Goal: Task Accomplishment & Management: Manage account settings

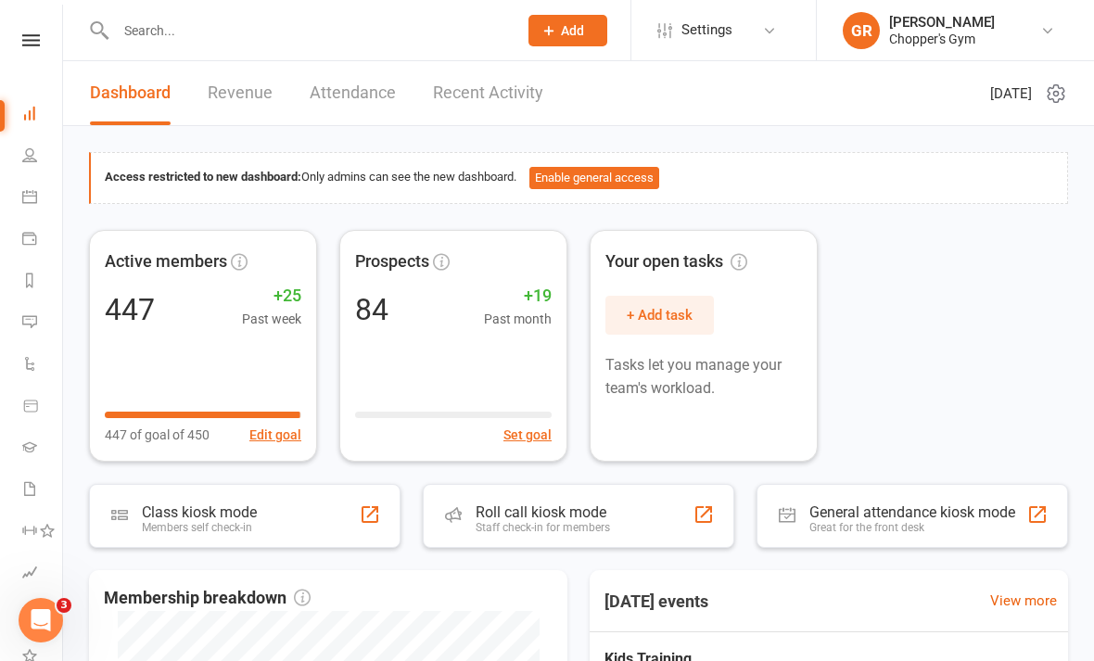
click at [31, 198] on icon at bounding box center [29, 196] width 15 height 15
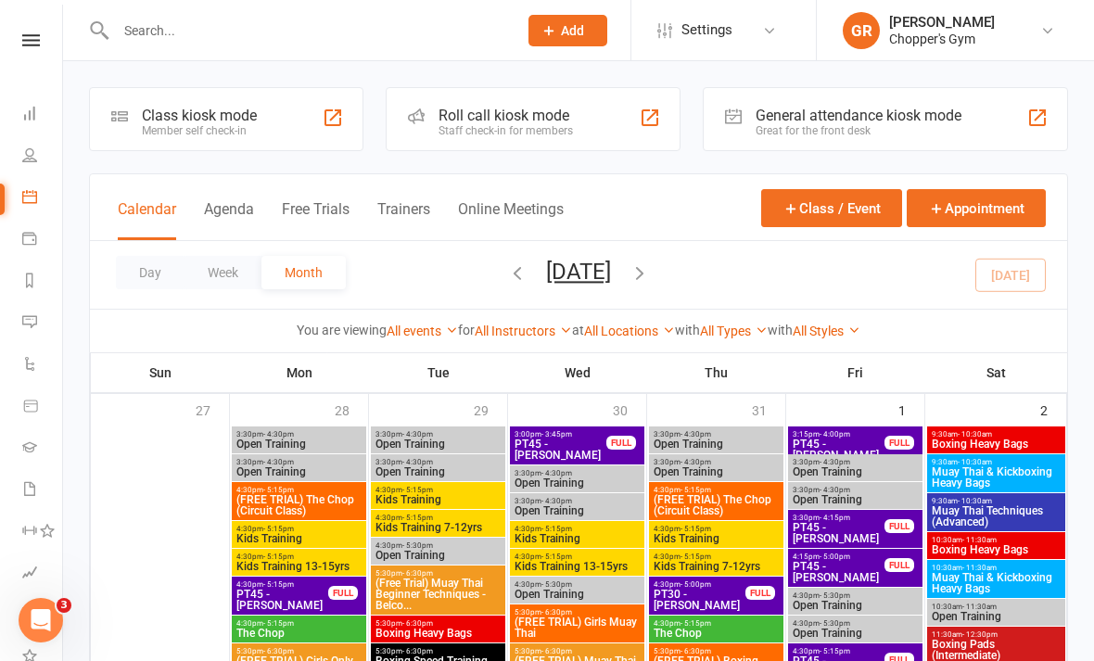
click at [159, 275] on button "Day" at bounding box center [150, 272] width 69 height 33
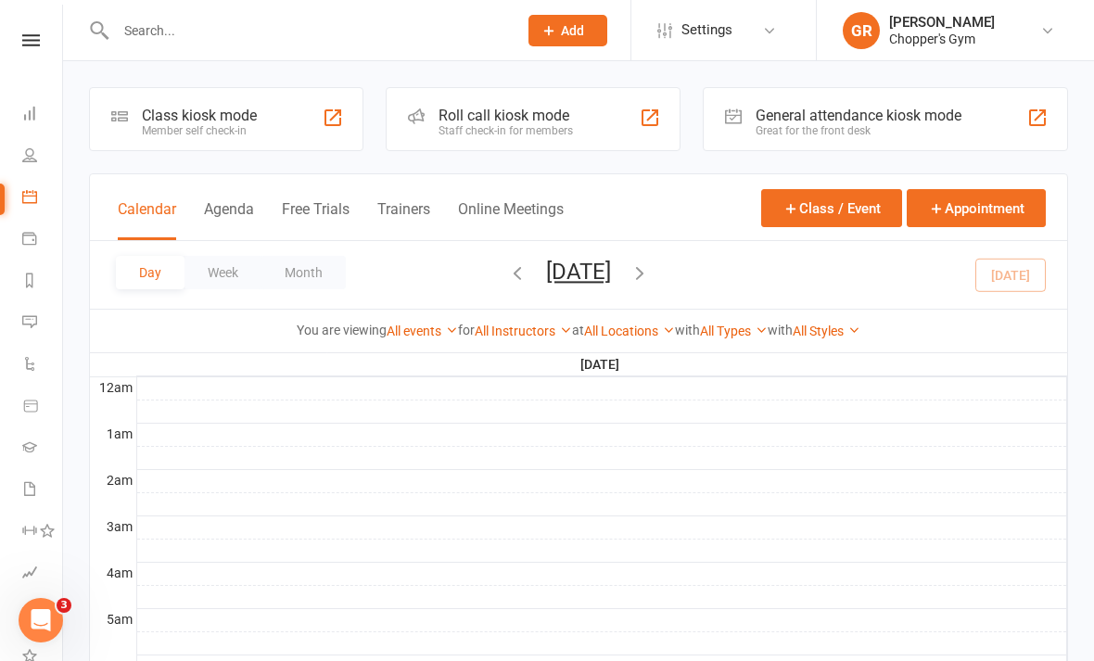
click at [632, 338] on link "All Locations" at bounding box center [629, 331] width 91 height 15
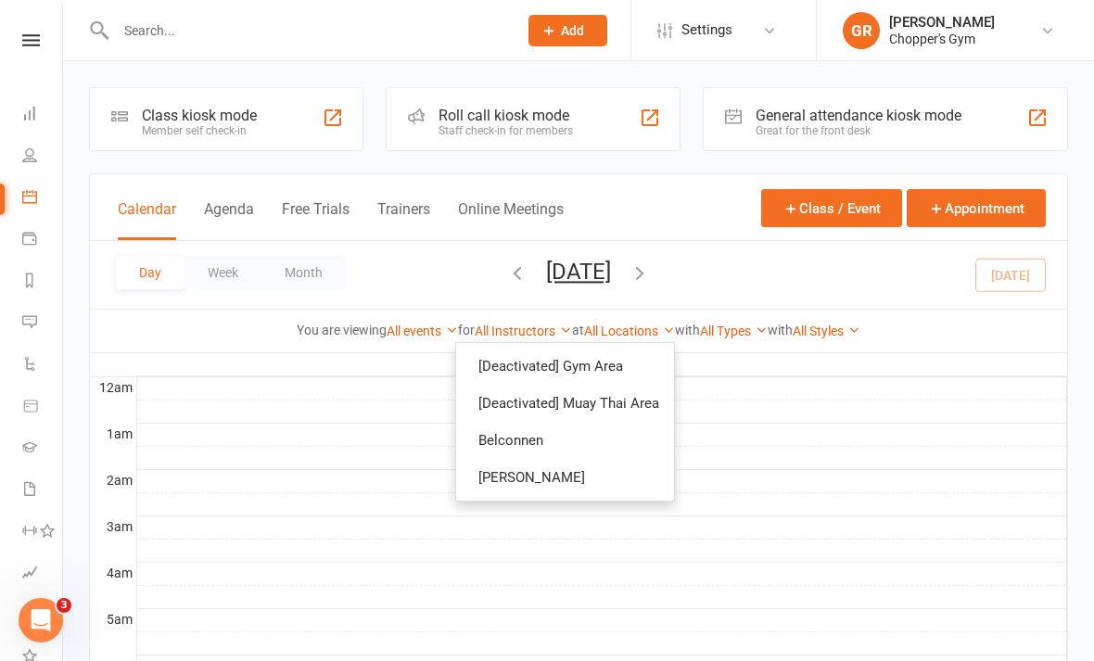
click at [600, 434] on link "Belconnen" at bounding box center [565, 440] width 218 height 37
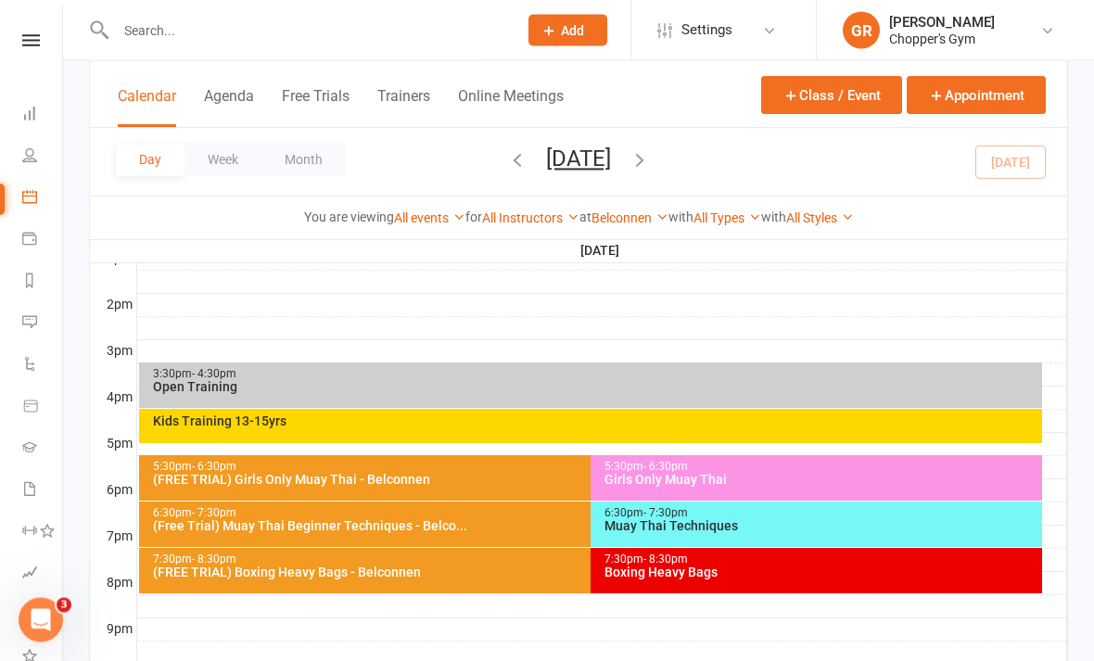
scroll to position [838, 0]
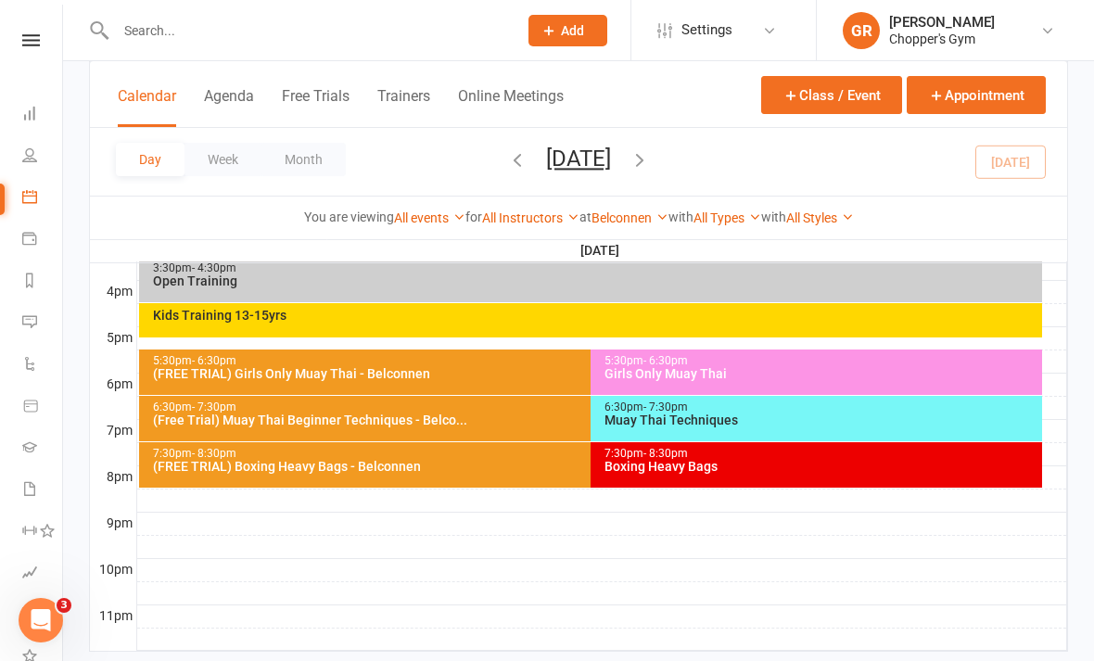
click at [862, 318] on div "Kids Training 13-15yrs" at bounding box center [595, 315] width 886 height 13
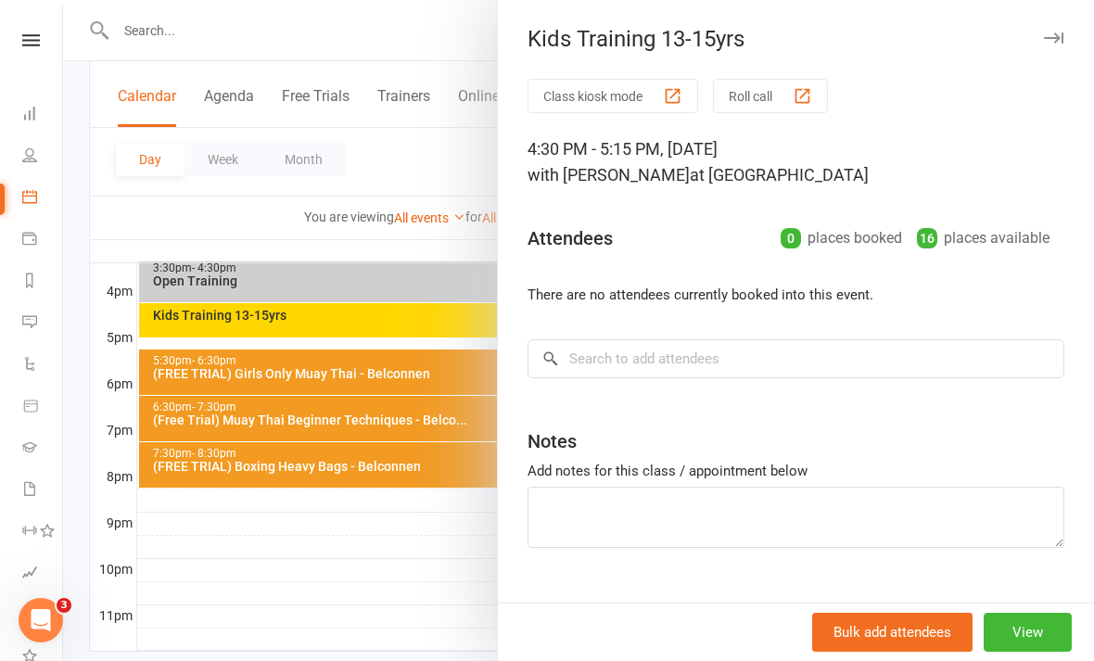
click at [438, 577] on div at bounding box center [578, 330] width 1031 height 661
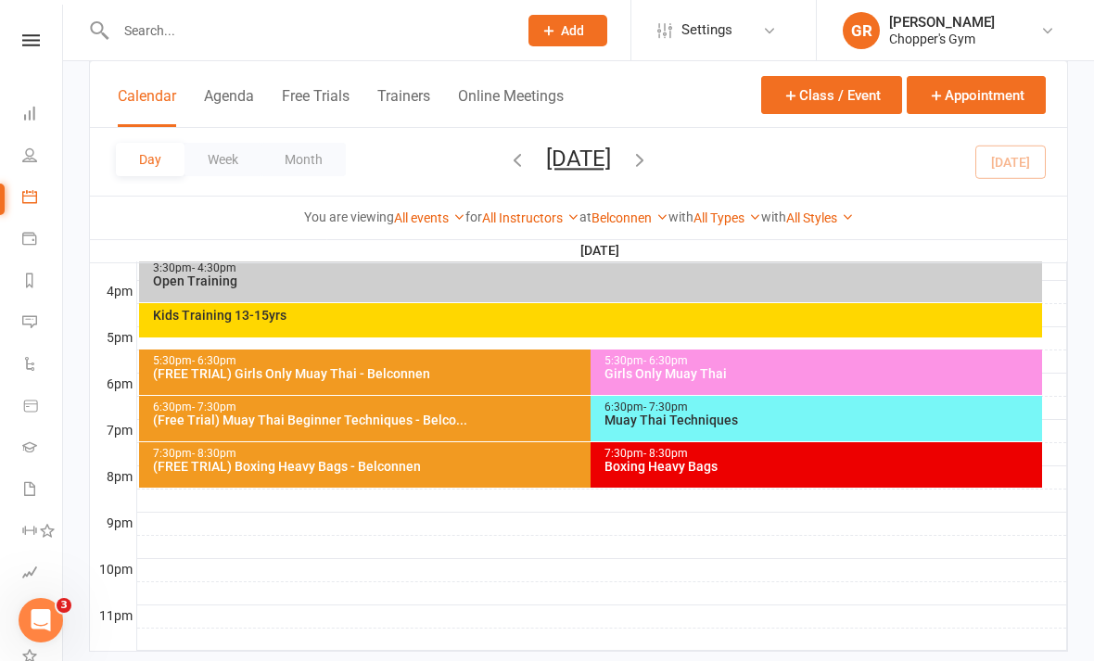
click at [874, 367] on div "Girls Only Muay Thai" at bounding box center [821, 373] width 435 height 13
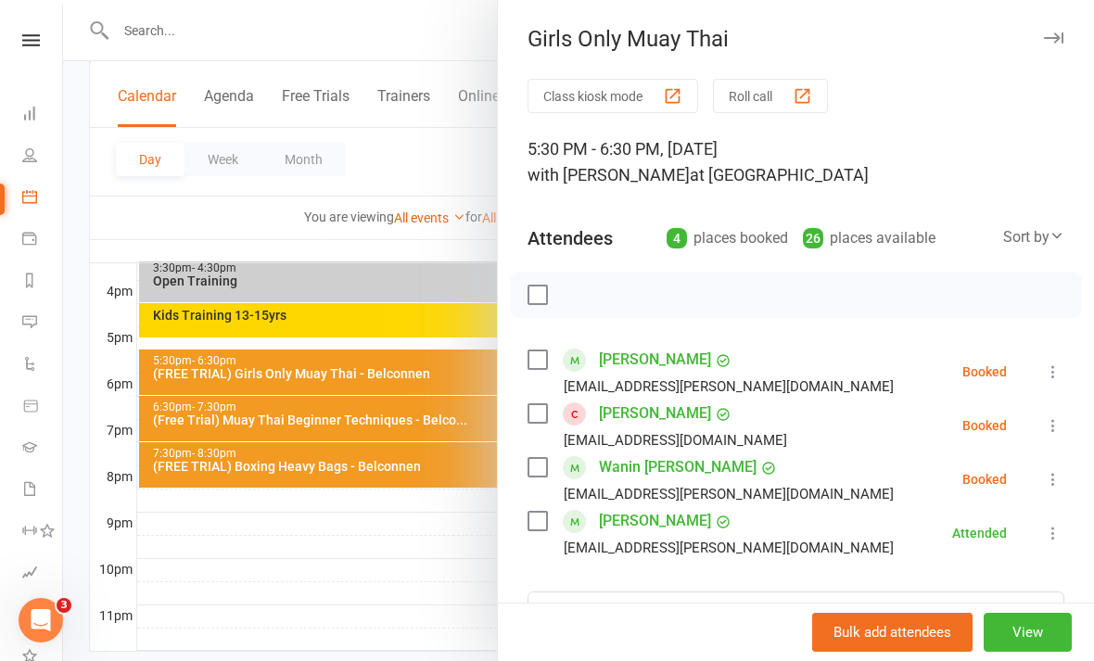
click at [654, 474] on link "Wanin Tessema" at bounding box center [678, 468] width 158 height 30
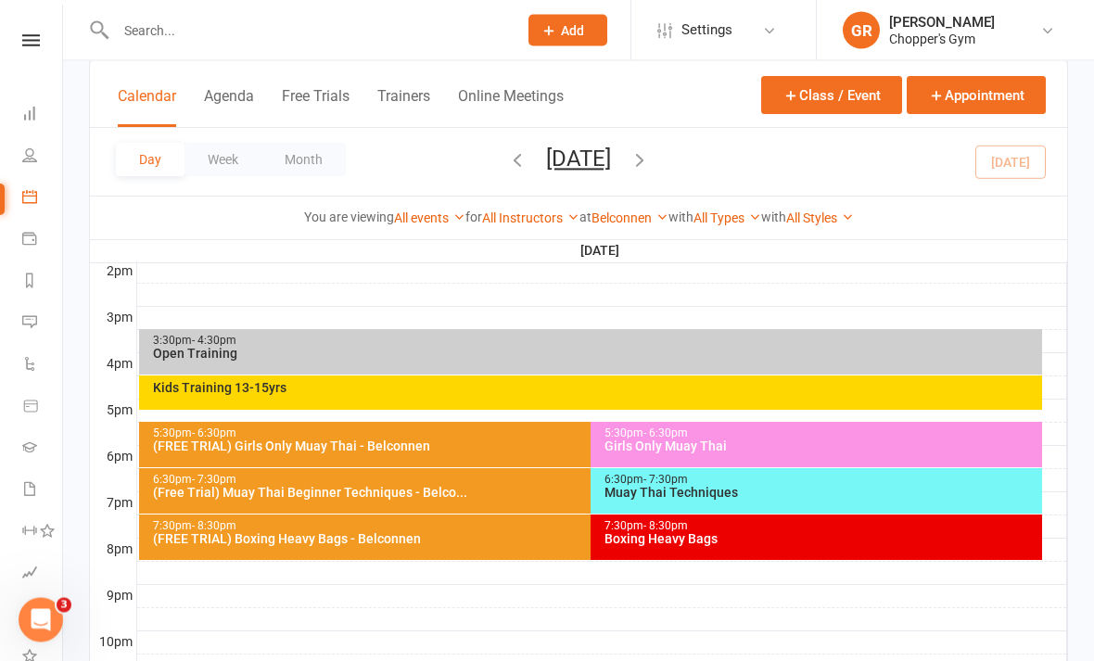
scroll to position [781, 0]
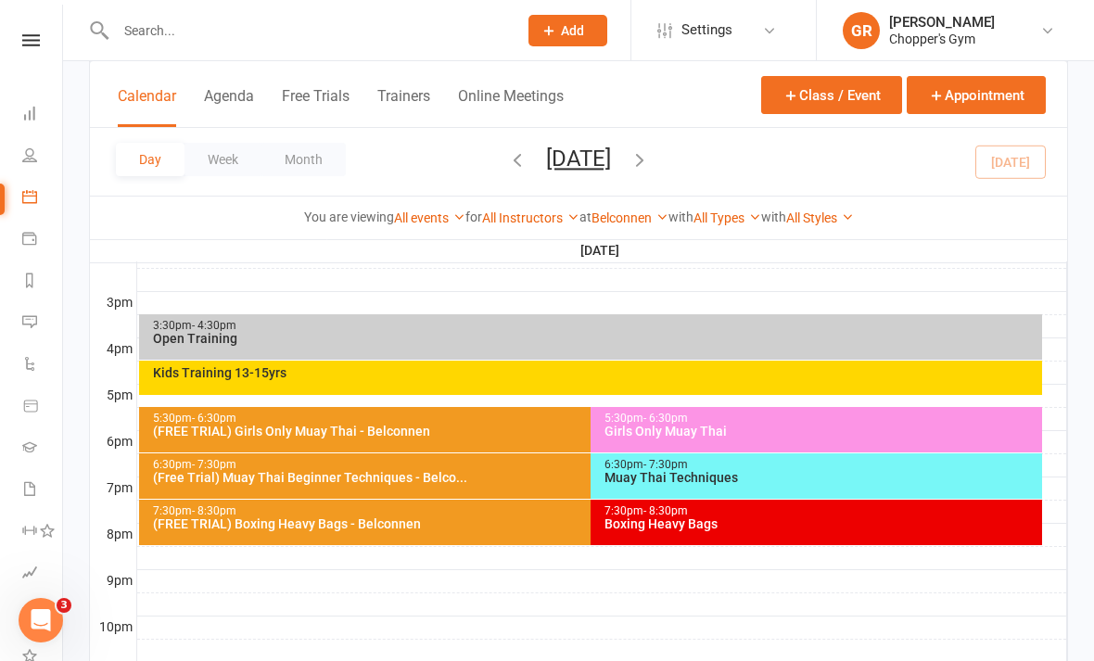
click at [707, 508] on div "7:30pm - 8:30pm" at bounding box center [821, 511] width 435 height 12
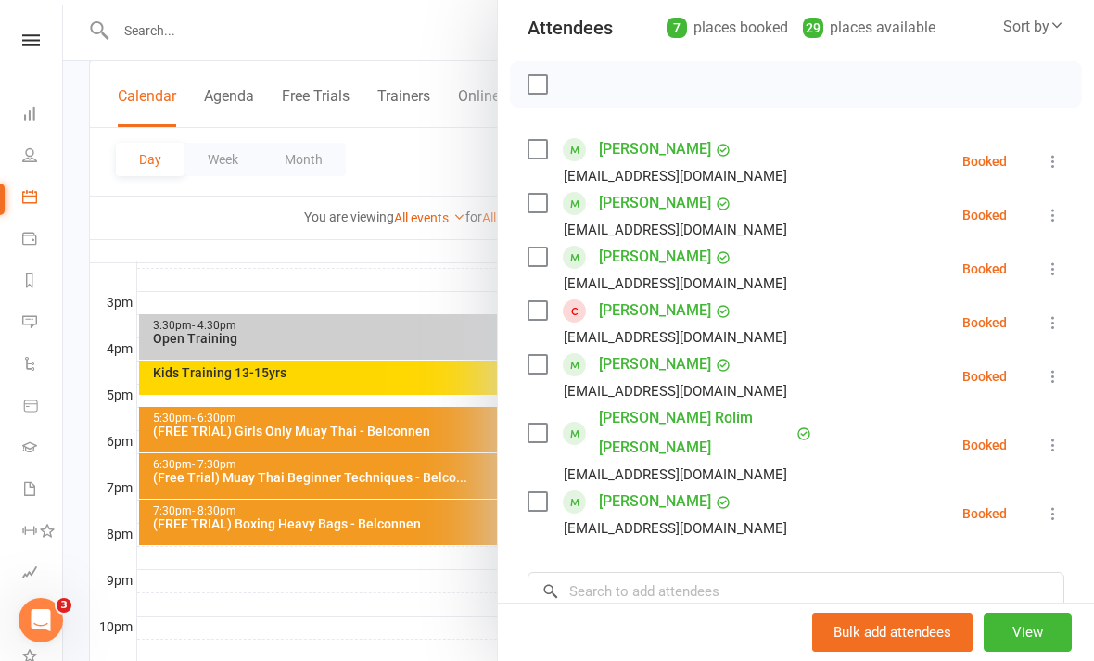
scroll to position [220, 0]
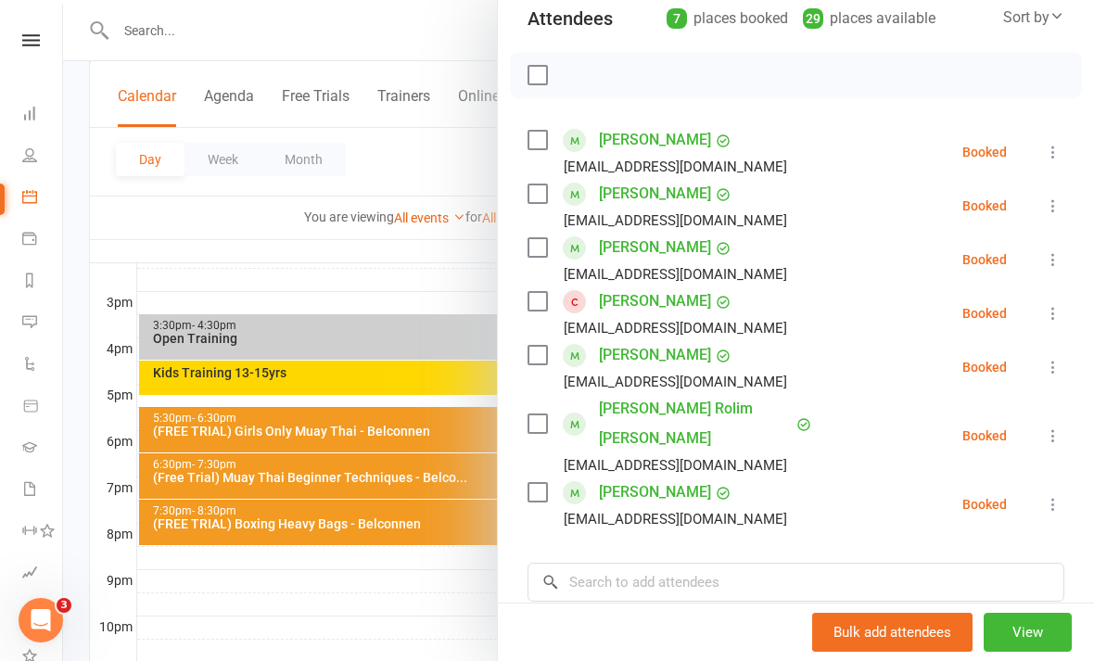
click at [441, 626] on div at bounding box center [578, 330] width 1031 height 661
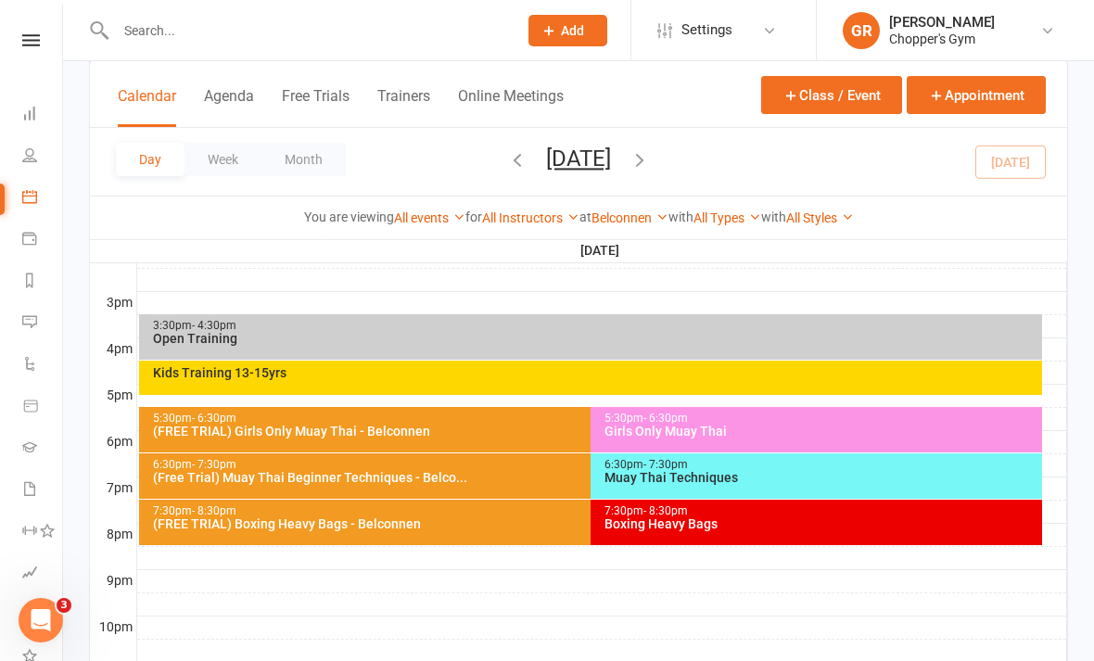
click at [636, 222] on link "Belconnen" at bounding box center [630, 217] width 77 height 15
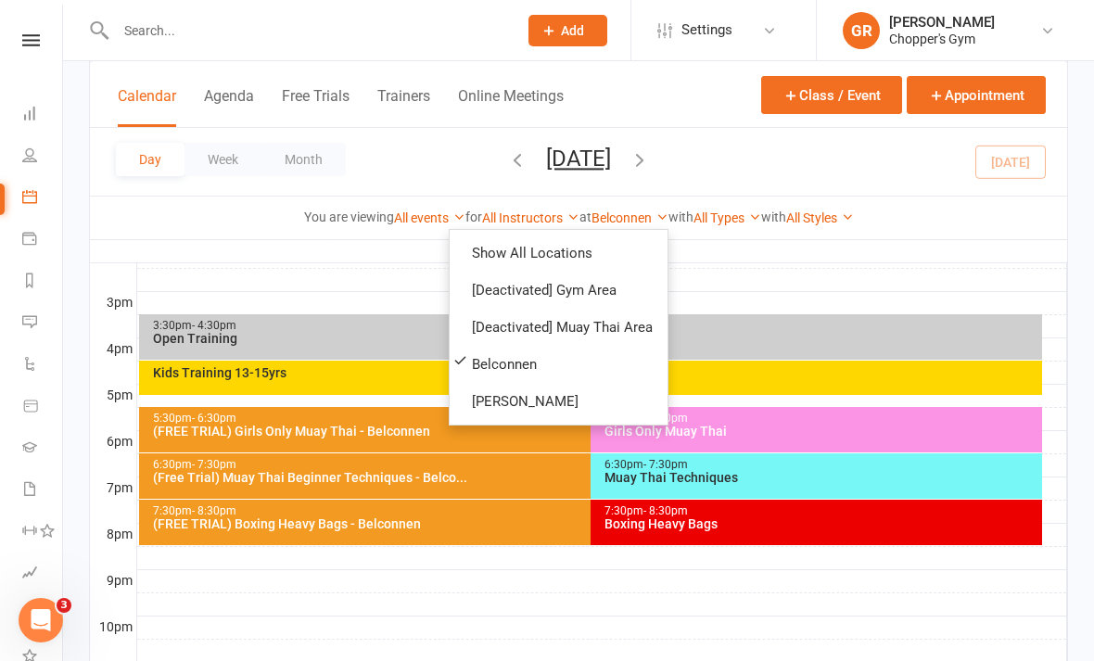
click at [560, 399] on link "[PERSON_NAME]" at bounding box center [559, 401] width 218 height 37
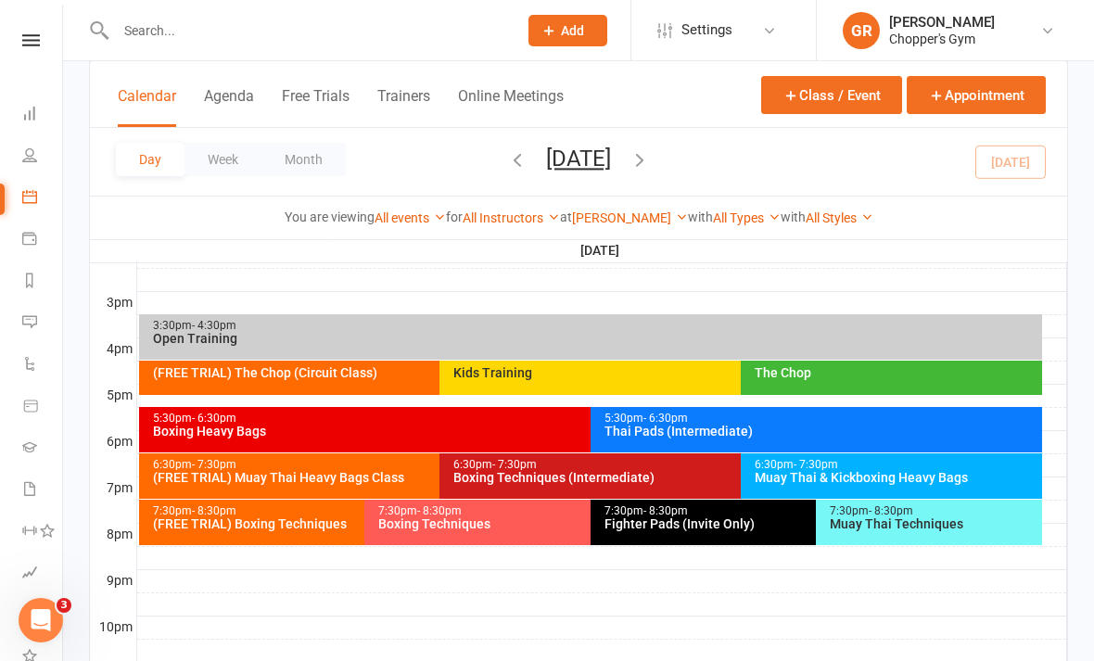
click at [794, 385] on div "The Chop" at bounding box center [891, 378] width 301 height 34
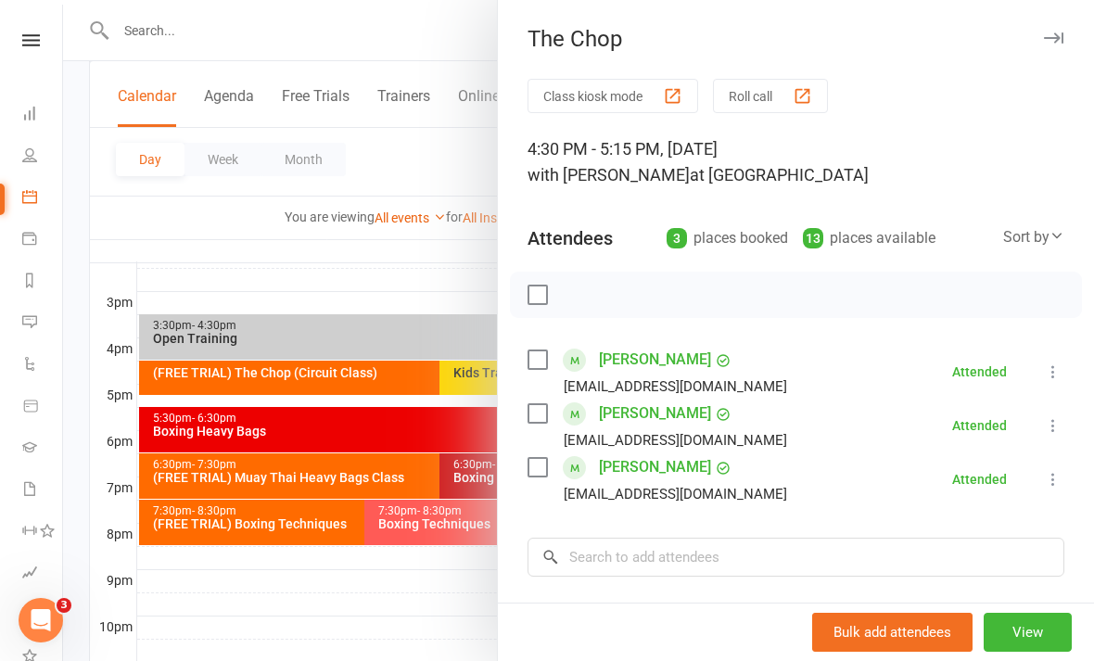
click at [466, 627] on div at bounding box center [578, 330] width 1031 height 661
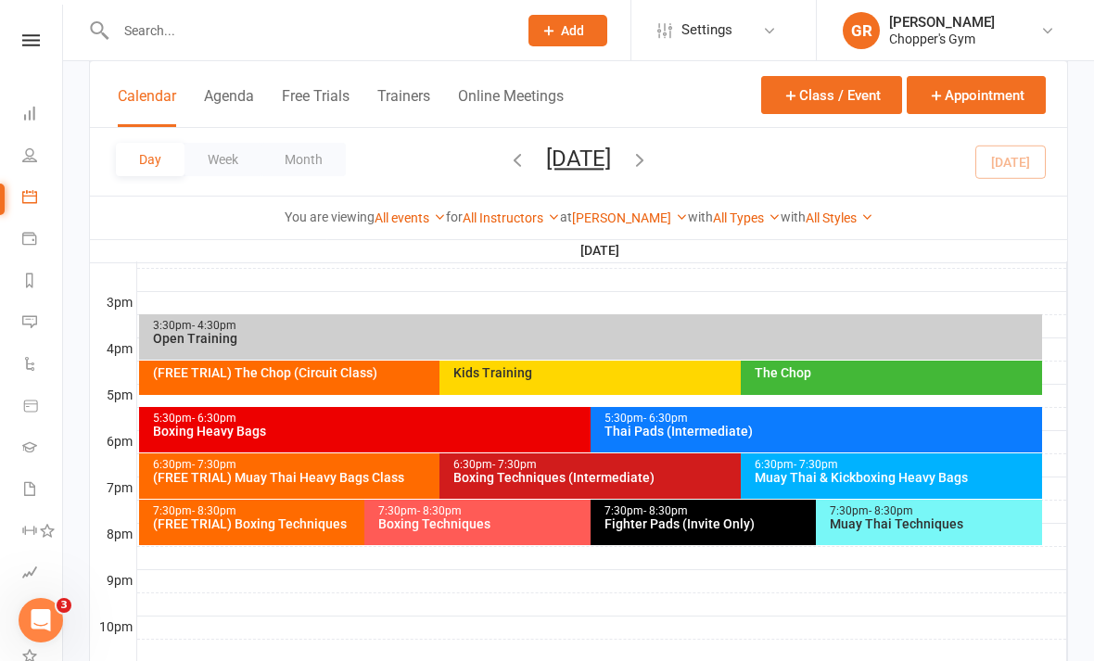
click at [682, 375] on div "Kids Training" at bounding box center [736, 372] width 567 height 13
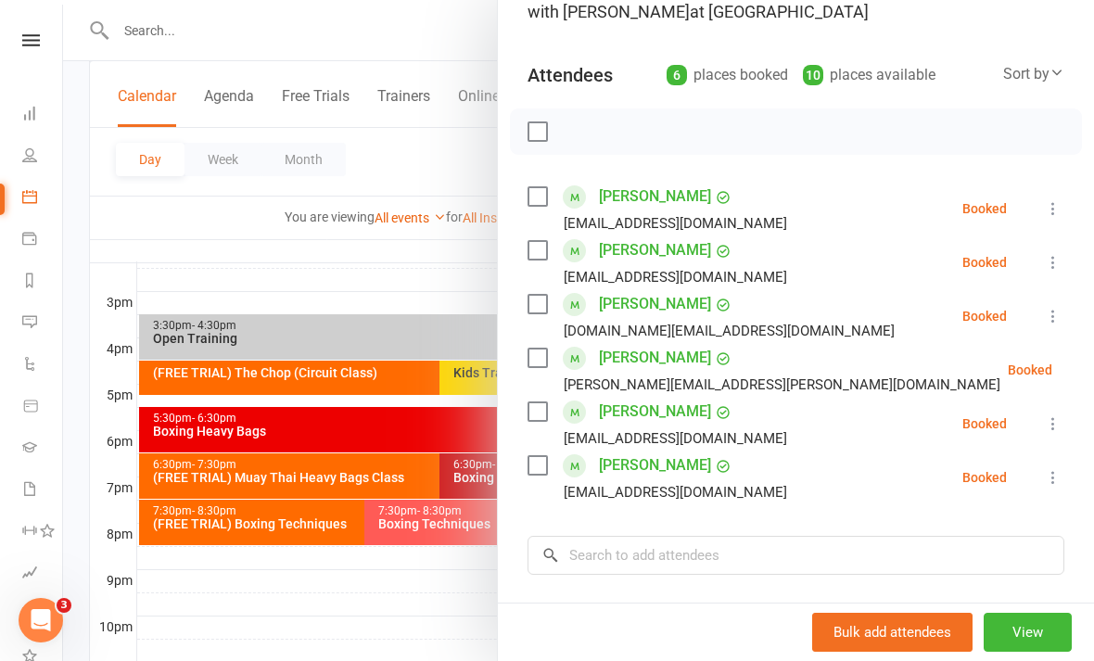
scroll to position [164, 0]
click at [1068, 65] on div "Class kiosk mode Roll call 4:30 PM - 5:15 PM, Monday, August, 11, 2025 with Ben…" at bounding box center [796, 376] width 596 height 922
click at [1041, 70] on div "Sort by" at bounding box center [1033, 73] width 61 height 24
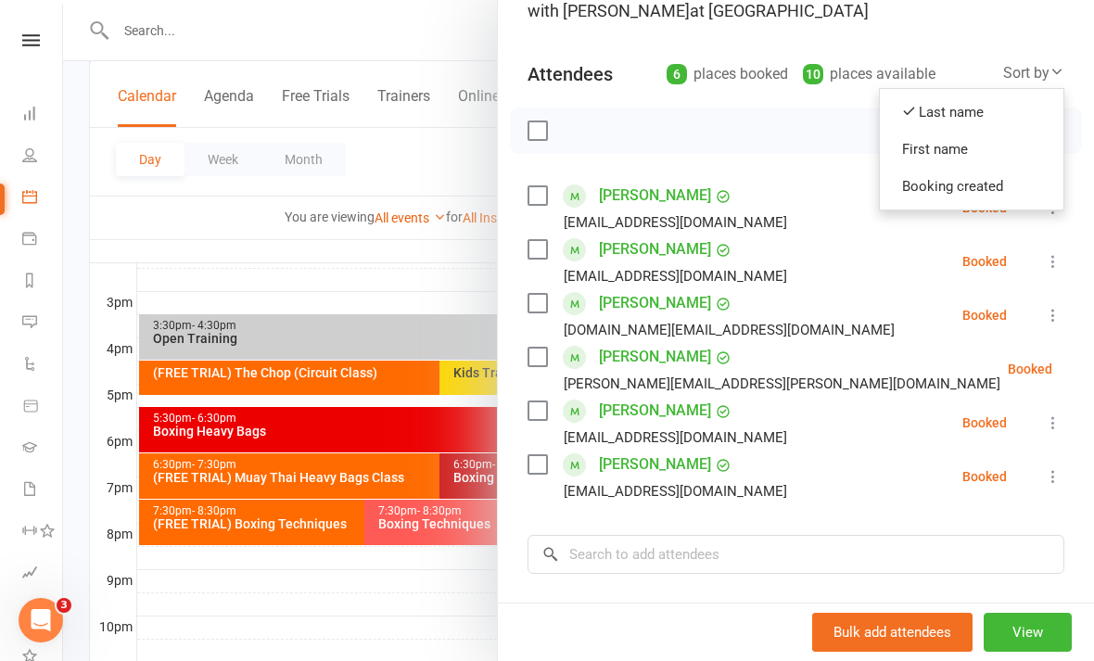
click at [1001, 142] on link "First name" at bounding box center [972, 149] width 184 height 37
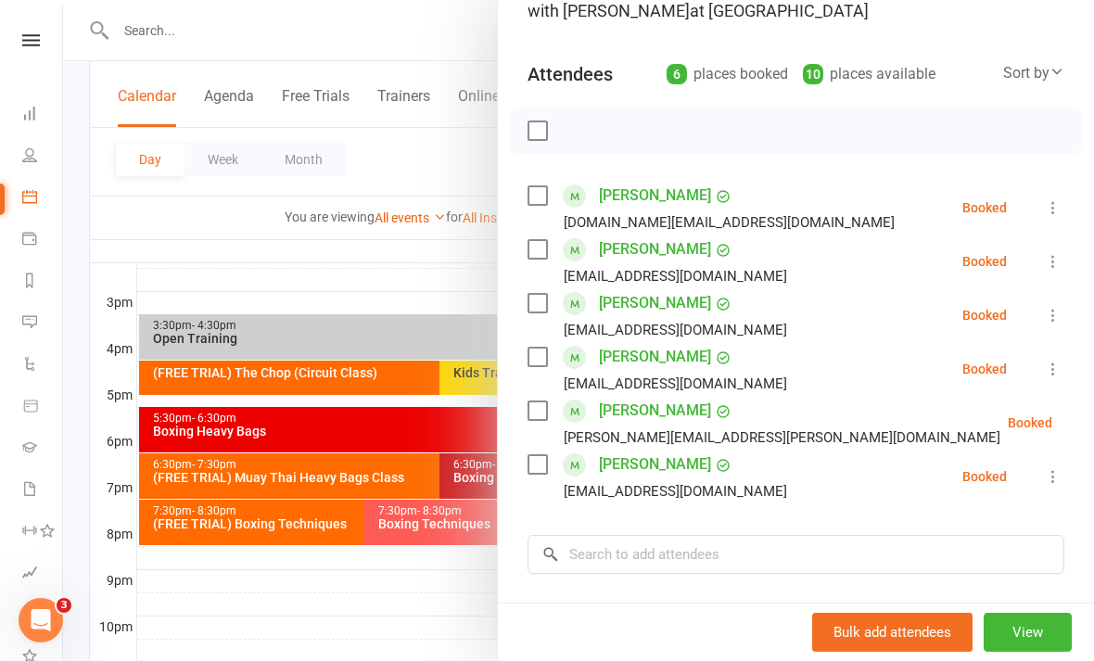
click at [351, 599] on div at bounding box center [578, 330] width 1031 height 661
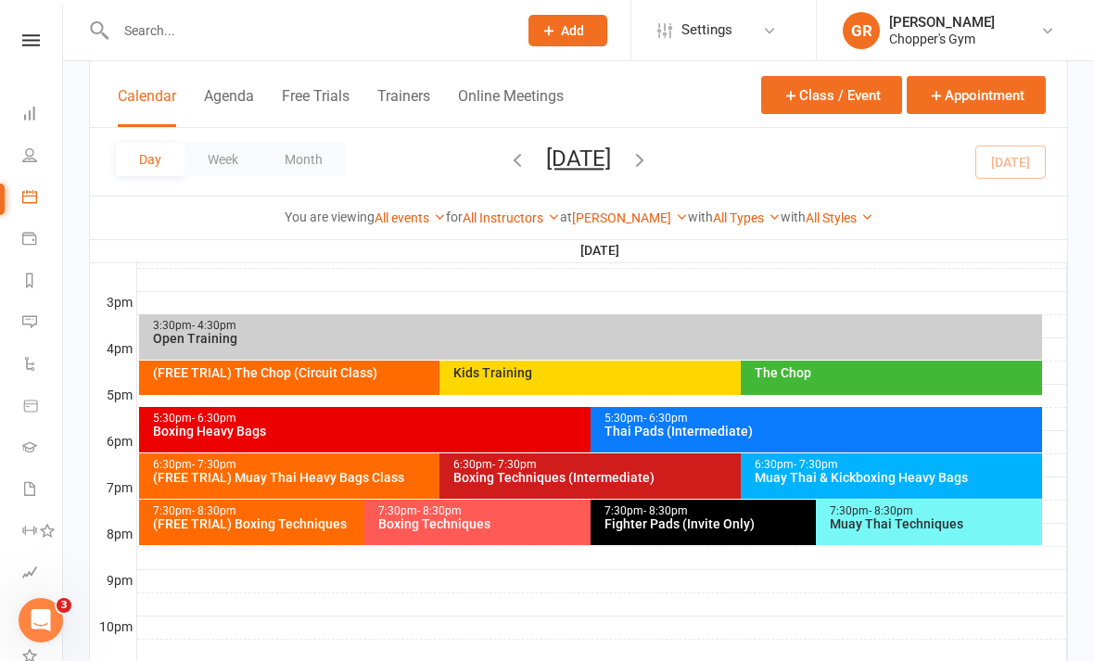
click at [498, 438] on div "5:30pm - 6:30pm Boxing Heavy Bags" at bounding box center [581, 429] width 885 height 45
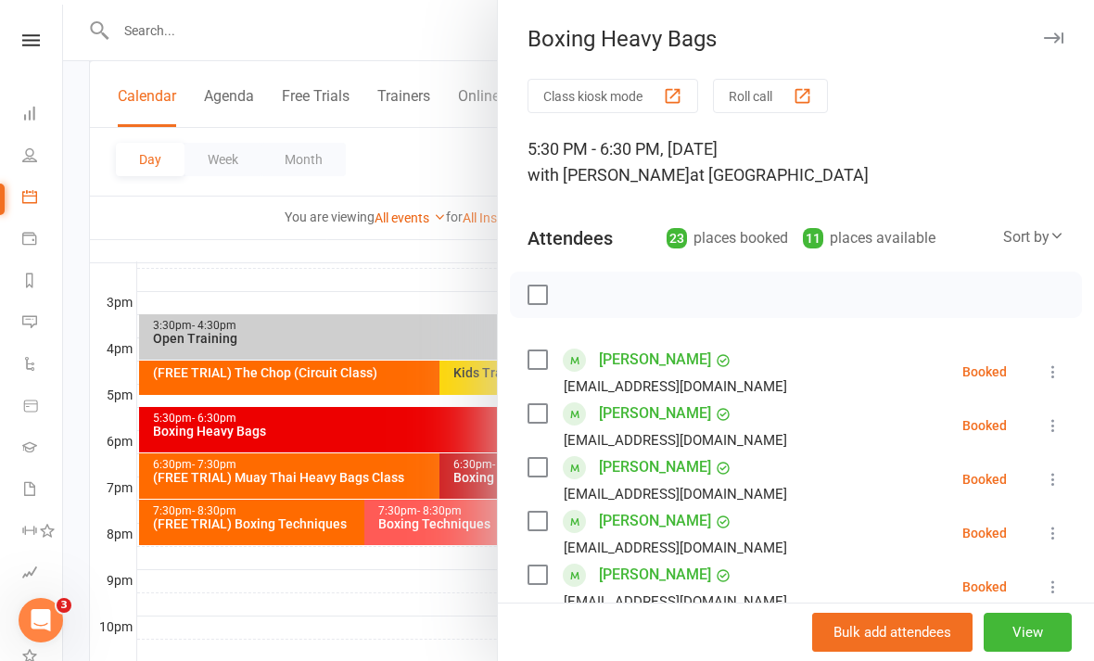
click at [357, 623] on div at bounding box center [578, 330] width 1031 height 661
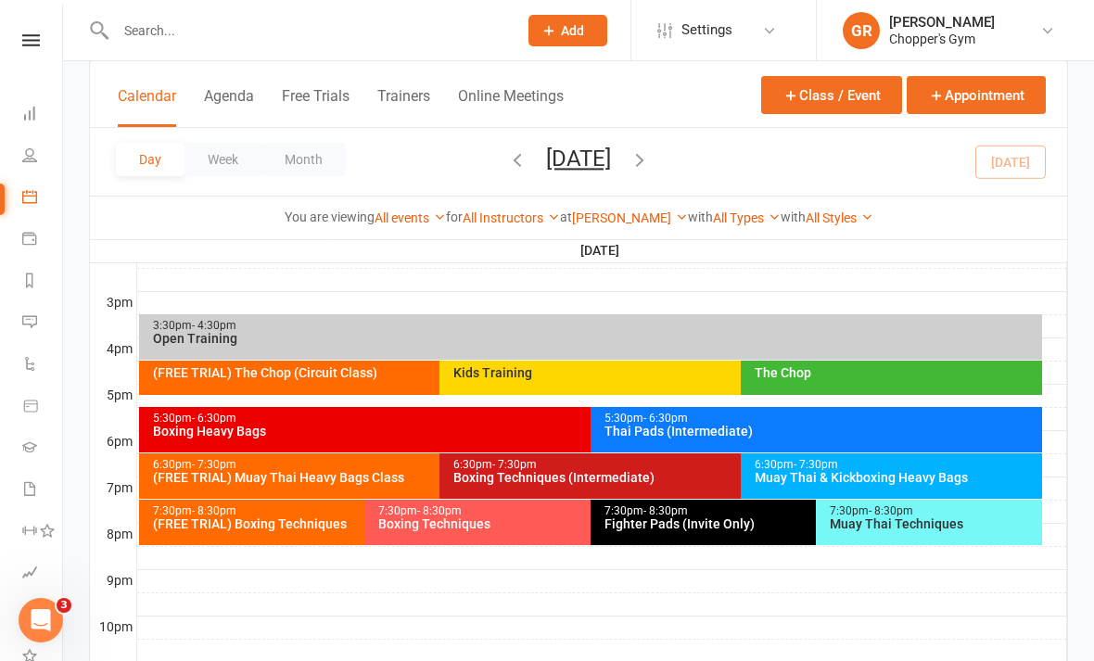
click at [550, 441] on div "5:30pm - 6:30pm Boxing Heavy Bags" at bounding box center [581, 429] width 885 height 45
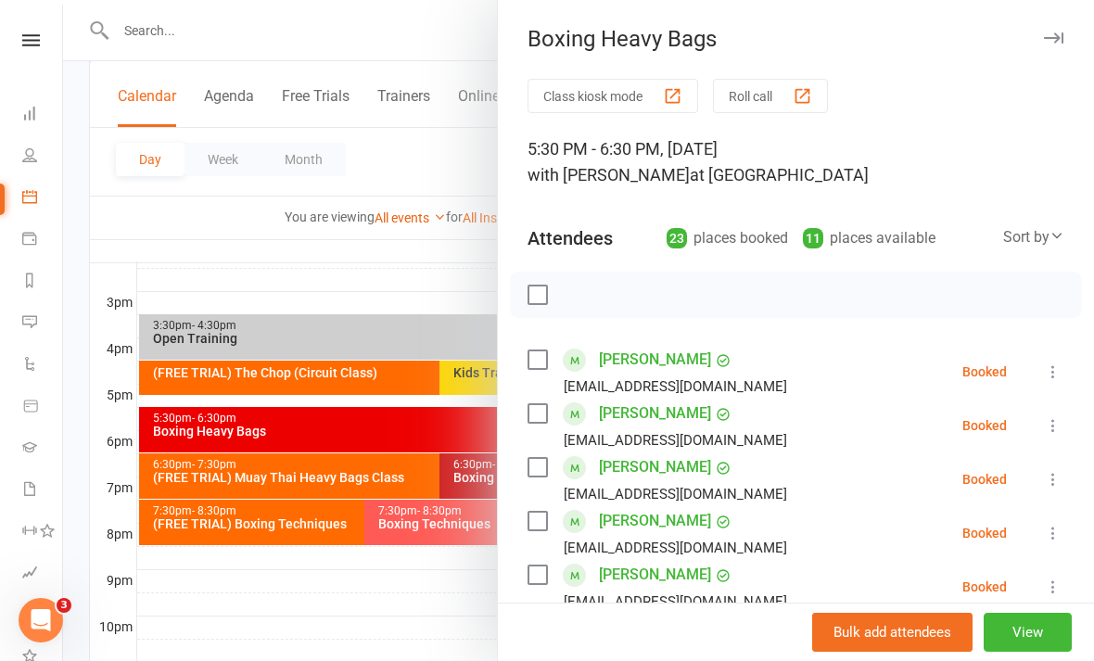
click at [432, 201] on div at bounding box center [578, 330] width 1031 height 661
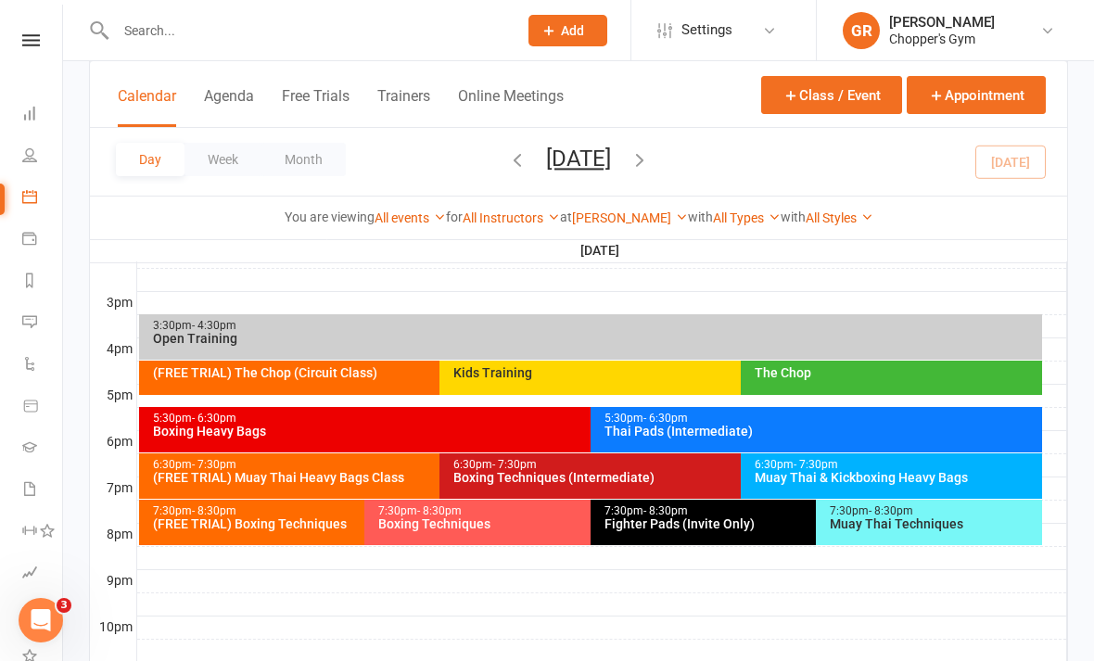
click at [443, 36] on input "text" at bounding box center [307, 31] width 394 height 26
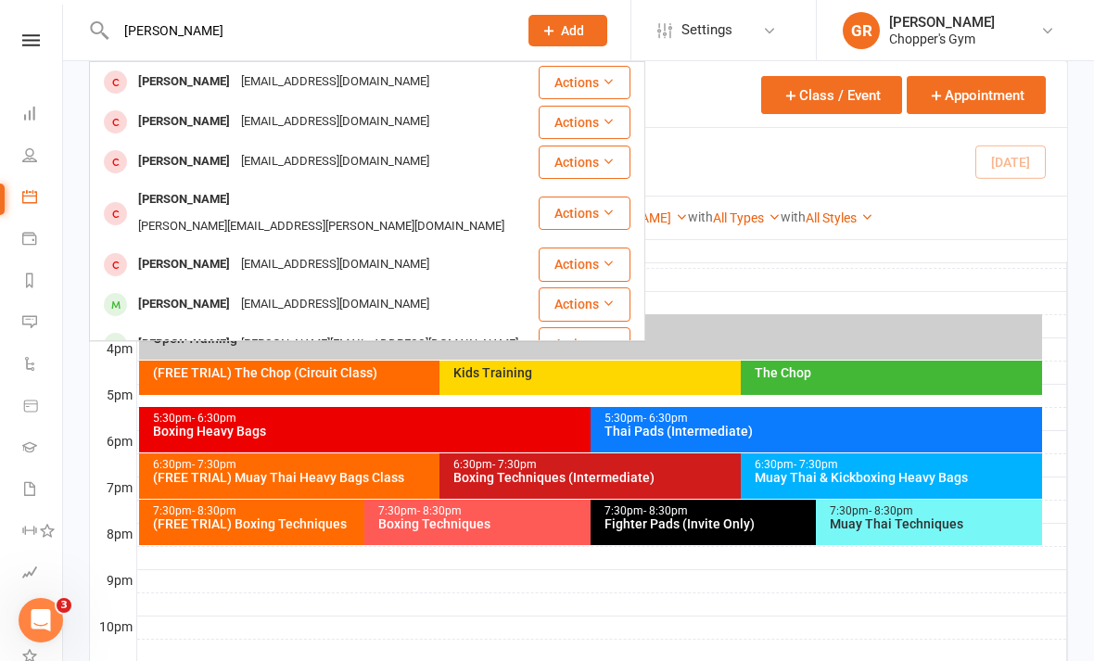
type input "Pietro"
click at [184, 91] on div "Pietro De Zen" at bounding box center [184, 82] width 103 height 27
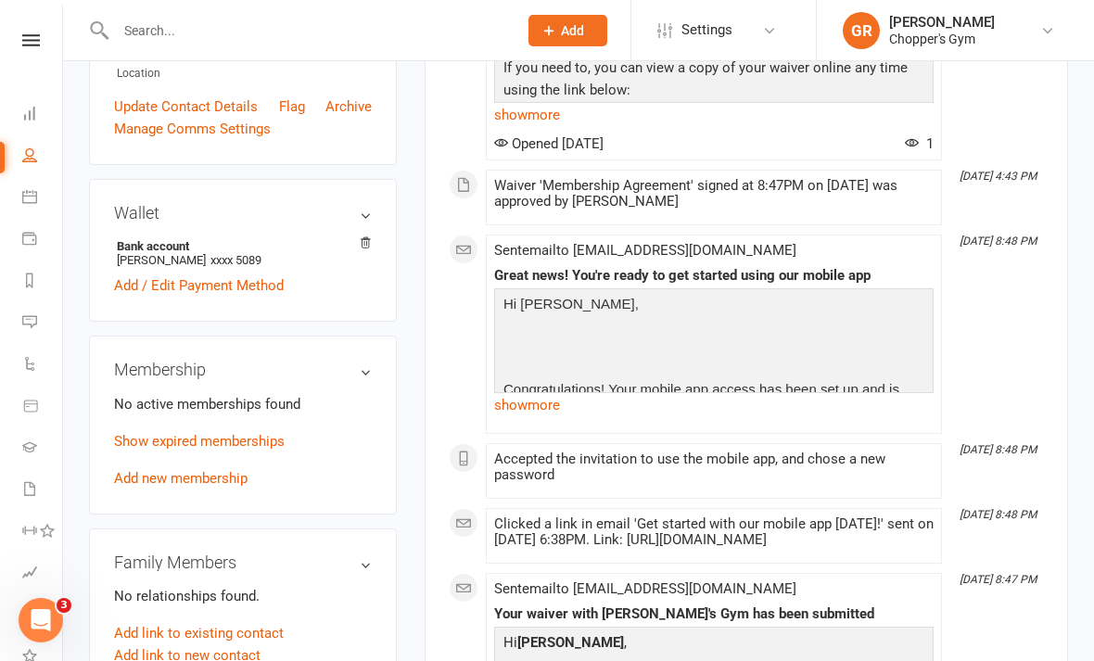
scroll to position [457, 0]
click at [230, 469] on link "Add new membership" at bounding box center [181, 477] width 134 height 17
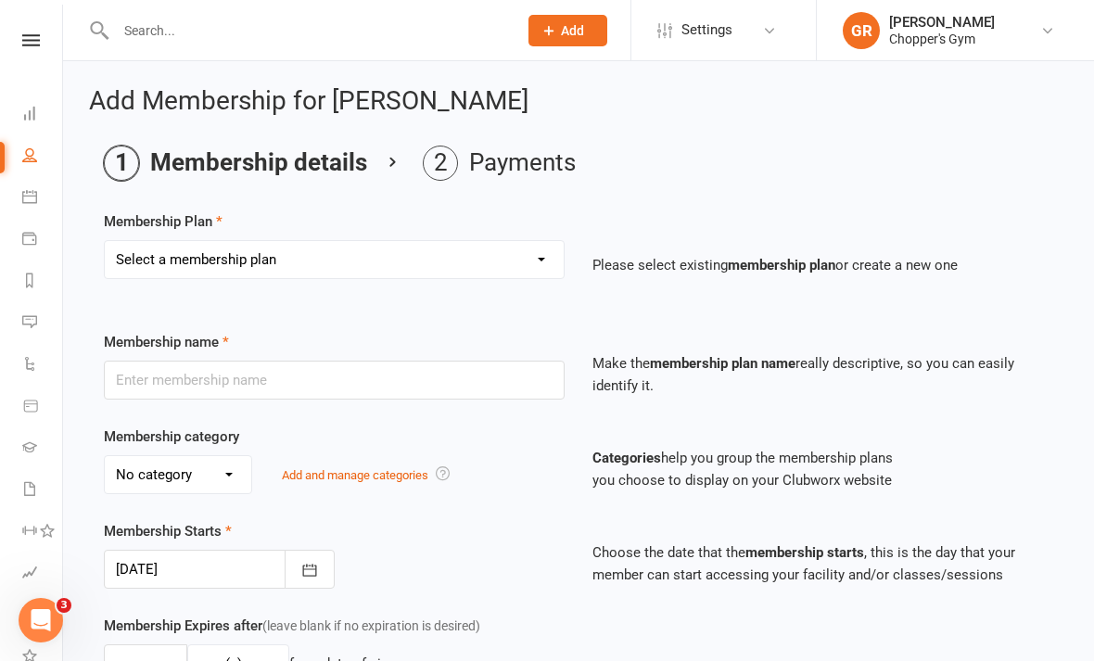
click at [538, 276] on select "Select a membership plan Create new Membership Plan Staff Membership Ongoing Un…" at bounding box center [334, 259] width 459 height 37
select select "6"
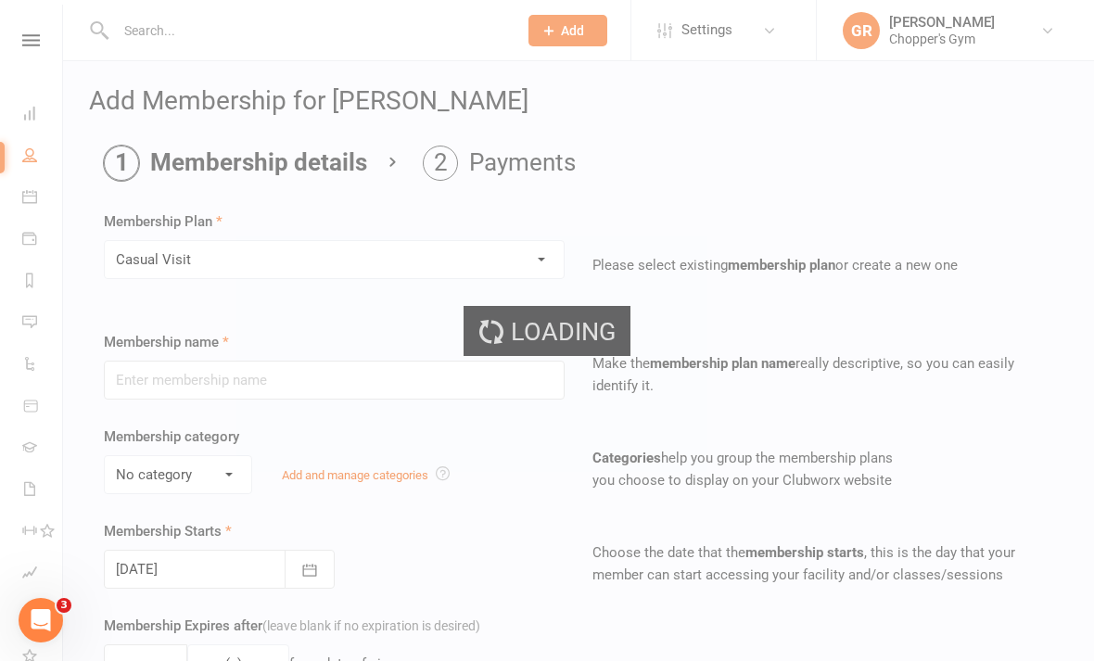
type input "Casual Visit"
type input "0"
type input "1"
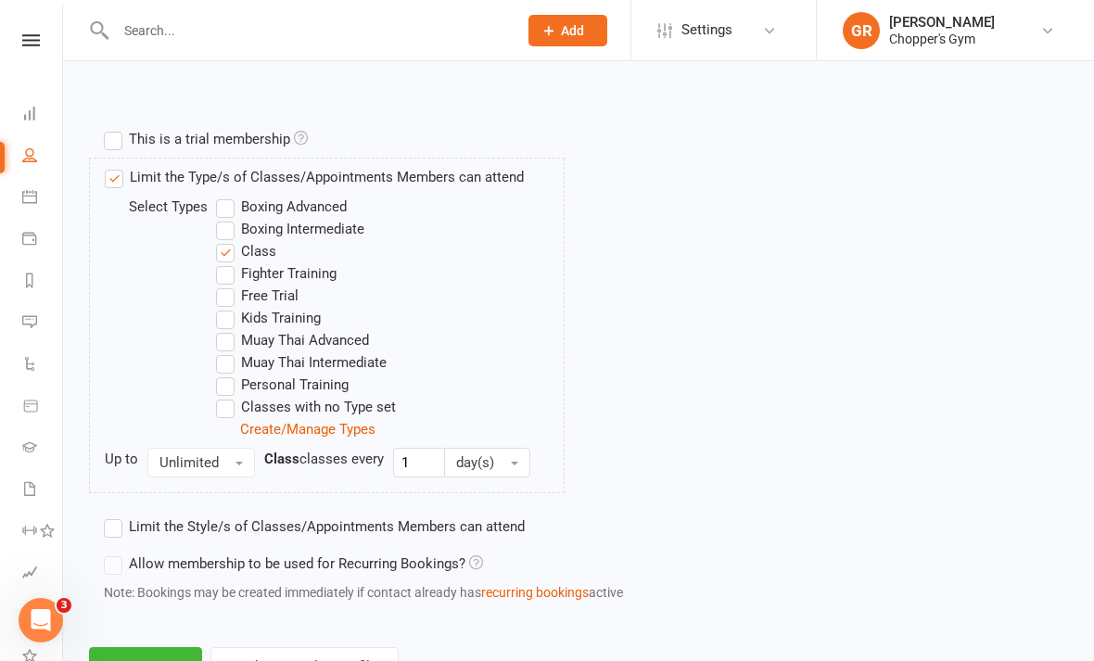
scroll to position [873, 0]
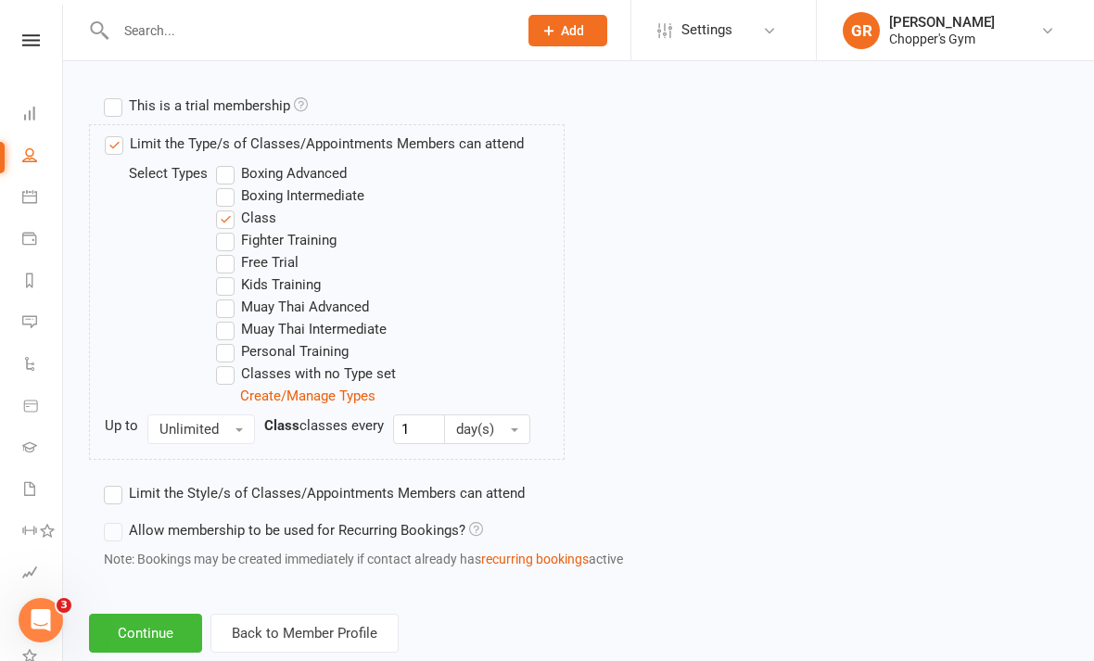
click at [159, 628] on button "Continue" at bounding box center [145, 633] width 113 height 39
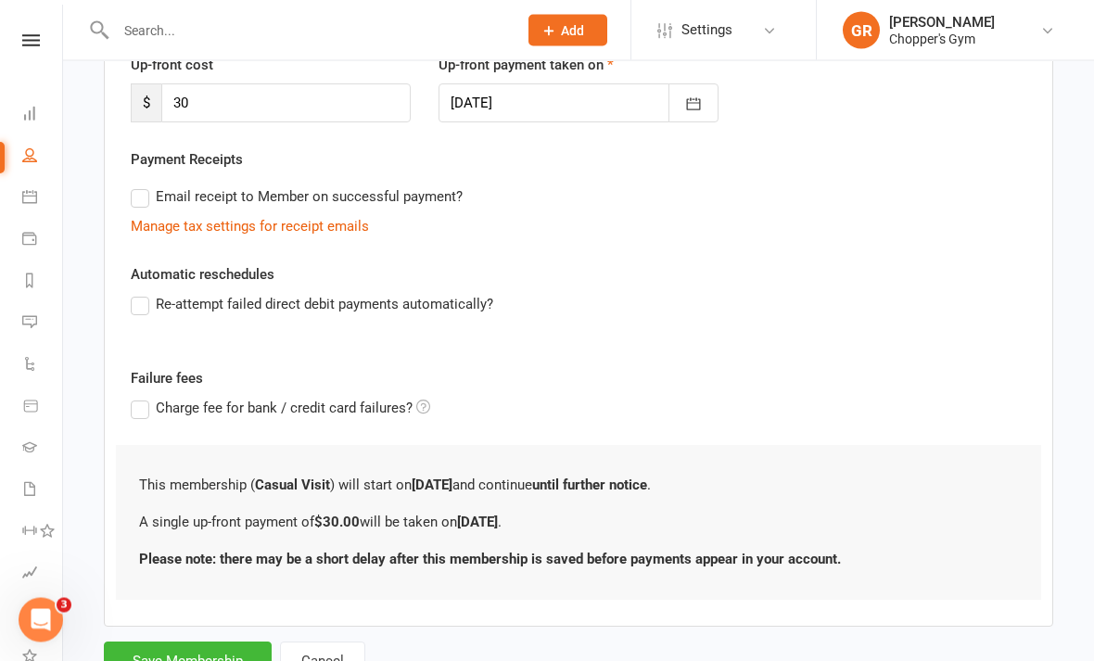
scroll to position [304, 0]
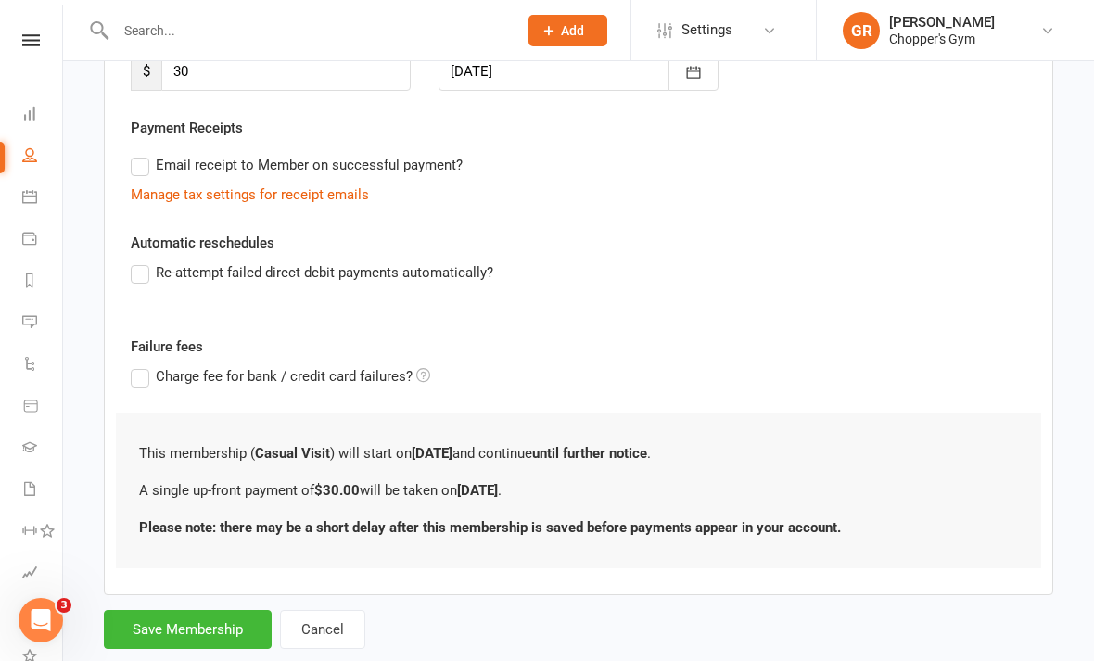
click at [181, 632] on button "Save Membership" at bounding box center [188, 629] width 168 height 39
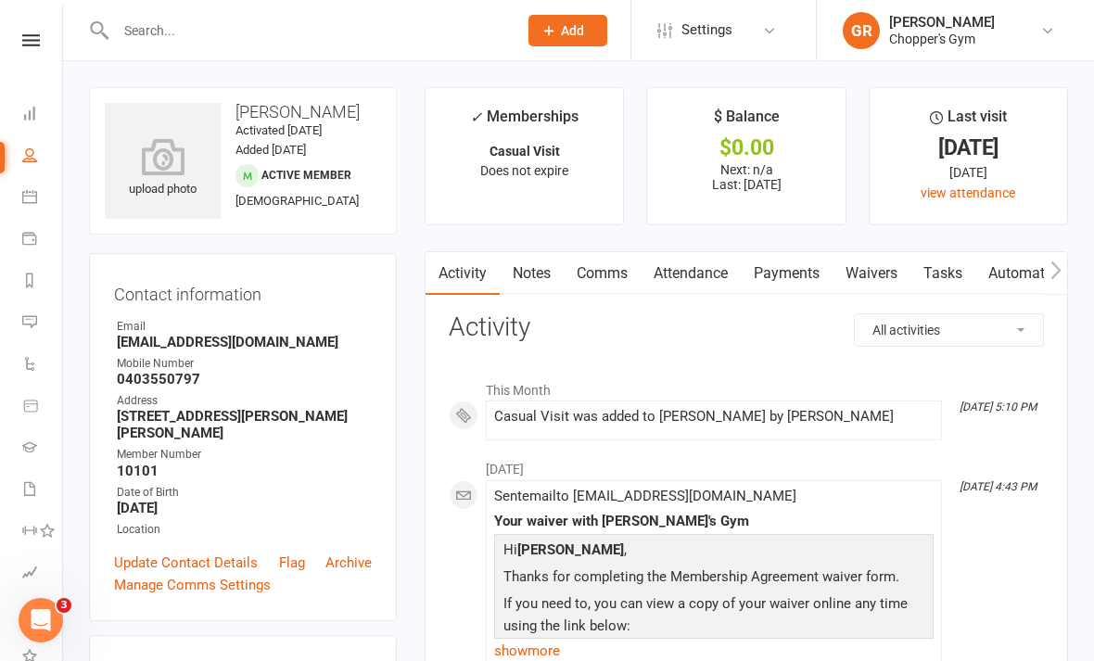
click at [803, 262] on link "Payments" at bounding box center [787, 273] width 92 height 43
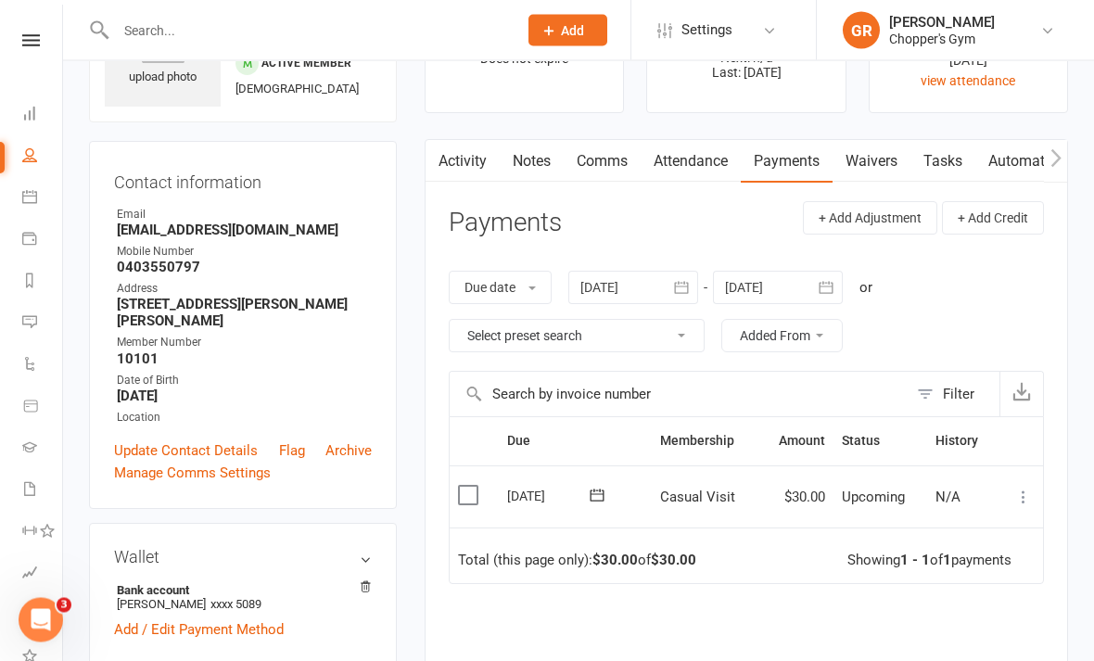
scroll to position [112, 0]
click at [463, 486] on label at bounding box center [470, 495] width 25 height 19
click at [463, 486] on input "checkbox" at bounding box center [464, 486] width 12 height 0
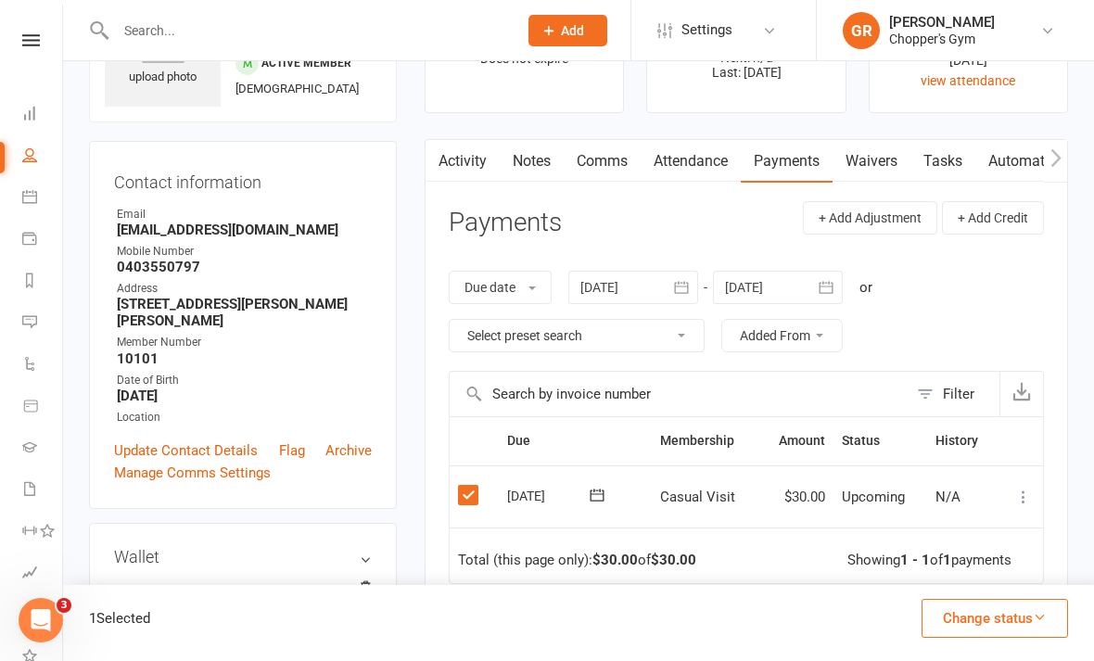
click at [1033, 488] on icon at bounding box center [1023, 497] width 19 height 19
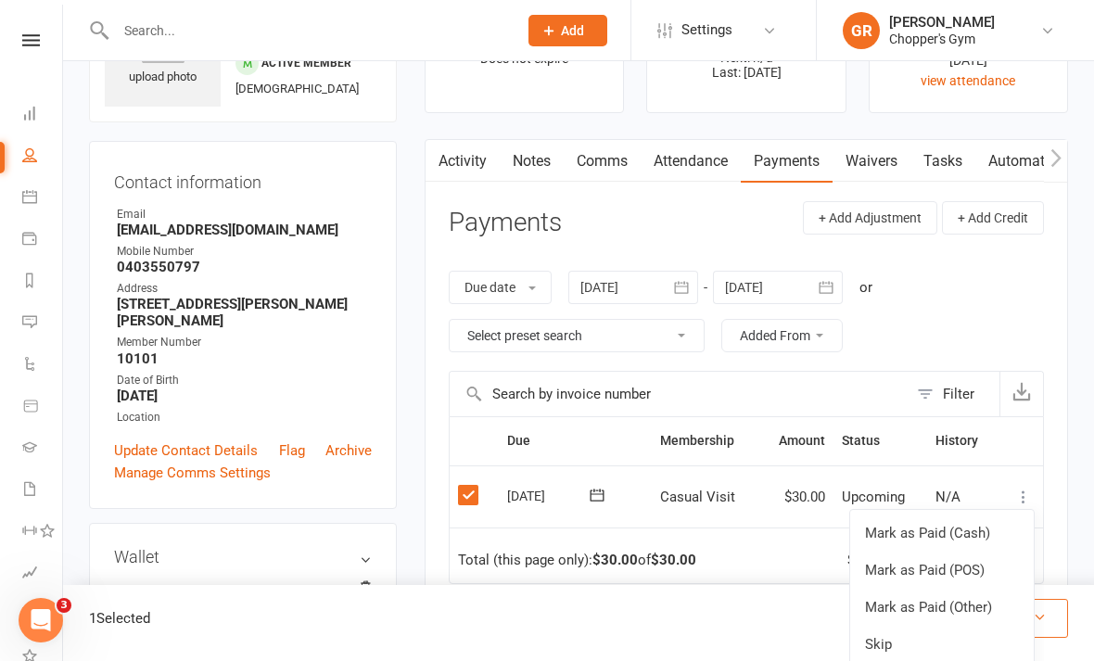
click at [976, 558] on link "Mark as Paid (POS)" at bounding box center [942, 570] width 184 height 37
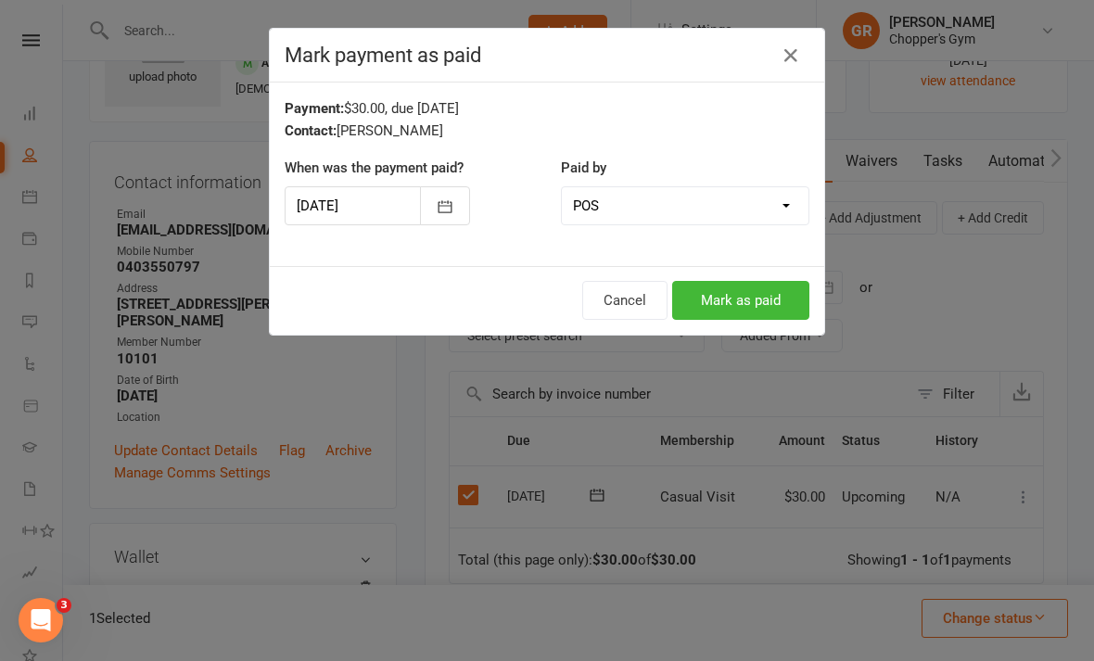
click at [772, 302] on button "Mark as paid" at bounding box center [740, 300] width 137 height 39
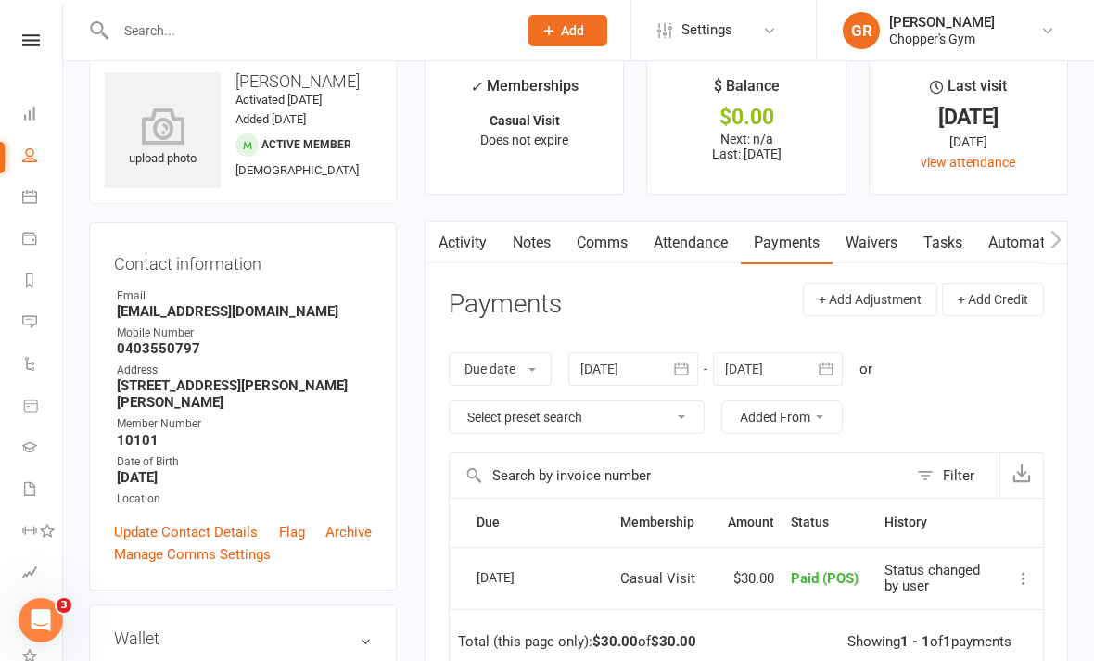
scroll to position [0, 0]
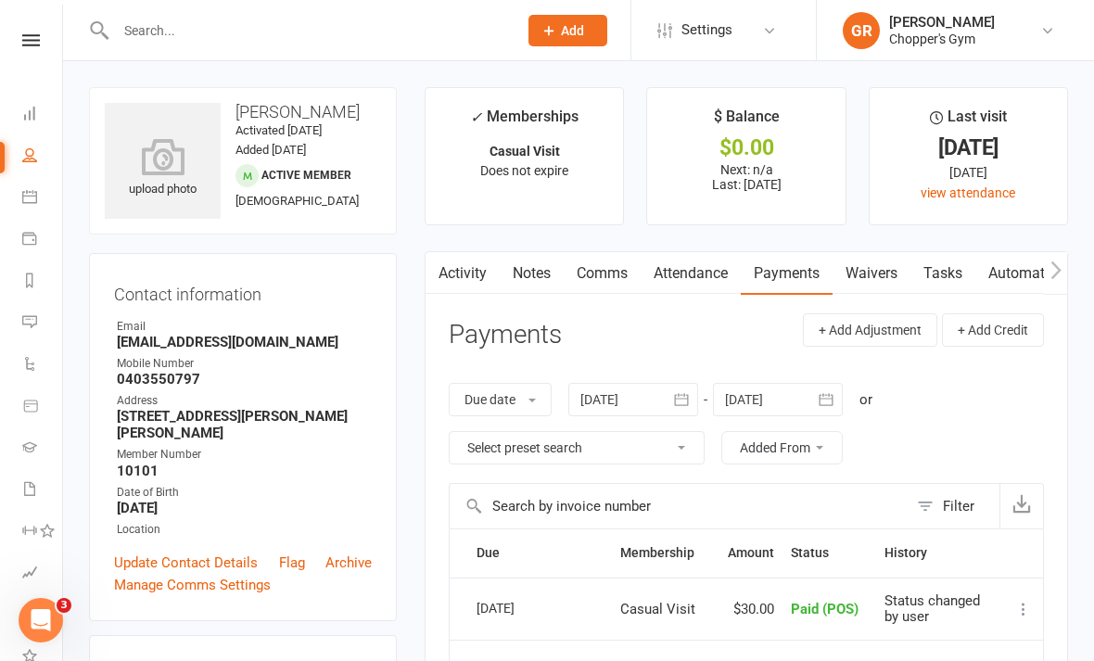
click at [24, 202] on icon at bounding box center [29, 196] width 15 height 15
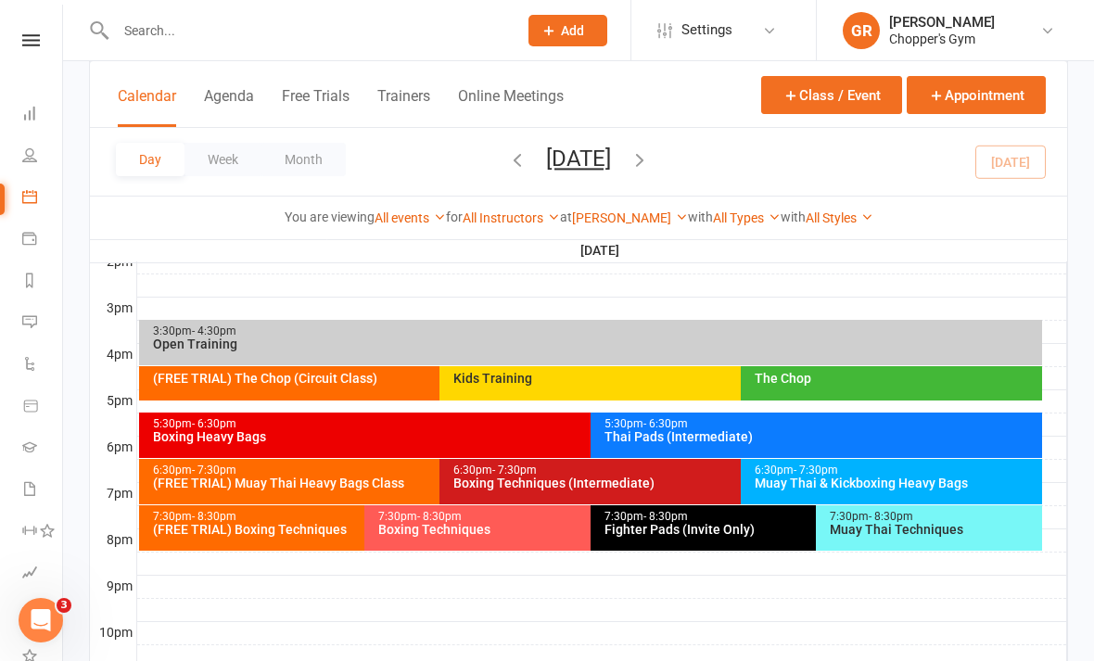
scroll to position [785, 0]
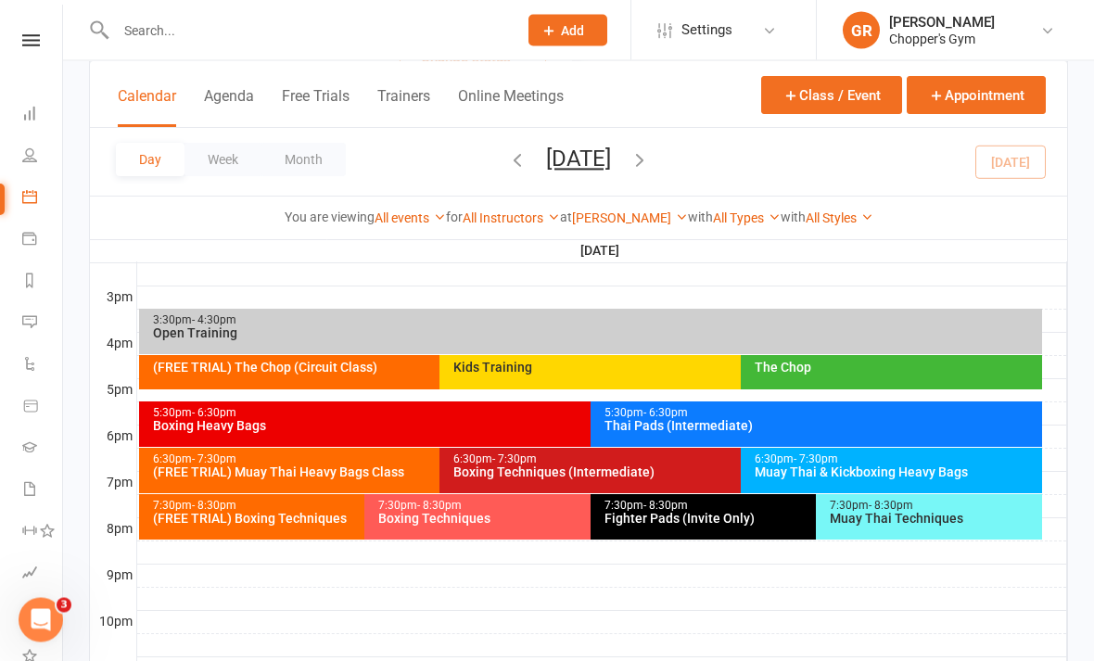
click at [873, 425] on div "Thai Pads (Intermediate)" at bounding box center [821, 426] width 435 height 13
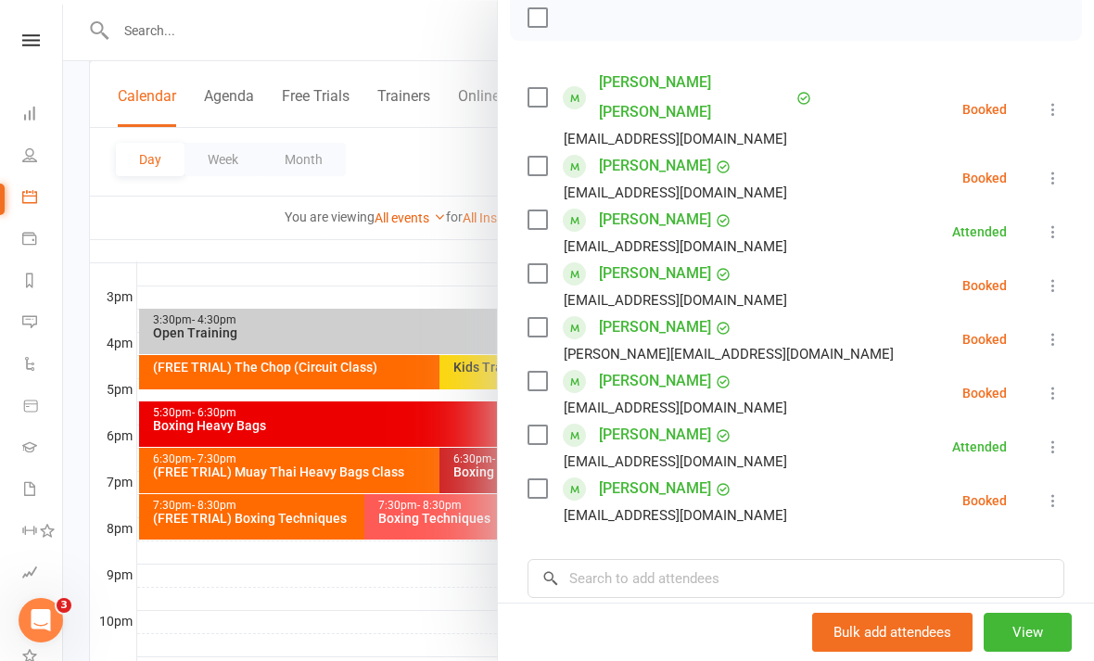
scroll to position [283, 0]
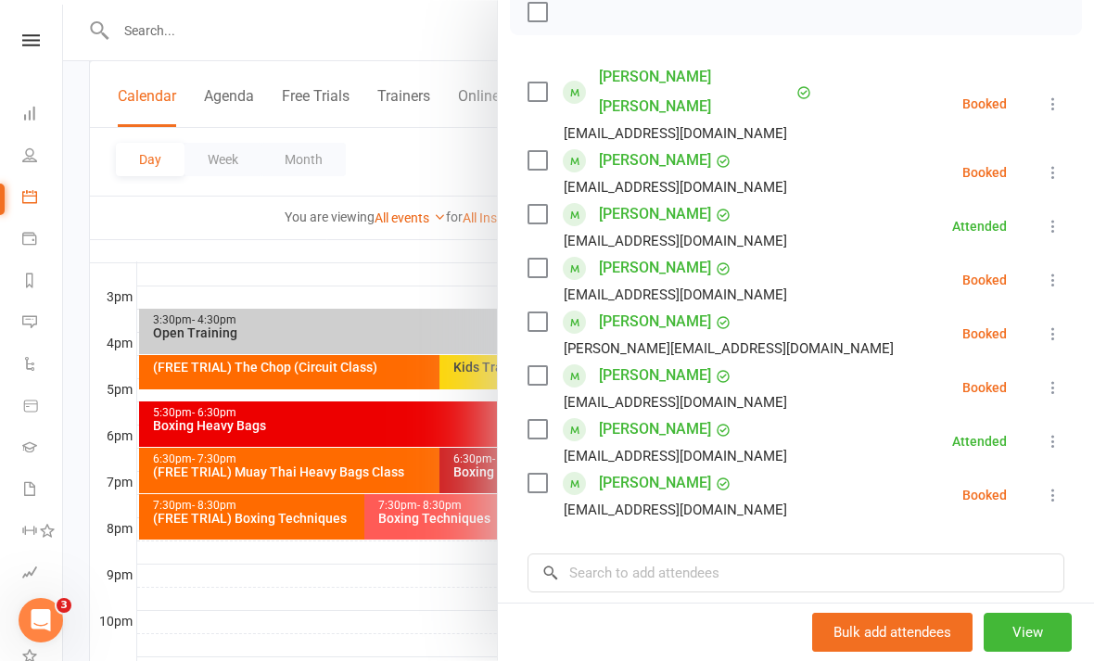
click at [239, 616] on div at bounding box center [578, 330] width 1031 height 661
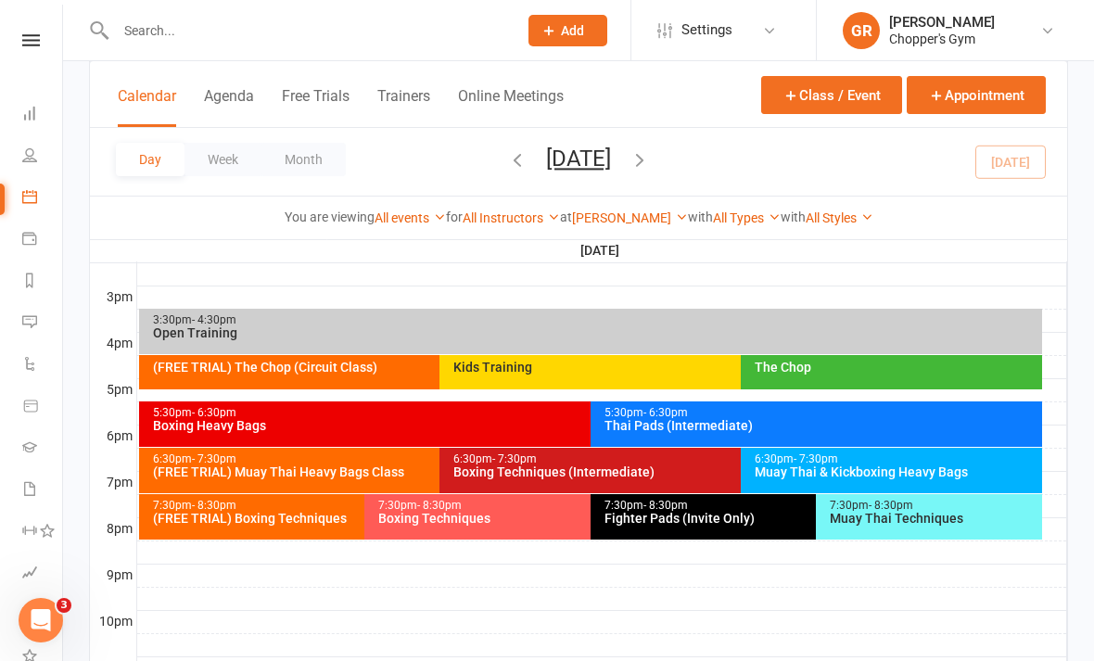
click at [235, 424] on div "Boxing Heavy Bags" at bounding box center [586, 425] width 868 height 13
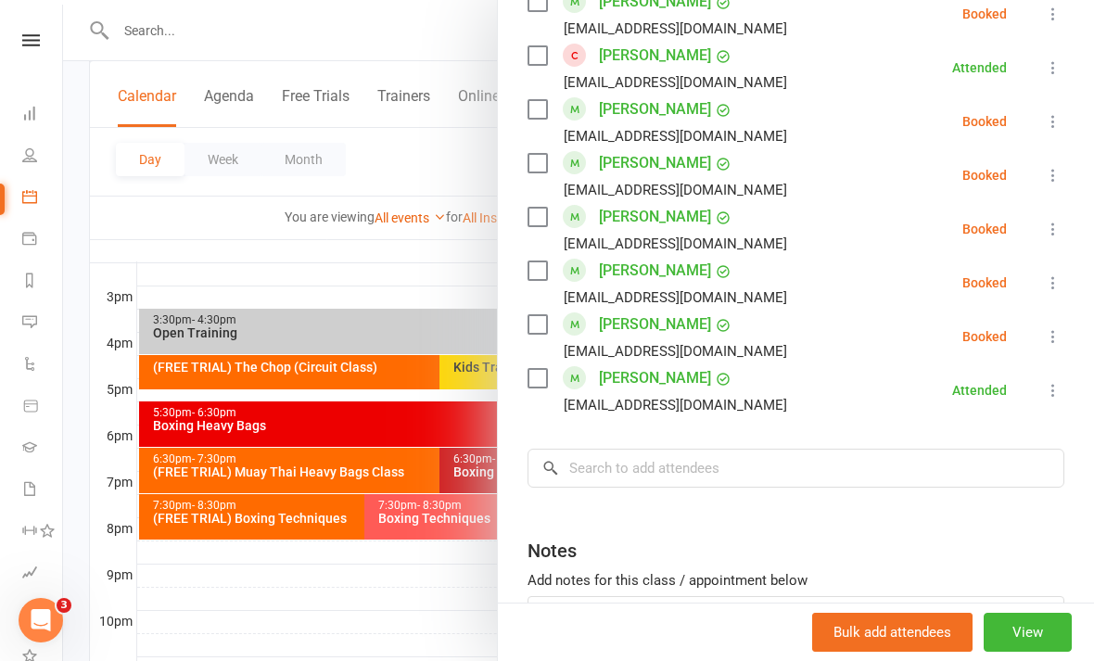
scroll to position [1274, 0]
click at [1056, 271] on button at bounding box center [1053, 282] width 22 height 22
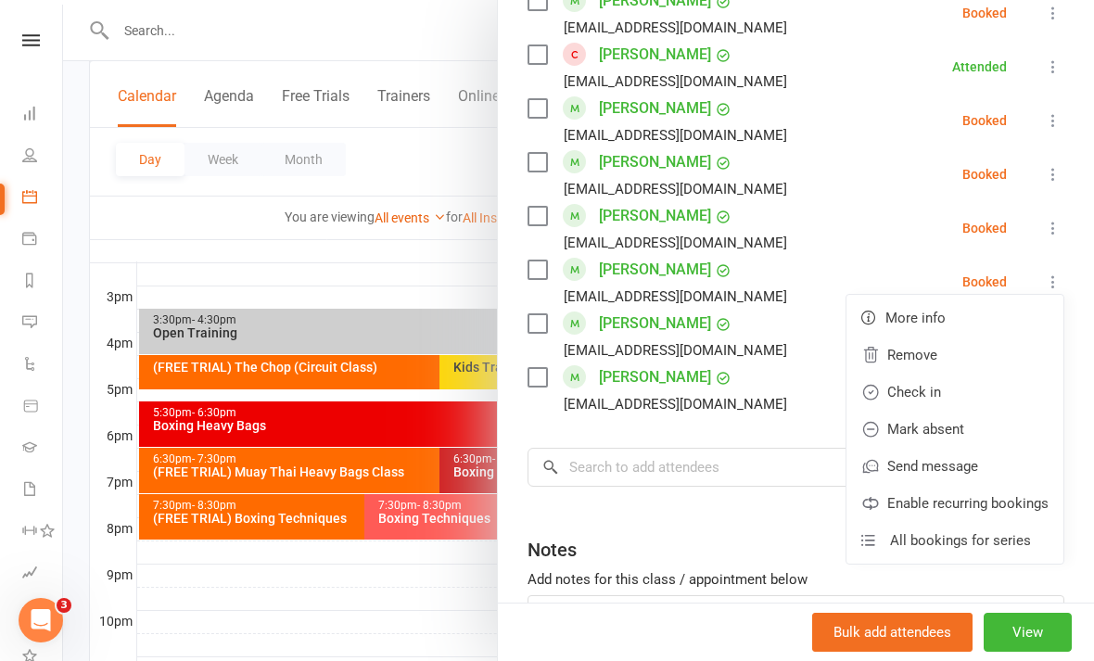
click at [959, 390] on link "Check in" at bounding box center [955, 392] width 217 height 37
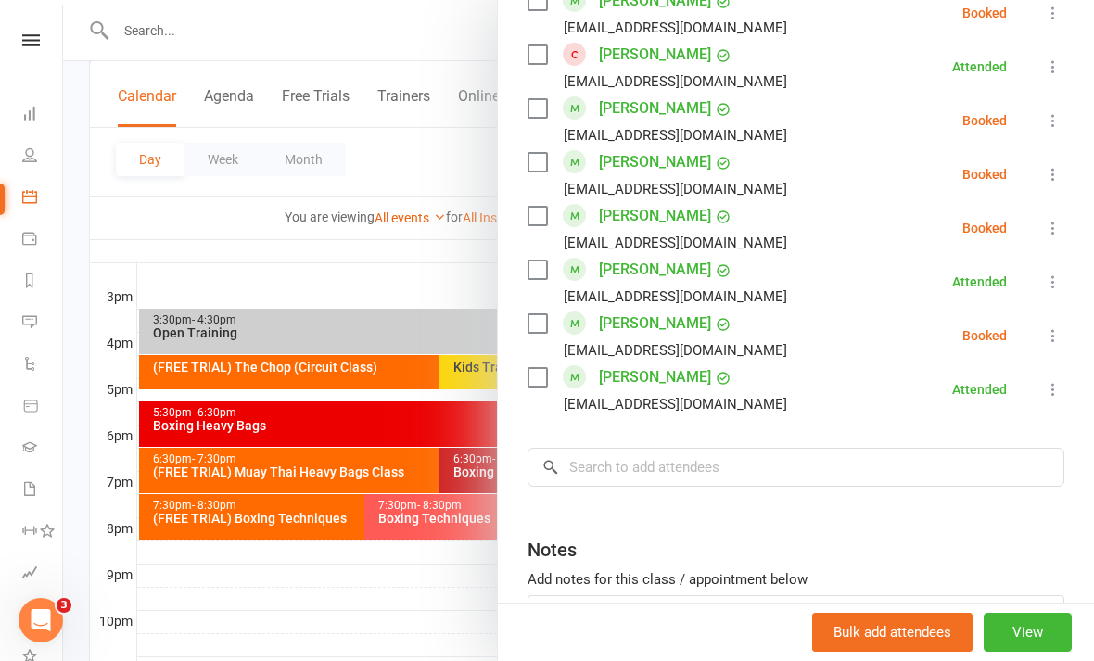
click at [1051, 184] on button at bounding box center [1053, 174] width 22 height 22
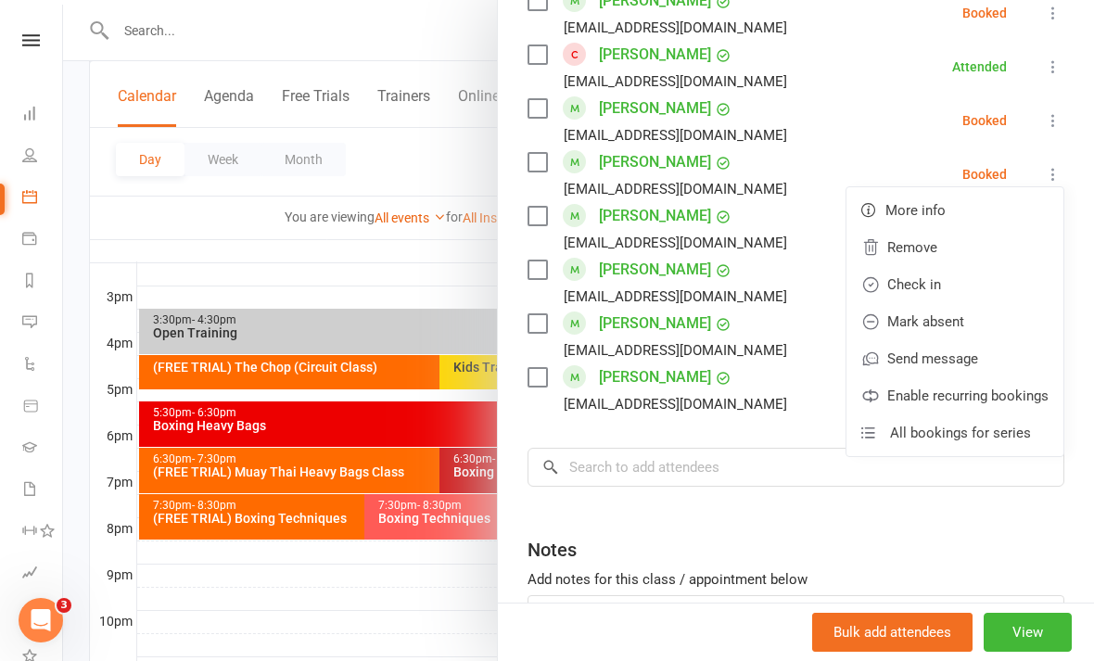
click at [961, 286] on link "Check in" at bounding box center [955, 284] width 217 height 37
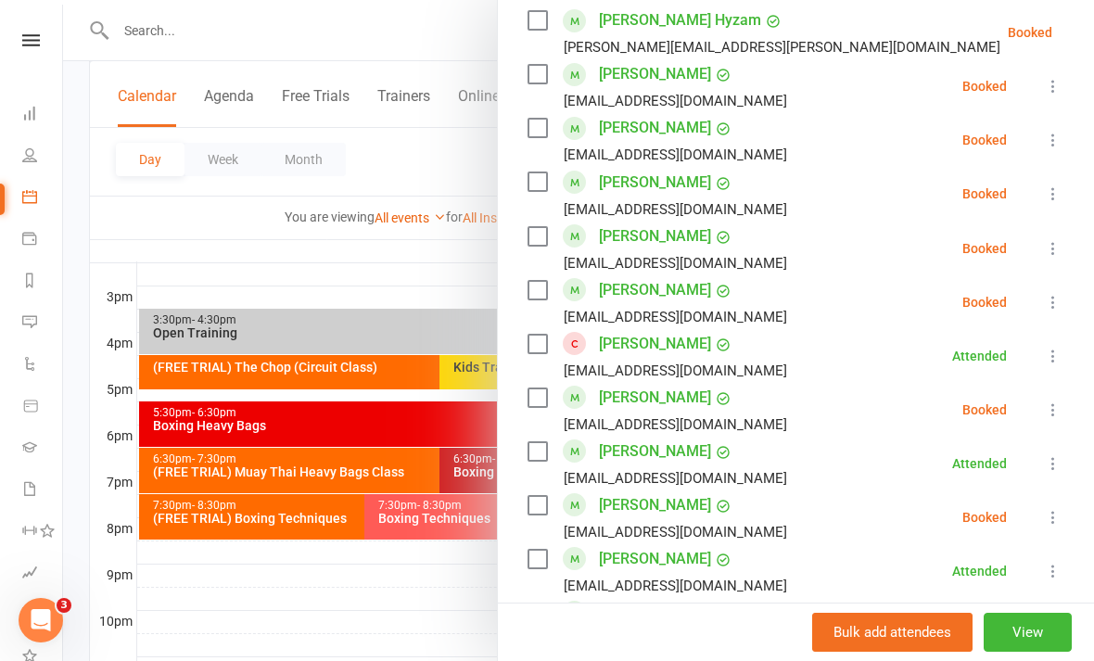
scroll to position [979, 0]
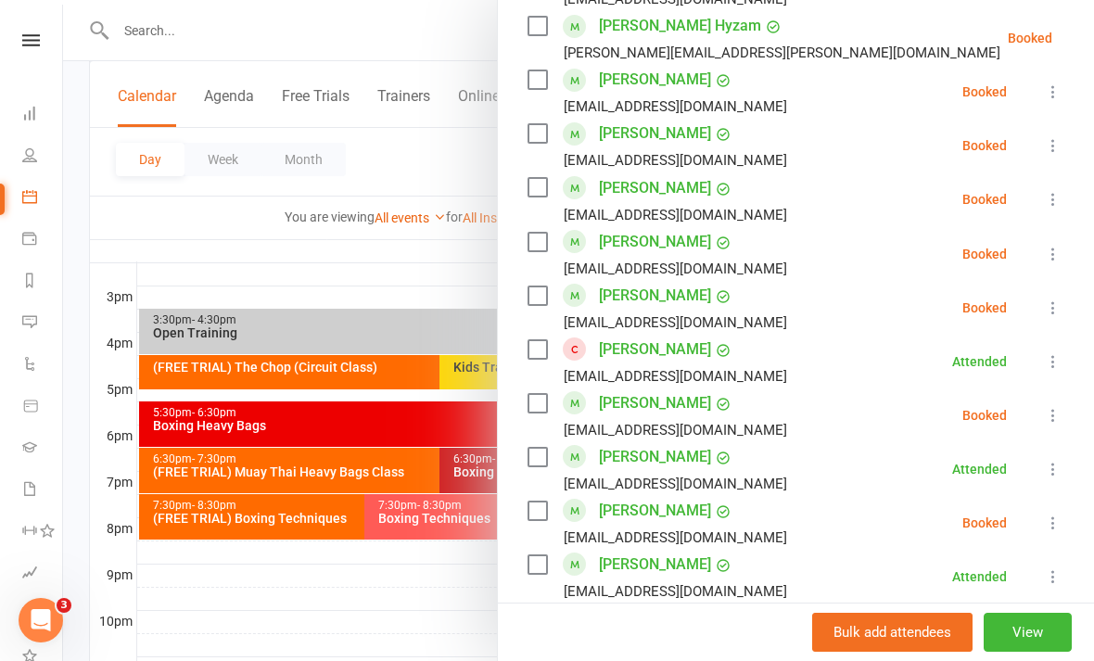
click at [1053, 203] on icon at bounding box center [1053, 199] width 19 height 19
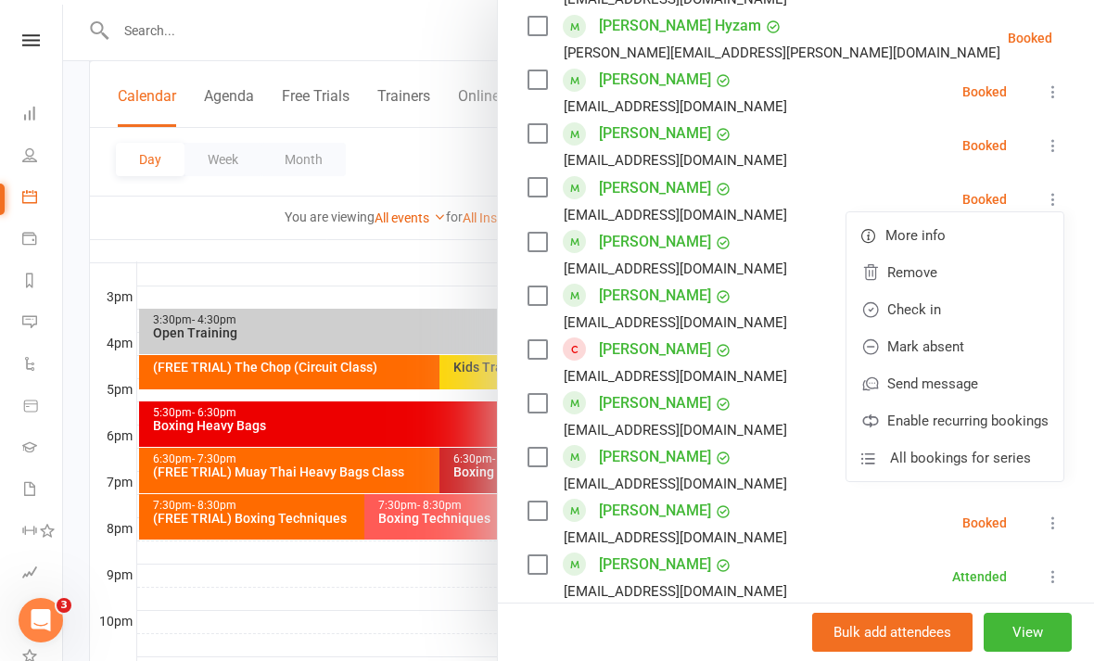
click at [953, 313] on link "Check in" at bounding box center [955, 309] width 217 height 37
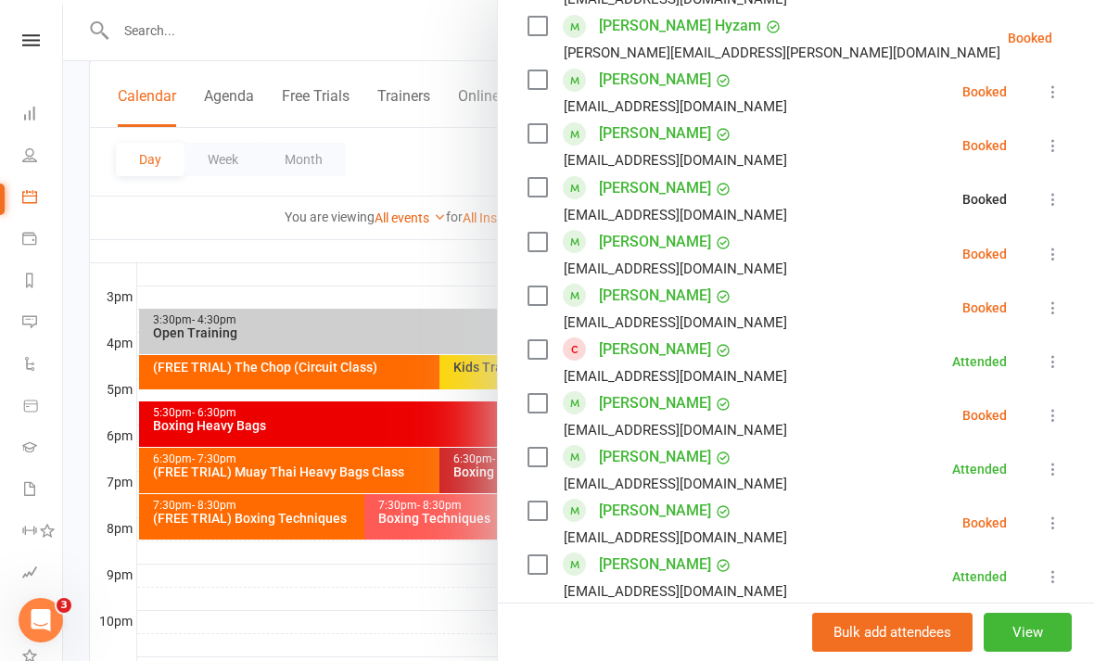
scroll to position [941, 0]
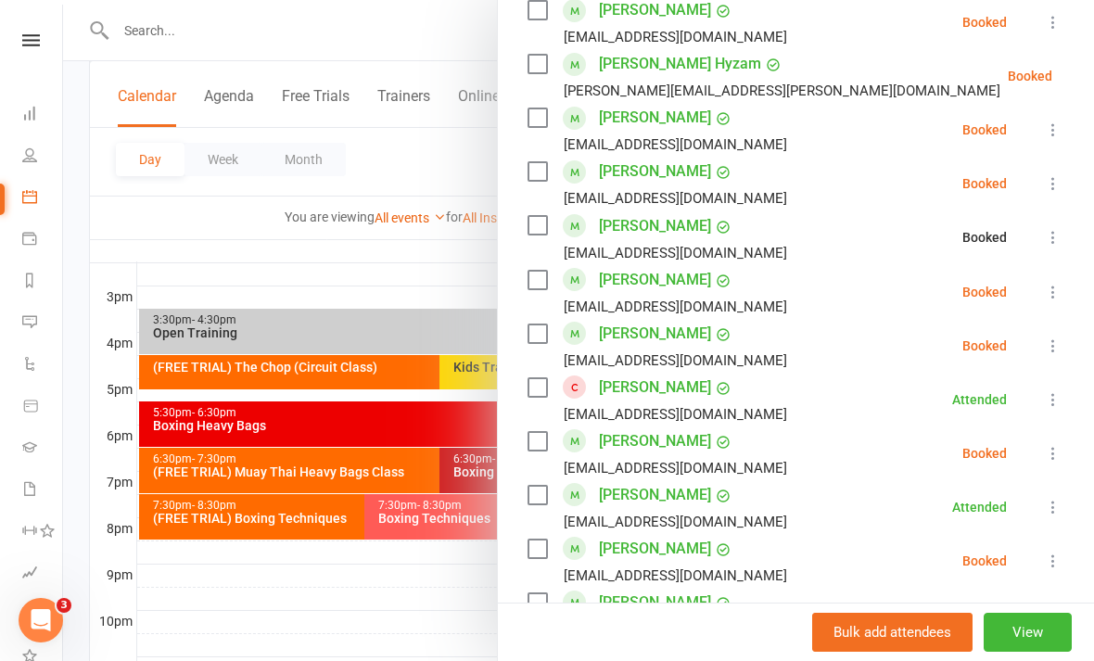
click at [1052, 189] on icon at bounding box center [1053, 183] width 19 height 19
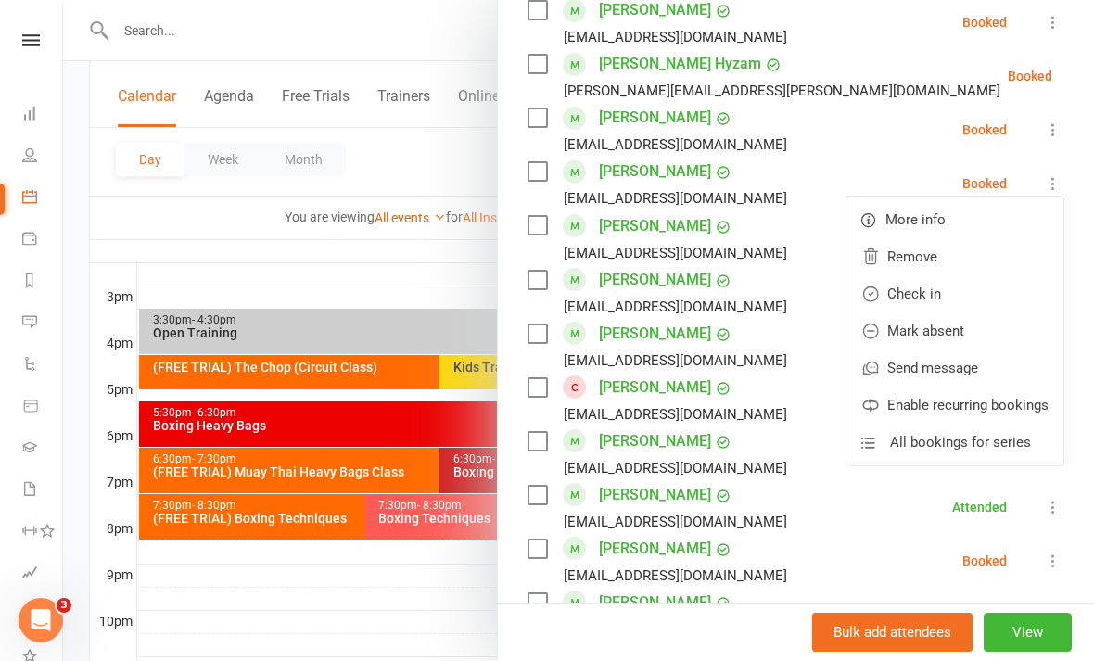
click at [963, 299] on link "Check in" at bounding box center [955, 293] width 217 height 37
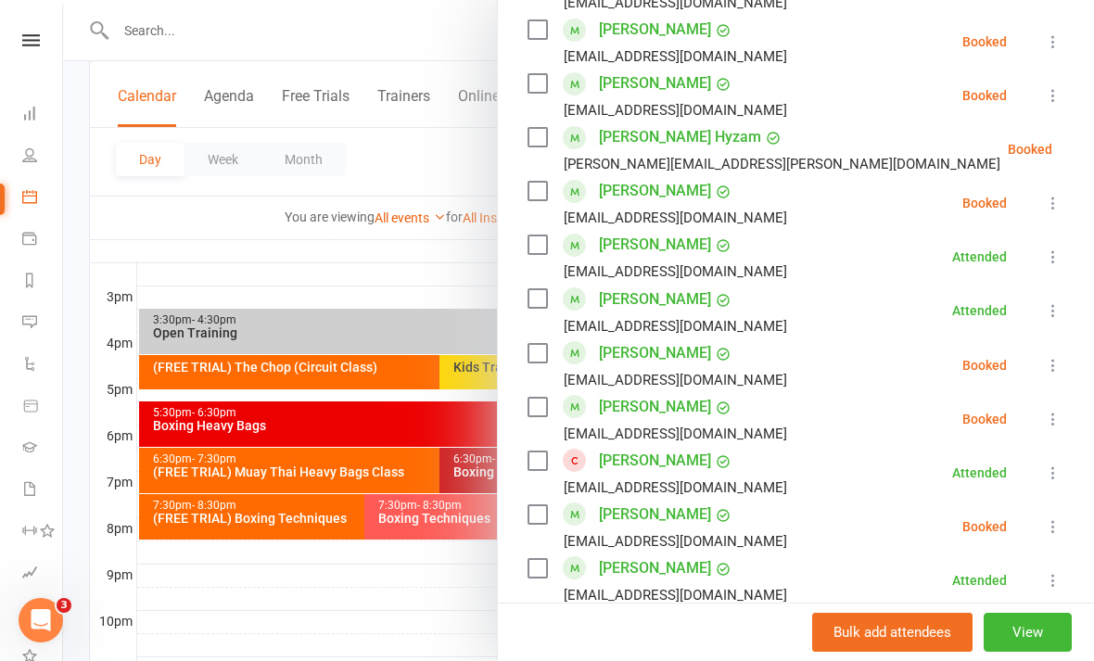
scroll to position [863, 0]
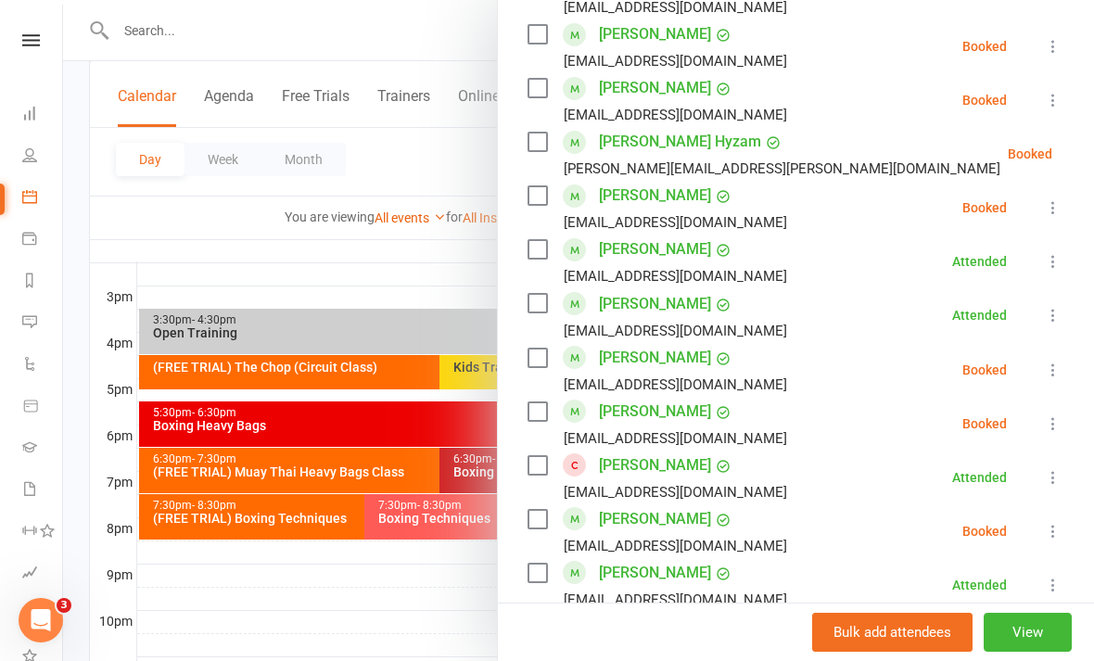
click at [1057, 98] on icon at bounding box center [1053, 100] width 19 height 19
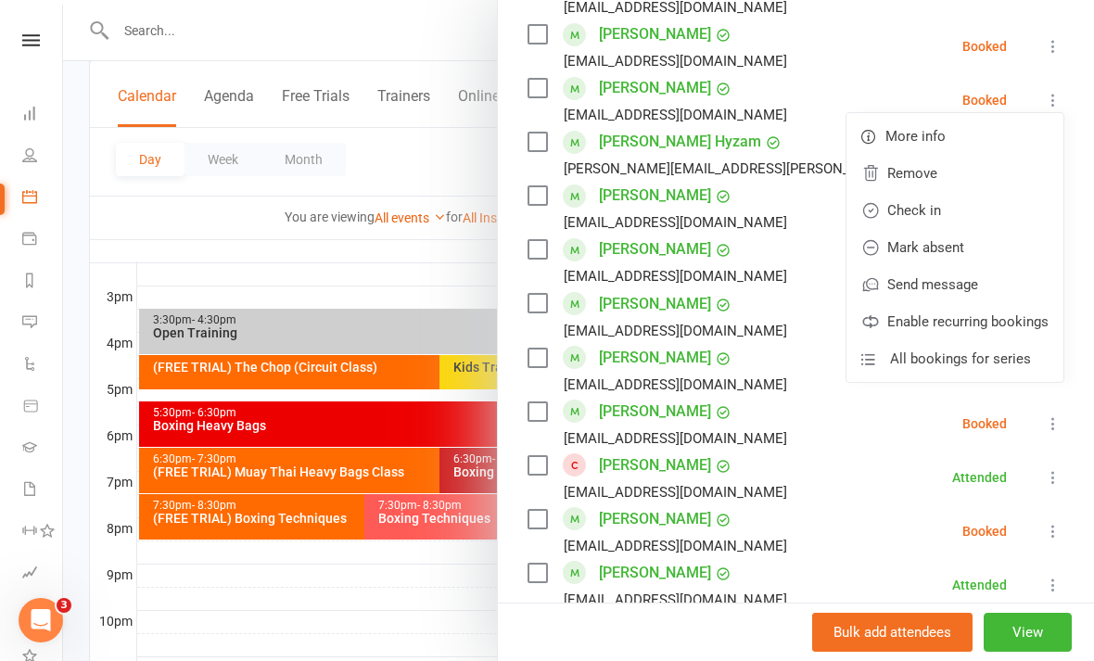
click at [961, 223] on link "Check in" at bounding box center [955, 210] width 217 height 37
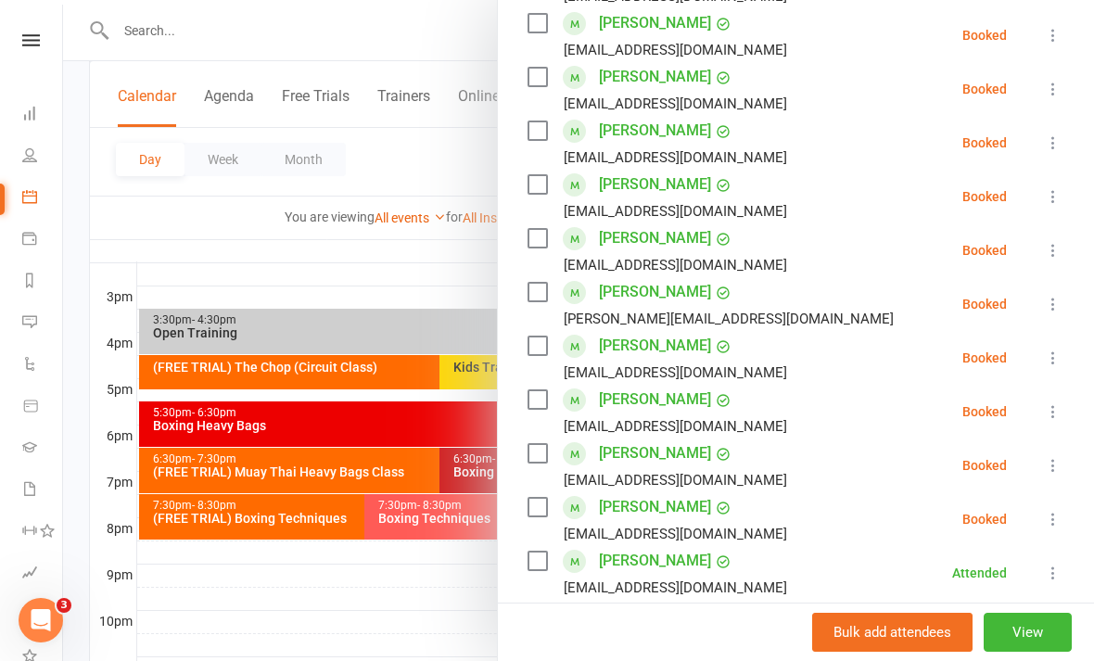
scroll to position [380, 0]
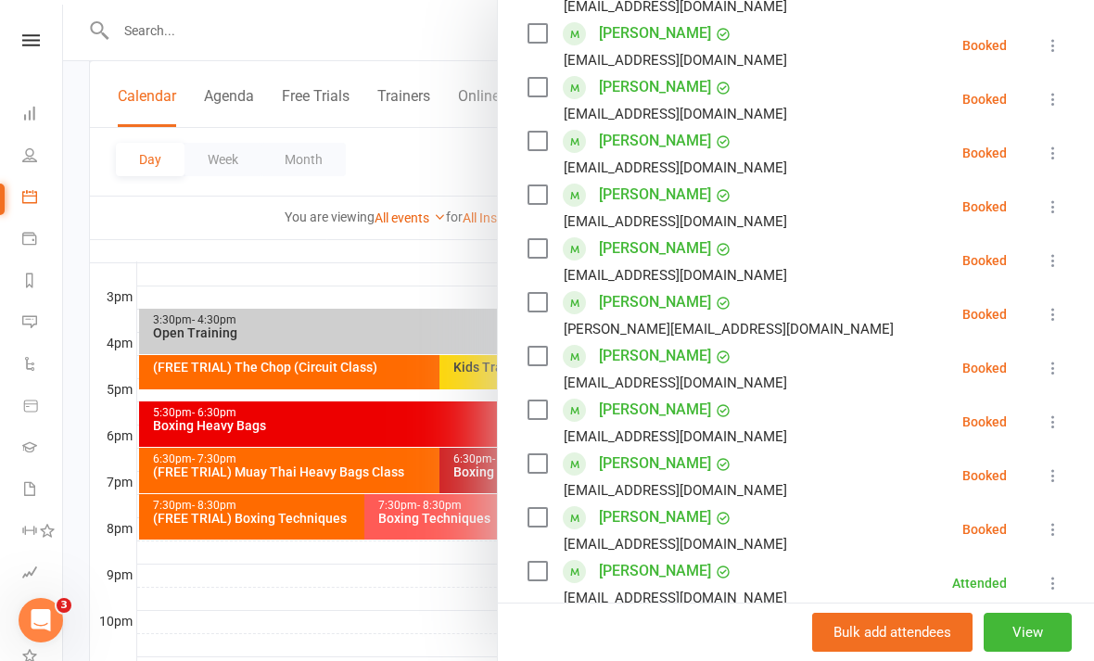
click at [1043, 159] on button at bounding box center [1053, 153] width 22 height 22
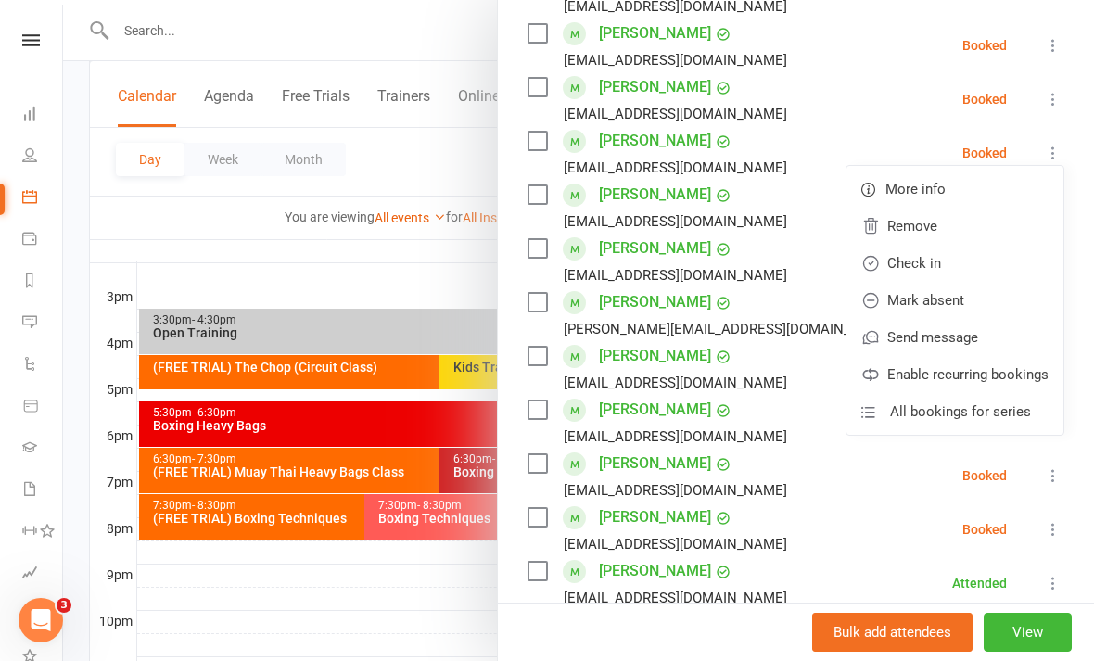
click at [963, 271] on link "Check in" at bounding box center [955, 263] width 217 height 37
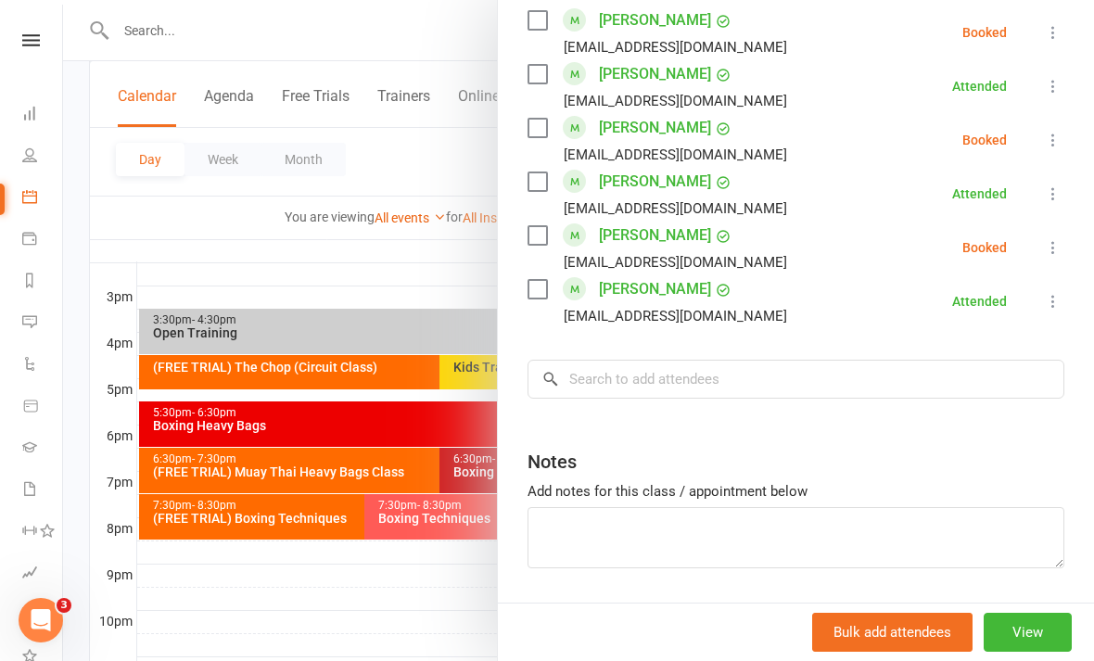
scroll to position [1361, 0]
click at [231, 590] on div at bounding box center [578, 330] width 1031 height 661
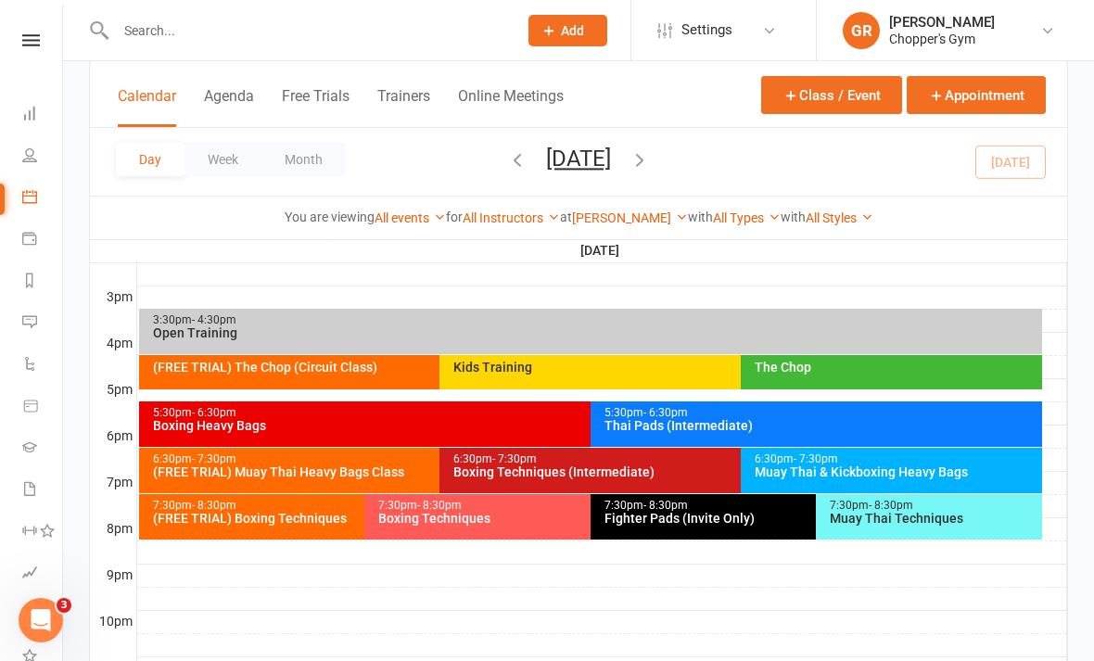
click at [202, 421] on div "Boxing Heavy Bags" at bounding box center [586, 425] width 868 height 13
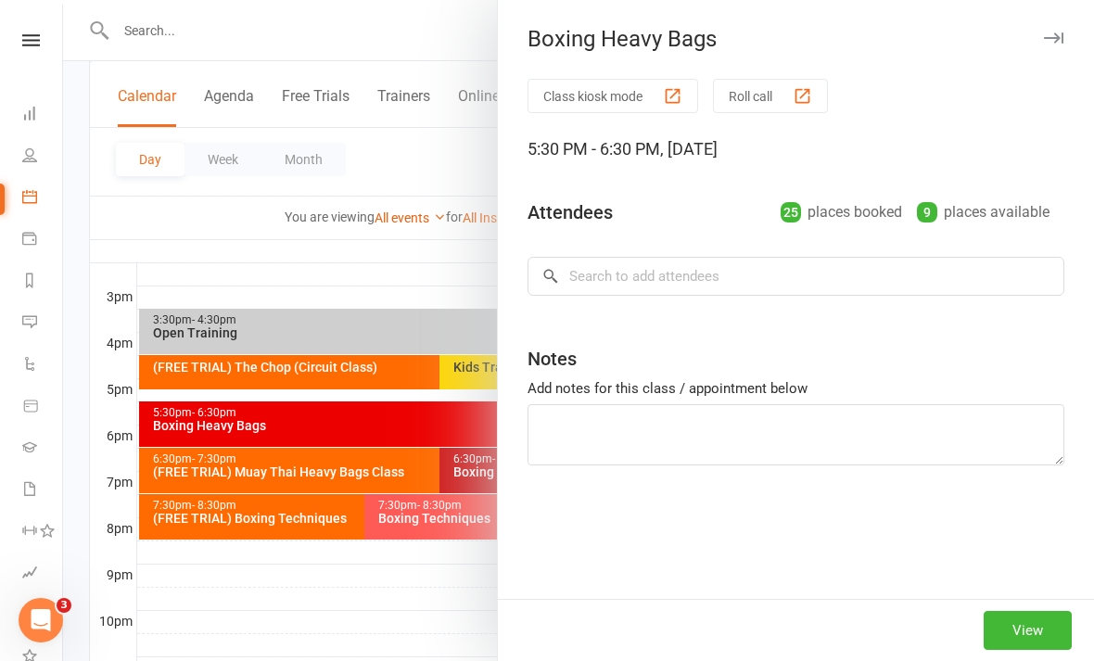
click at [267, 630] on div at bounding box center [578, 330] width 1031 height 661
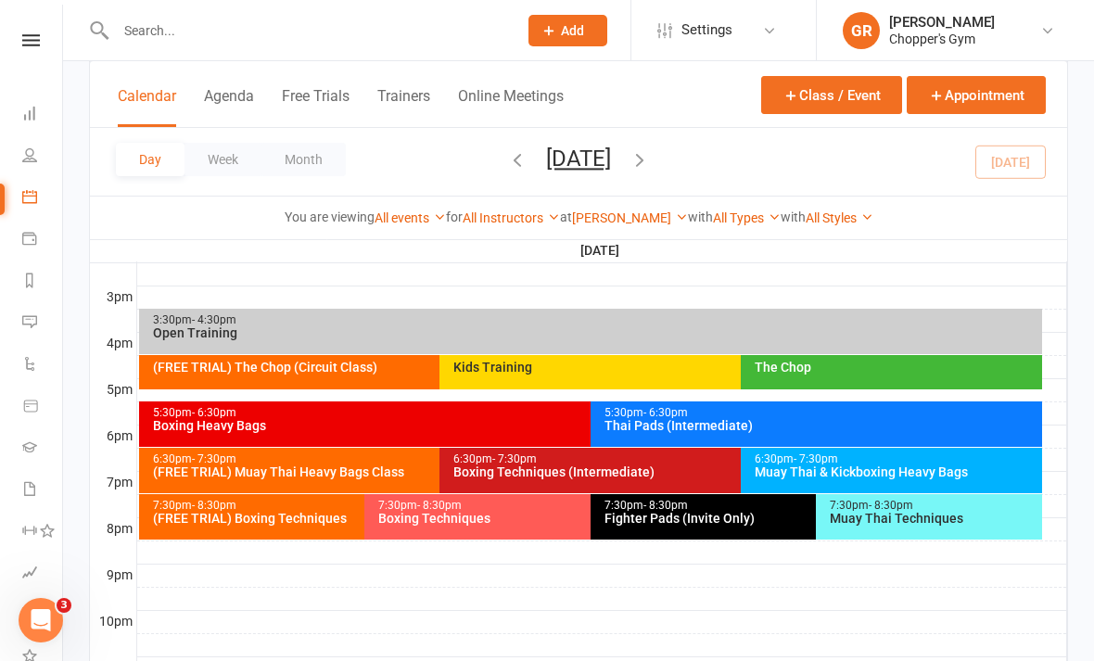
click at [884, 427] on div "Thai Pads (Intermediate)" at bounding box center [821, 425] width 435 height 13
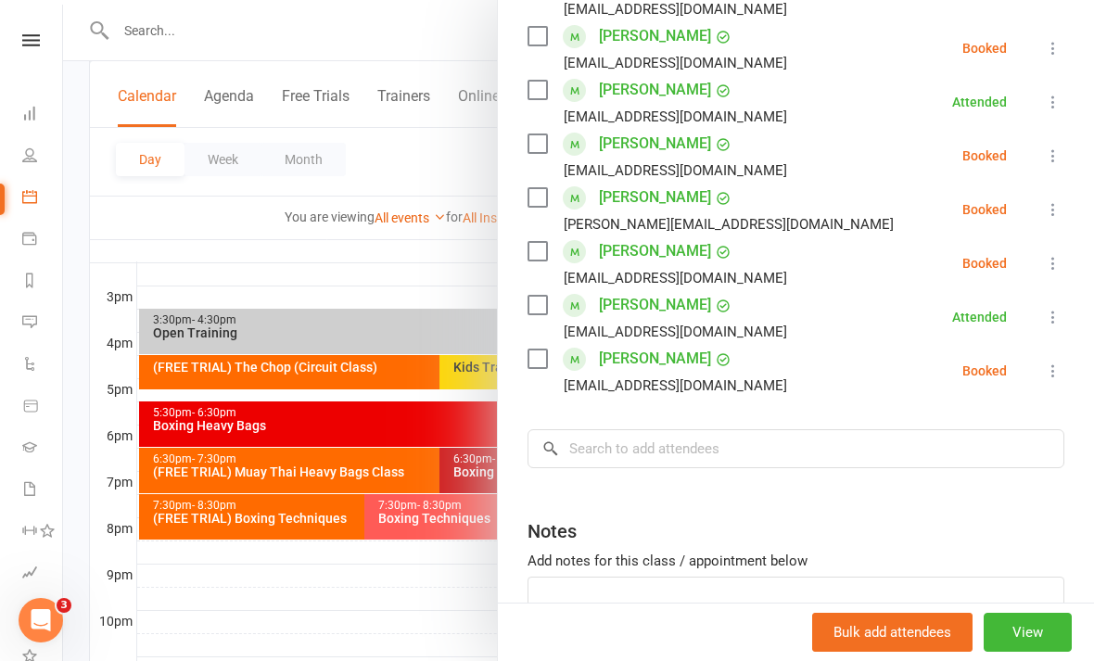
scroll to position [402, 0]
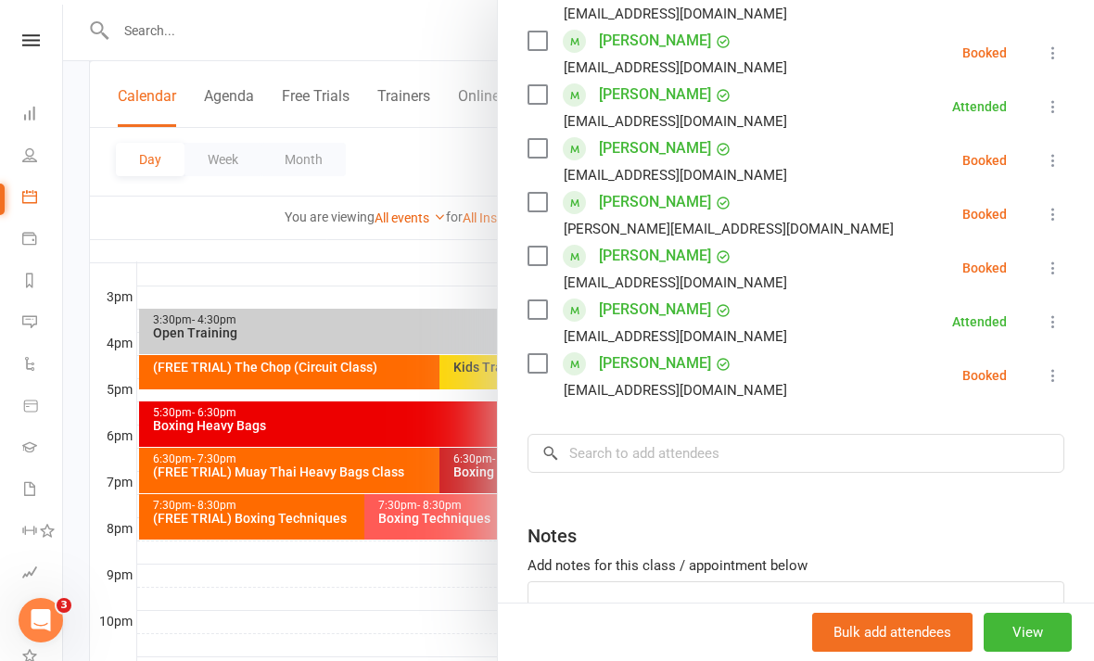
click at [248, 627] on div at bounding box center [578, 330] width 1031 height 661
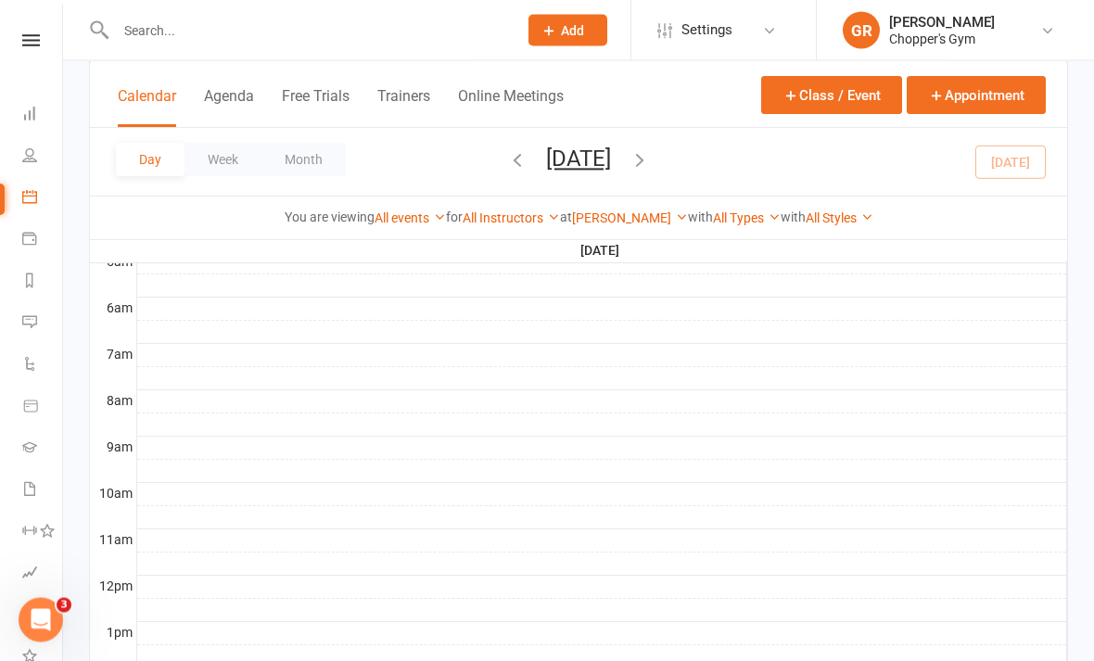
scroll to position [337, 0]
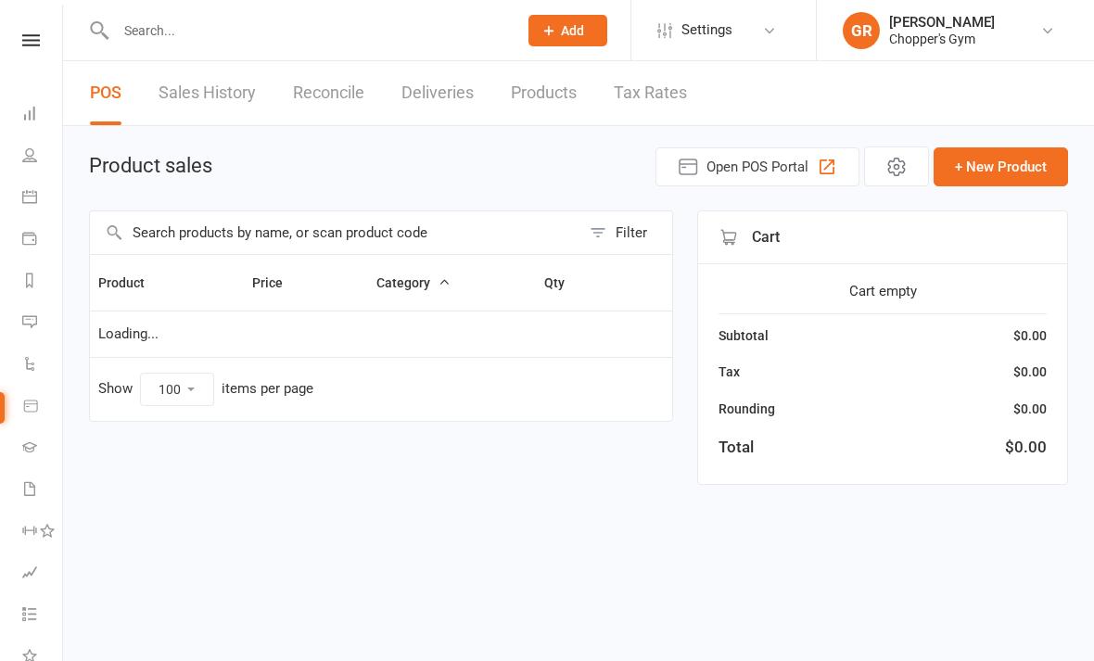
select select "100"
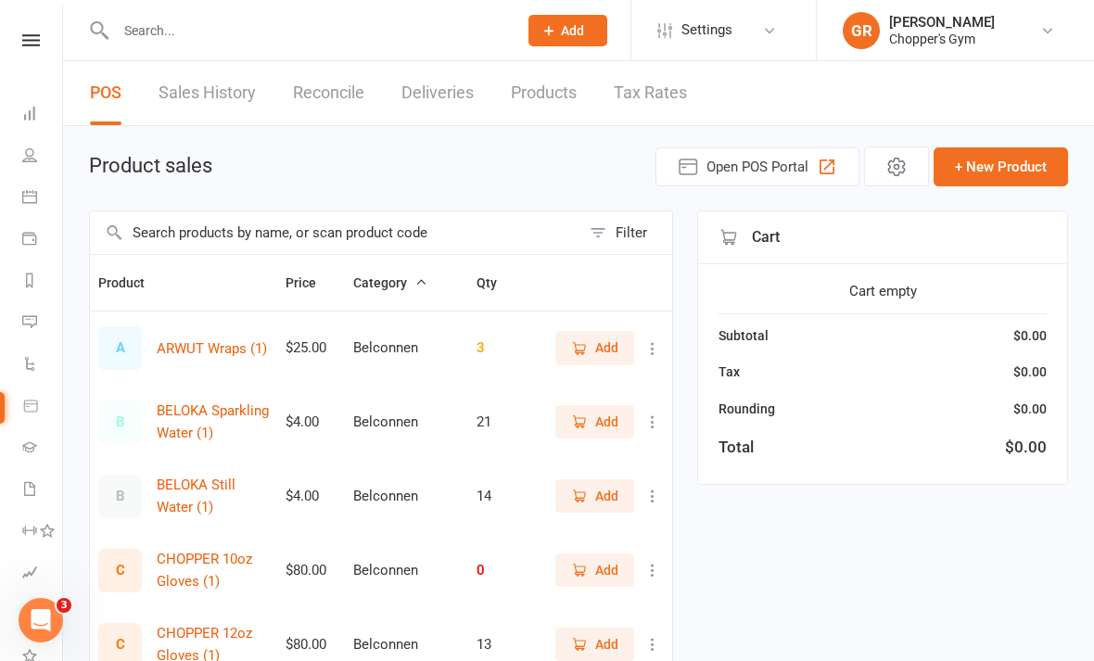
click at [33, 198] on icon at bounding box center [29, 196] width 15 height 15
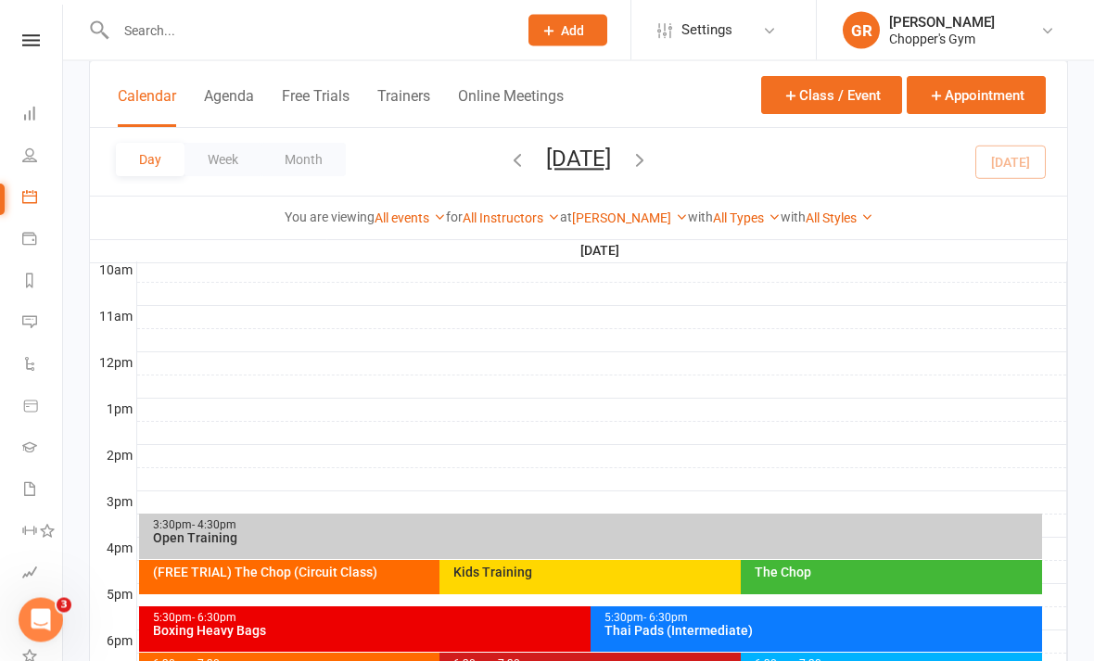
click at [195, 635] on div "Boxing Heavy Bags" at bounding box center [586, 631] width 868 height 13
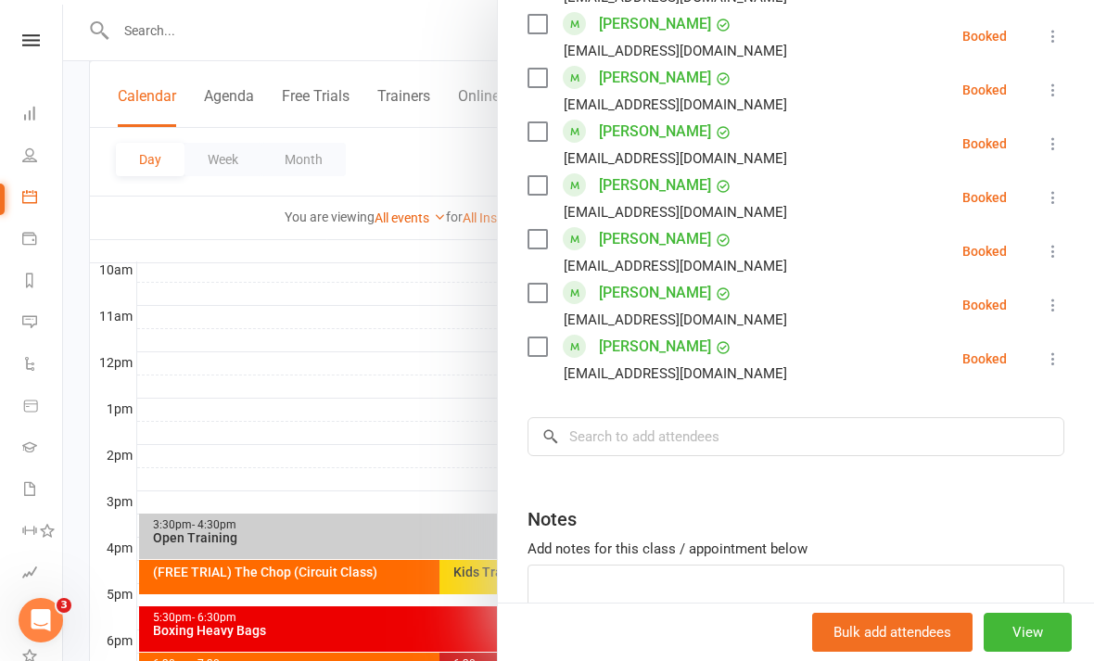
scroll to position [1198, 0]
click at [807, 439] on input "search" at bounding box center [796, 435] width 537 height 39
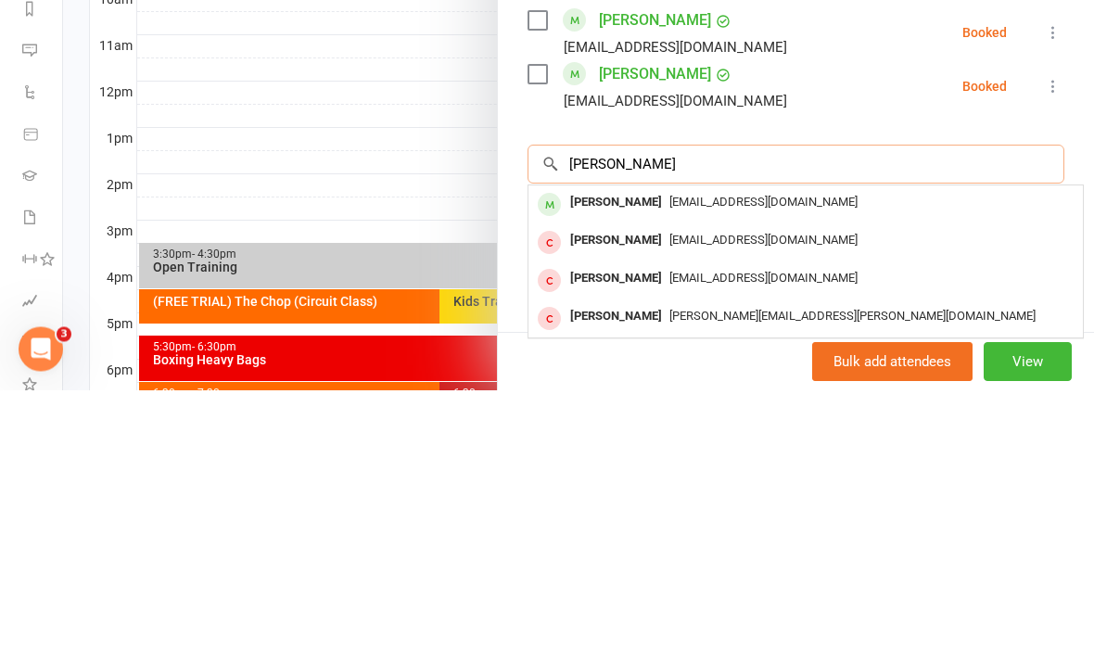
type input "Pietro"
click at [873, 461] on div "[EMAIL_ADDRESS][DOMAIN_NAME]" at bounding box center [806, 474] width 540 height 27
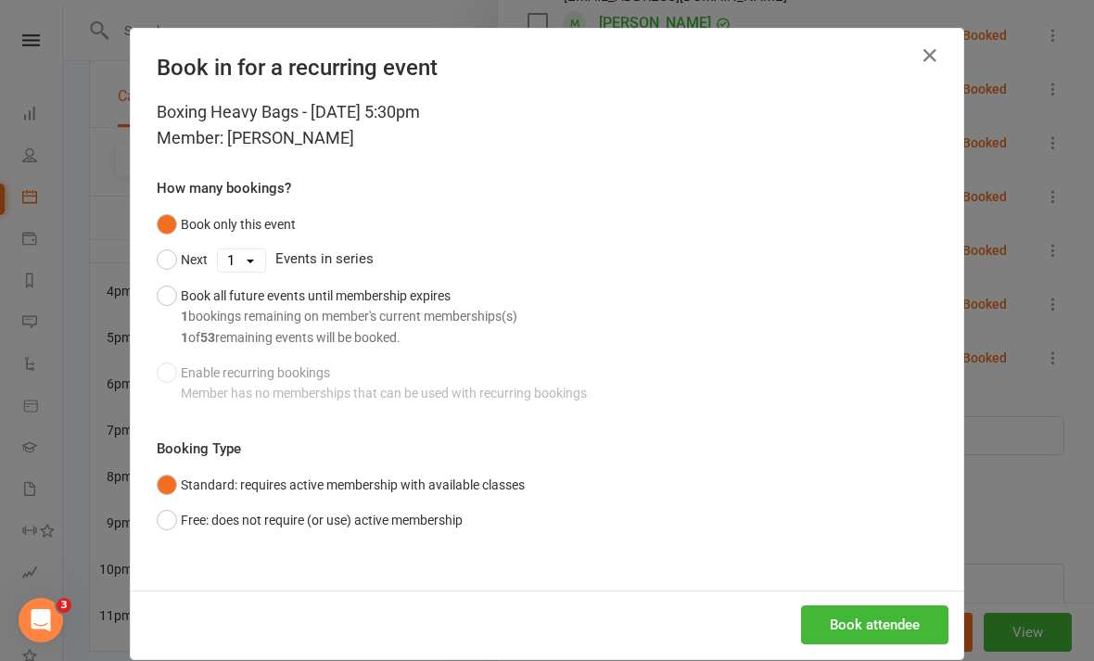
click at [867, 619] on button "Book attendee" at bounding box center [874, 625] width 147 height 39
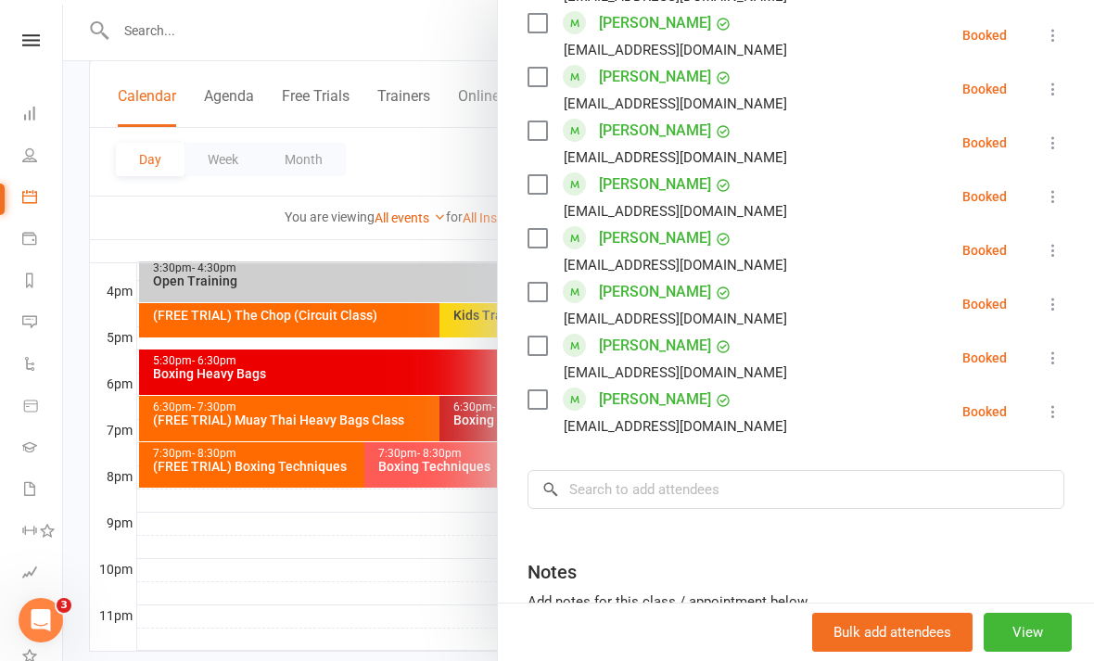
click at [1057, 419] on icon at bounding box center [1053, 411] width 19 height 19
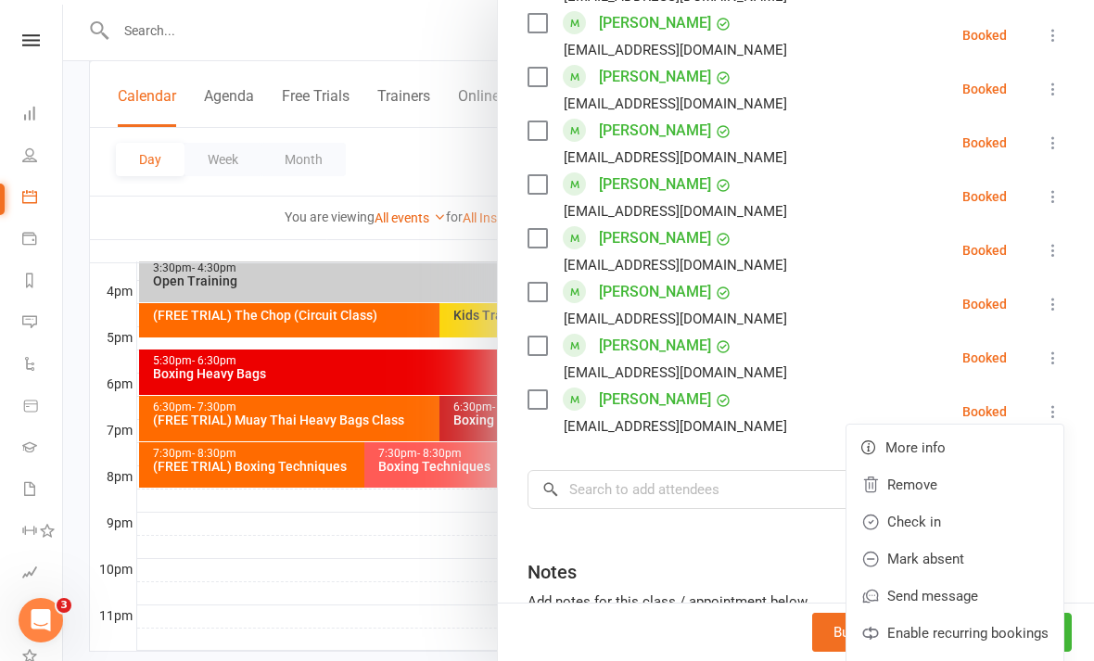
click at [955, 519] on link "Check in" at bounding box center [955, 522] width 217 height 37
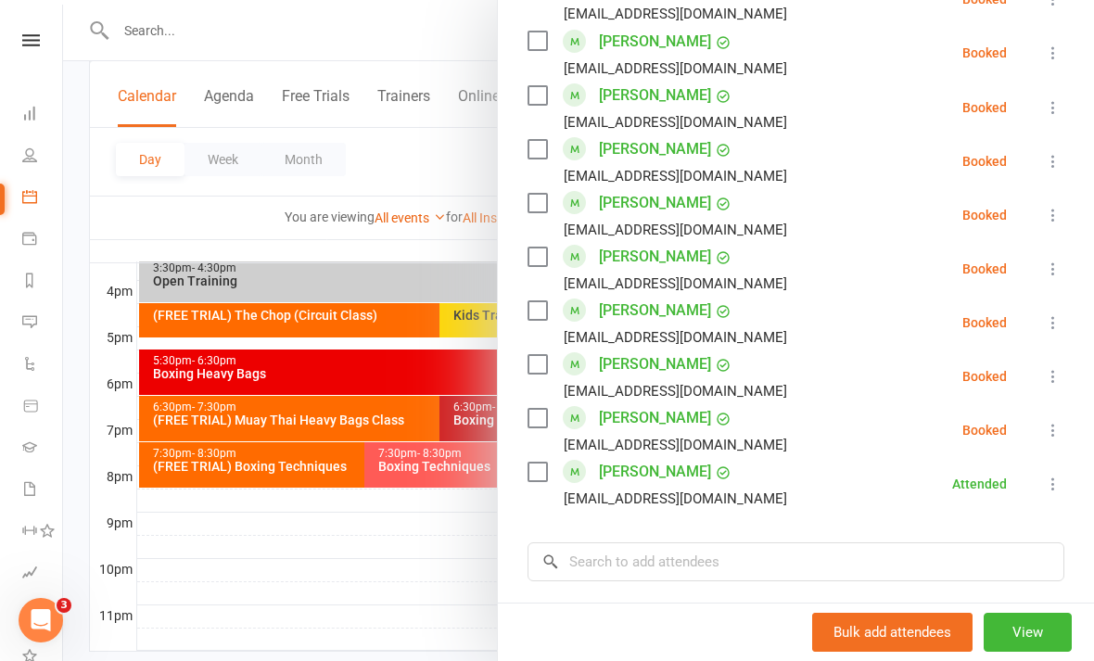
scroll to position [1124, 0]
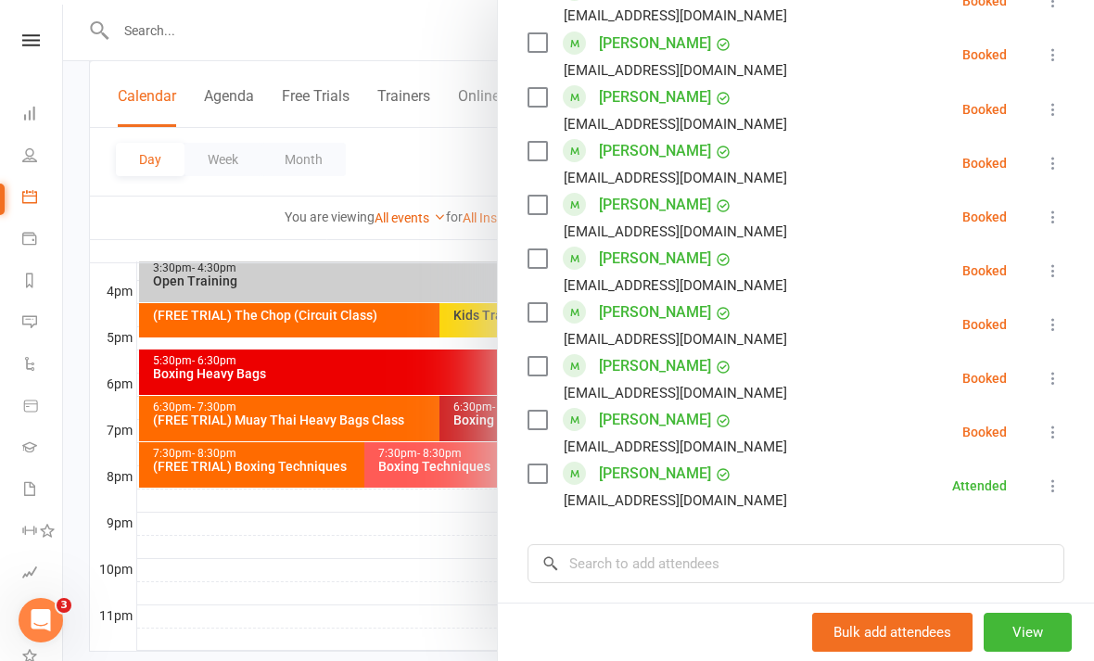
click at [1050, 226] on button at bounding box center [1053, 217] width 22 height 22
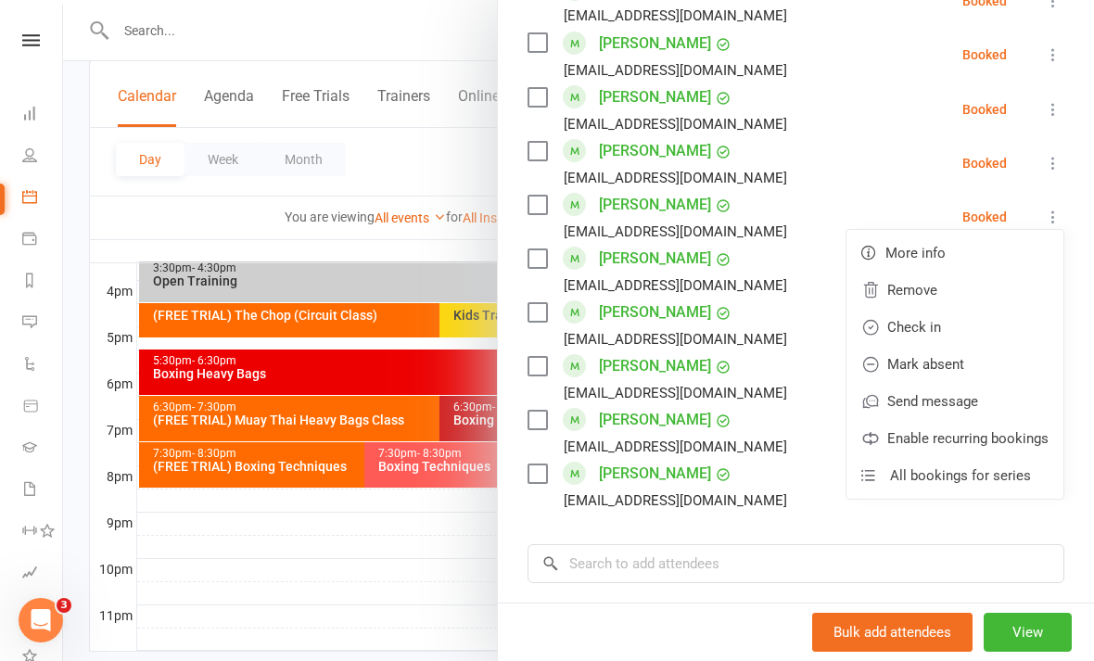
click at [957, 327] on link "Check in" at bounding box center [955, 327] width 217 height 37
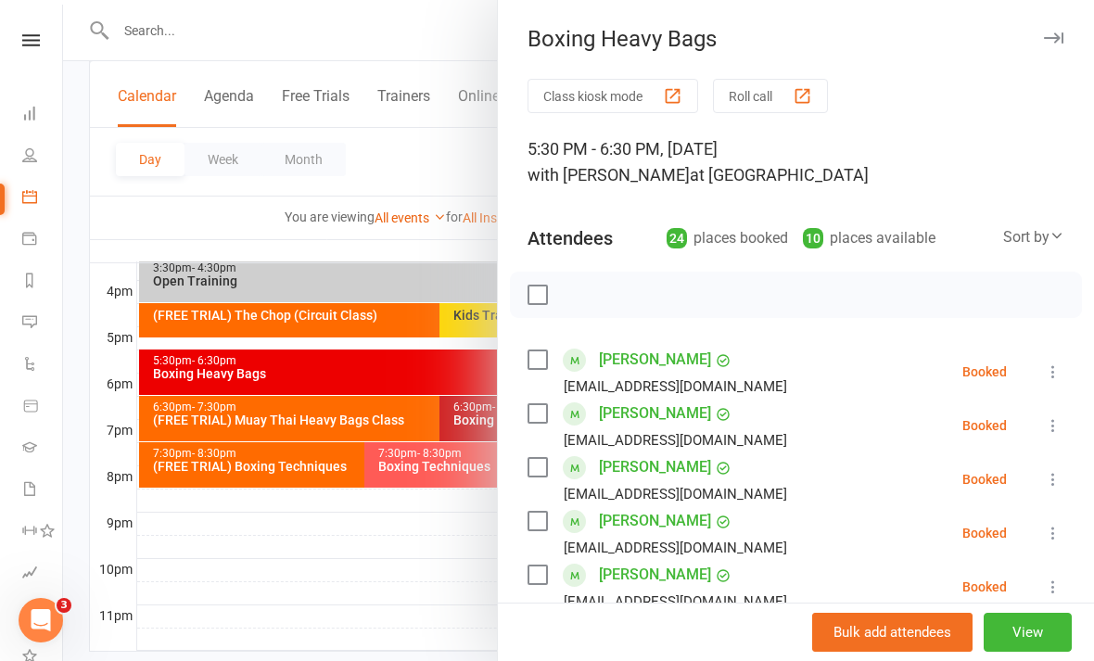
scroll to position [-28, 0]
click at [435, 212] on div at bounding box center [578, 330] width 1031 height 661
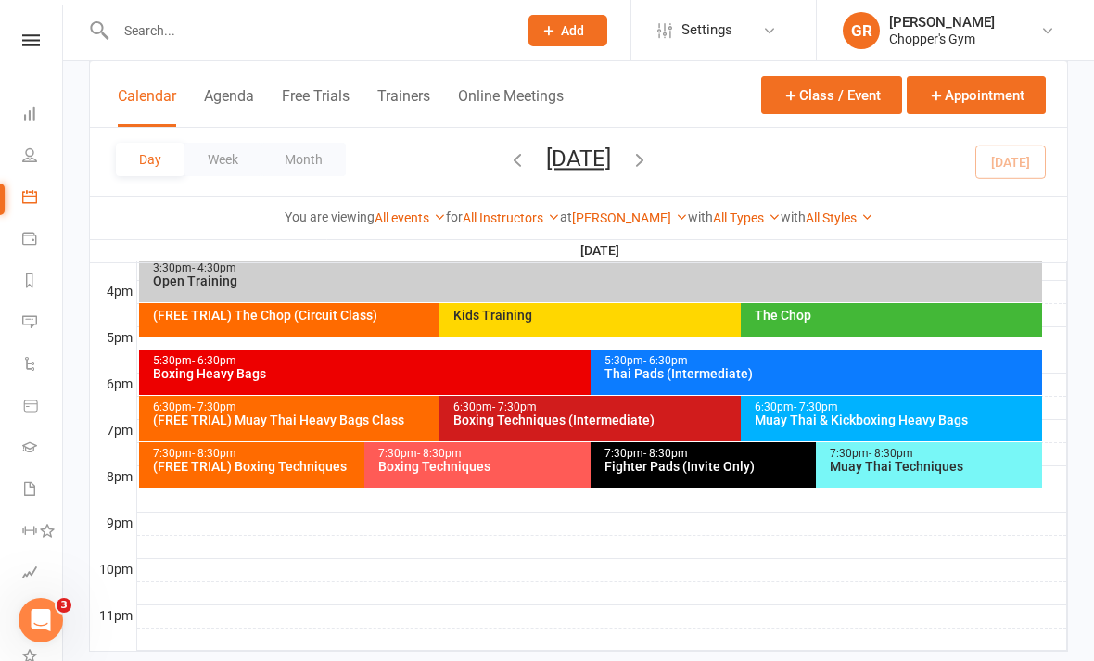
click at [29, 407] on icon at bounding box center [30, 406] width 13 height 11
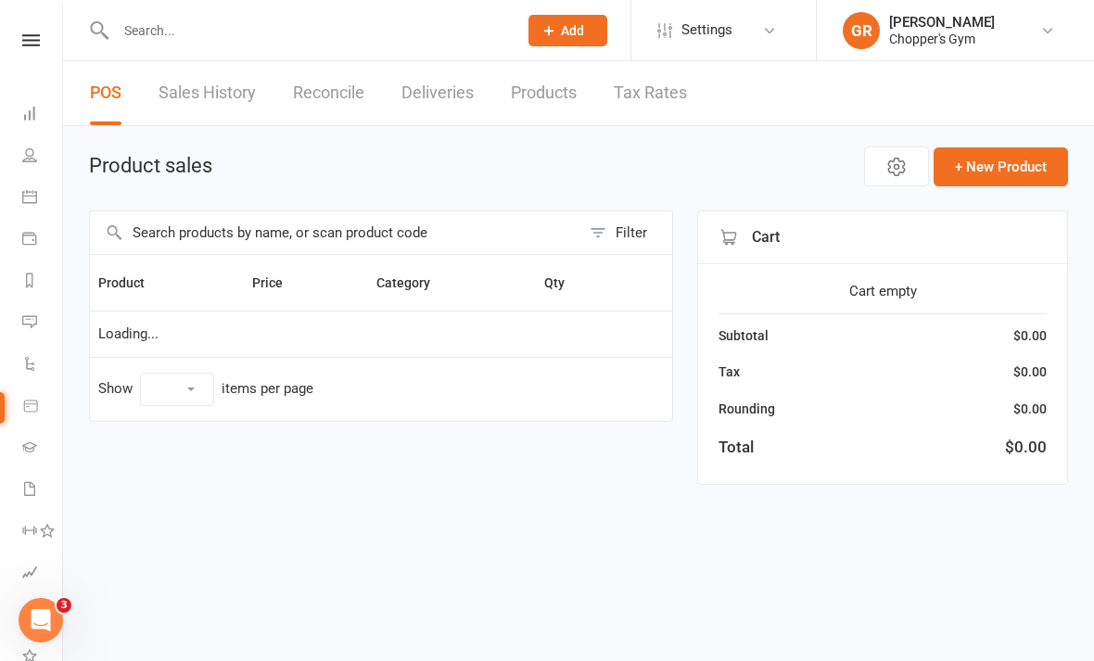
select select "100"
click at [515, 243] on input "text" at bounding box center [335, 232] width 491 height 43
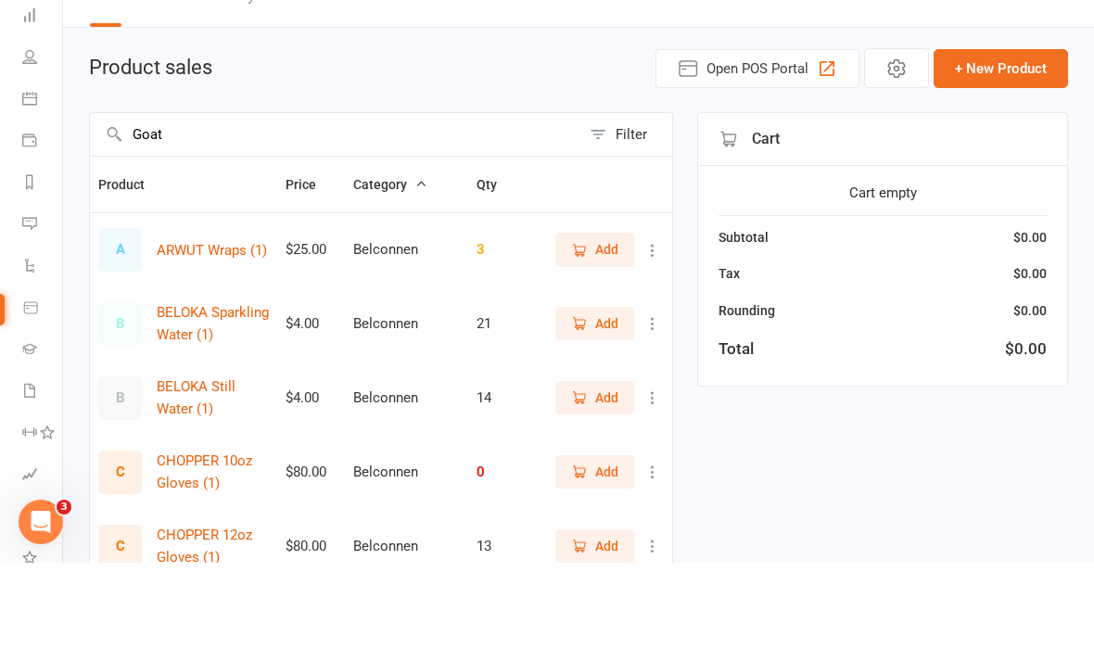
click at [581, 147] on div "Product sales Open POS Portal + New Product" at bounding box center [578, 167] width 979 height 40
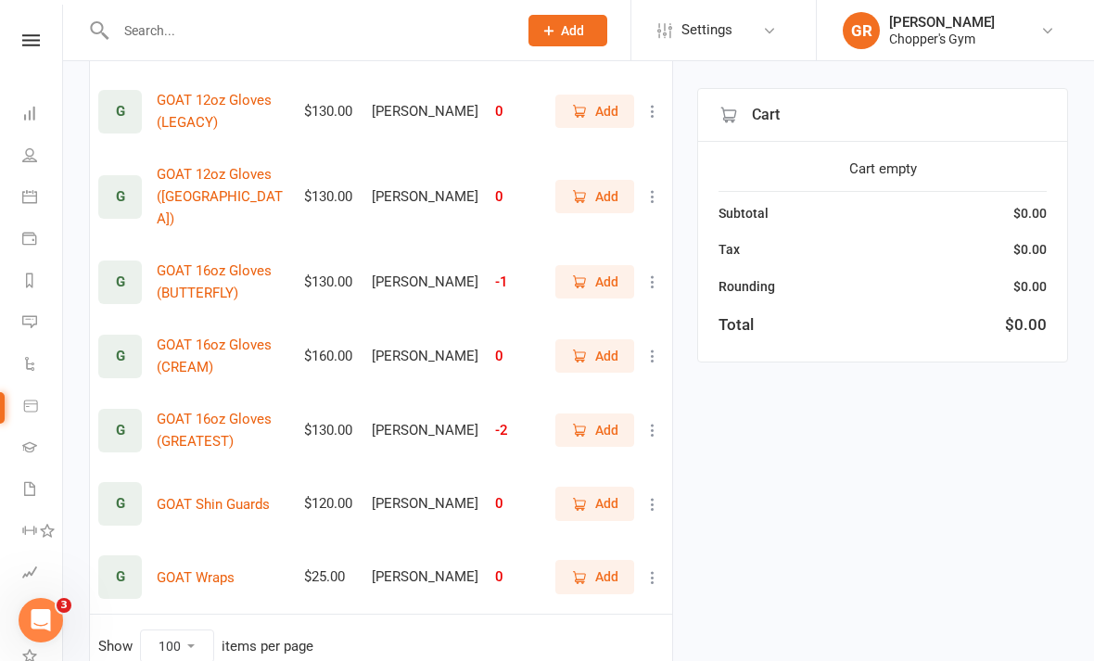
scroll to position [311, 0]
click at [597, 347] on span "Add" at bounding box center [606, 357] width 23 height 20
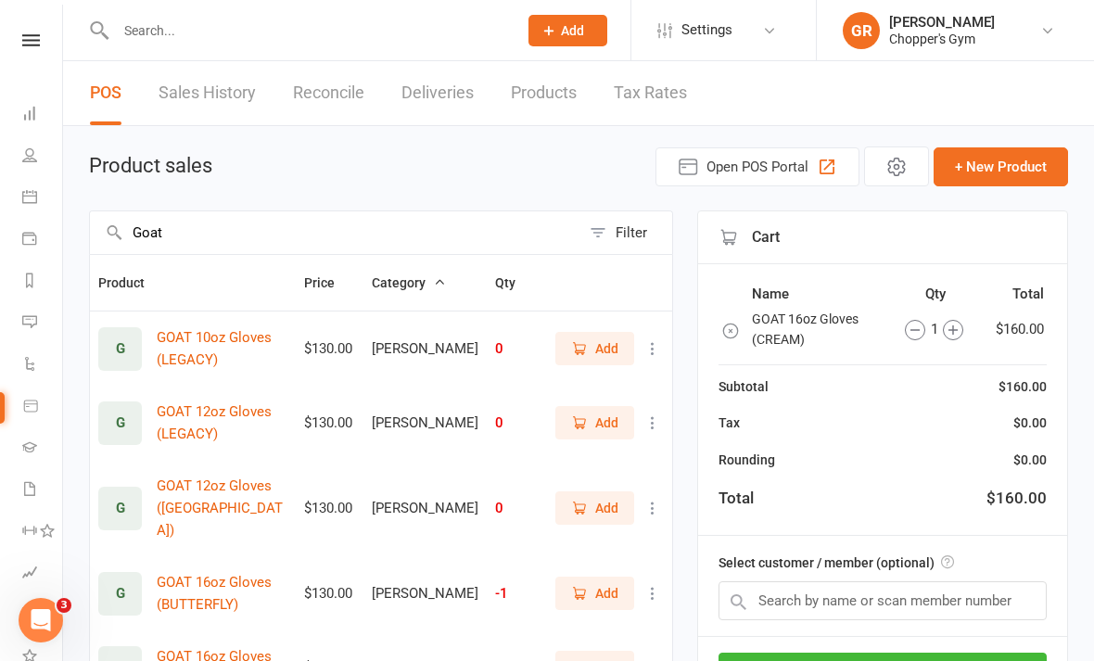
click at [187, 240] on input "Goat" at bounding box center [335, 232] width 491 height 43
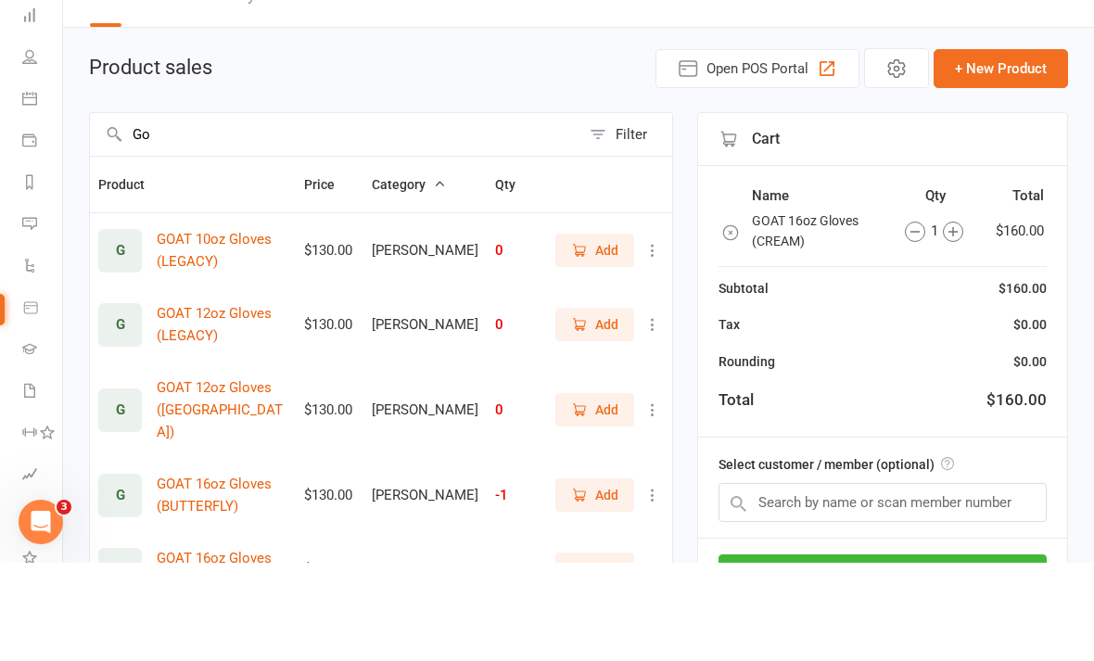
type input "G"
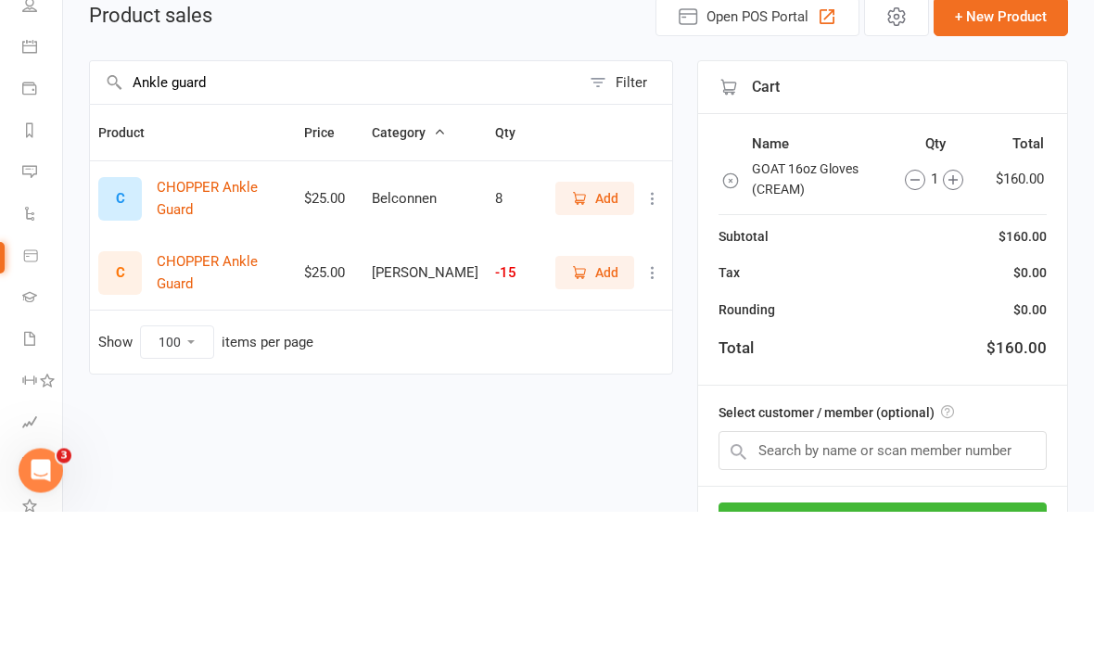
type input "Ankle guard"
click at [606, 413] on span "Add" at bounding box center [606, 423] width 23 height 20
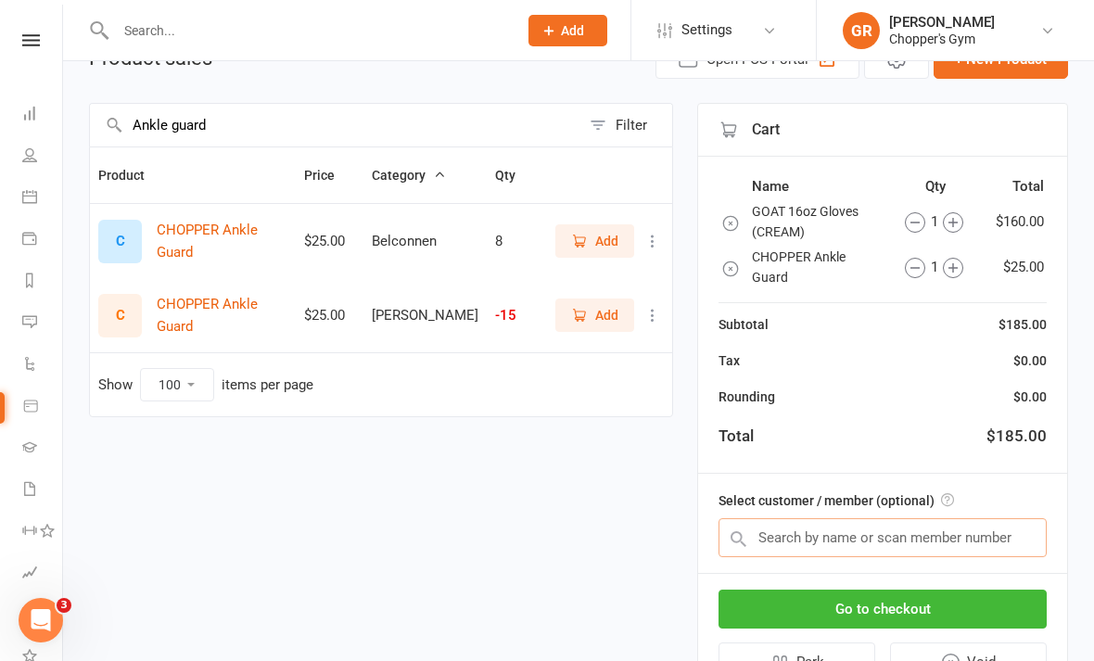
click at [897, 529] on input "text" at bounding box center [883, 537] width 328 height 39
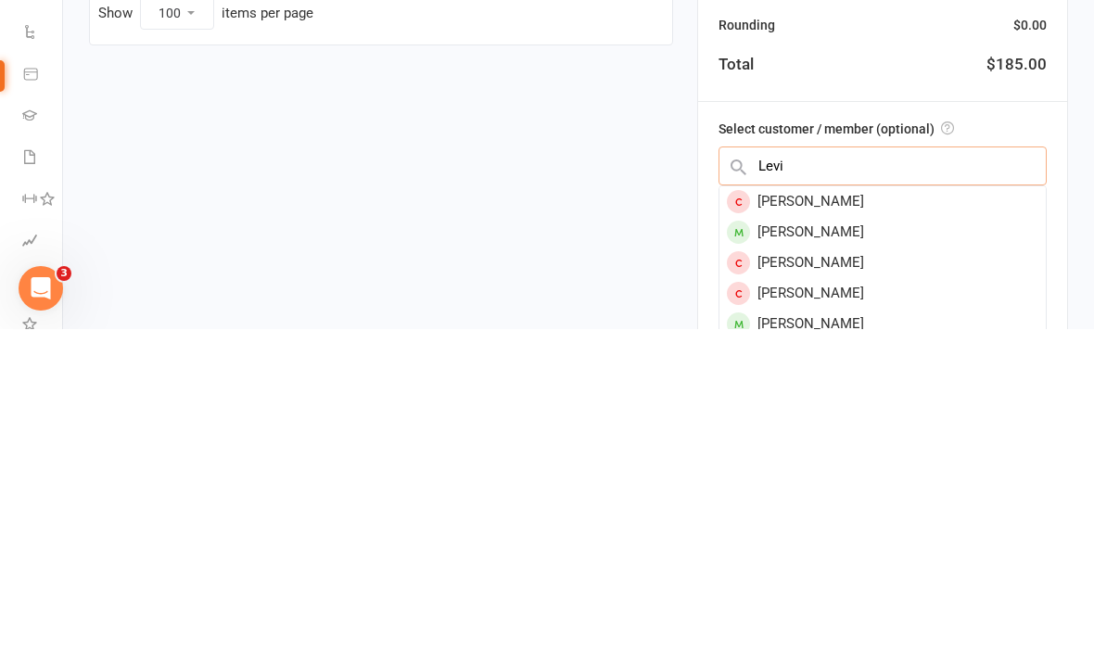
type input "Levi"
click at [888, 549] on div "Levi Newman" at bounding box center [883, 564] width 326 height 31
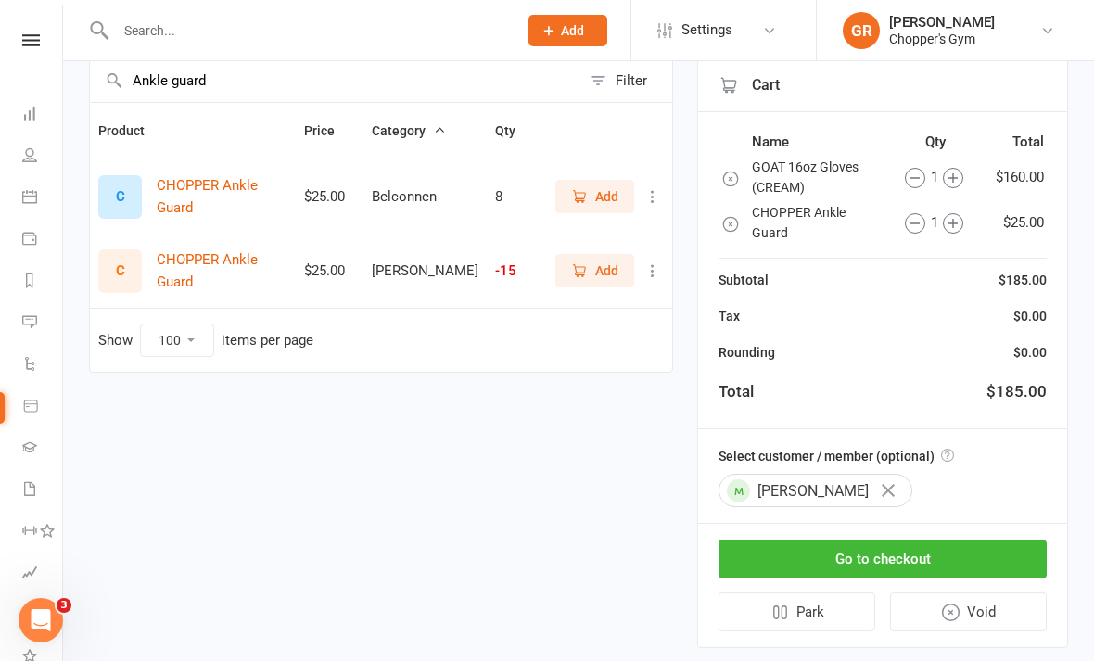
scroll to position [147, 0]
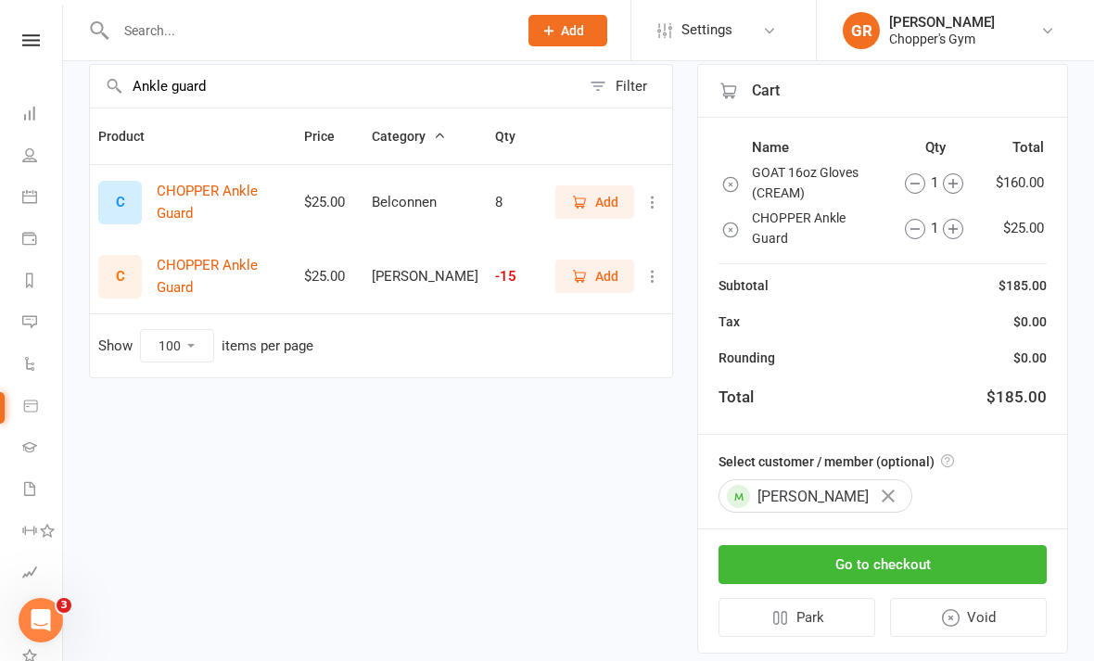
click at [890, 565] on button "Go to checkout" at bounding box center [883, 564] width 328 height 39
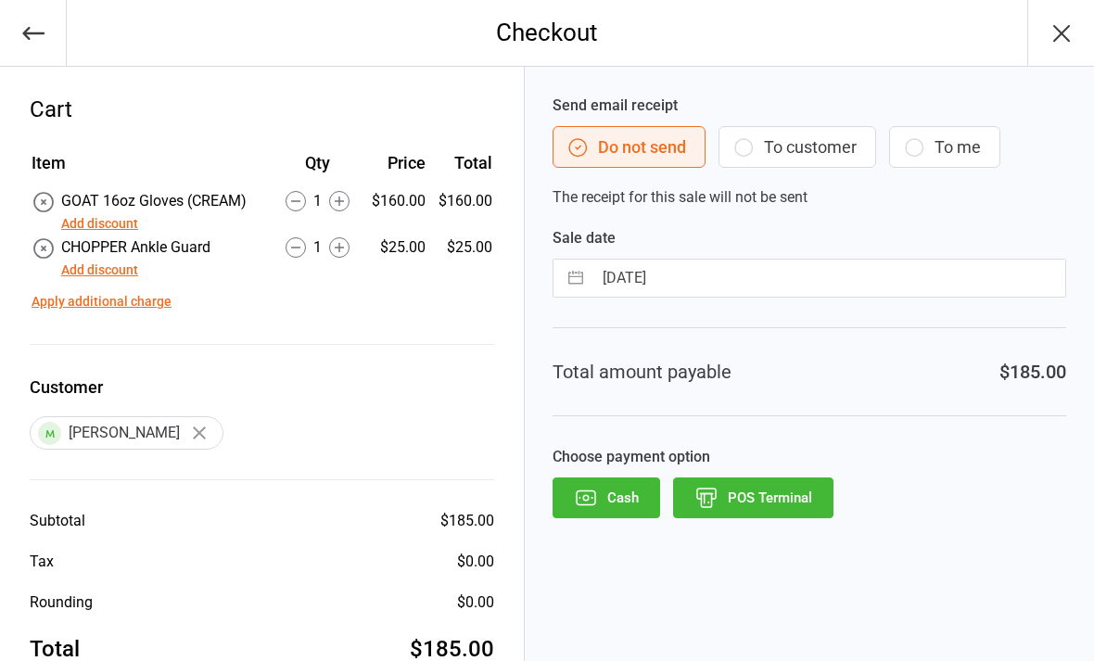
click at [798, 499] on button "POS Terminal" at bounding box center [753, 498] width 160 height 41
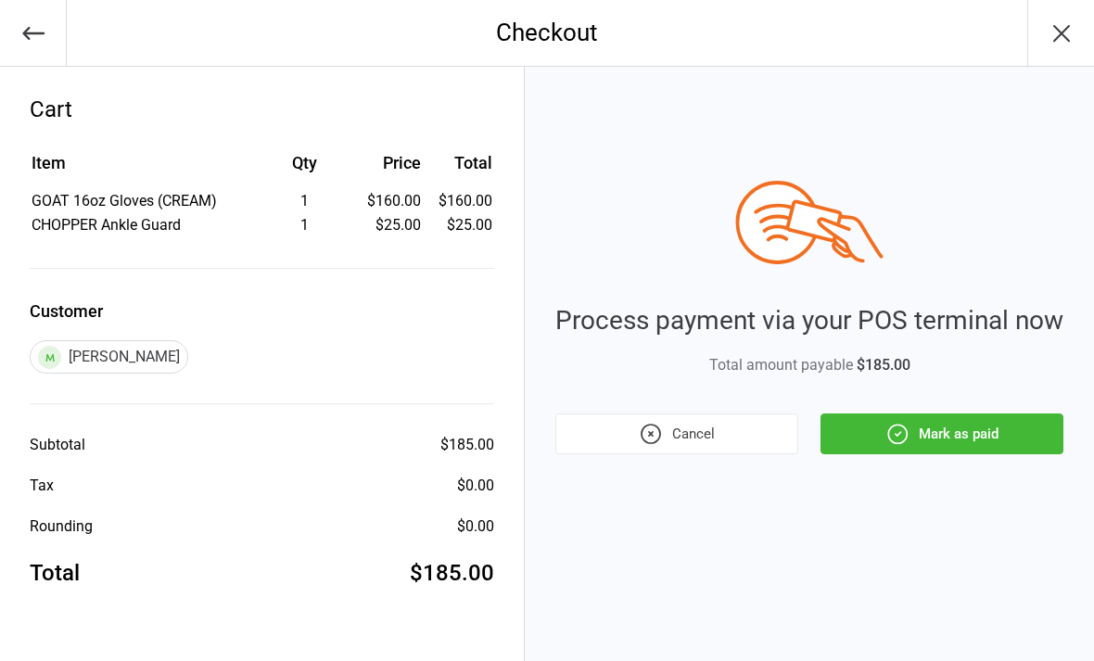
click at [720, 453] on button "Cancel" at bounding box center [676, 434] width 243 height 41
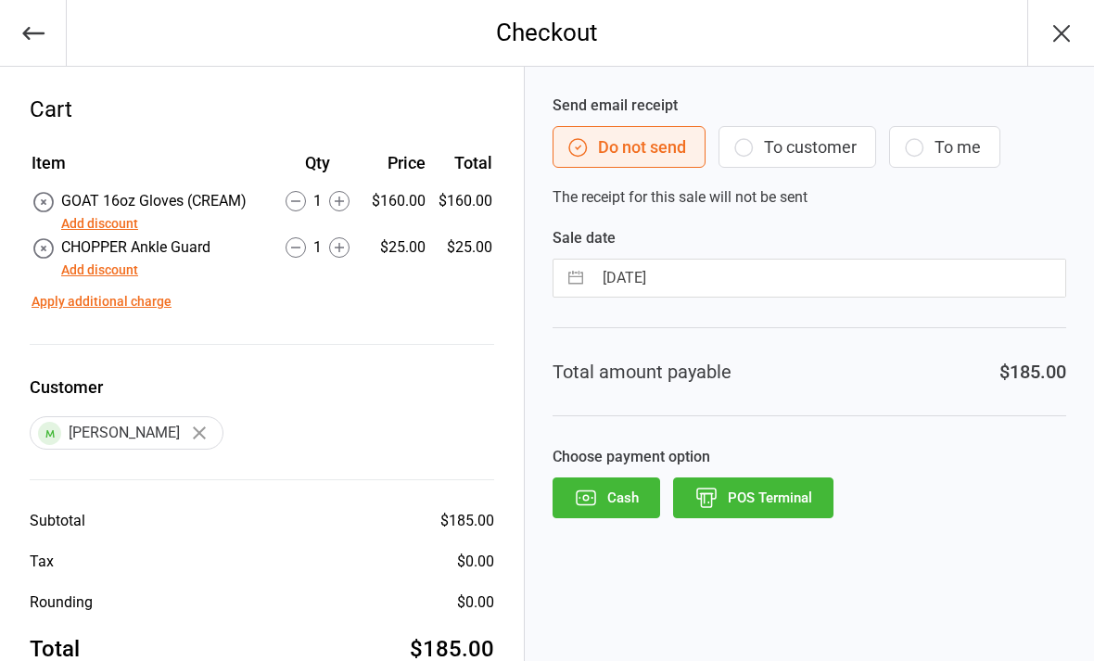
click at [42, 198] on icon at bounding box center [44, 202] width 24 height 24
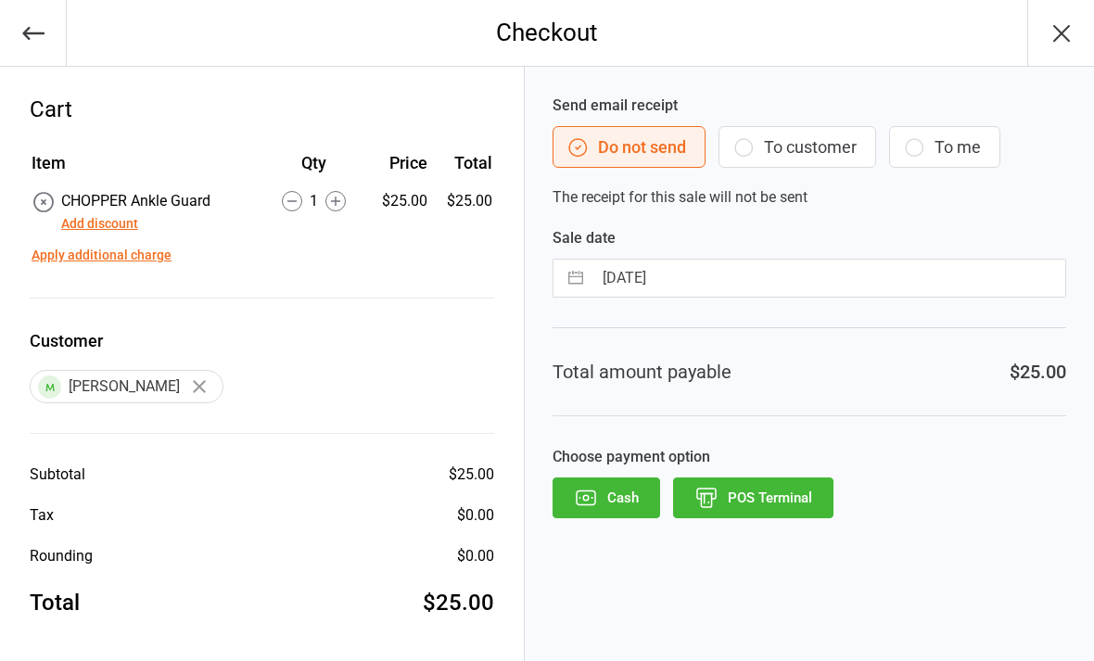
click at [617, 495] on button "Cash" at bounding box center [607, 498] width 108 height 41
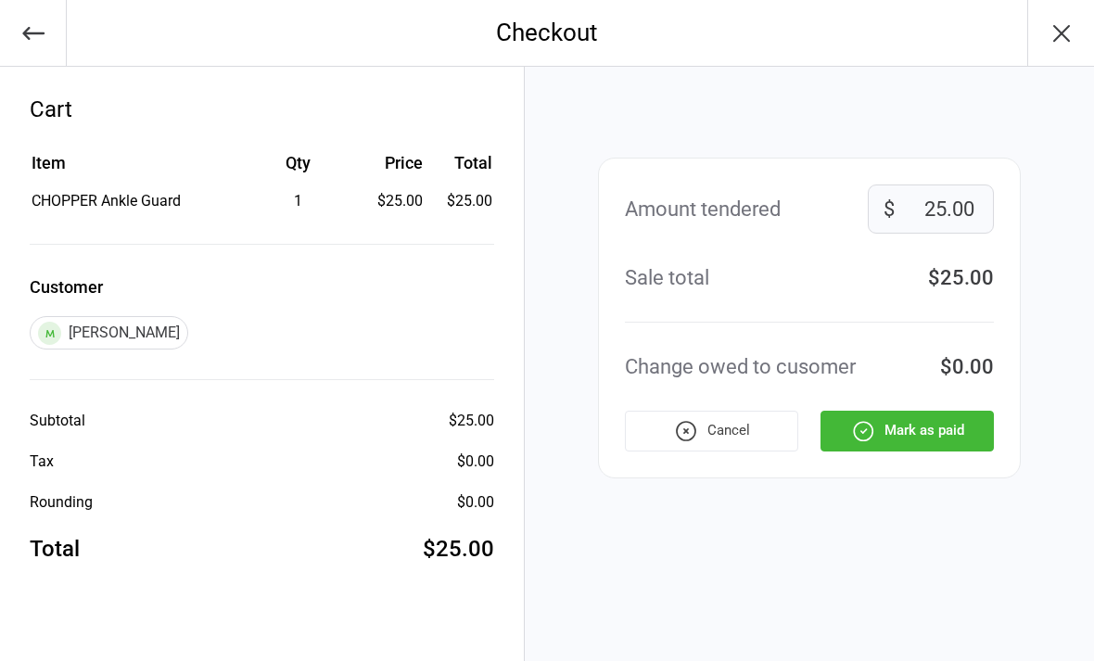
click at [736, 435] on button "Cancel" at bounding box center [711, 431] width 173 height 41
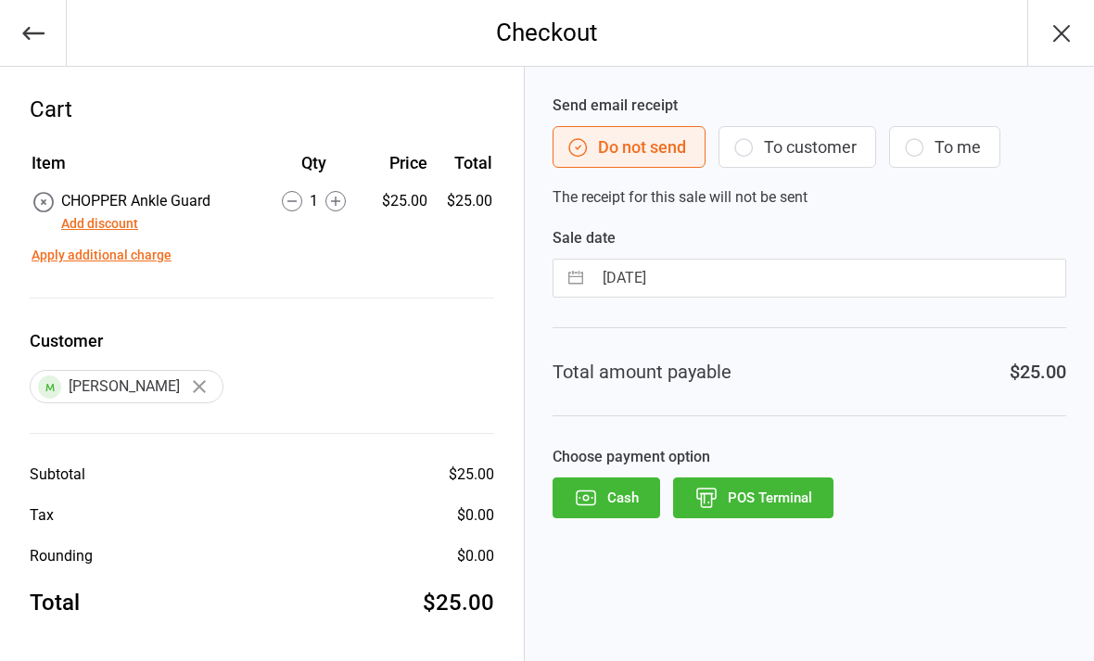
click at [772, 504] on button "POS Terminal" at bounding box center [753, 498] width 160 height 41
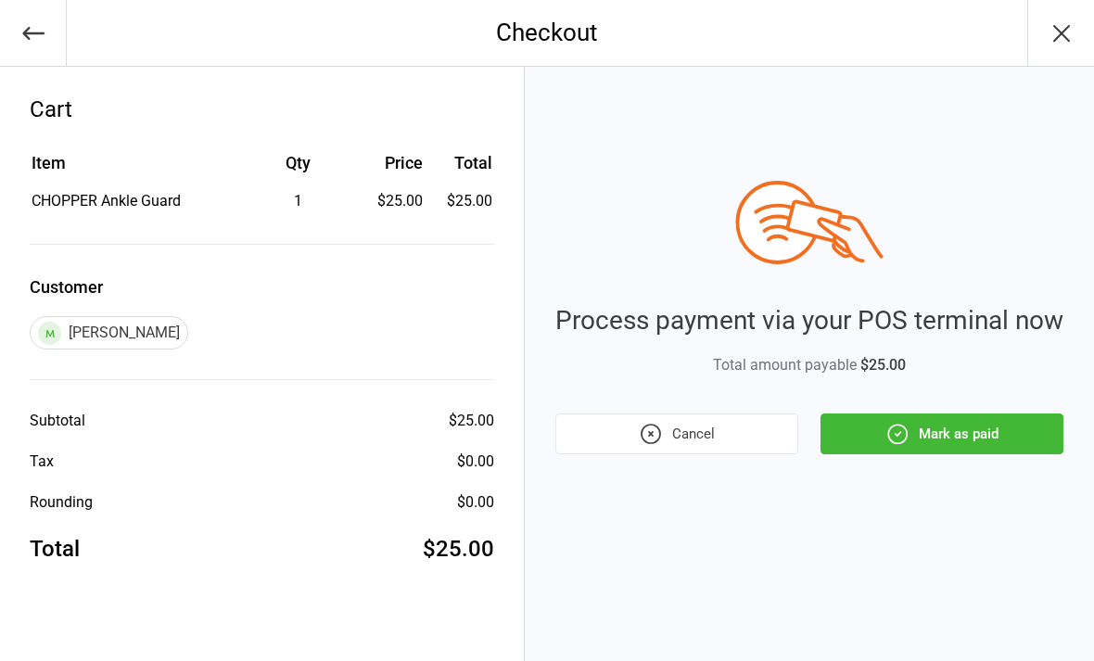
click at [971, 432] on button "Mark as paid" at bounding box center [942, 434] width 243 height 41
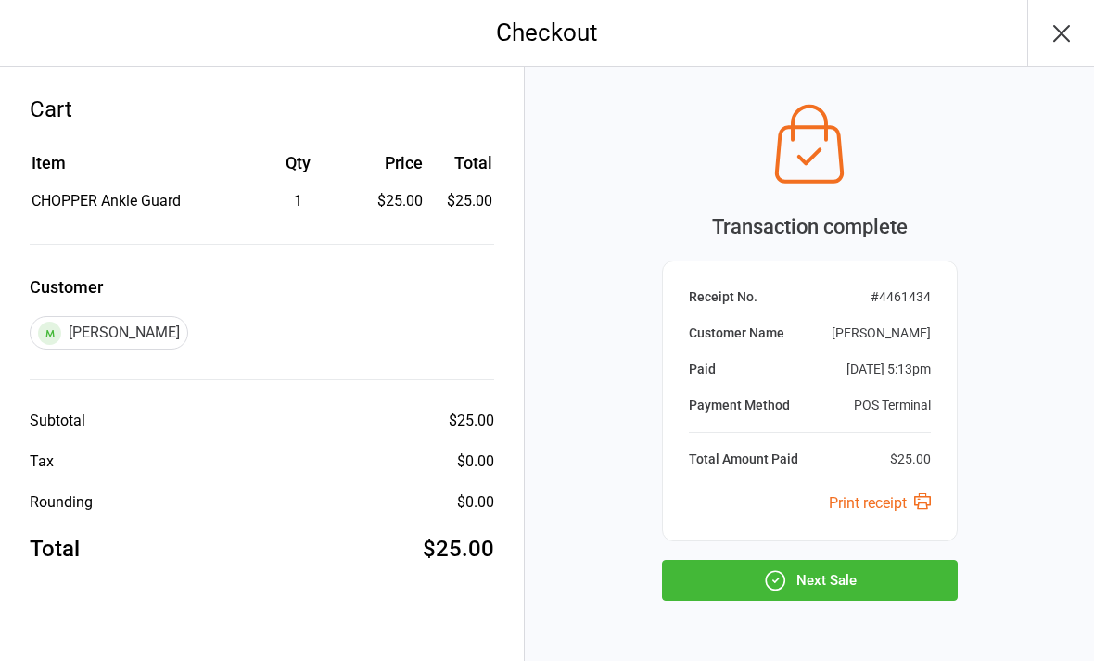
click at [843, 575] on button "Next Sale" at bounding box center [810, 580] width 296 height 41
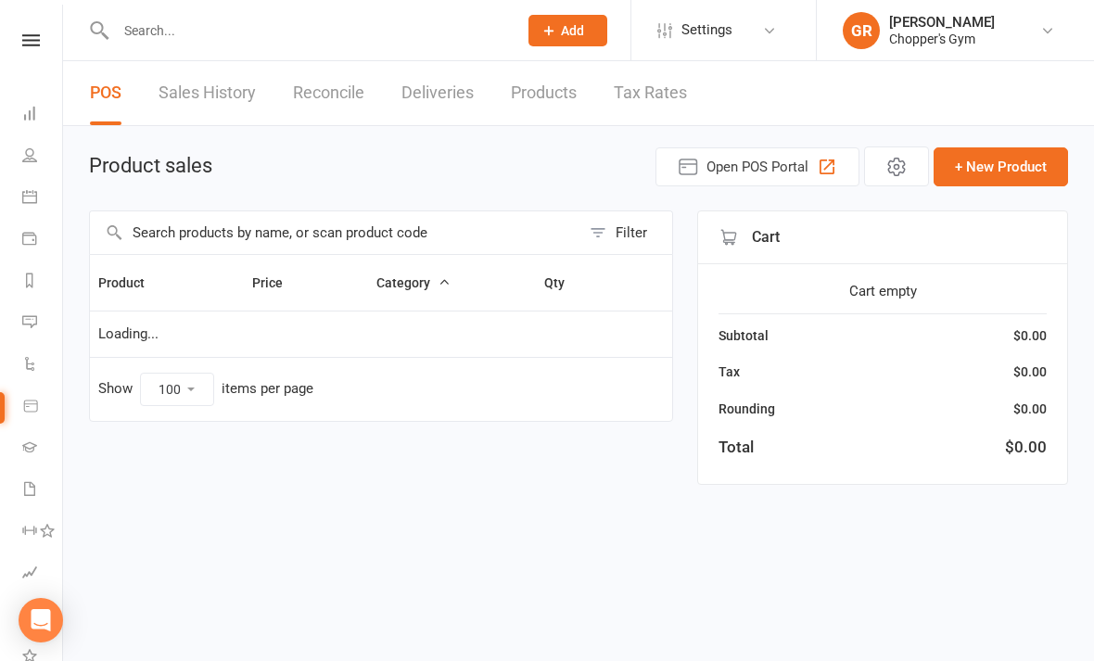
select select "100"
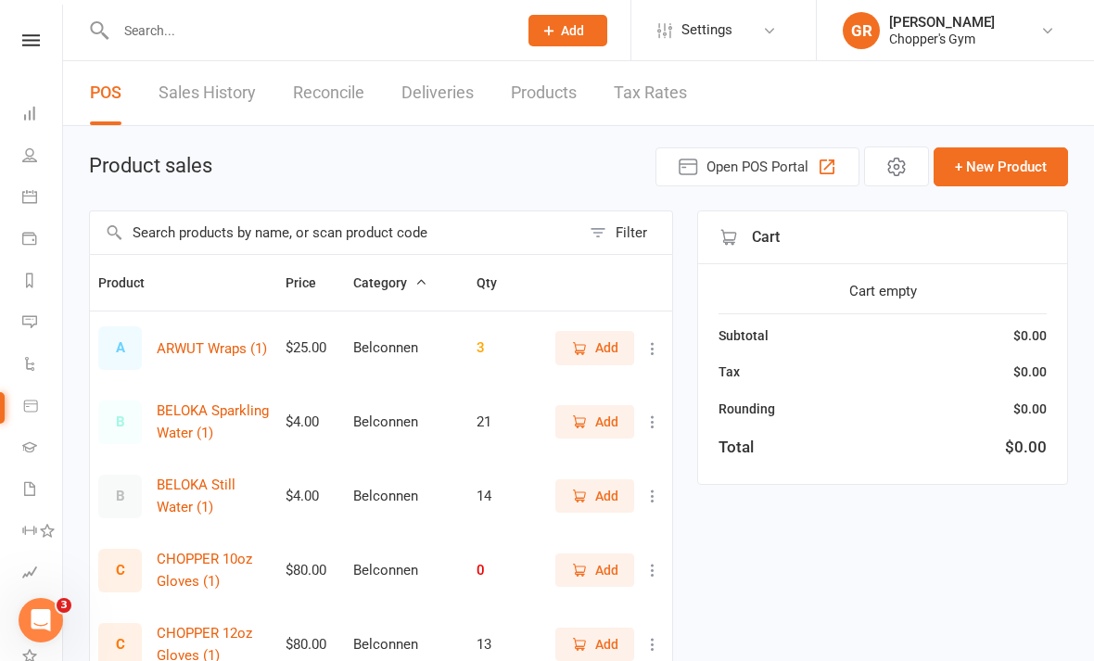
click at [478, 43] on input "text" at bounding box center [307, 31] width 394 height 26
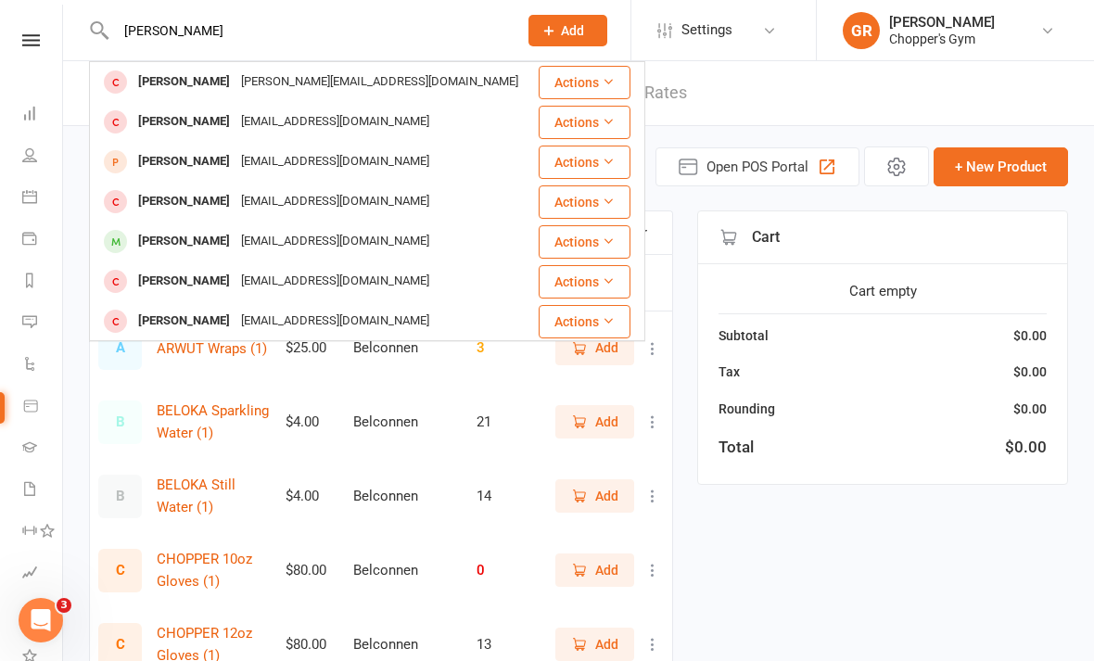
type input "[PERSON_NAME]"
click at [135, 246] on div "[PERSON_NAME]" at bounding box center [184, 241] width 103 height 27
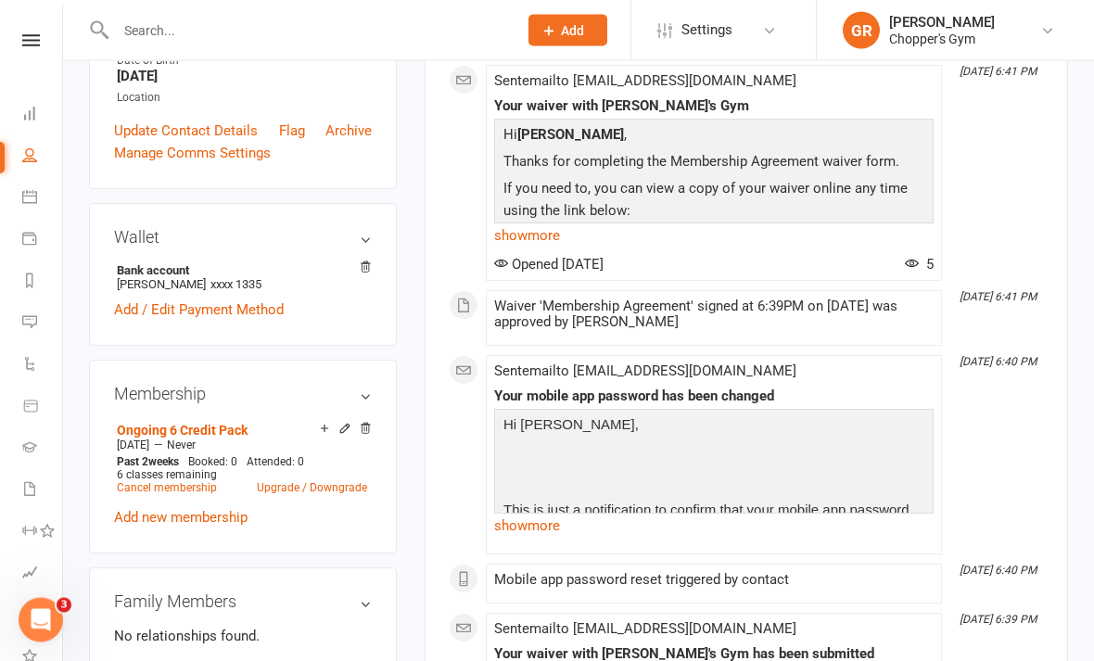
scroll to position [415, 0]
click at [344, 435] on icon at bounding box center [344, 428] width 13 height 13
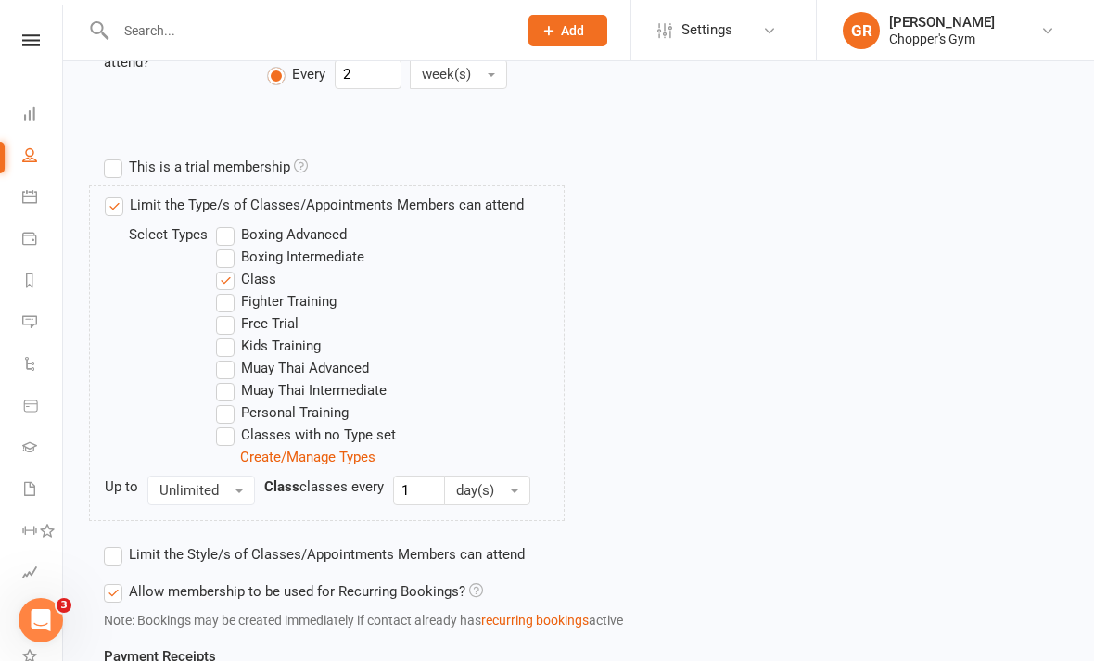
scroll to position [587, 0]
click at [227, 250] on label "Boxing Intermediate" at bounding box center [290, 255] width 148 height 22
click at [227, 244] on input "Boxing Intermediate" at bounding box center [222, 244] width 12 height 0
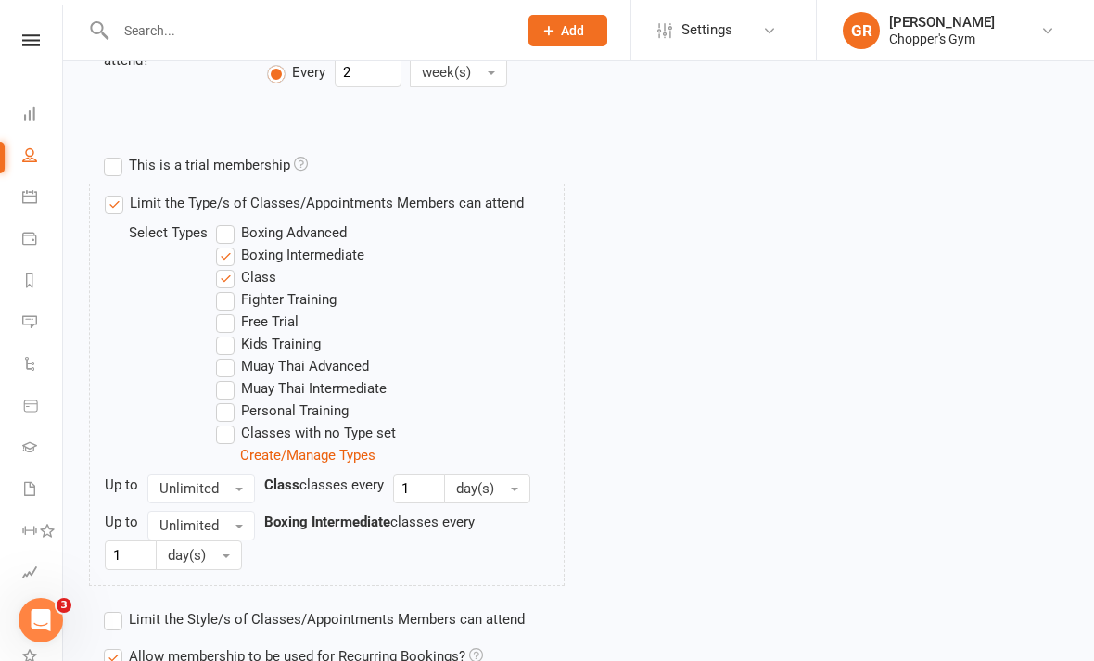
click at [223, 381] on label "Muay Thai Intermediate" at bounding box center [301, 388] width 171 height 22
click at [223, 377] on input "Muay Thai Intermediate" at bounding box center [222, 377] width 12 height 0
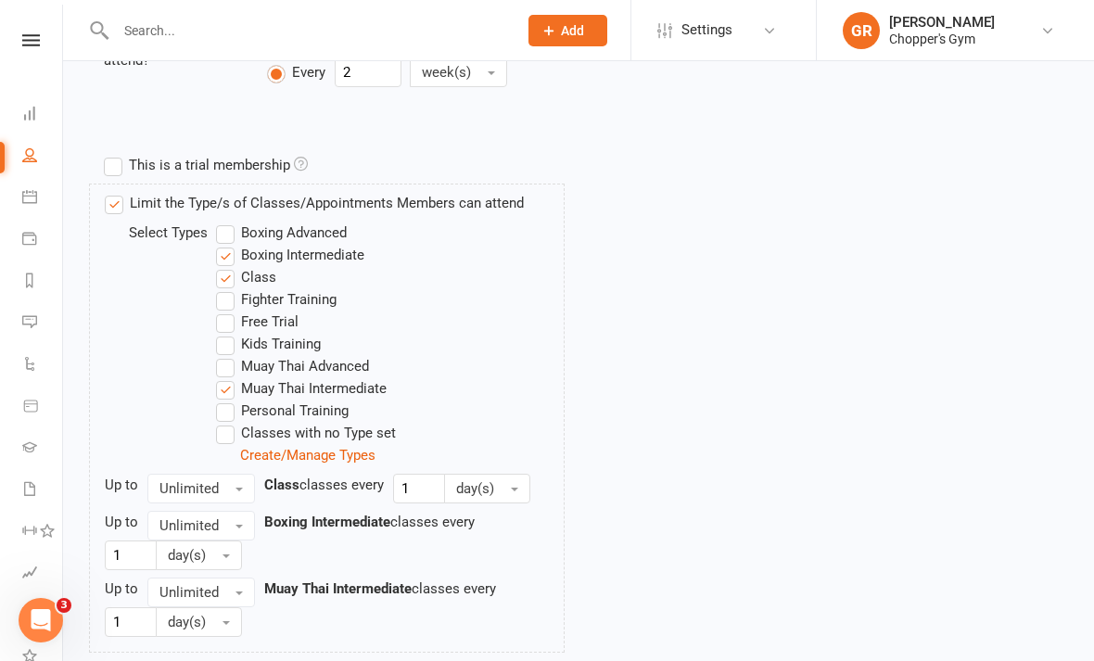
click at [230, 233] on label "Boxing Advanced" at bounding box center [281, 233] width 131 height 22
click at [228, 222] on input "Boxing Advanced" at bounding box center [222, 222] width 12 height 0
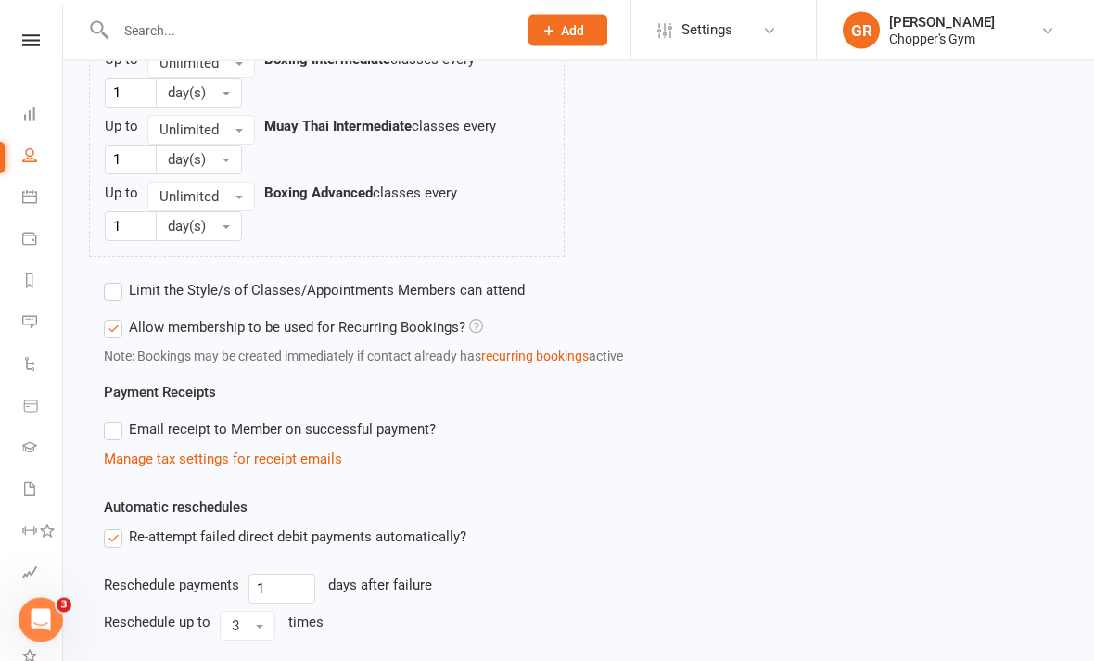
scroll to position [1247, 0]
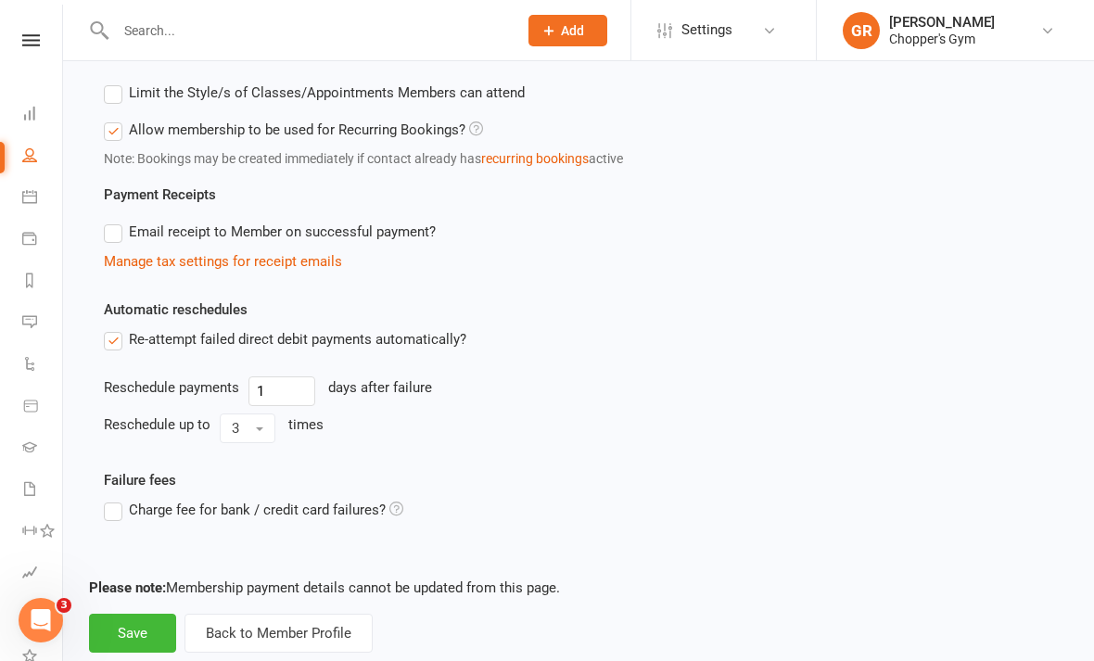
click at [130, 638] on button "Save" at bounding box center [132, 633] width 87 height 39
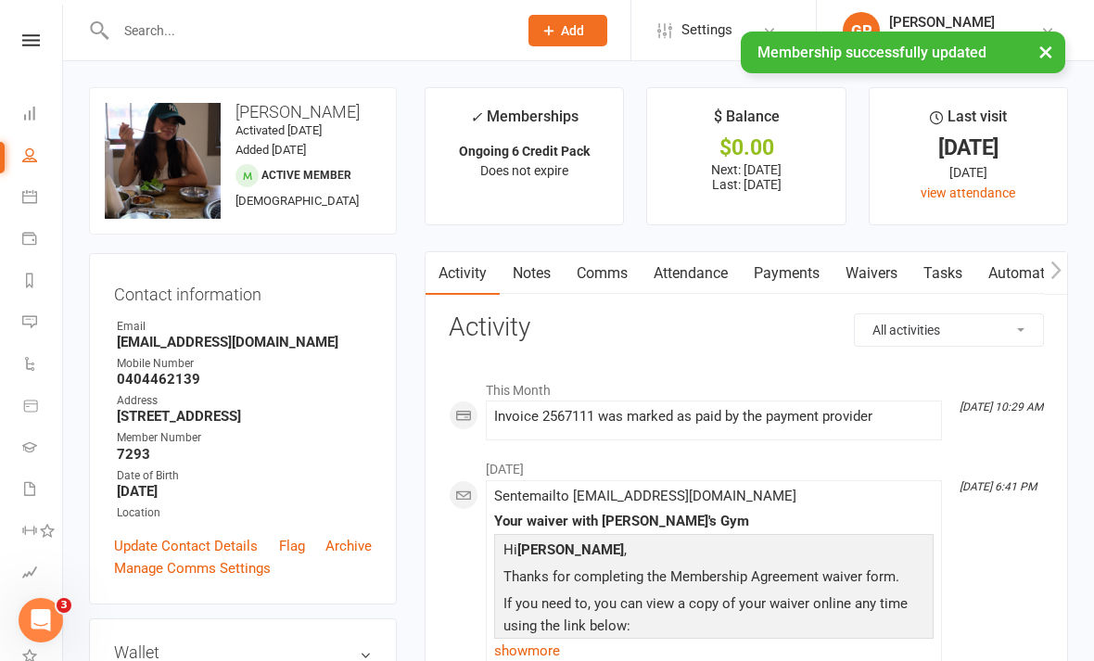
click at [30, 203] on icon at bounding box center [29, 196] width 15 height 15
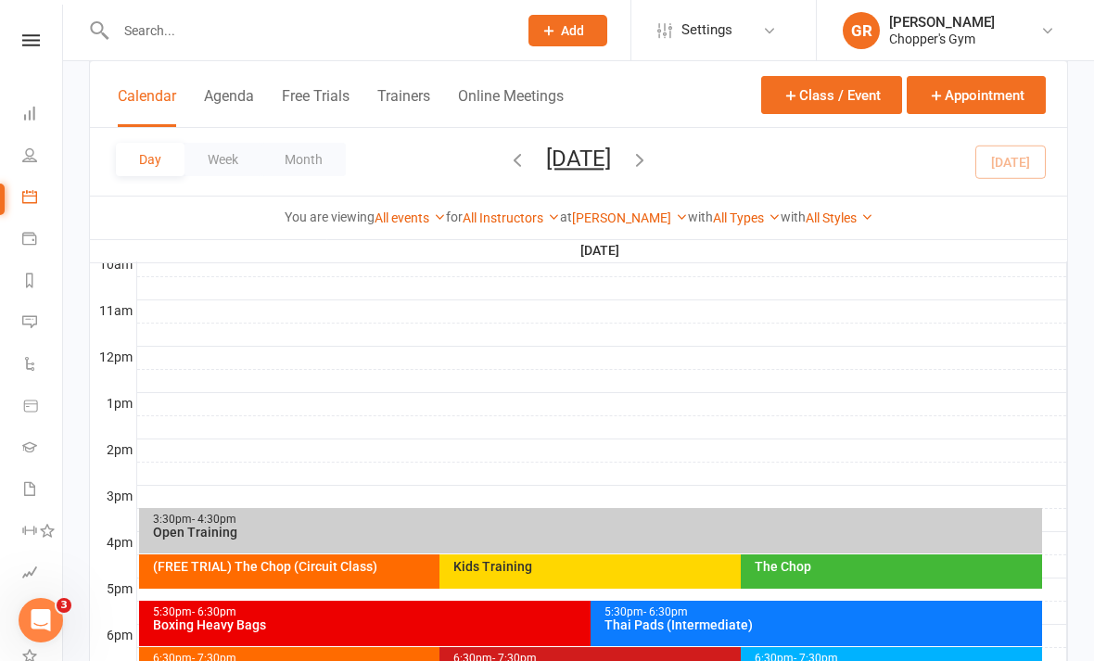
scroll to position [609, 0]
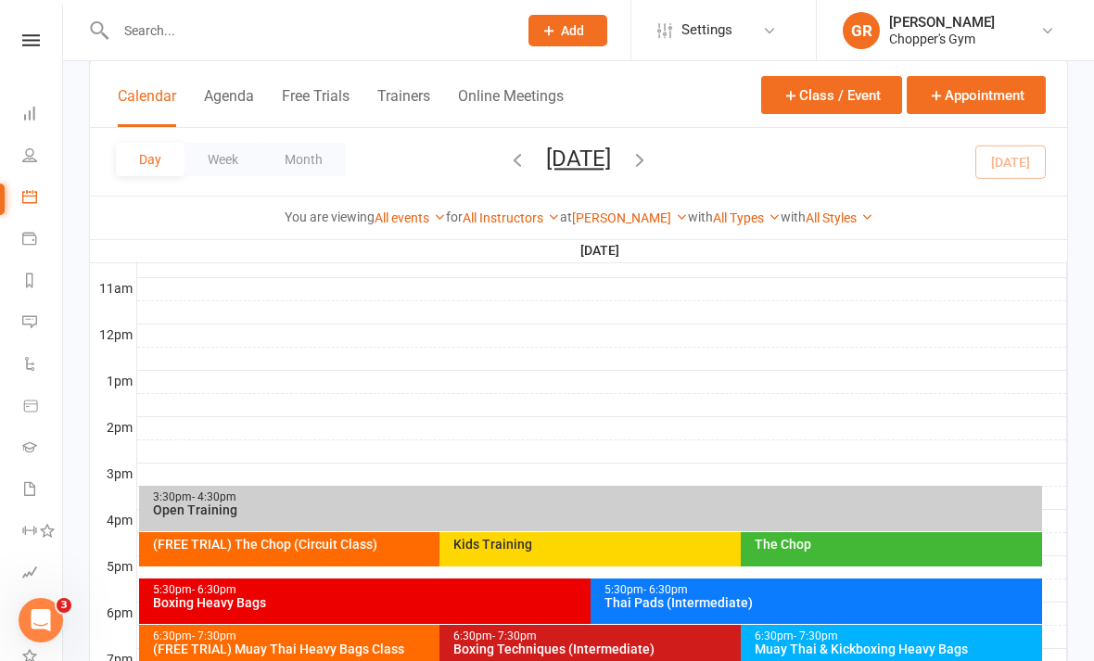
click at [848, 591] on div "5:30pm - 6:30pm" at bounding box center [821, 590] width 435 height 12
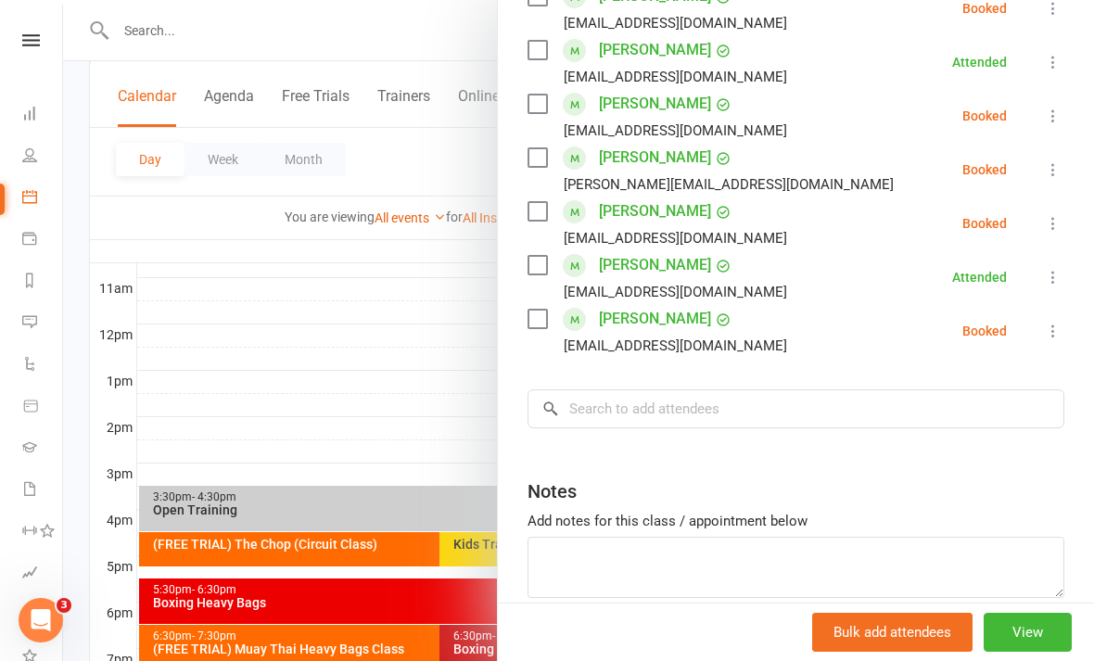
scroll to position [446, 0]
click at [841, 390] on input "search" at bounding box center [796, 409] width 537 height 39
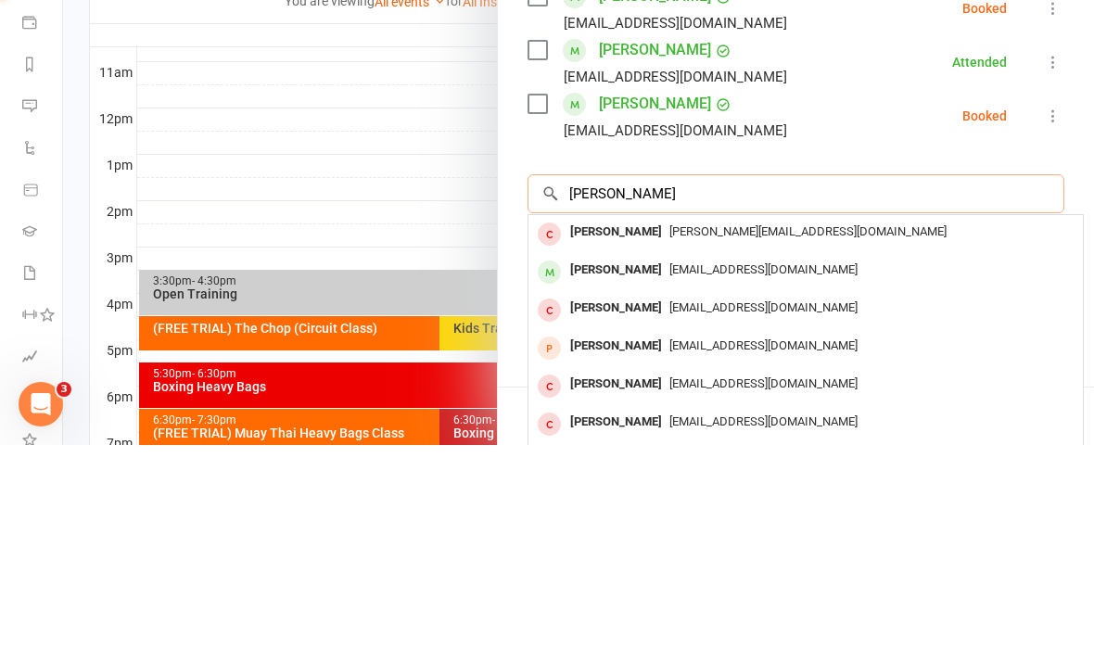
type input "[PERSON_NAME]"
click at [868, 473] on div "[EMAIL_ADDRESS][DOMAIN_NAME]" at bounding box center [806, 486] width 540 height 27
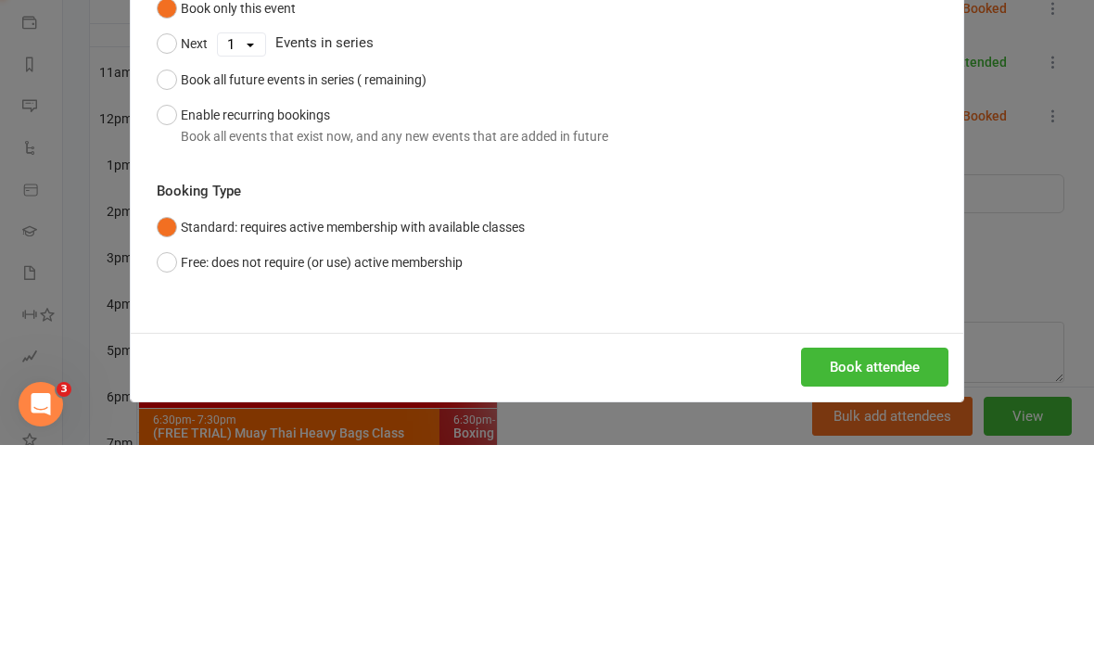
scroll to position [825, 0]
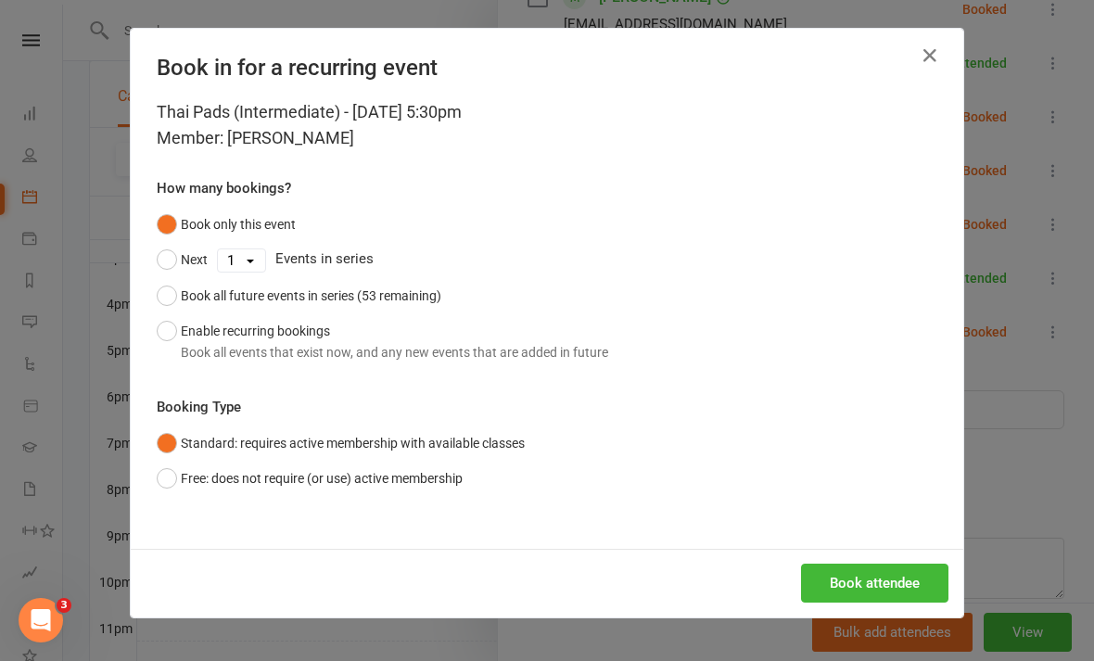
click at [873, 584] on button "Book attendee" at bounding box center [874, 583] width 147 height 39
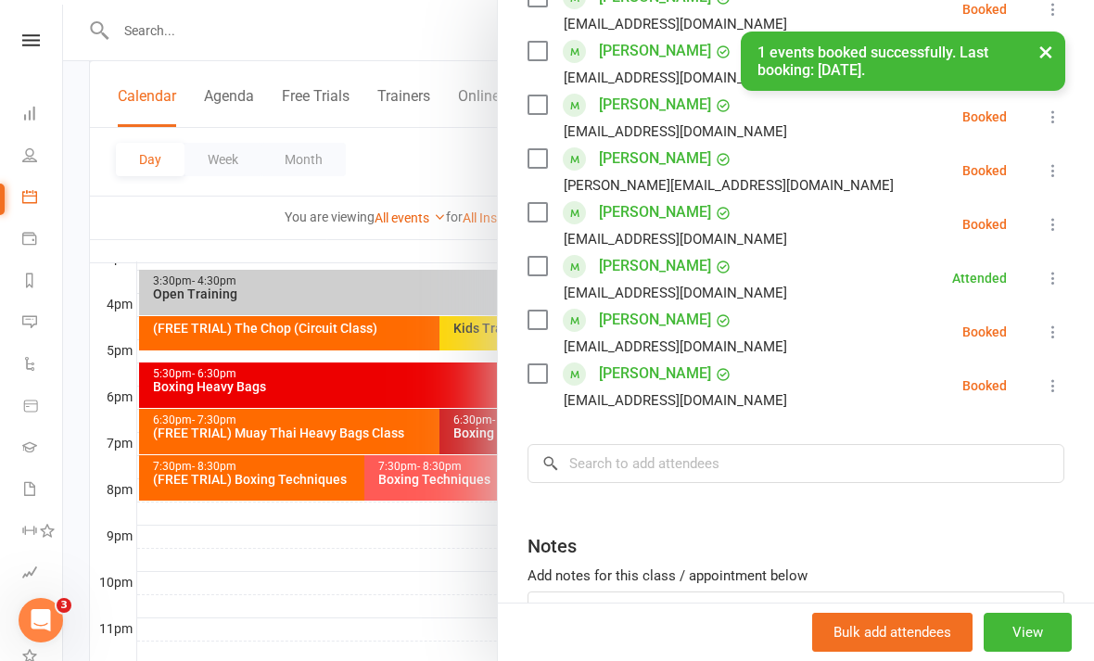
click at [1055, 376] on icon at bounding box center [1053, 385] width 19 height 19
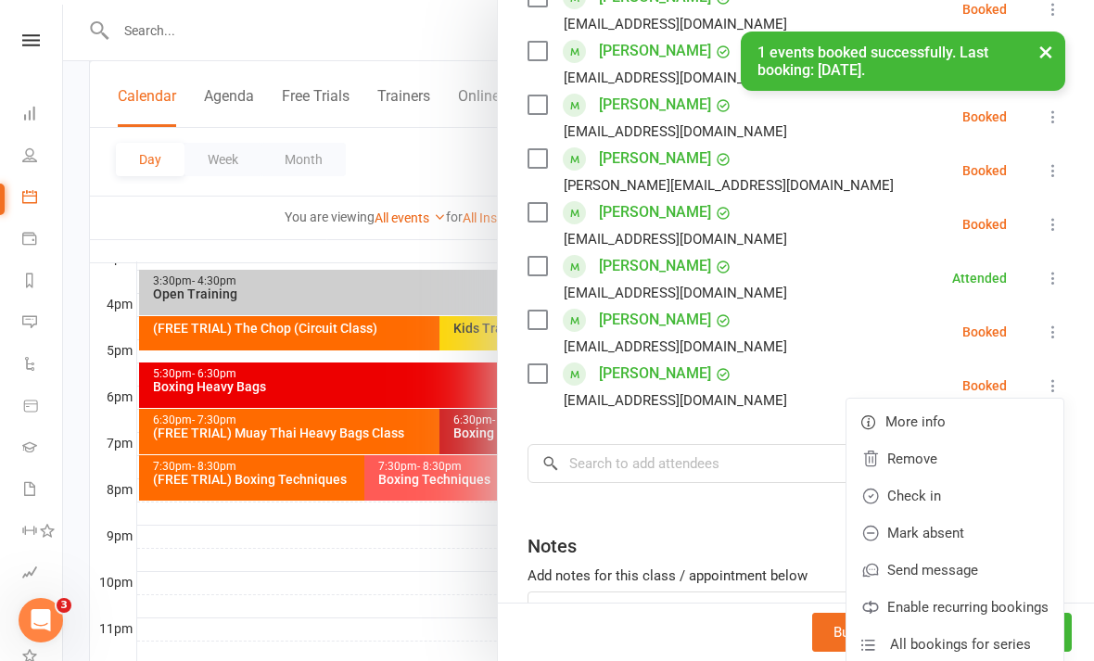
click at [953, 478] on link "Check in" at bounding box center [955, 496] width 217 height 37
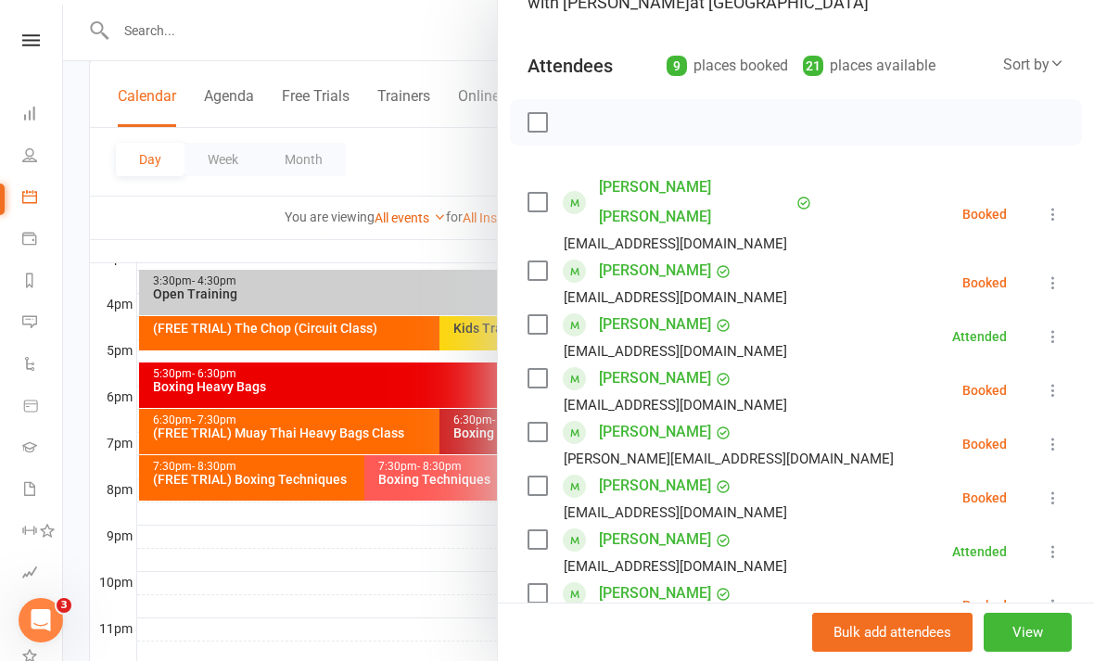
scroll to position [166, 0]
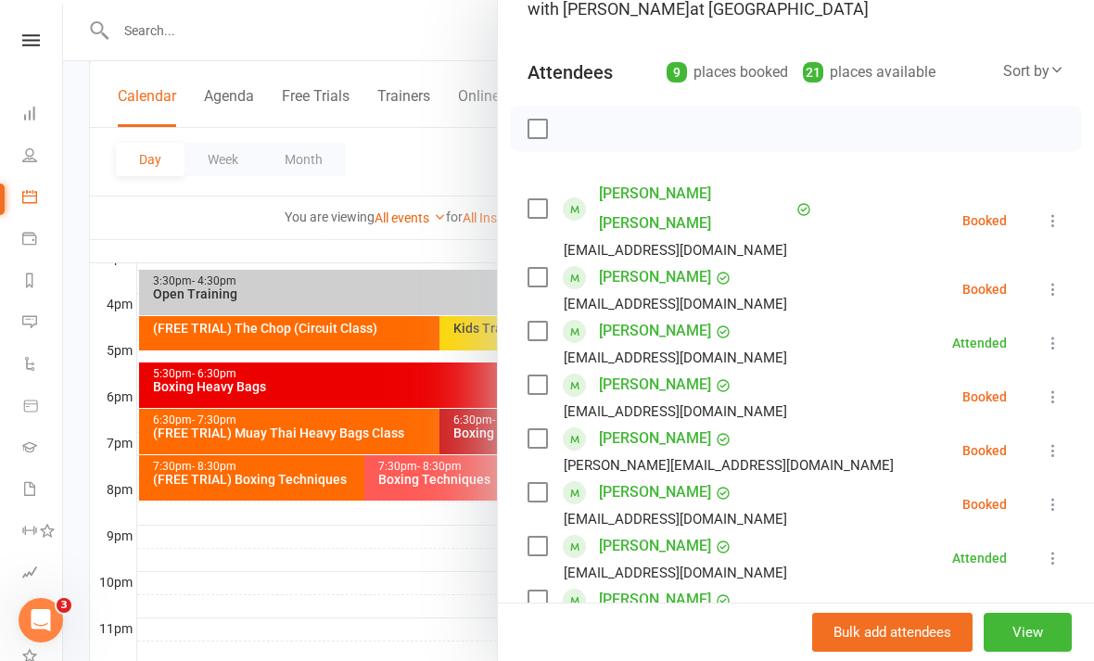
click at [233, 623] on div at bounding box center [578, 330] width 1031 height 661
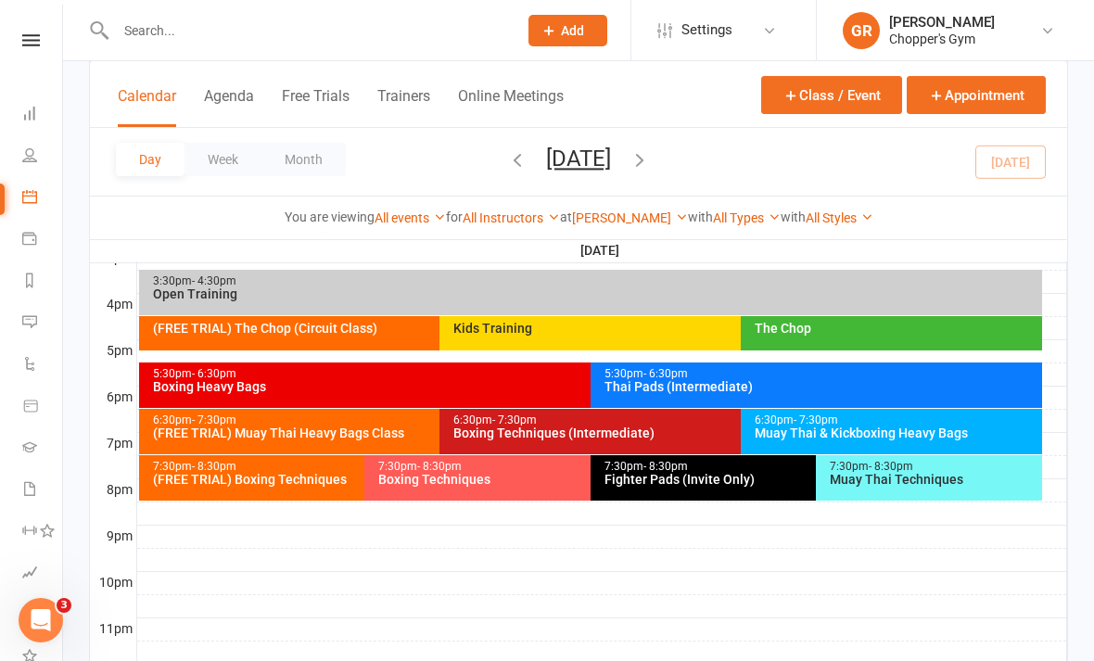
click at [239, 380] on div "Boxing Heavy Bags" at bounding box center [586, 386] width 868 height 13
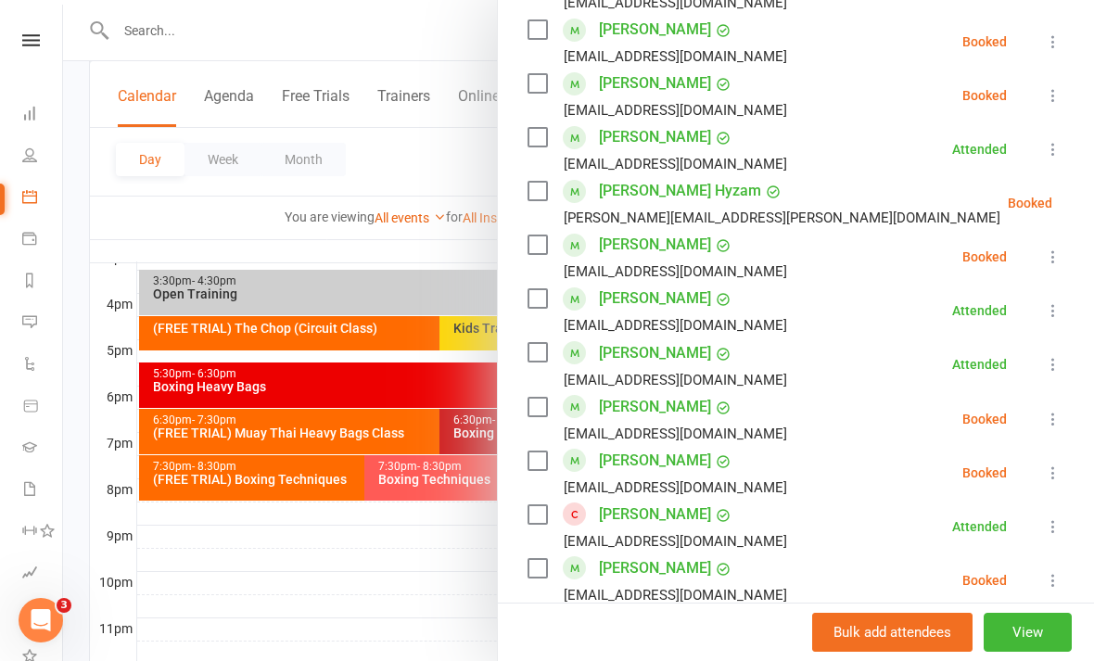
scroll to position [822, 0]
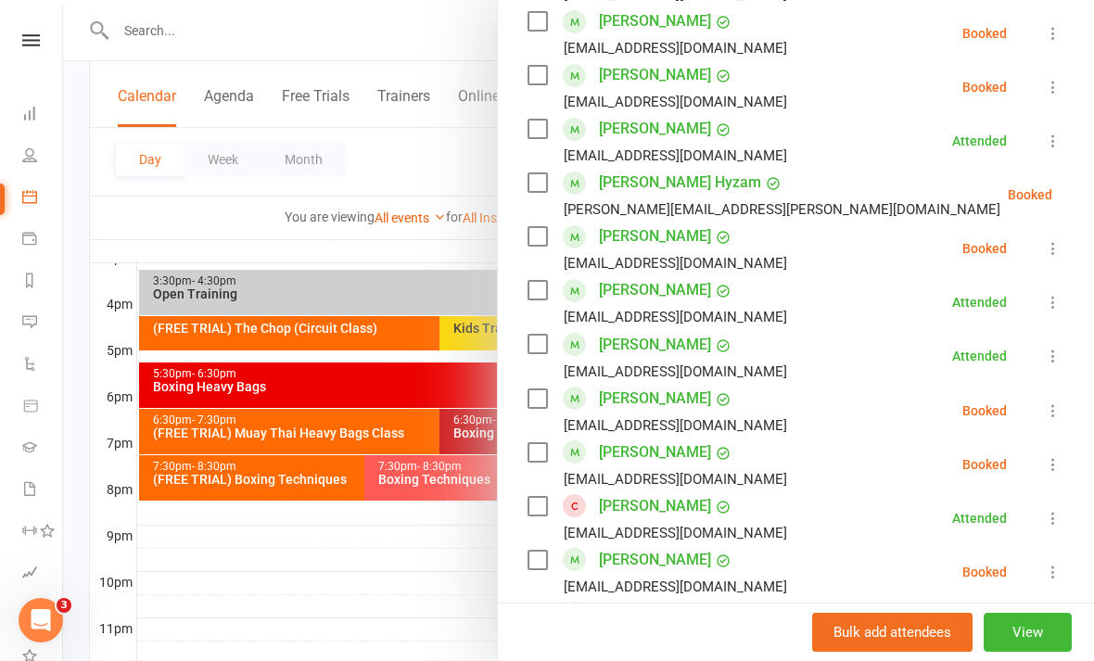
click at [1053, 259] on button at bounding box center [1053, 248] width 22 height 22
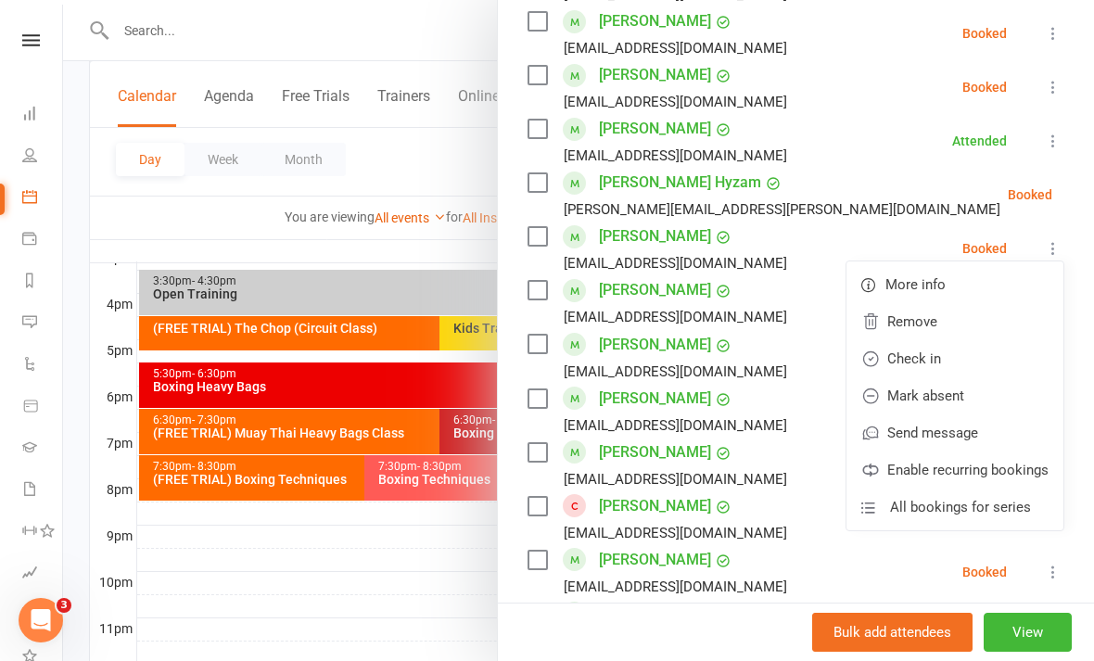
click at [969, 363] on link "Check in" at bounding box center [955, 358] width 217 height 37
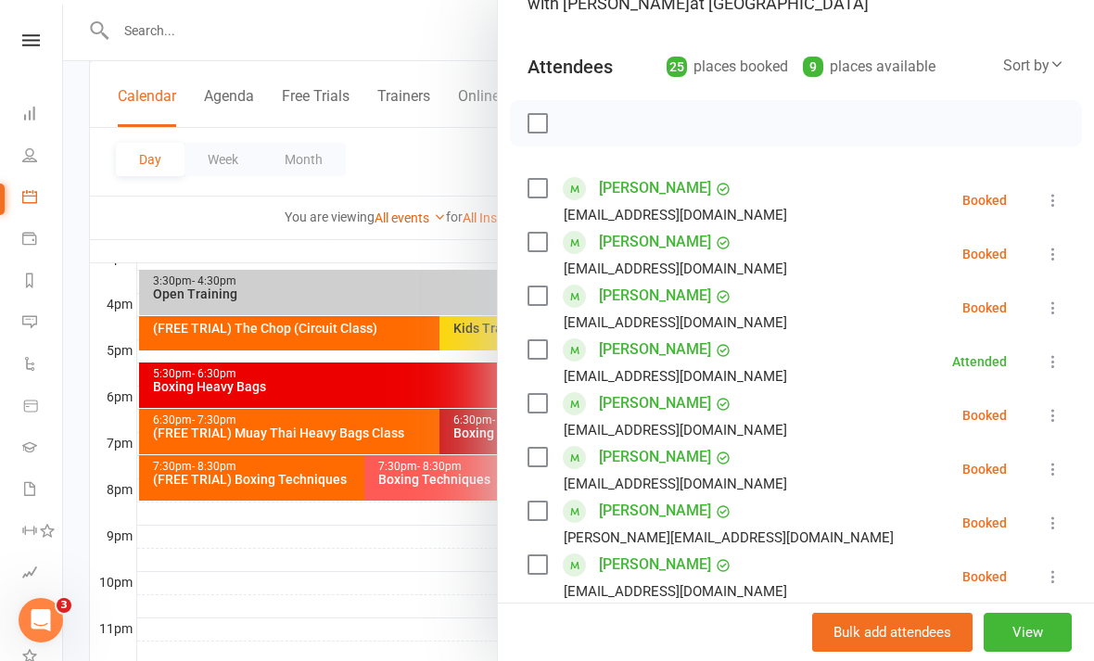
scroll to position [142, 0]
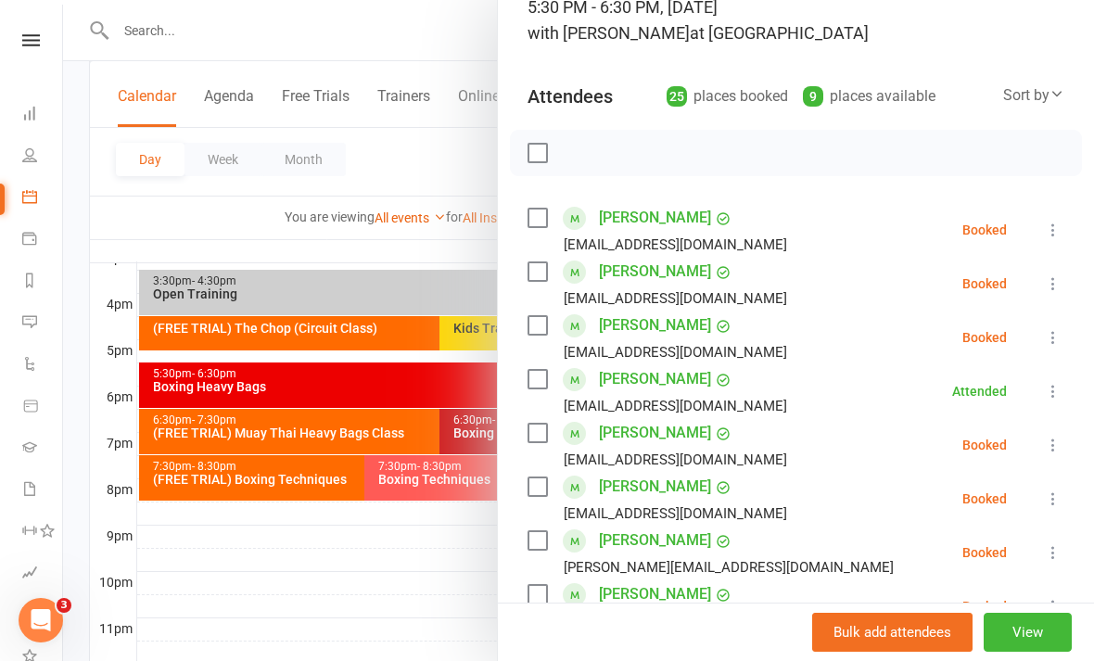
click at [1055, 446] on icon at bounding box center [1053, 445] width 19 height 19
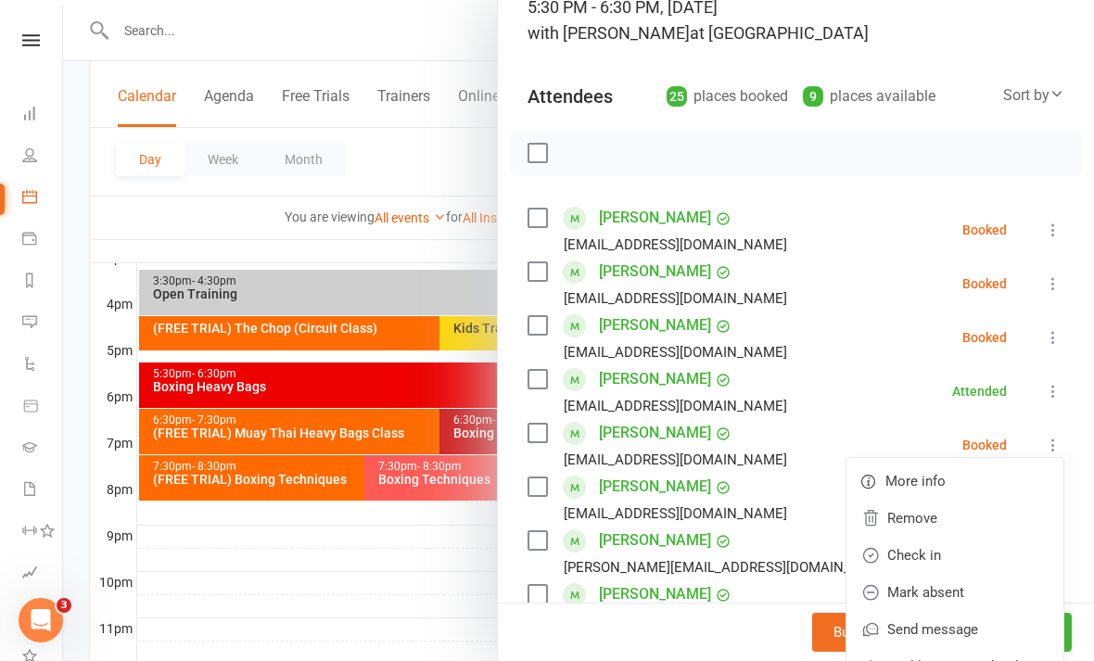
click at [931, 553] on link "Check in" at bounding box center [955, 555] width 217 height 37
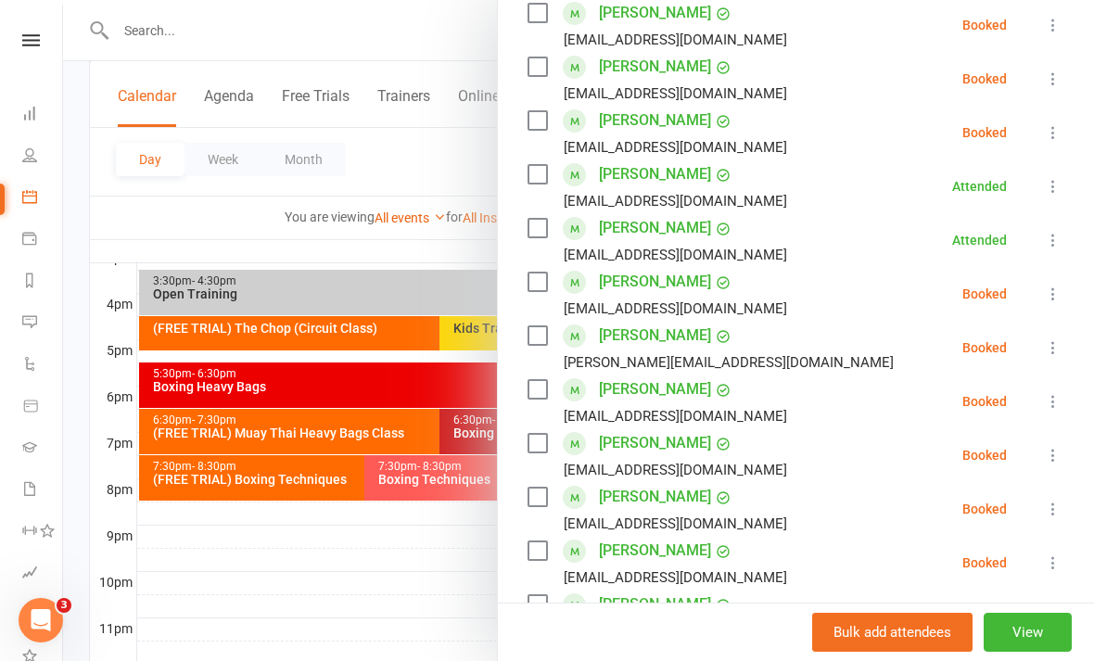
scroll to position [346, 0]
click at [345, 643] on div at bounding box center [578, 330] width 1031 height 661
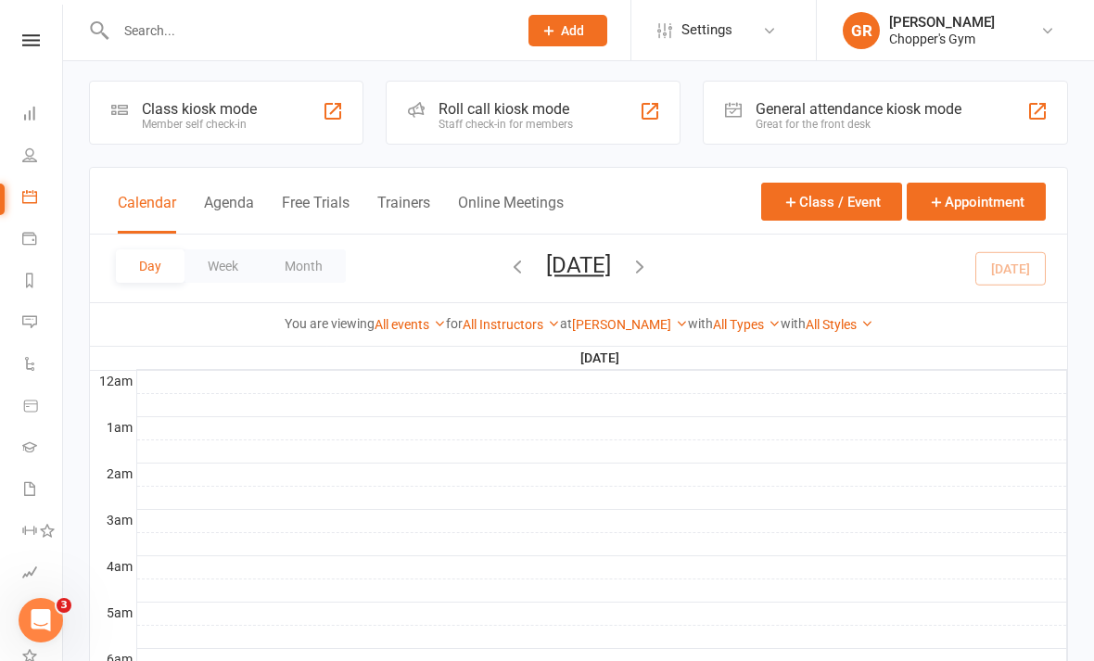
scroll to position [0, 0]
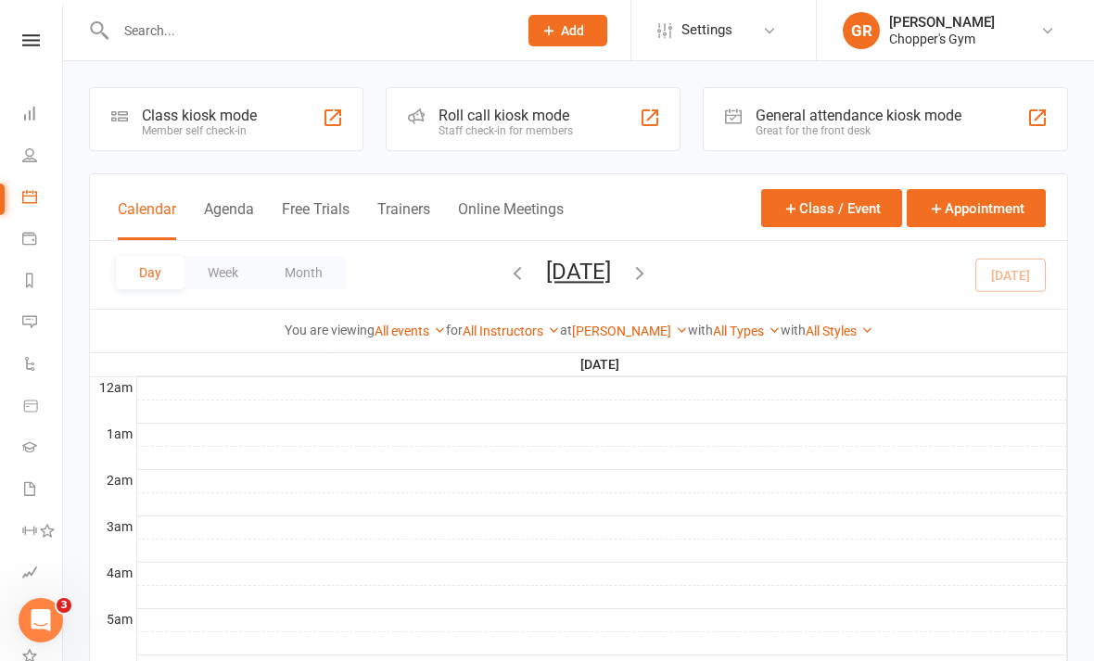
click at [51, 398] on link "Product Sales" at bounding box center [43, 408] width 42 height 42
select select "100"
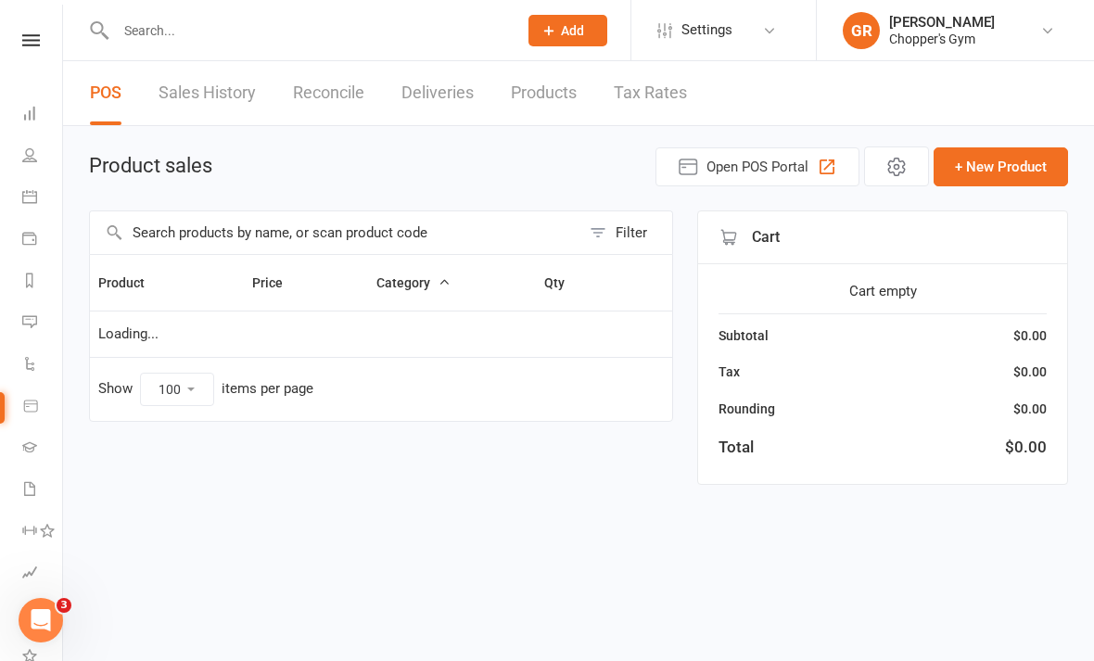
click at [470, 228] on input "text" at bounding box center [335, 232] width 491 height 43
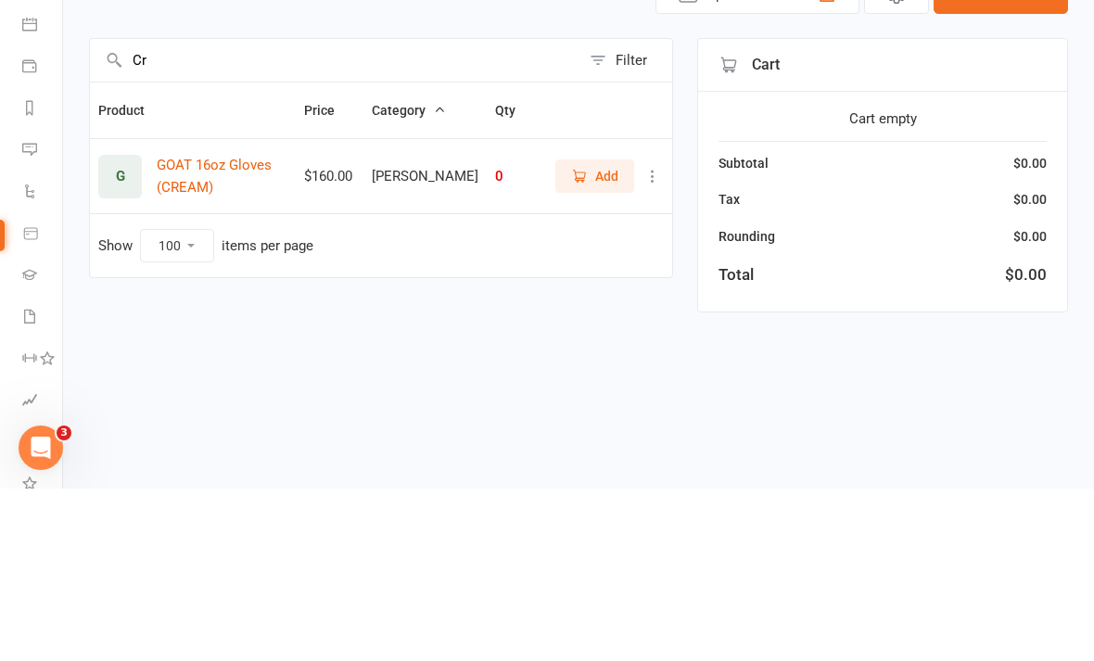
type input "C"
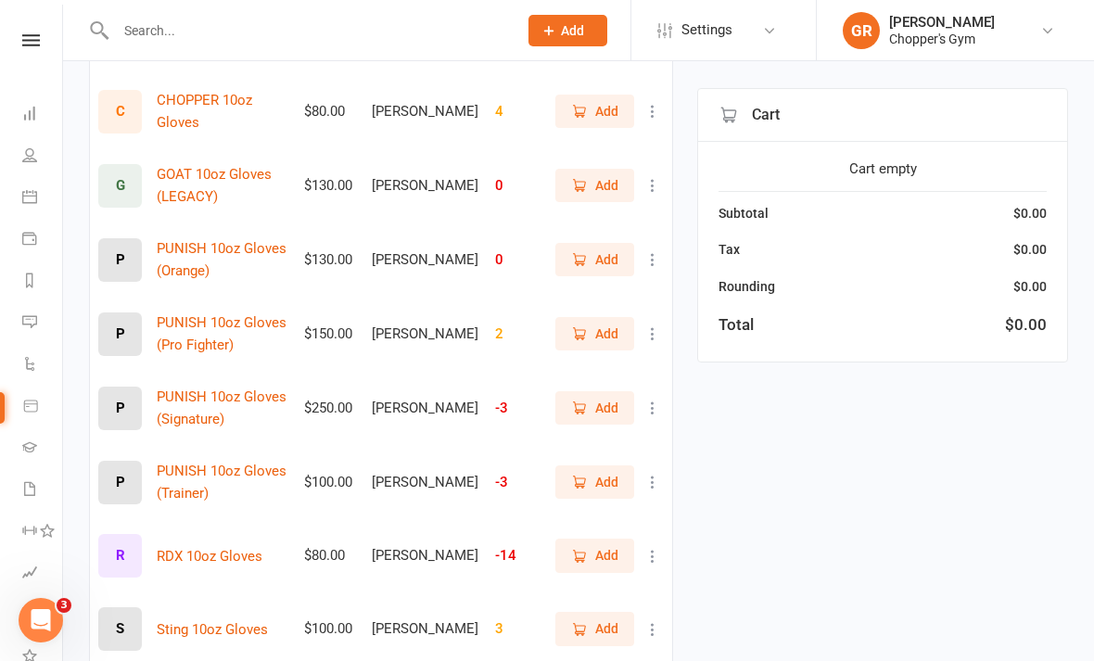
scroll to position [351, 0]
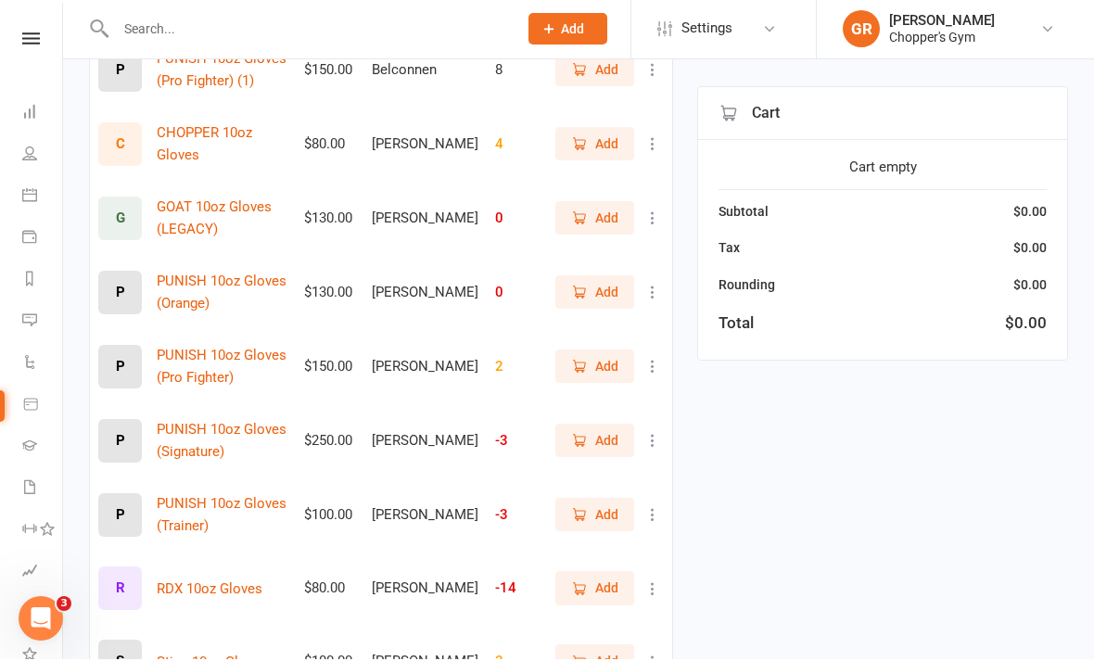
click at [605, 210] on span "Add" at bounding box center [606, 220] width 23 height 20
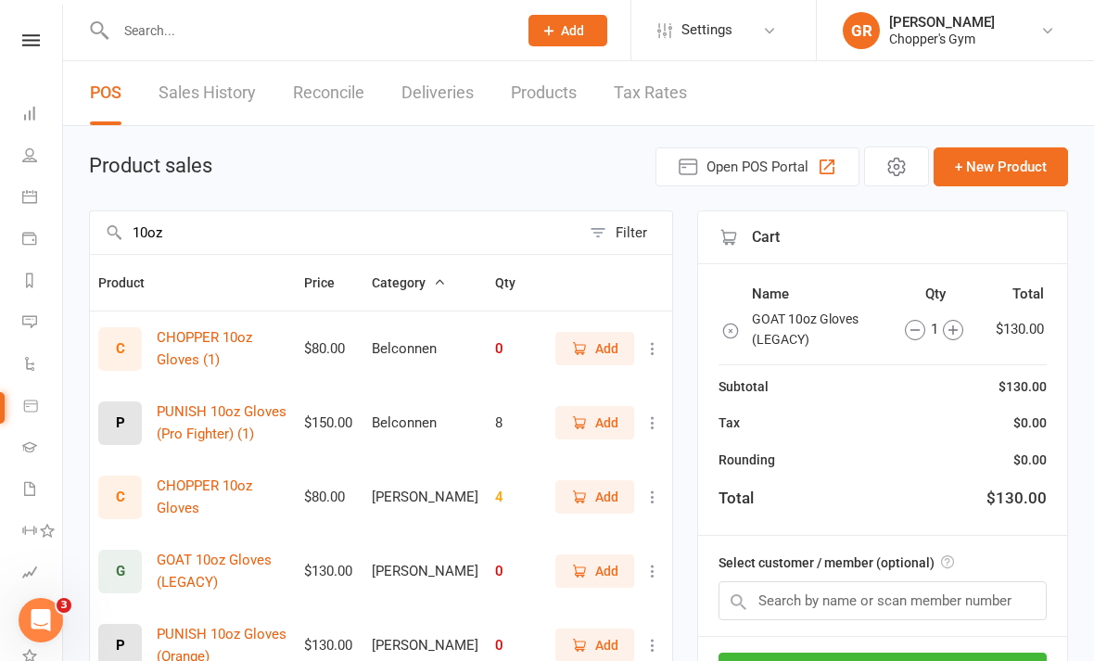
click at [202, 224] on input "10oz" at bounding box center [335, 232] width 491 height 43
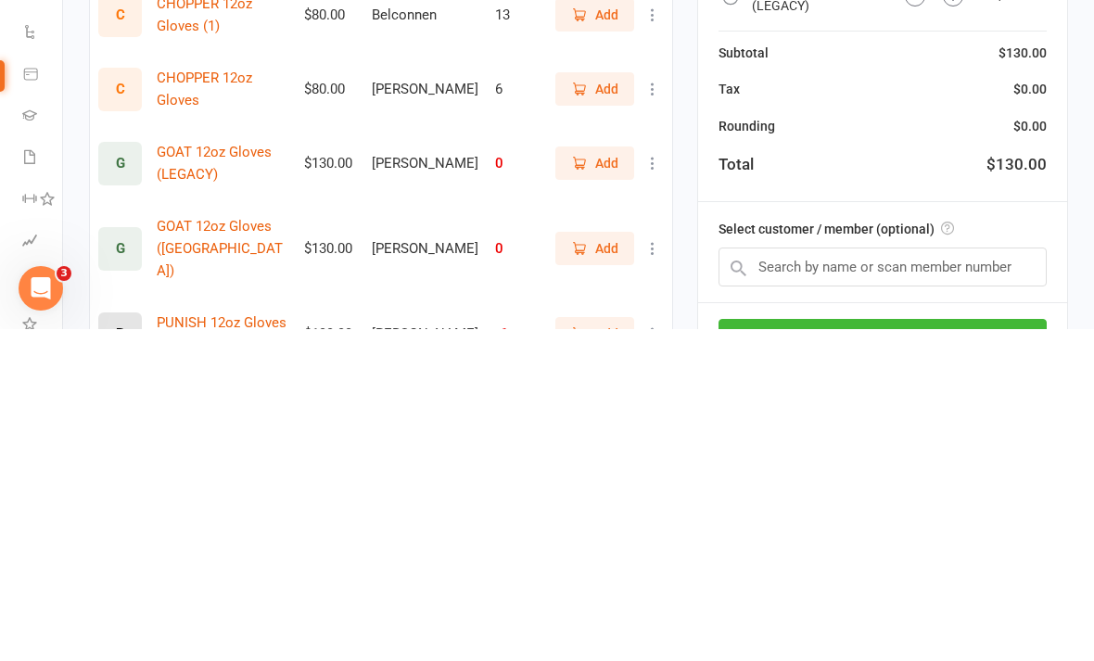
scroll to position [4, 0]
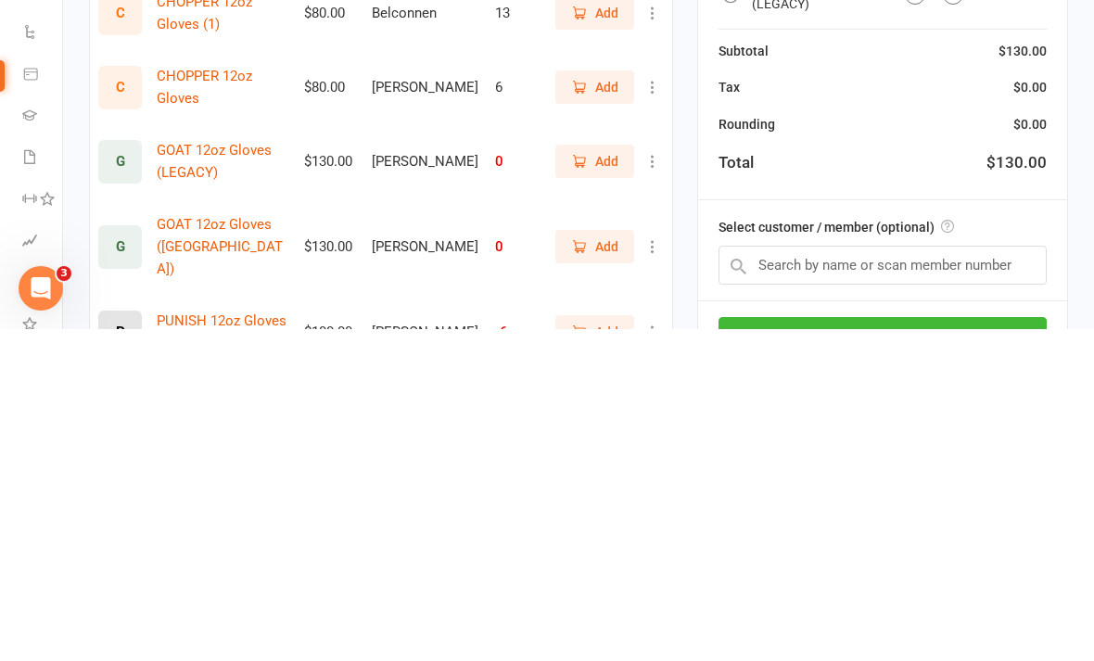
type input "12oz"
click at [591, 562] on button "Add" at bounding box center [594, 578] width 79 height 33
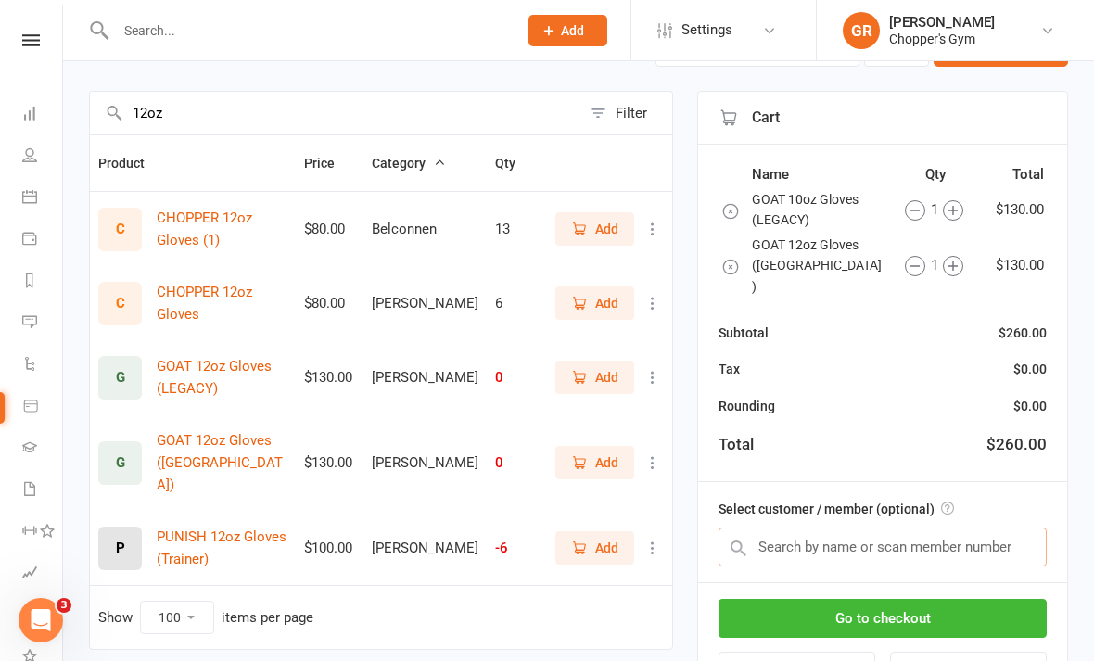
click at [874, 528] on input "text" at bounding box center [883, 547] width 328 height 39
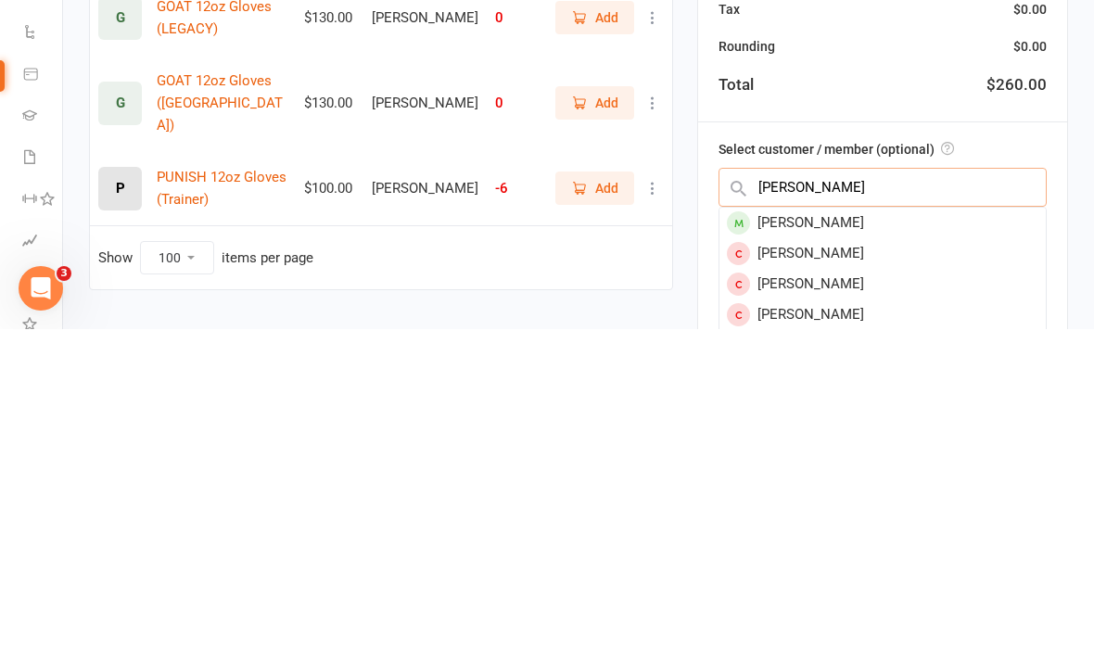
type input "Justin go"
click at [871, 540] on div "Justin Gomez" at bounding box center [883, 555] width 326 height 31
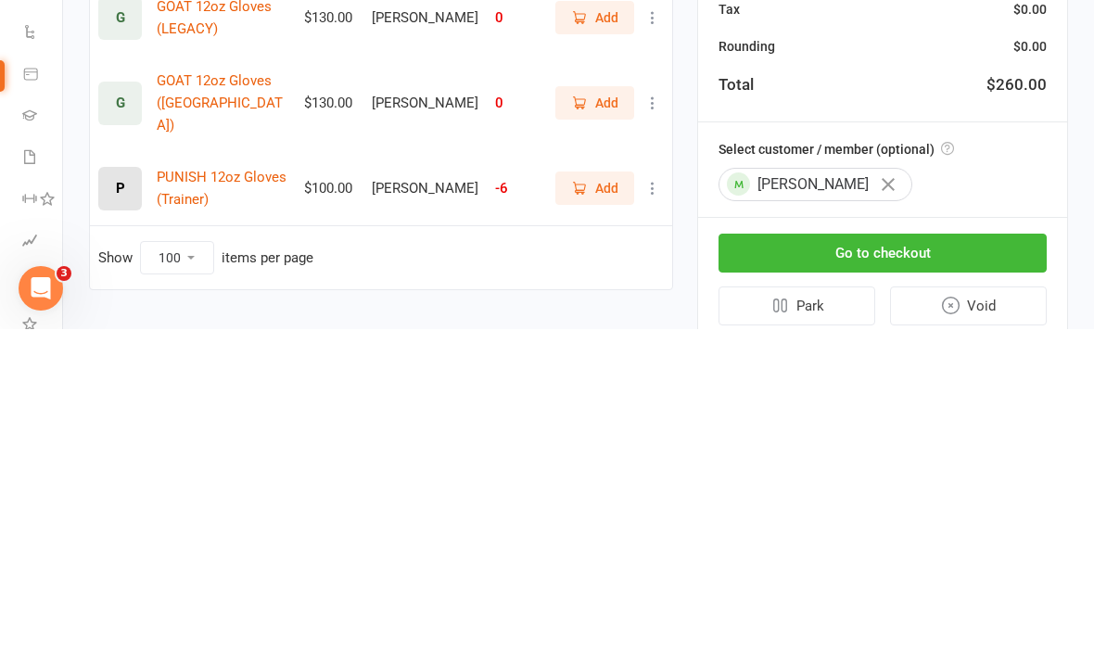
scroll to position [147, 0]
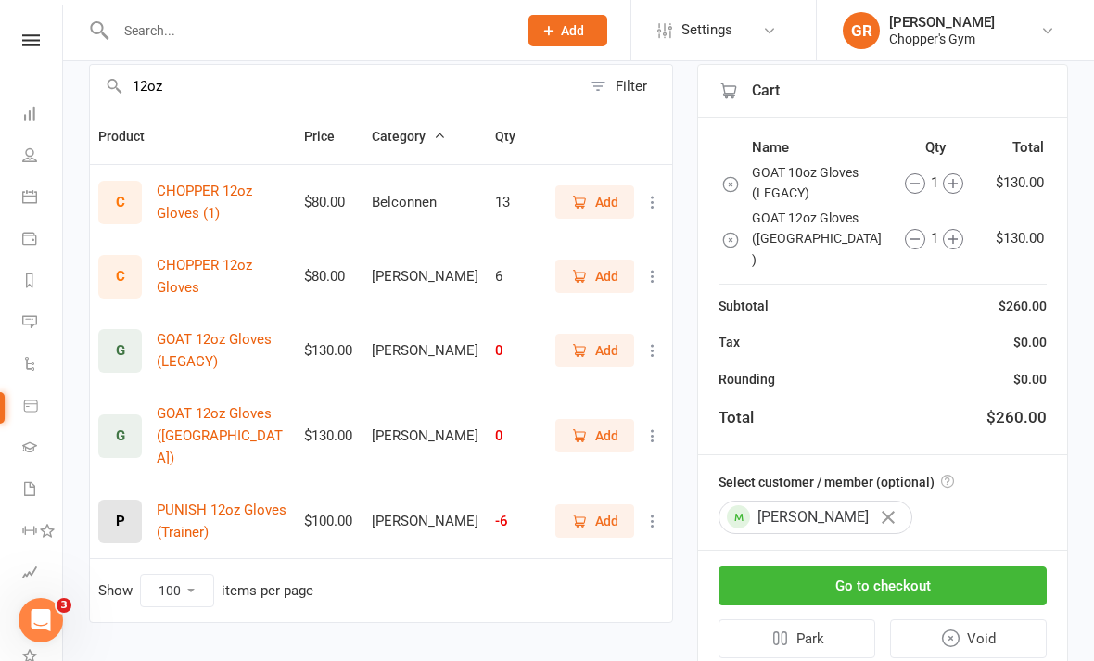
click at [951, 567] on button "Go to checkout" at bounding box center [883, 586] width 328 height 39
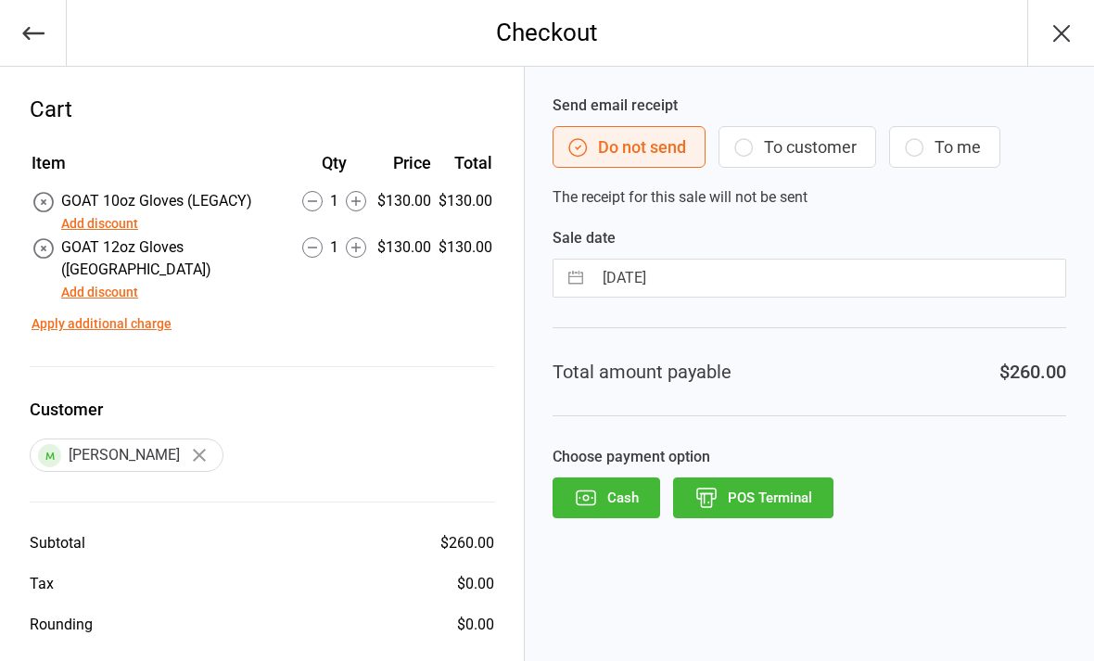
click at [770, 502] on button "POS Terminal" at bounding box center [753, 498] width 160 height 41
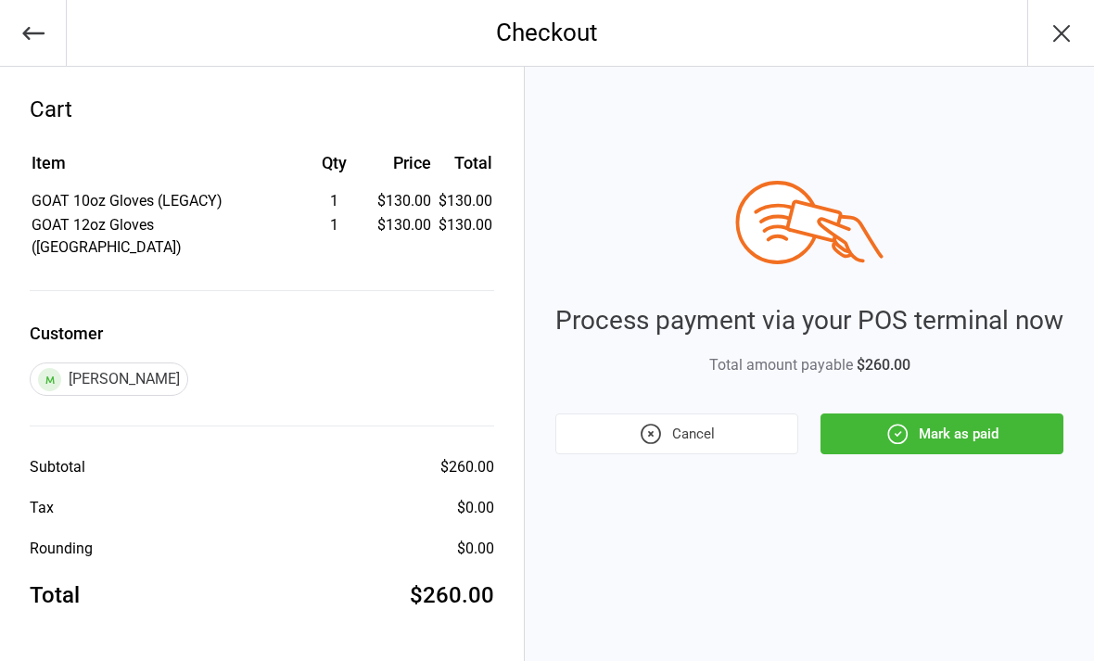
click at [942, 427] on button "Mark as paid" at bounding box center [942, 434] width 243 height 41
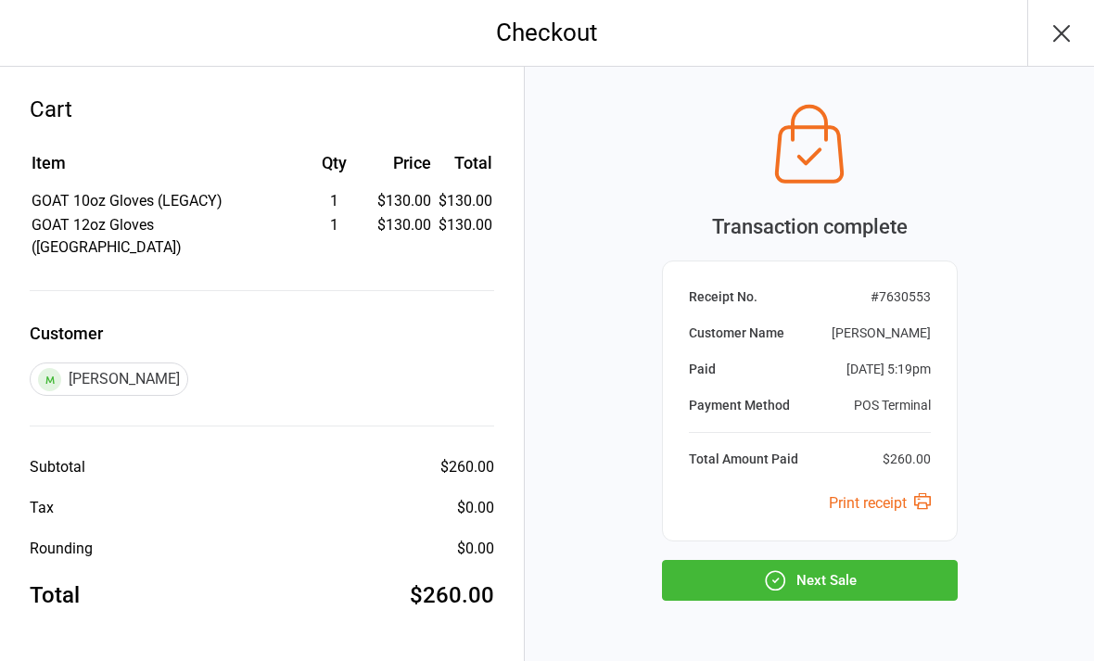
click at [855, 581] on button "Next Sale" at bounding box center [810, 580] width 296 height 41
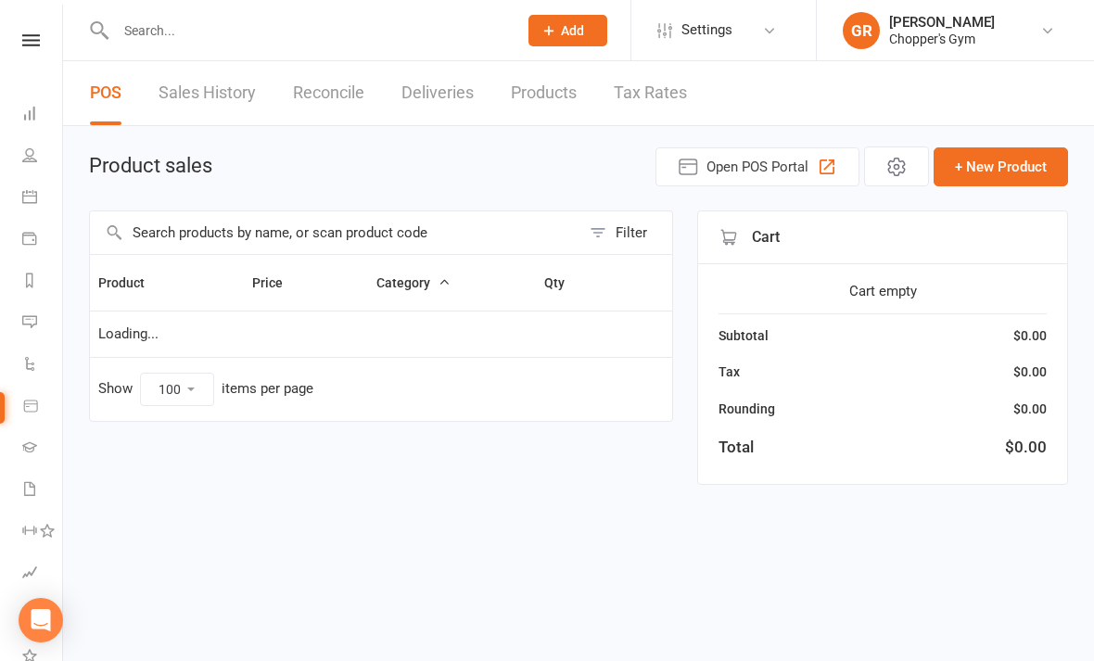
select select "100"
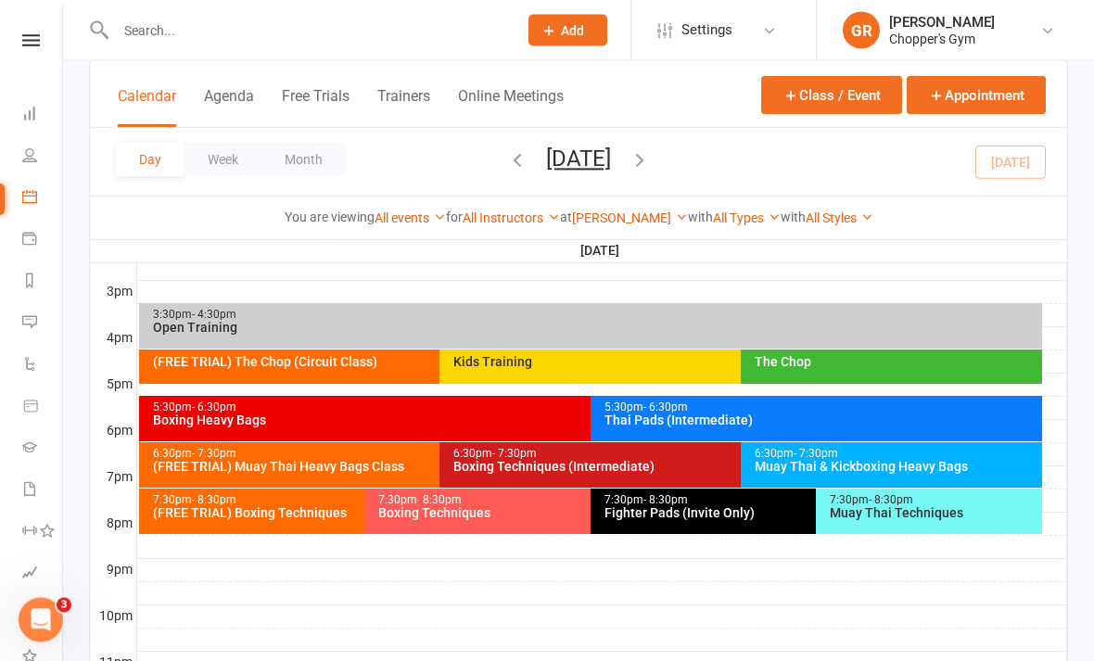
scroll to position [794, 0]
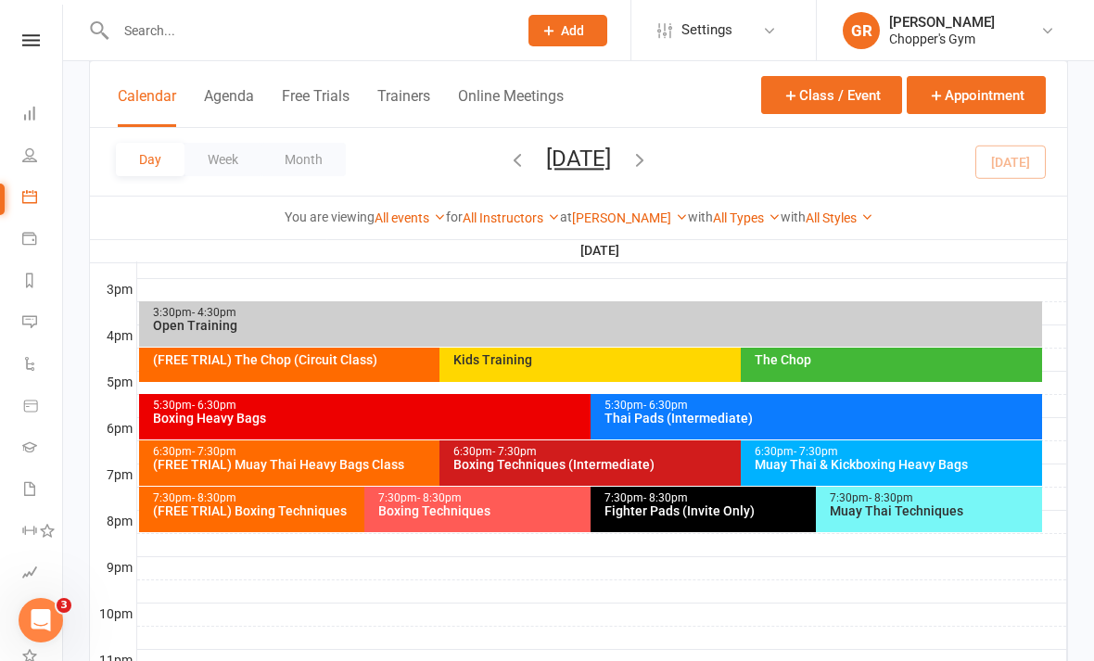
click at [844, 421] on div "Thai Pads (Intermediate)" at bounding box center [821, 418] width 435 height 13
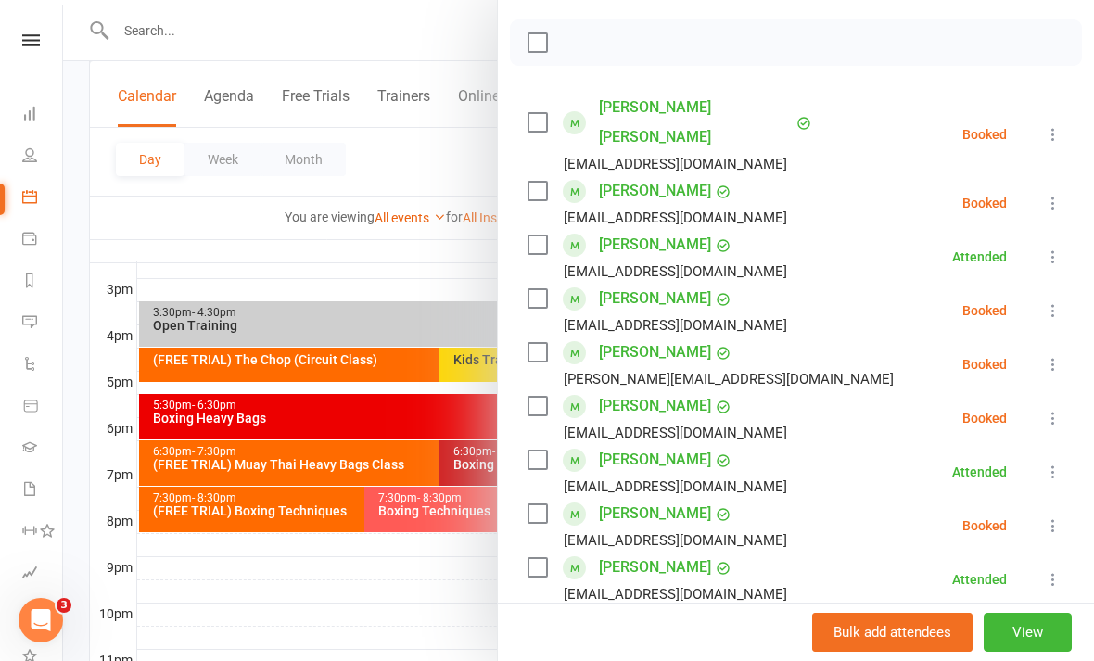
scroll to position [261, 0]
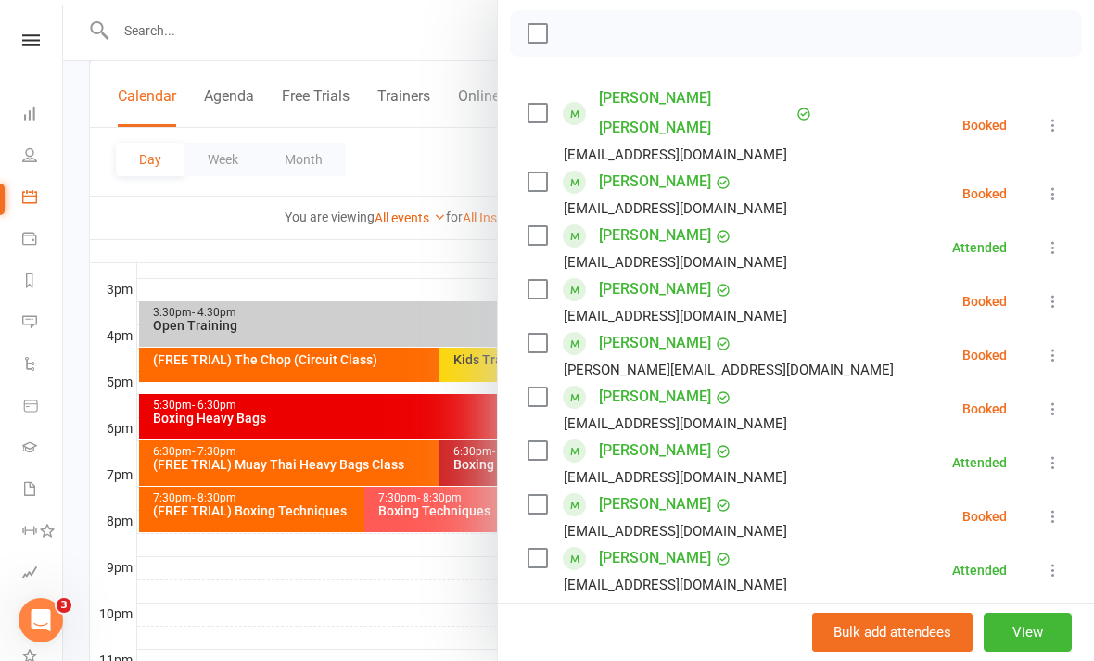
click at [1059, 507] on icon at bounding box center [1053, 516] width 19 height 19
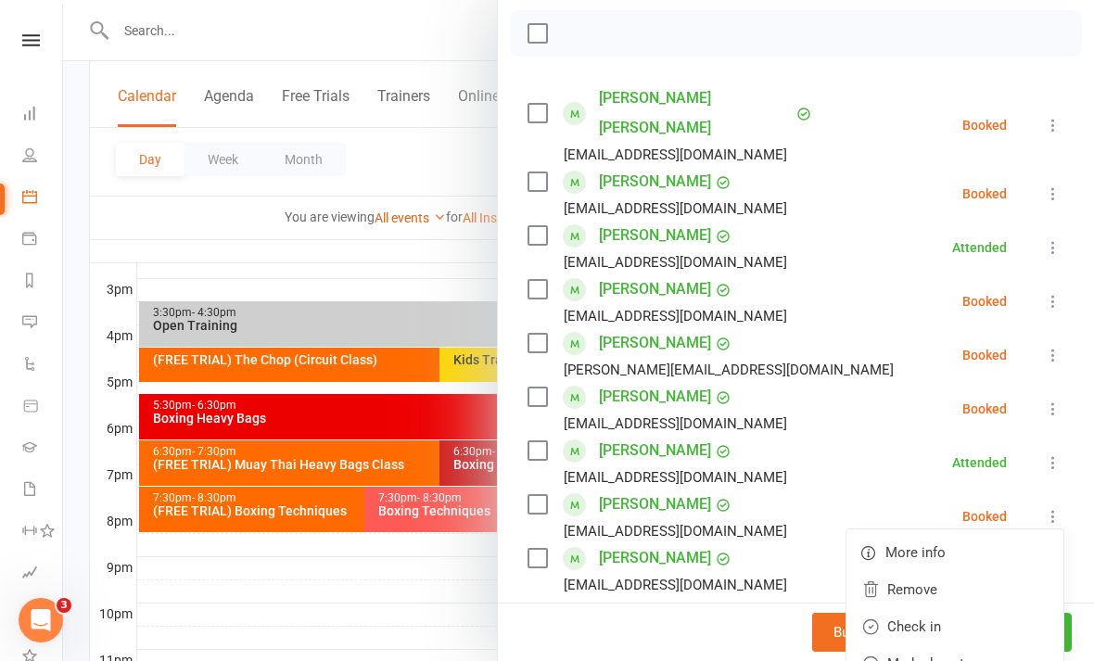
click at [965, 608] on link "Check in" at bounding box center [955, 626] width 217 height 37
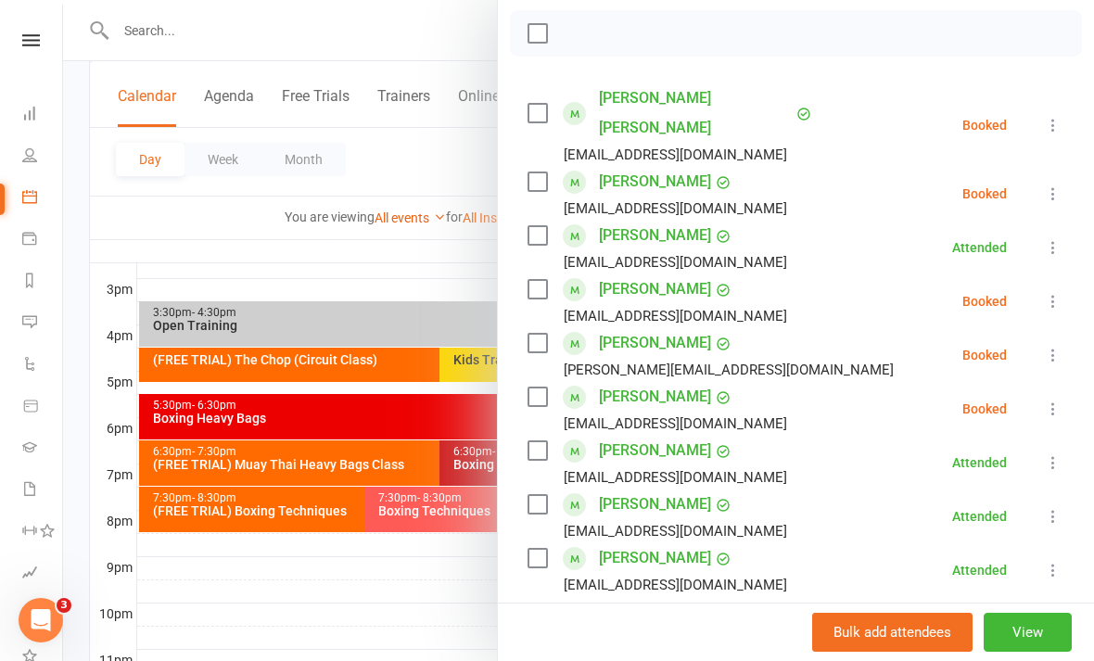
click at [414, 631] on div at bounding box center [578, 330] width 1031 height 661
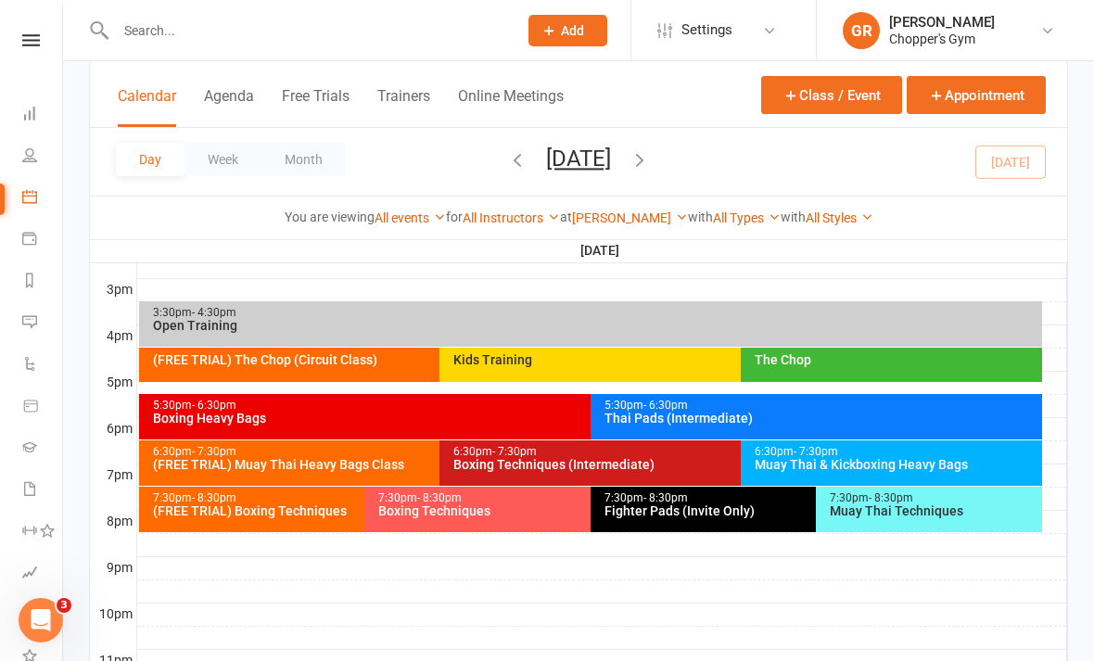
click at [500, 406] on div "5:30pm - 6:30pm" at bounding box center [586, 406] width 868 height 12
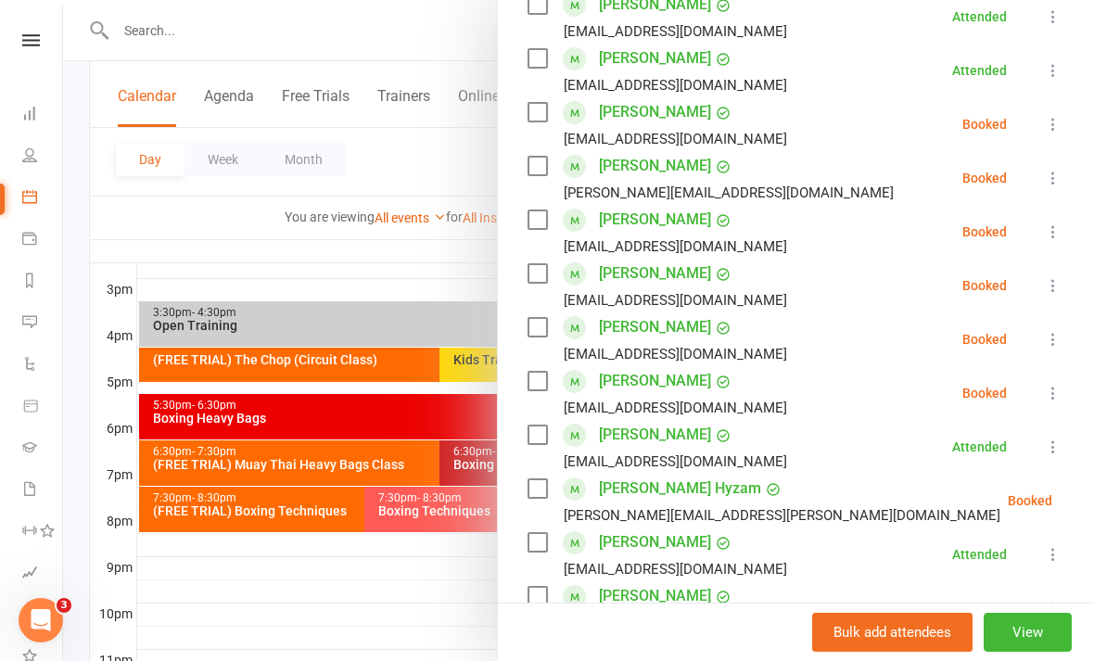
scroll to position [518, 0]
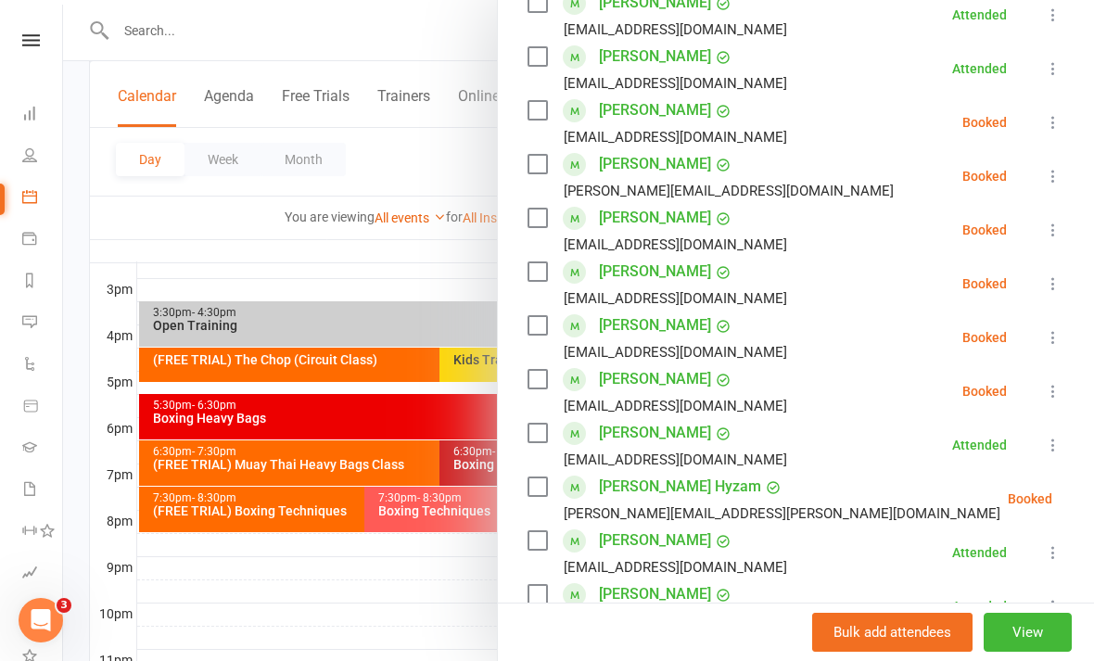
click at [1049, 230] on icon at bounding box center [1053, 230] width 19 height 19
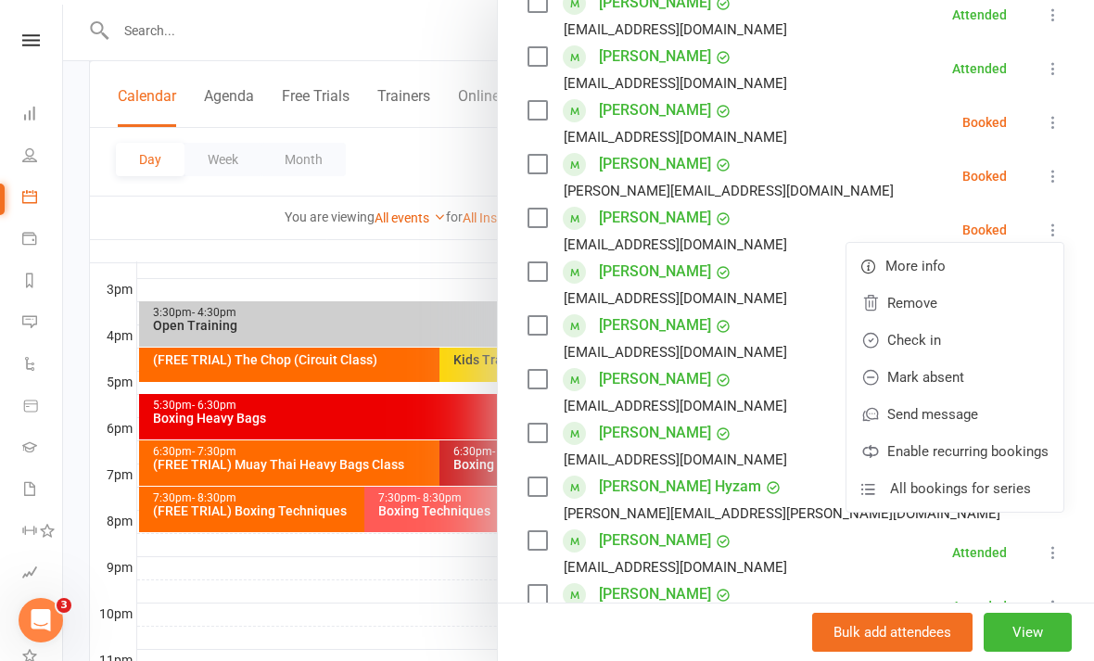
click at [968, 339] on link "Check in" at bounding box center [955, 340] width 217 height 37
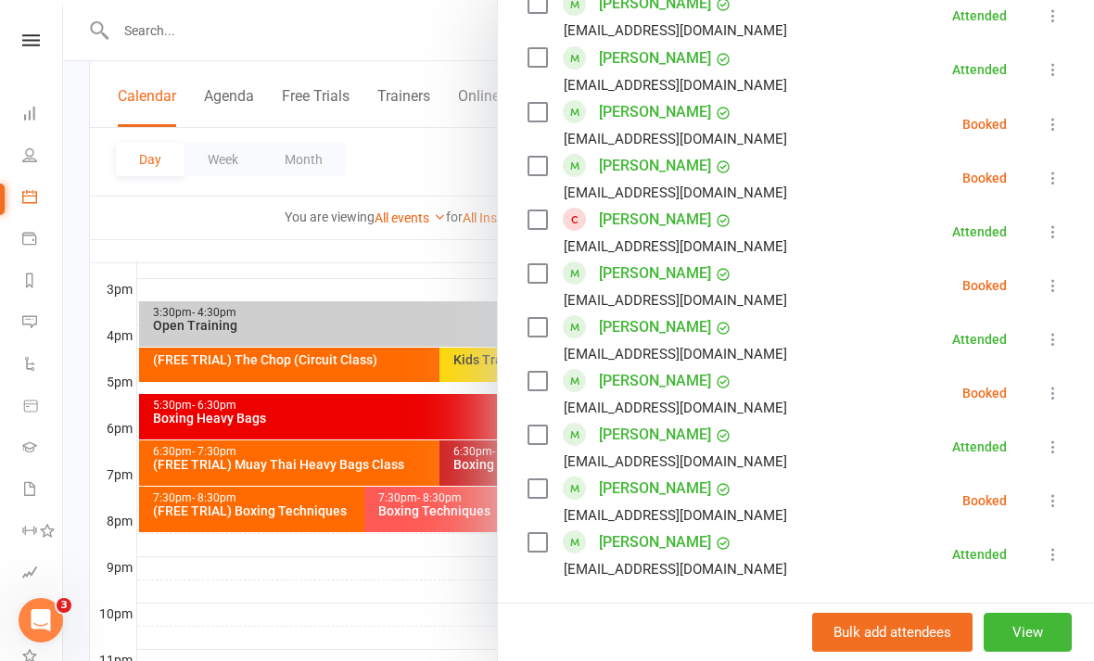
scroll to position [1111, 0]
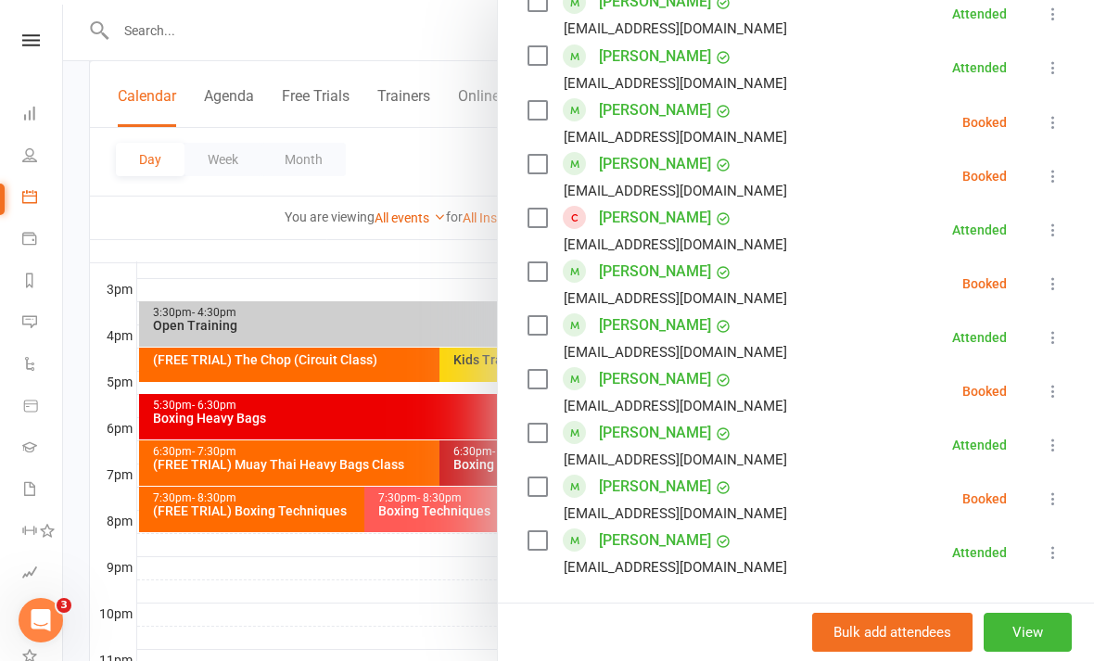
click at [379, 617] on div at bounding box center [578, 330] width 1031 height 661
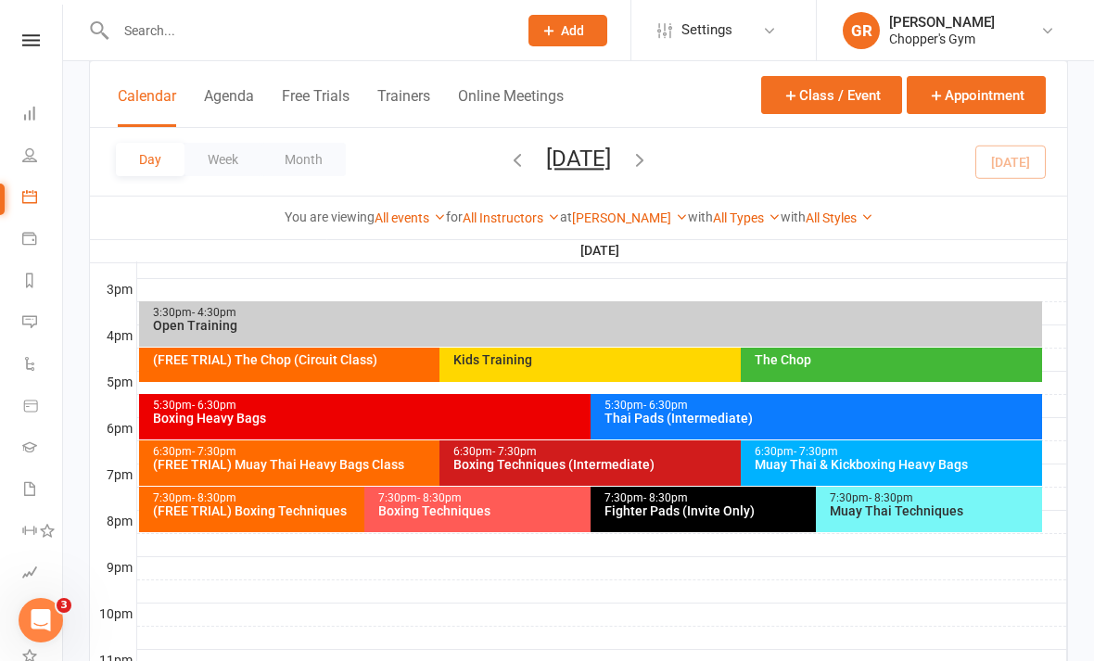
click at [886, 466] on div "Muay Thai & Kickboxing Heavy Bags" at bounding box center [896, 464] width 285 height 13
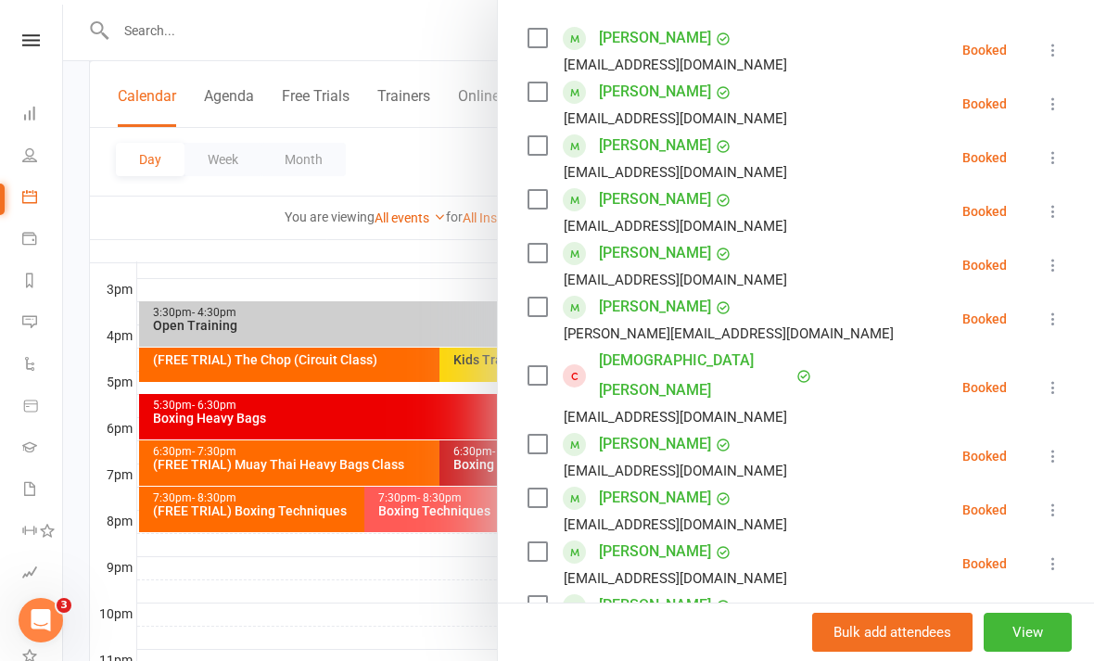
scroll to position [365, 0]
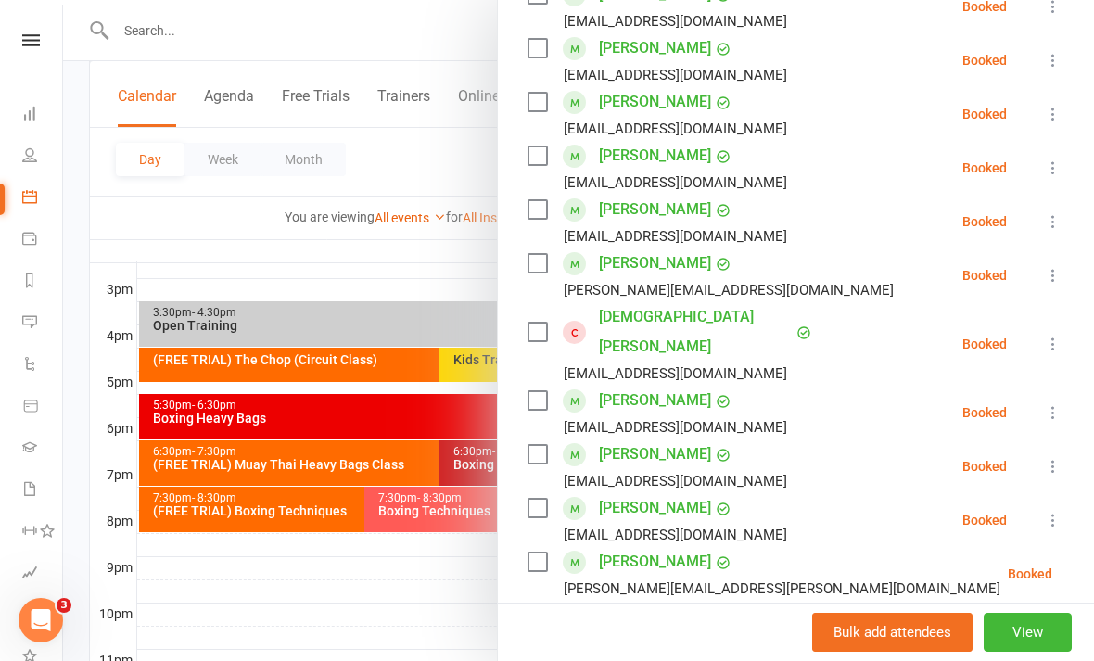
click at [1057, 230] on icon at bounding box center [1053, 221] width 19 height 19
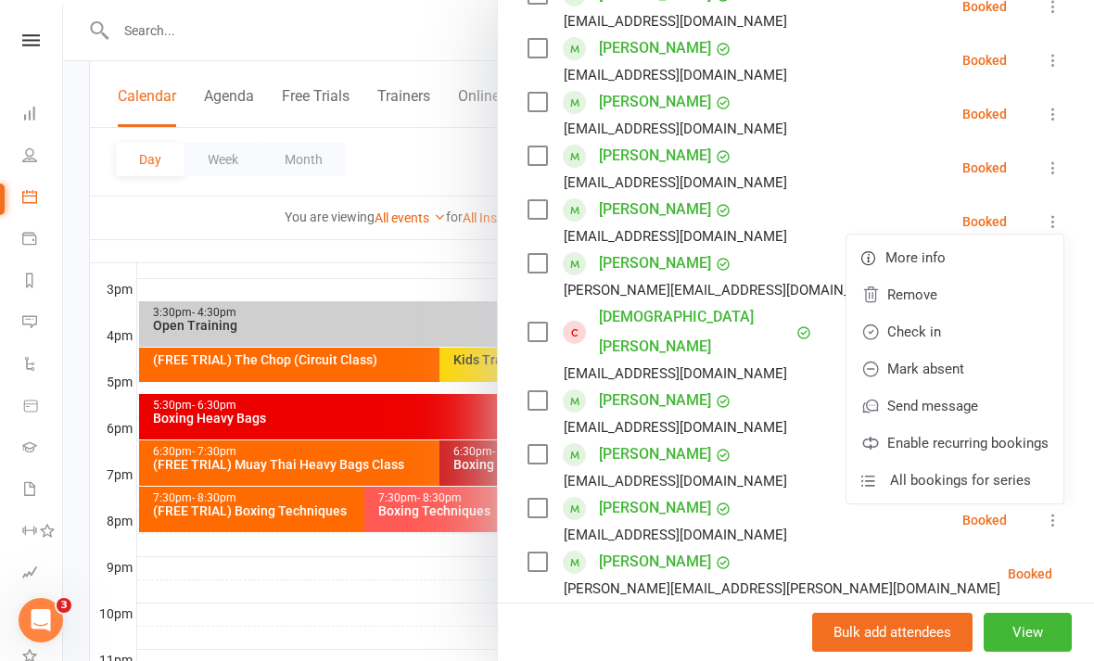
click at [961, 333] on link "Check in" at bounding box center [955, 331] width 217 height 37
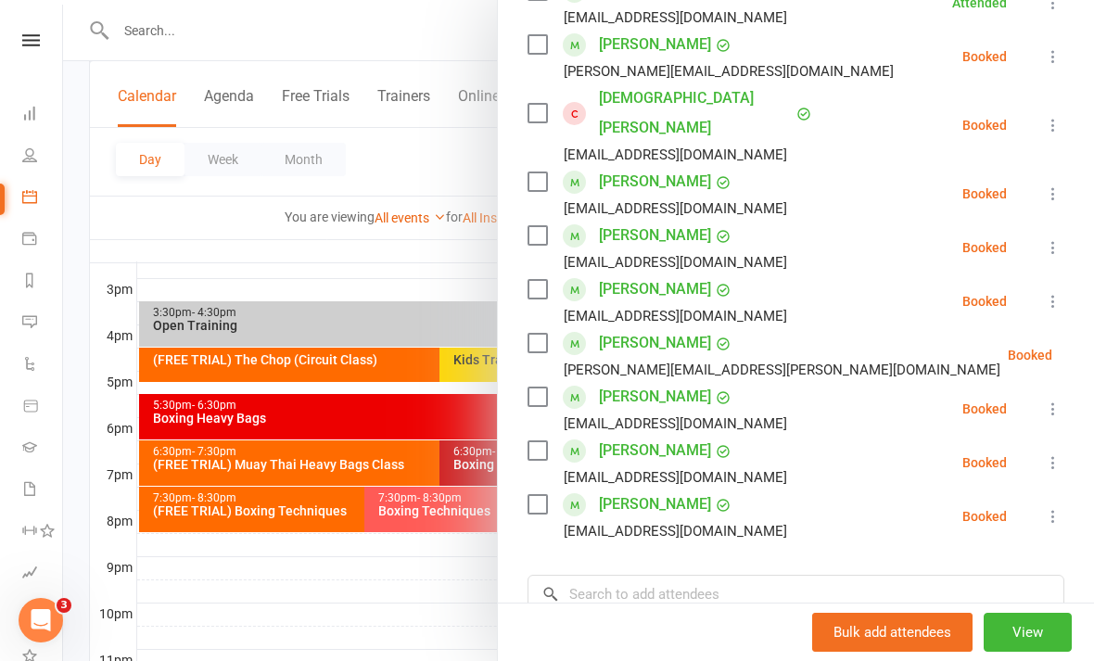
scroll to position [586, 0]
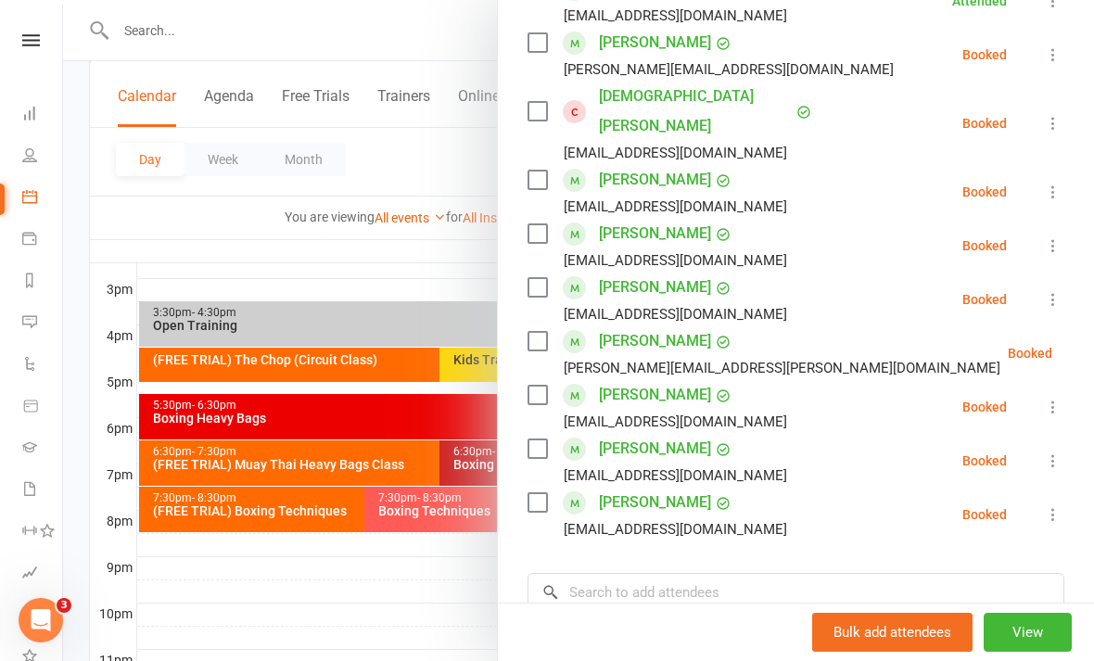
click at [1055, 290] on icon at bounding box center [1053, 299] width 19 height 19
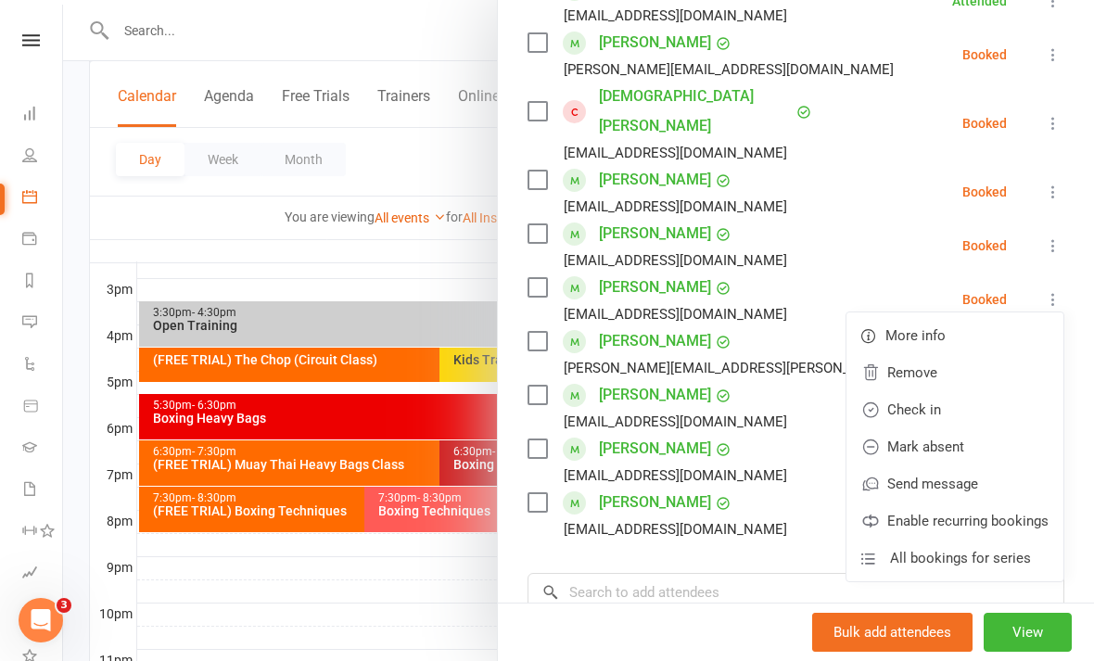
click at [959, 391] on link "Check in" at bounding box center [955, 409] width 217 height 37
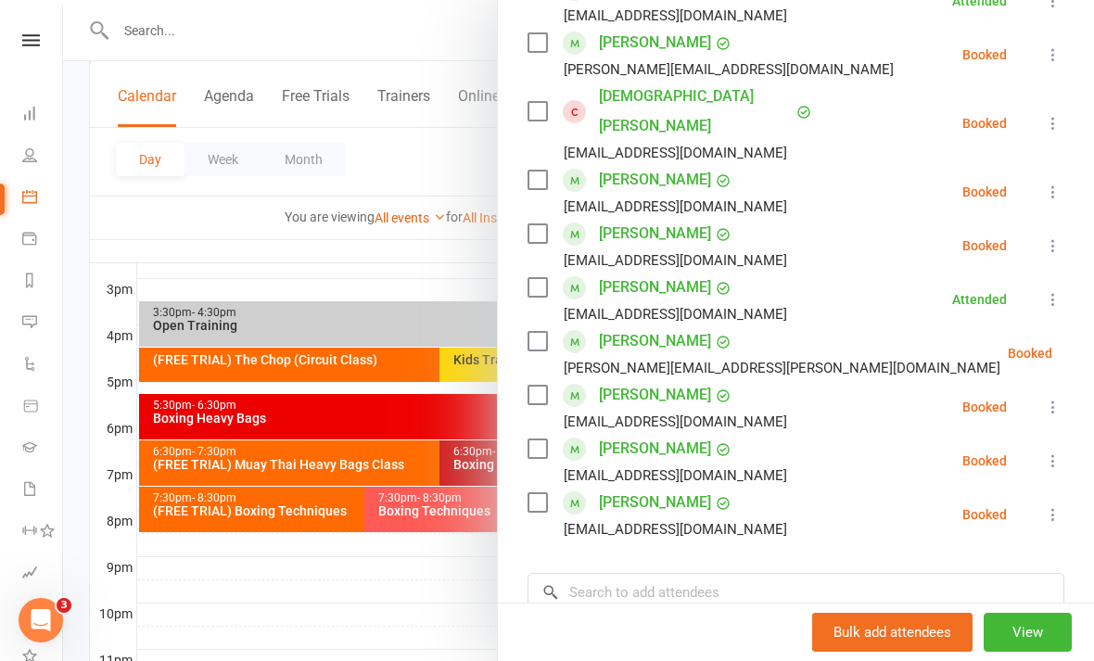
scroll to position [617, 0]
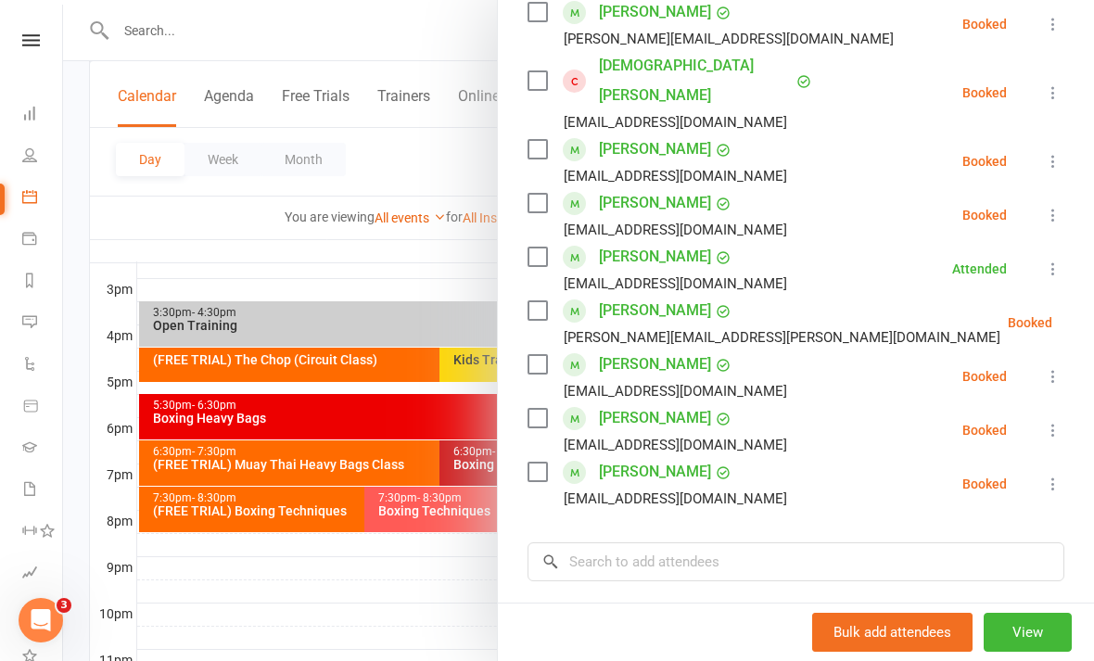
click at [1050, 367] on icon at bounding box center [1053, 376] width 19 height 19
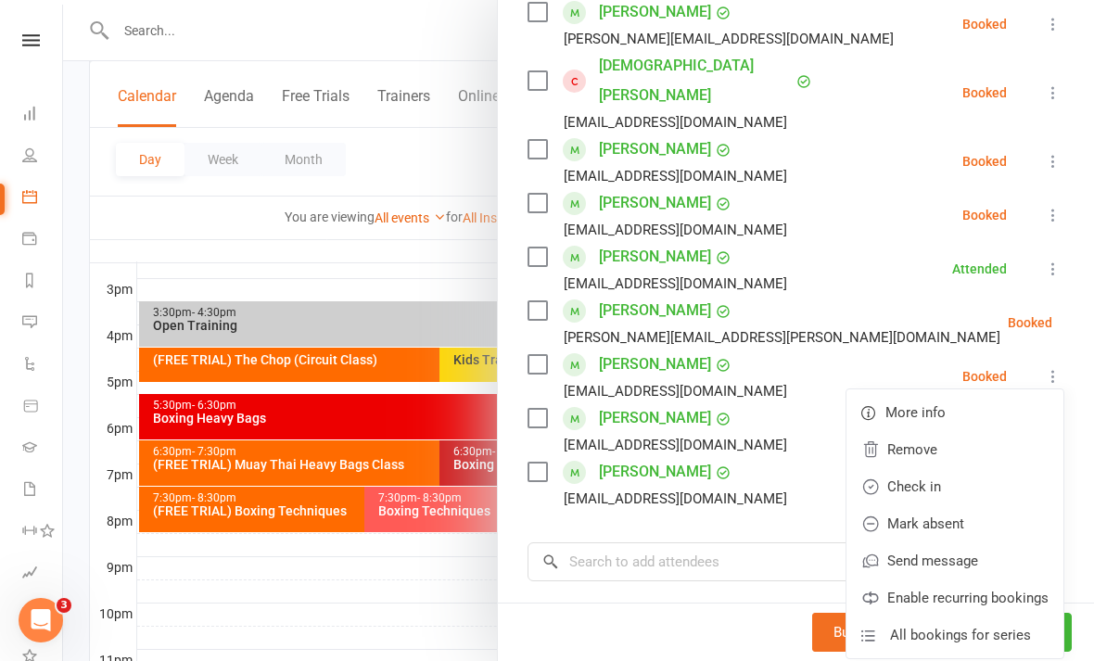
click at [944, 468] on link "Check in" at bounding box center [955, 486] width 217 height 37
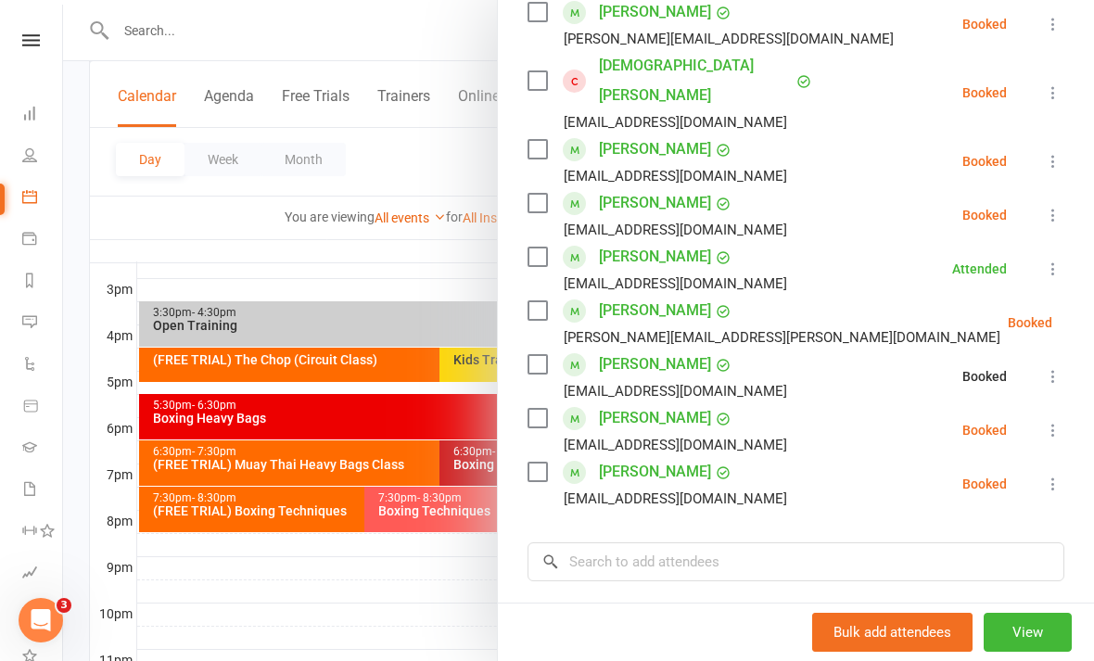
click at [355, 648] on div at bounding box center [578, 330] width 1031 height 661
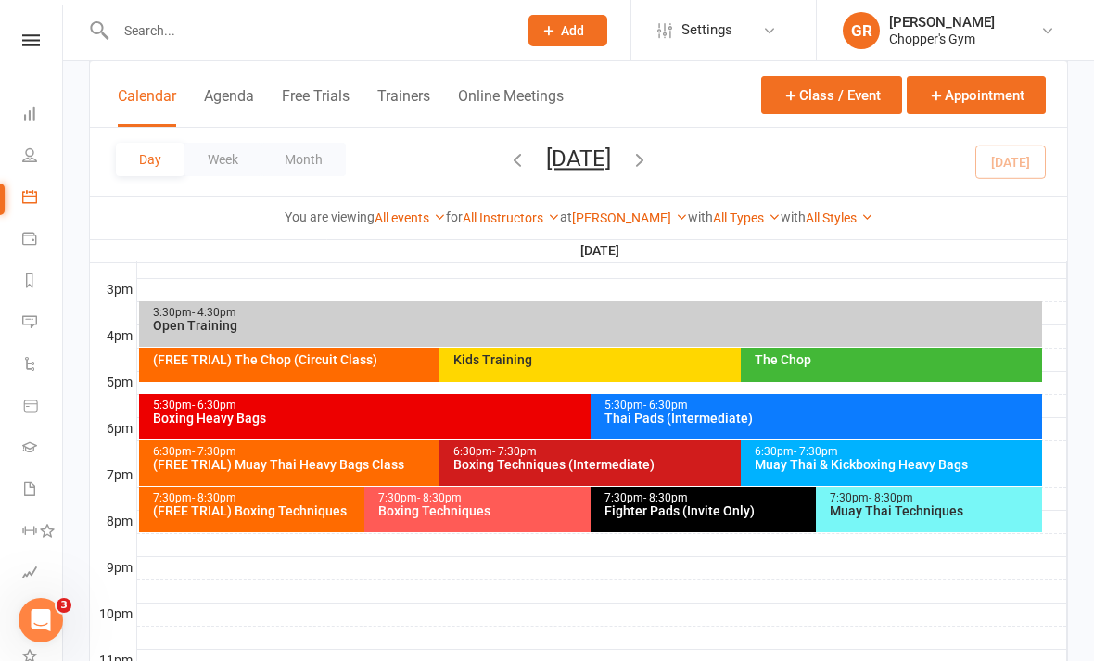
click at [555, 479] on div "6:30pm - 7:30pm Boxing Techniques (Intermediate)" at bounding box center [731, 462] width 583 height 45
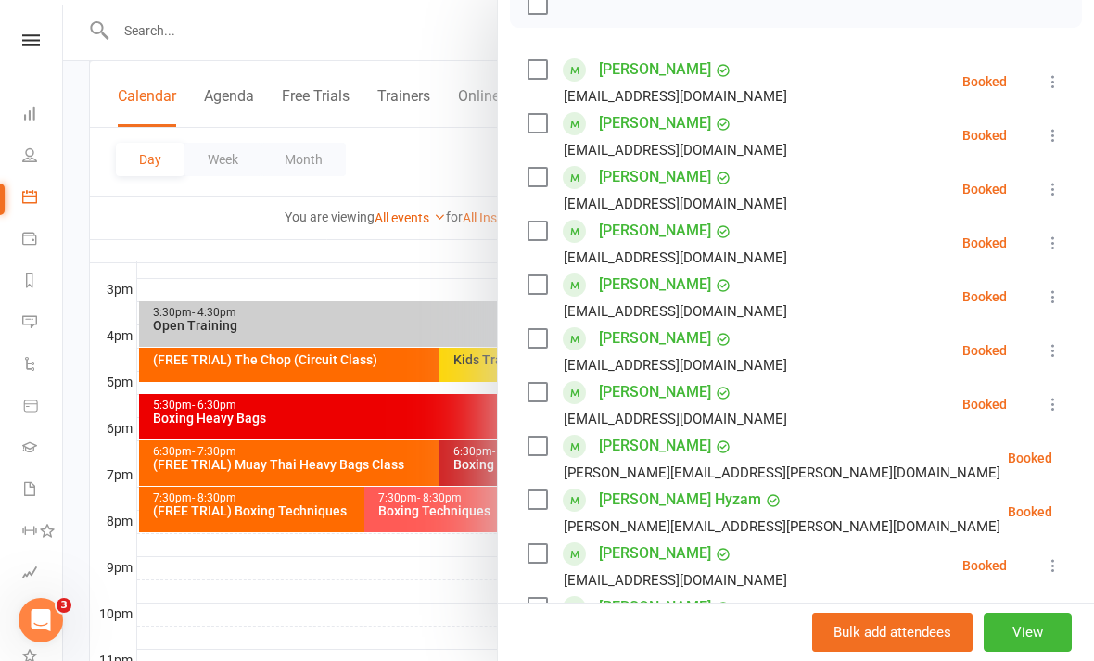
scroll to position [292, 0]
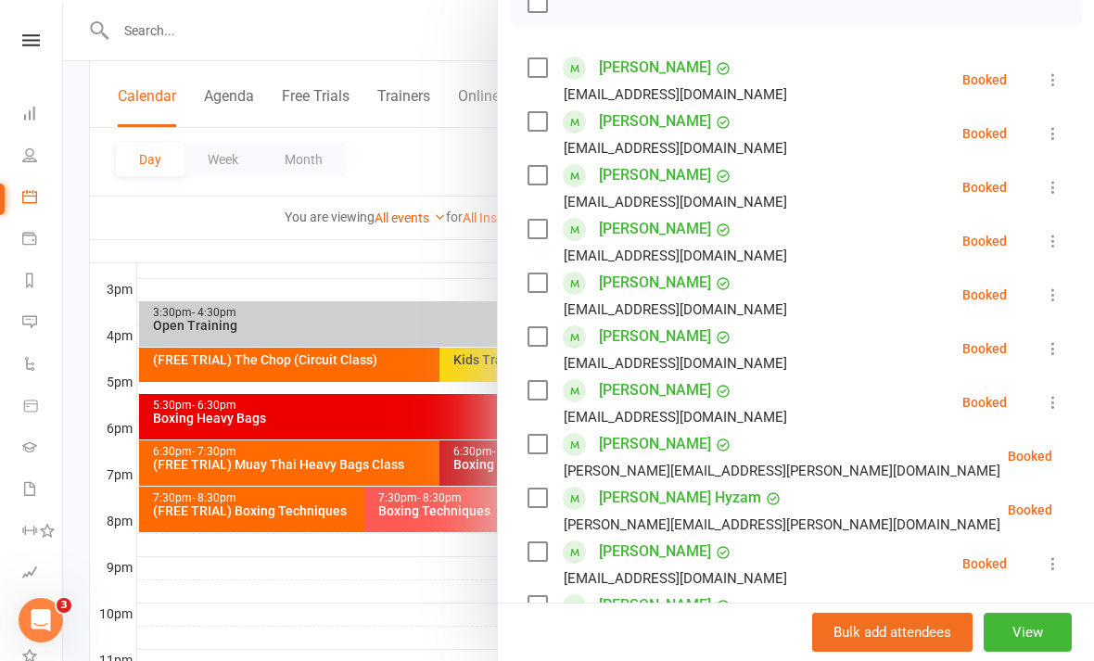
click at [1061, 187] on icon at bounding box center [1053, 187] width 19 height 19
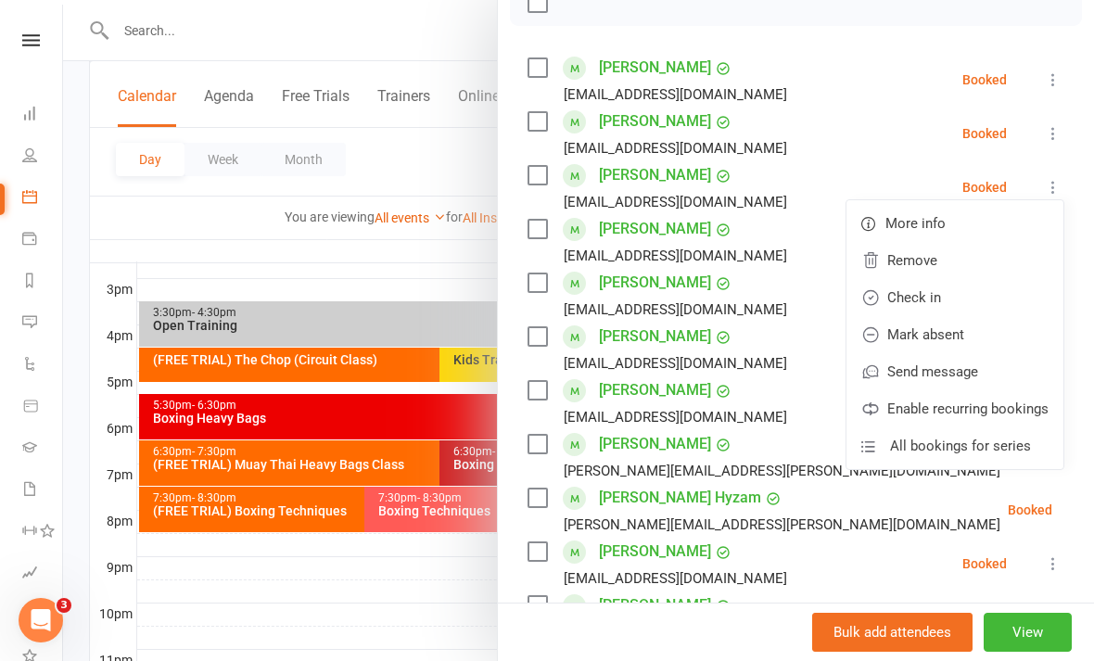
click at [984, 300] on link "Check in" at bounding box center [955, 297] width 217 height 37
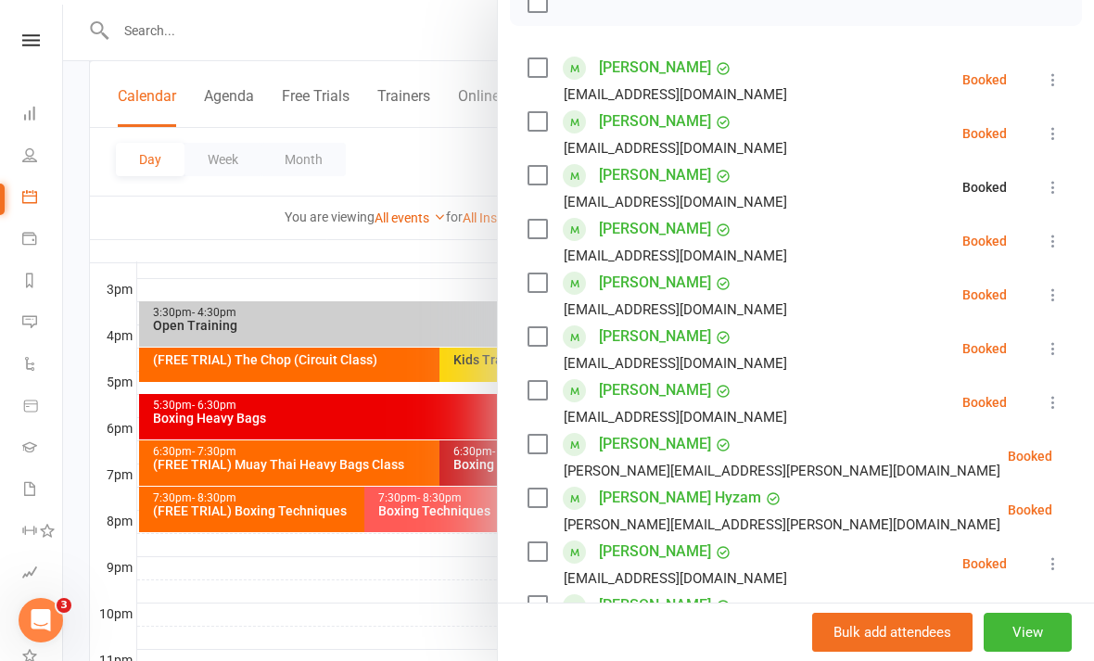
click at [1047, 256] on li "Cat Cunningham catc.001@hotmail.com Booked More info Remove Check in Mark absen…" at bounding box center [796, 241] width 537 height 54
click at [1053, 241] on icon at bounding box center [1053, 241] width 19 height 19
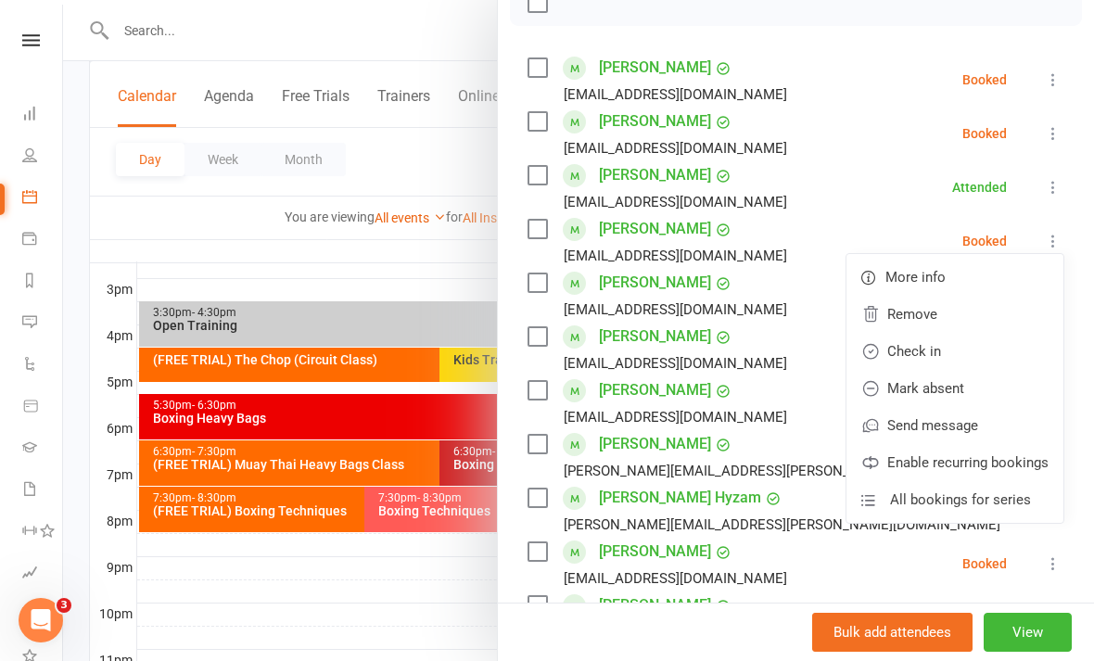
click at [958, 356] on link "Check in" at bounding box center [955, 351] width 217 height 37
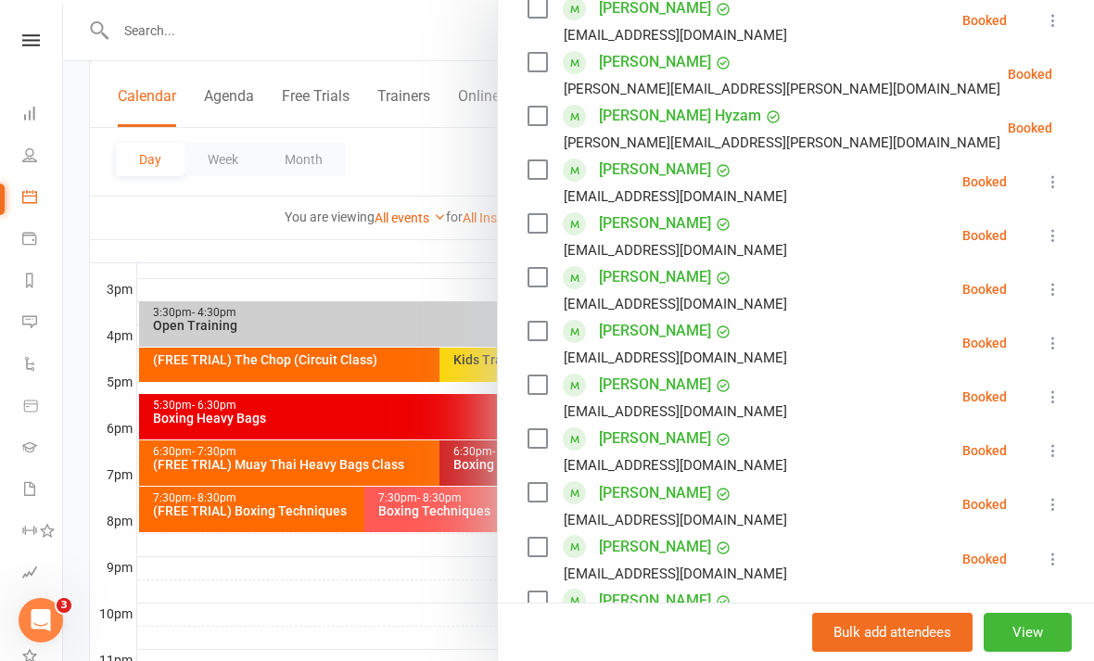
scroll to position [682, 0]
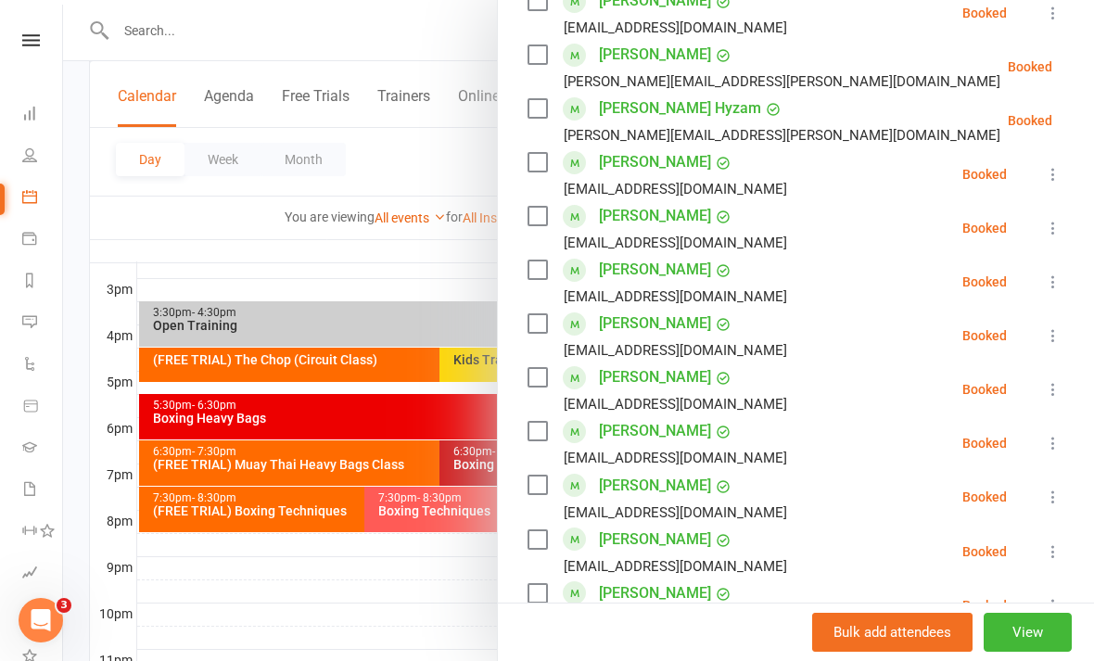
click at [1046, 237] on icon at bounding box center [1053, 228] width 19 height 19
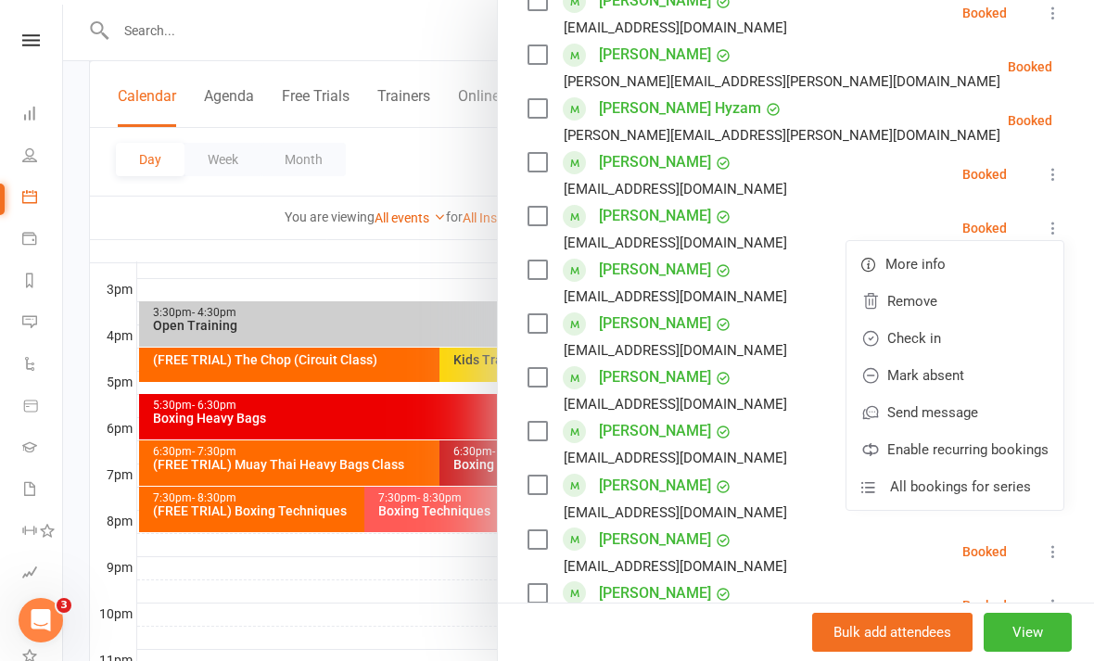
click at [963, 345] on link "Check in" at bounding box center [955, 338] width 217 height 37
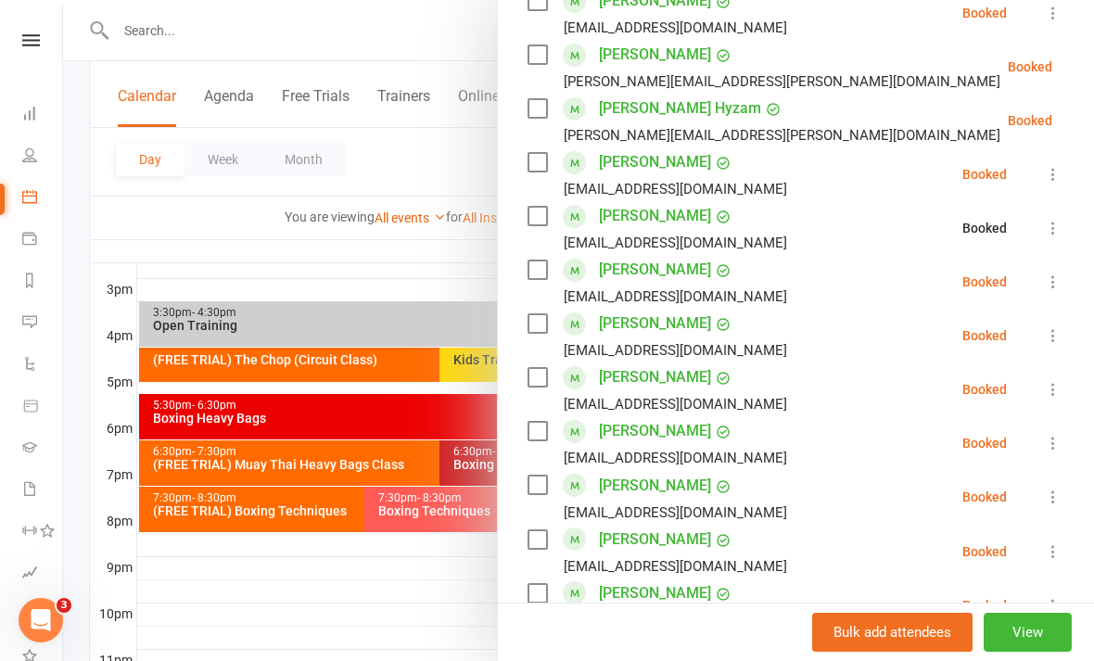
click at [1053, 282] on icon at bounding box center [1053, 282] width 19 height 19
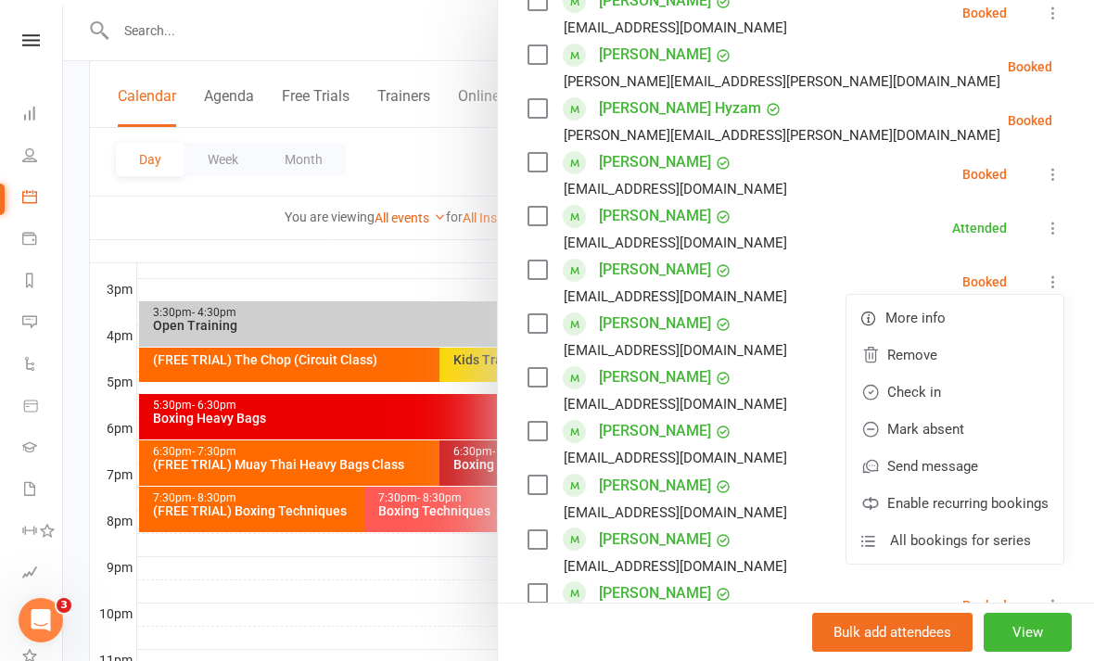
click at [953, 394] on link "Check in" at bounding box center [955, 392] width 217 height 37
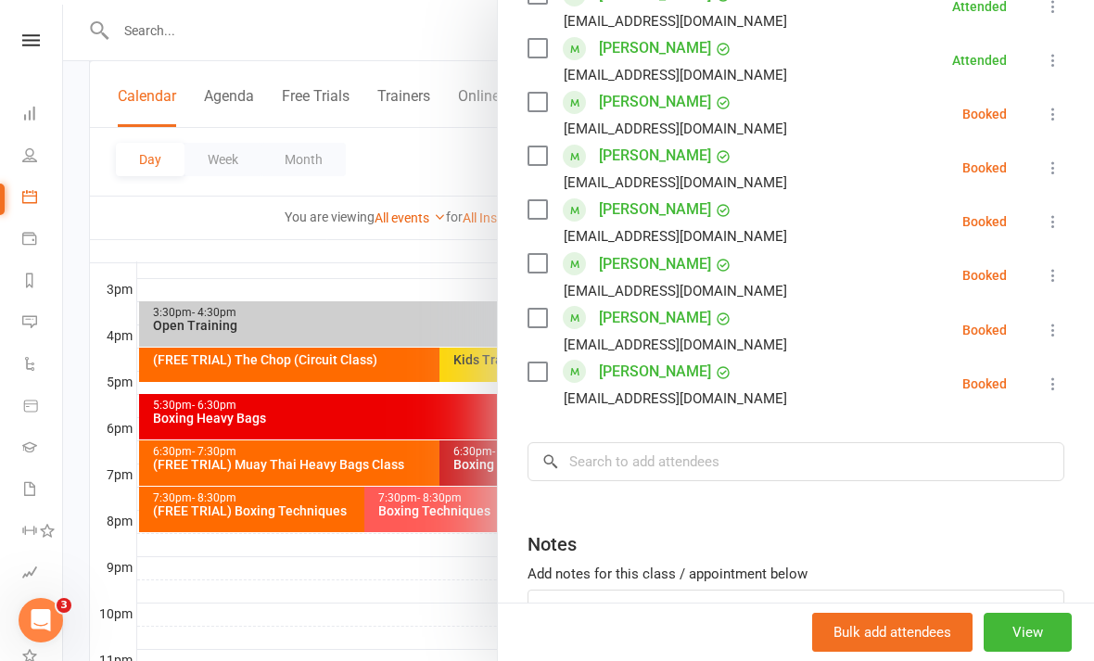
scroll to position [910, 0]
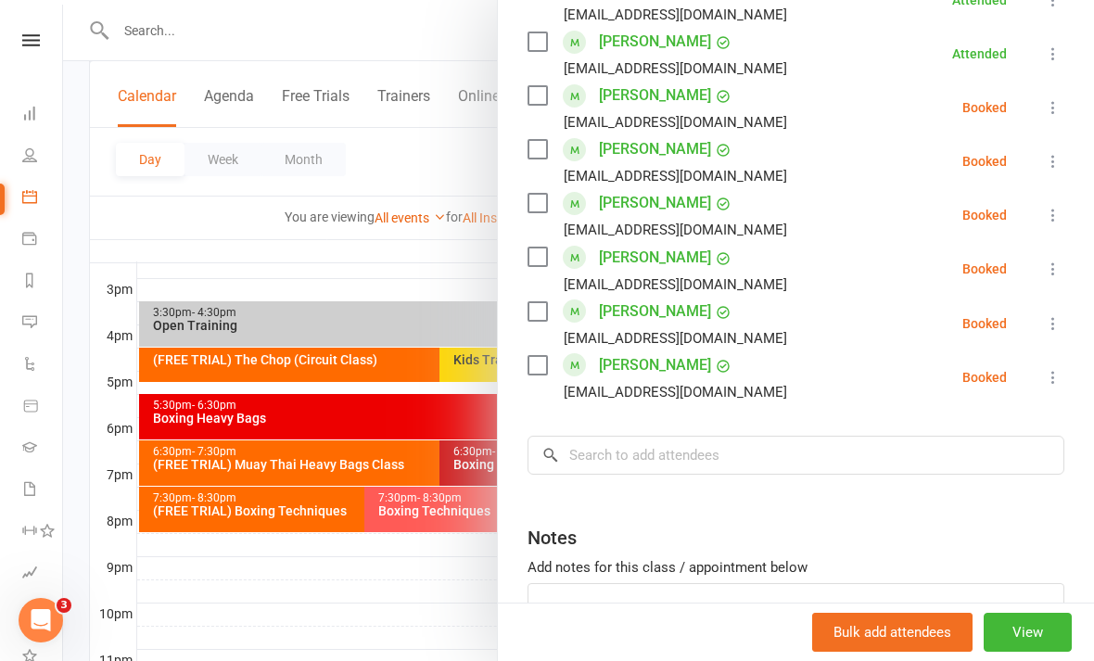
click at [1047, 273] on icon at bounding box center [1053, 269] width 19 height 19
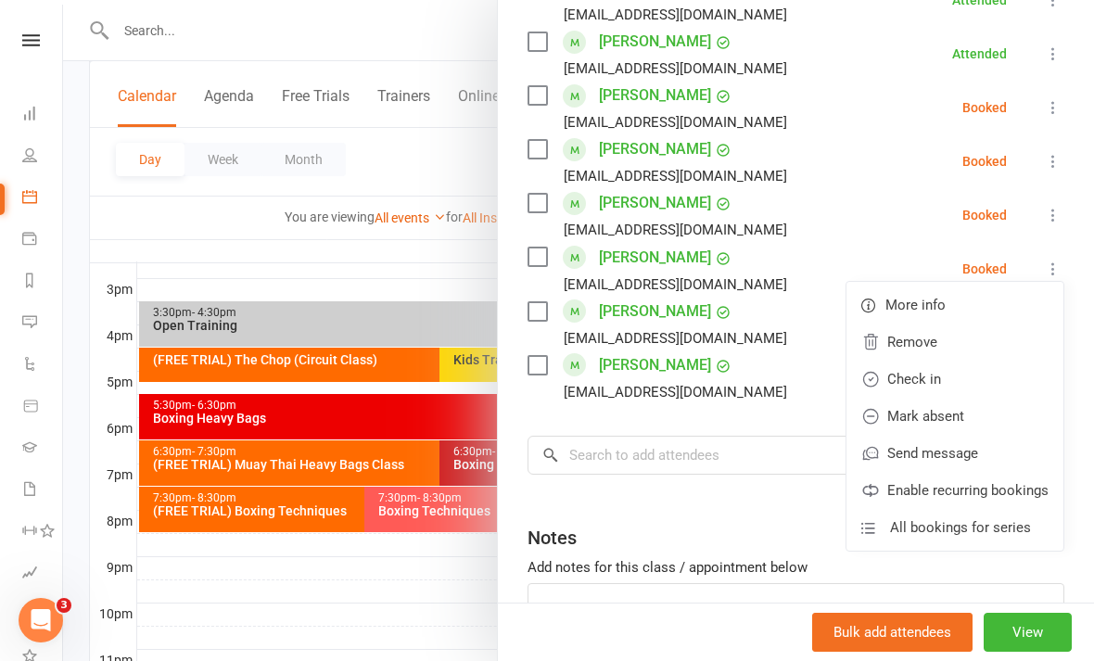
click at [956, 378] on link "Check in" at bounding box center [955, 379] width 217 height 37
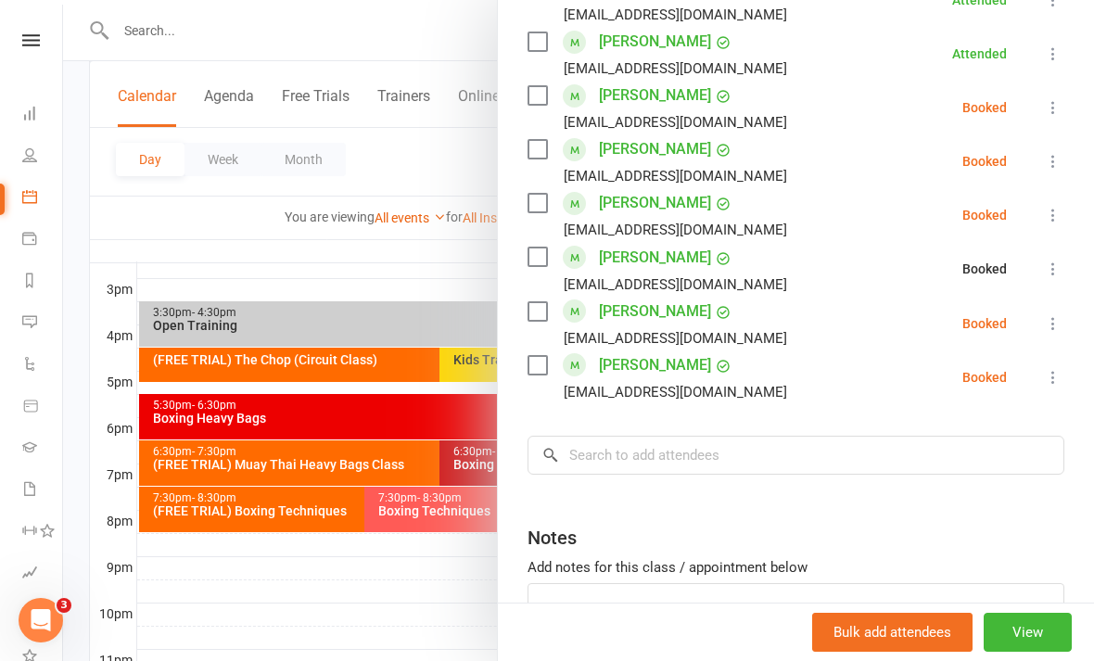
click at [1053, 380] on icon at bounding box center [1053, 377] width 19 height 19
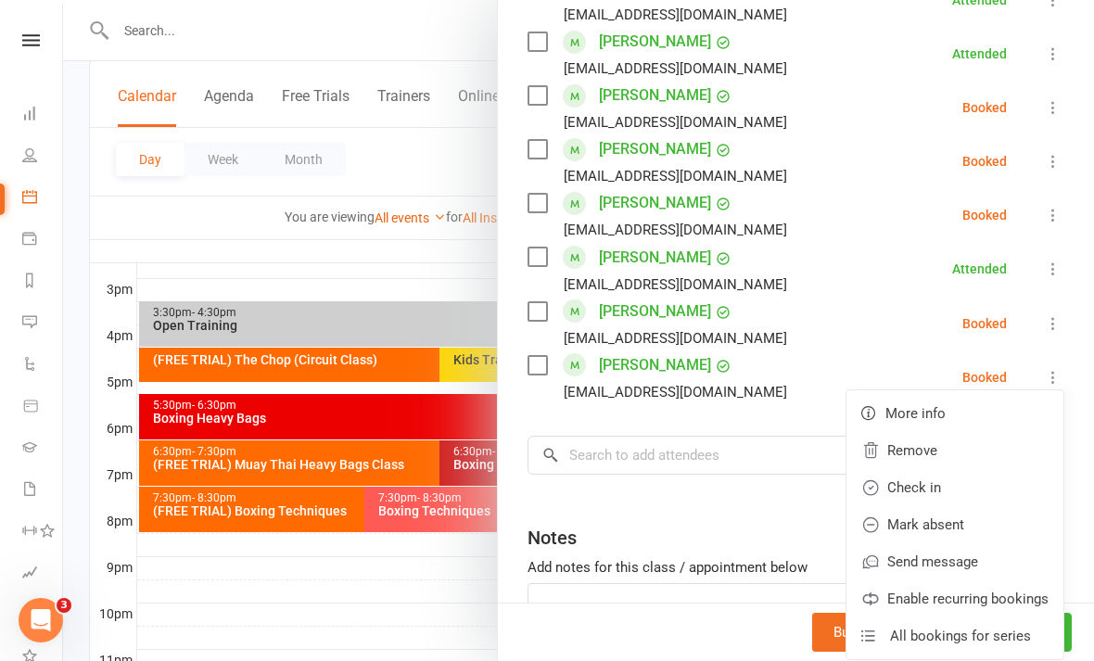
click at [950, 486] on link "Check in" at bounding box center [955, 487] width 217 height 37
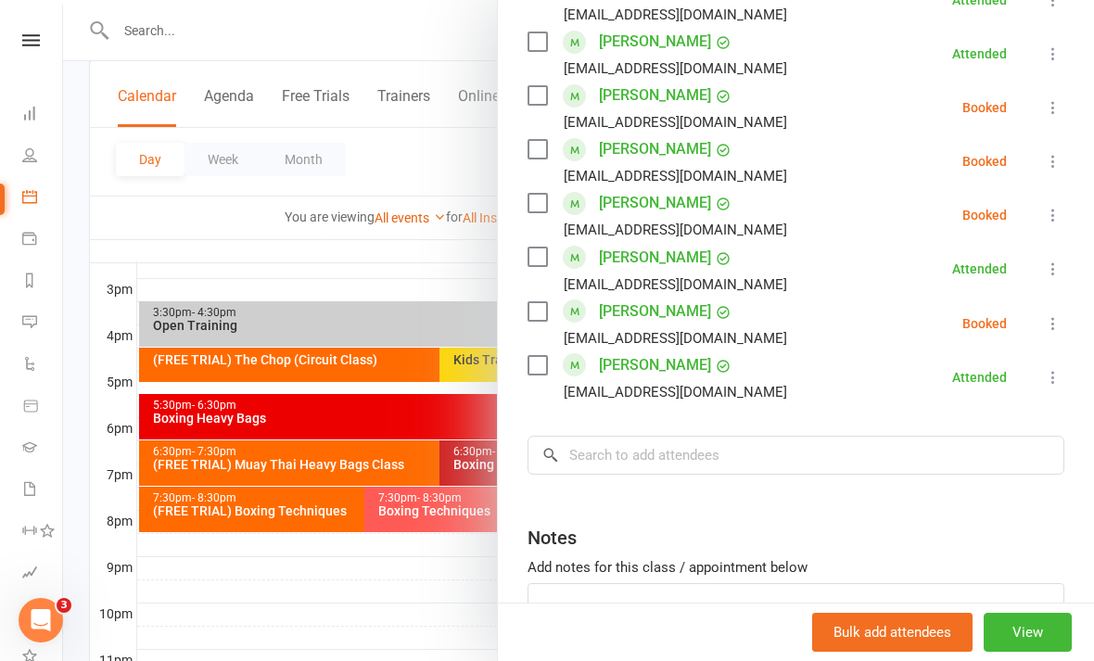
click at [369, 579] on div at bounding box center [578, 330] width 1031 height 661
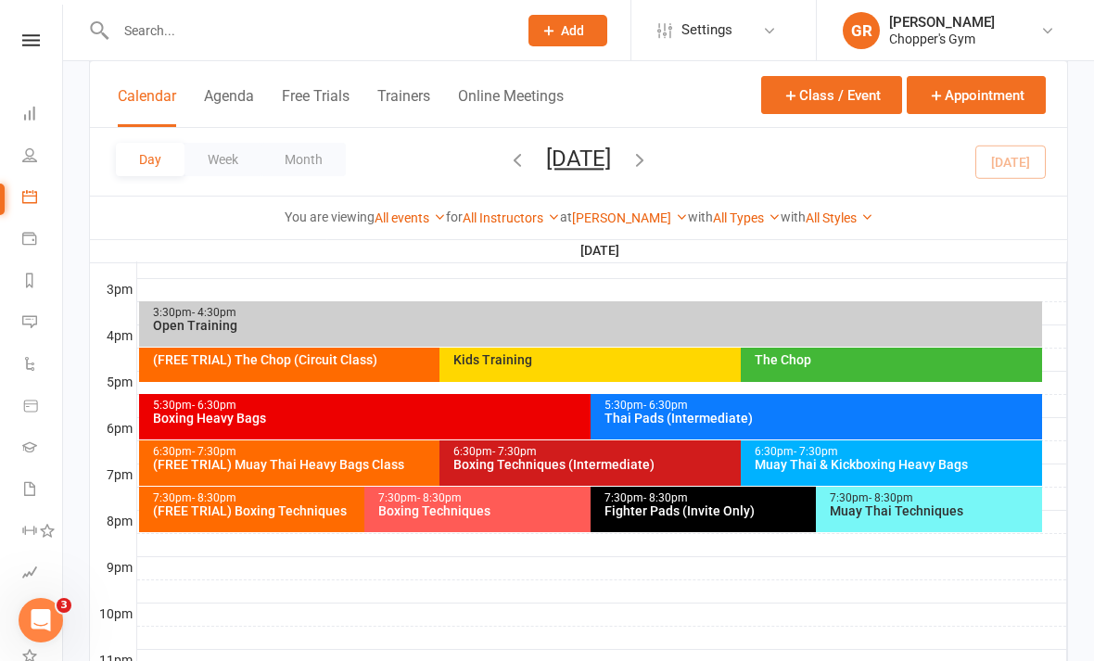
click at [448, 414] on div "Boxing Heavy Bags" at bounding box center [586, 418] width 868 height 13
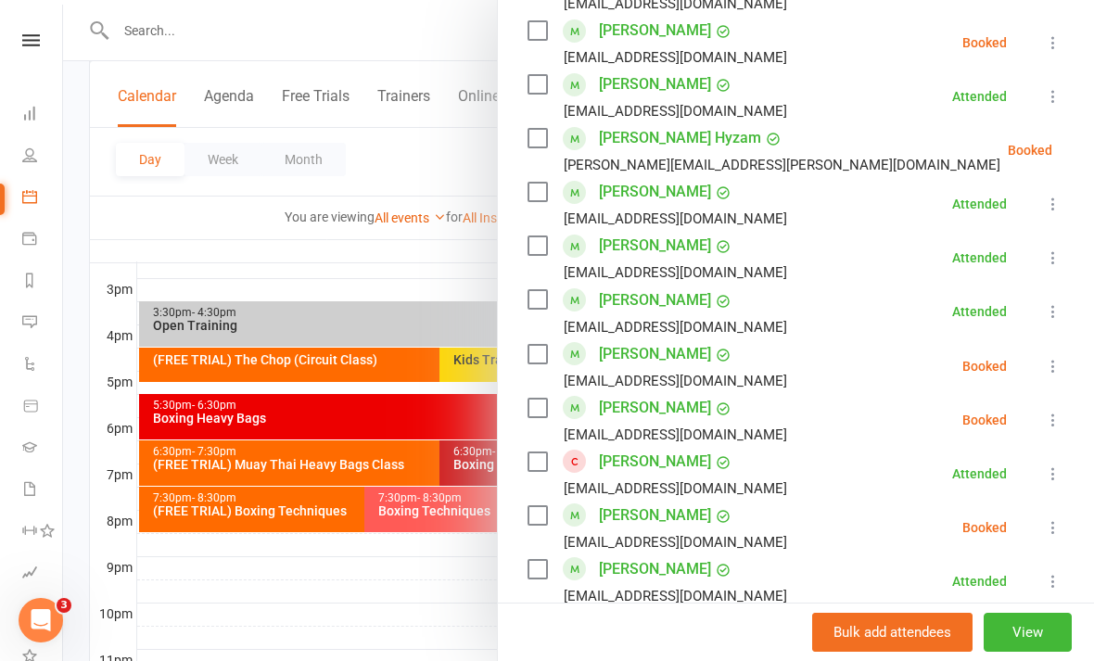
scroll to position [879, 0]
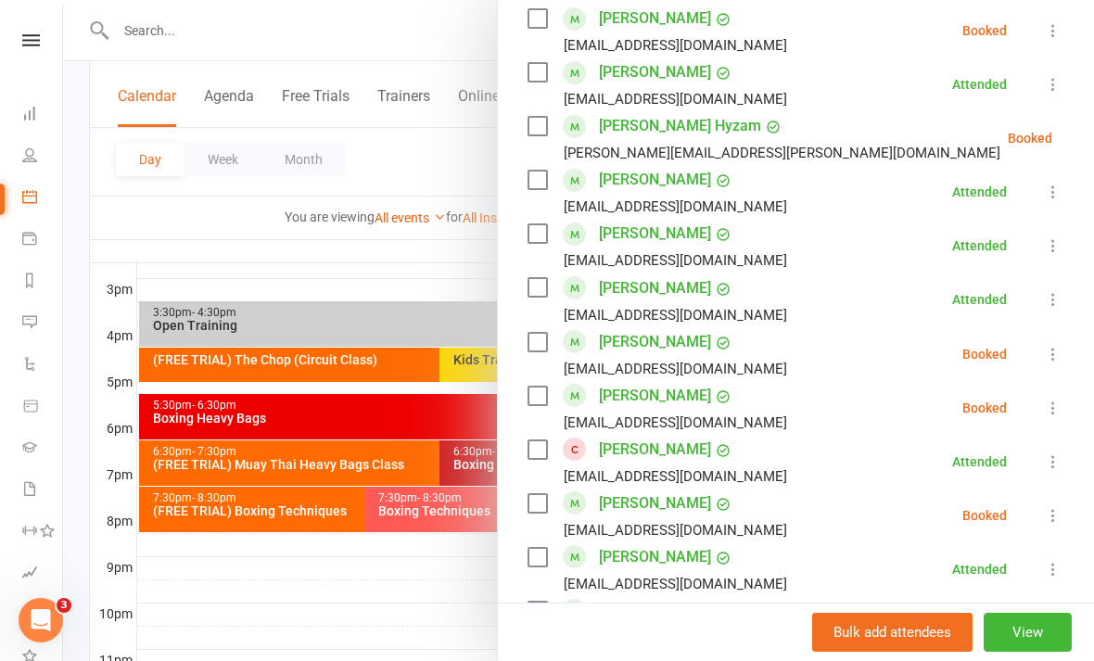
click at [1046, 354] on icon at bounding box center [1053, 354] width 19 height 19
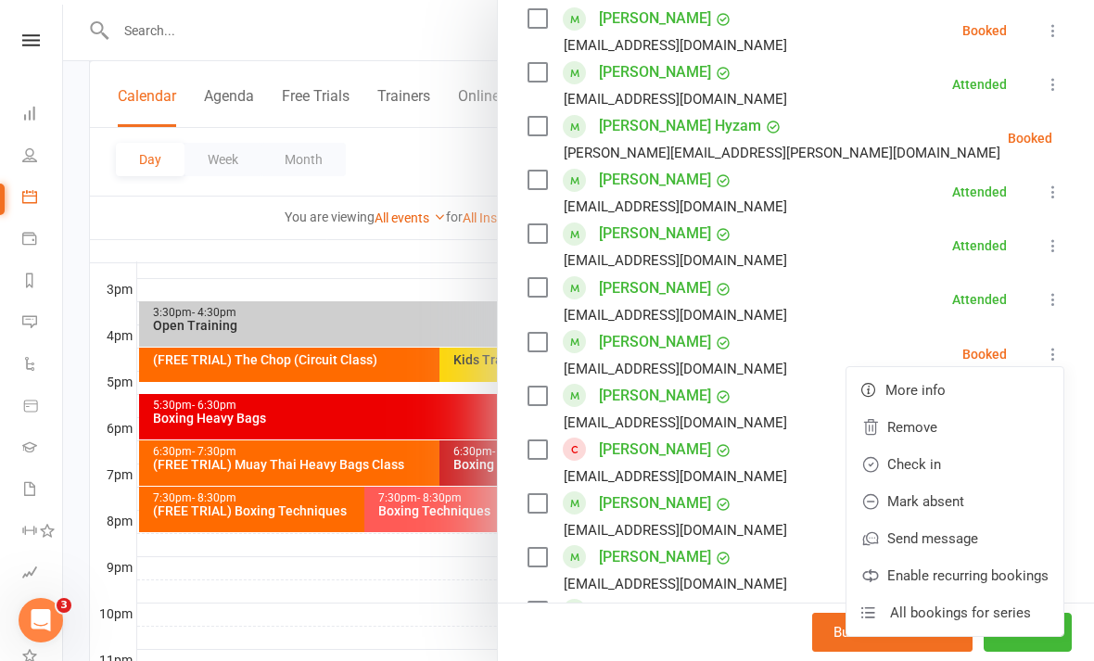
click at [1062, 306] on icon at bounding box center [1053, 299] width 19 height 19
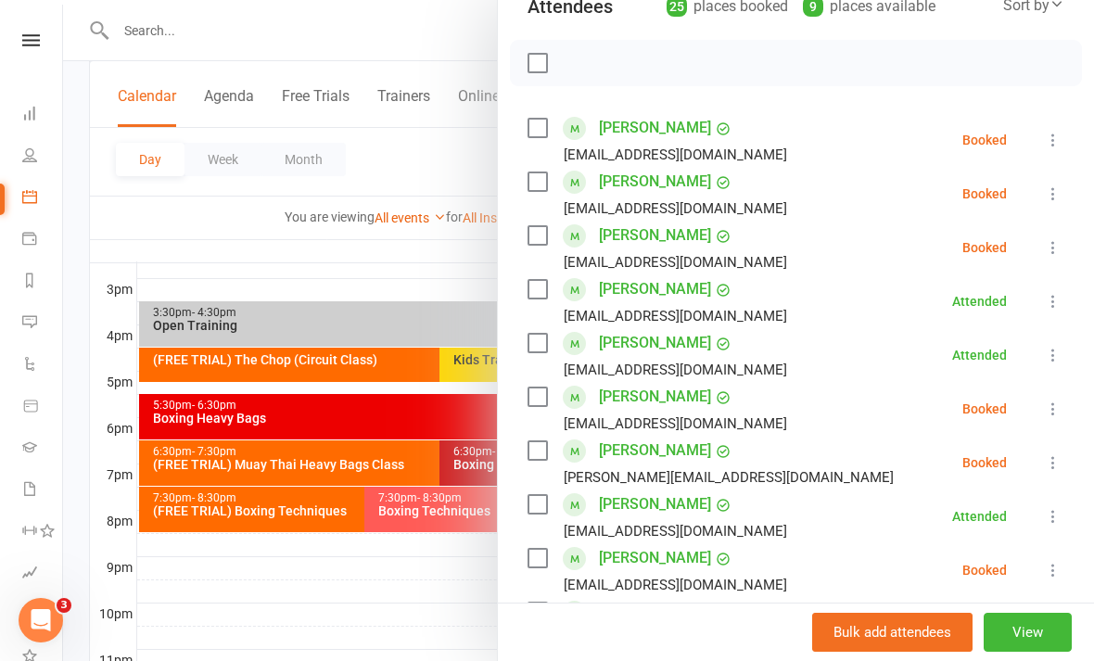
scroll to position [249, 0]
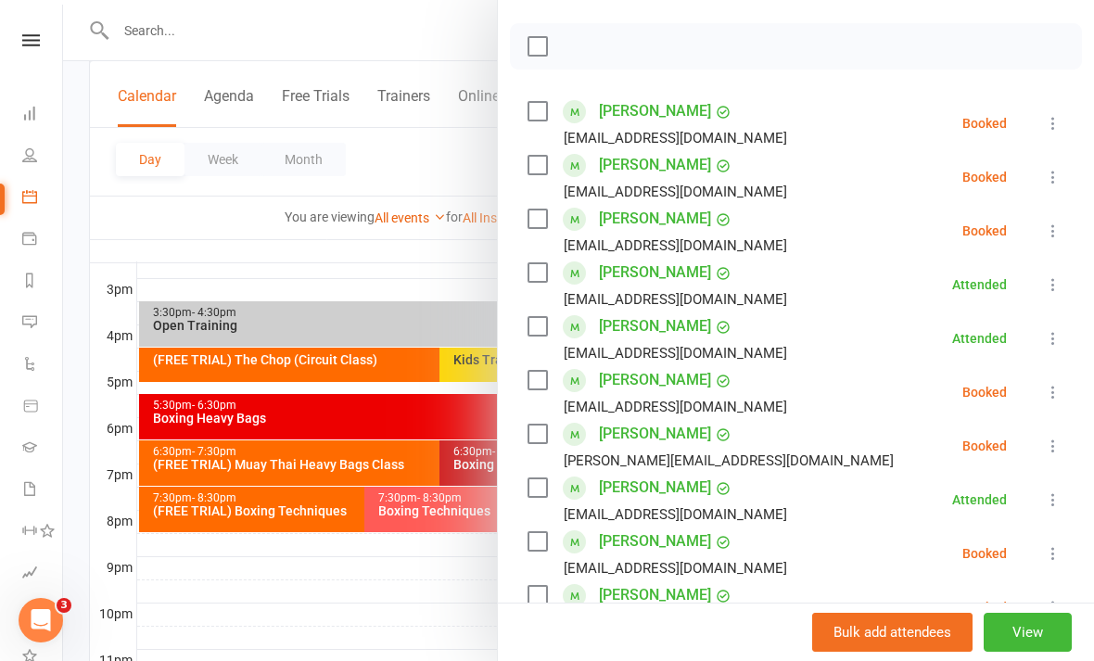
click at [1042, 227] on button at bounding box center [1053, 231] width 22 height 22
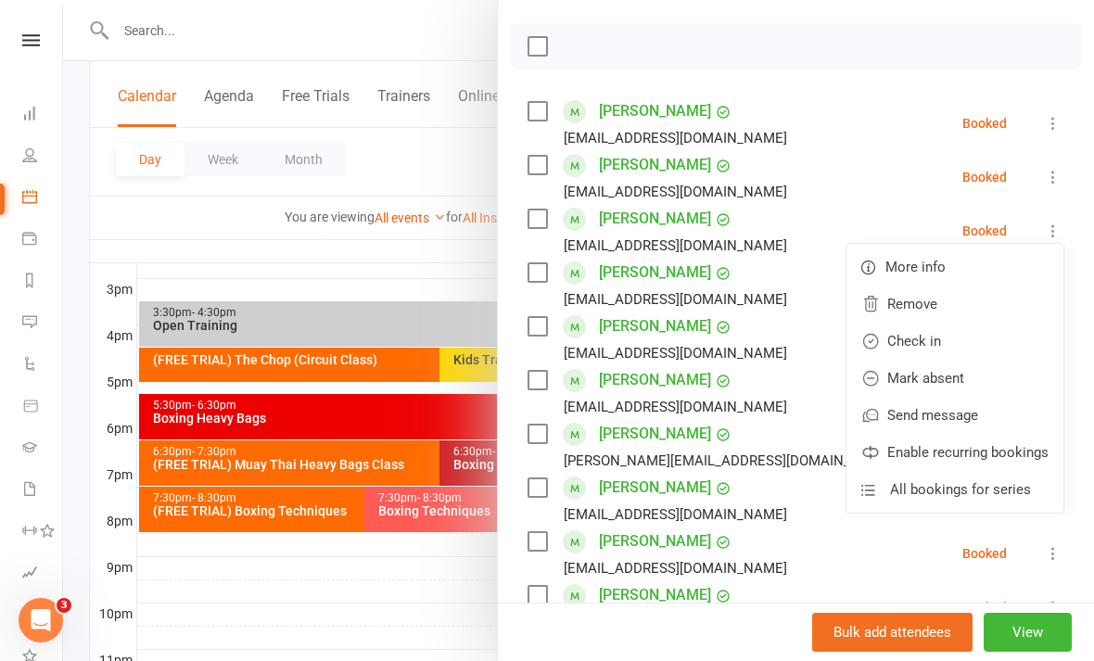
click at [962, 338] on link "Check in" at bounding box center [955, 341] width 217 height 37
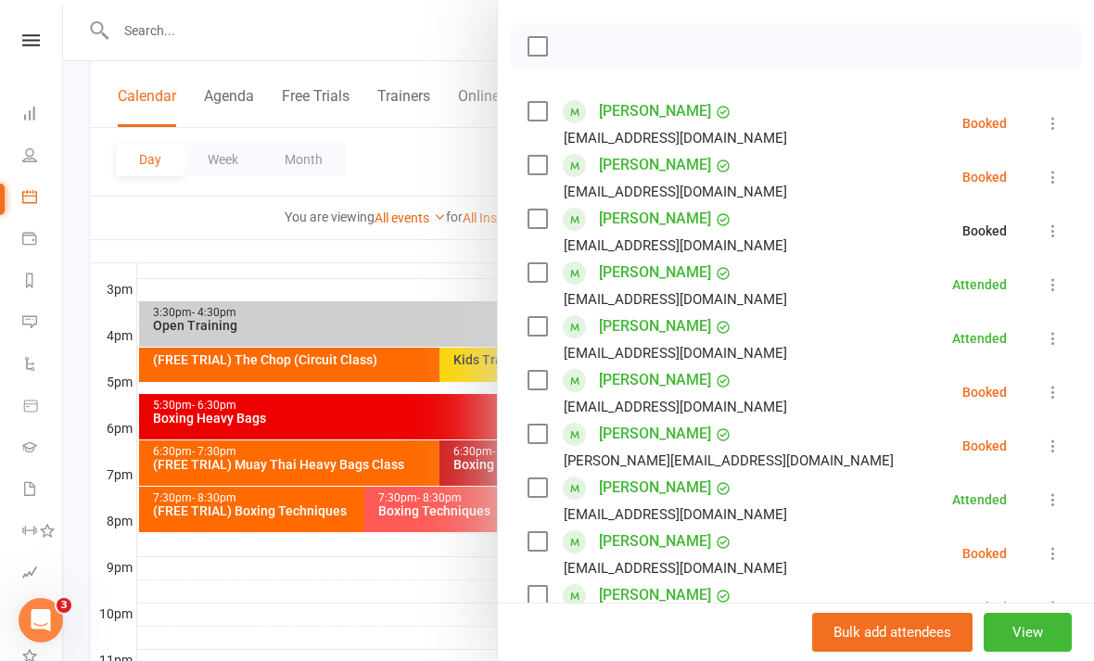
click at [398, 647] on div at bounding box center [578, 330] width 1031 height 661
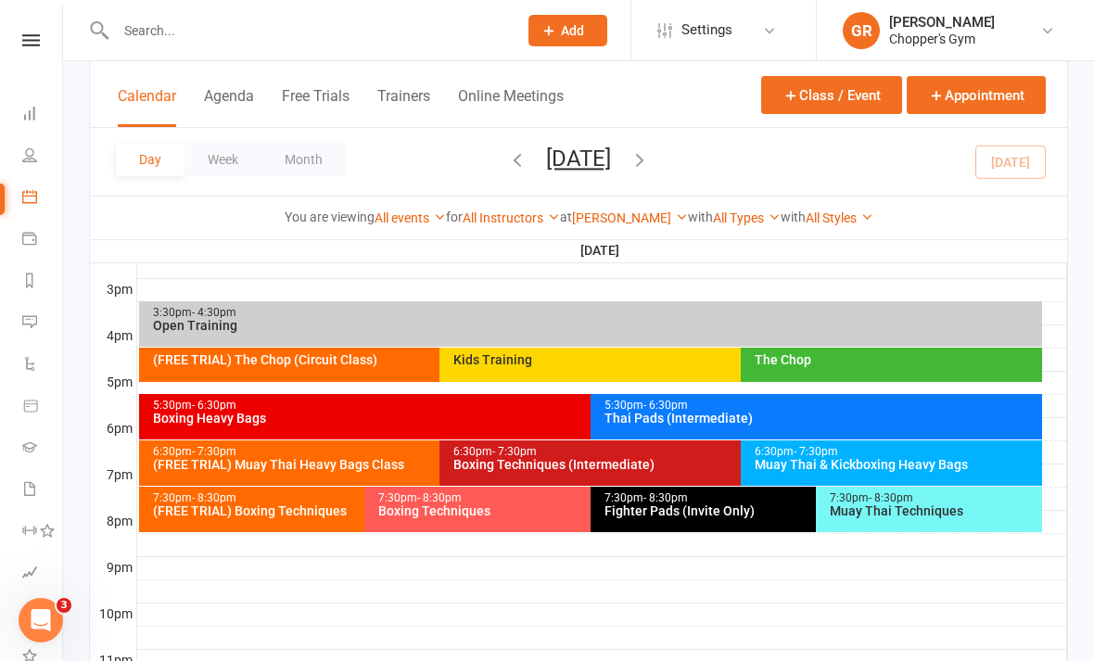
click at [885, 413] on div "Thai Pads (Intermediate)" at bounding box center [821, 418] width 435 height 13
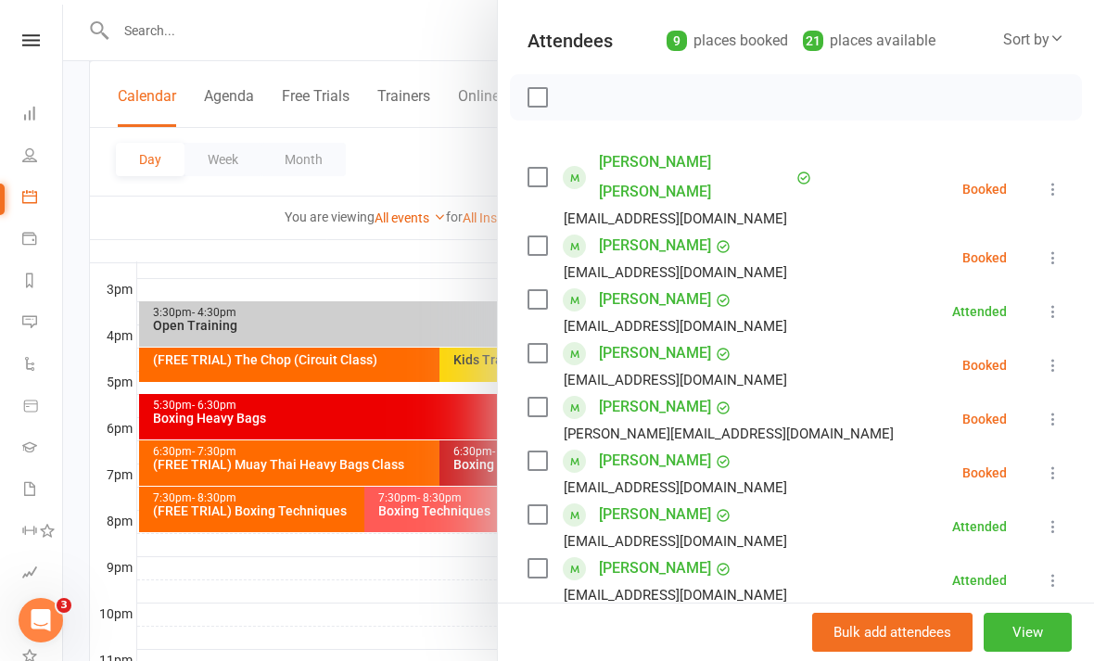
scroll to position [217, 0]
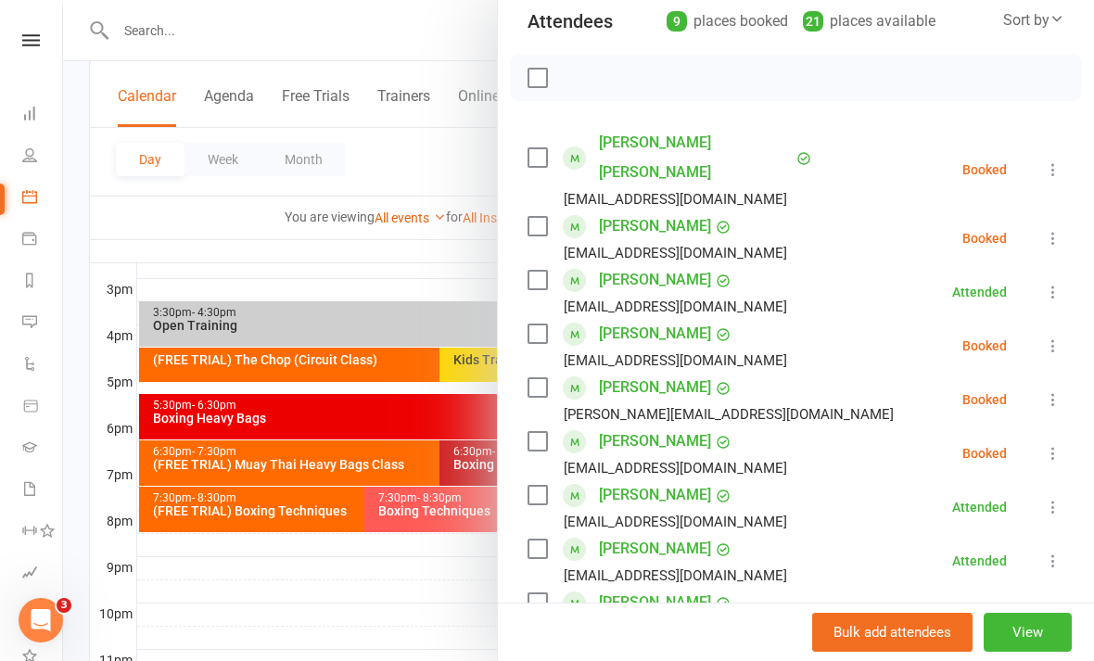
click at [1056, 442] on button at bounding box center [1053, 453] width 22 height 22
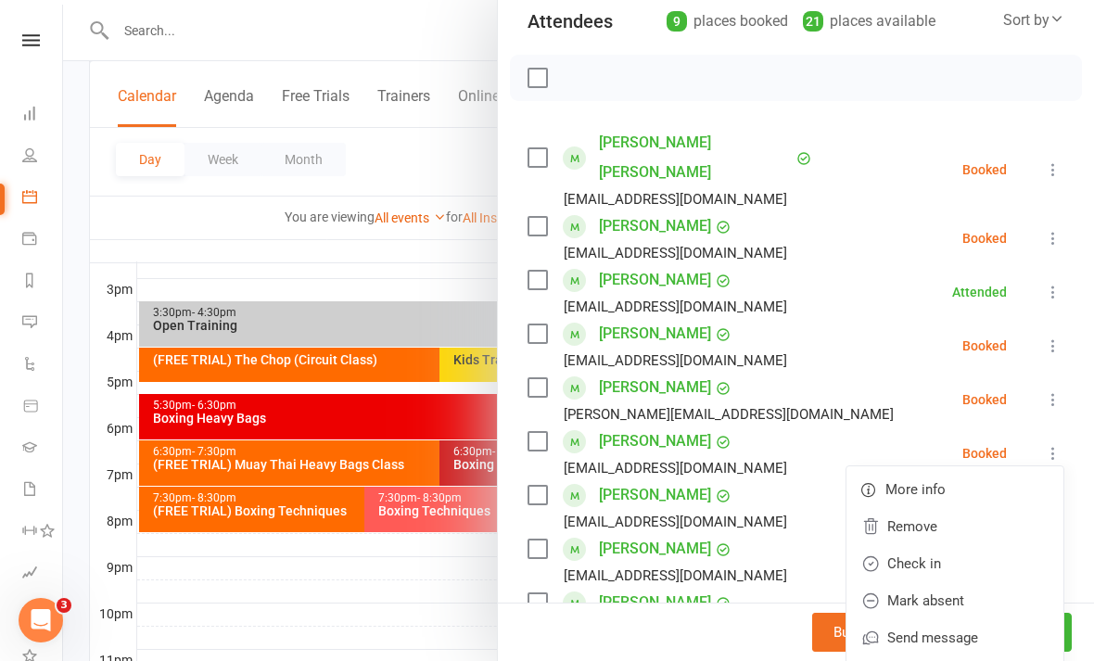
click at [953, 545] on link "Check in" at bounding box center [955, 563] width 217 height 37
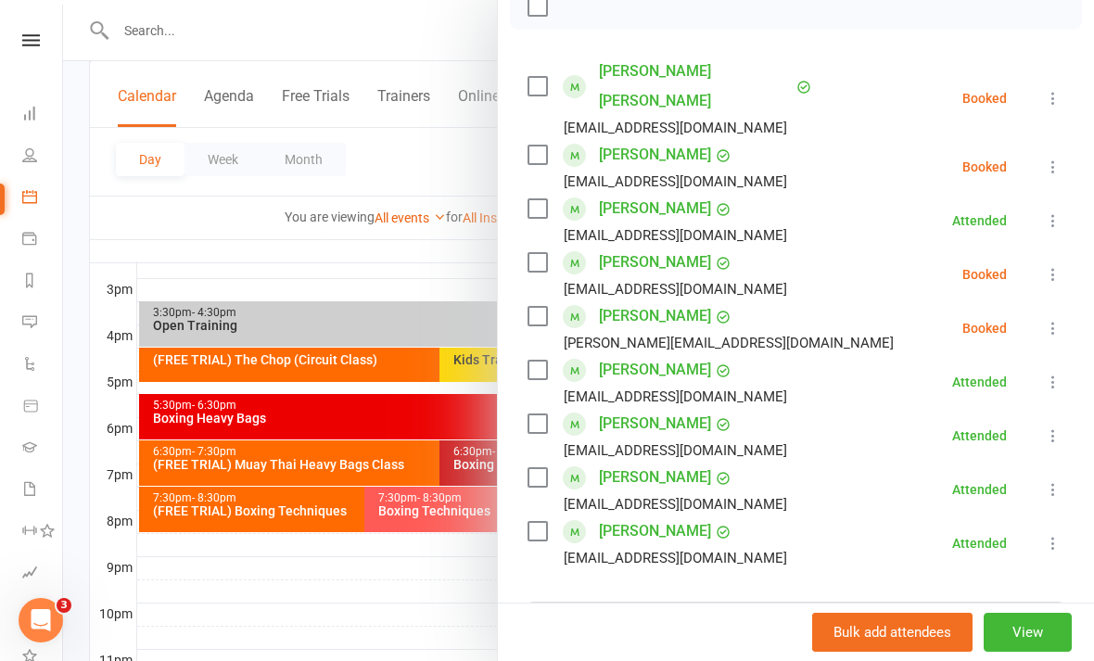
scroll to position [289, 0]
click at [402, 631] on div at bounding box center [578, 330] width 1031 height 661
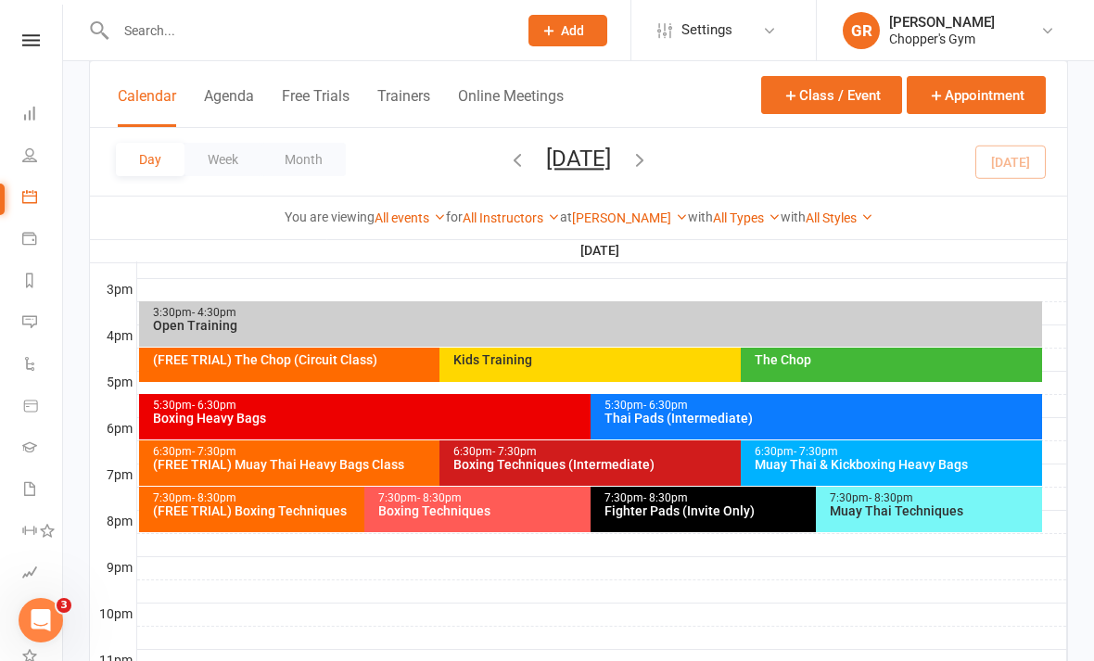
click at [503, 414] on div "Boxing Heavy Bags" at bounding box center [586, 418] width 868 height 13
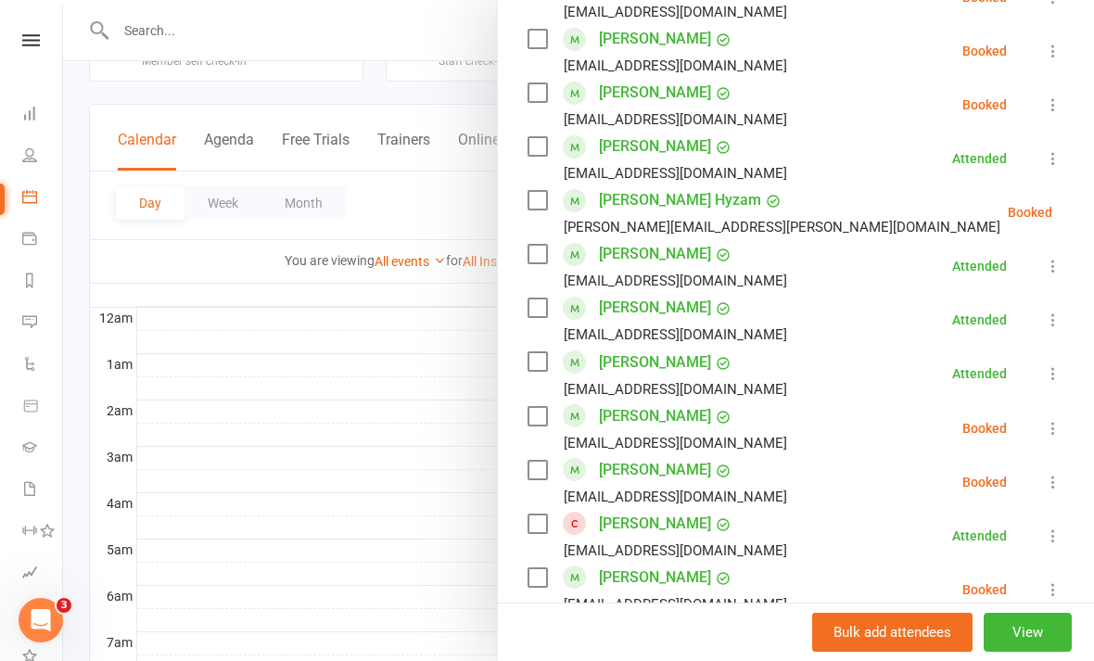
scroll to position [818, 0]
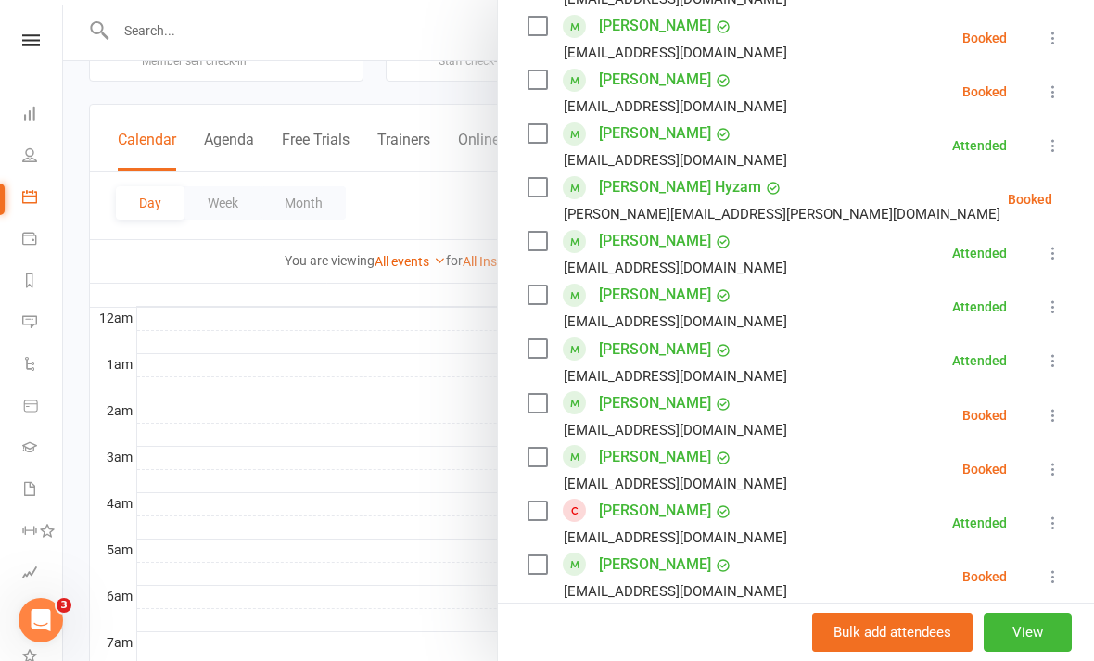
click at [1053, 423] on icon at bounding box center [1053, 415] width 19 height 19
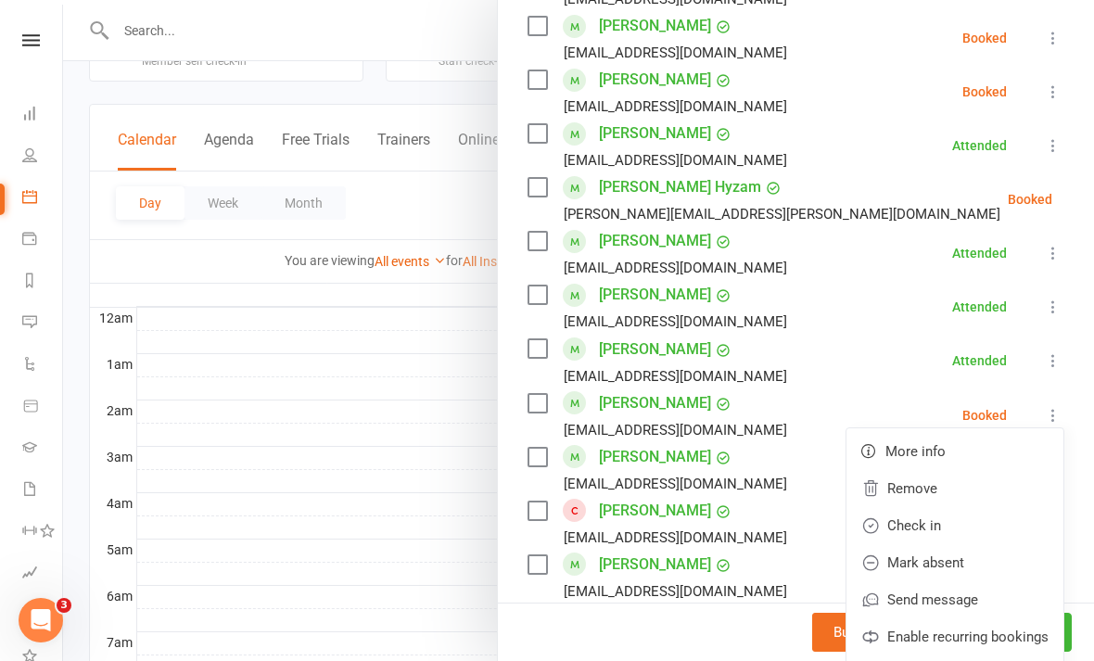
click at [965, 525] on link "Check in" at bounding box center [955, 525] width 217 height 37
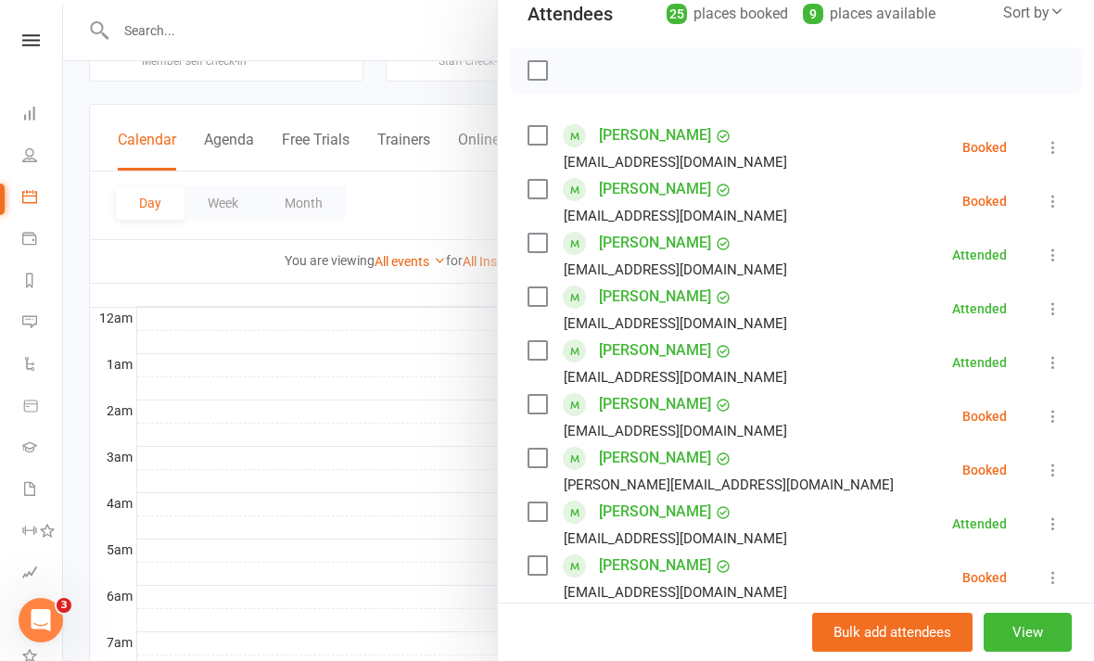
scroll to position [227, 0]
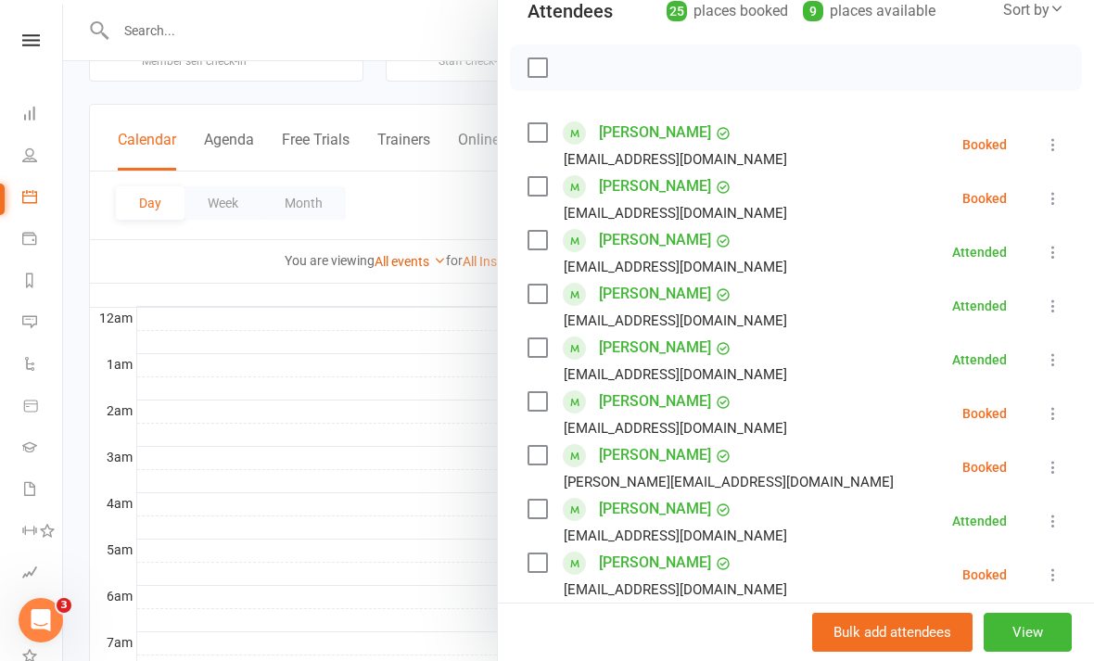
click at [1052, 208] on icon at bounding box center [1053, 198] width 19 height 19
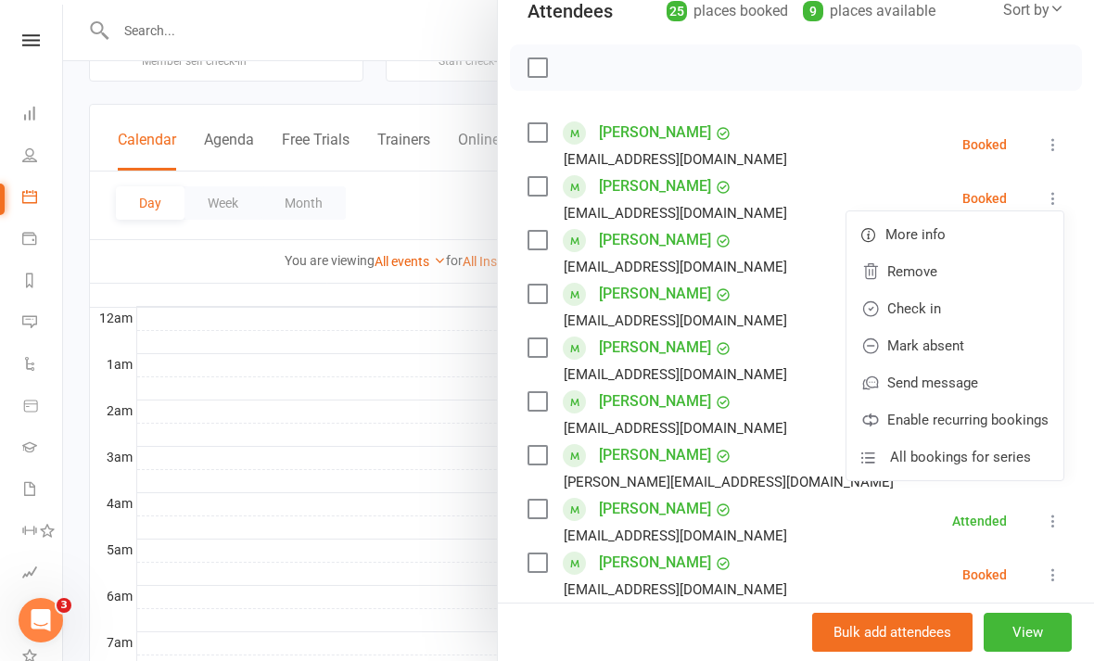
click at [953, 306] on link "Check in" at bounding box center [955, 308] width 217 height 37
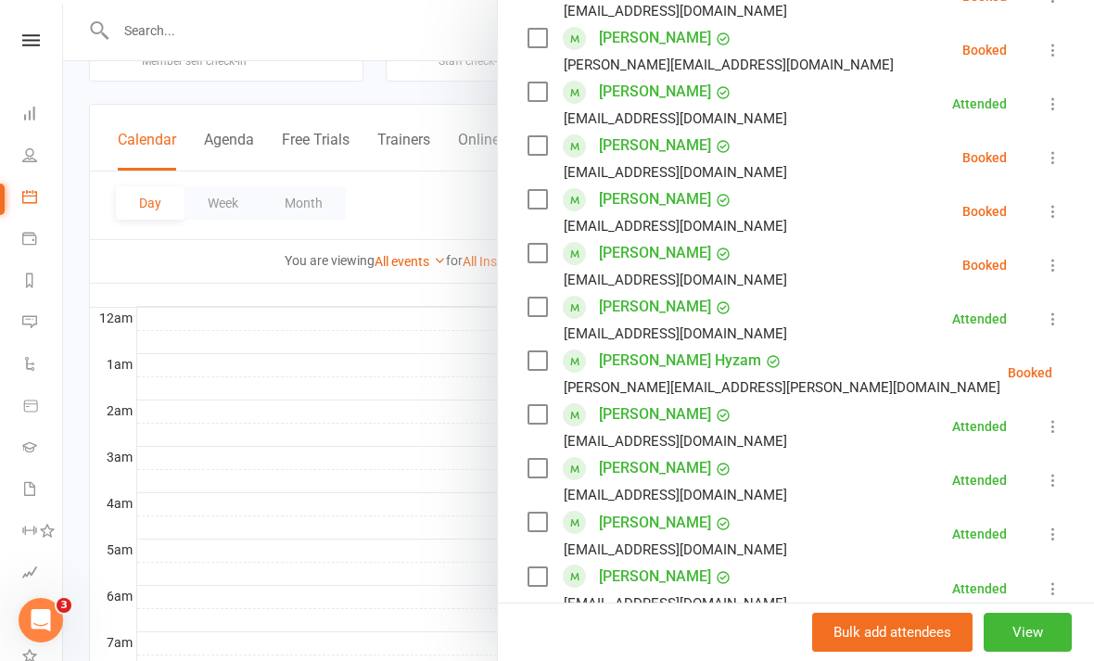
scroll to position [647, 0]
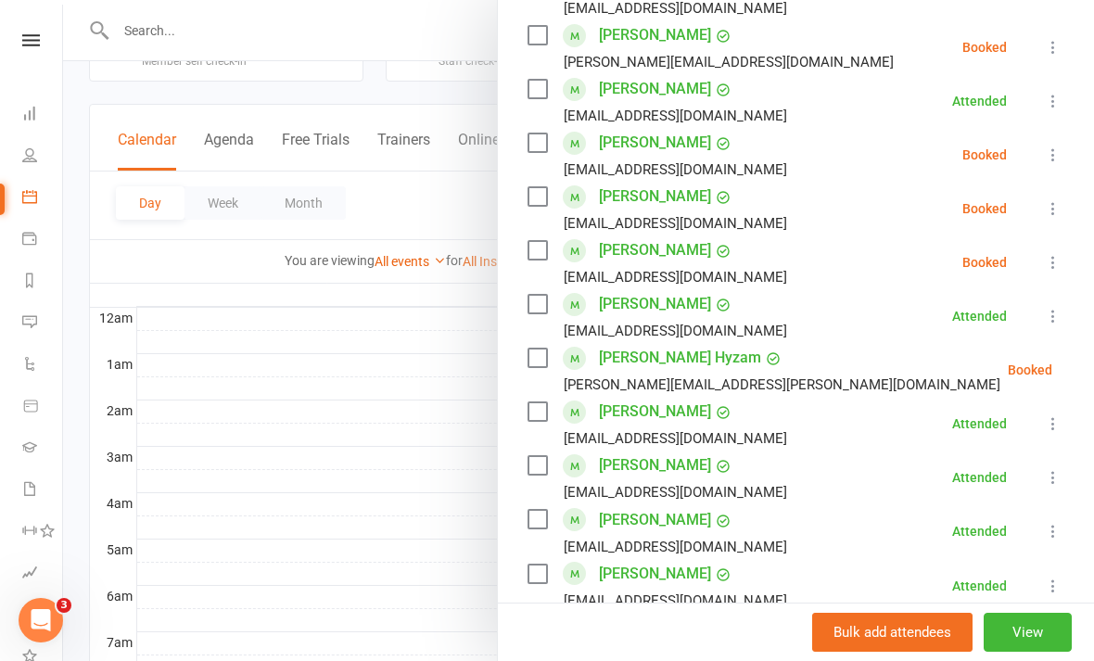
click at [1051, 207] on icon at bounding box center [1053, 208] width 19 height 19
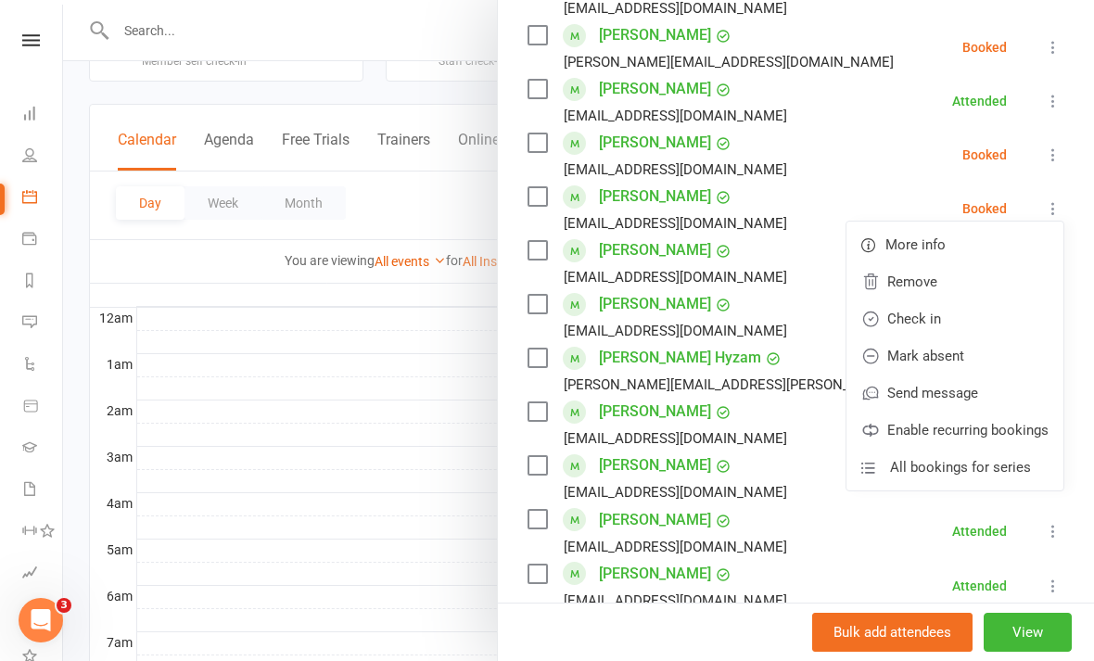
click at [954, 319] on link "Check in" at bounding box center [955, 318] width 217 height 37
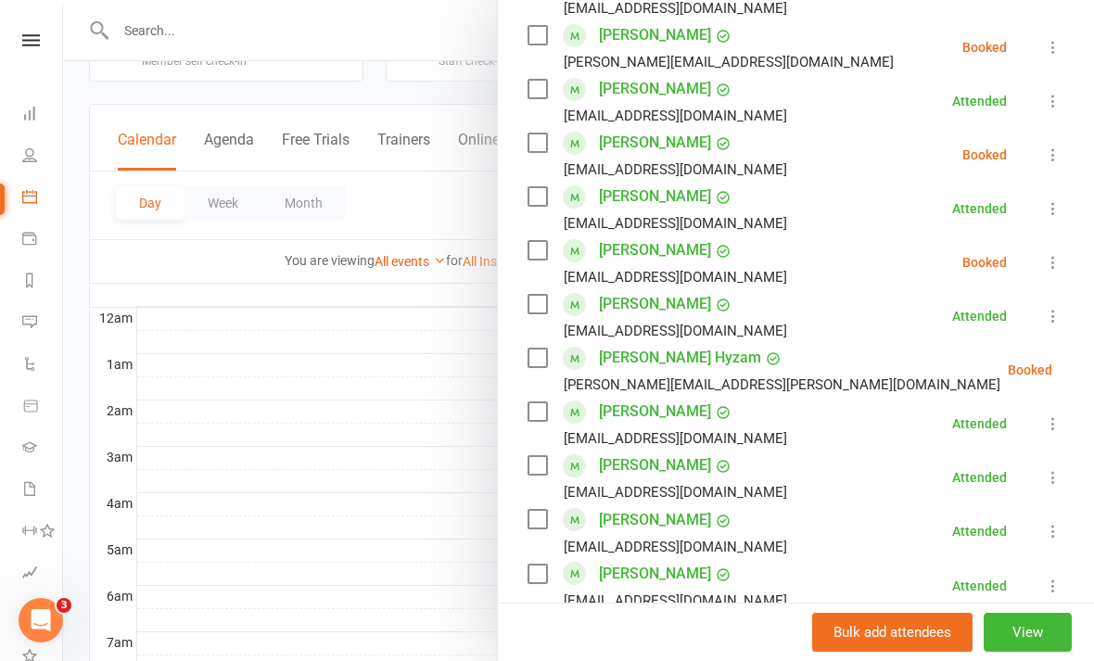
click at [383, 499] on div at bounding box center [578, 330] width 1031 height 661
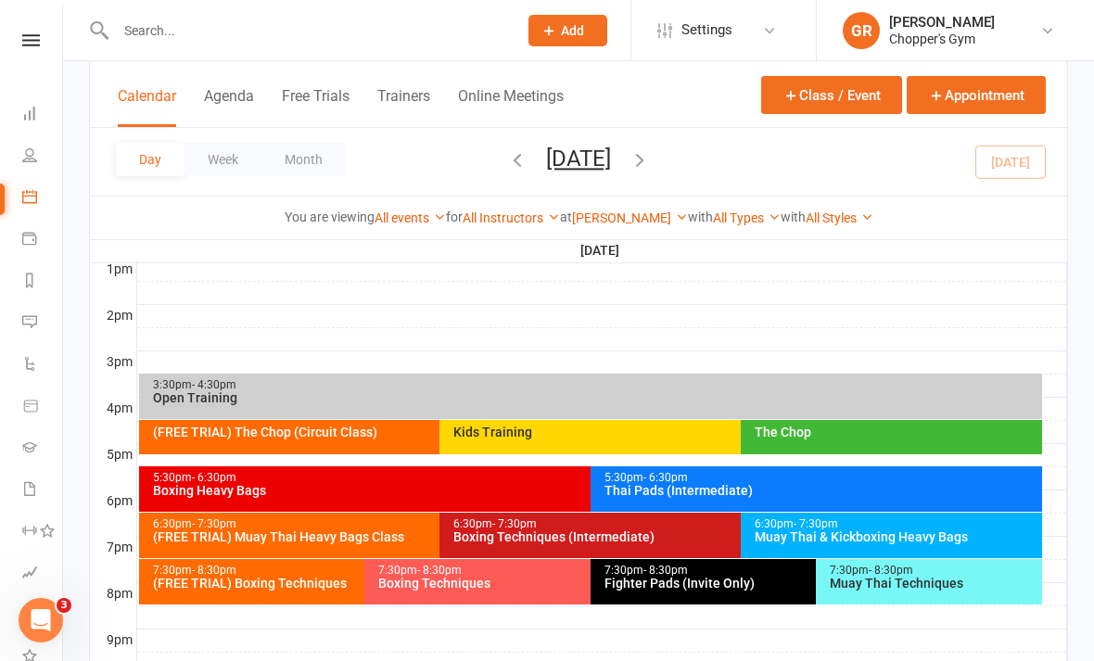
scroll to position [726, 0]
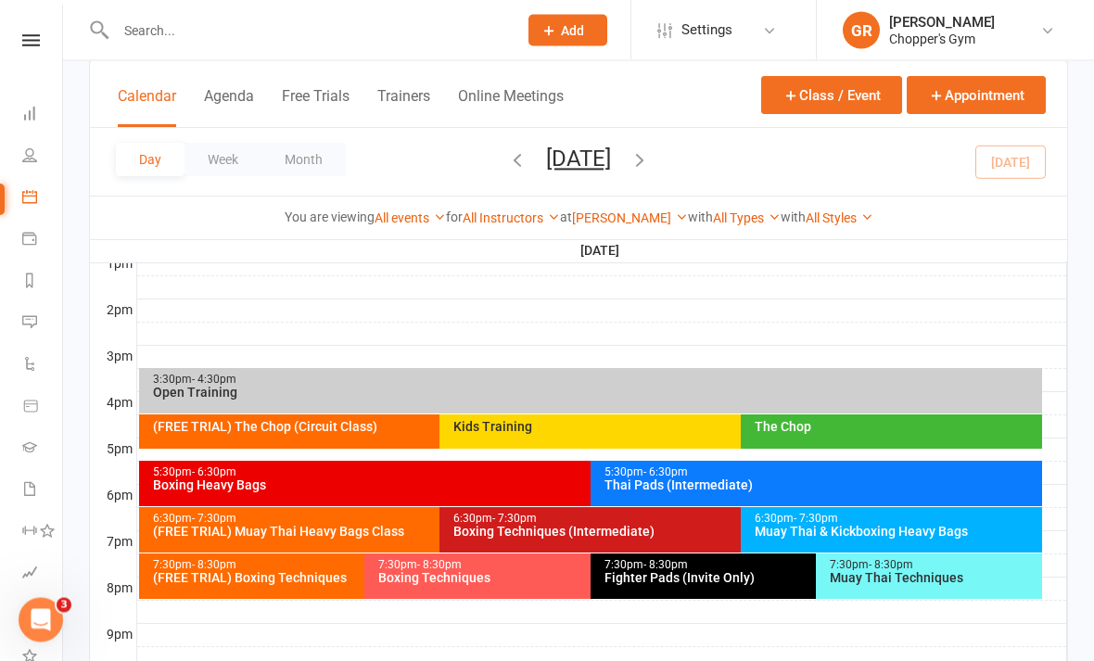
click at [349, 487] on div "Boxing Heavy Bags" at bounding box center [586, 485] width 868 height 13
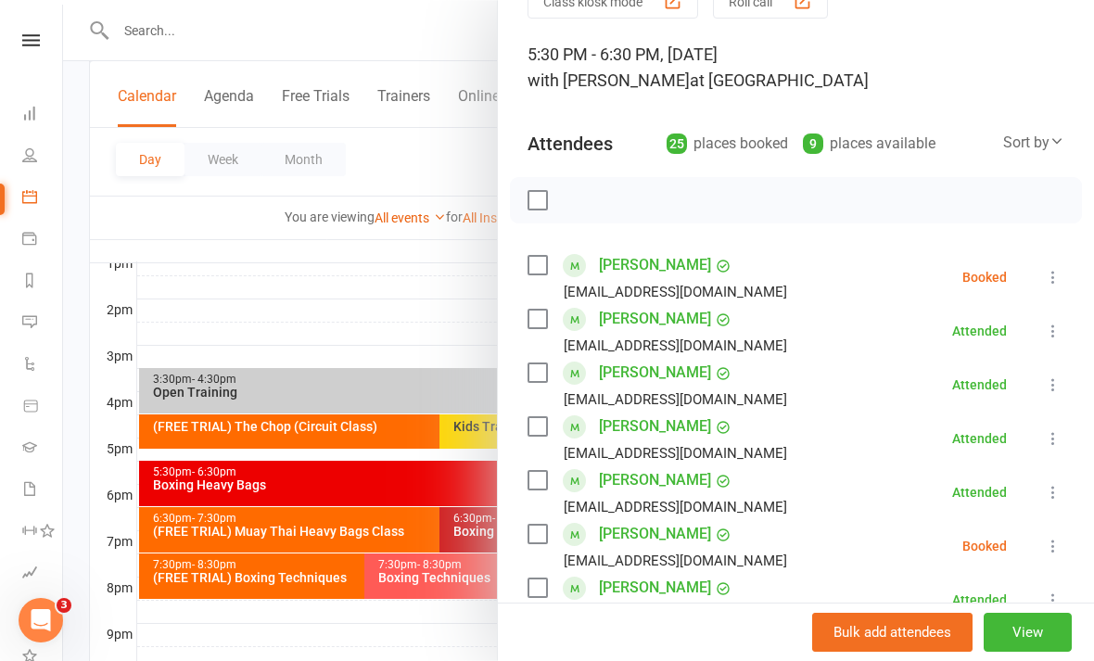
scroll to position [93, 0]
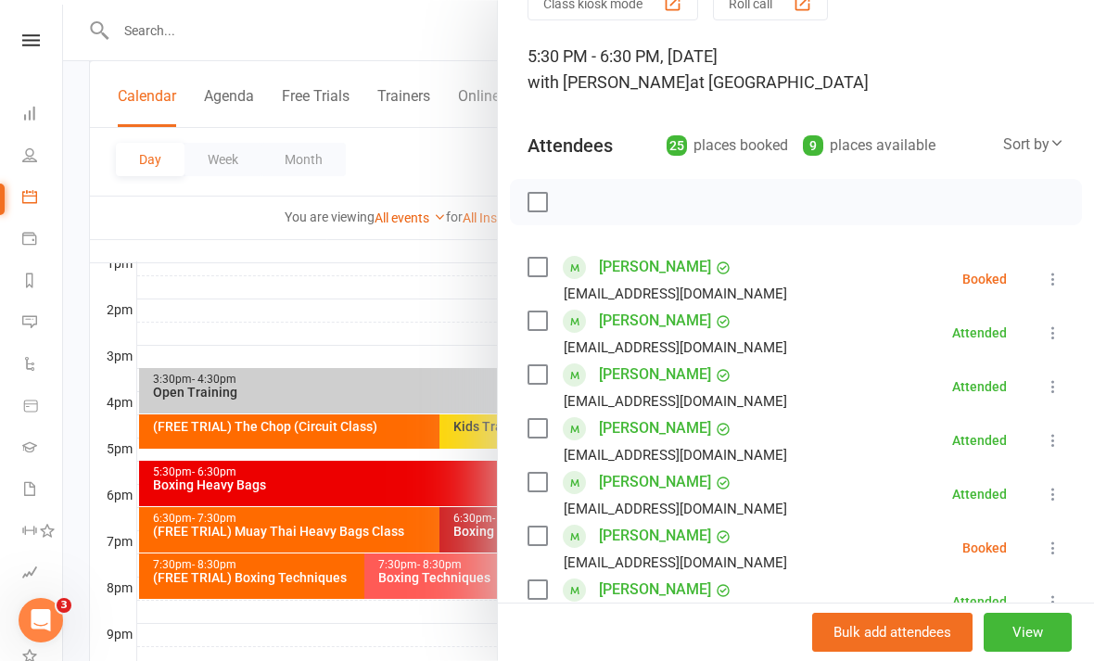
click at [354, 636] on div at bounding box center [578, 330] width 1031 height 661
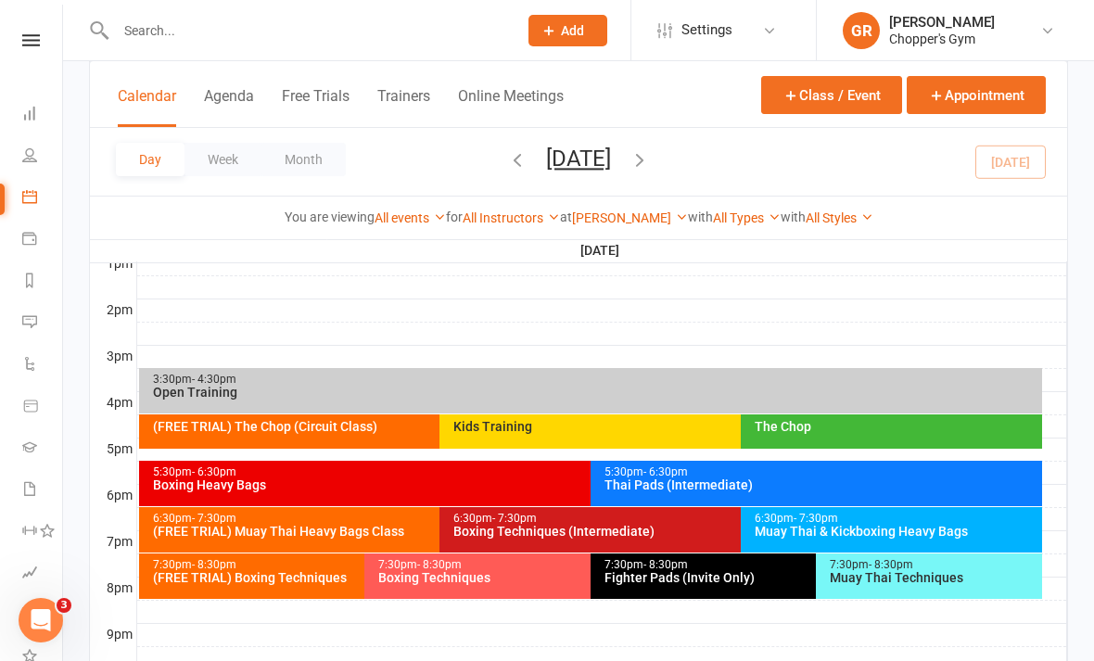
click at [563, 525] on div "Boxing Techniques (Intermediate)" at bounding box center [736, 531] width 567 height 13
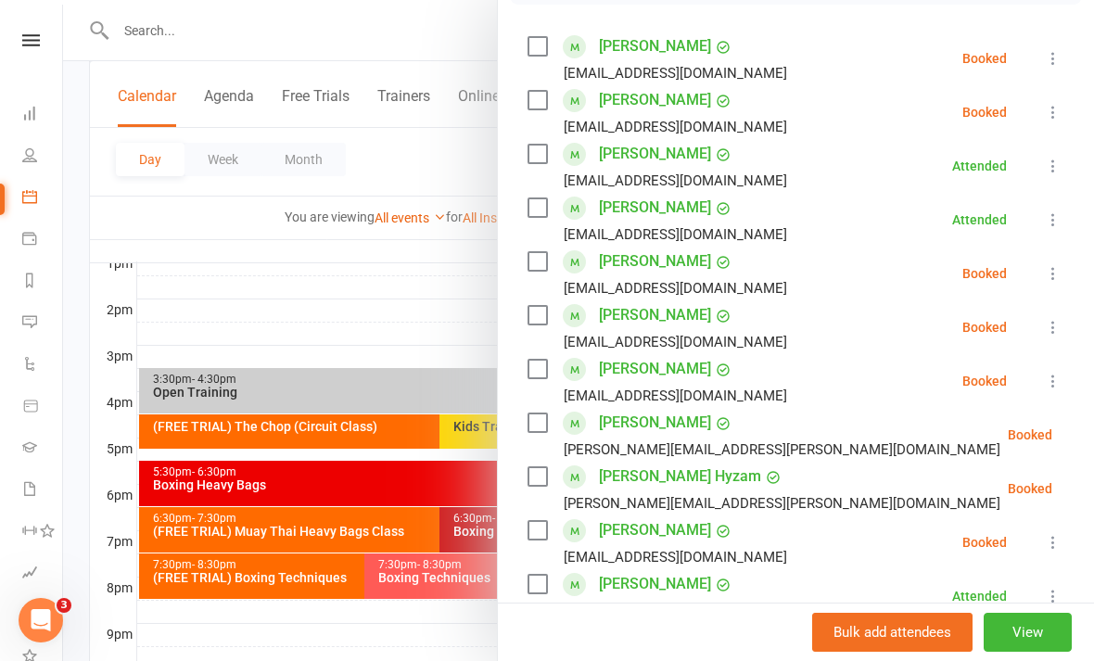
scroll to position [302, 0]
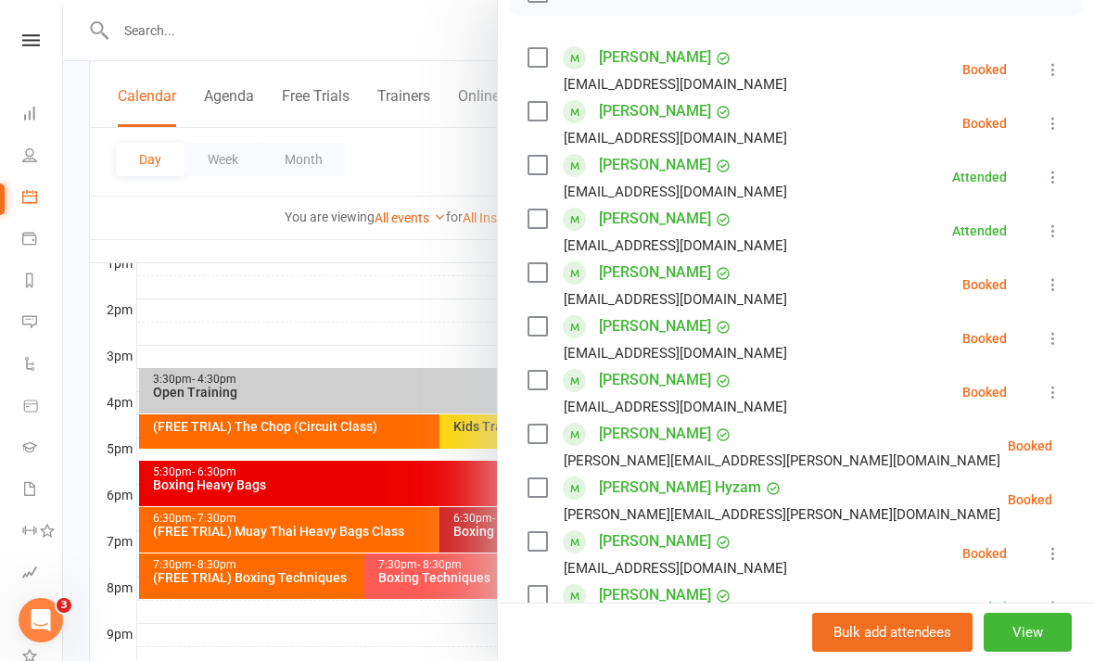
click at [403, 630] on div at bounding box center [578, 330] width 1031 height 661
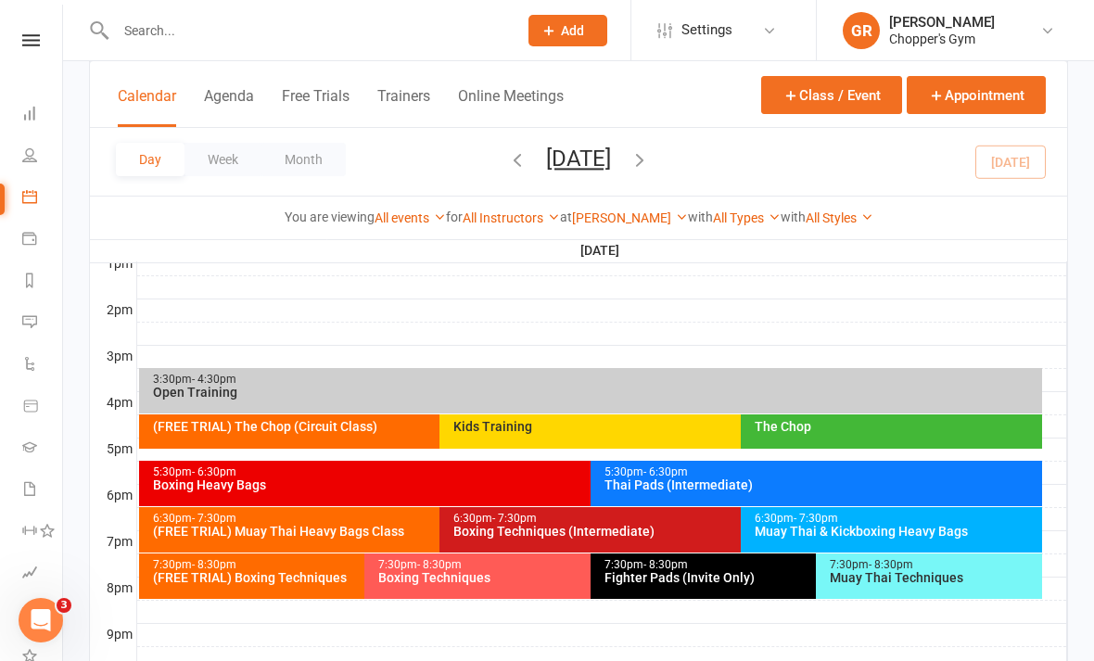
click at [463, 479] on div "Boxing Heavy Bags" at bounding box center [586, 484] width 868 height 13
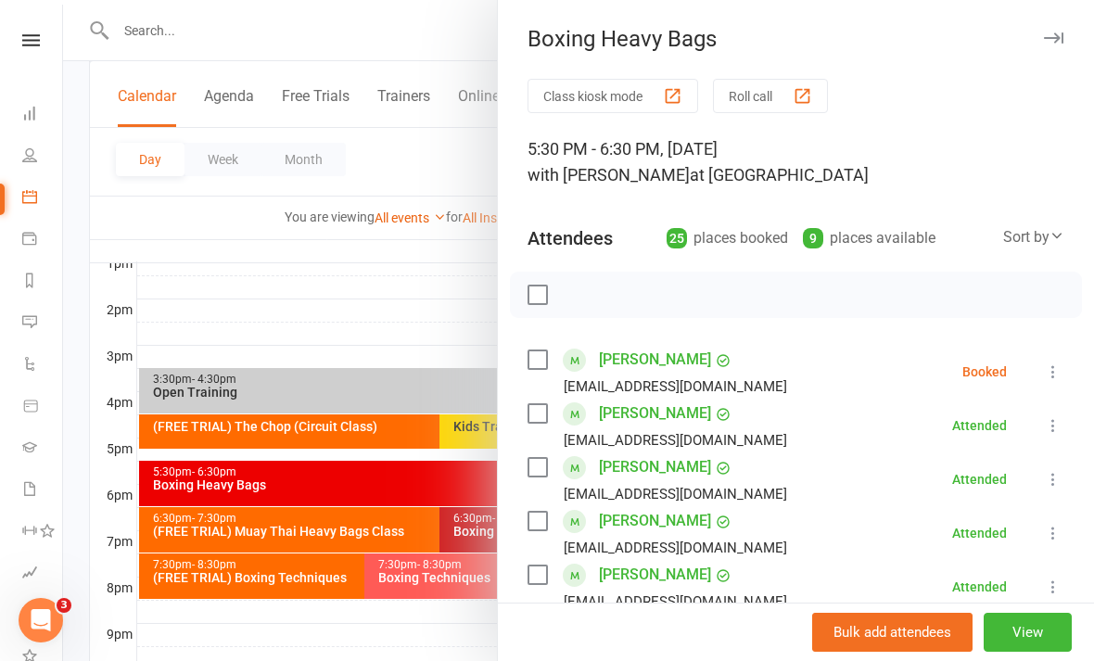
click at [1046, 379] on icon at bounding box center [1053, 372] width 19 height 19
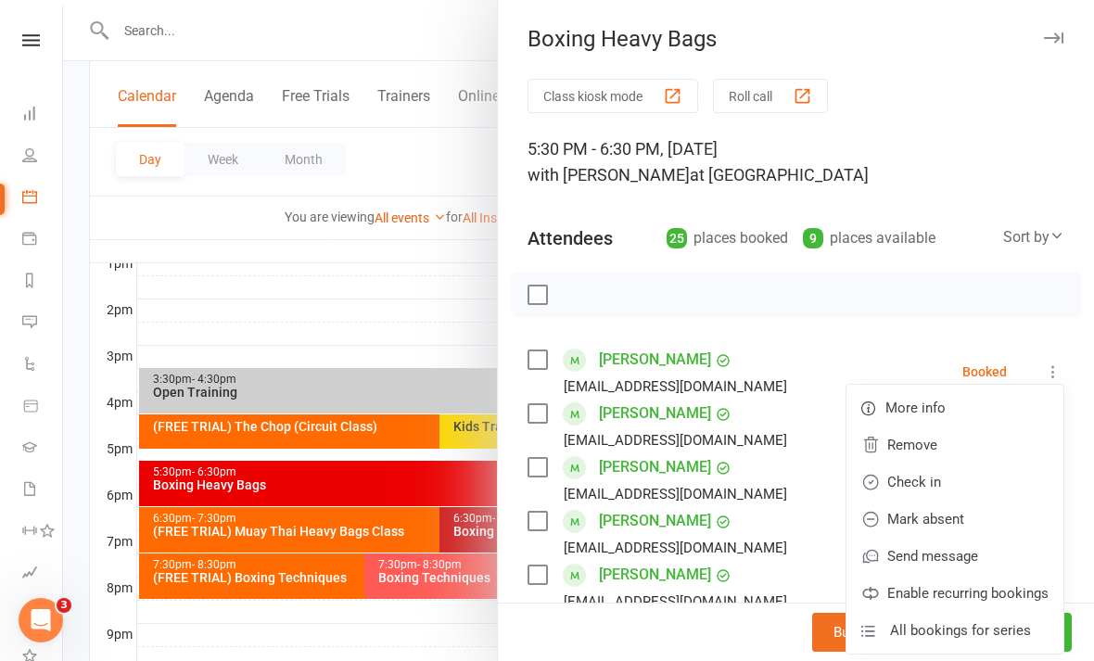
click at [937, 487] on link "Check in" at bounding box center [955, 482] width 217 height 37
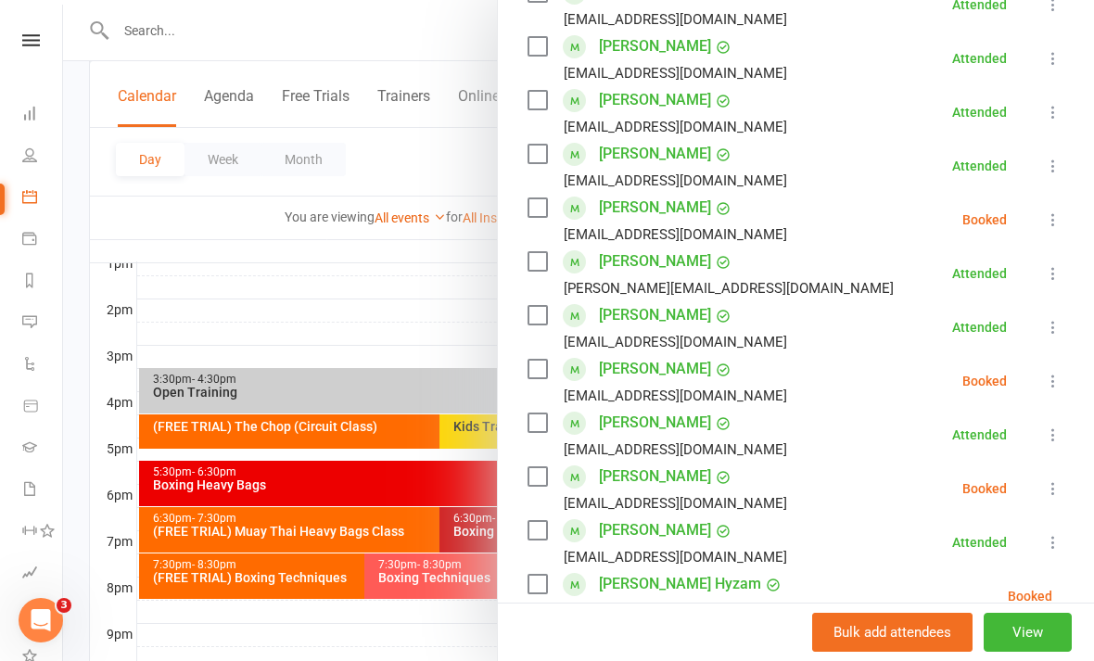
scroll to position [453, 0]
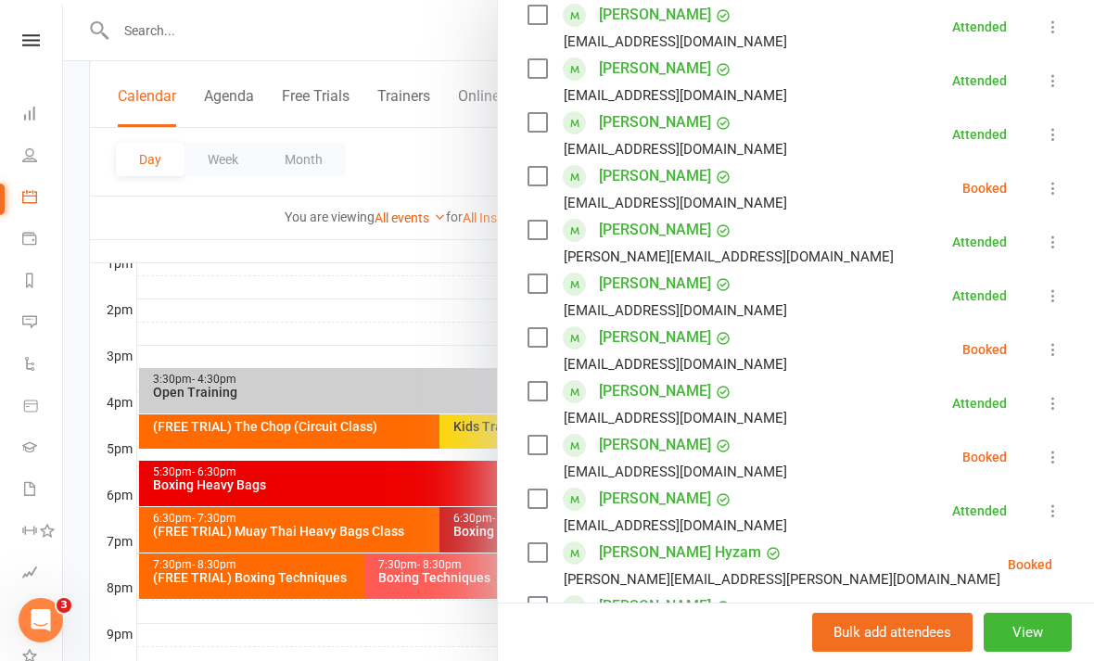
click at [1050, 199] on button at bounding box center [1053, 188] width 22 height 22
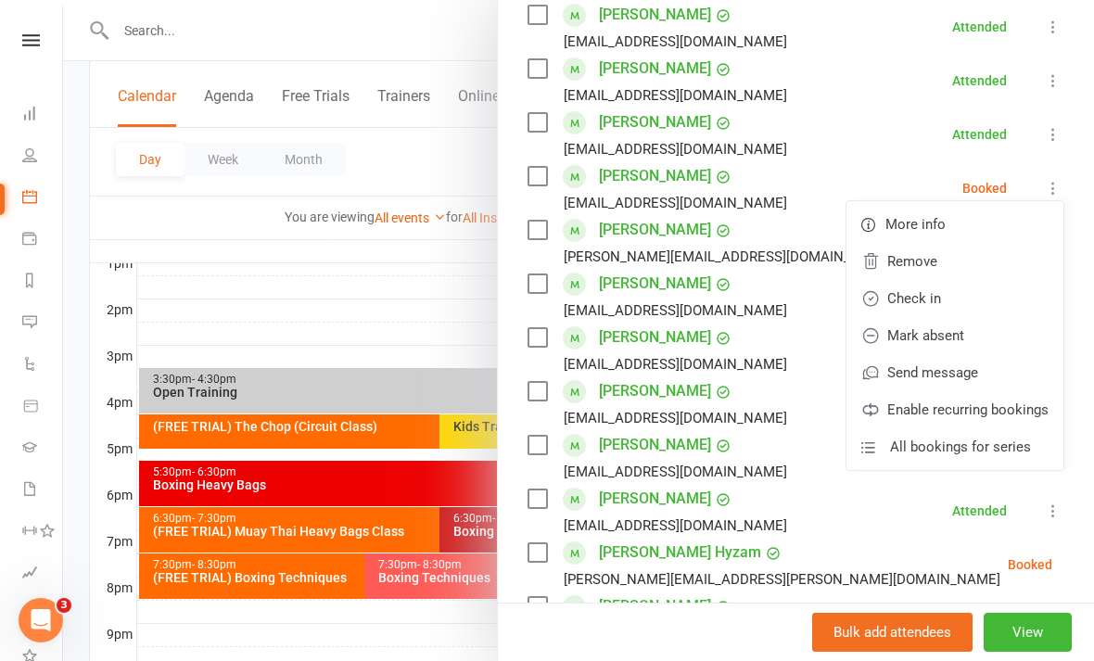
click at [935, 301] on link "Check in" at bounding box center [955, 298] width 217 height 37
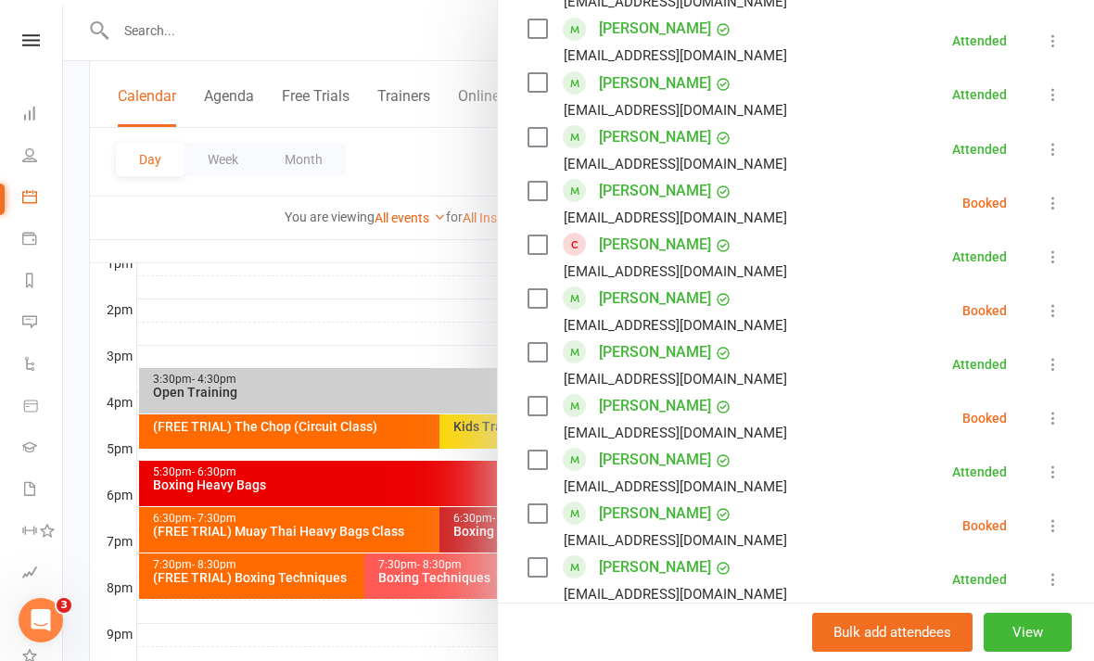
scroll to position [1085, 0]
click at [402, 378] on div at bounding box center [578, 330] width 1031 height 661
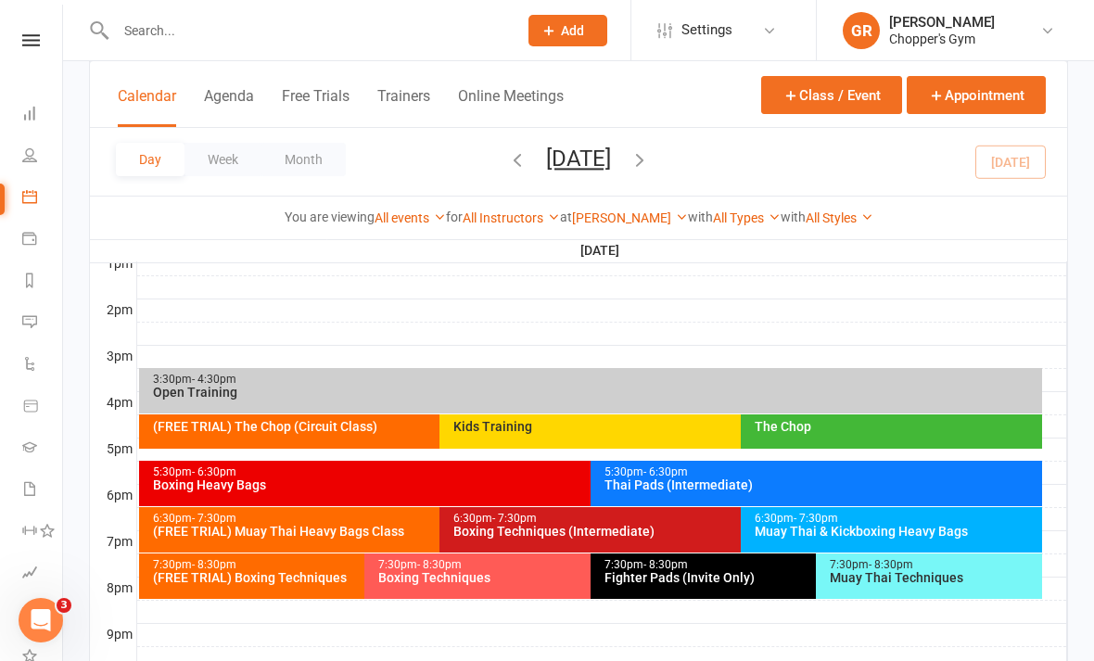
click at [872, 474] on div "5:30pm - 6:30pm" at bounding box center [821, 472] width 435 height 12
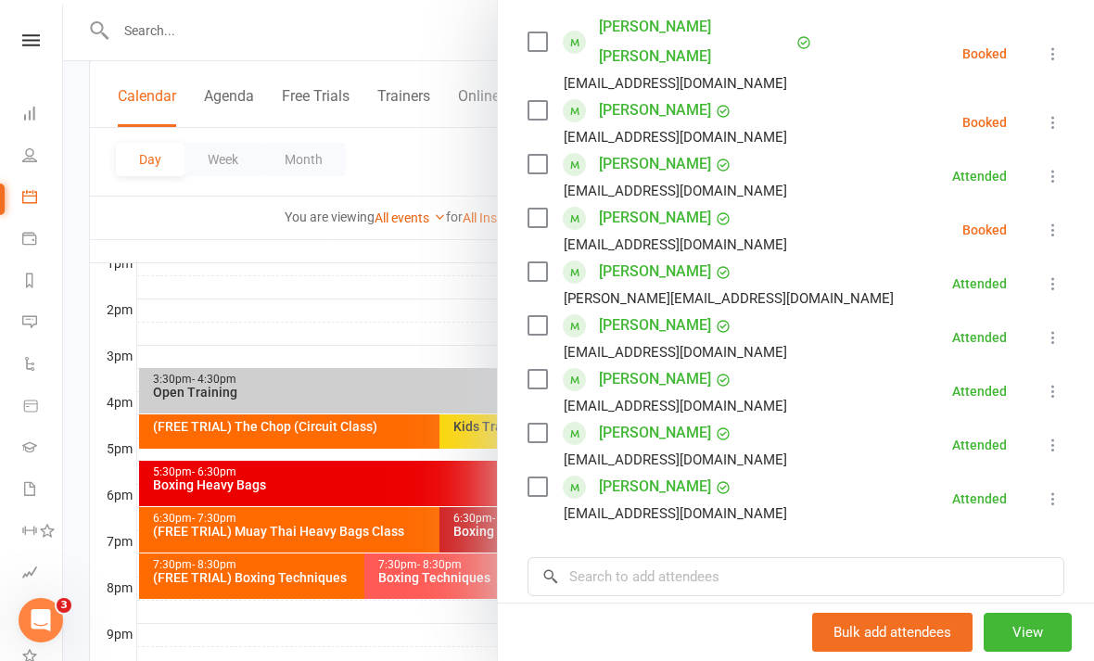
scroll to position [350, 0]
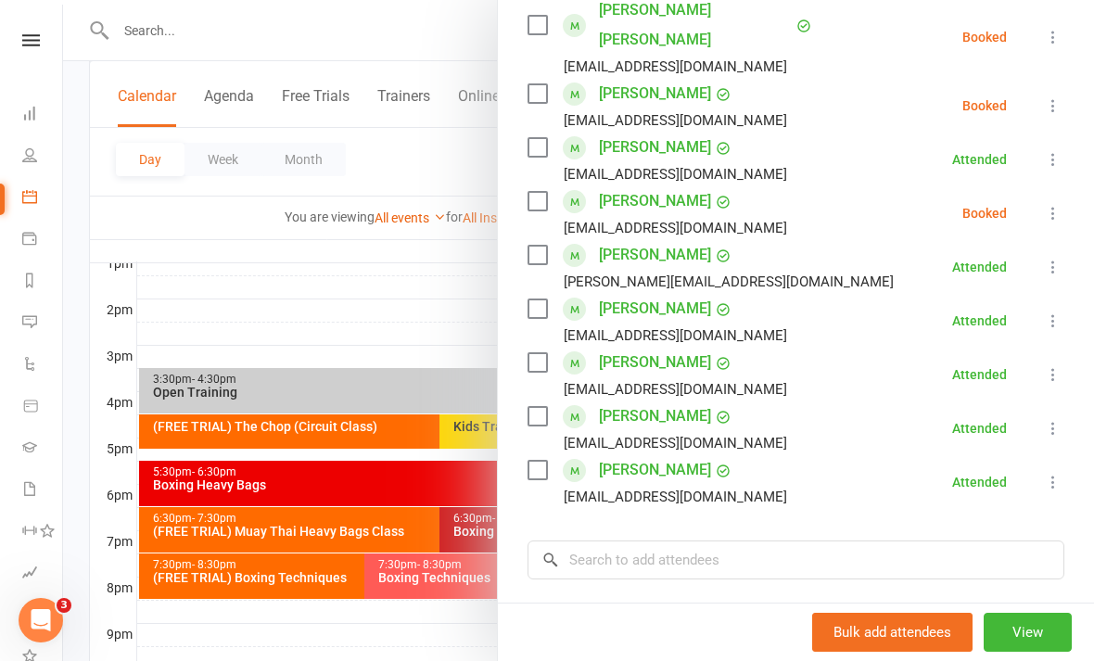
click at [399, 560] on div at bounding box center [578, 330] width 1031 height 661
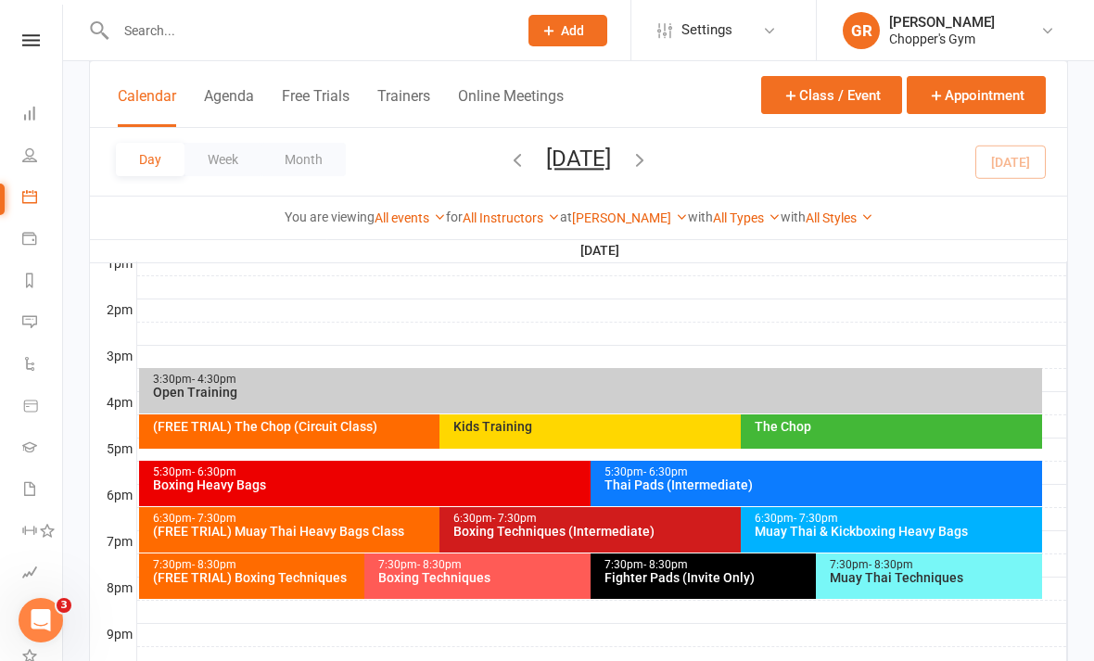
click at [533, 471] on div "5:30pm - 6:30pm" at bounding box center [586, 472] width 868 height 12
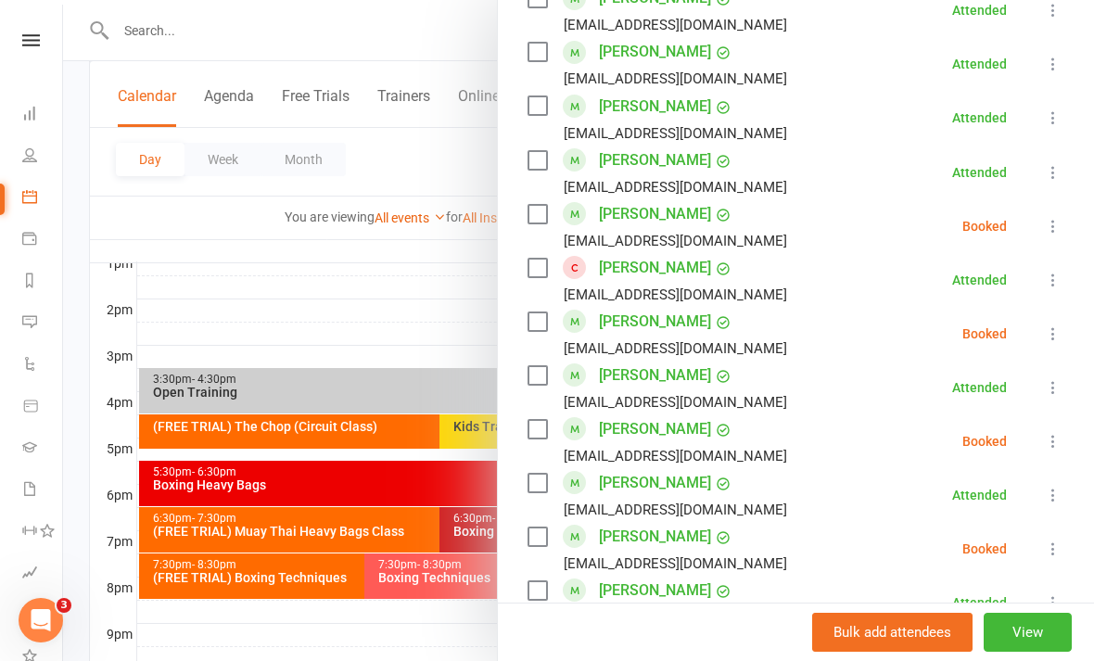
scroll to position [1058, 0]
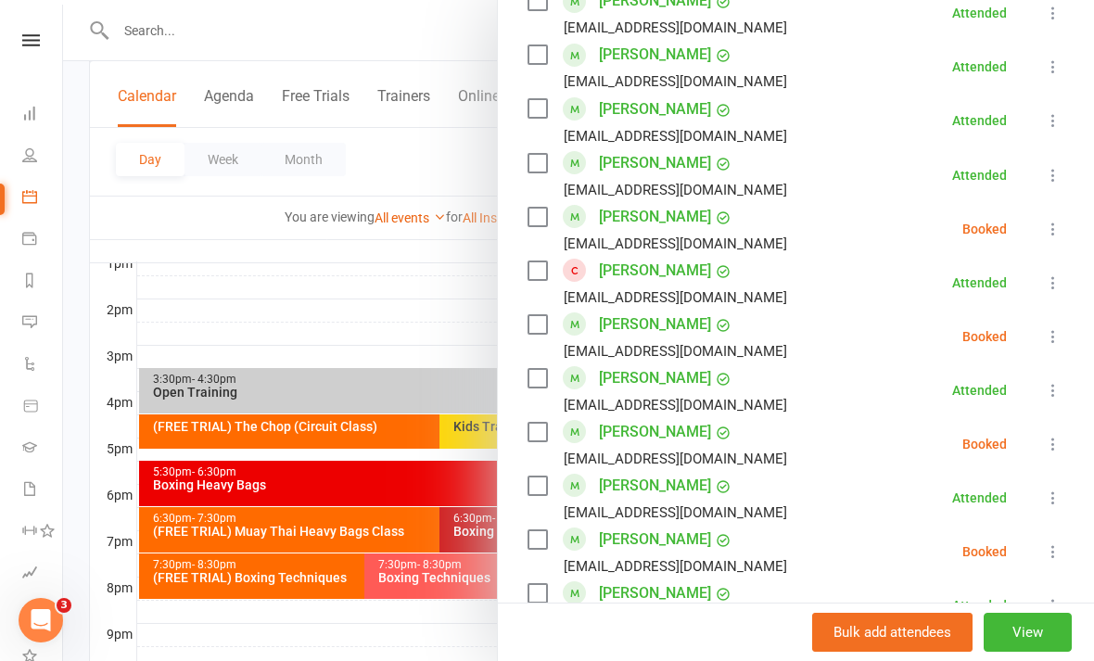
click at [1054, 449] on icon at bounding box center [1053, 444] width 19 height 19
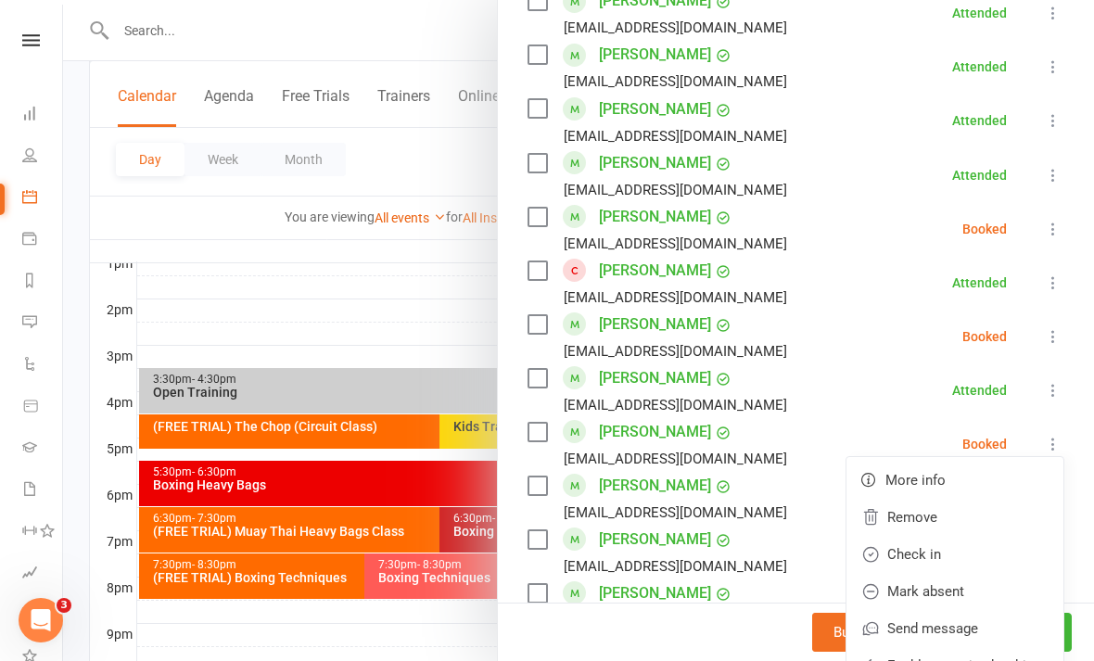
click at [956, 558] on link "Check in" at bounding box center [955, 554] width 217 height 37
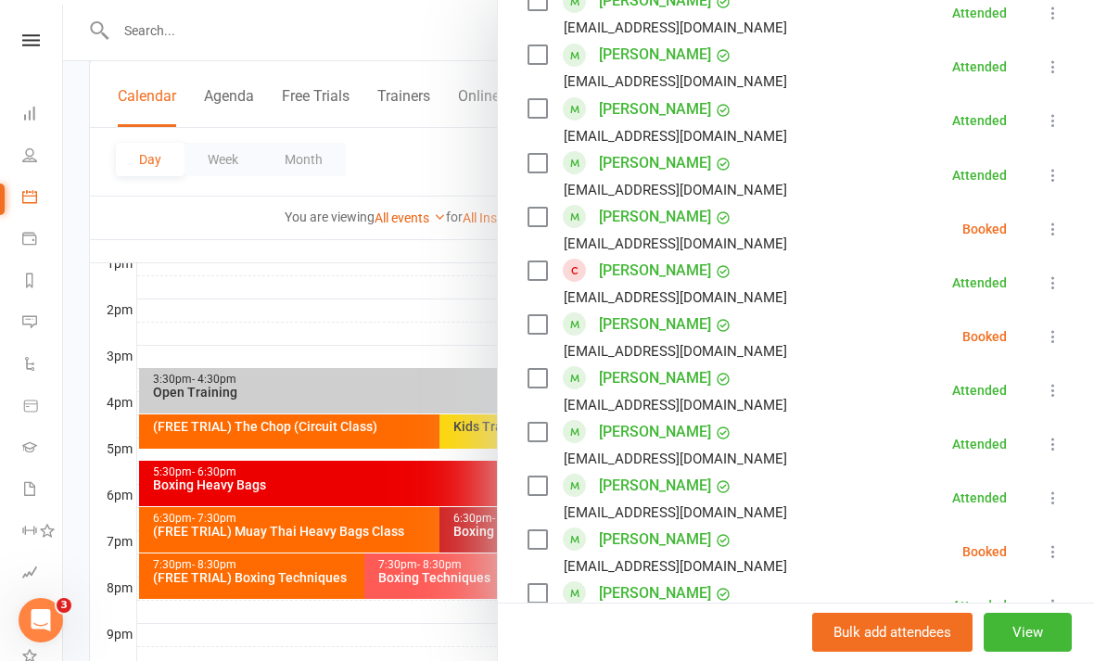
click at [1043, 555] on button at bounding box center [1053, 552] width 22 height 22
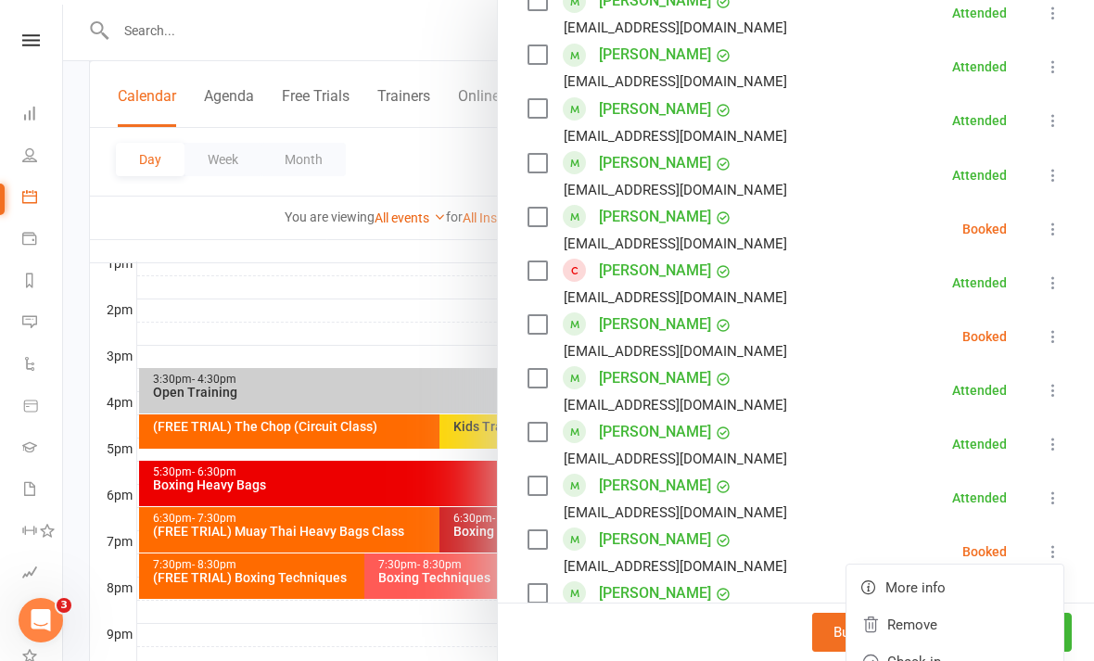
click at [953, 658] on link "Check in" at bounding box center [955, 662] width 217 height 37
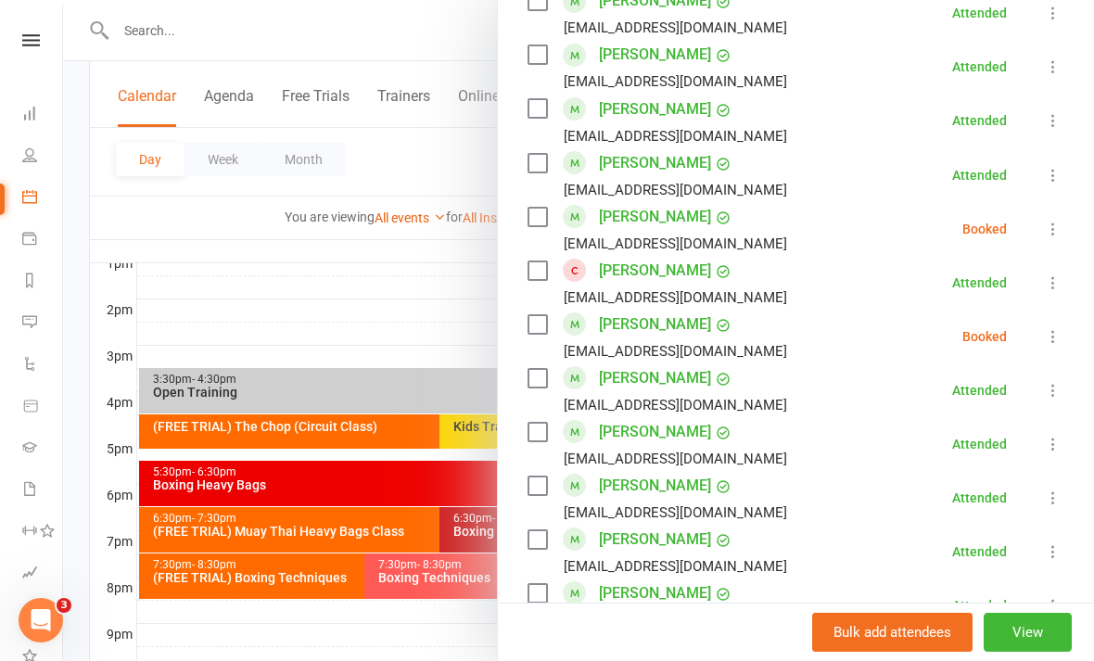
click at [414, 428] on div at bounding box center [578, 330] width 1031 height 661
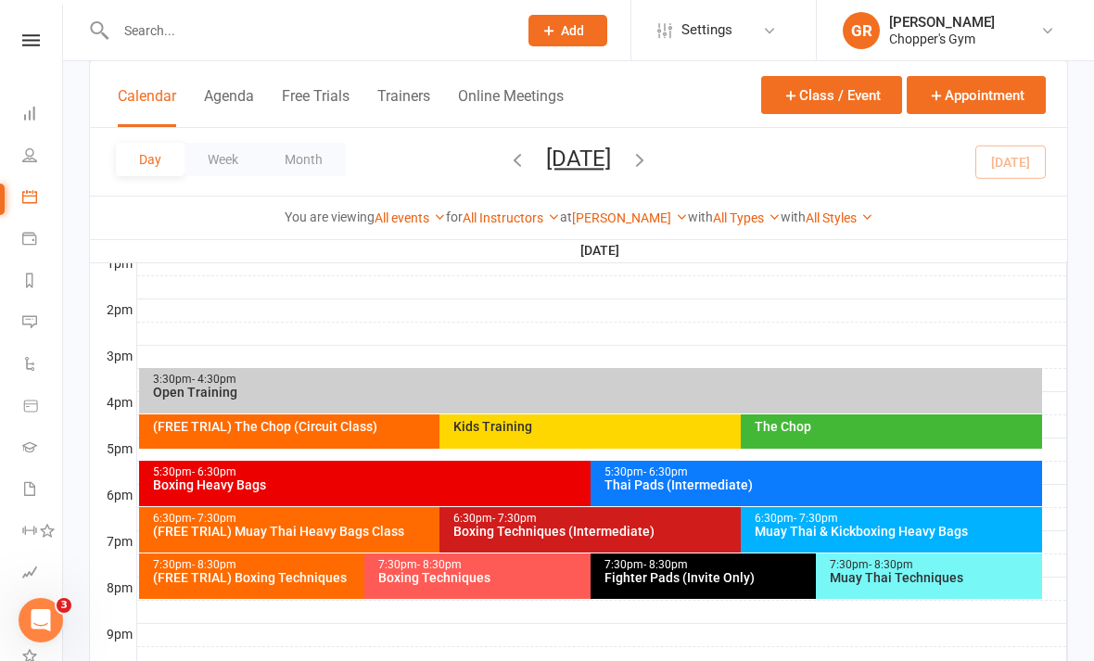
click at [817, 501] on div "5:30pm - 6:30pm Thai Pads (Intermediate)" at bounding box center [817, 483] width 452 height 45
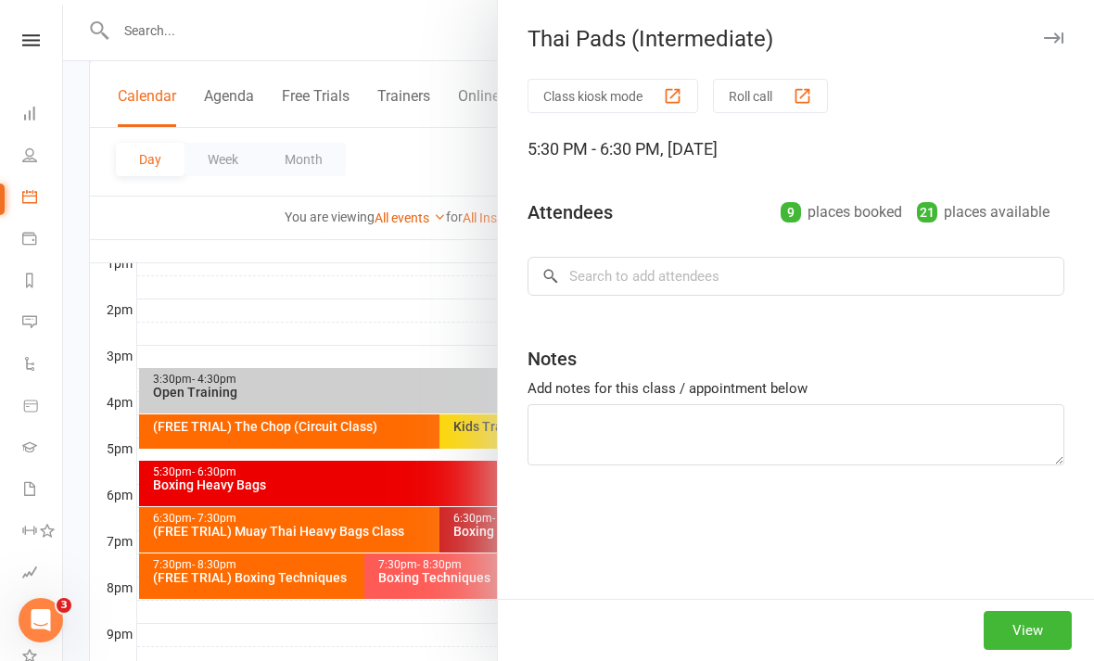
click at [839, 479] on div "Class kiosk mode Roll call 5:30 PM - 6:30 PM, Monday, August, 11, 2025 Attendee…" at bounding box center [796, 339] width 596 height 520
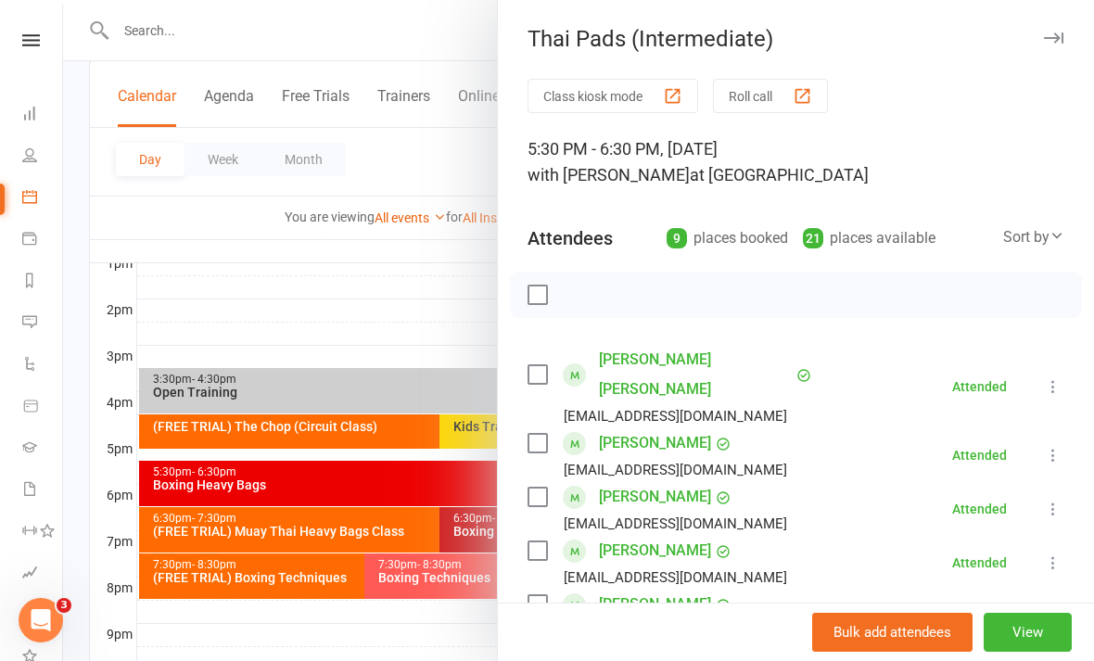
click at [426, 652] on div at bounding box center [578, 330] width 1031 height 661
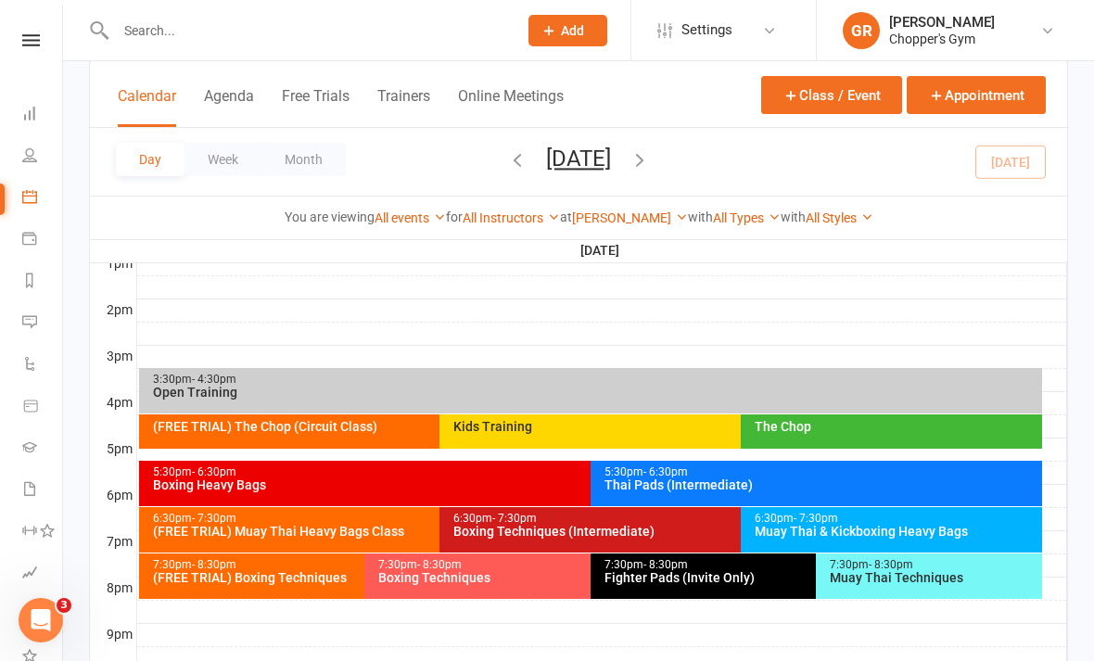
click at [881, 478] on div "Thai Pads (Intermediate)" at bounding box center [821, 484] width 435 height 13
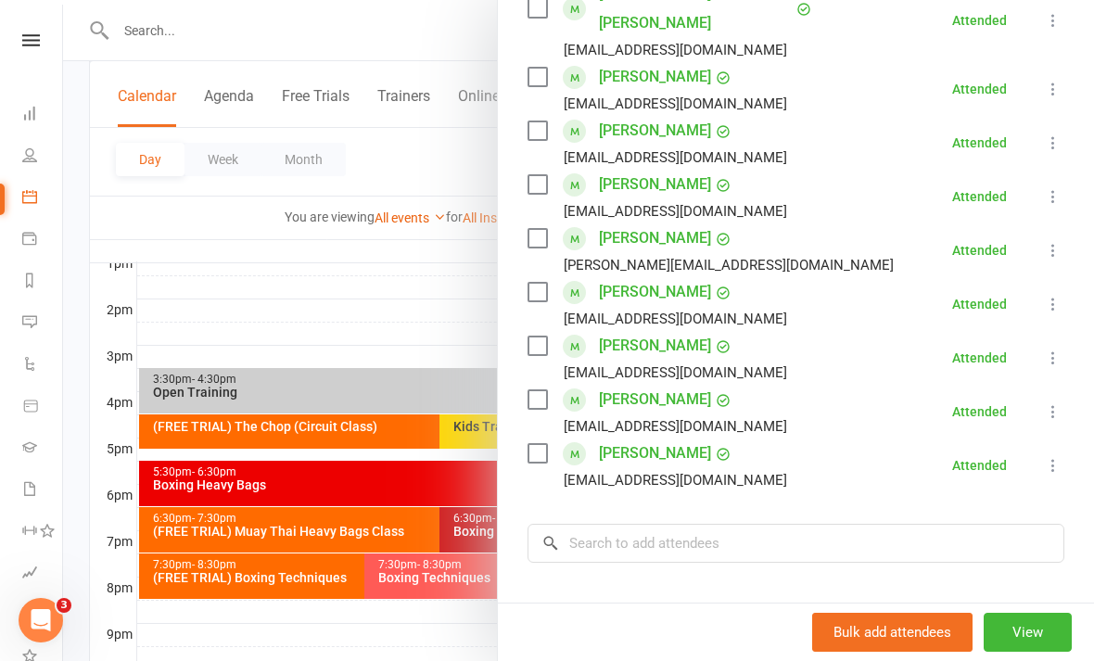
scroll to position [376, 0]
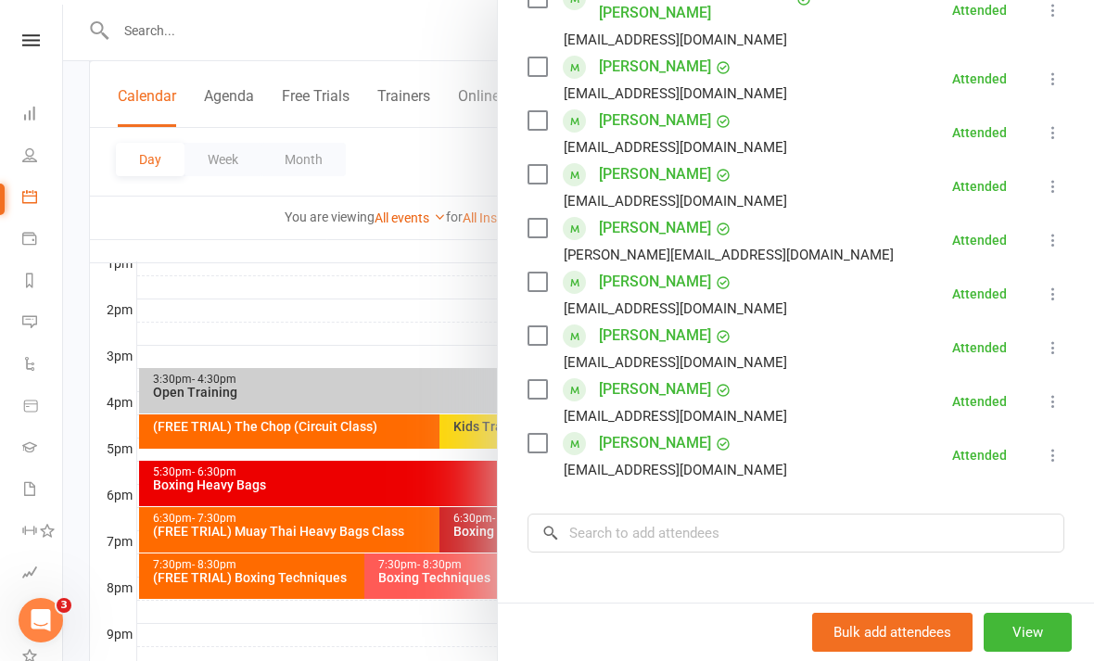
click at [422, 653] on div at bounding box center [578, 330] width 1031 height 661
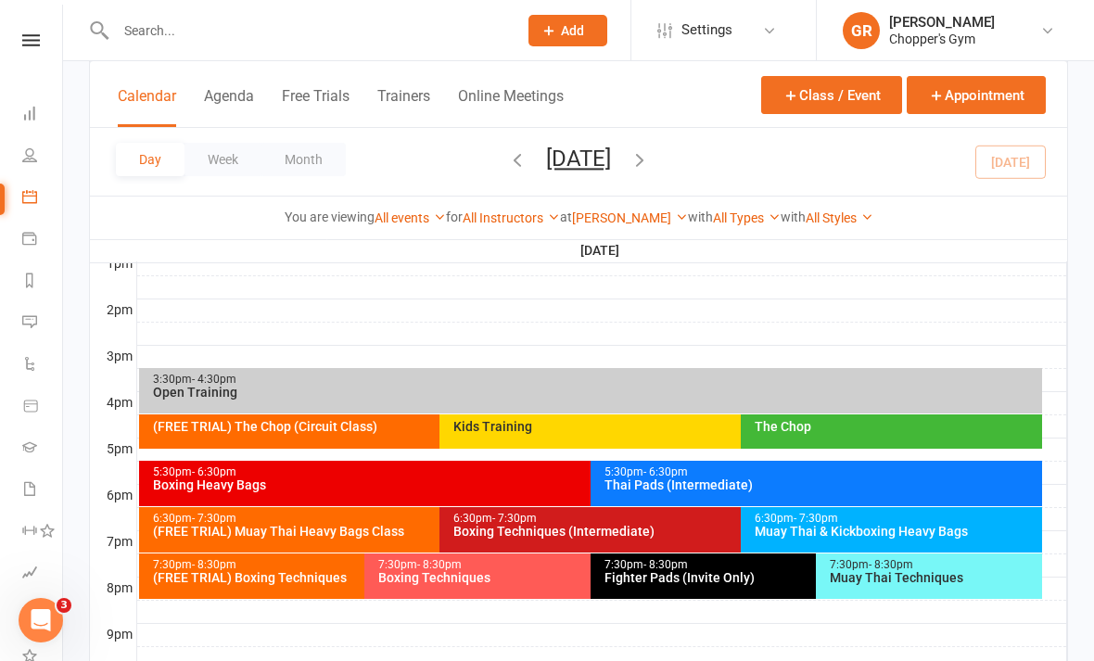
click at [516, 475] on div "5:30pm - 6:30pm" at bounding box center [586, 472] width 868 height 12
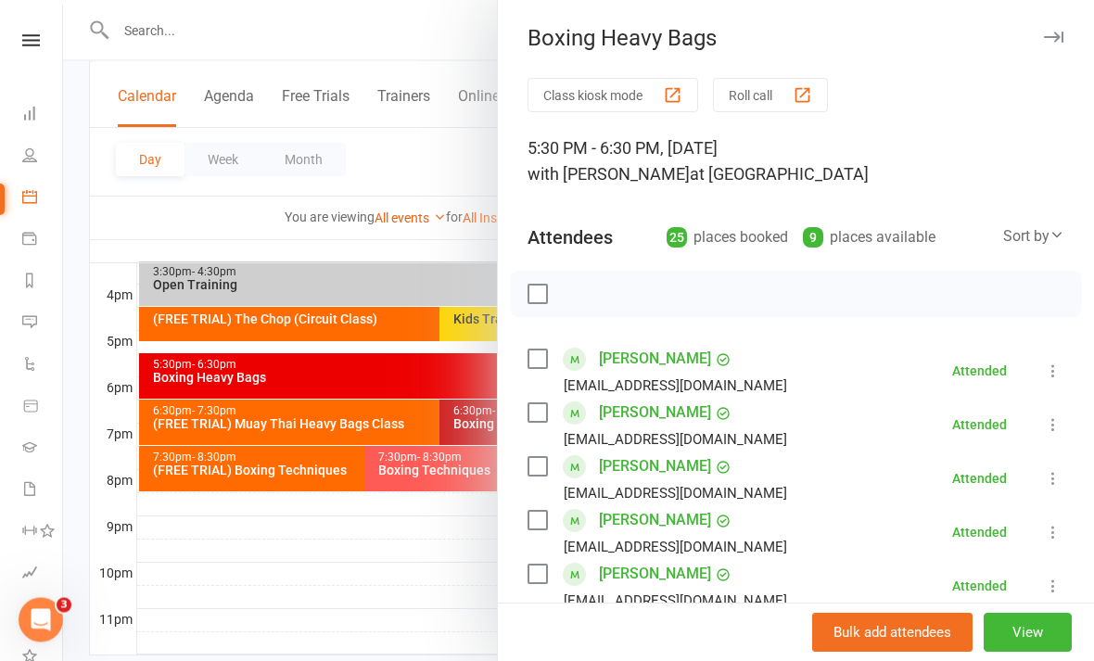
scroll to position [838, 0]
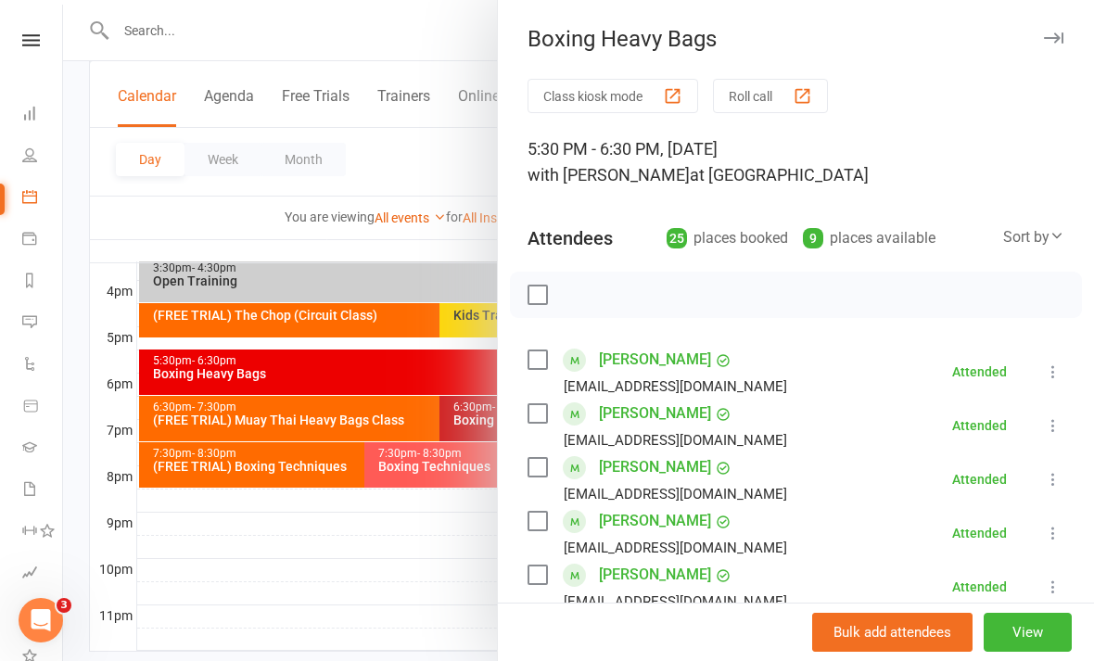
click at [429, 596] on div at bounding box center [578, 330] width 1031 height 661
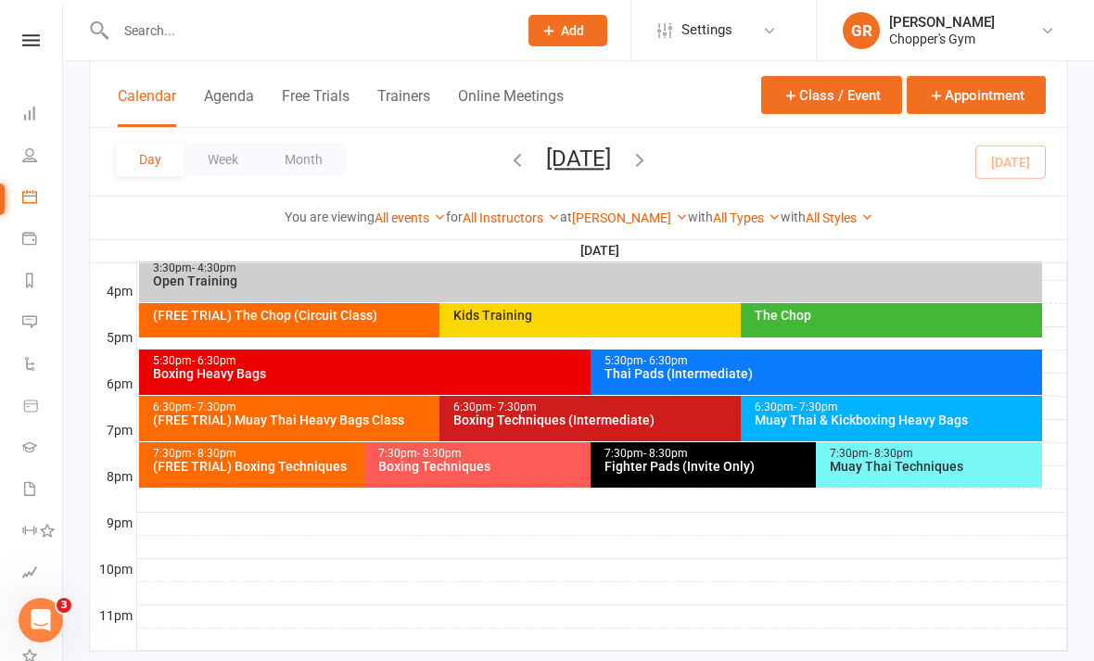
click at [917, 423] on div "Muay Thai & Kickboxing Heavy Bags" at bounding box center [896, 420] width 285 height 13
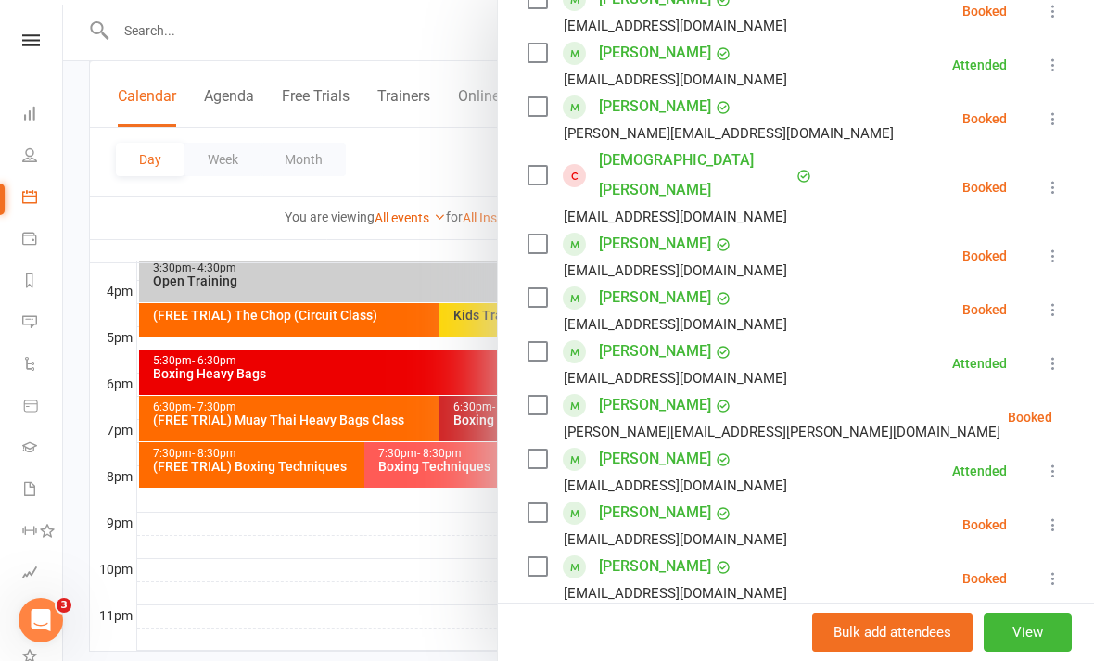
scroll to position [471, 0]
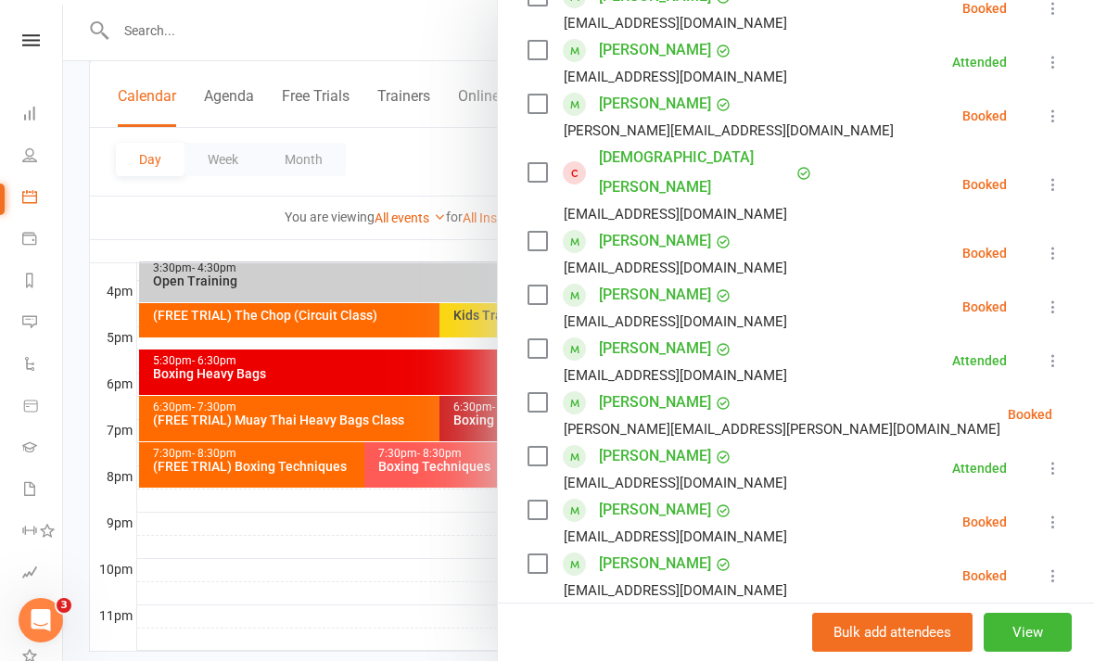
click at [454, 635] on div at bounding box center [578, 330] width 1031 height 661
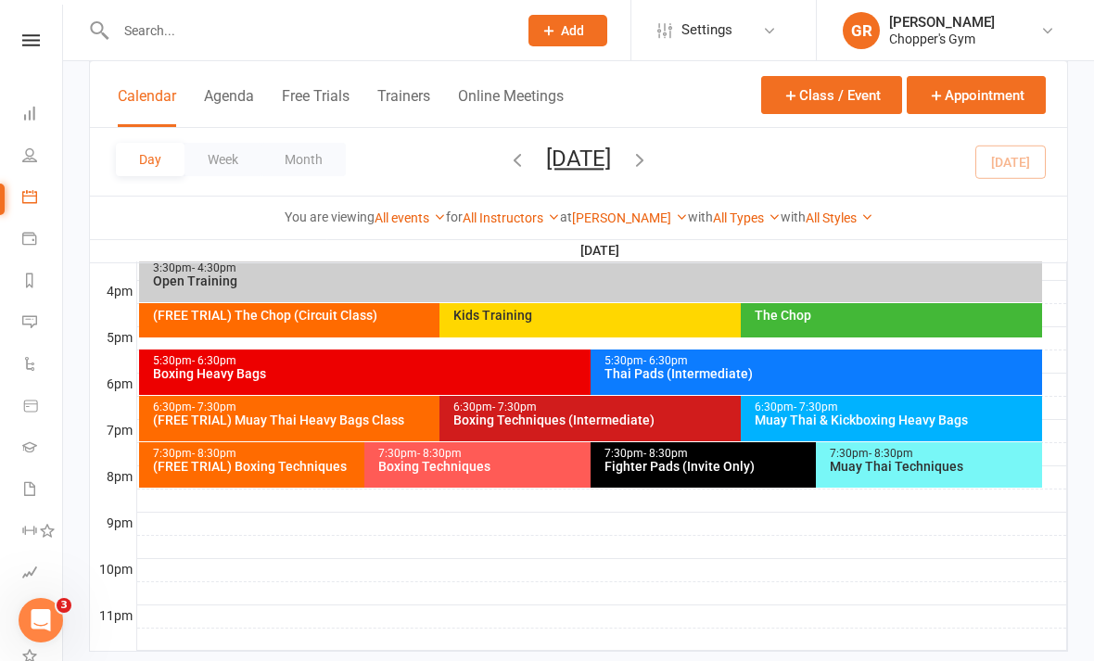
click at [637, 414] on div "Boxing Techniques (Intermediate)" at bounding box center [736, 420] width 567 height 13
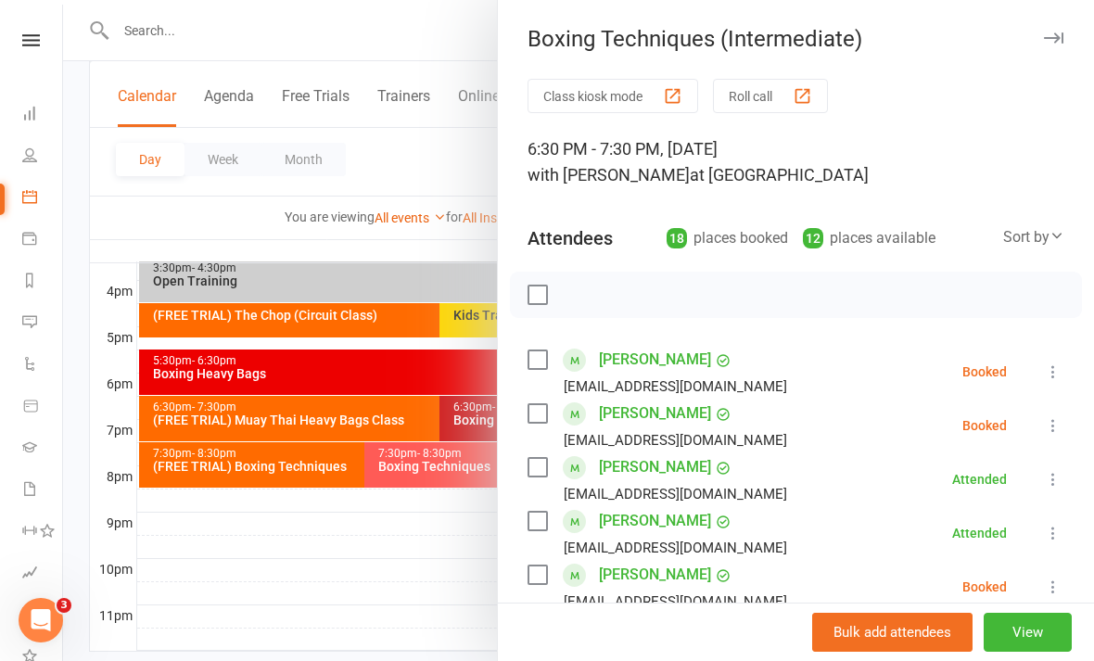
click at [411, 613] on div at bounding box center [578, 330] width 1031 height 661
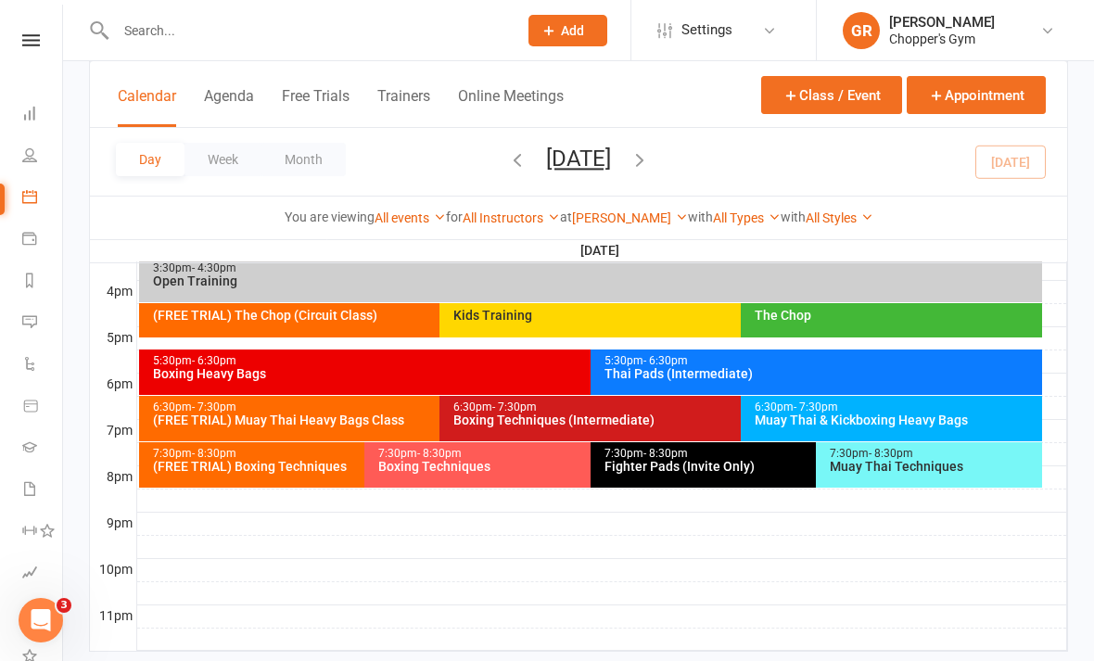
click at [484, 370] on div "Boxing Heavy Bags" at bounding box center [586, 373] width 868 height 13
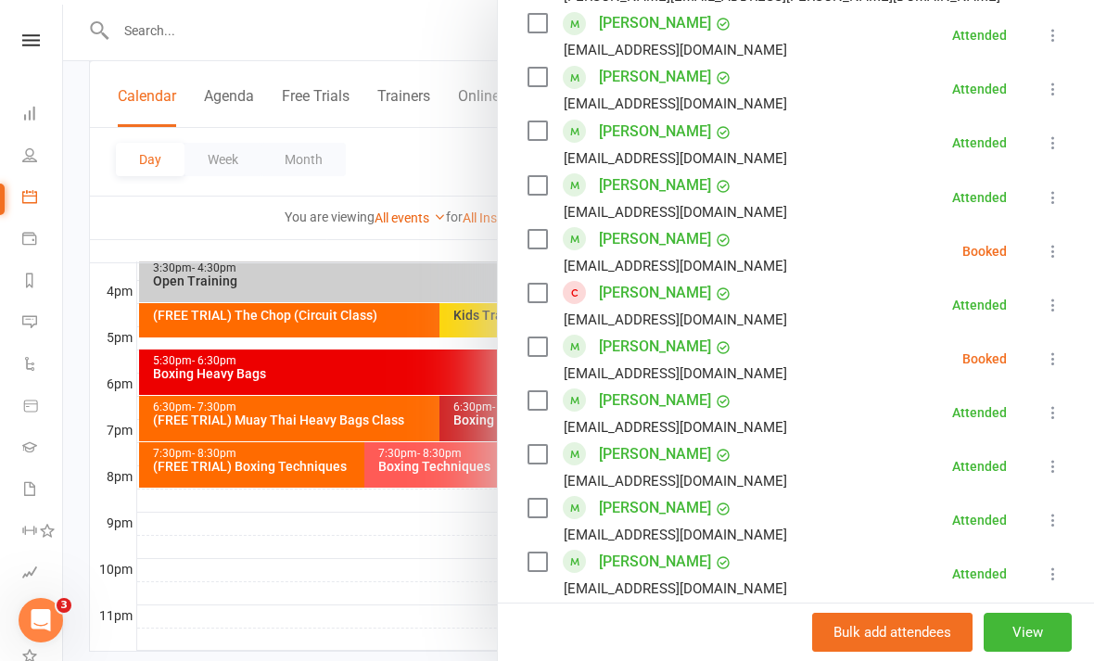
scroll to position [1037, 0]
click at [1051, 256] on icon at bounding box center [1053, 250] width 19 height 19
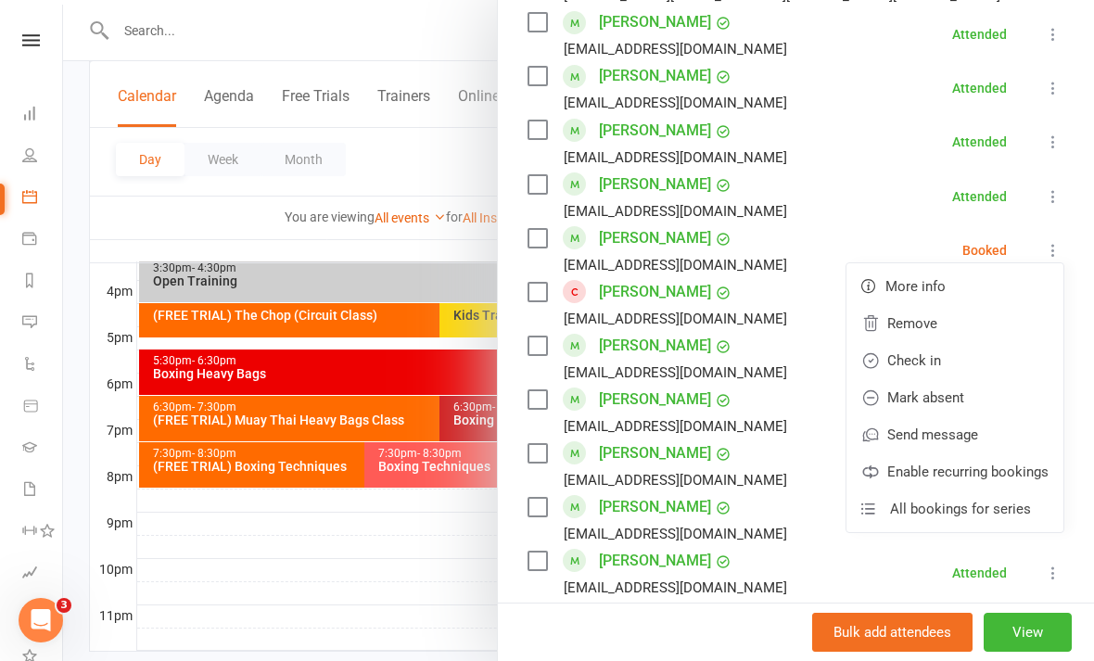
click at [960, 362] on link "Check in" at bounding box center [955, 360] width 217 height 37
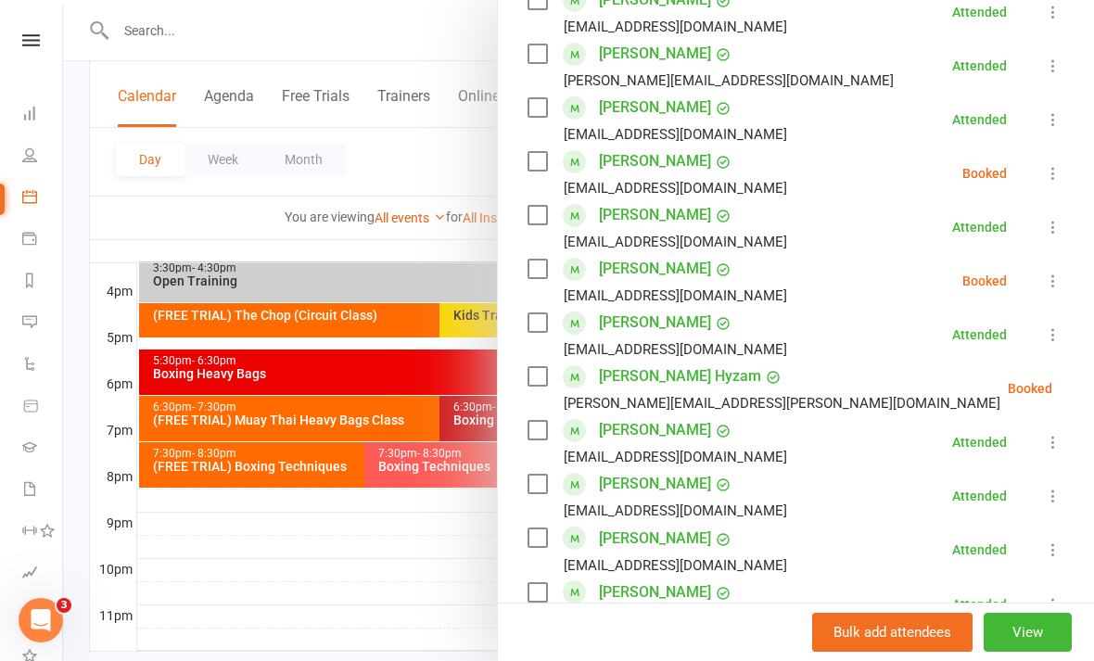
scroll to position [629, 0]
click at [326, 622] on div at bounding box center [578, 330] width 1031 height 661
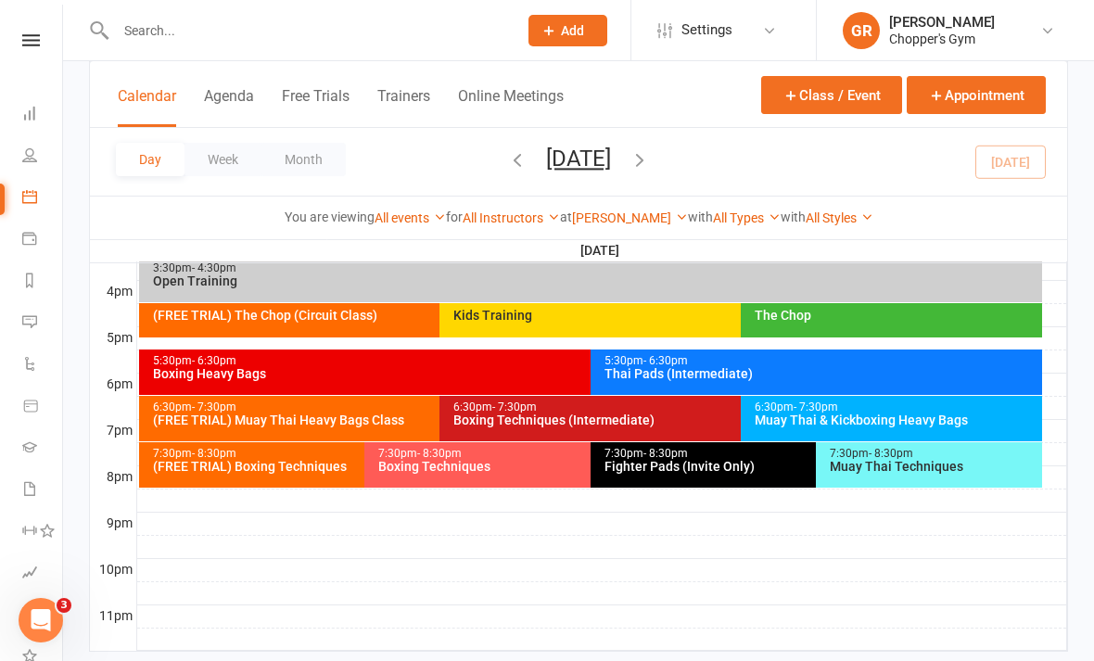
click at [814, 370] on div "Thai Pads (Intermediate)" at bounding box center [821, 373] width 435 height 13
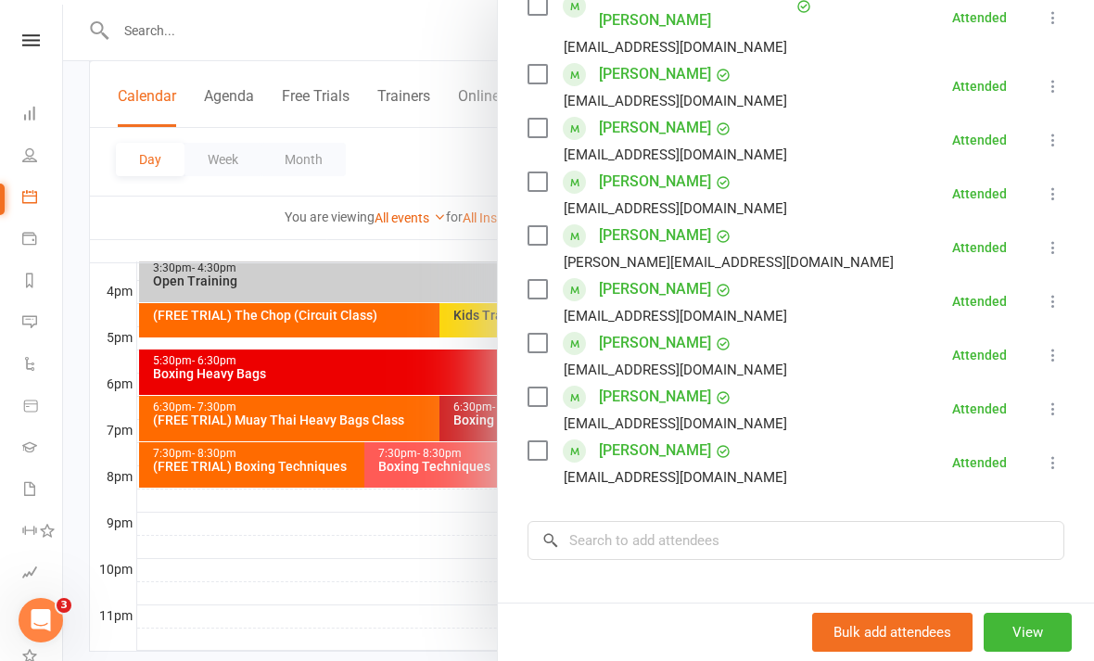
scroll to position [387, 0]
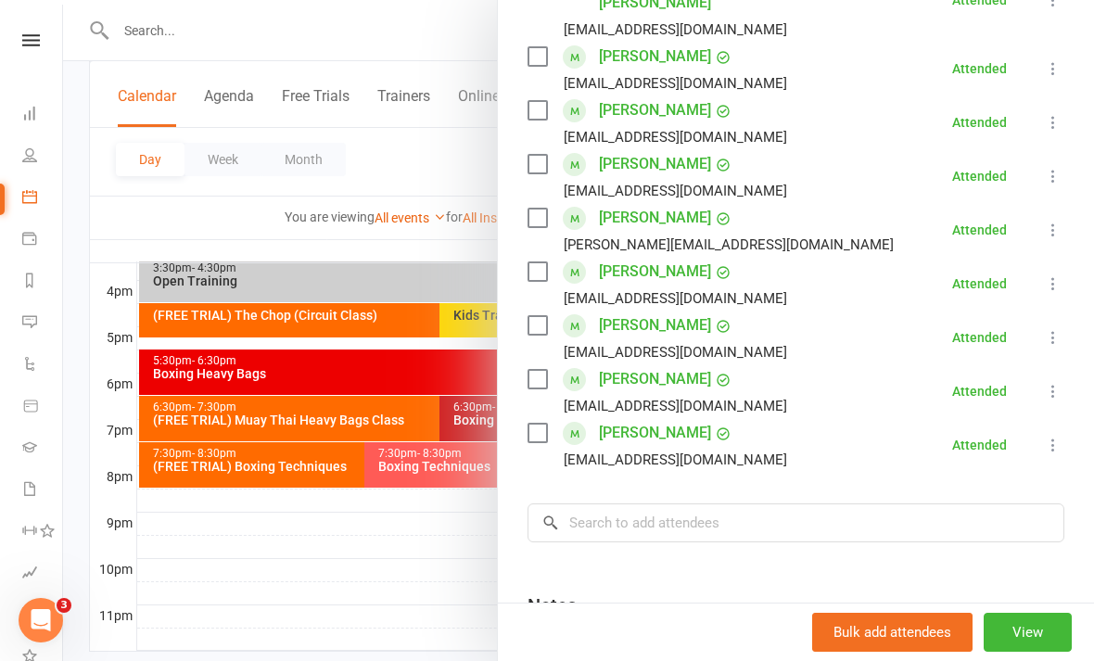
click at [375, 619] on div at bounding box center [578, 330] width 1031 height 661
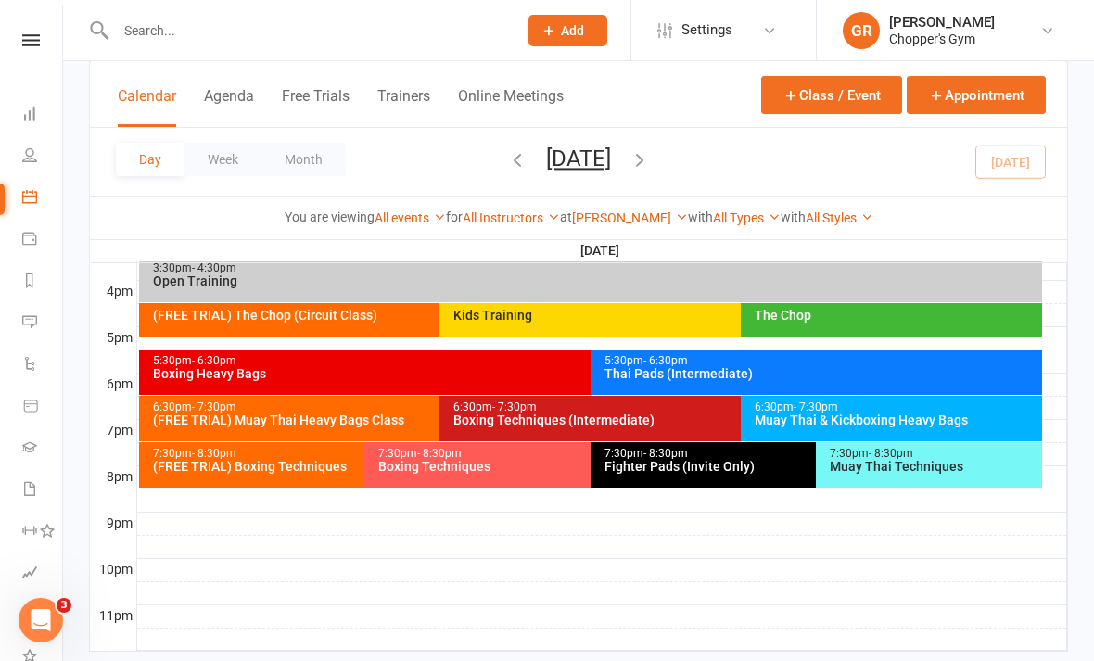
click at [382, 28] on input "text" at bounding box center [307, 31] width 394 height 26
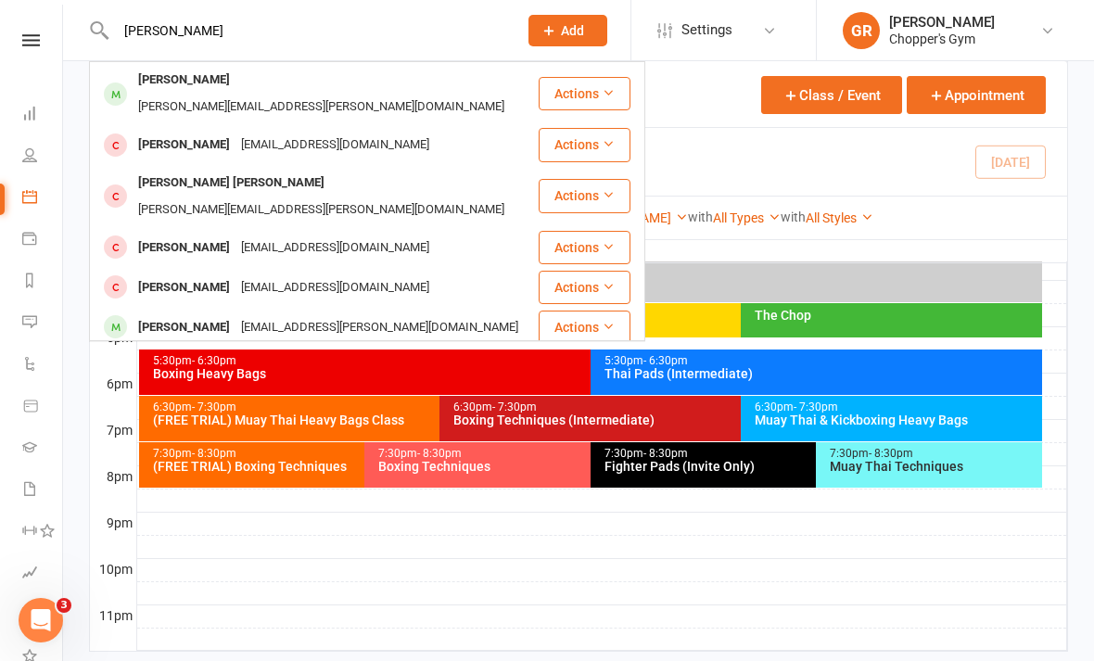
type input "Lynn"
click at [345, 80] on div "Lynn Nguyen lynn@lynn.email" at bounding box center [314, 93] width 446 height 61
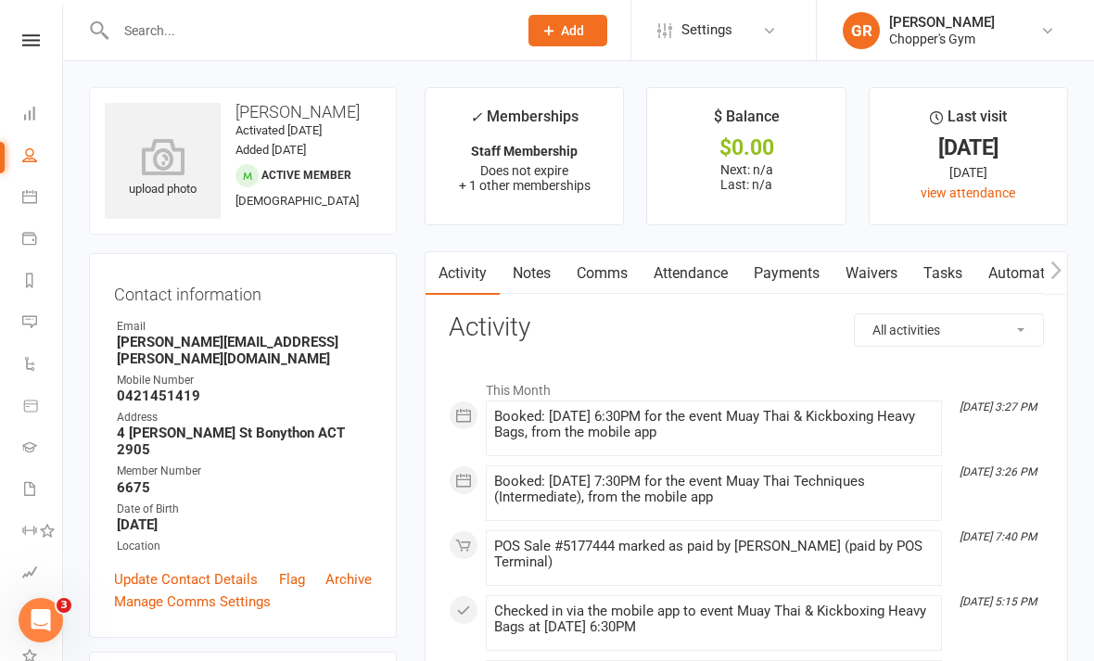
click at [44, 191] on link "Calendar" at bounding box center [43, 199] width 42 height 42
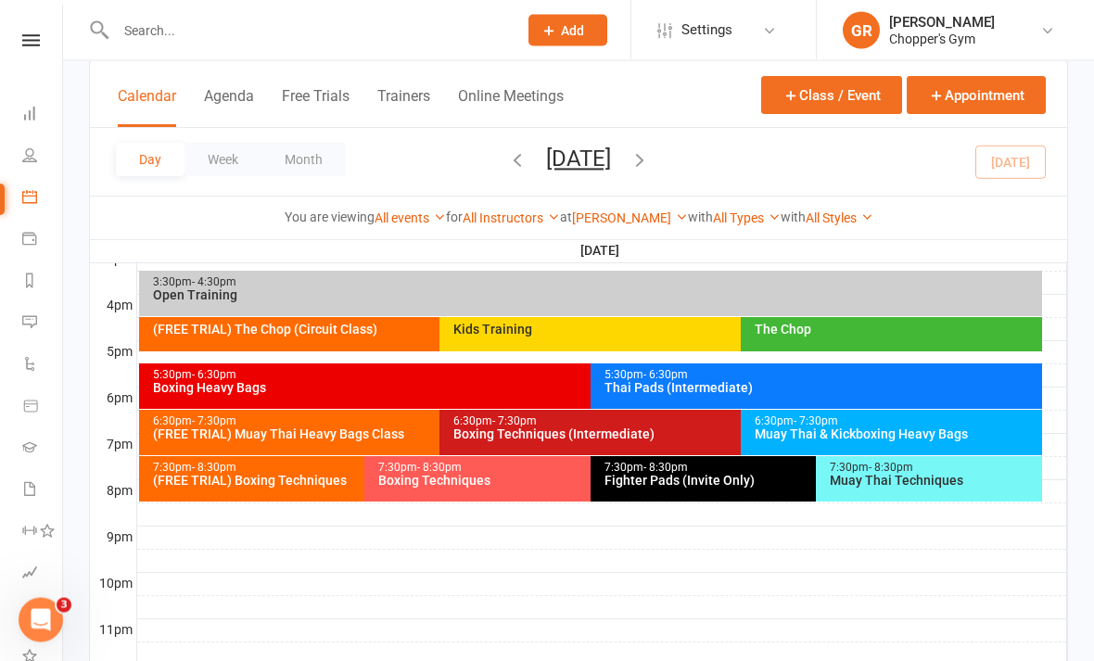
scroll to position [824, 0]
click at [555, 429] on div "Boxing Techniques (Intermediate)" at bounding box center [736, 433] width 567 height 13
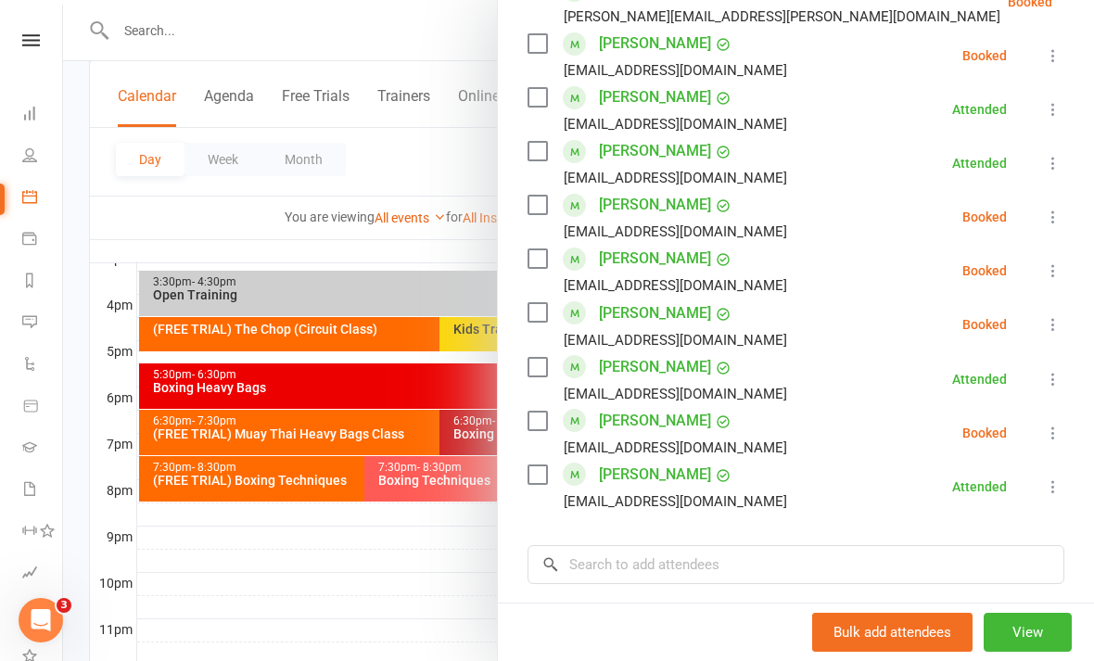
scroll to position [856, 0]
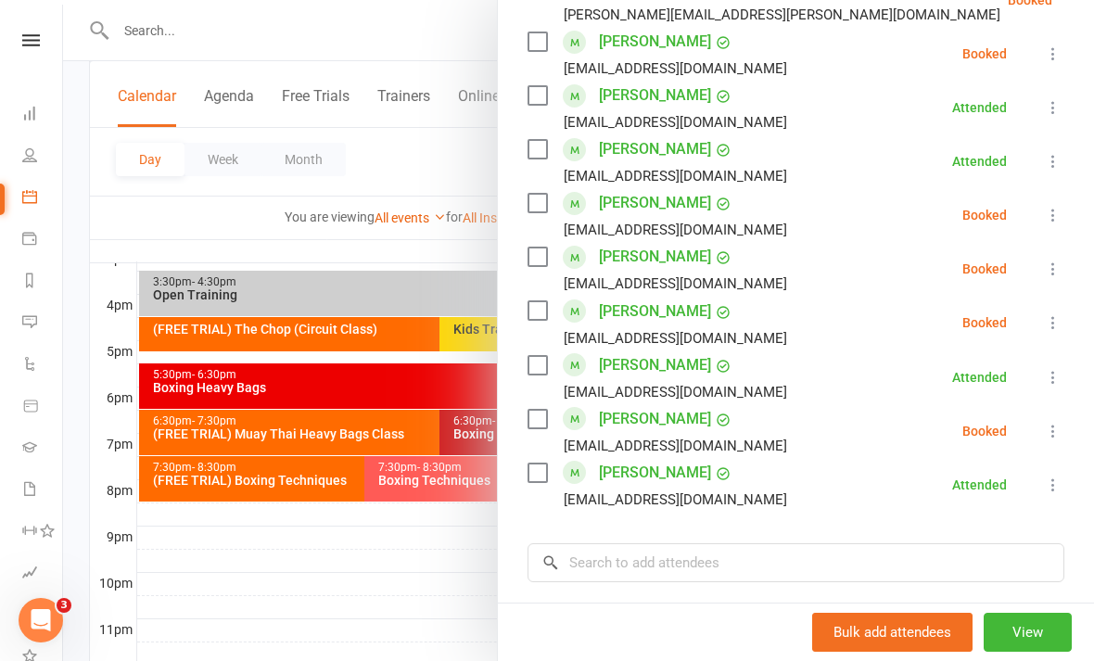
click at [1050, 207] on icon at bounding box center [1053, 215] width 19 height 19
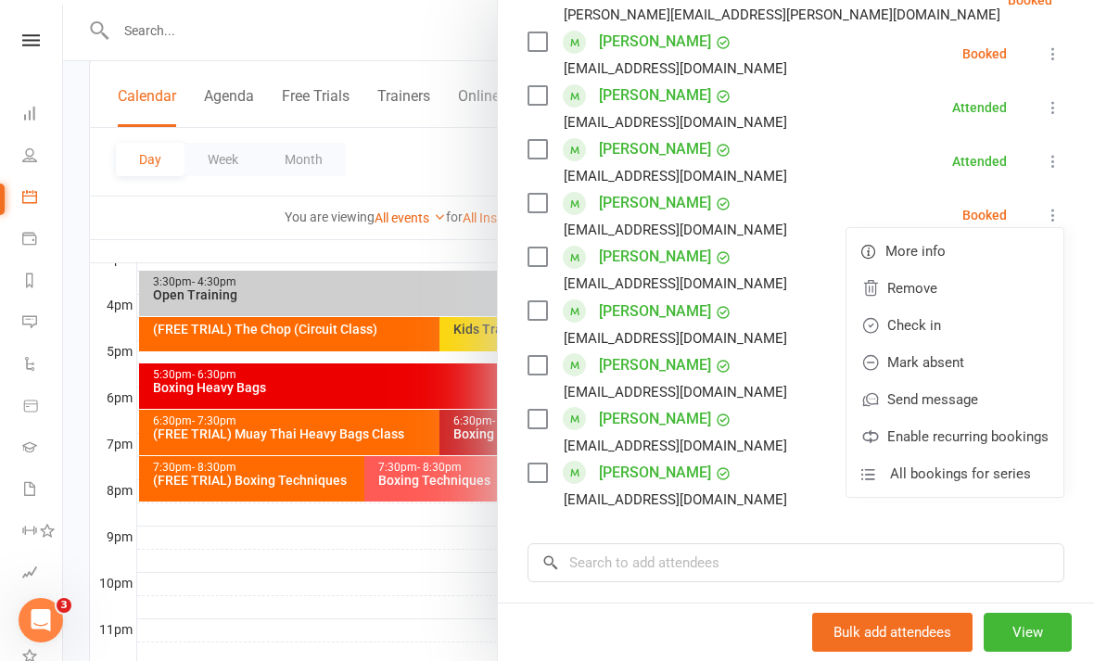
click at [967, 325] on link "Check in" at bounding box center [955, 325] width 217 height 37
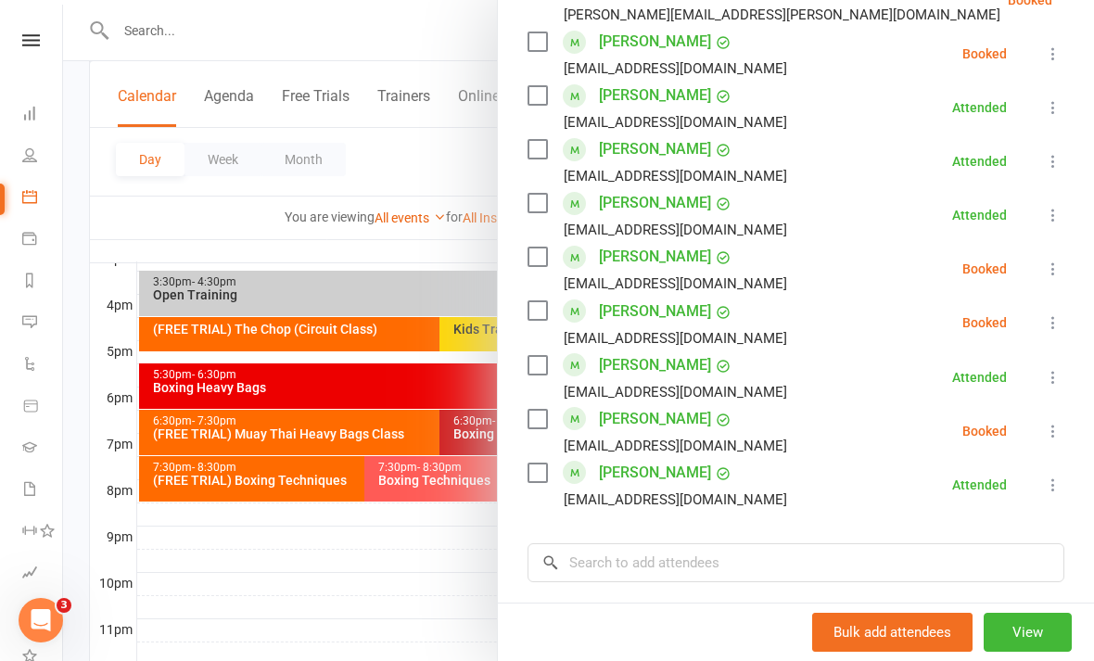
click at [1047, 323] on icon at bounding box center [1053, 322] width 19 height 19
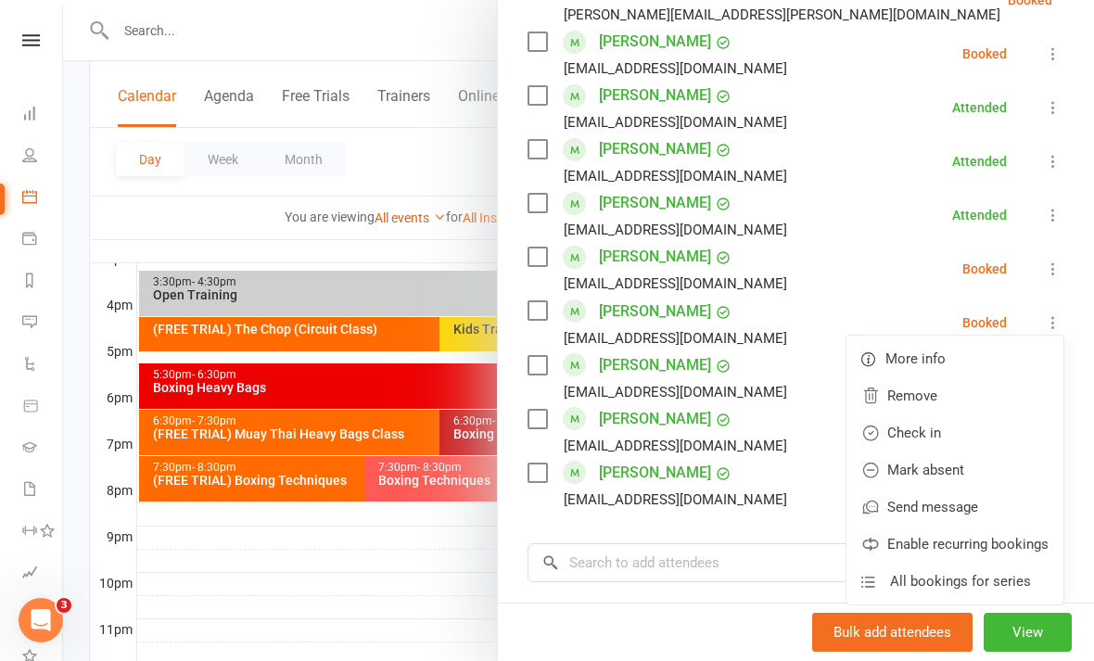
click at [979, 423] on link "Check in" at bounding box center [955, 432] width 217 height 37
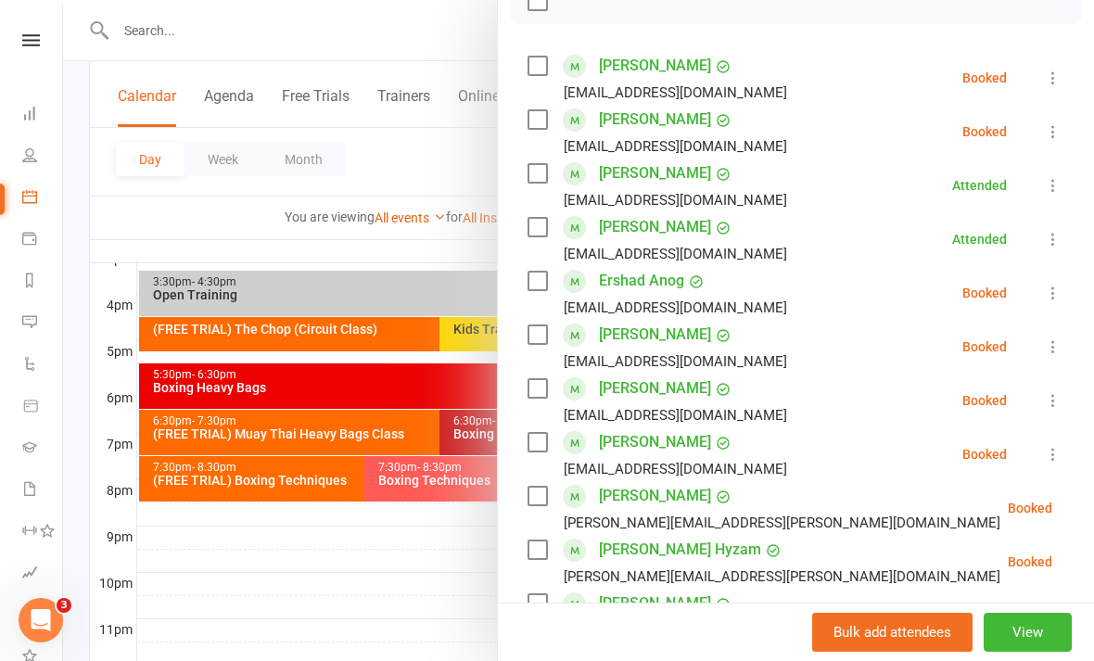
scroll to position [283, 0]
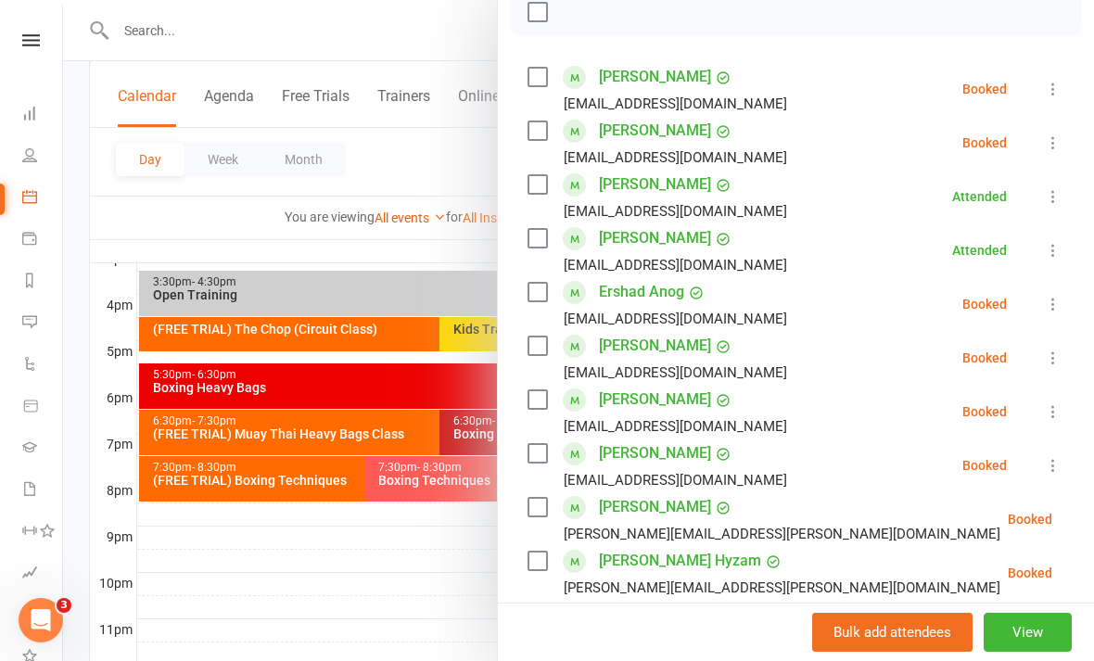
click at [1046, 89] on icon at bounding box center [1053, 89] width 19 height 19
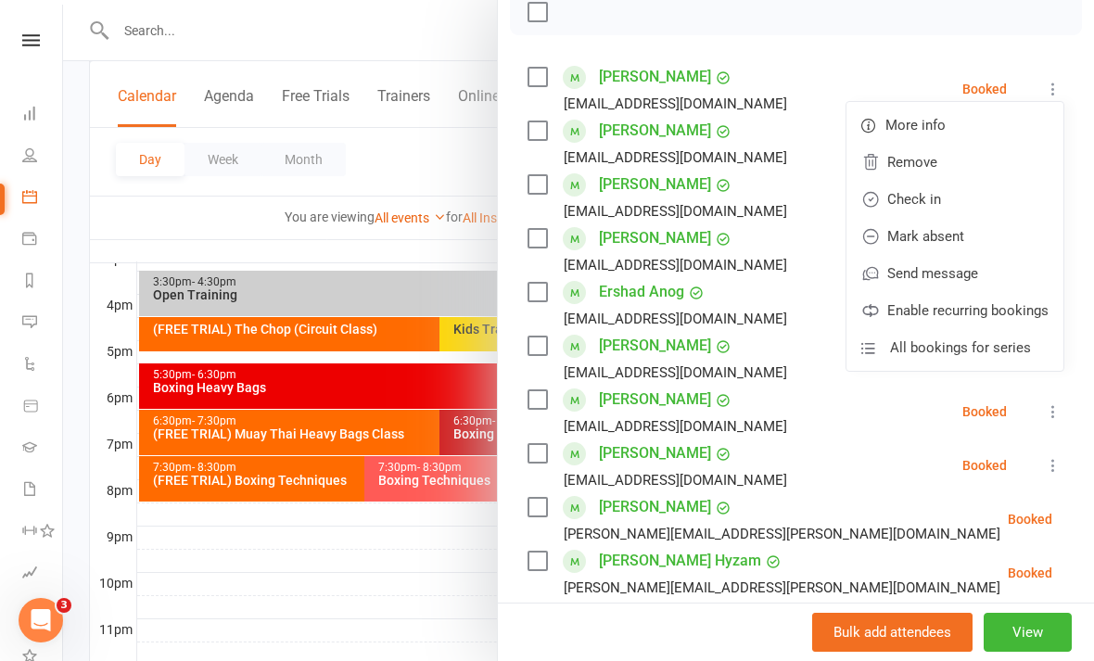
click at [974, 202] on link "Check in" at bounding box center [955, 199] width 217 height 37
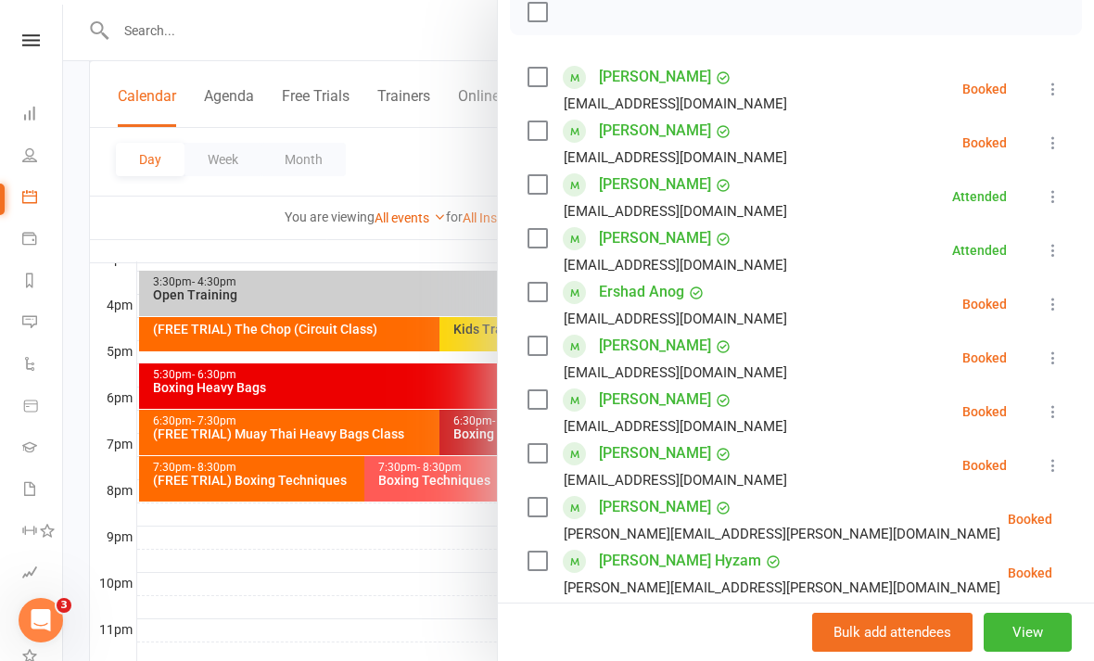
click at [389, 594] on div at bounding box center [578, 330] width 1031 height 661
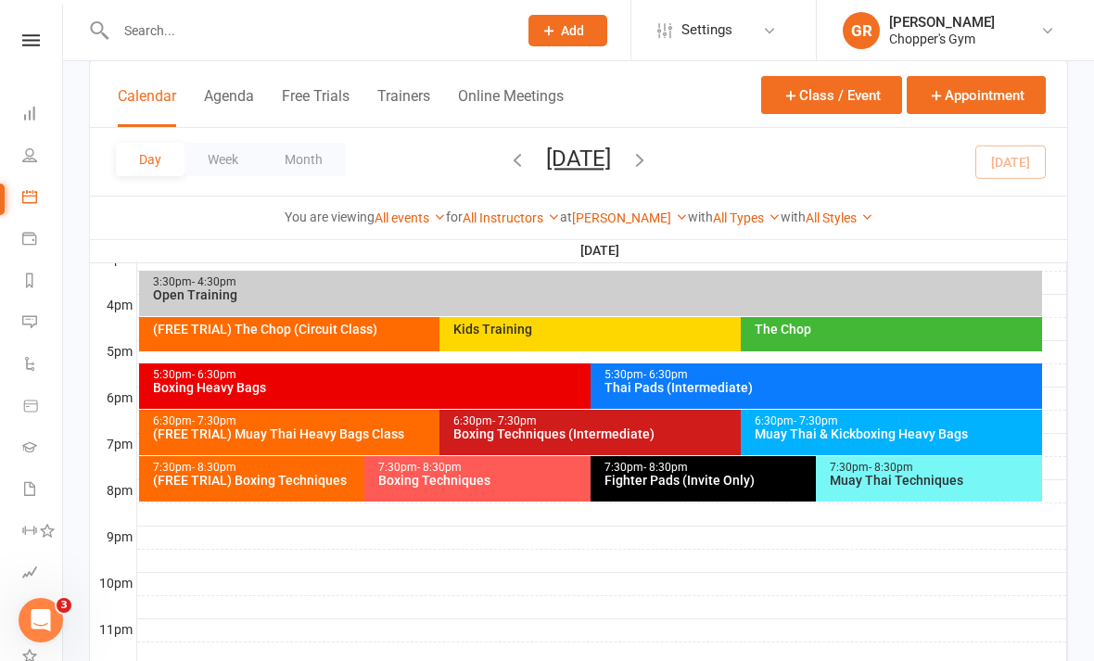
click at [490, 392] on div "Boxing Heavy Bags" at bounding box center [586, 387] width 868 height 13
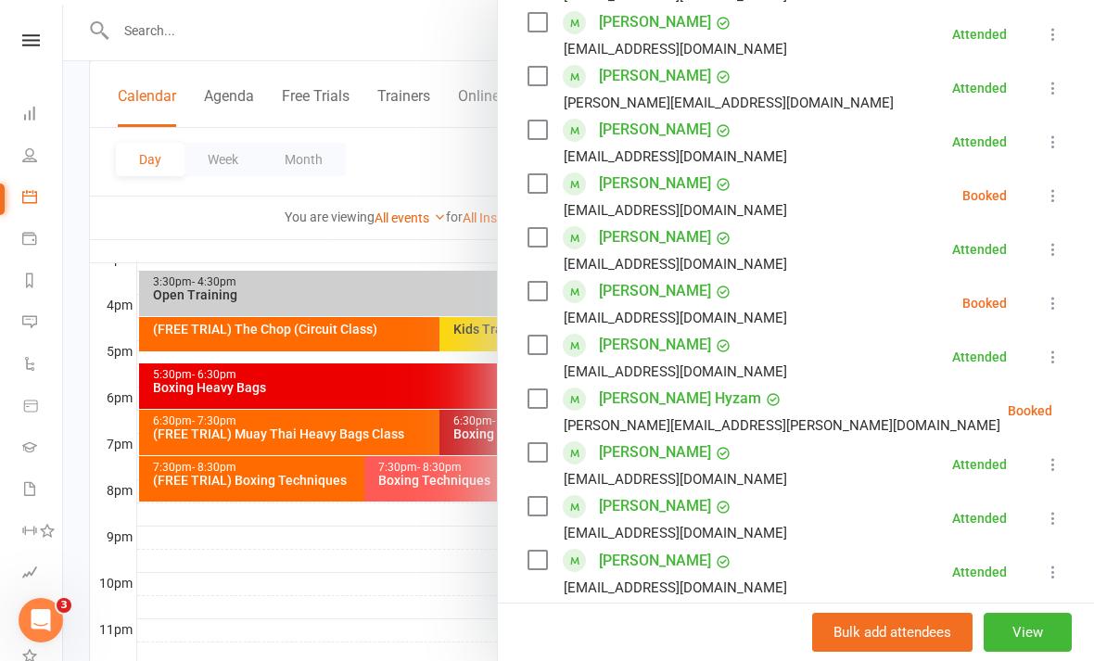
scroll to position [650, 0]
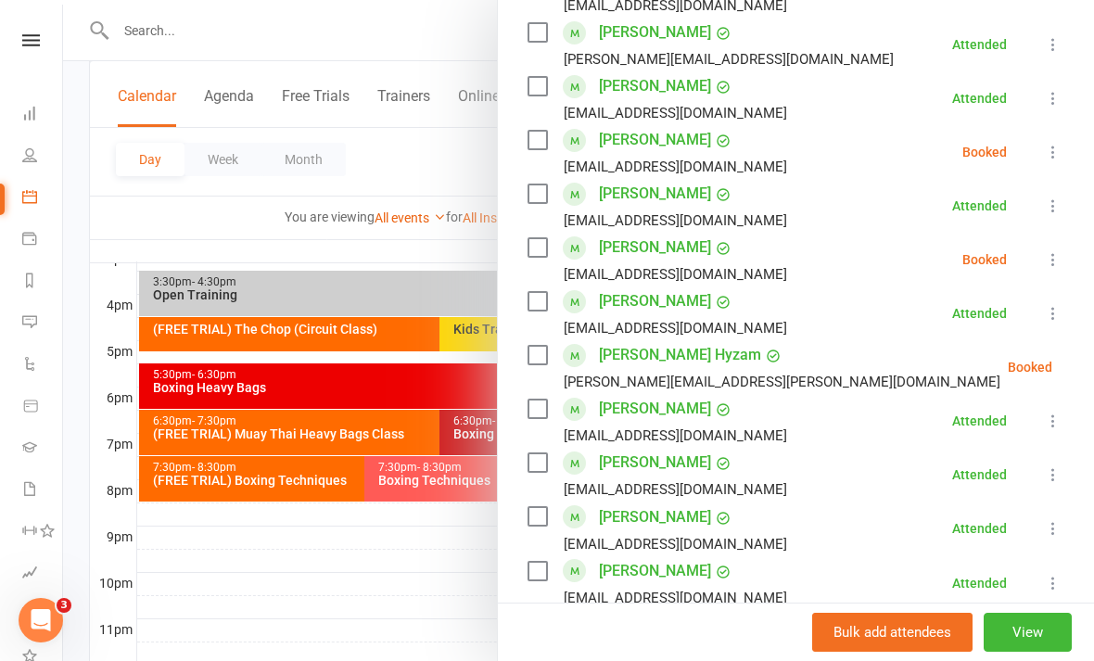
click at [1055, 154] on icon at bounding box center [1053, 152] width 19 height 19
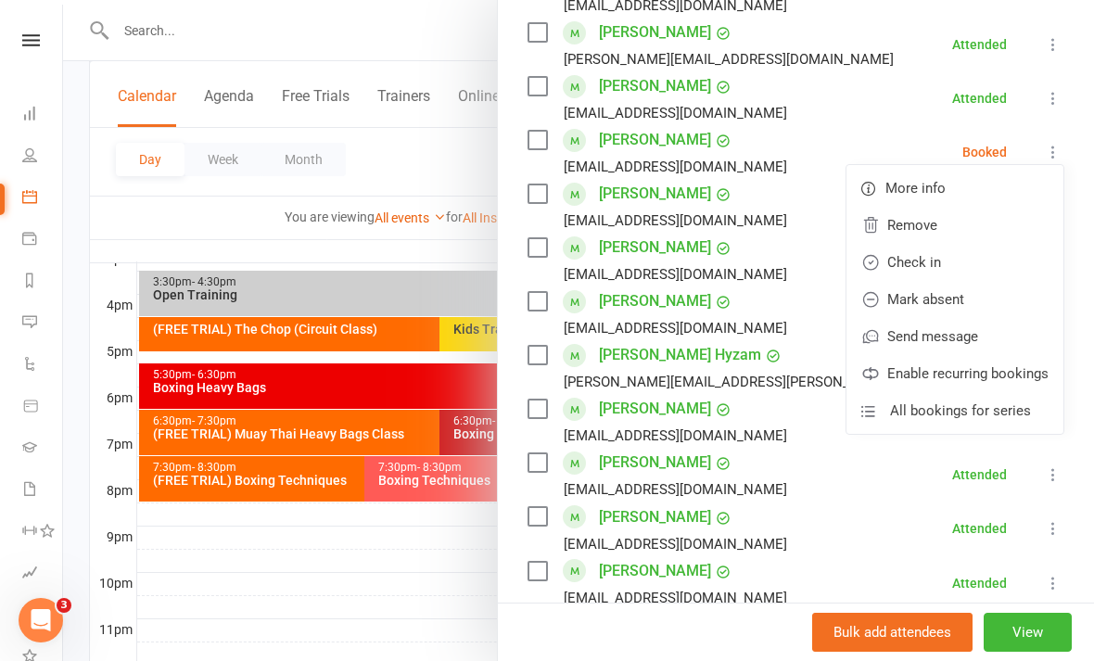
click at [974, 256] on link "Check in" at bounding box center [955, 262] width 217 height 37
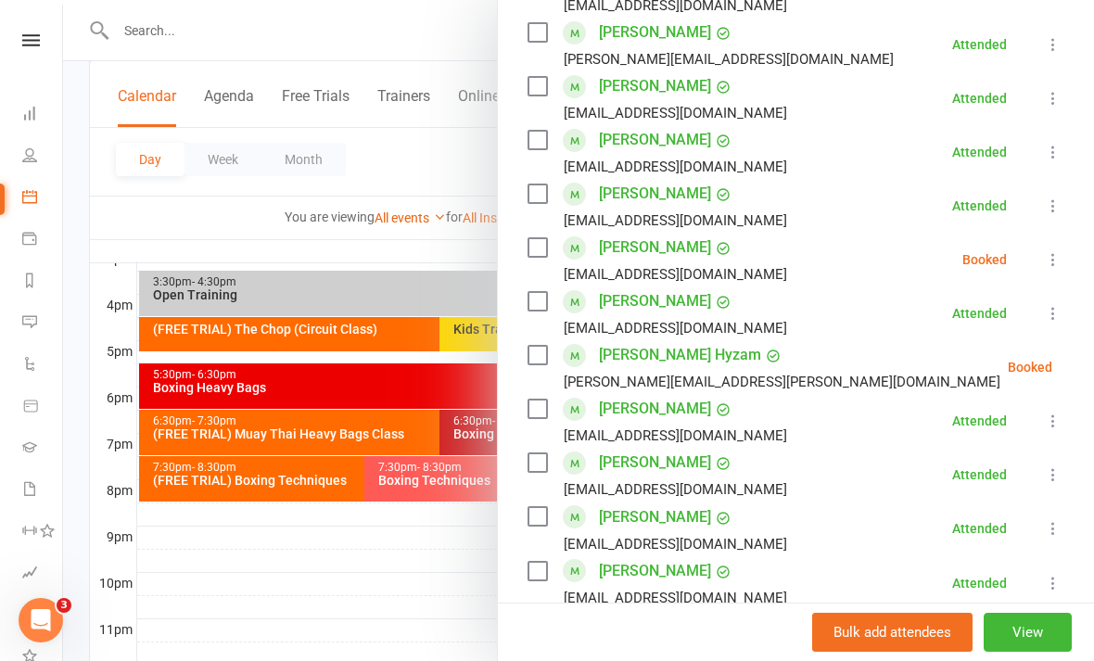
click at [1061, 254] on icon at bounding box center [1053, 259] width 19 height 19
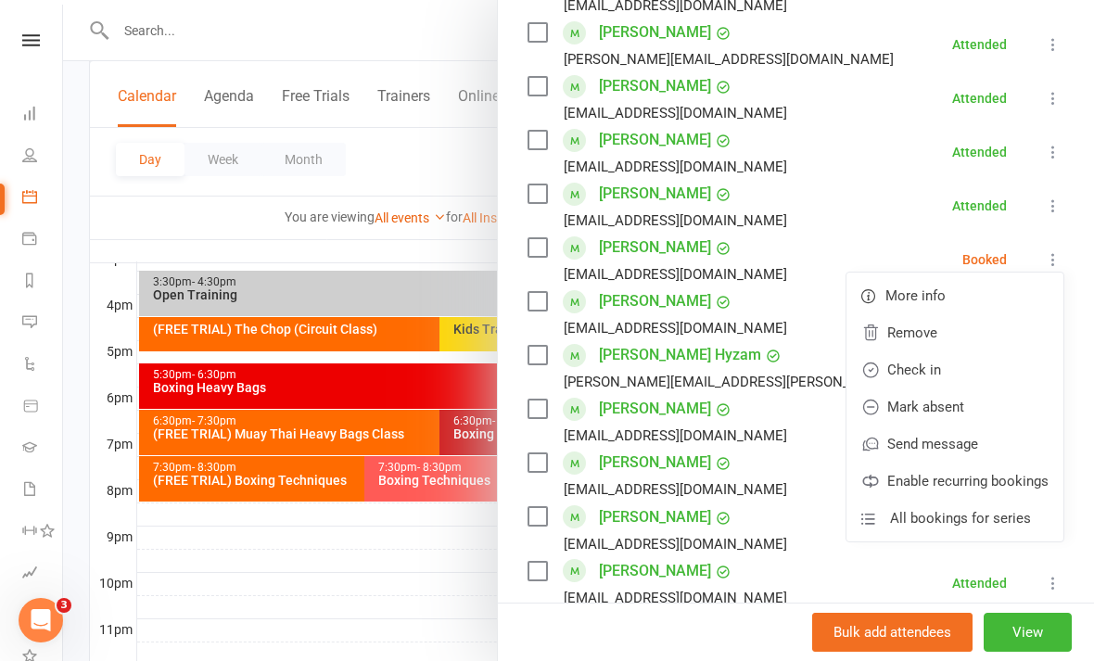
click at [956, 376] on link "Check in" at bounding box center [955, 369] width 217 height 37
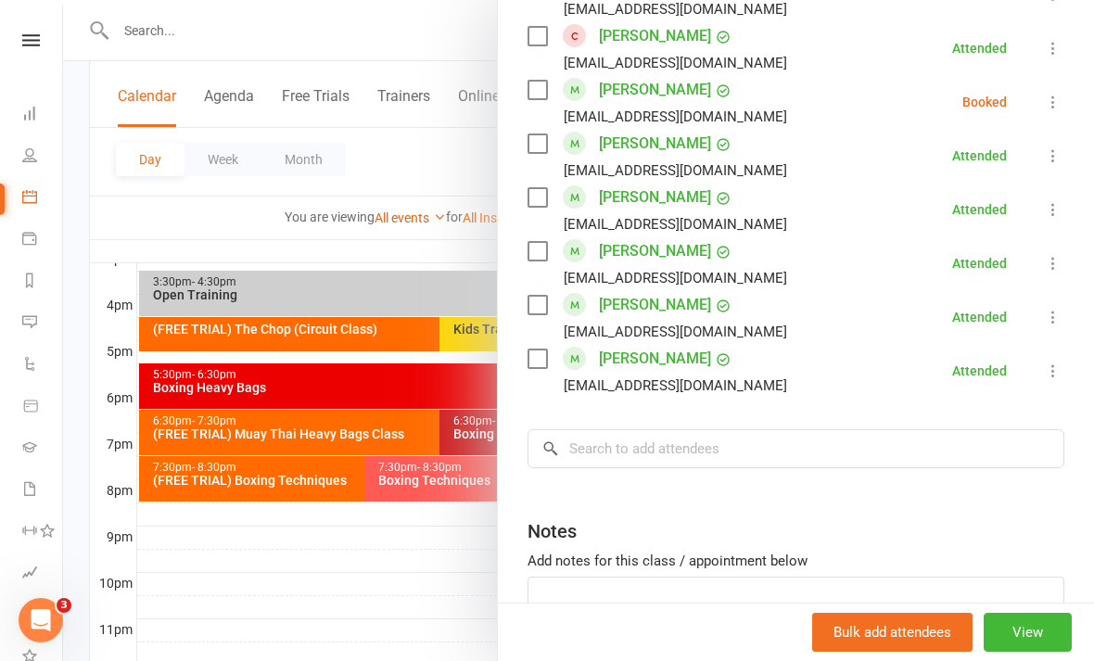
scroll to position [1286, 0]
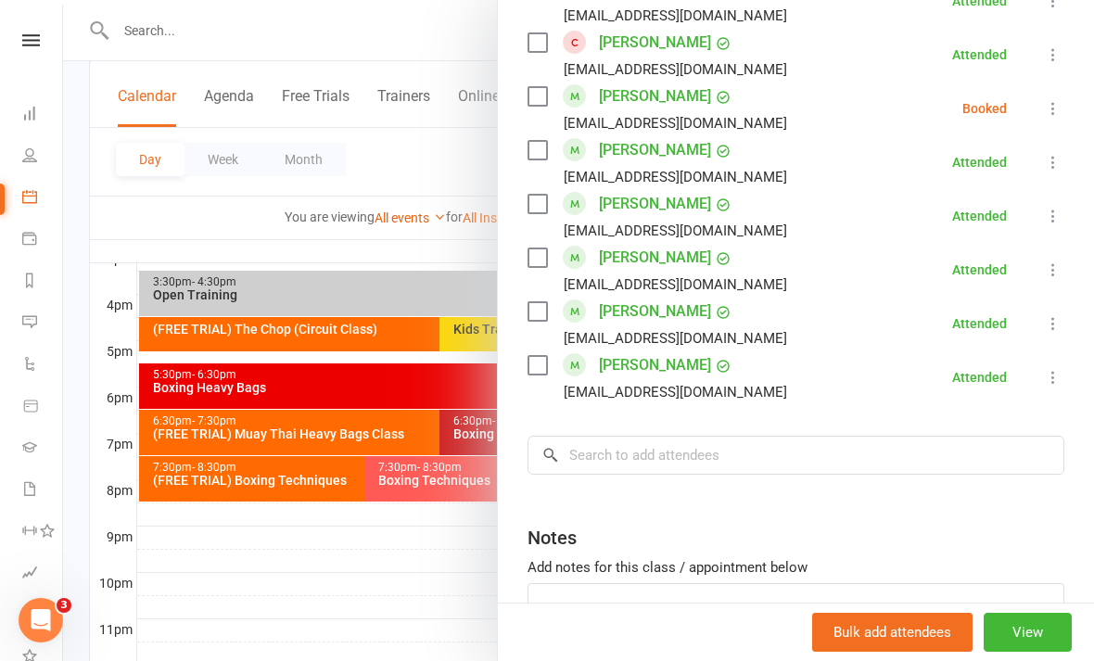
click at [1054, 102] on icon at bounding box center [1053, 108] width 19 height 19
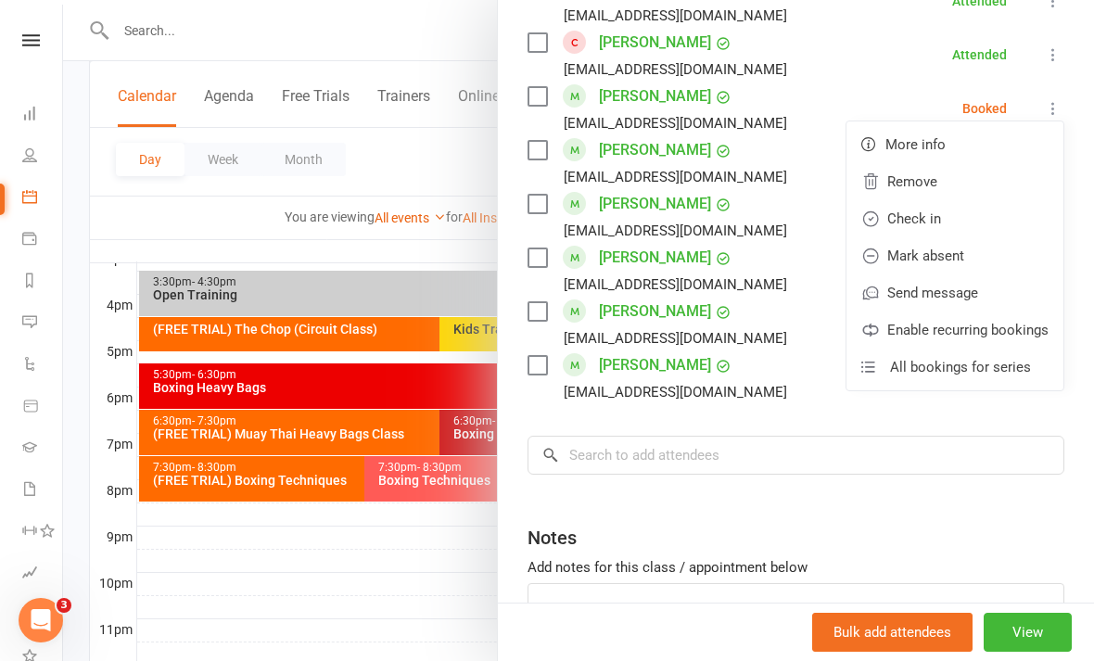
click at [984, 217] on link "Check in" at bounding box center [955, 218] width 217 height 37
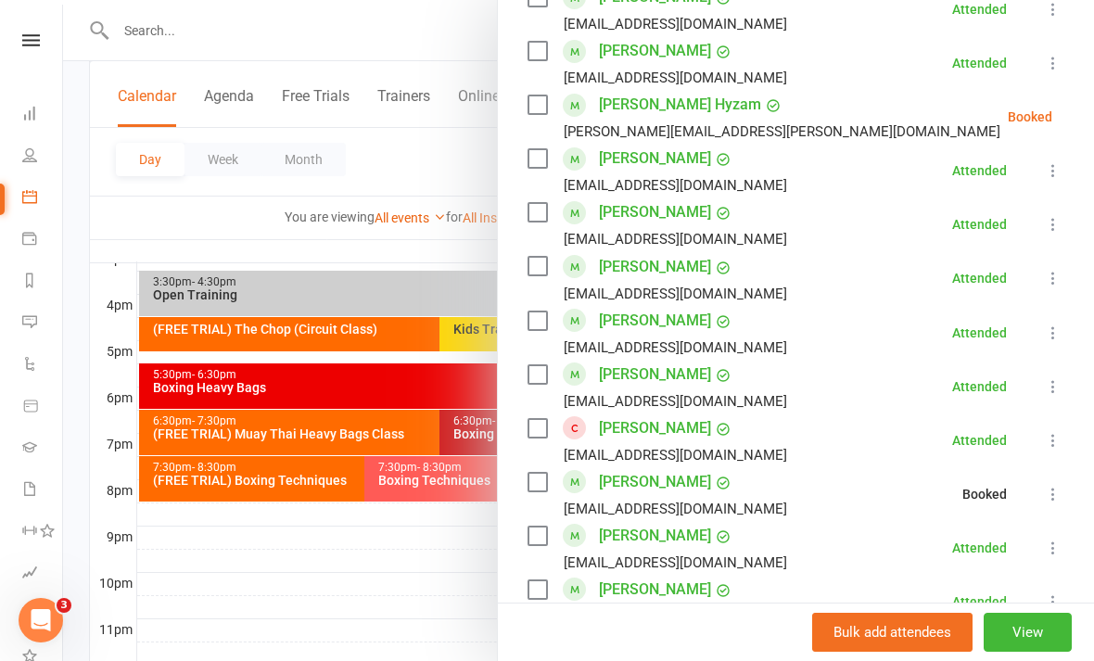
scroll to position [866, 0]
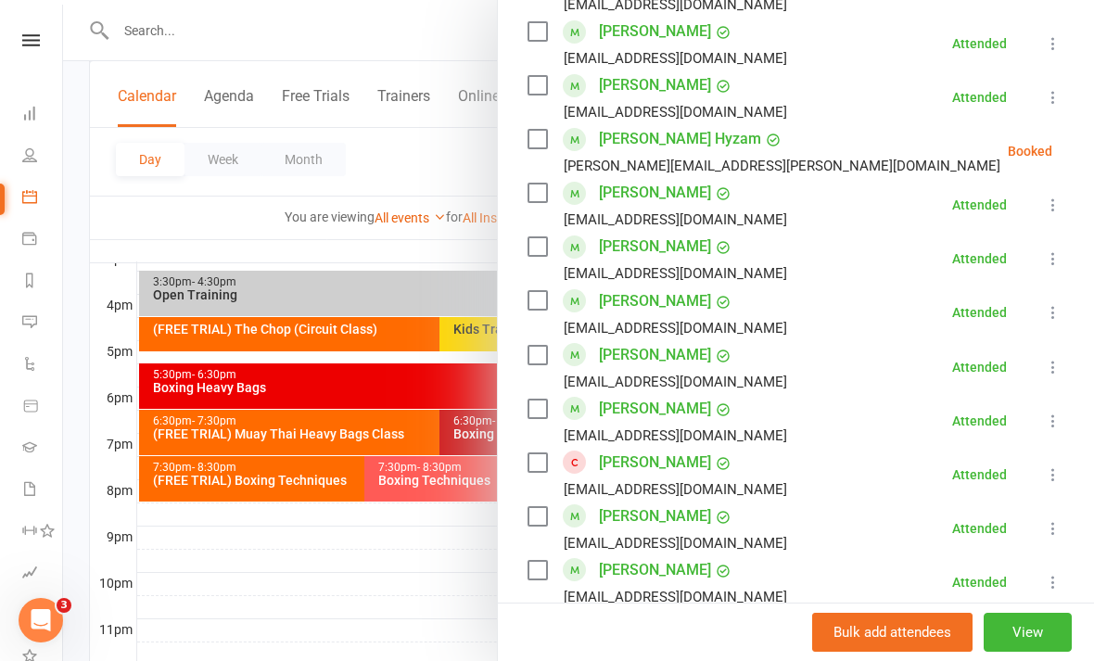
click at [1090, 149] on icon at bounding box center [1099, 151] width 19 height 19
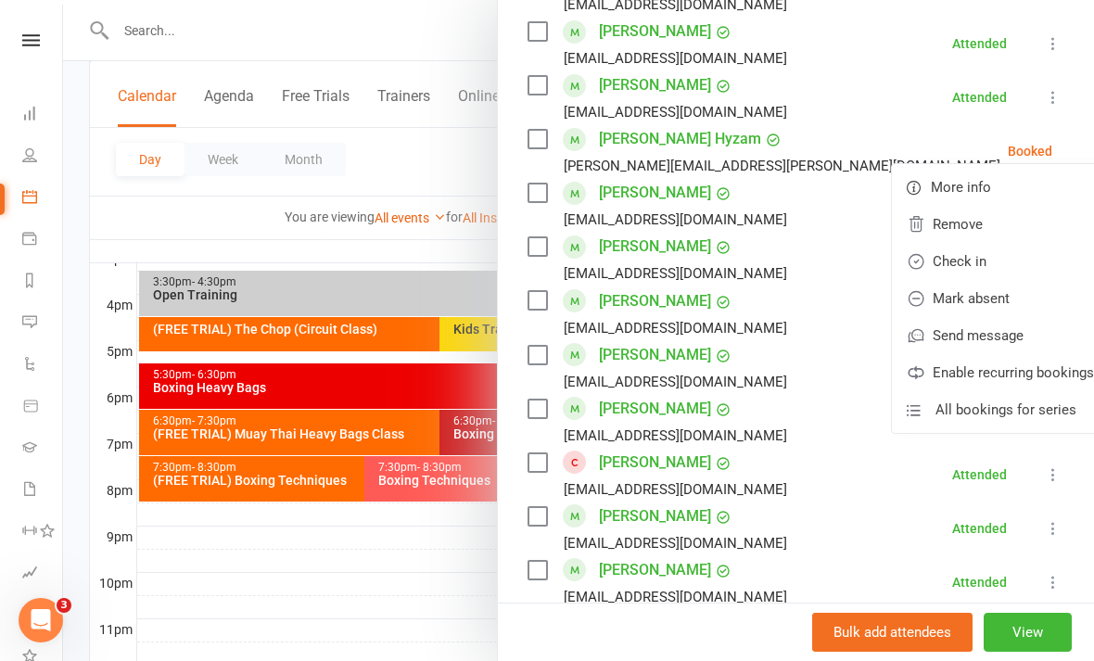
click at [983, 299] on link "Mark absent" at bounding box center [1000, 298] width 217 height 37
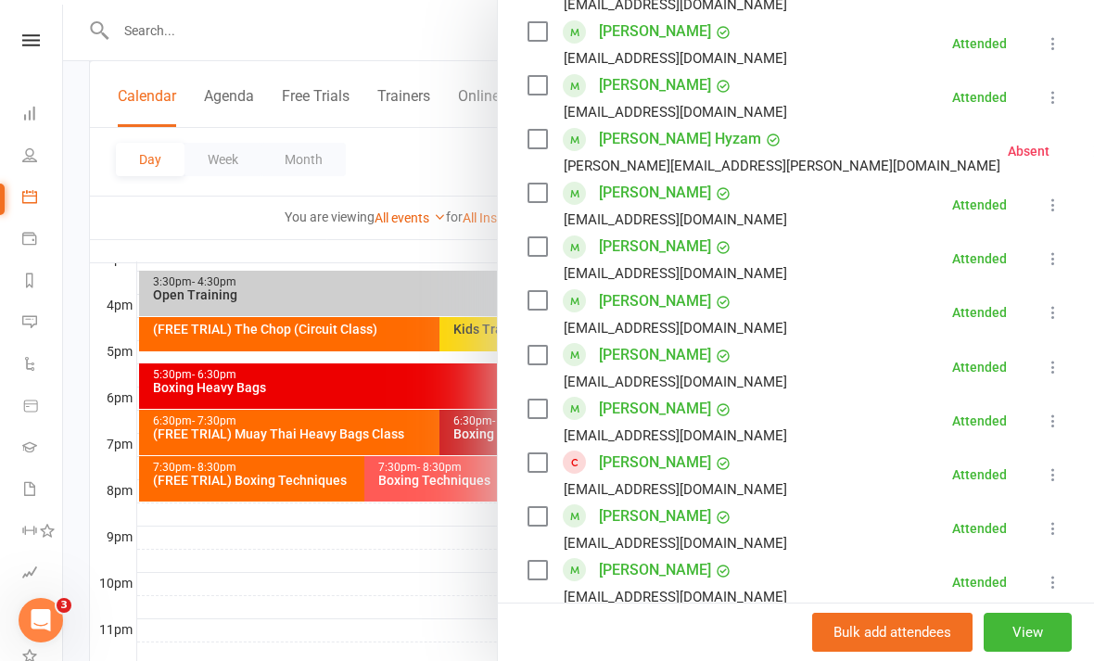
click at [409, 621] on div at bounding box center [578, 330] width 1031 height 661
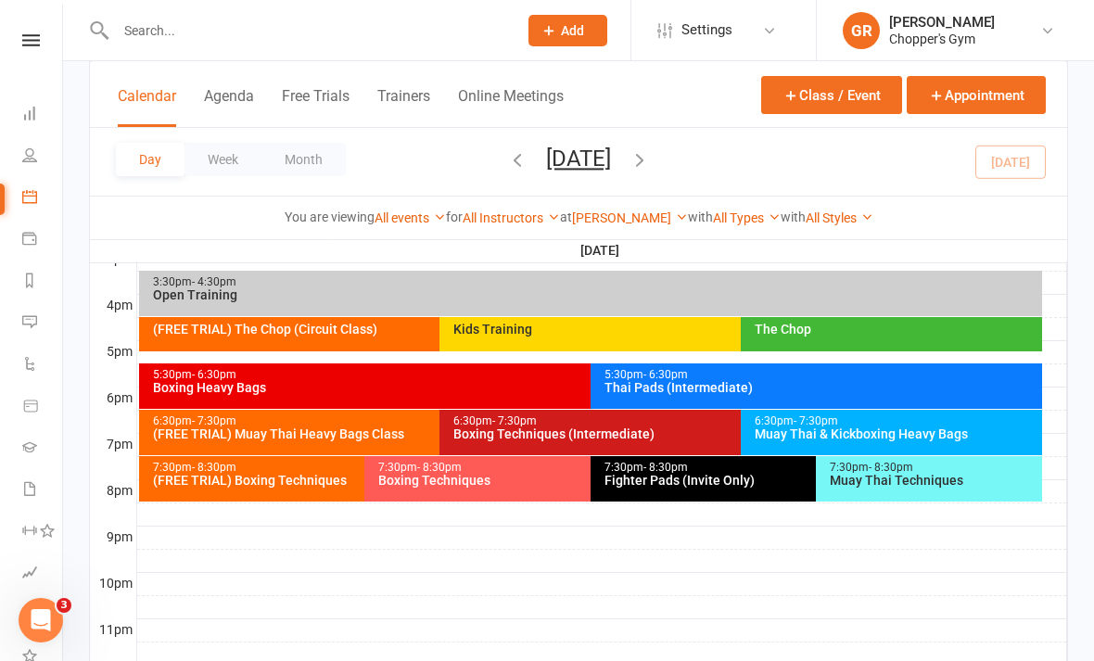
click at [544, 402] on div "5:30pm - 6:30pm Boxing Heavy Bags" at bounding box center [581, 385] width 885 height 45
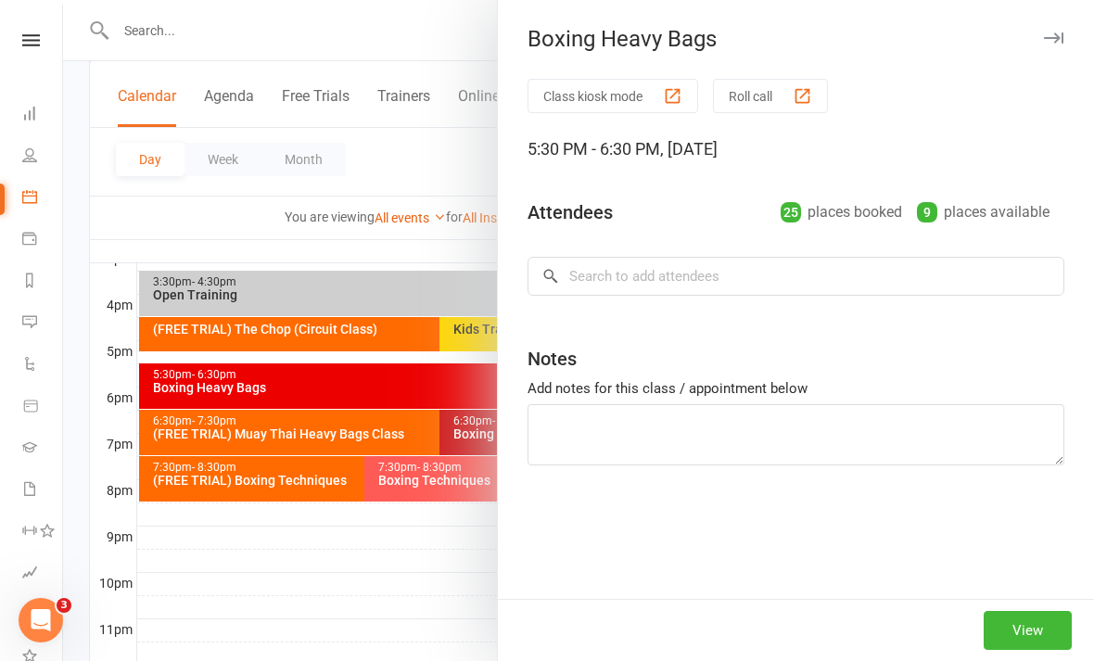
click at [414, 625] on div at bounding box center [578, 330] width 1031 height 661
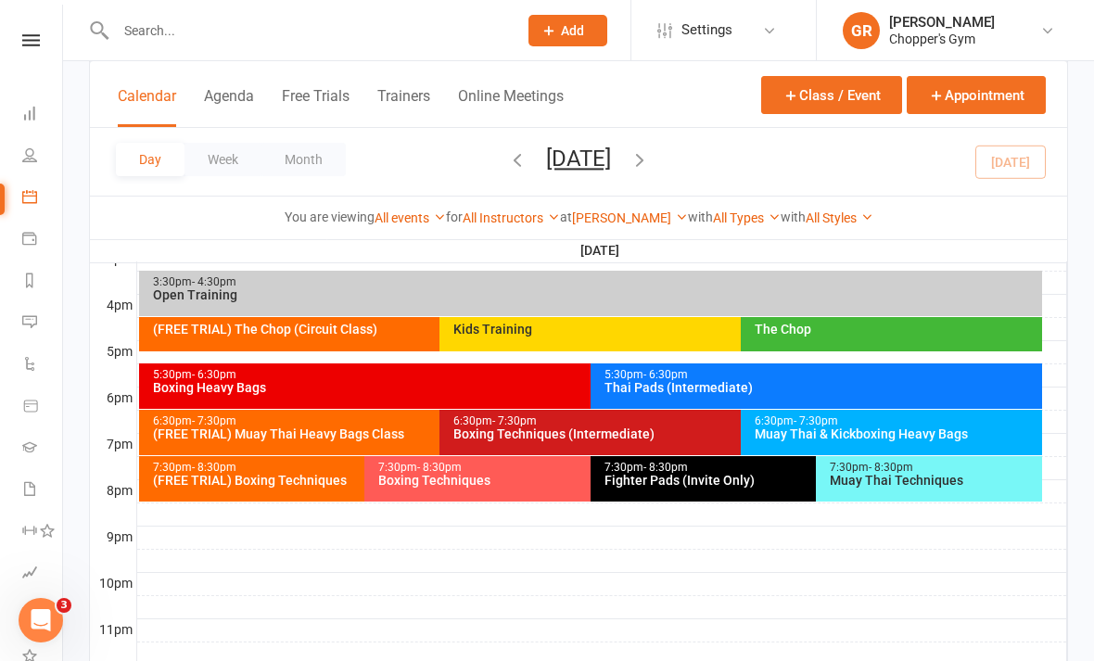
click at [899, 438] on div "Muay Thai & Kickboxing Heavy Bags" at bounding box center [896, 433] width 285 height 13
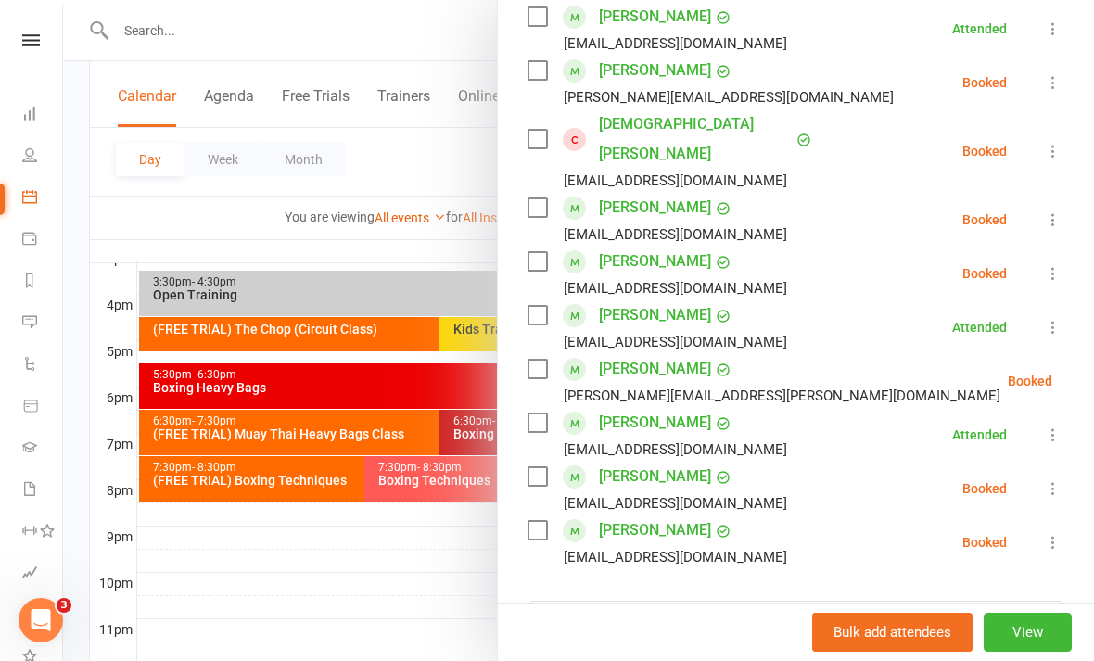
scroll to position [506, 0]
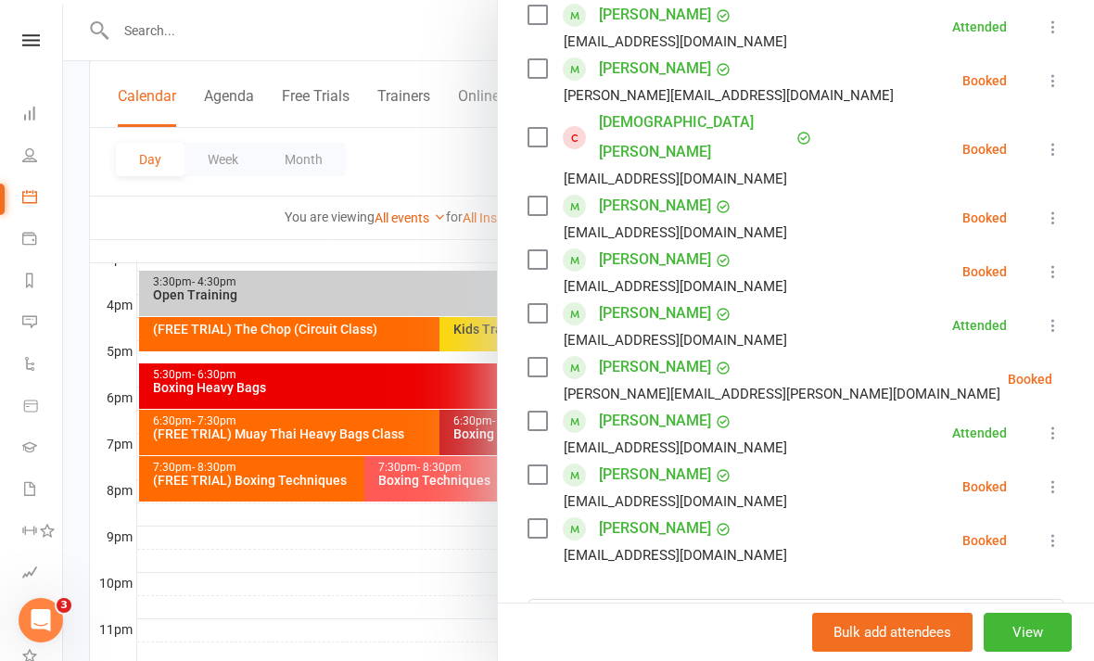
click at [421, 618] on div at bounding box center [578, 330] width 1031 height 661
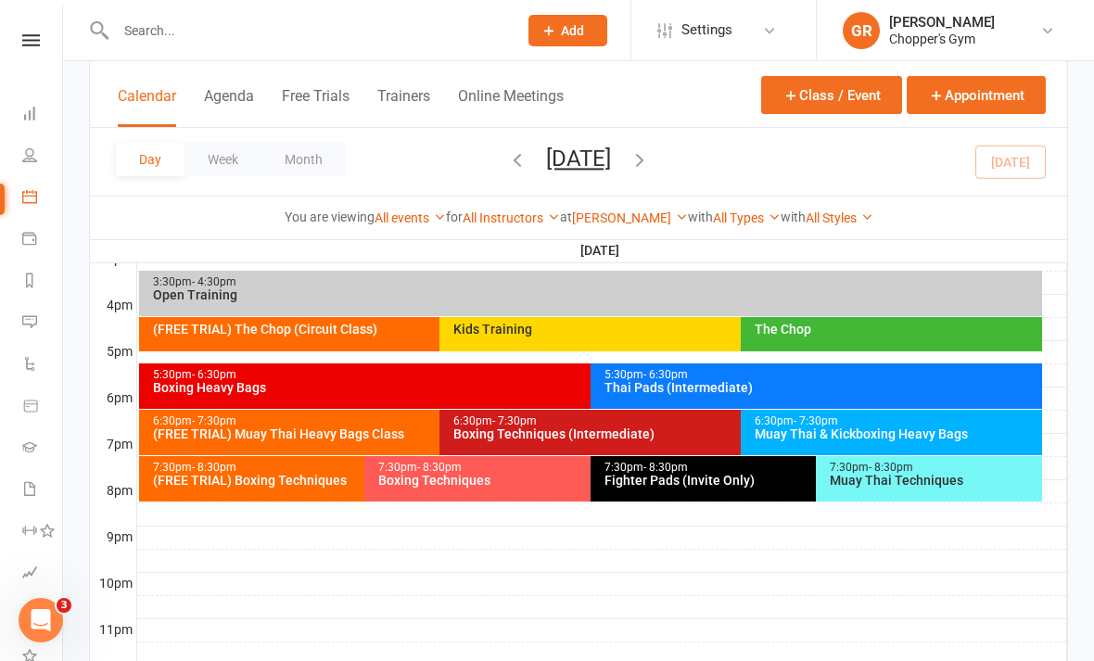
click at [914, 491] on div "7:30pm - 8:30pm Muay Thai Techniques" at bounding box center [929, 478] width 226 height 45
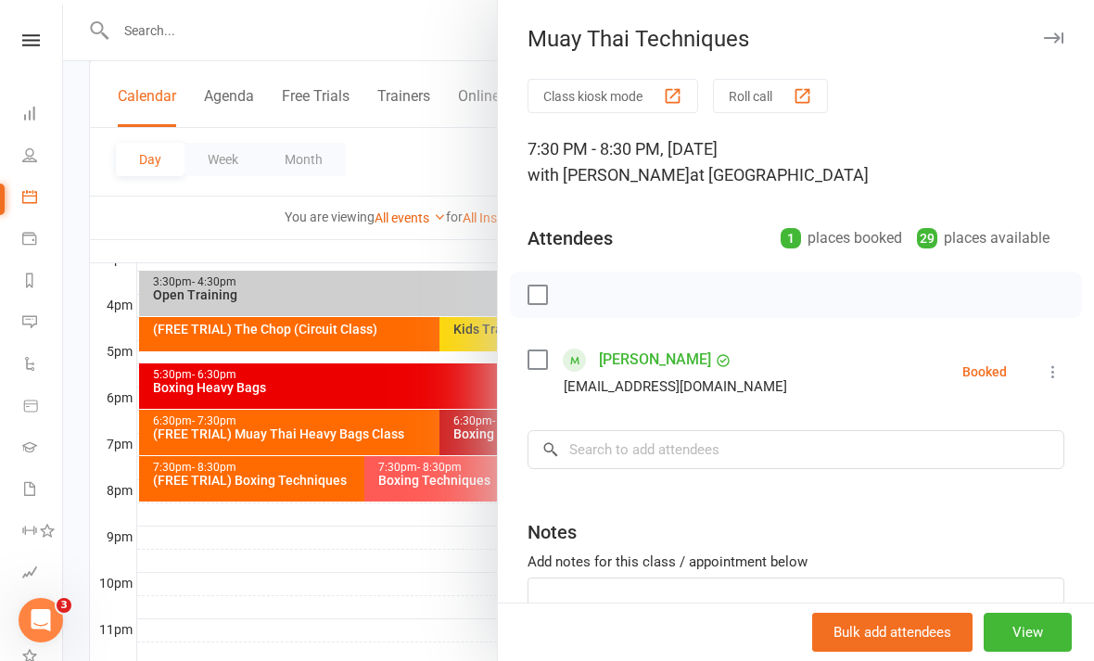
click at [466, 611] on div at bounding box center [578, 330] width 1031 height 661
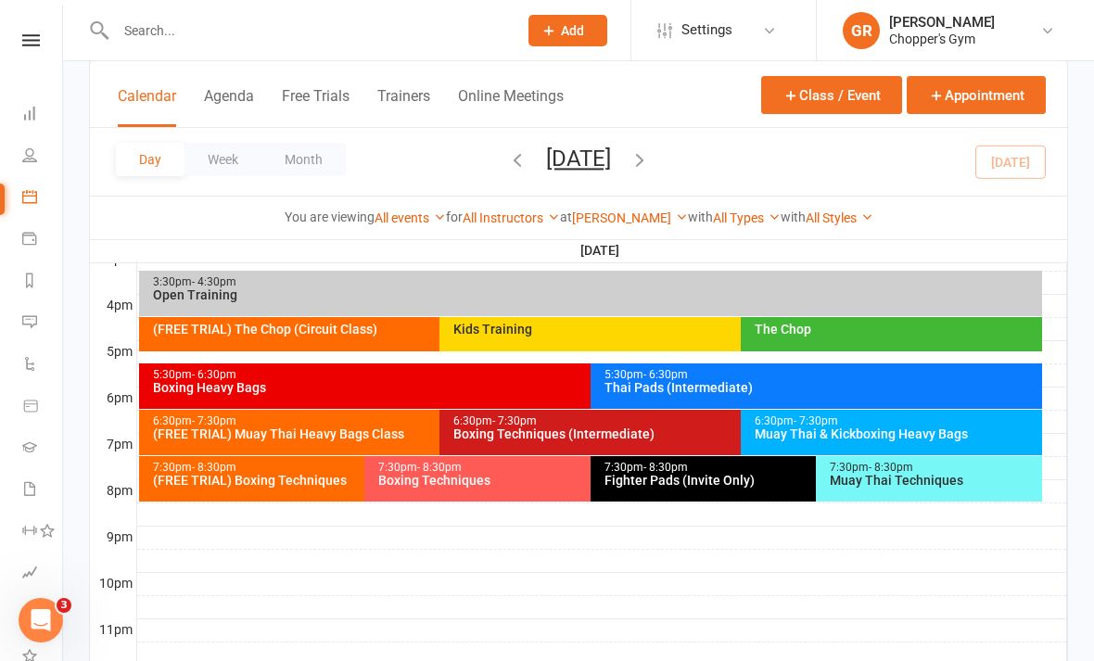
click at [724, 480] on div "Fighter Pads (Invite Only)" at bounding box center [812, 480] width 416 height 13
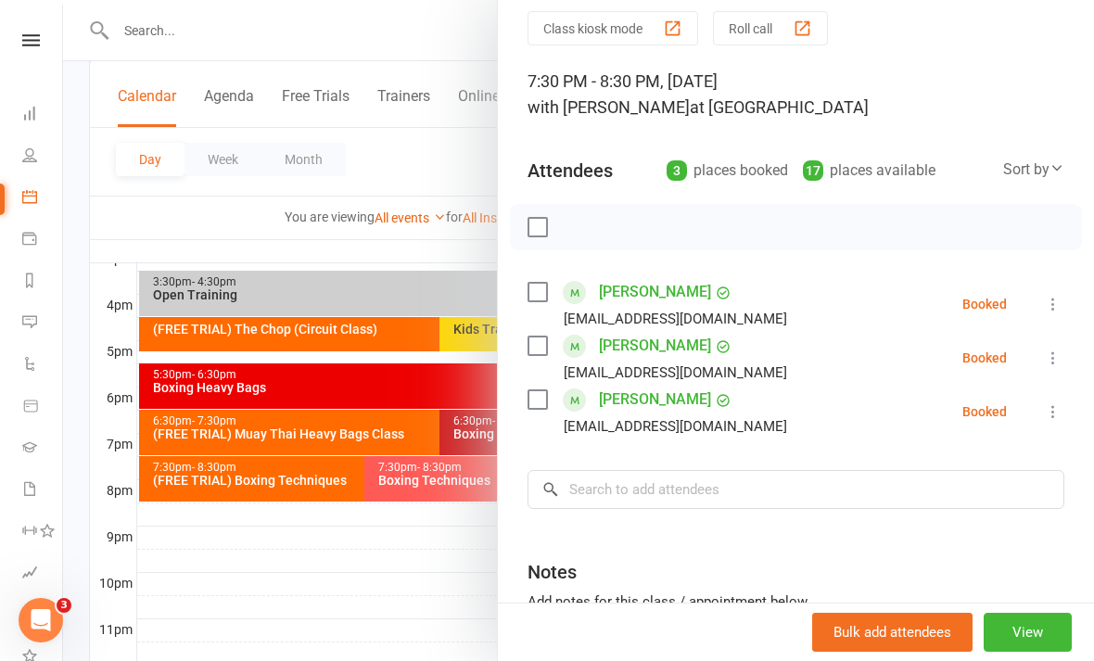
scroll to position [72, 0]
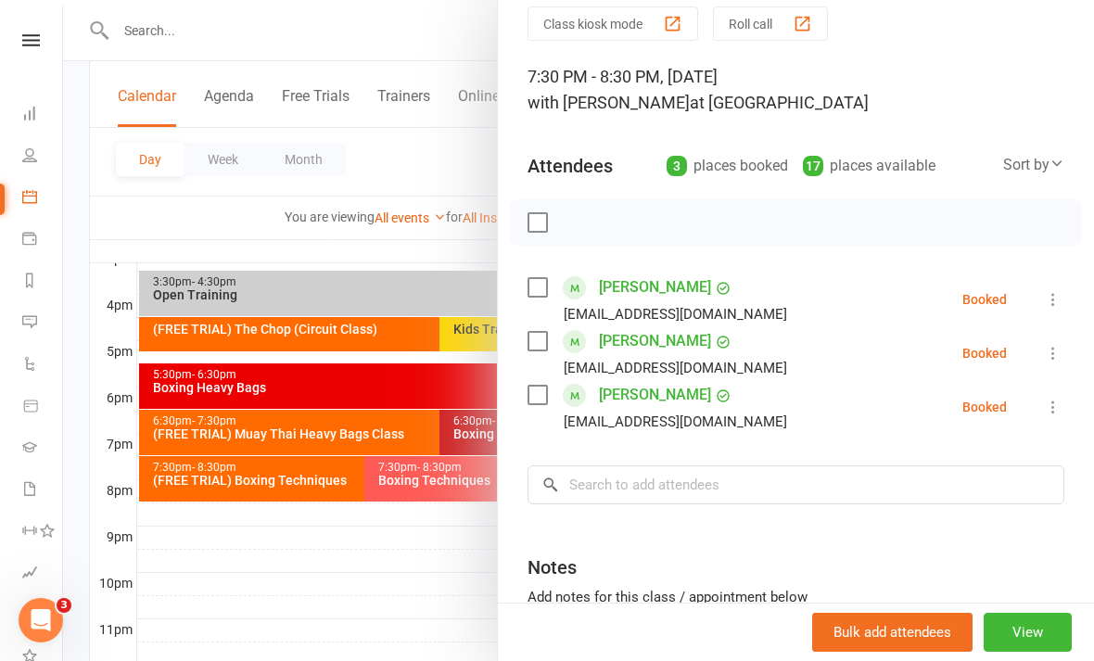
click at [1057, 300] on icon at bounding box center [1053, 299] width 19 height 19
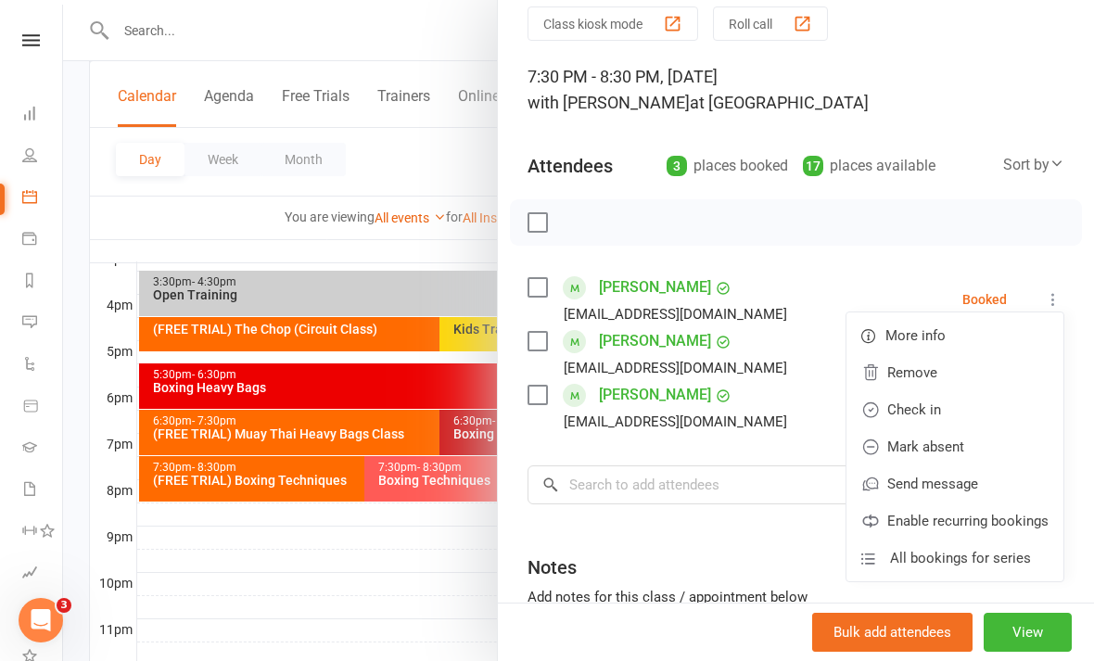
click at [966, 410] on link "Check in" at bounding box center [955, 409] width 217 height 37
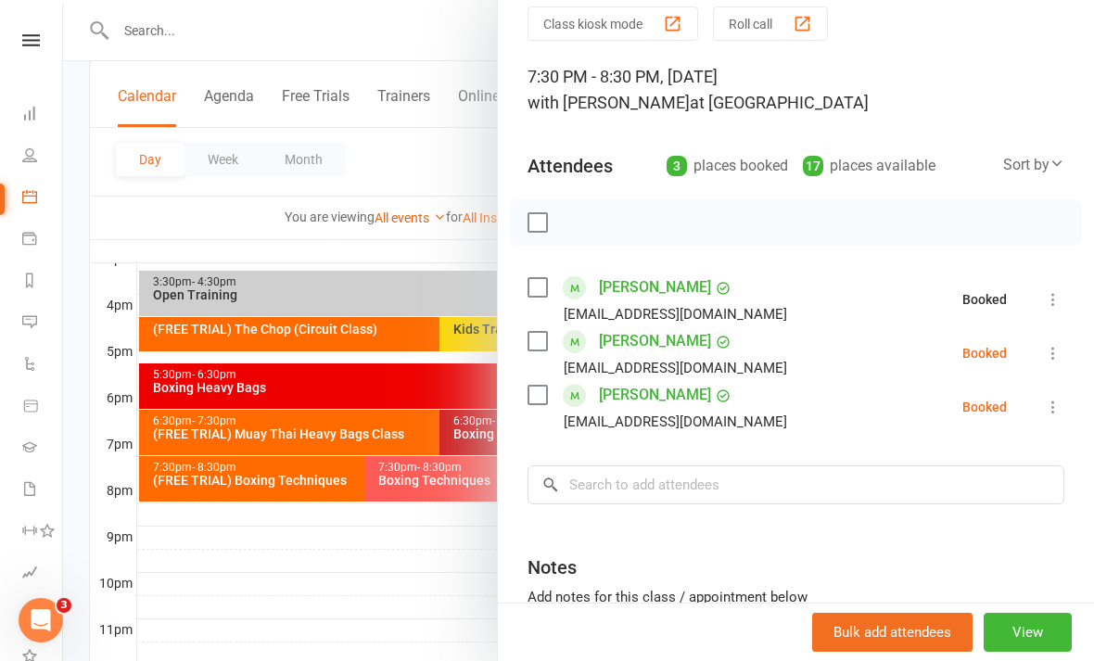
click at [1053, 358] on icon at bounding box center [1053, 353] width 19 height 19
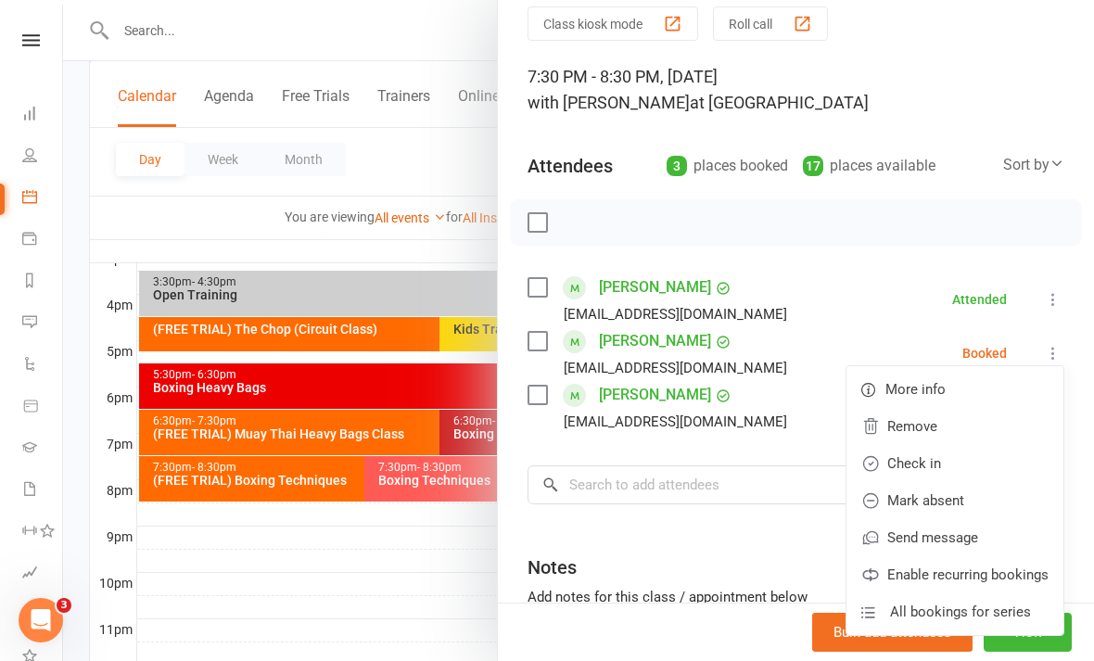
click at [948, 474] on link "Check in" at bounding box center [955, 463] width 217 height 37
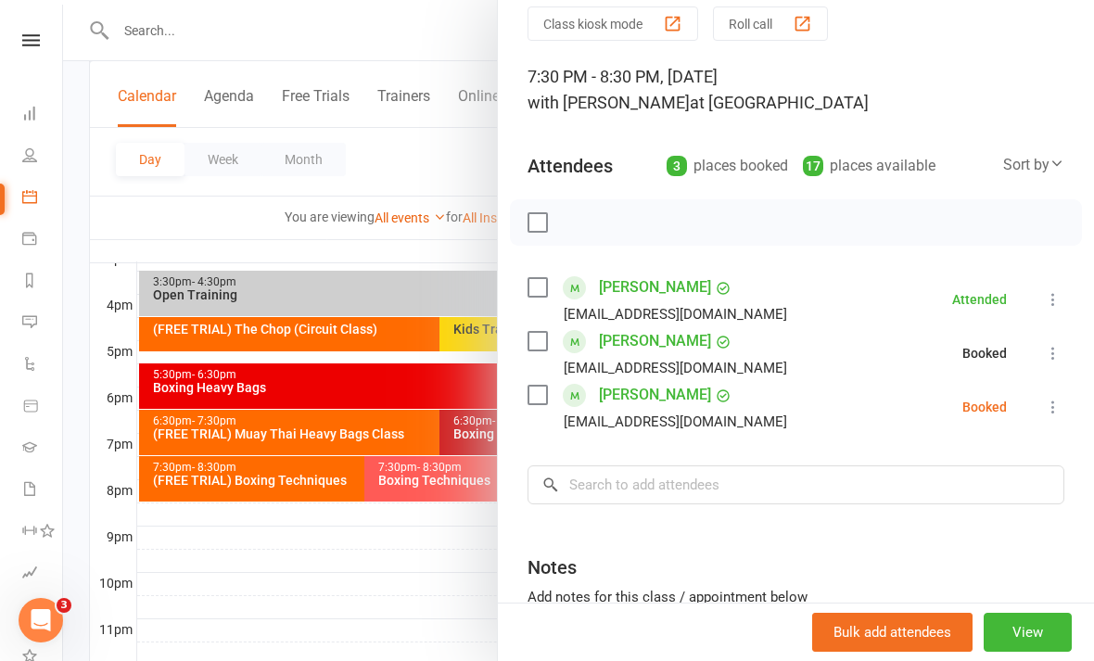
click at [430, 642] on div at bounding box center [578, 330] width 1031 height 661
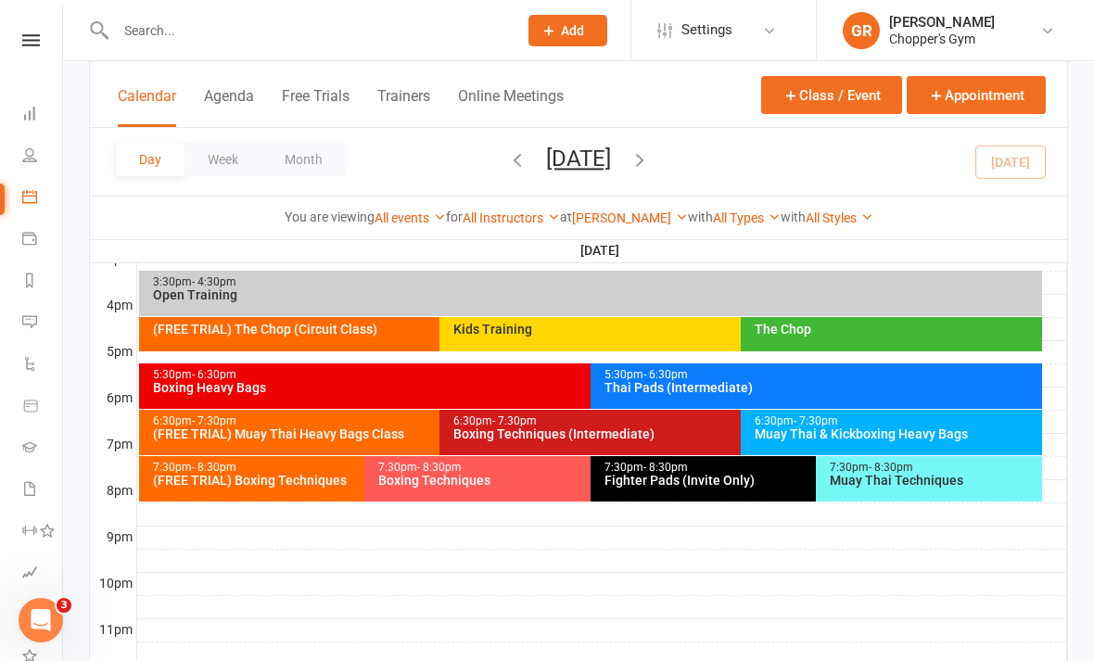
click at [526, 484] on div "Boxing Techniques" at bounding box center [585, 480] width 416 height 13
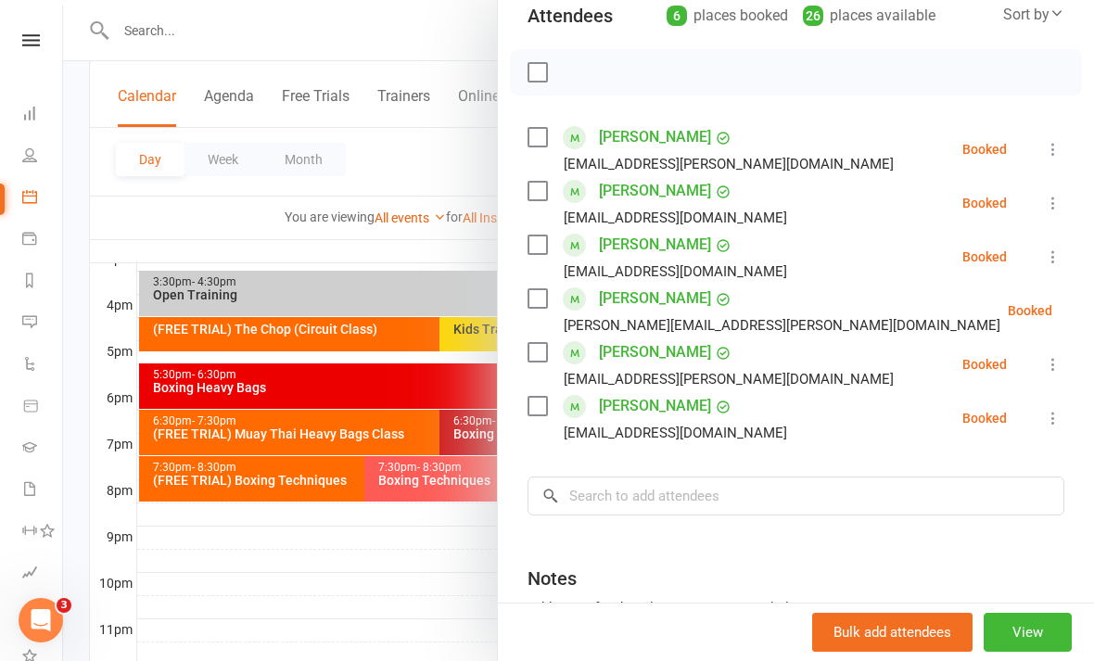
scroll to position [226, 0]
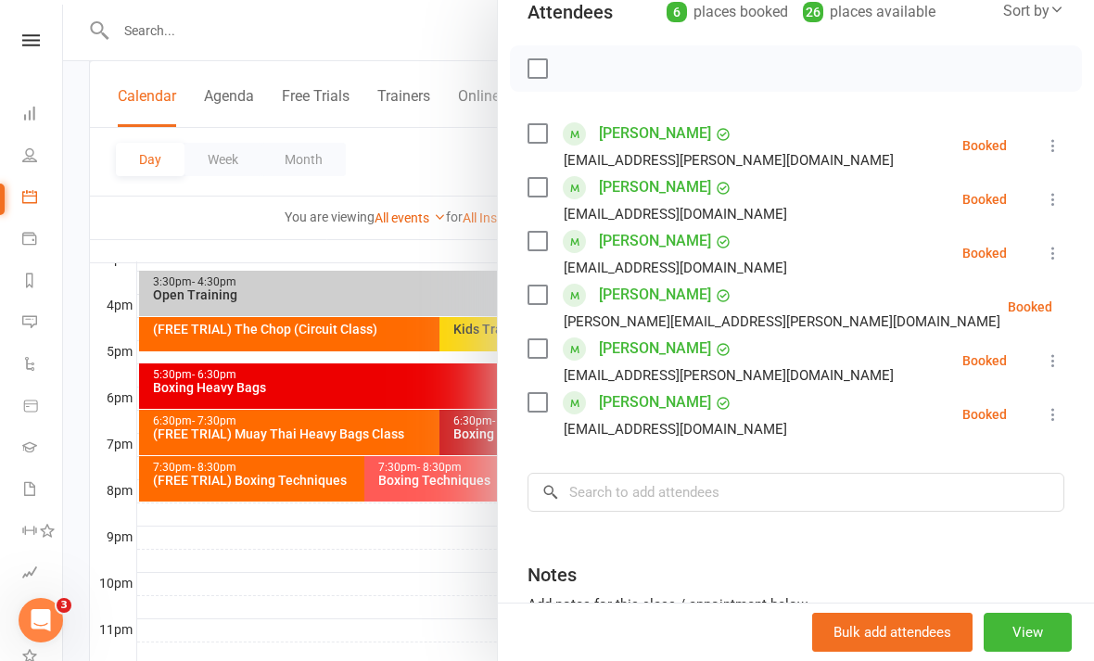
click at [410, 55] on div at bounding box center [578, 330] width 1031 height 661
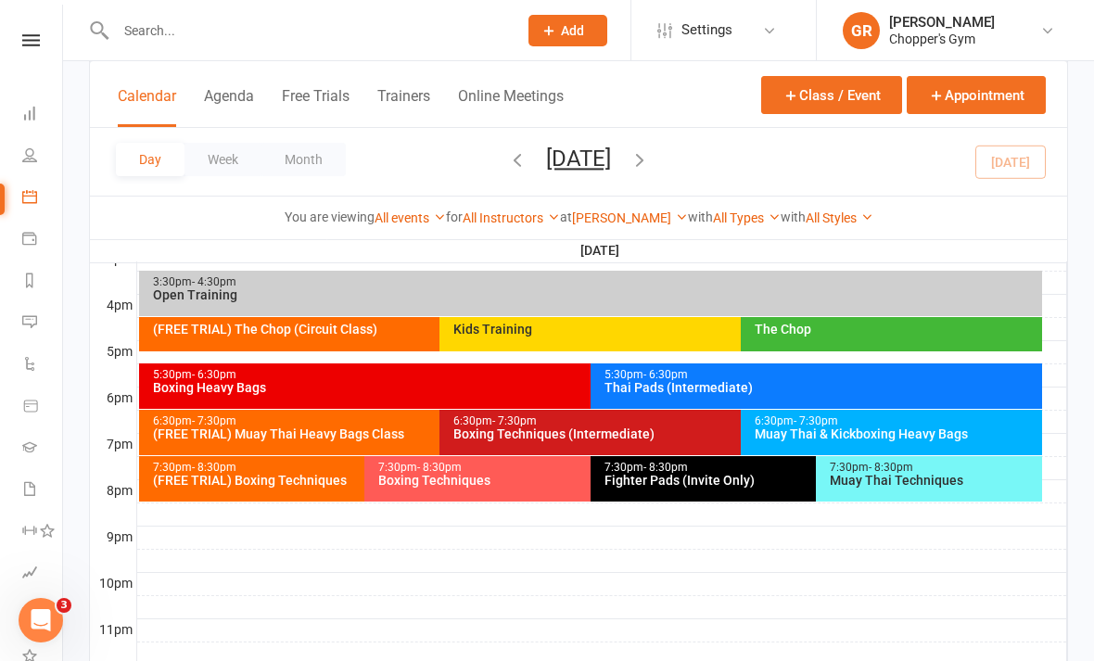
click at [427, 25] on input "text" at bounding box center [307, 31] width 394 height 26
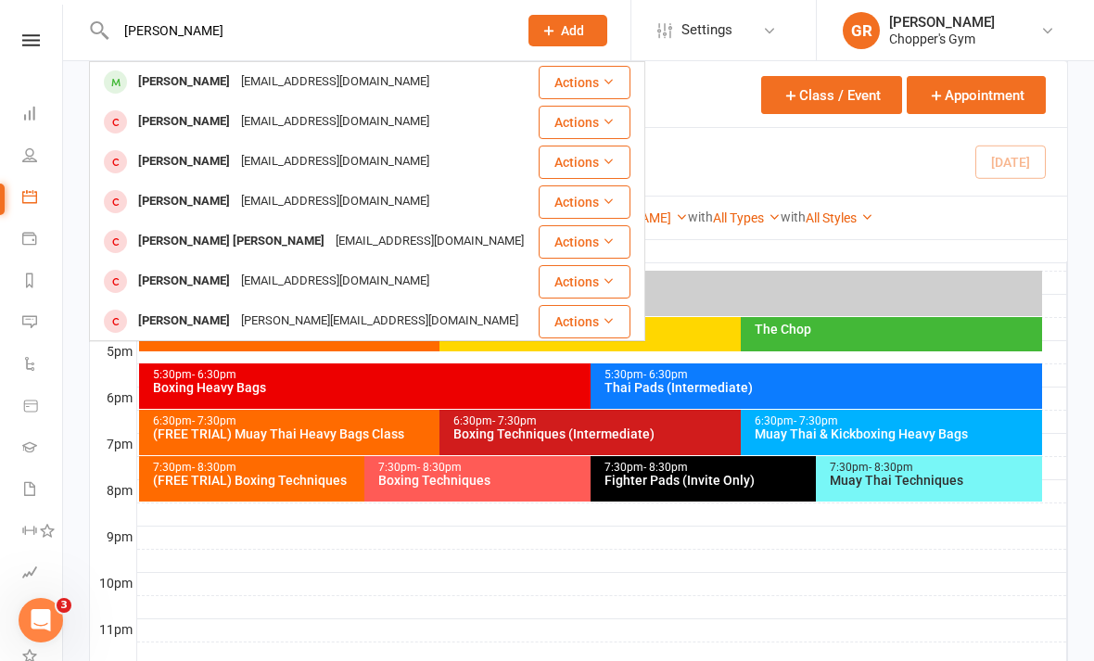
type input "Jae"
click at [364, 76] on div "Jae Lee jae0234846@gmail.com" at bounding box center [314, 82] width 446 height 38
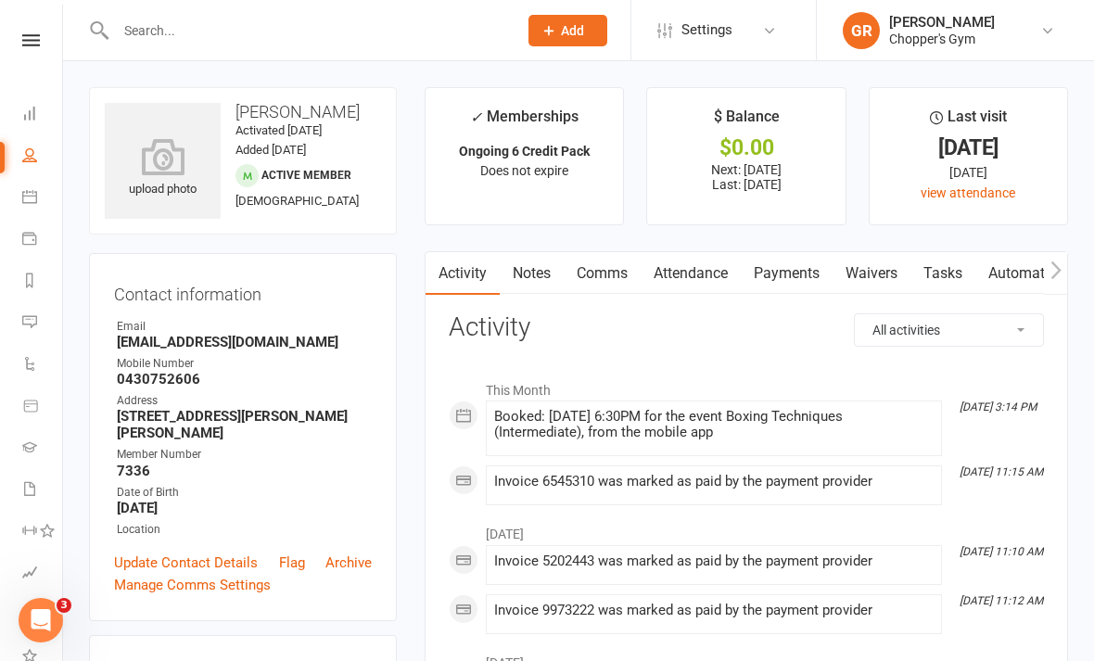
click at [801, 268] on link "Payments" at bounding box center [787, 273] width 92 height 43
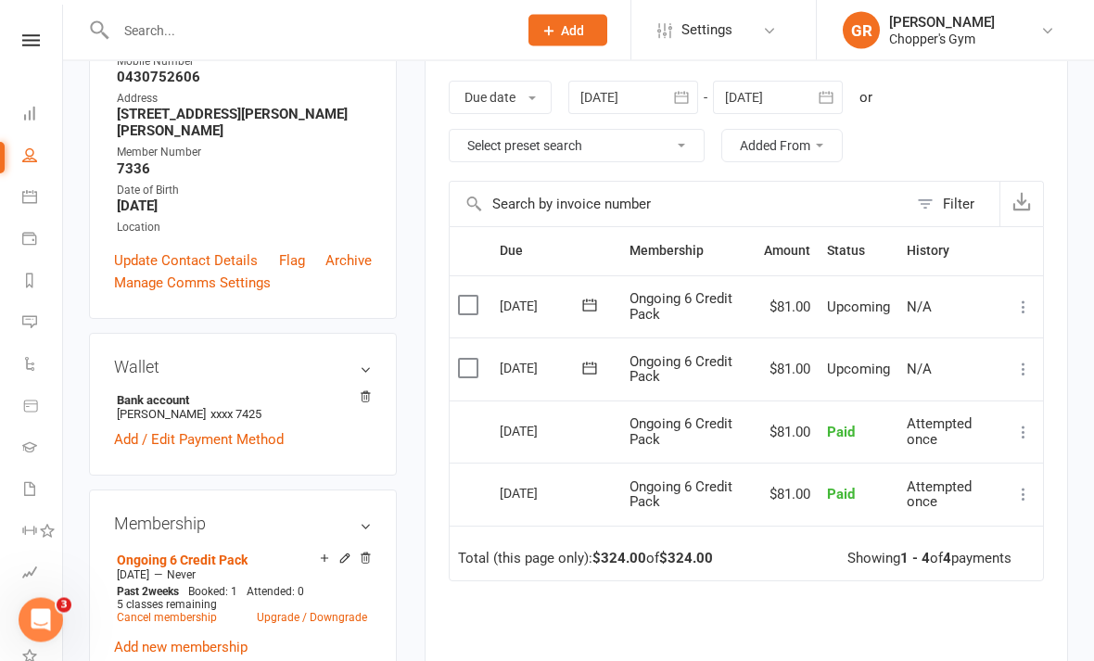
scroll to position [302, 0]
click at [175, 611] on link "Cancel membership" at bounding box center [167, 617] width 100 height 13
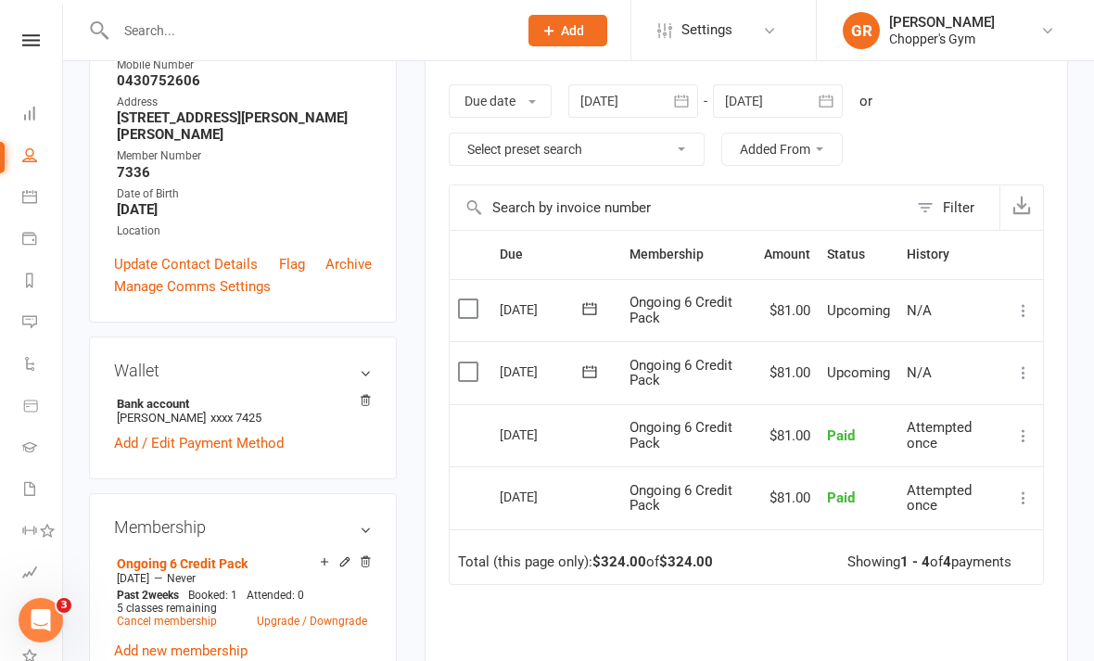
scroll to position [298, 0]
click at [187, 616] on link "Cancel membership" at bounding box center [167, 622] width 100 height 13
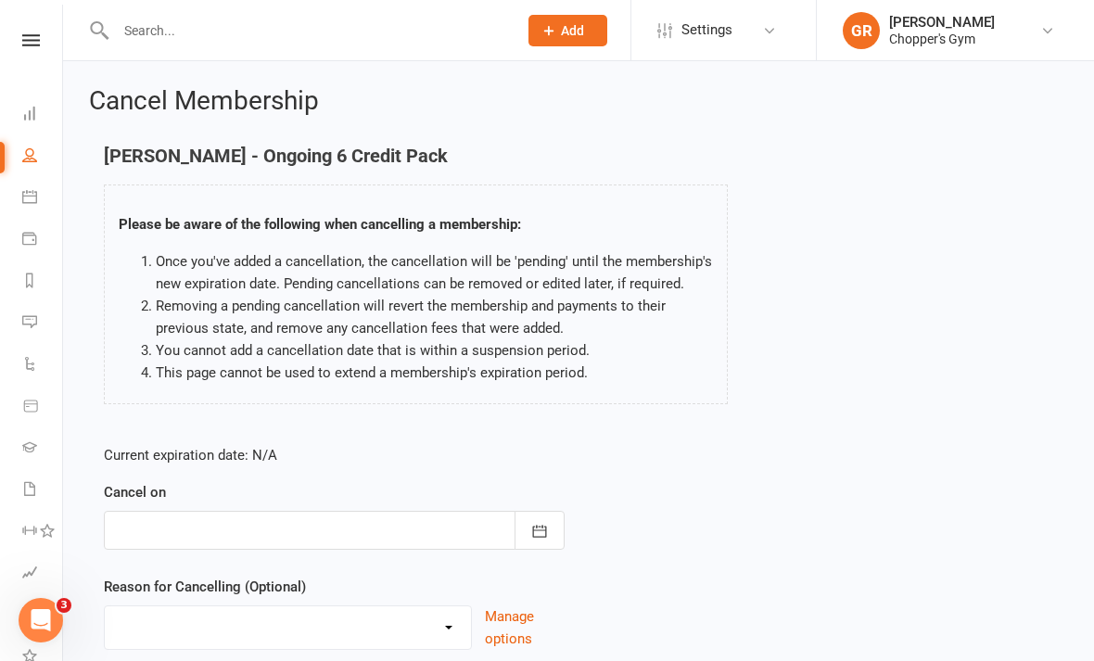
click at [533, 531] on icon "button" at bounding box center [540, 531] width 14 height 12
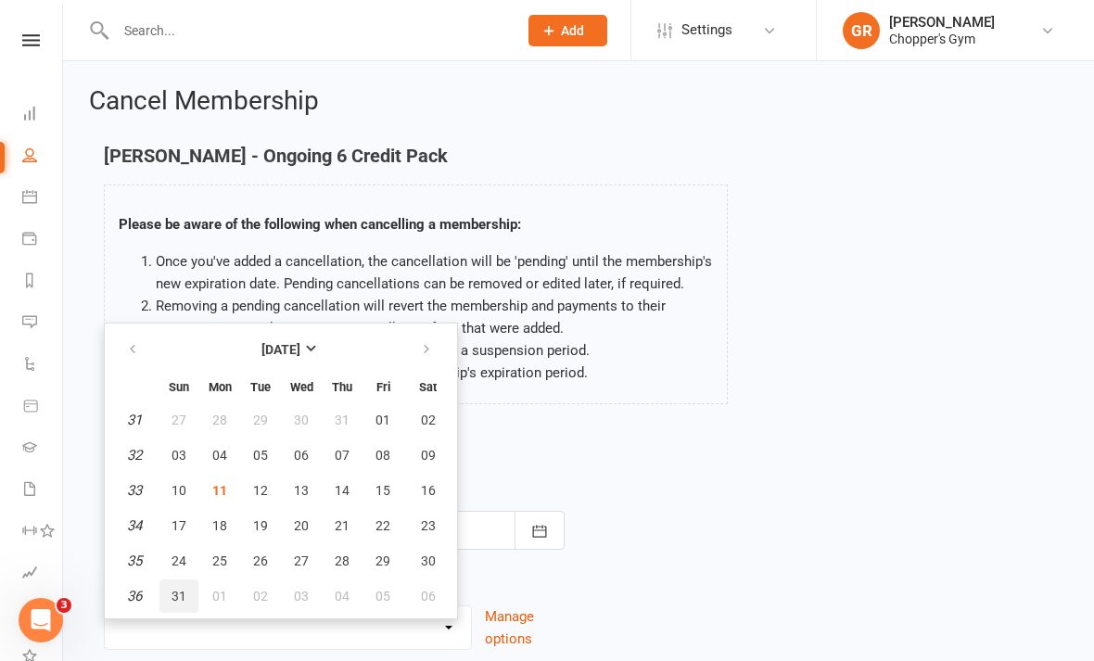
click at [176, 606] on button "31" at bounding box center [178, 596] width 39 height 33
type input "31 Aug 2025"
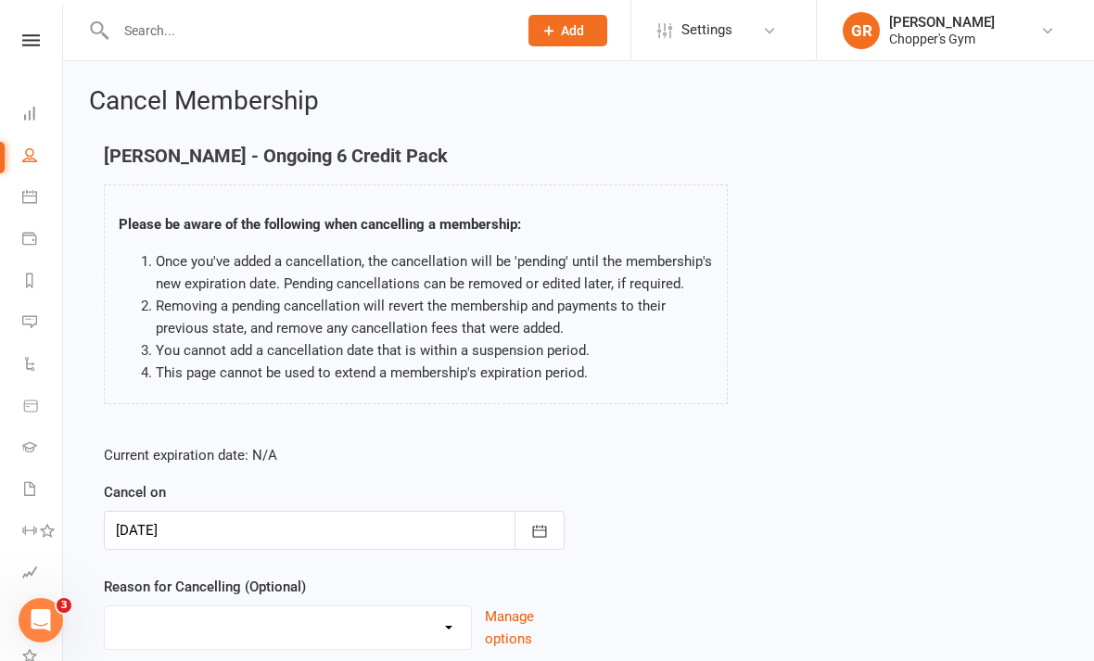
scroll to position [96, 0]
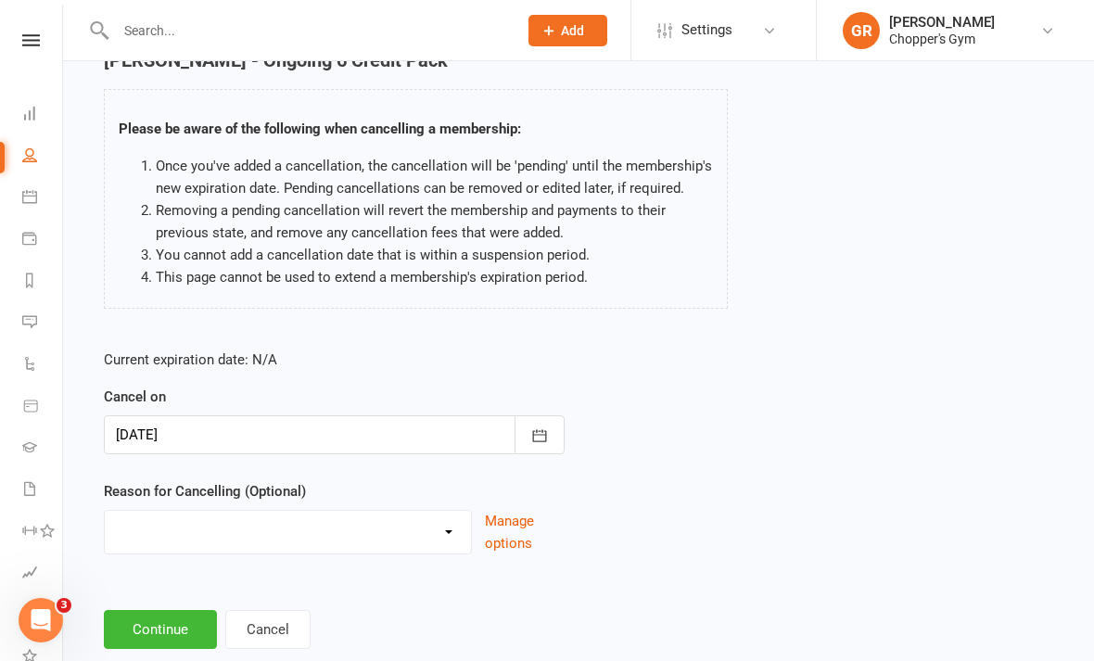
click at [424, 534] on select "Cancelled Holiday Injury Medical Reasons Membership Change Sick Other reason" at bounding box center [288, 529] width 366 height 37
select select "0"
click at [155, 622] on button "Continue" at bounding box center [160, 629] width 113 height 39
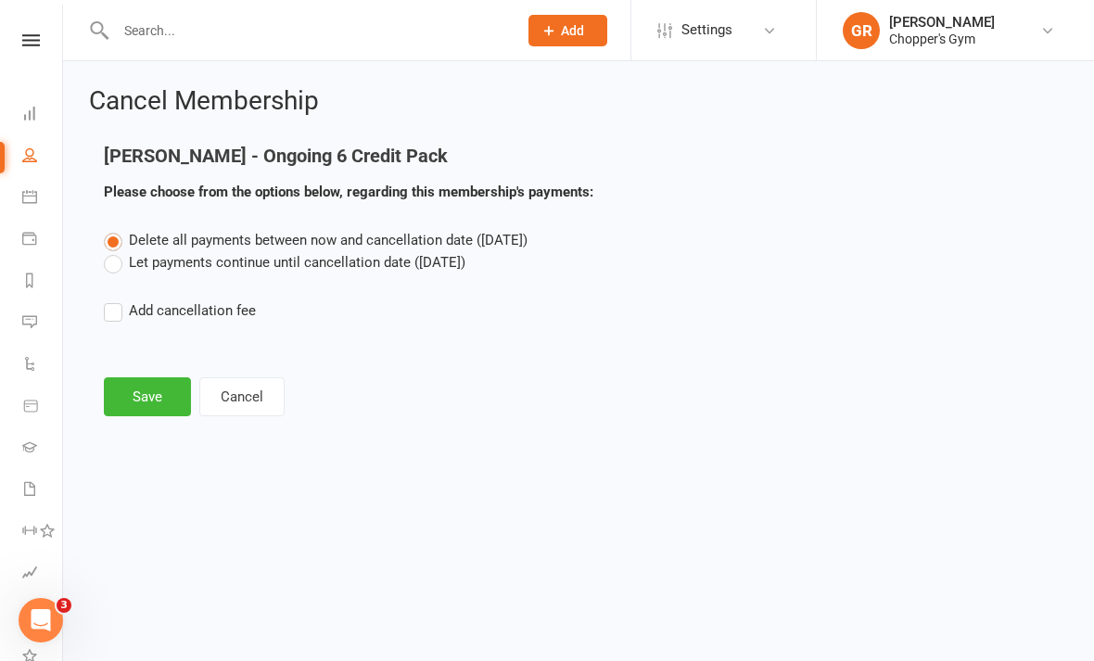
scroll to position [0, 0]
click at [350, 256] on label "Let payments continue until cancellation date (Aug 31, 2025)" at bounding box center [285, 262] width 362 height 22
click at [116, 251] on input "Let payments continue until cancellation date (Aug 31, 2025)" at bounding box center [110, 251] width 12 height 0
click at [175, 388] on button "Save" at bounding box center [147, 396] width 87 height 39
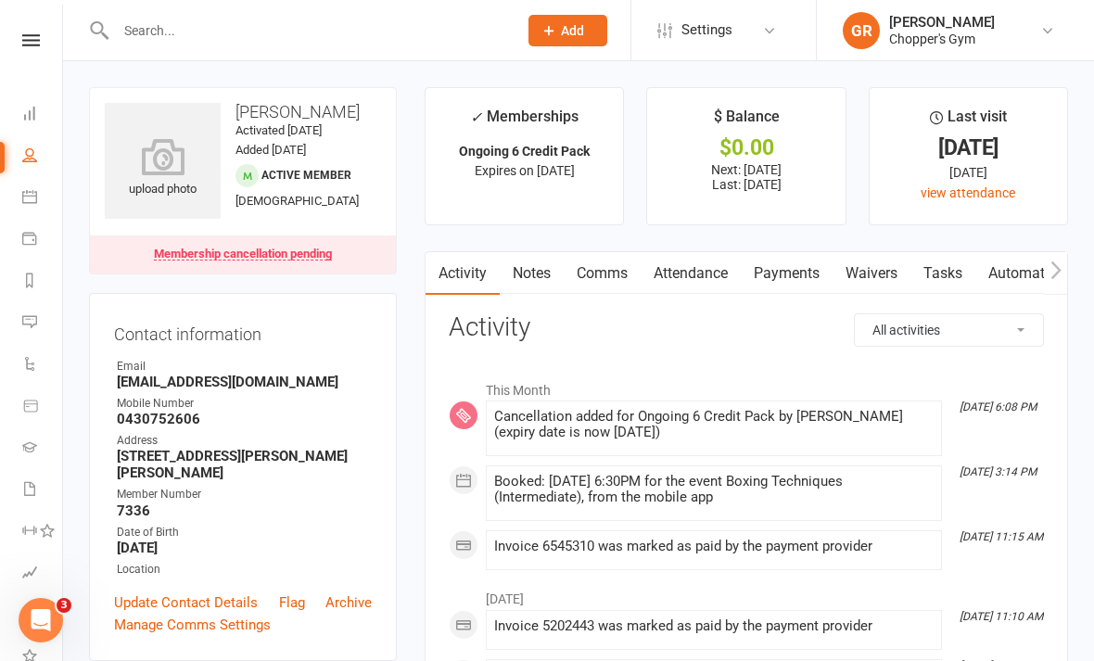
click at [28, 196] on icon at bounding box center [29, 196] width 15 height 15
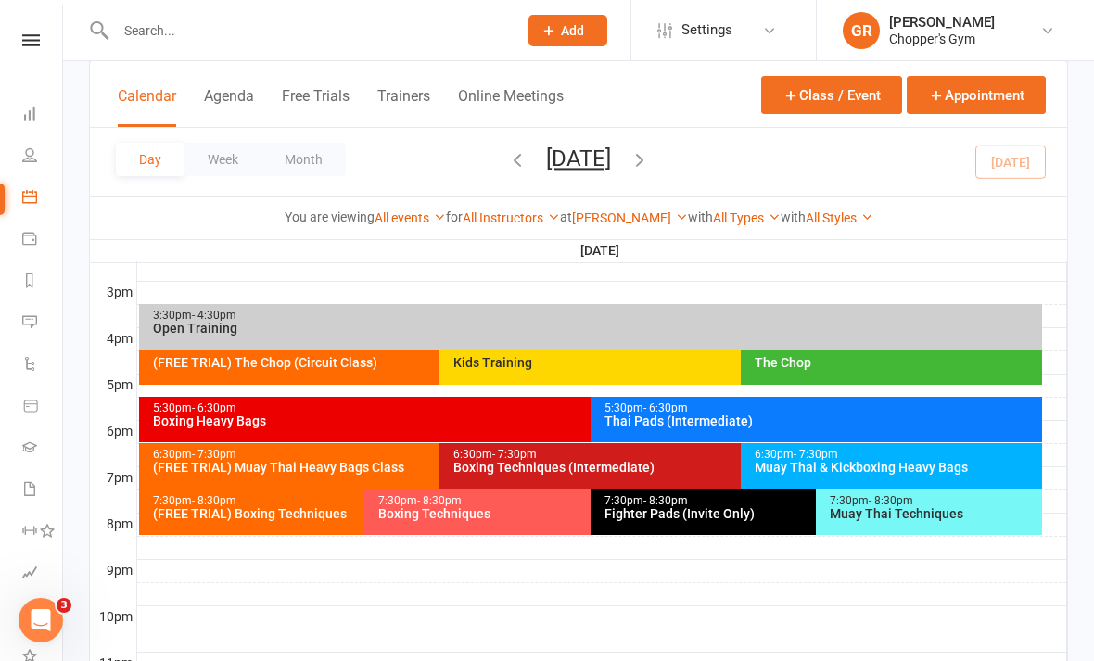
scroll to position [838, 0]
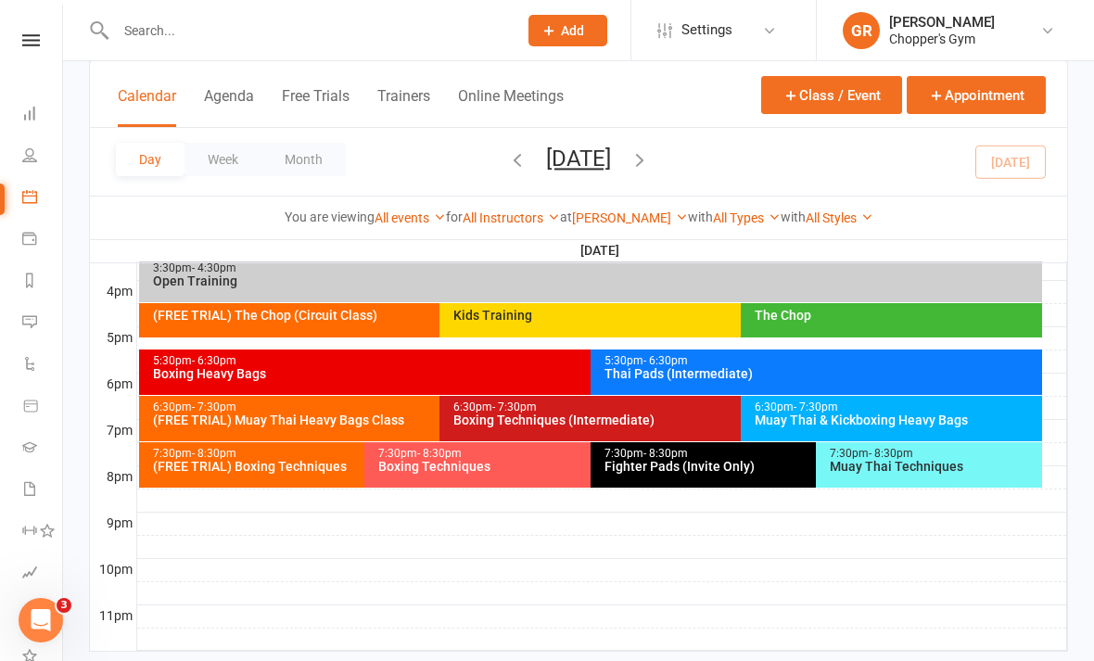
click at [652, 435] on div "6:30pm - 7:30pm Boxing Techniques (Intermediate)" at bounding box center [731, 418] width 583 height 45
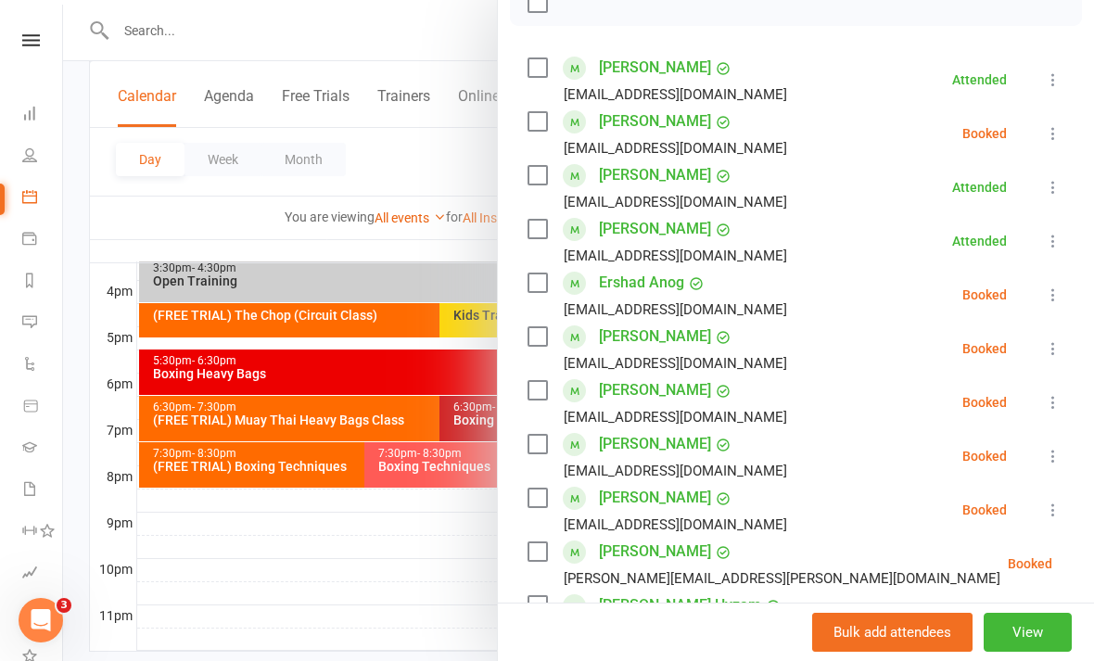
scroll to position [300, 0]
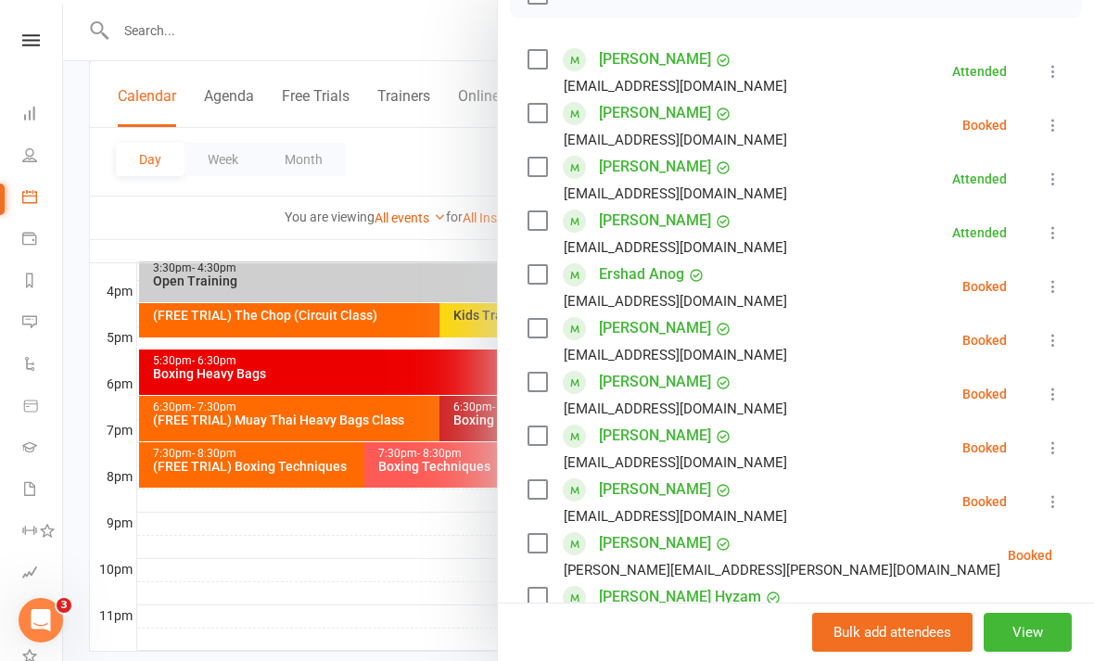
click at [1056, 396] on icon at bounding box center [1053, 394] width 19 height 19
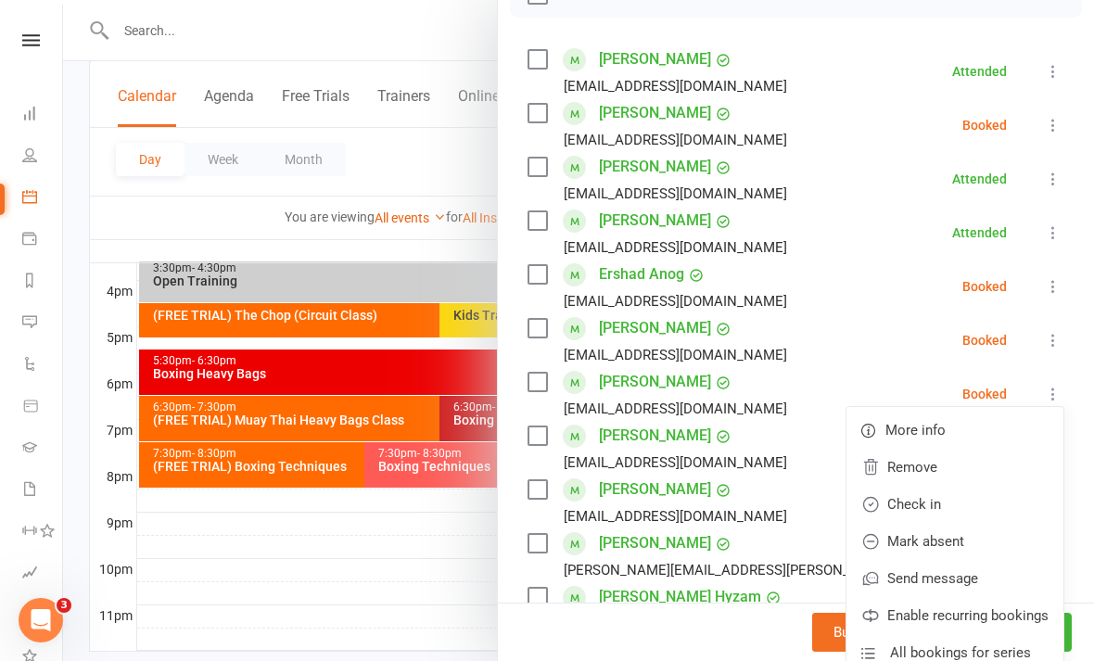
click at [951, 509] on link "Check in" at bounding box center [955, 504] width 217 height 37
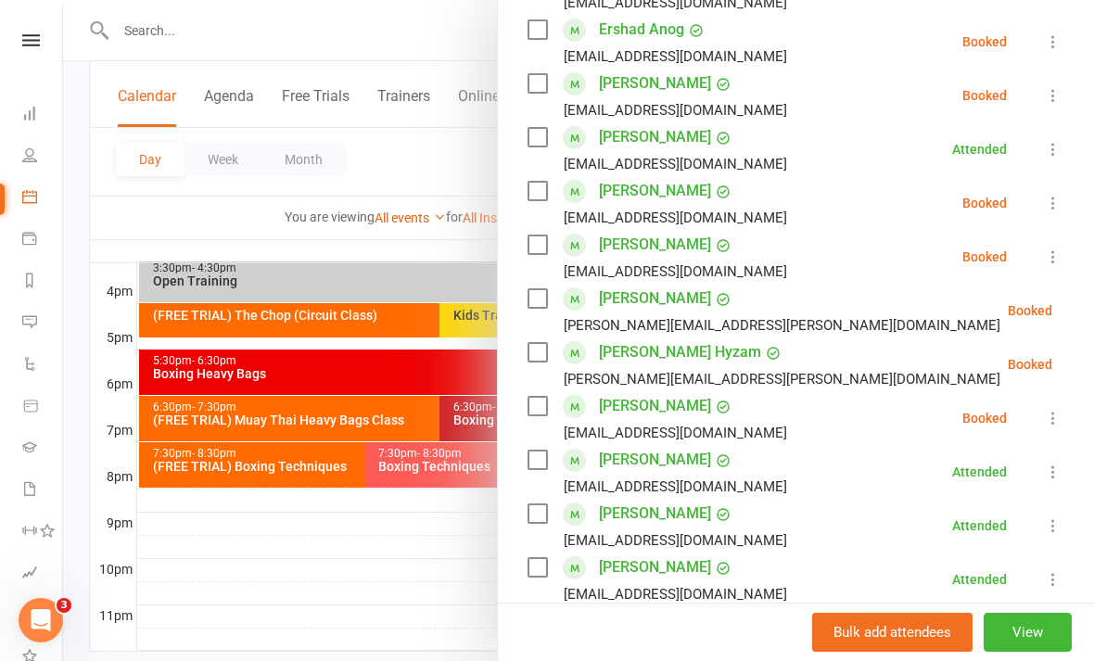
scroll to position [554, 0]
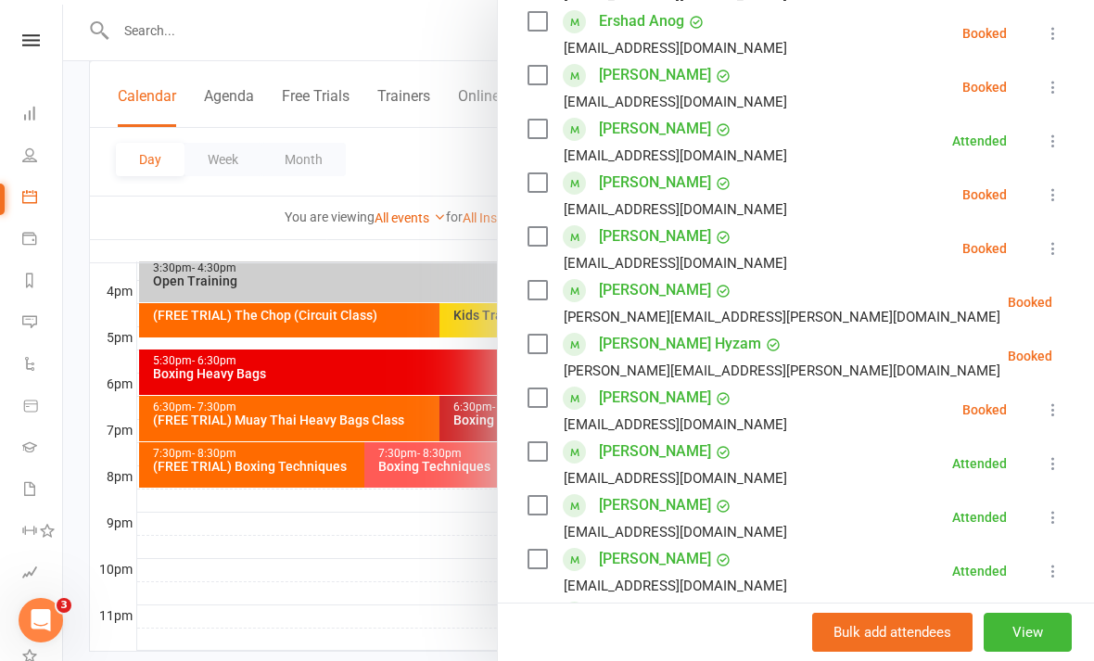
click at [1090, 302] on icon at bounding box center [1099, 302] width 19 height 19
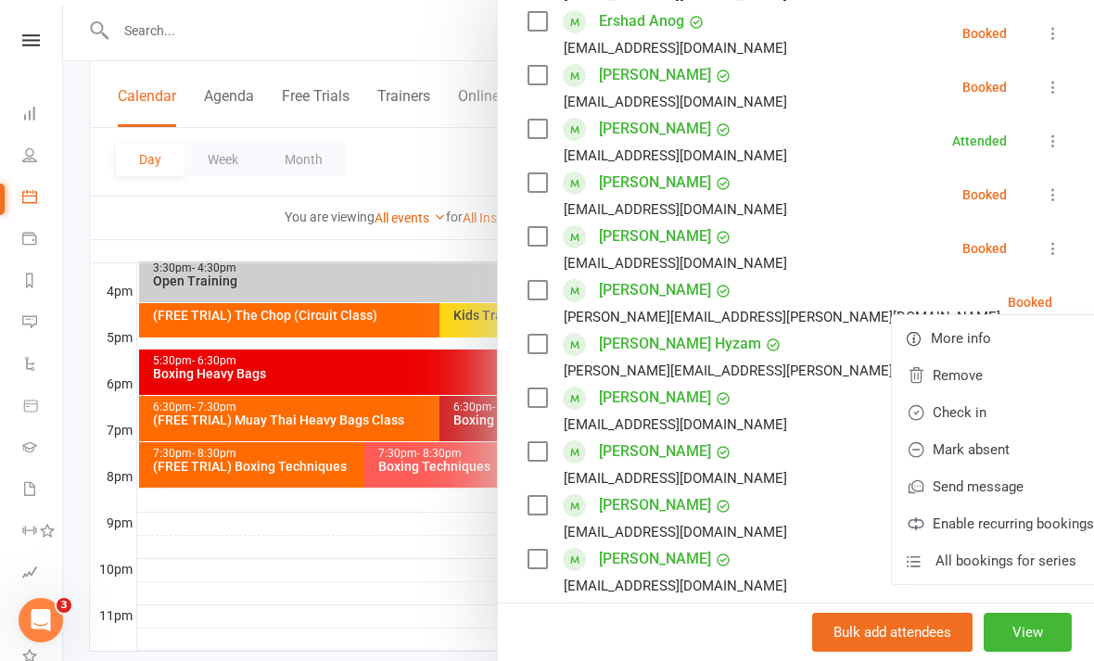
click at [957, 411] on link "Check in" at bounding box center [1000, 412] width 217 height 37
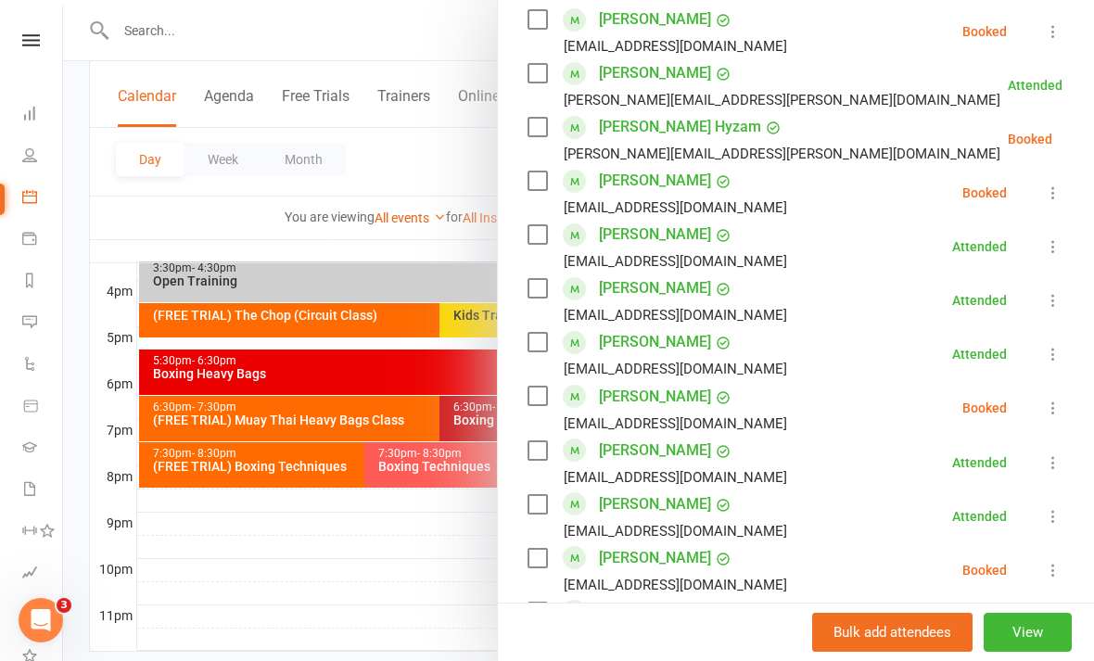
scroll to position [777, 0]
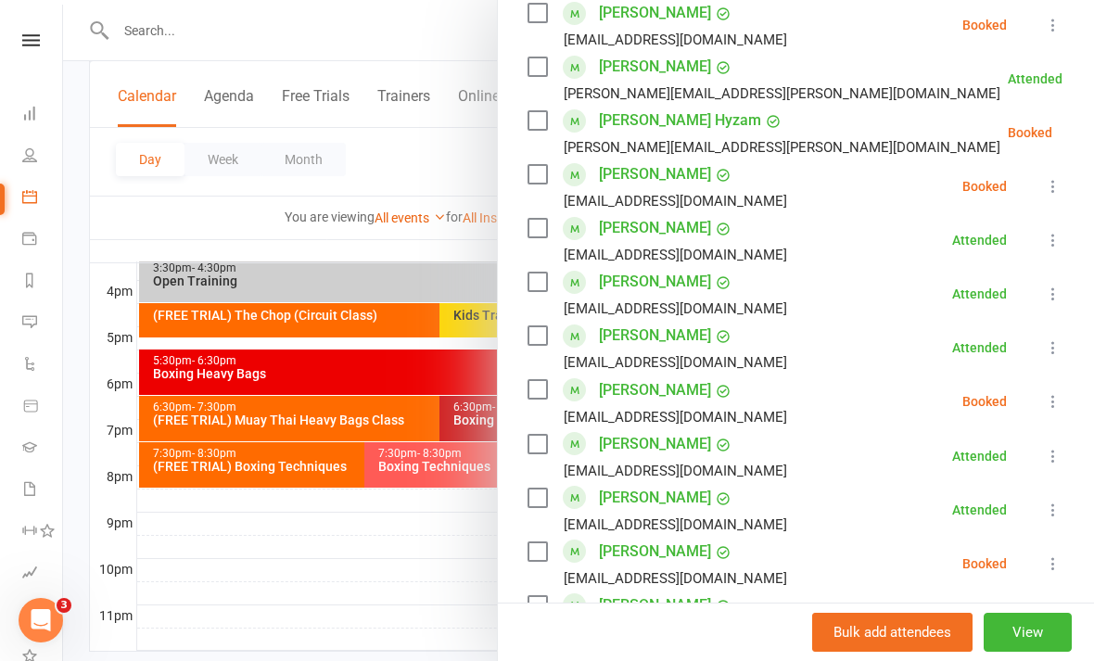
click at [1048, 402] on icon at bounding box center [1053, 401] width 19 height 19
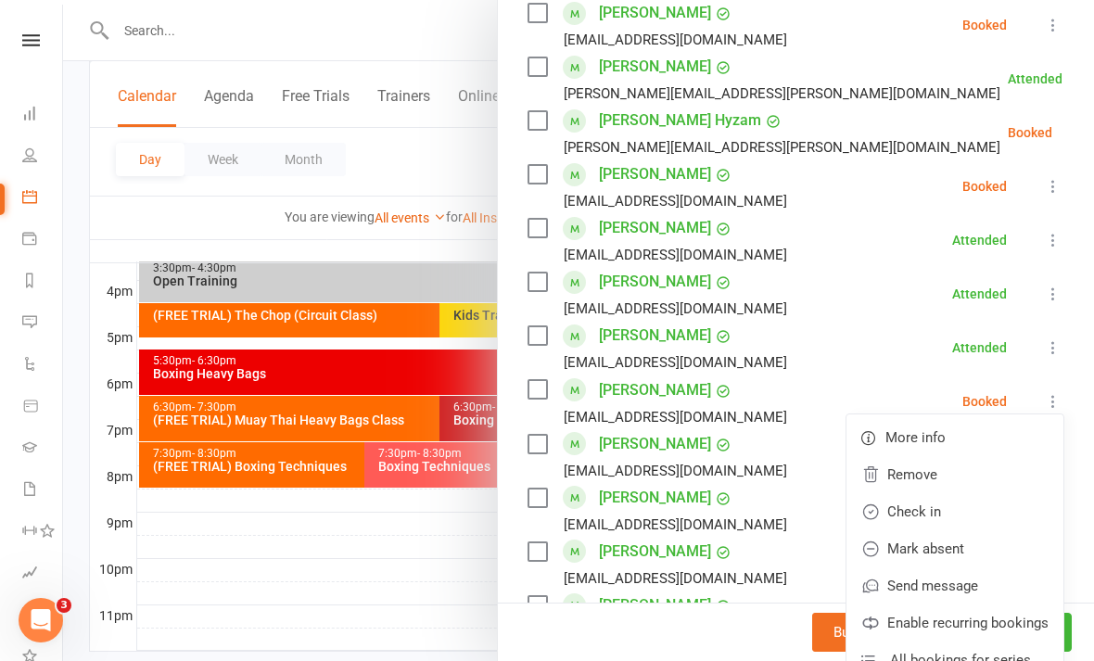
click at [948, 512] on link "Check in" at bounding box center [955, 511] width 217 height 37
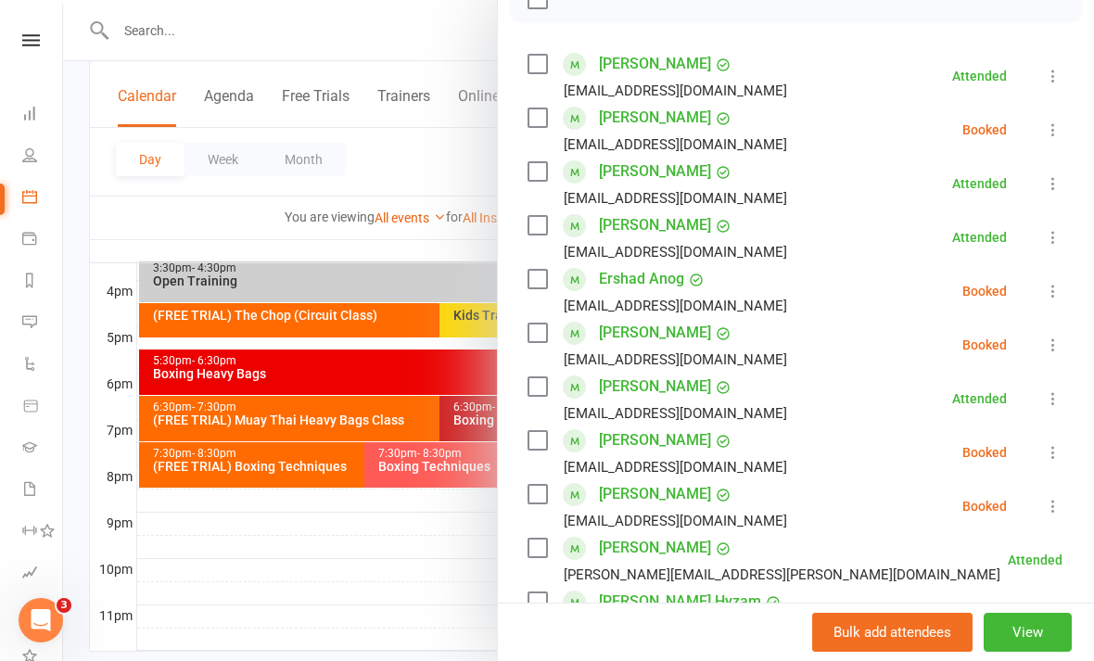
scroll to position [298, 0]
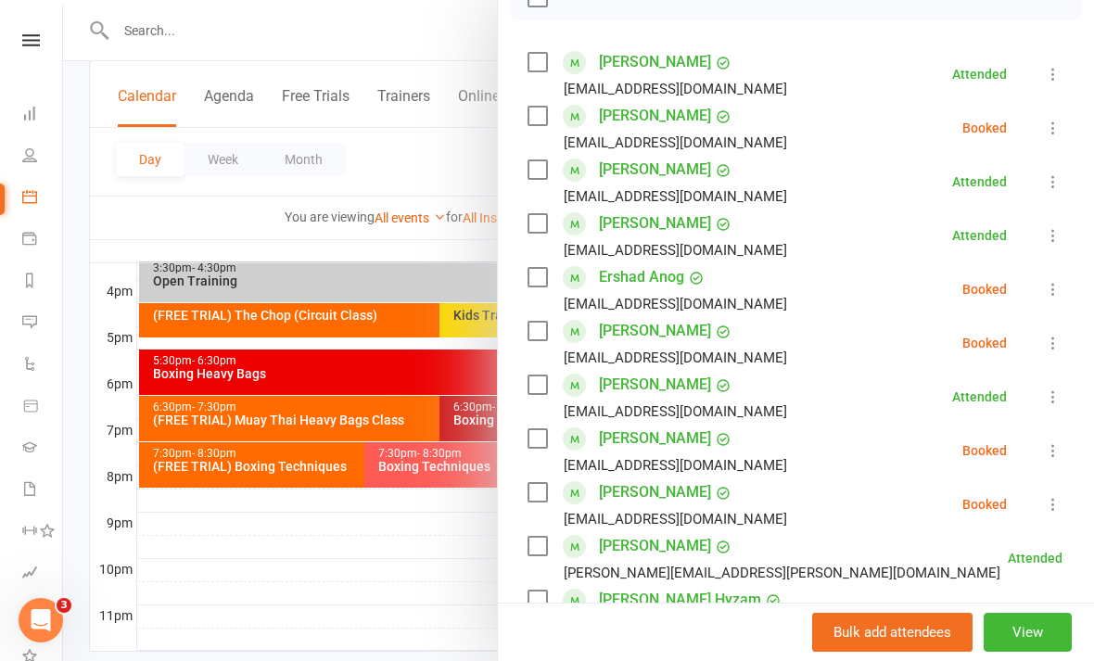
click at [395, 573] on div at bounding box center [578, 330] width 1031 height 661
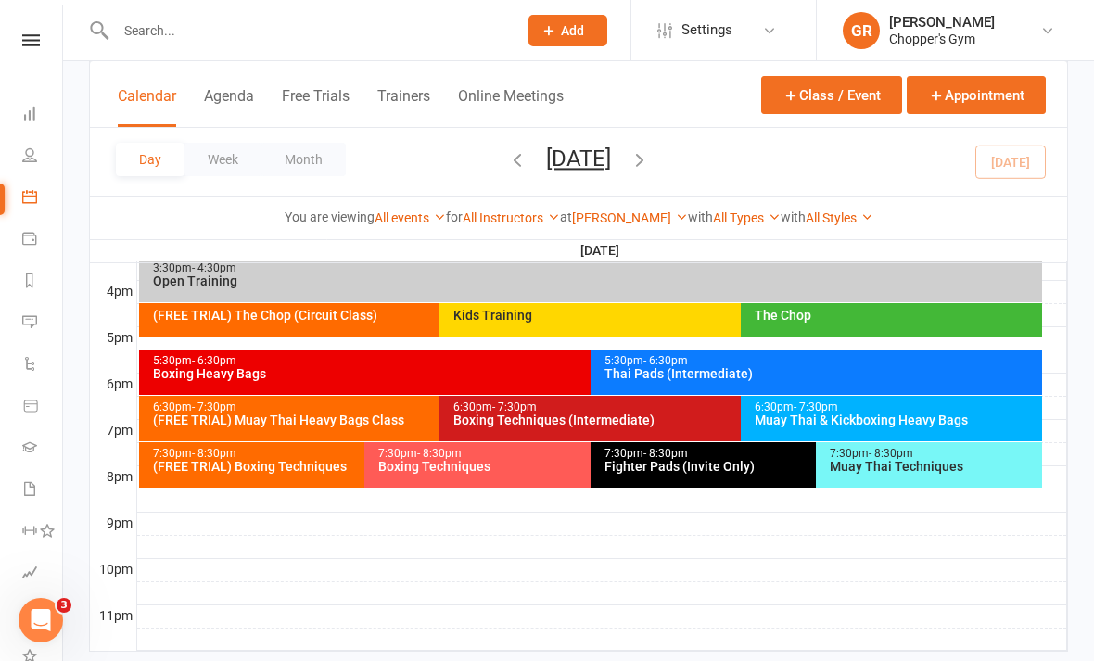
click at [861, 422] on div "Muay Thai & Kickboxing Heavy Bags" at bounding box center [896, 420] width 285 height 13
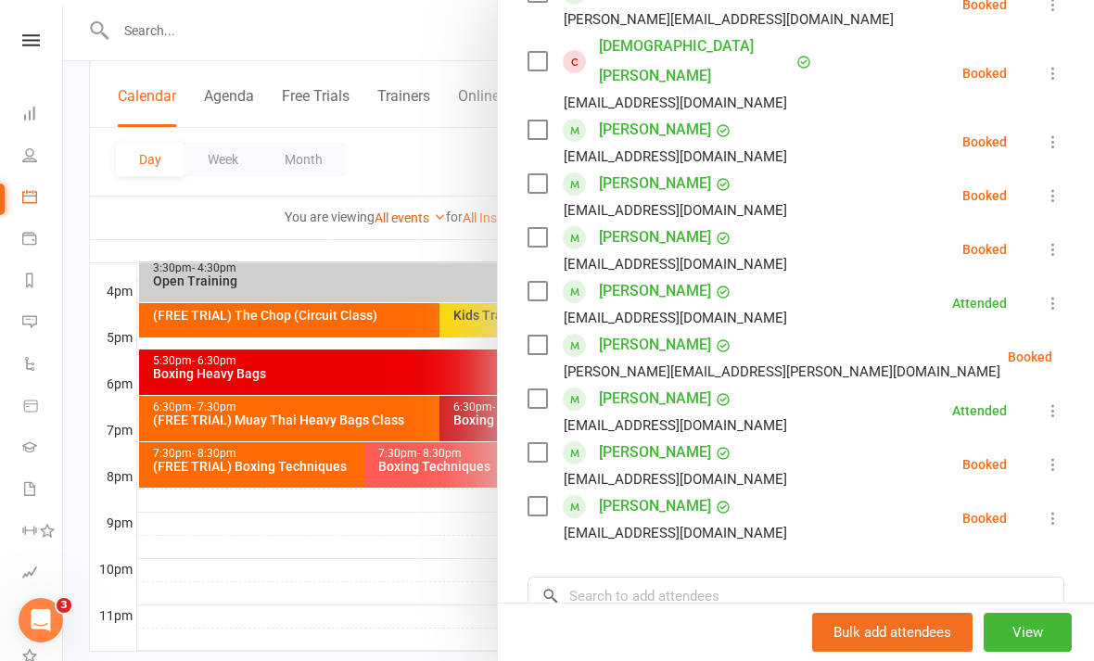
scroll to position [590, 0]
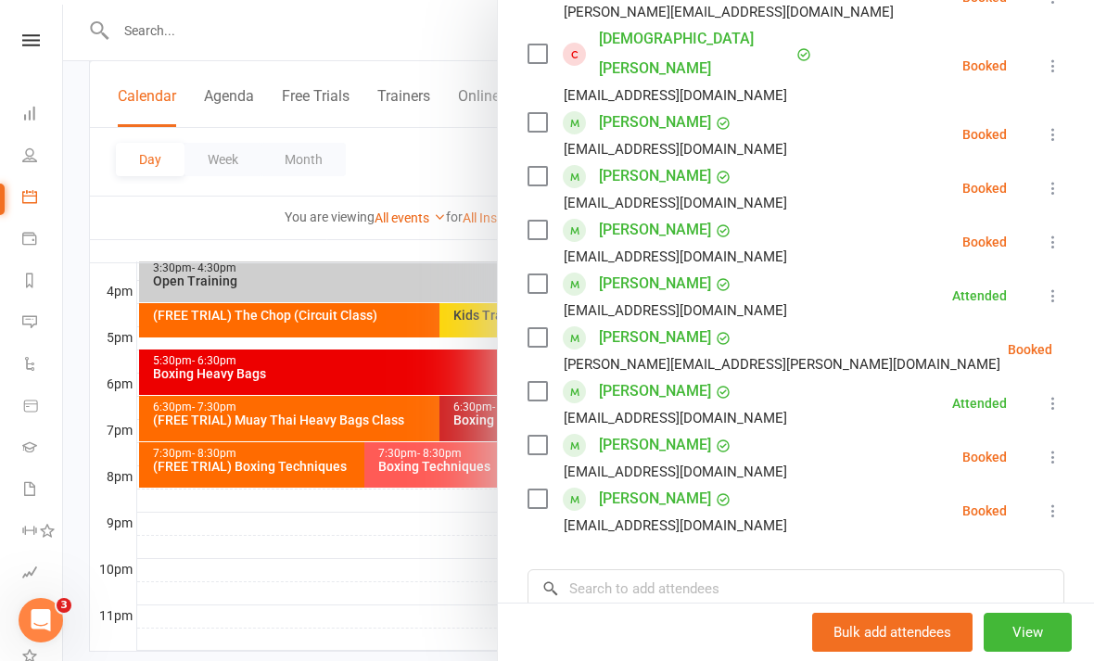
click at [1090, 340] on icon at bounding box center [1099, 349] width 19 height 19
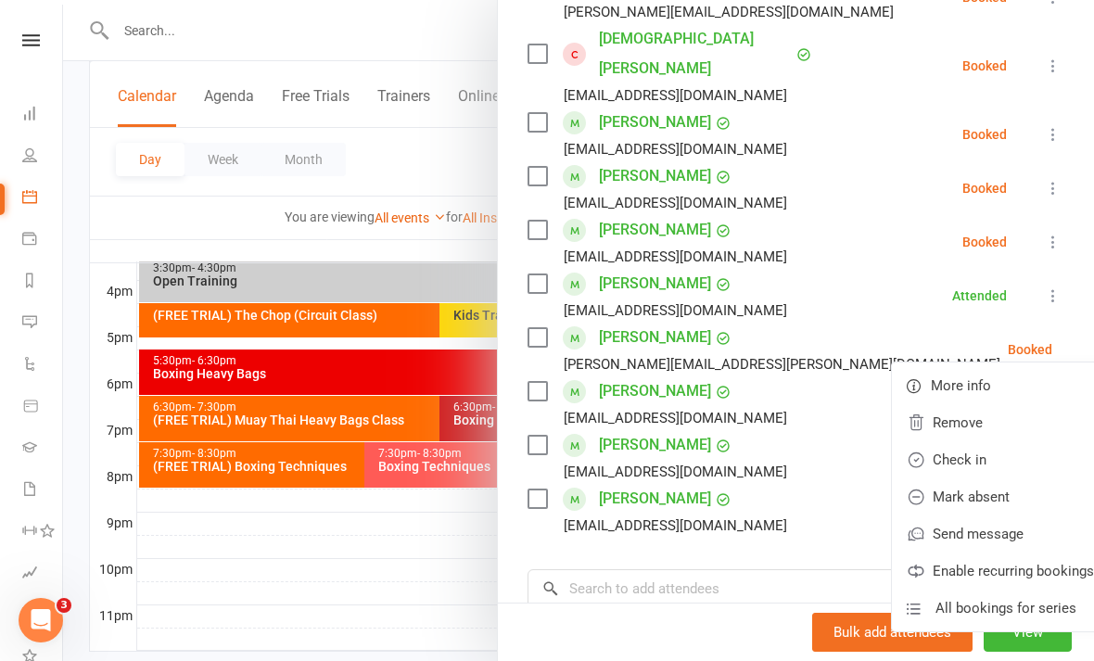
click at [941, 441] on link "Check in" at bounding box center [1000, 459] width 217 height 37
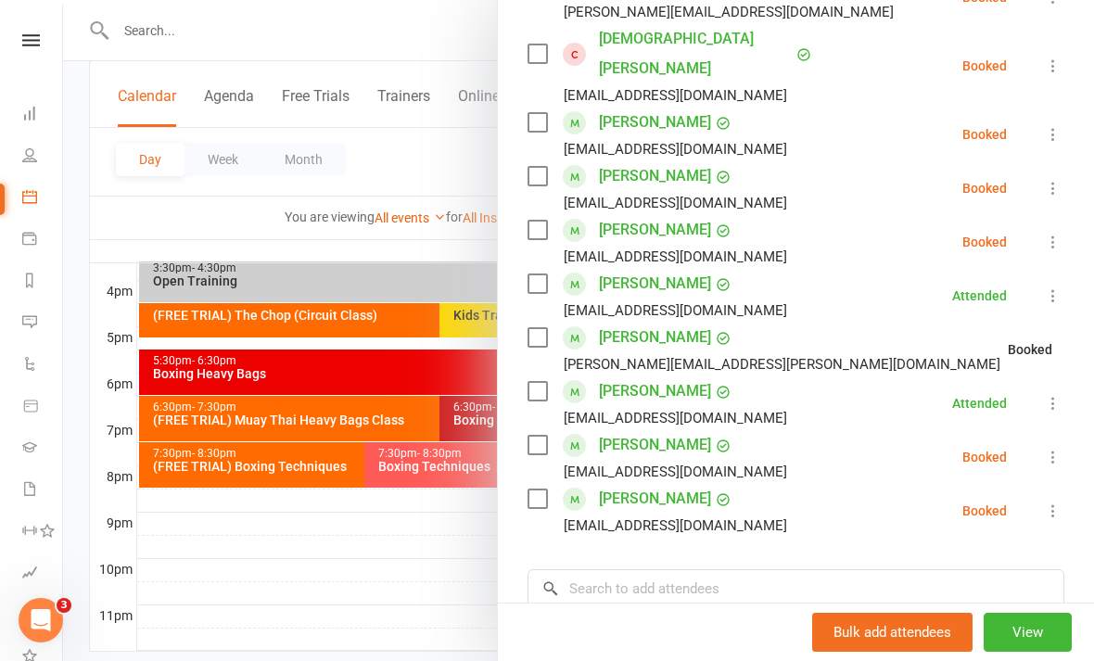
click at [376, 555] on div at bounding box center [578, 330] width 1031 height 661
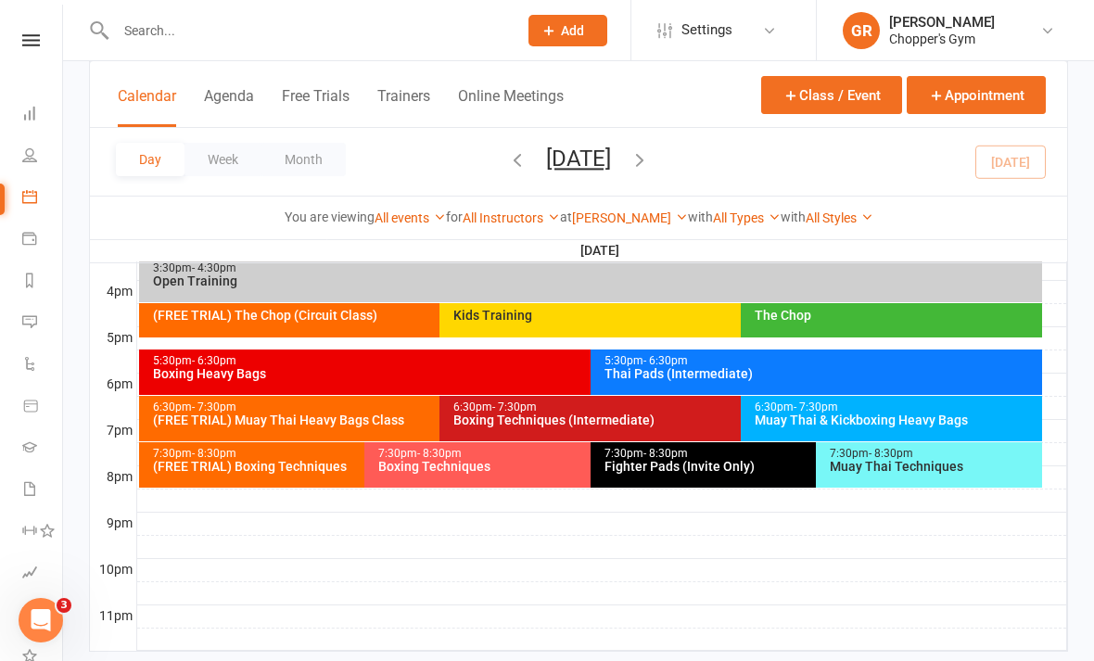
click at [595, 414] on div "Boxing Techniques (Intermediate)" at bounding box center [736, 420] width 567 height 13
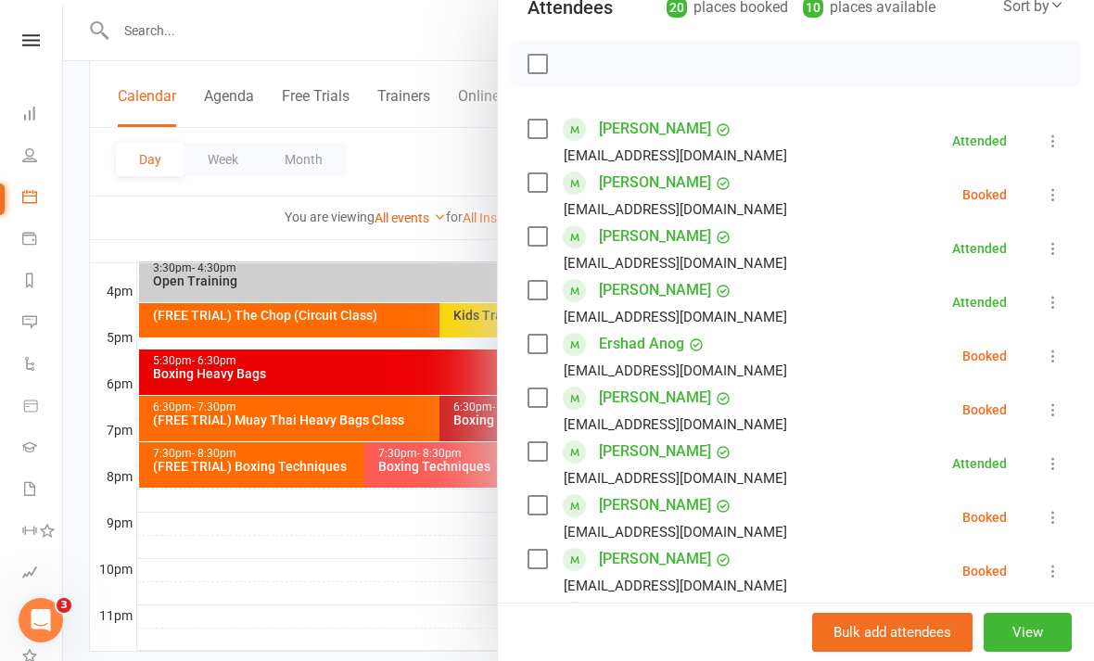
scroll to position [270, 0]
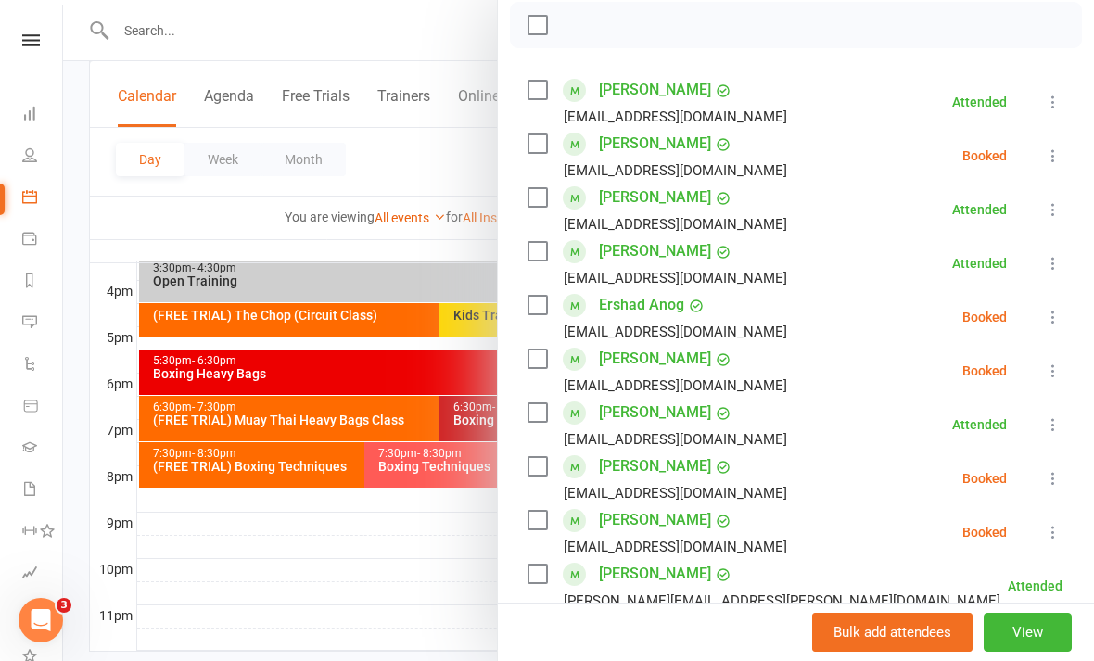
click at [1056, 321] on icon at bounding box center [1053, 317] width 19 height 19
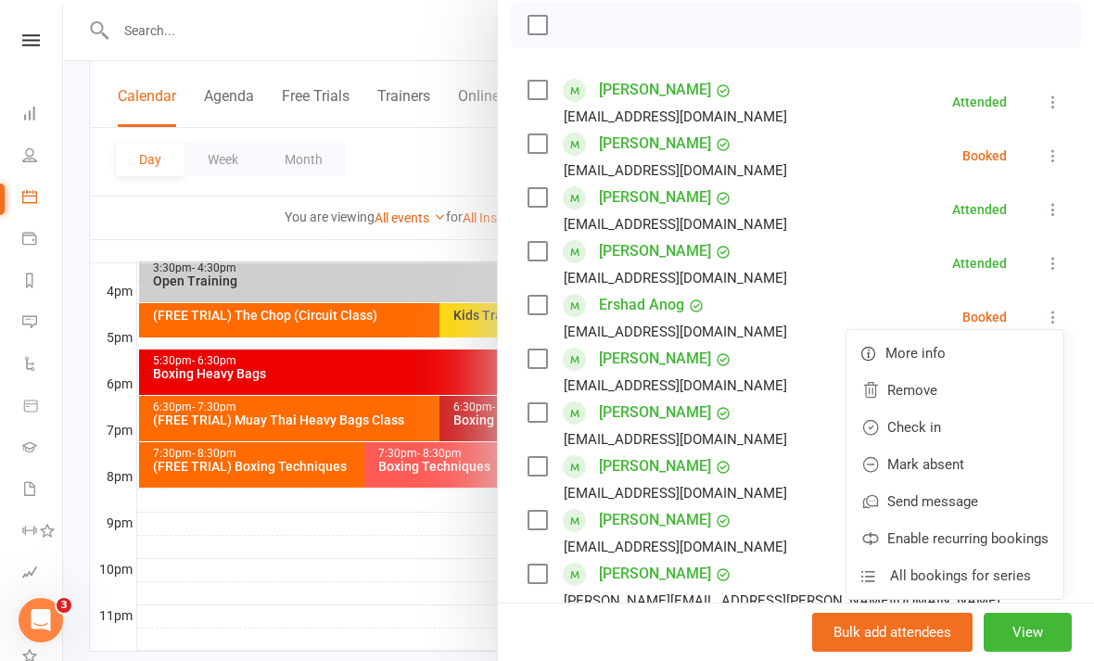
click at [975, 438] on link "Check in" at bounding box center [955, 427] width 217 height 37
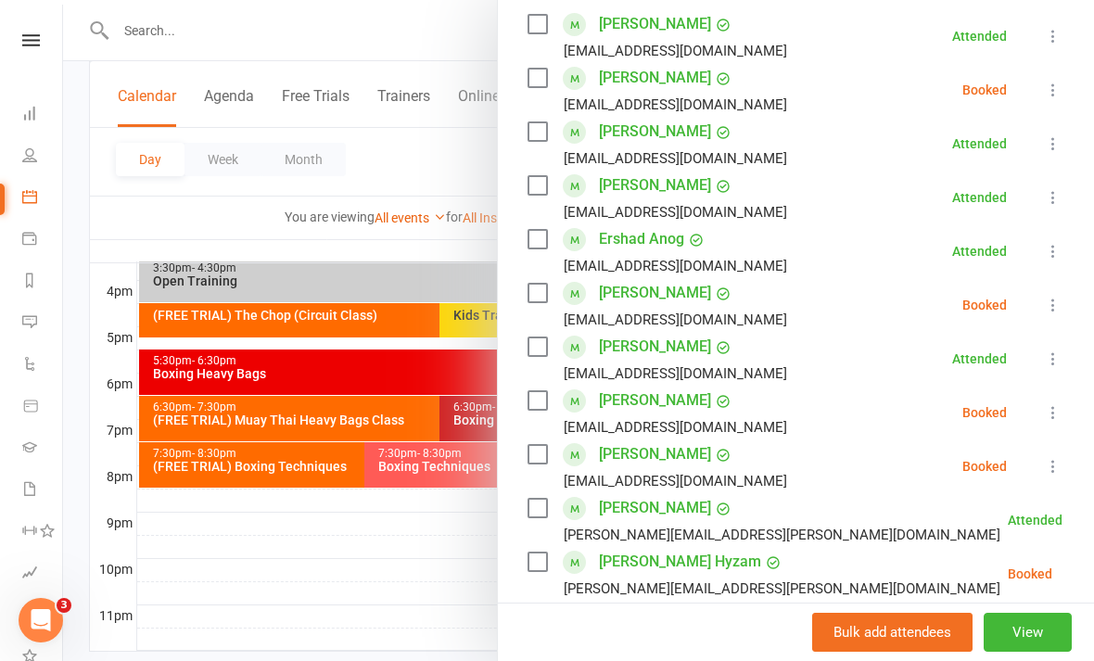
scroll to position [347, 0]
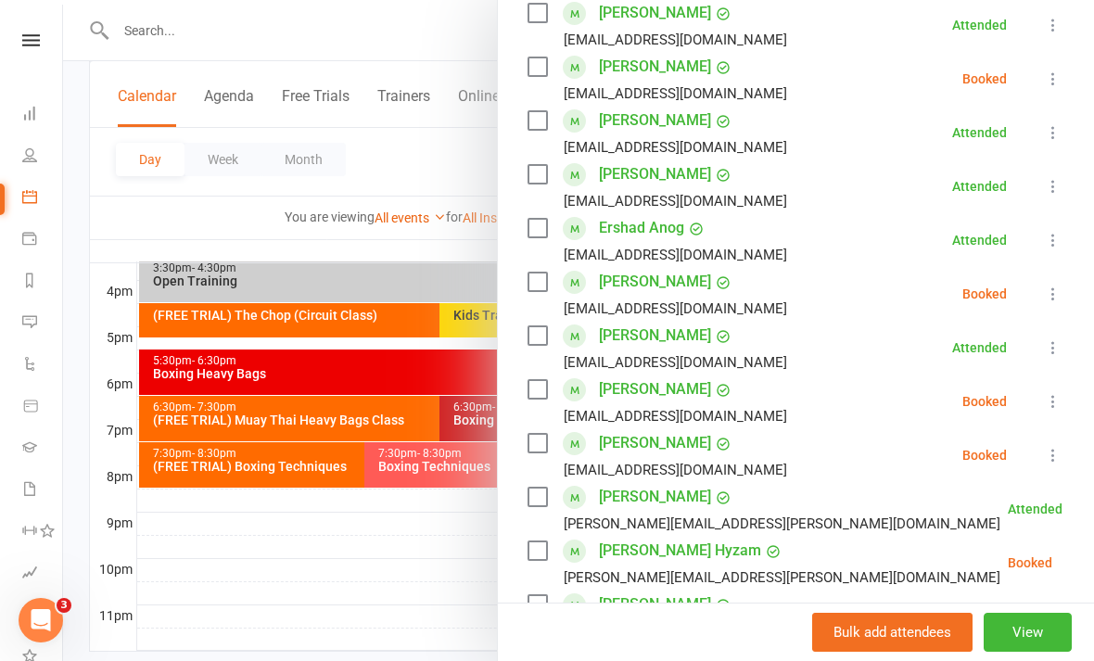
click at [1052, 302] on icon at bounding box center [1053, 294] width 19 height 19
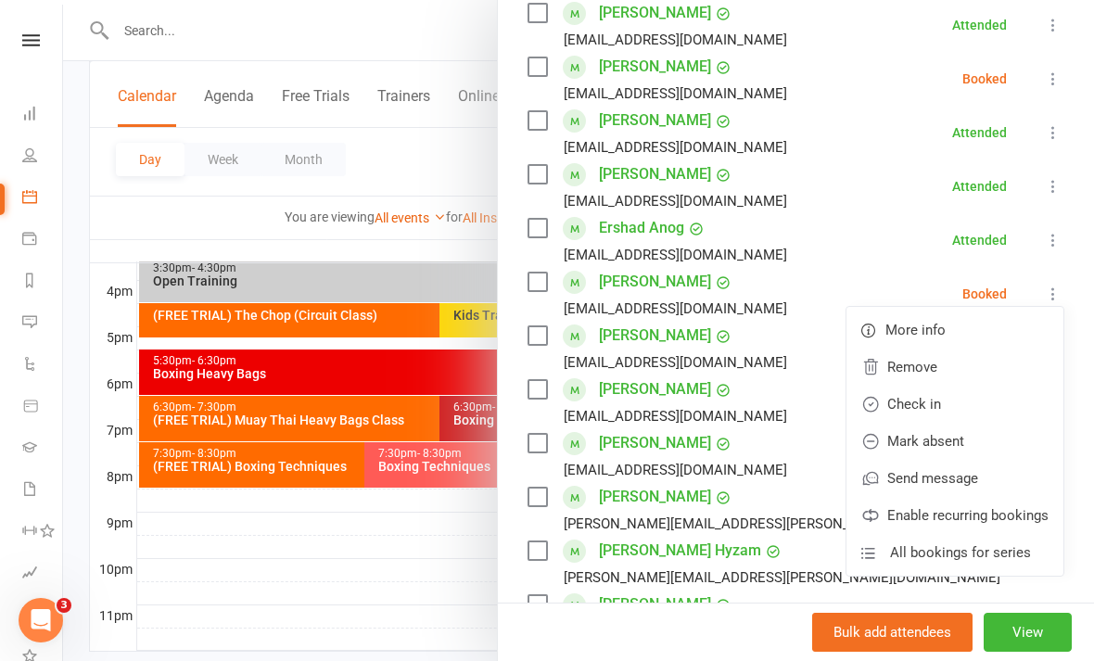
click at [945, 412] on link "Check in" at bounding box center [955, 404] width 217 height 37
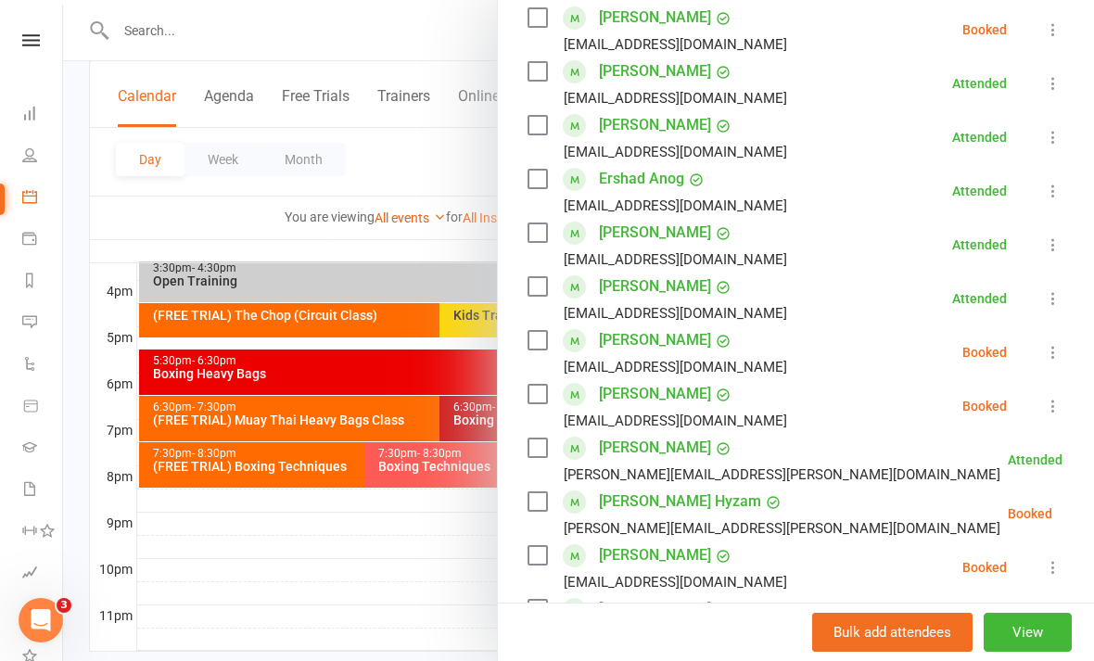
scroll to position [398, 0]
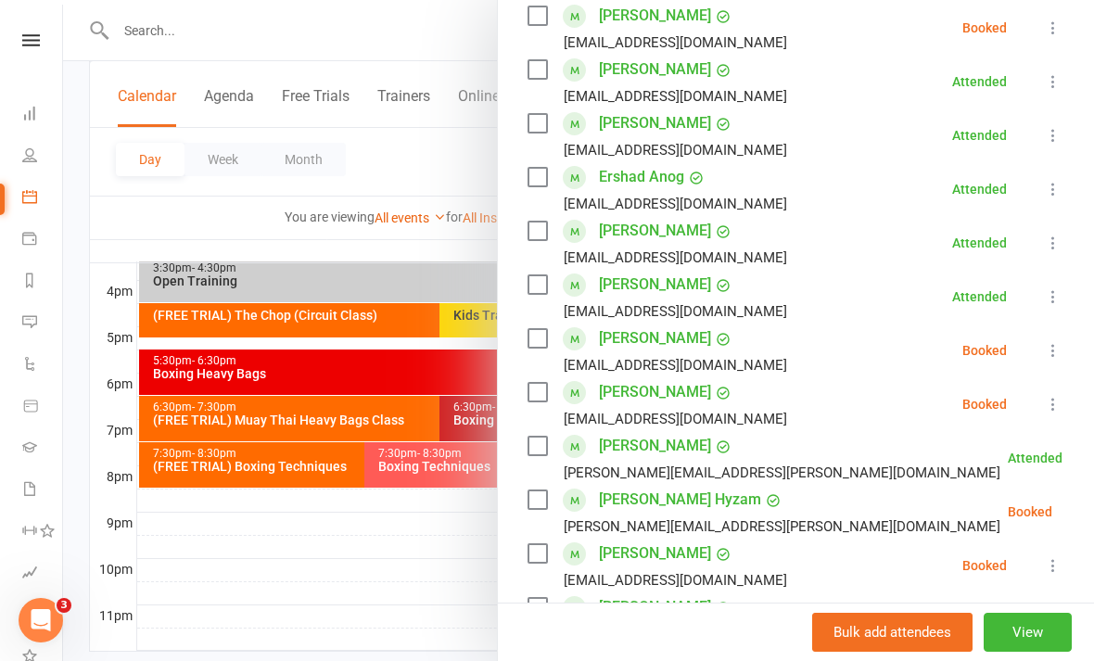
click at [1057, 347] on icon at bounding box center [1053, 350] width 19 height 19
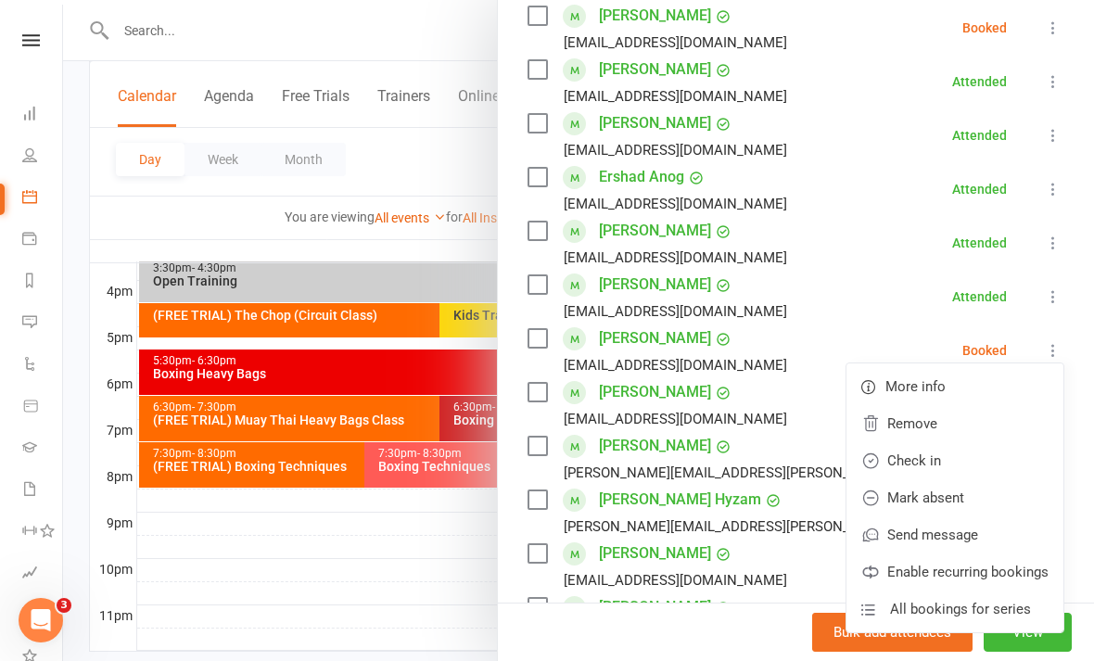
click at [951, 456] on link "Check in" at bounding box center [955, 460] width 217 height 37
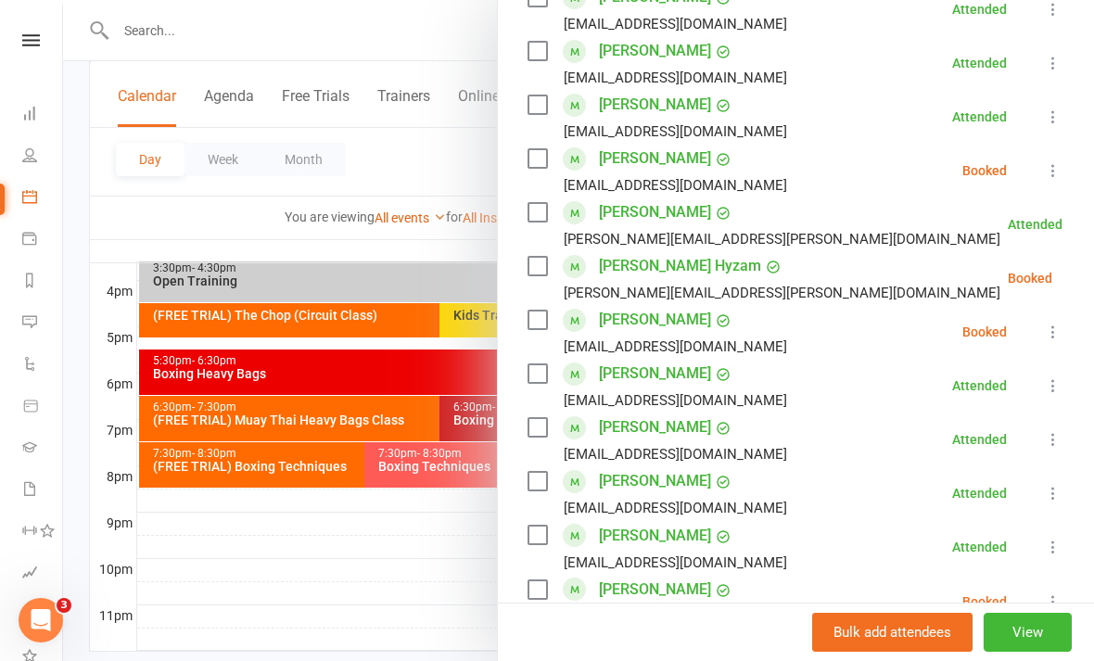
scroll to position [638, 0]
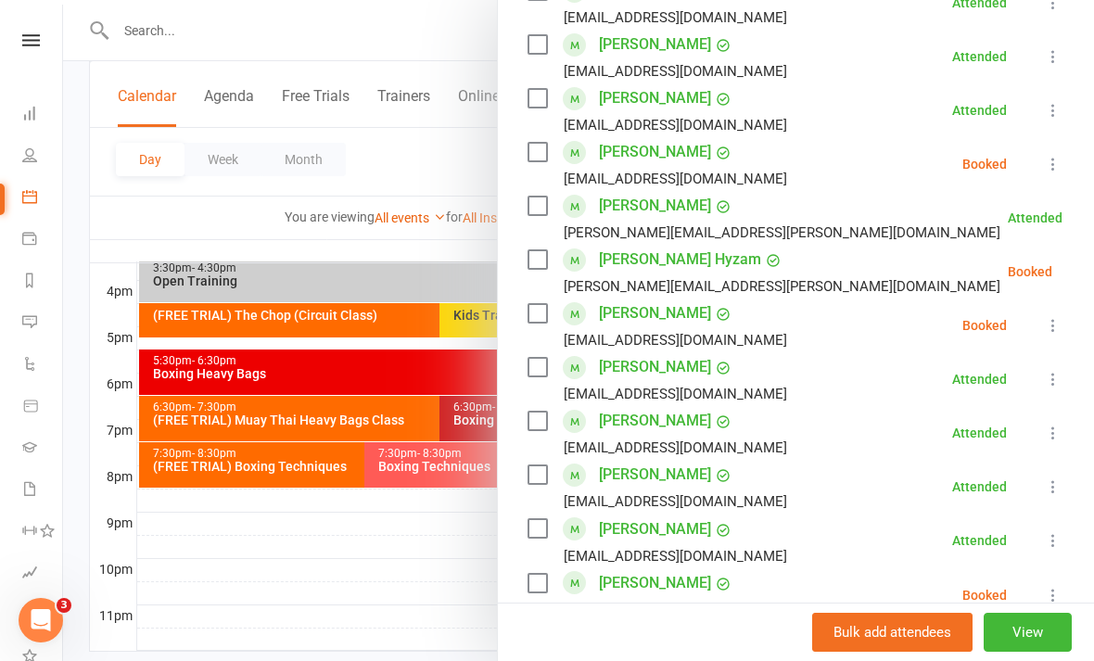
click at [1058, 167] on icon at bounding box center [1053, 164] width 19 height 19
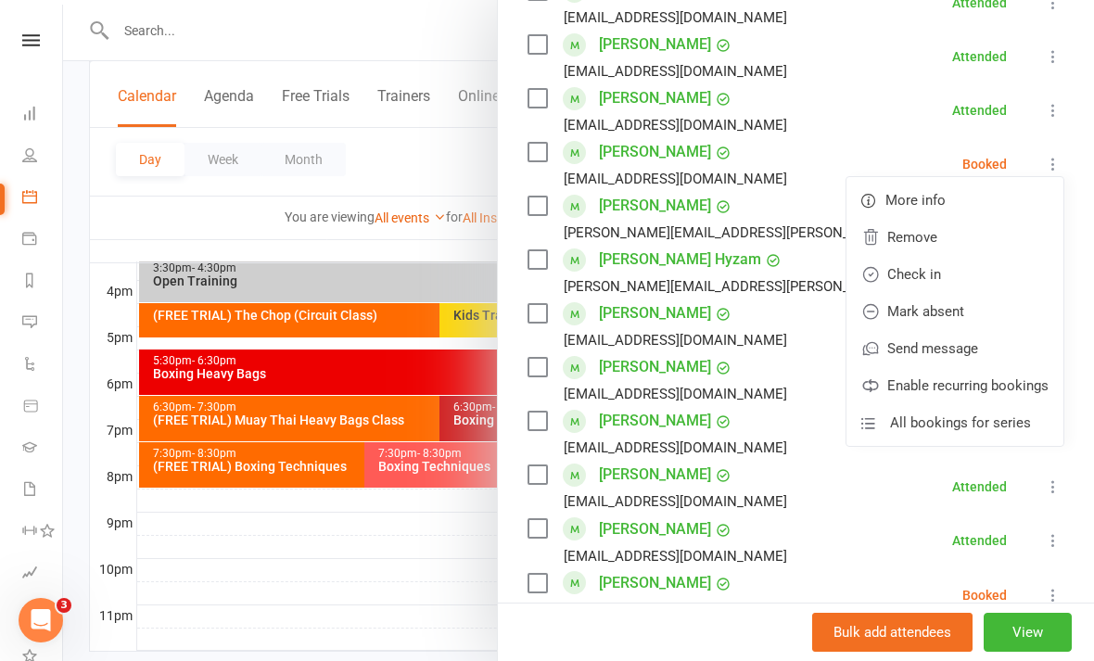
click at [946, 266] on link "Check in" at bounding box center [955, 274] width 217 height 37
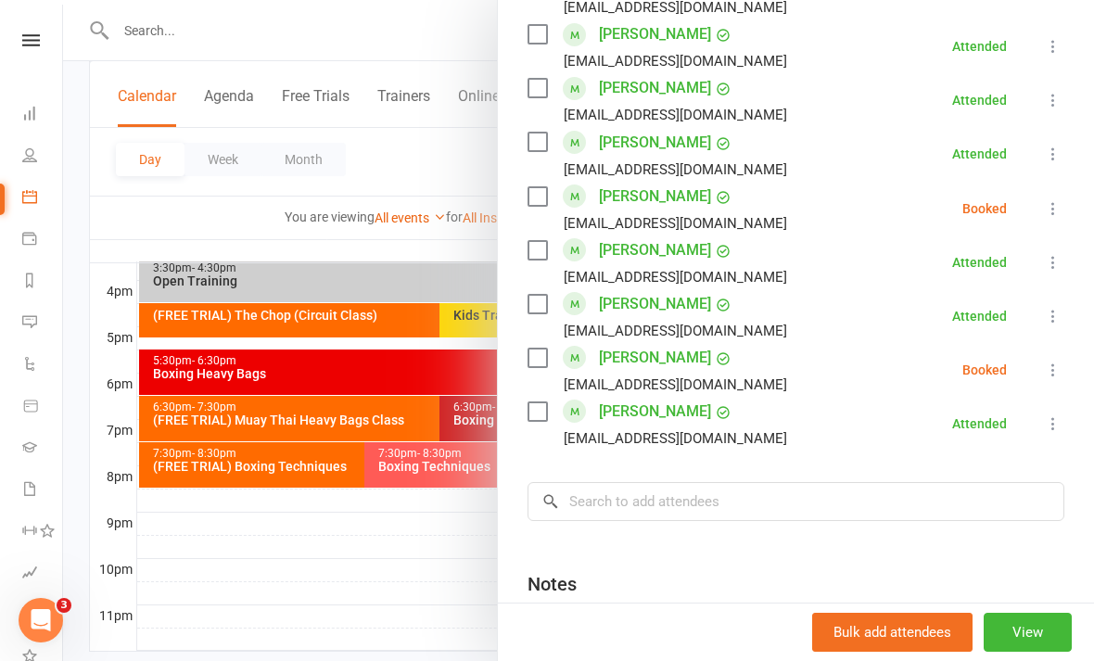
scroll to position [1034, 0]
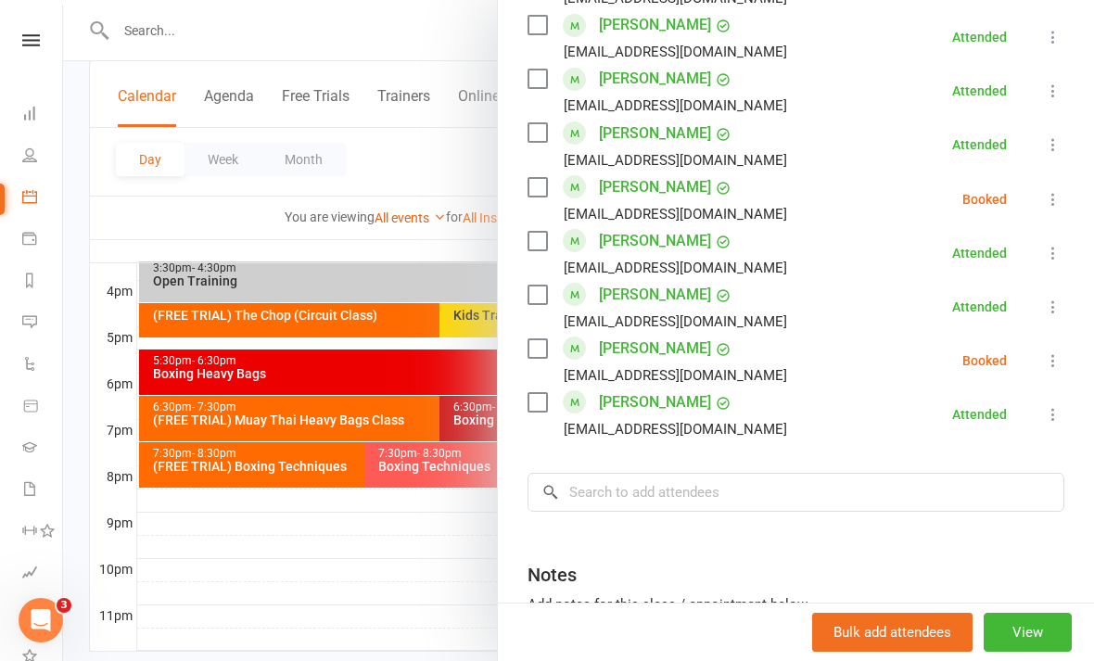
click at [441, 595] on div at bounding box center [578, 330] width 1031 height 661
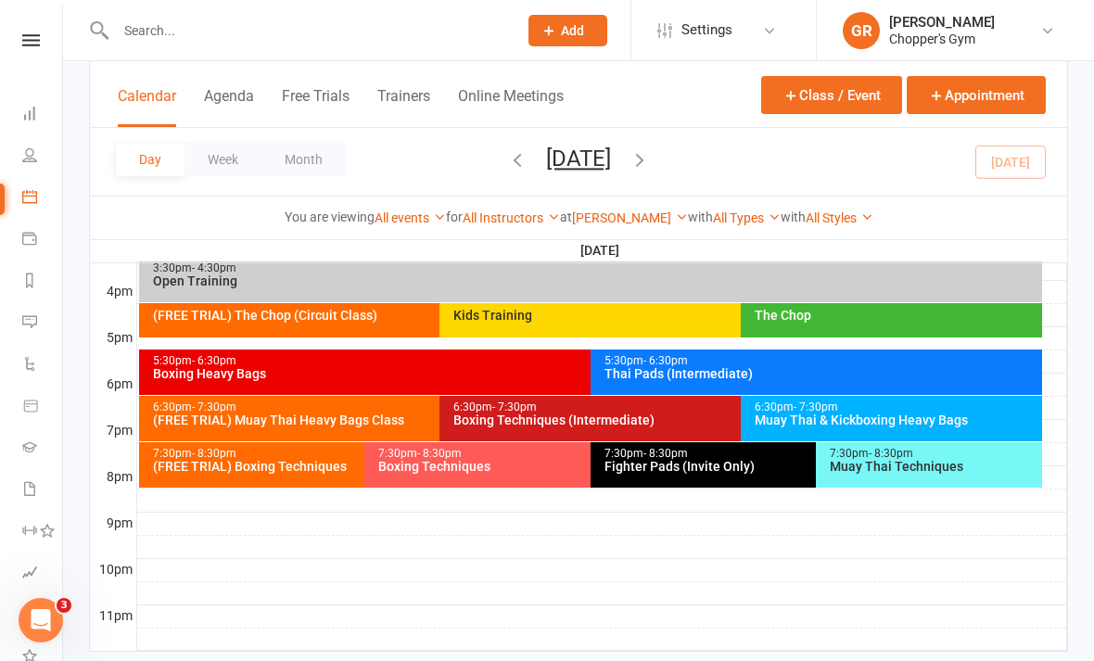
click at [917, 432] on div "6:30pm - 7:30pm Muay Thai & Kickboxing Heavy Bags" at bounding box center [891, 418] width 301 height 45
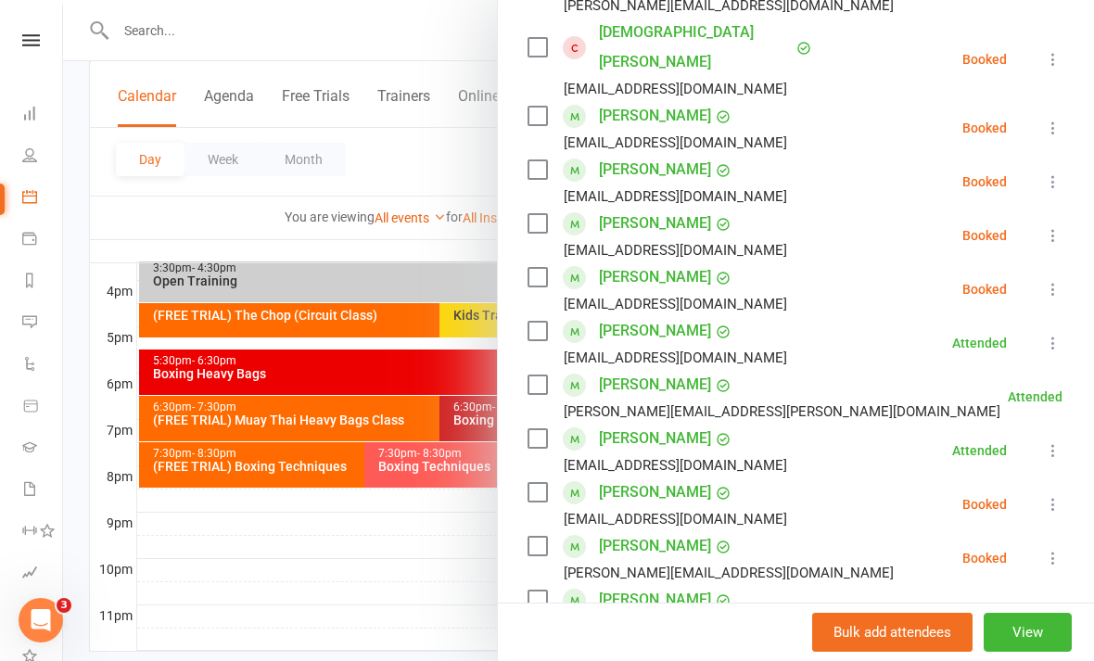
scroll to position [621, 0]
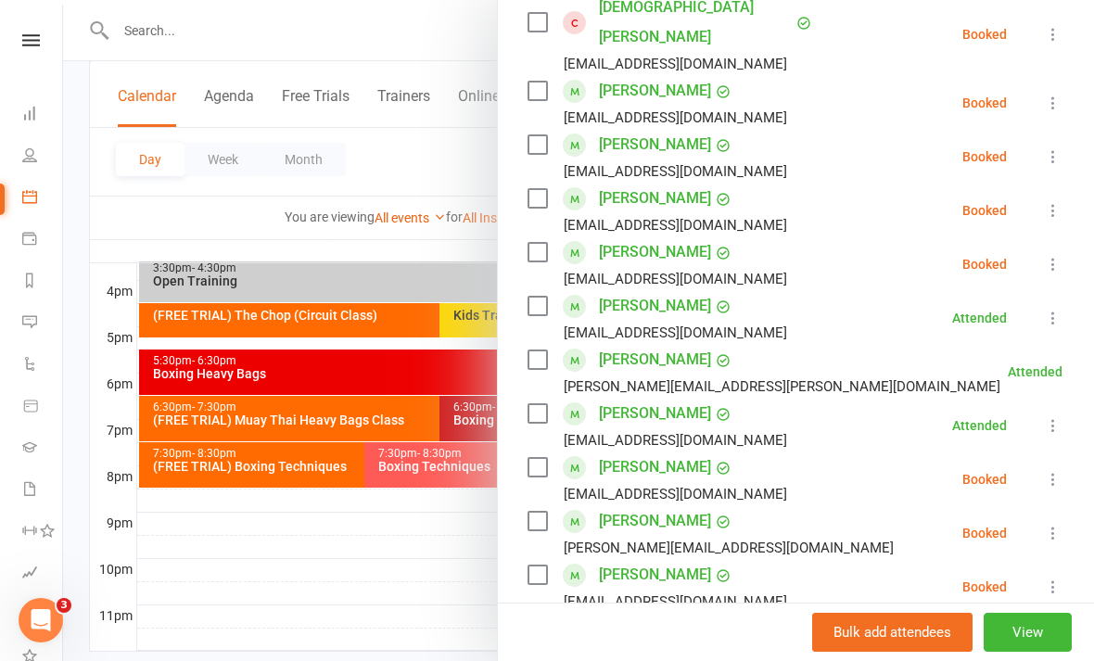
click at [444, 582] on div at bounding box center [578, 330] width 1031 height 661
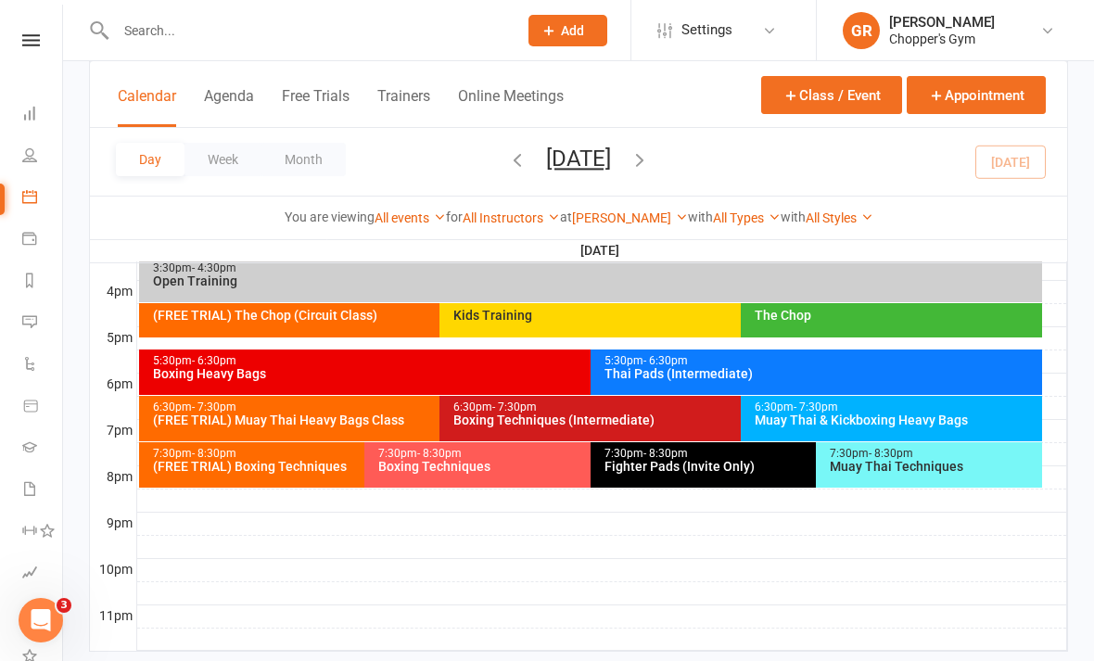
click at [629, 219] on link "[PERSON_NAME]" at bounding box center [630, 217] width 116 height 15
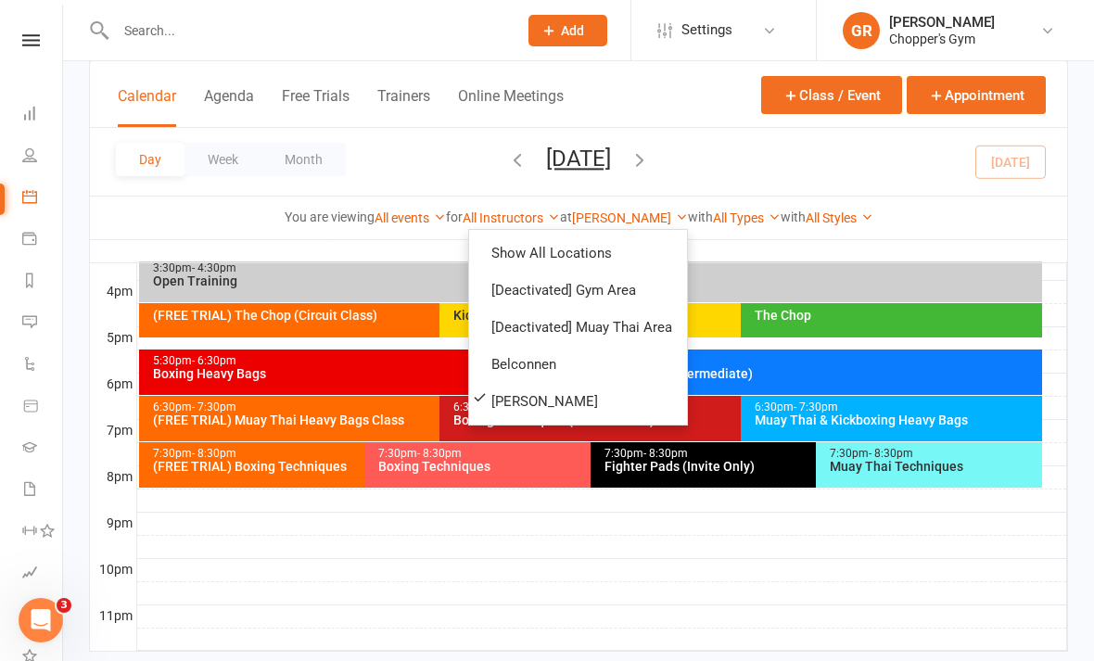
click at [589, 369] on link "Belconnen" at bounding box center [578, 364] width 218 height 37
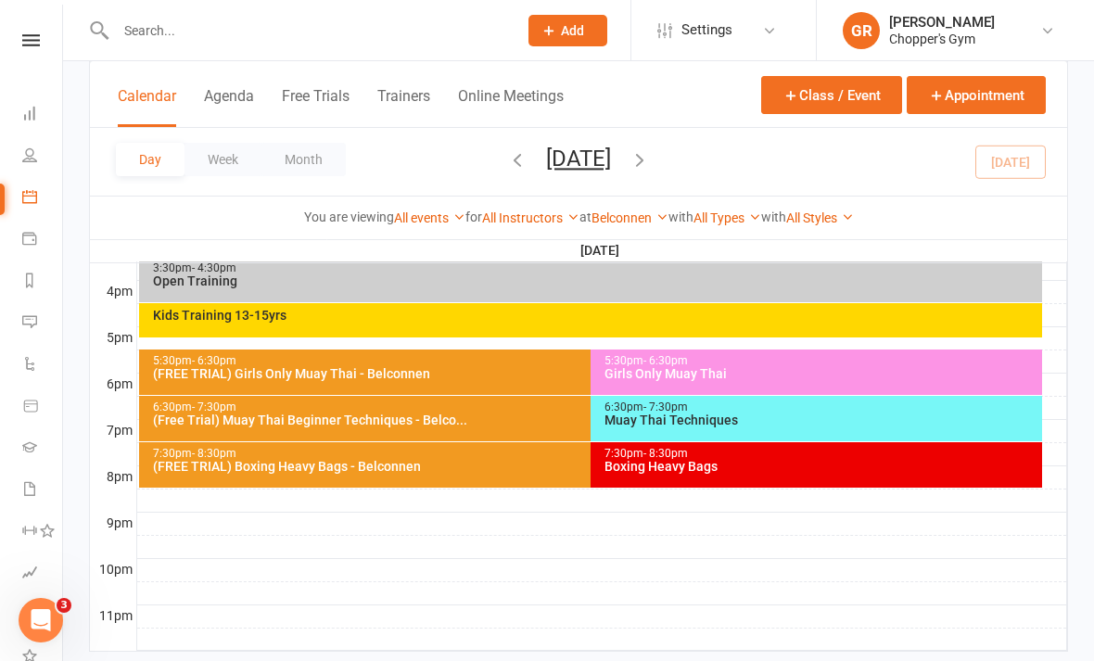
click at [870, 478] on div "7:30pm - 8:30pm Boxing Heavy Bags" at bounding box center [817, 464] width 452 height 45
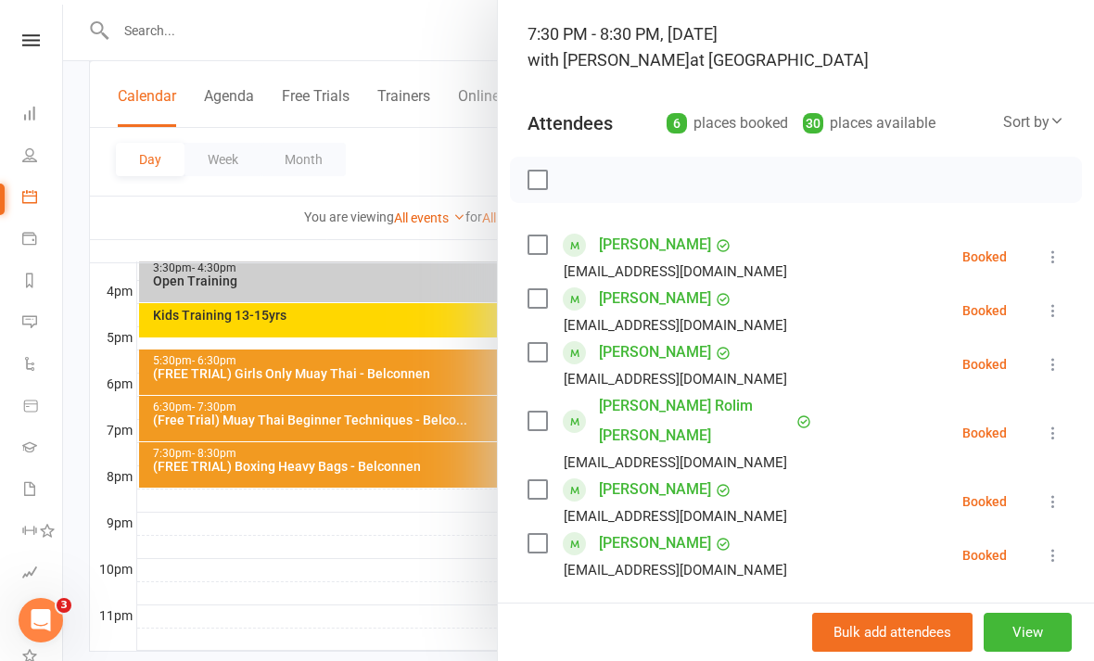
scroll to position [116, 0]
click at [462, 602] on div at bounding box center [578, 330] width 1031 height 661
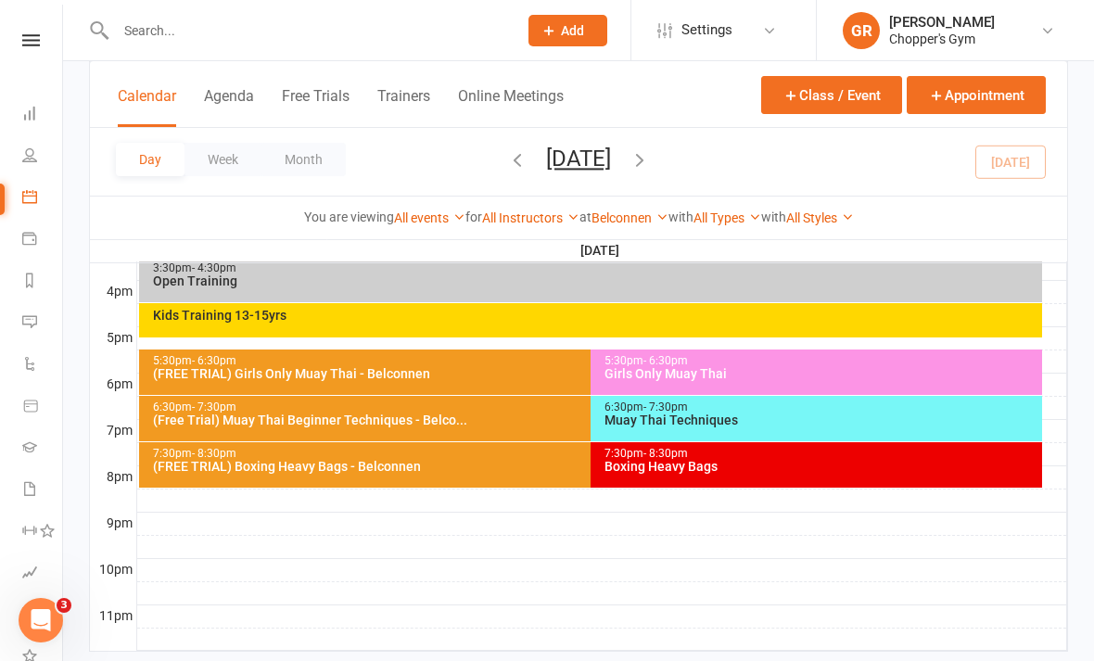
click at [863, 414] on div "Muay Thai Techniques" at bounding box center [821, 420] width 435 height 13
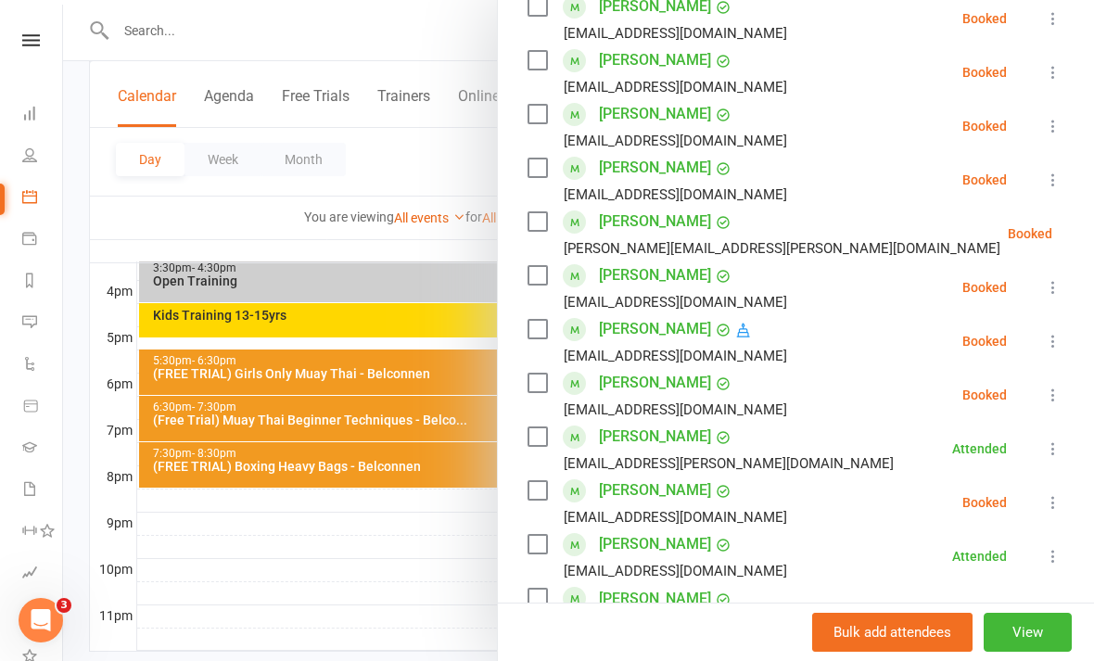
scroll to position [573, 0]
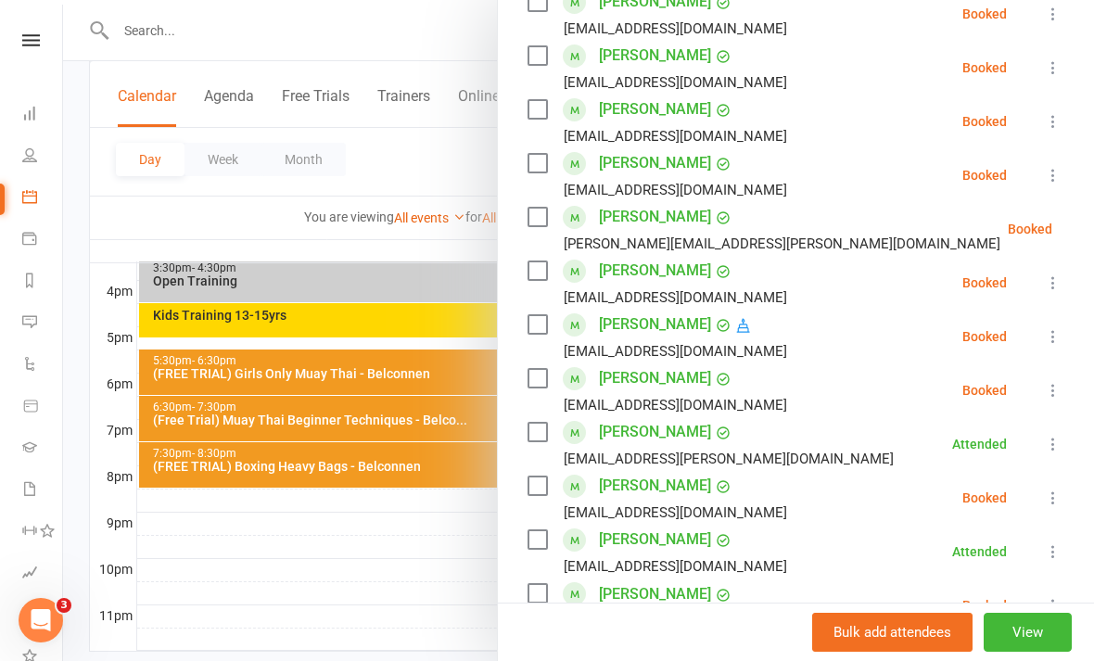
click at [661, 326] on link "Sergio Orlas" at bounding box center [655, 325] width 112 height 30
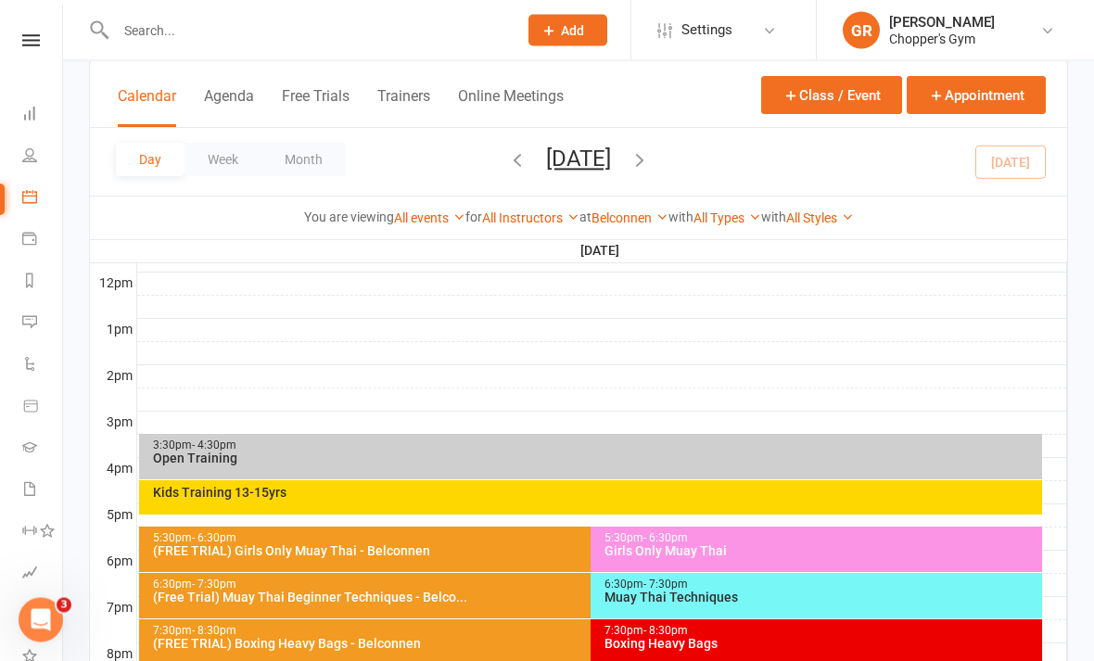
click at [841, 547] on div "Girls Only Muay Thai" at bounding box center [821, 551] width 435 height 13
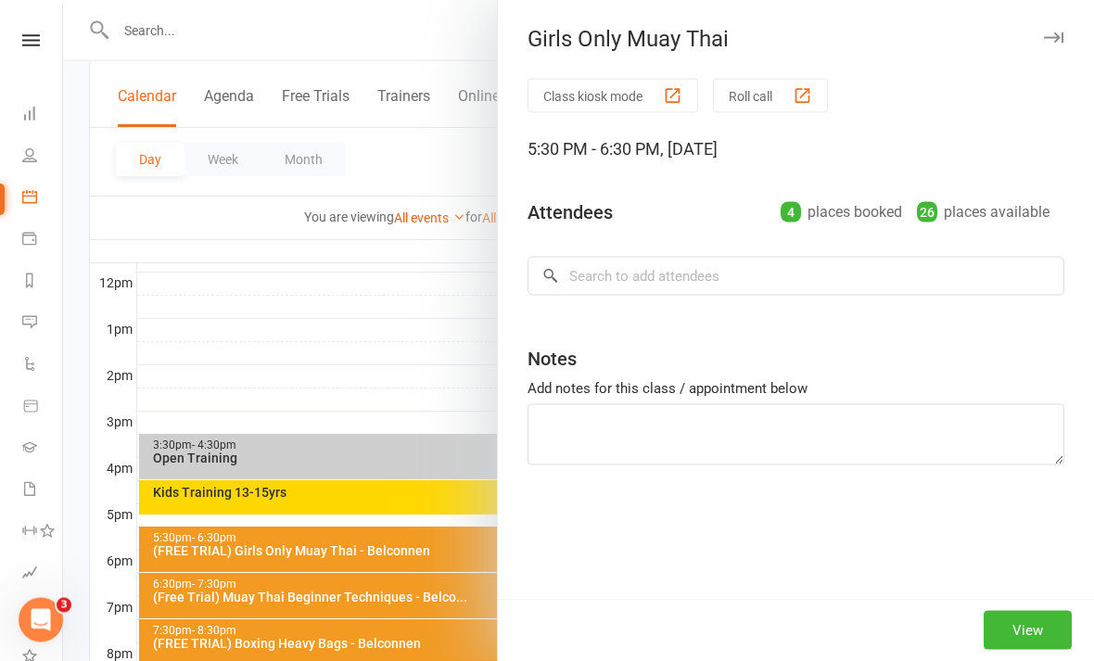
scroll to position [661, 0]
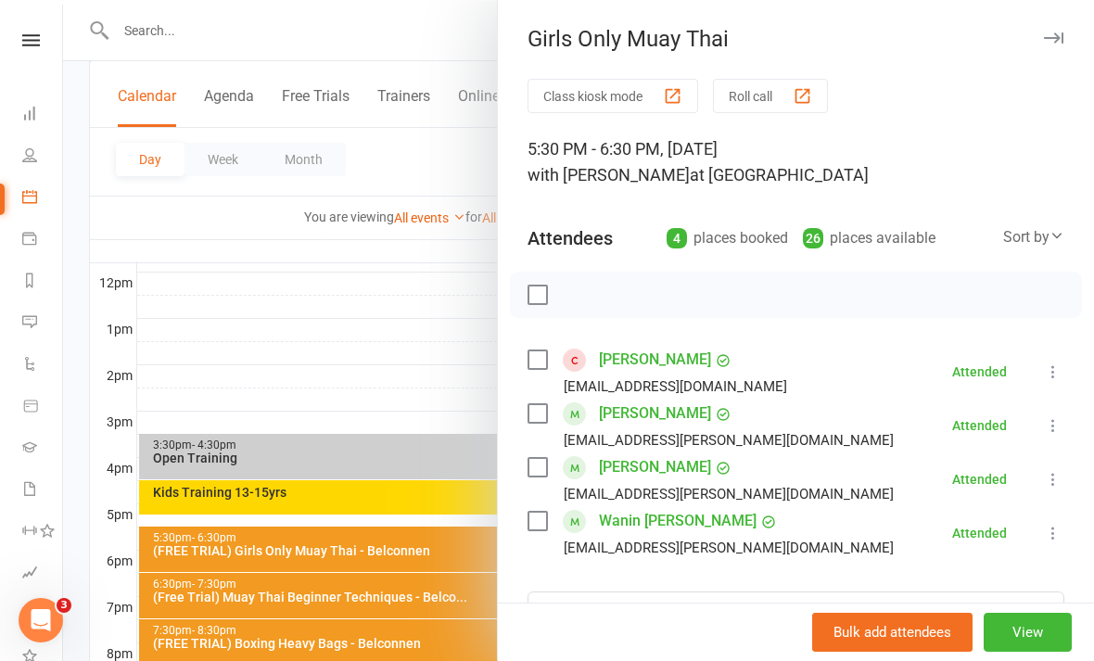
click at [444, 631] on div at bounding box center [578, 330] width 1031 height 661
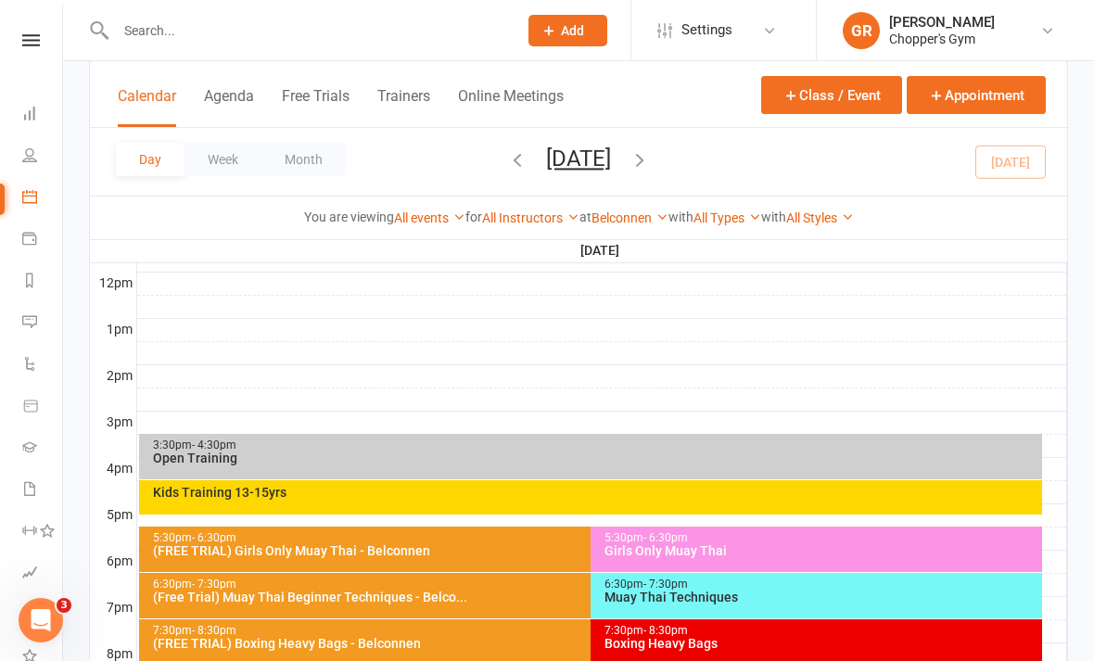
click at [803, 599] on div "Muay Thai Techniques" at bounding box center [821, 597] width 435 height 13
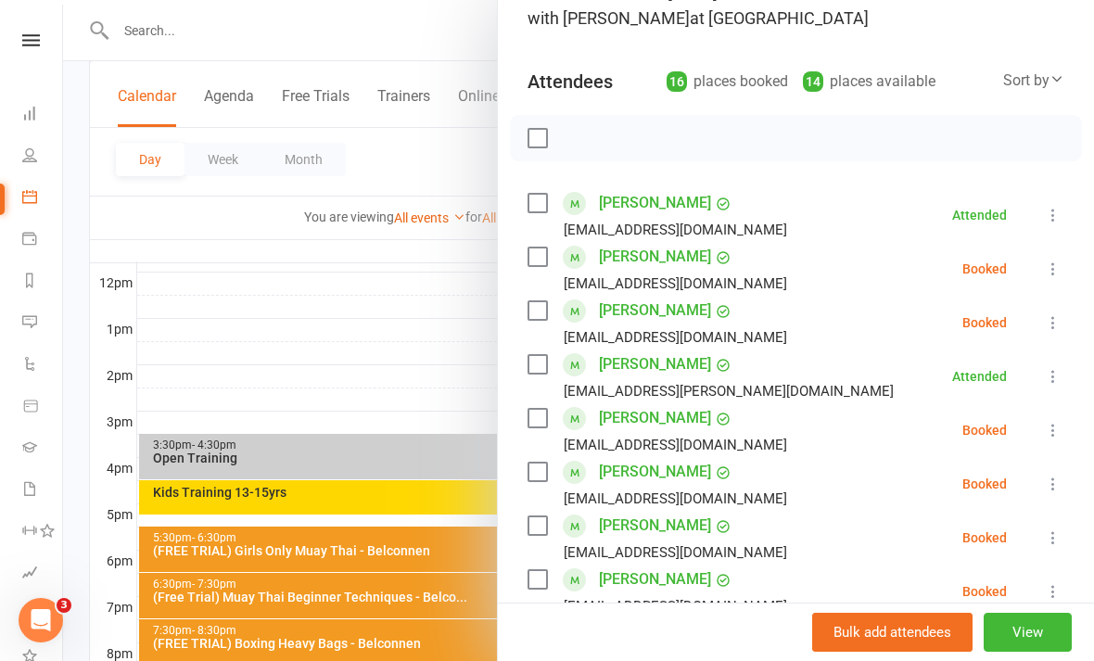
scroll to position [141, 0]
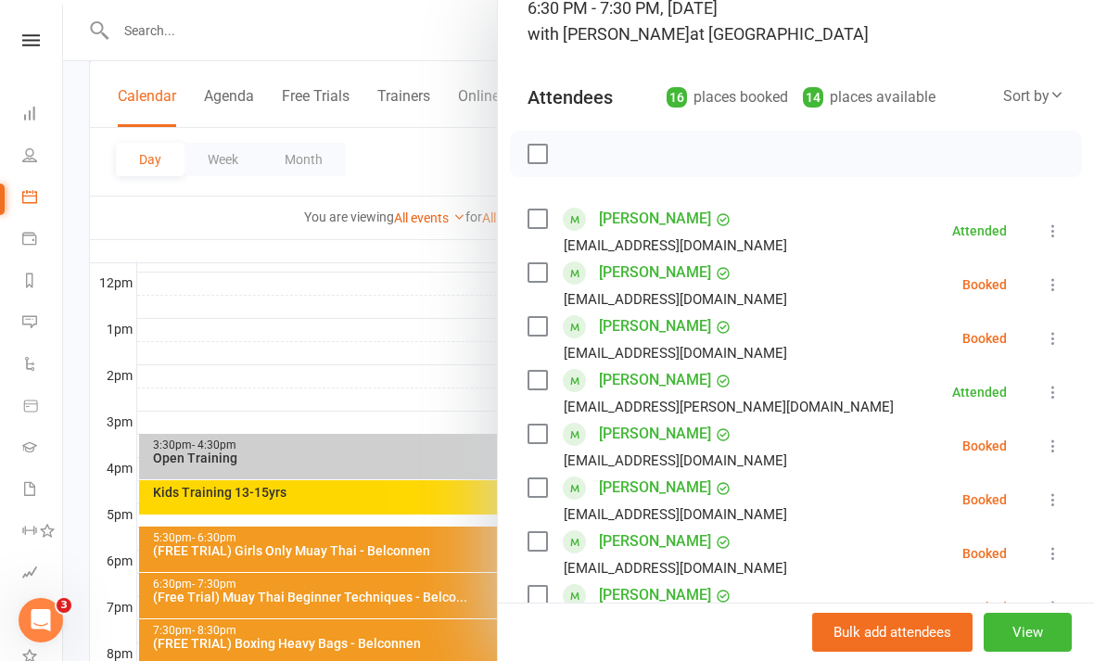
click at [674, 328] on link "Bianca Poppy" at bounding box center [655, 327] width 112 height 30
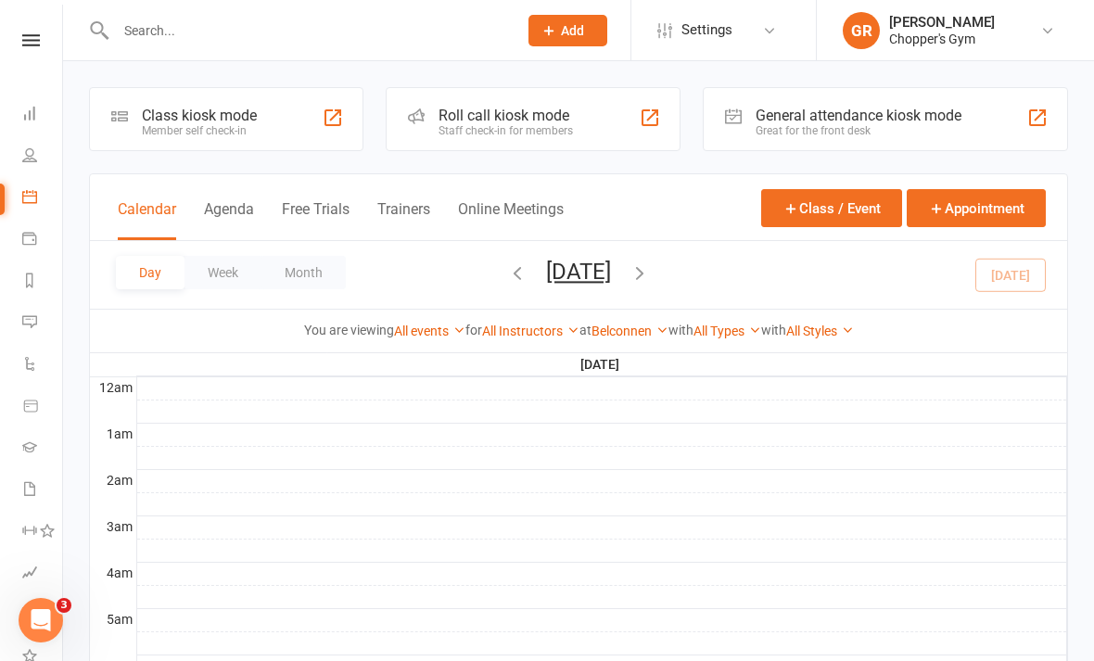
click at [634, 328] on link "Belconnen" at bounding box center [630, 331] width 77 height 15
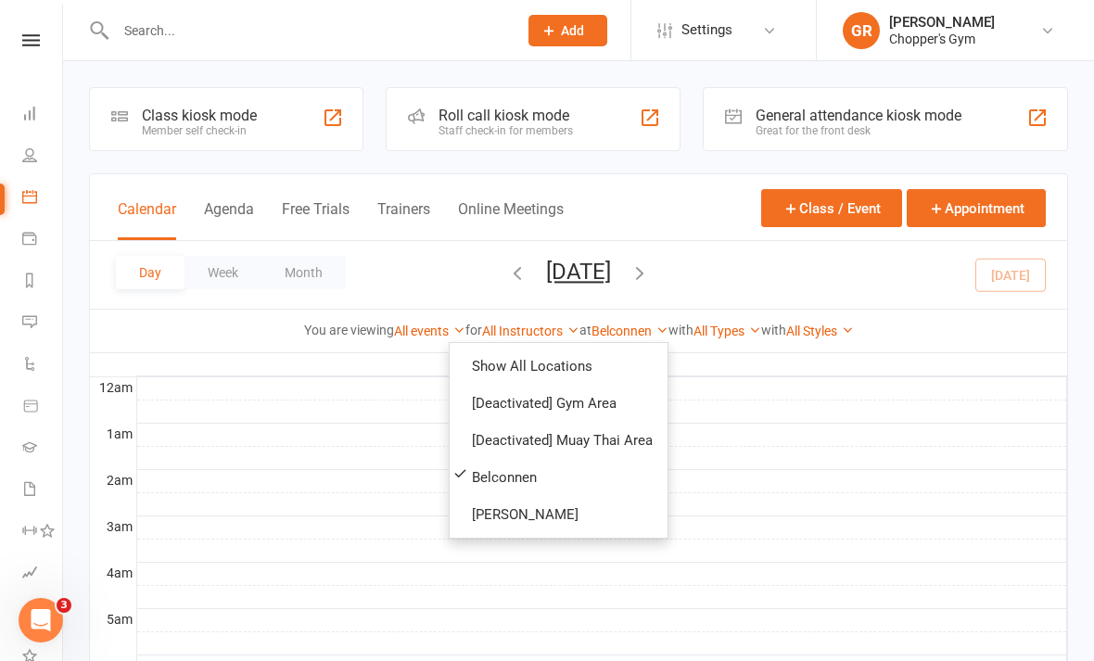
click at [581, 525] on link "[PERSON_NAME]" at bounding box center [559, 514] width 218 height 37
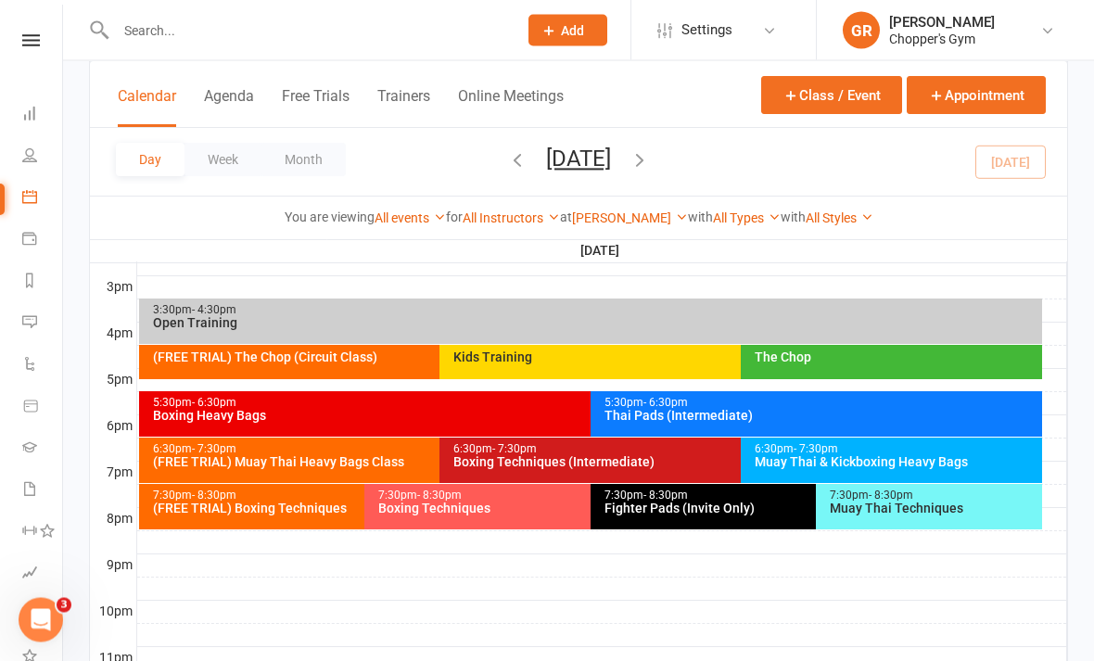
scroll to position [838, 0]
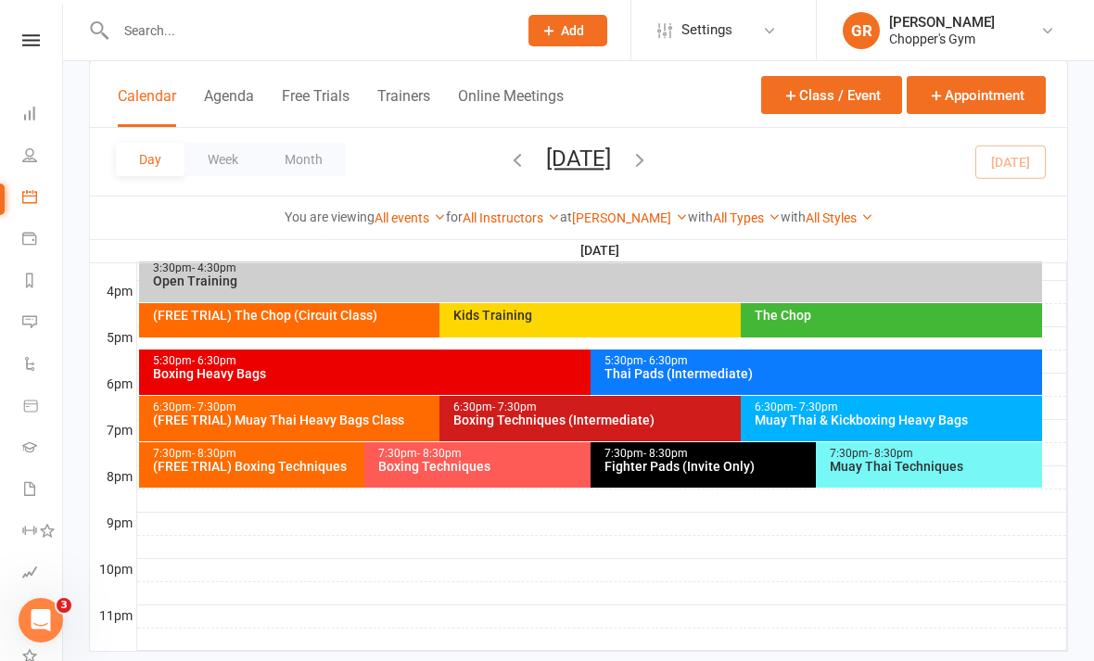
click at [378, 420] on div "(FREE TRIAL) Muay Thai Heavy Bags Class" at bounding box center [435, 420] width 567 height 13
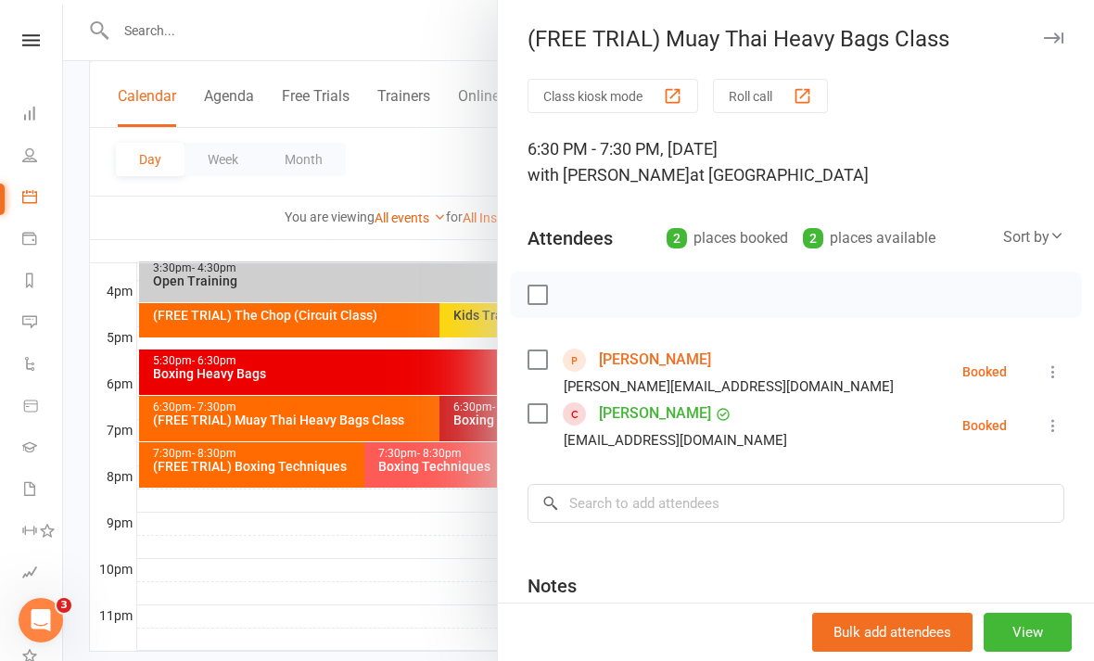
click at [424, 550] on div at bounding box center [578, 330] width 1031 height 661
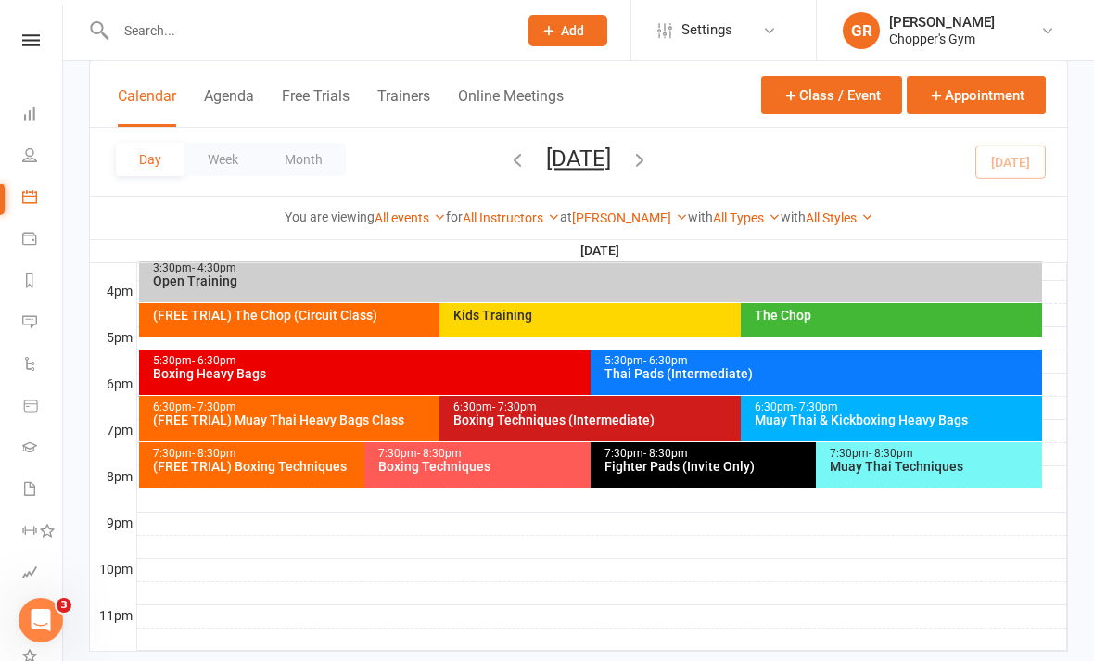
click at [321, 468] on div "(FREE TRIAL) Boxing Techniques" at bounding box center [360, 466] width 416 height 13
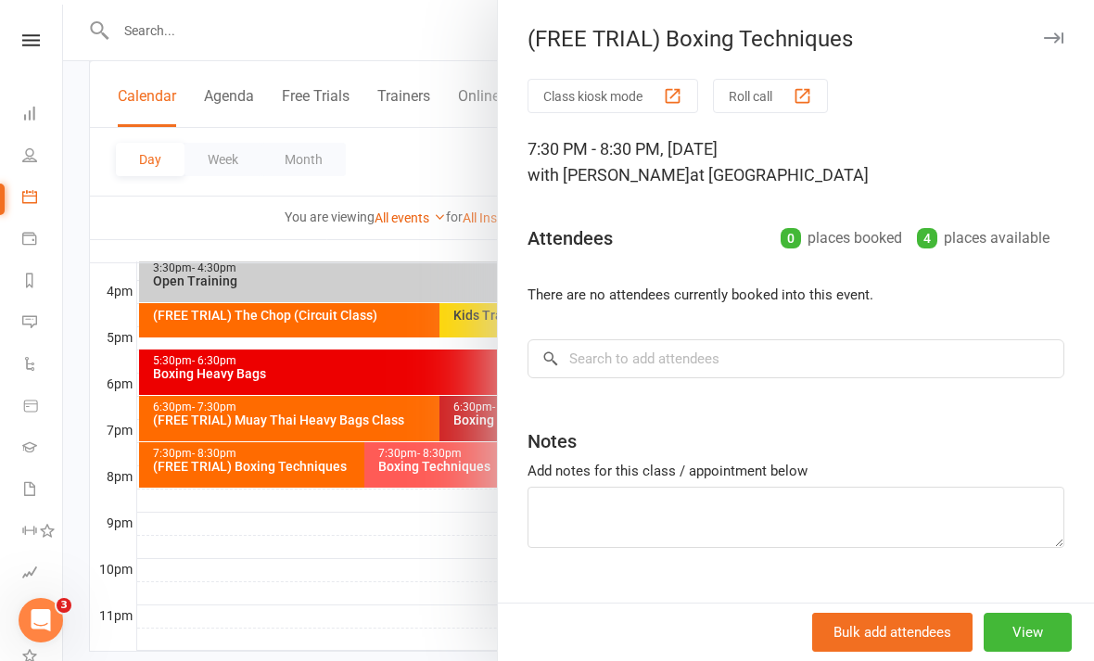
click at [444, 567] on div at bounding box center [578, 330] width 1031 height 661
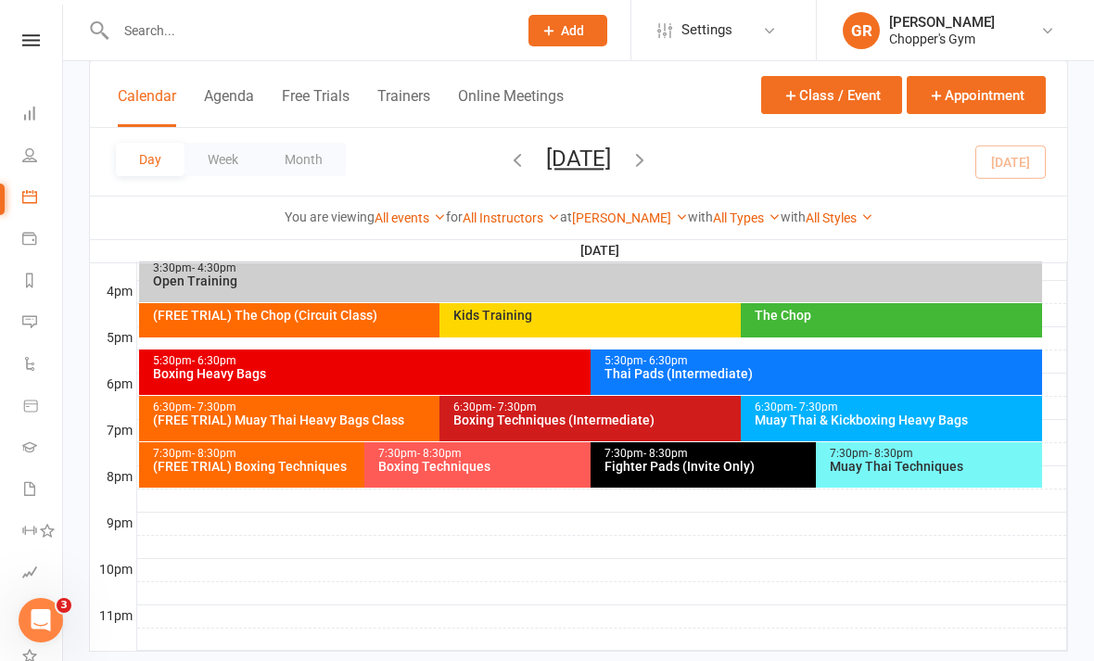
click at [900, 421] on div "Muay Thai & Kickboxing Heavy Bags" at bounding box center [896, 420] width 285 height 13
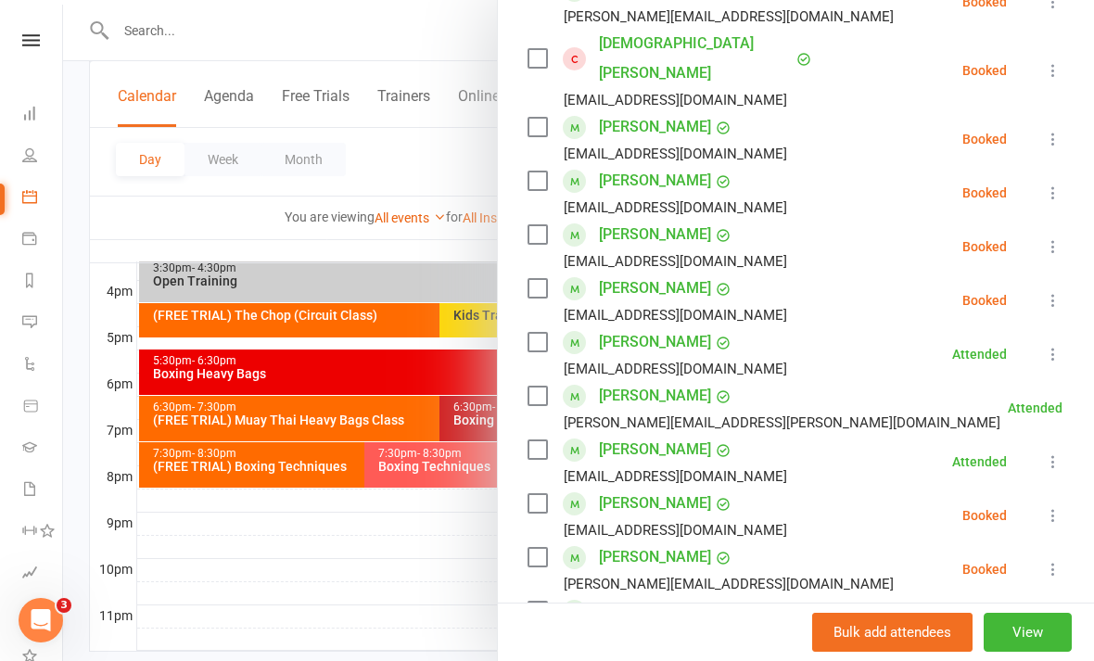
scroll to position [644, 0]
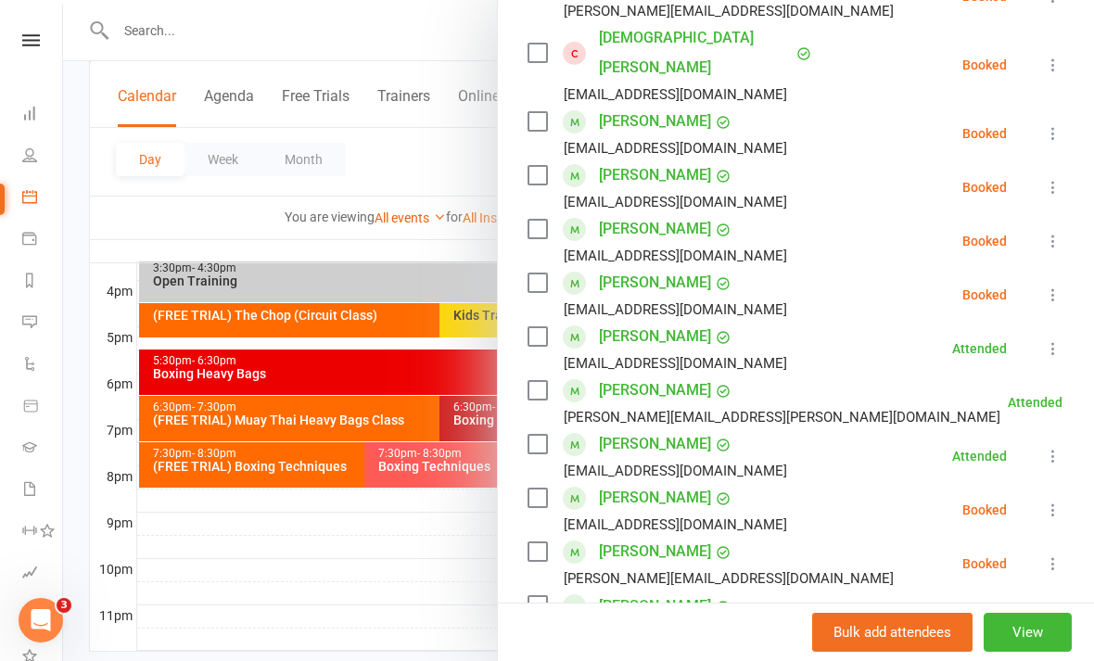
click at [1045, 501] on icon at bounding box center [1053, 510] width 19 height 19
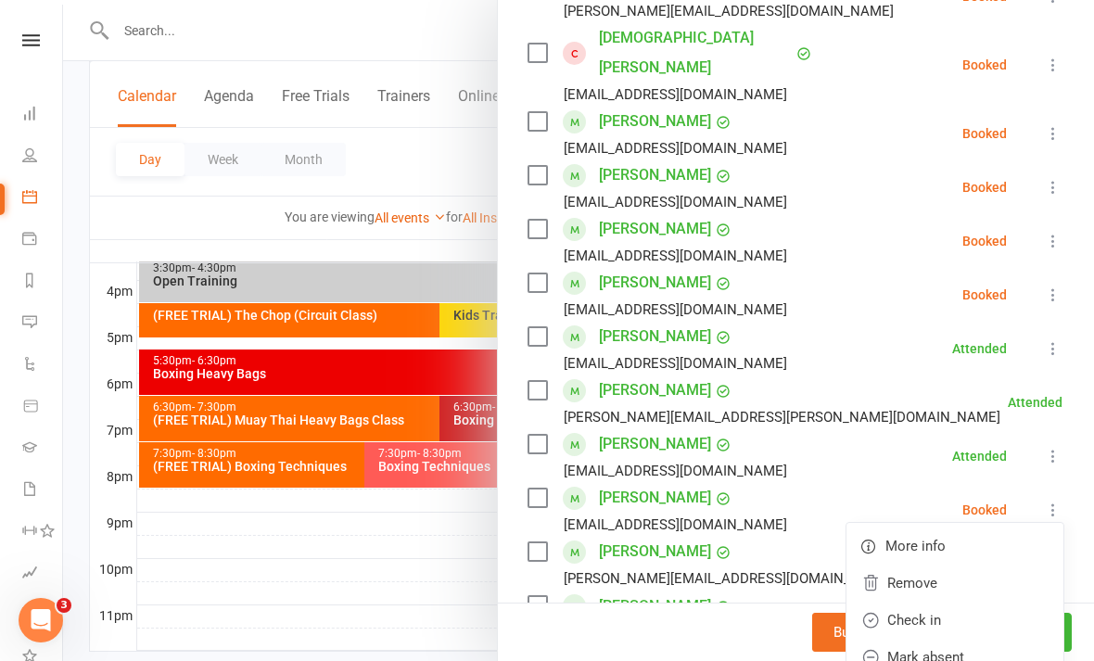
click at [963, 602] on link "Check in" at bounding box center [955, 620] width 217 height 37
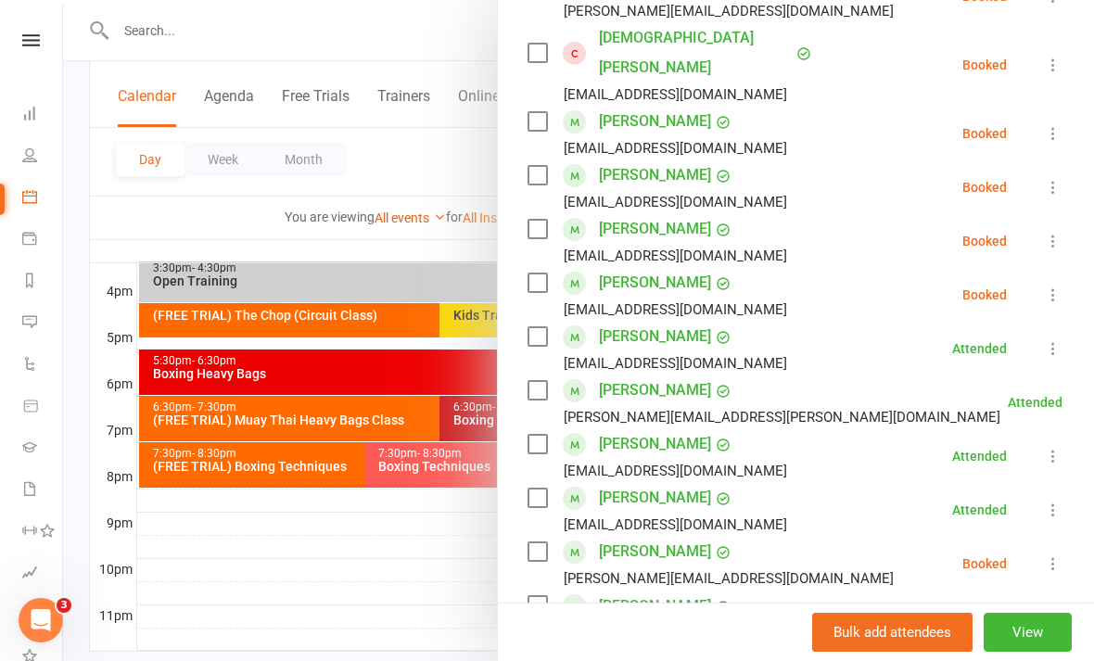
click at [427, 604] on div at bounding box center [578, 330] width 1031 height 661
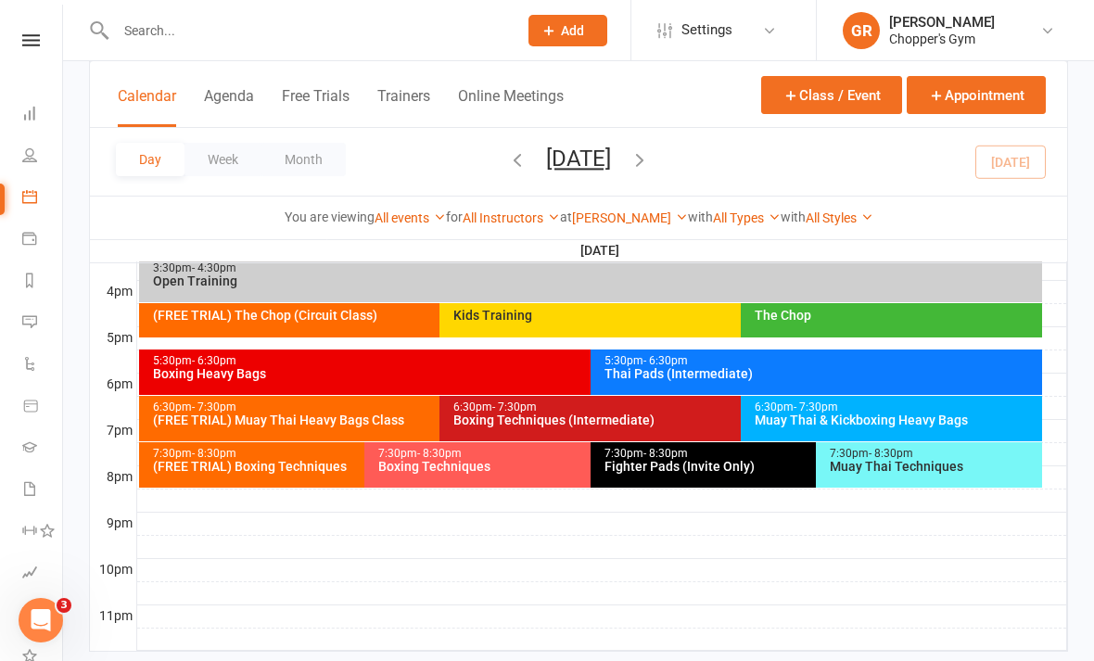
click at [578, 417] on div "Boxing Techniques (Intermediate)" at bounding box center [736, 420] width 567 height 13
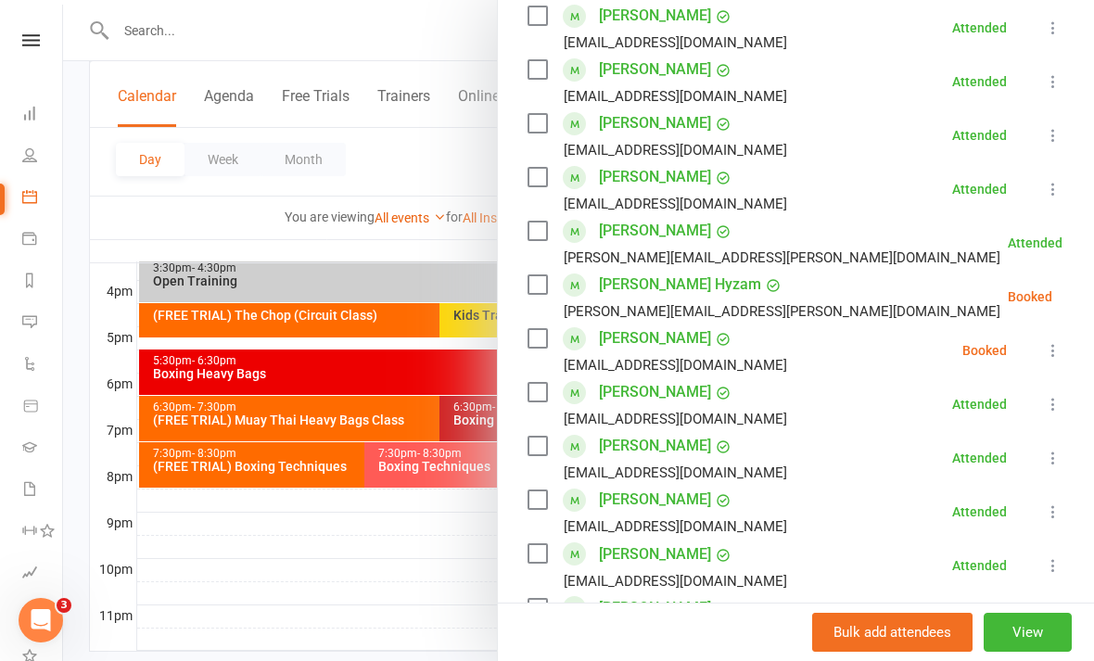
scroll to position [612, 0]
click at [1090, 300] on icon at bounding box center [1099, 297] width 19 height 19
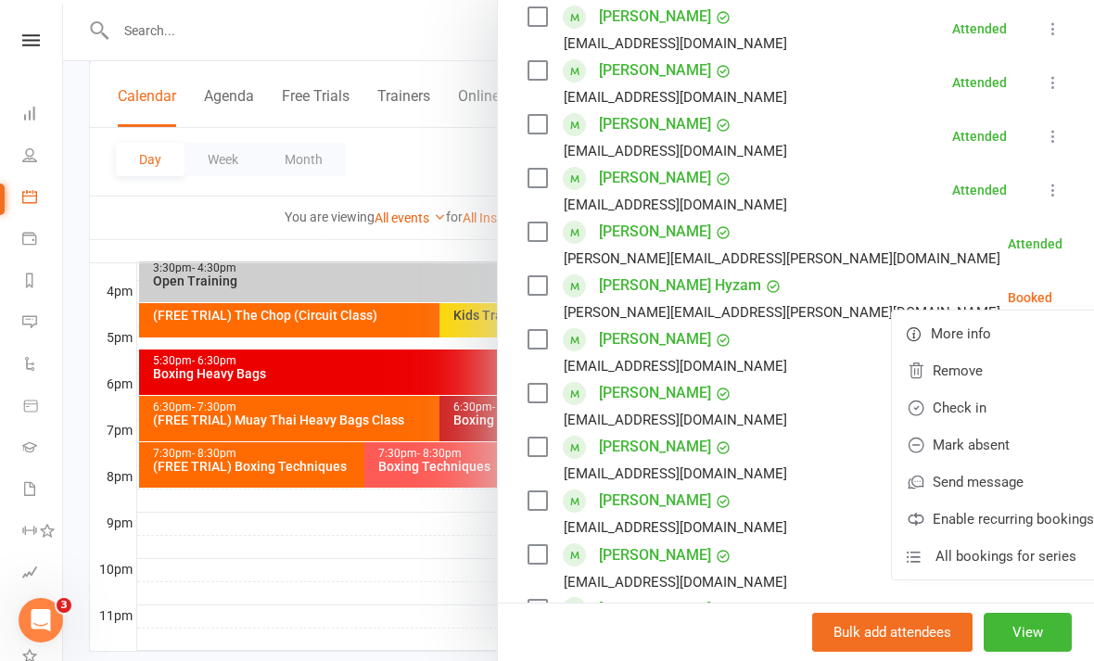
click at [961, 414] on link "Check in" at bounding box center [1000, 407] width 217 height 37
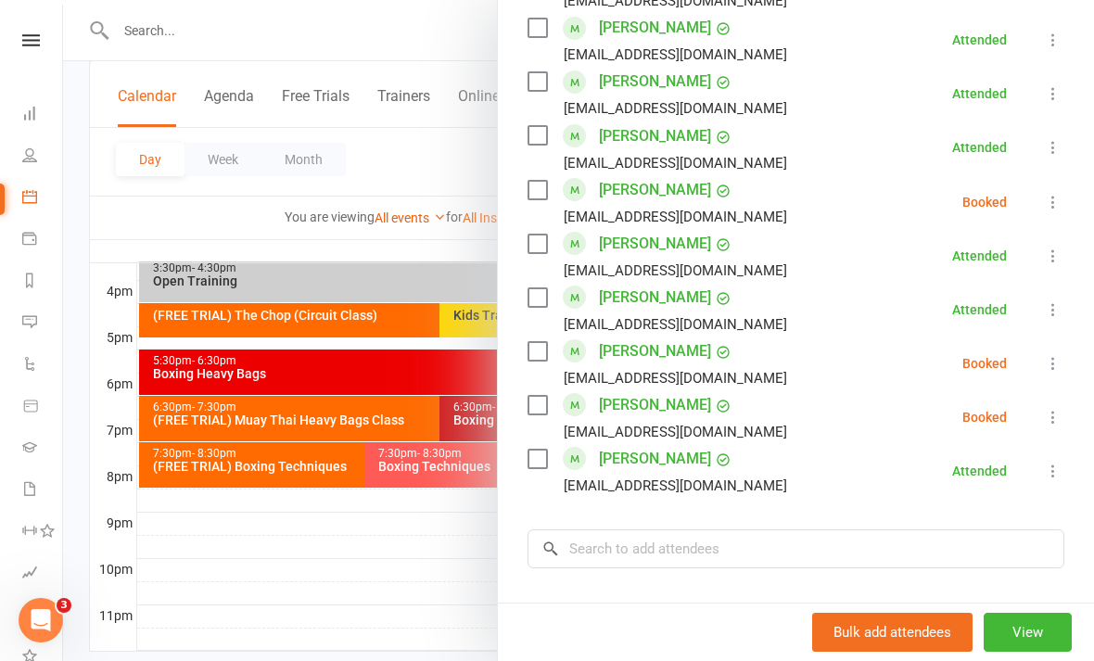
scroll to position [1038, 0]
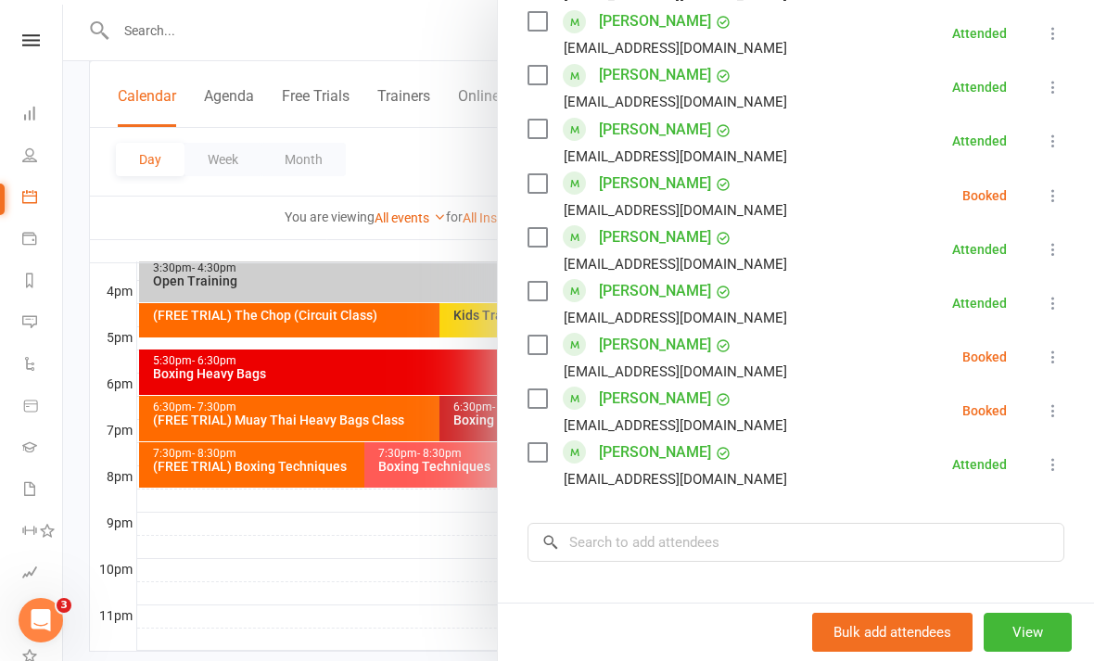
click at [1043, 367] on button at bounding box center [1053, 357] width 22 height 22
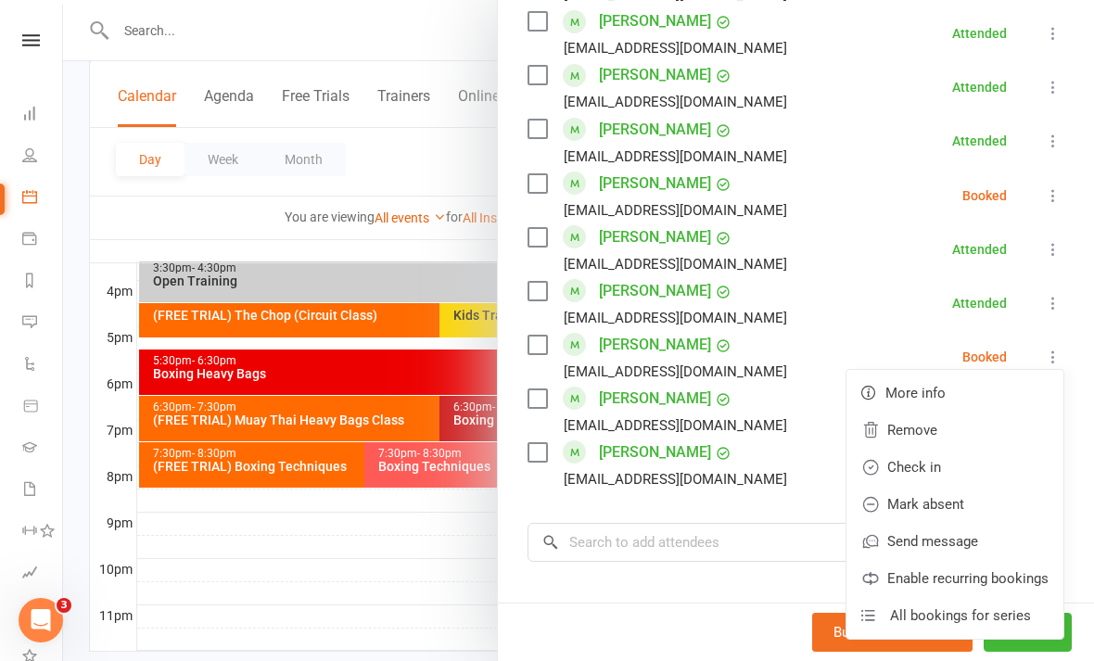
click at [1062, 196] on icon at bounding box center [1053, 195] width 19 height 19
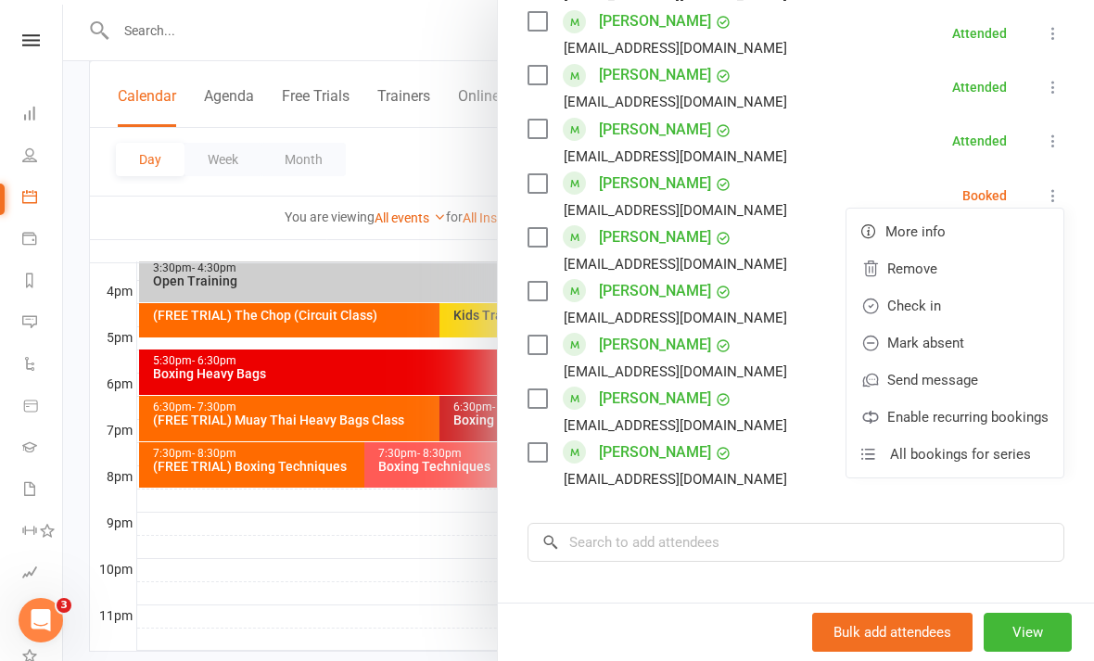
click at [962, 300] on link "Check in" at bounding box center [955, 305] width 217 height 37
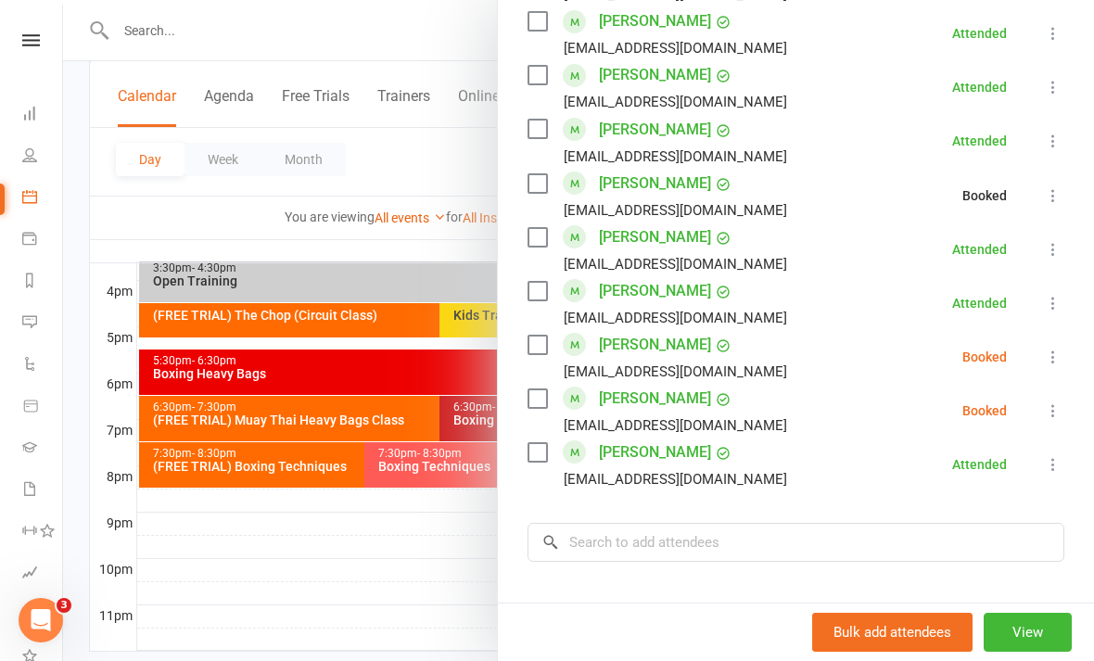
click at [413, 617] on div at bounding box center [578, 330] width 1031 height 661
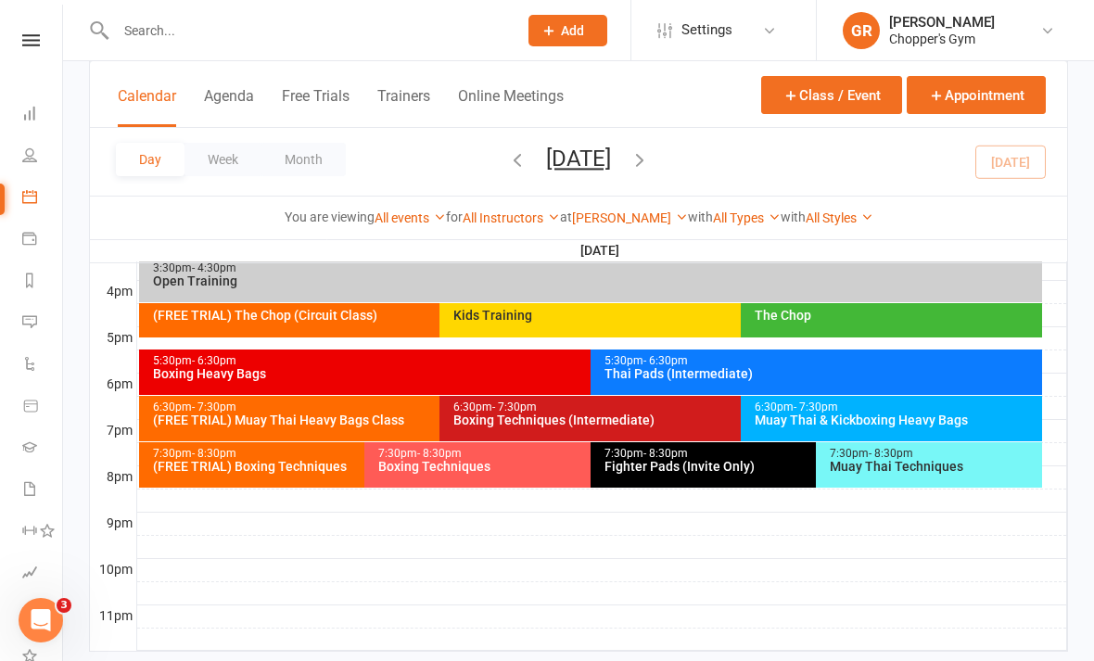
click at [887, 421] on div "Muay Thai & Kickboxing Heavy Bags" at bounding box center [896, 420] width 285 height 13
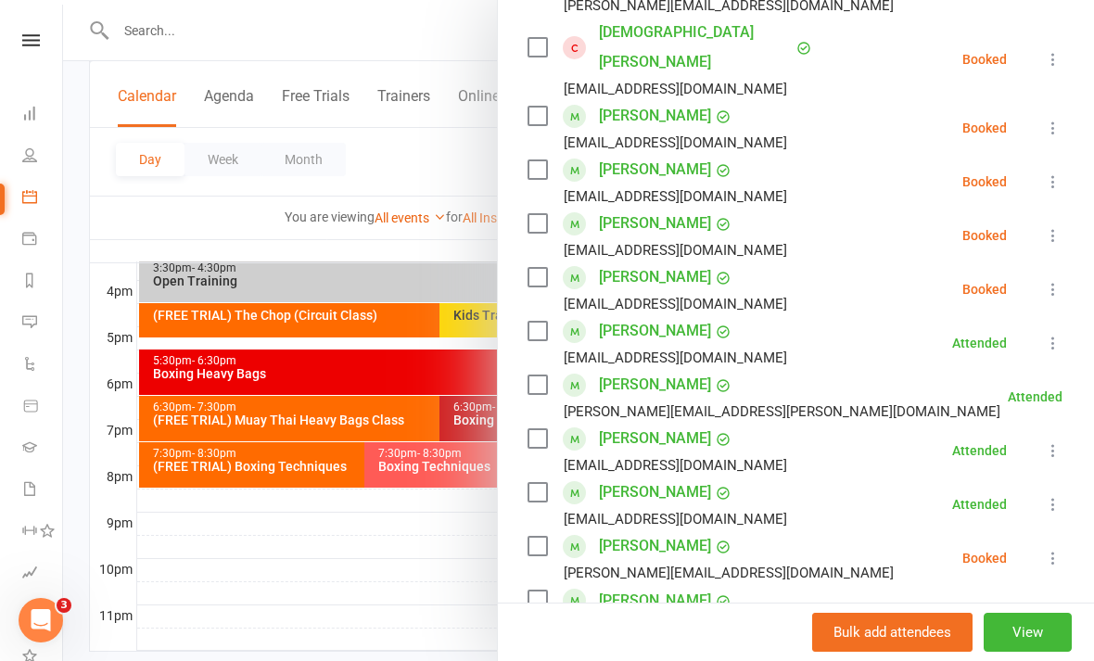
scroll to position [651, 0]
click at [1053, 279] on icon at bounding box center [1053, 288] width 19 height 19
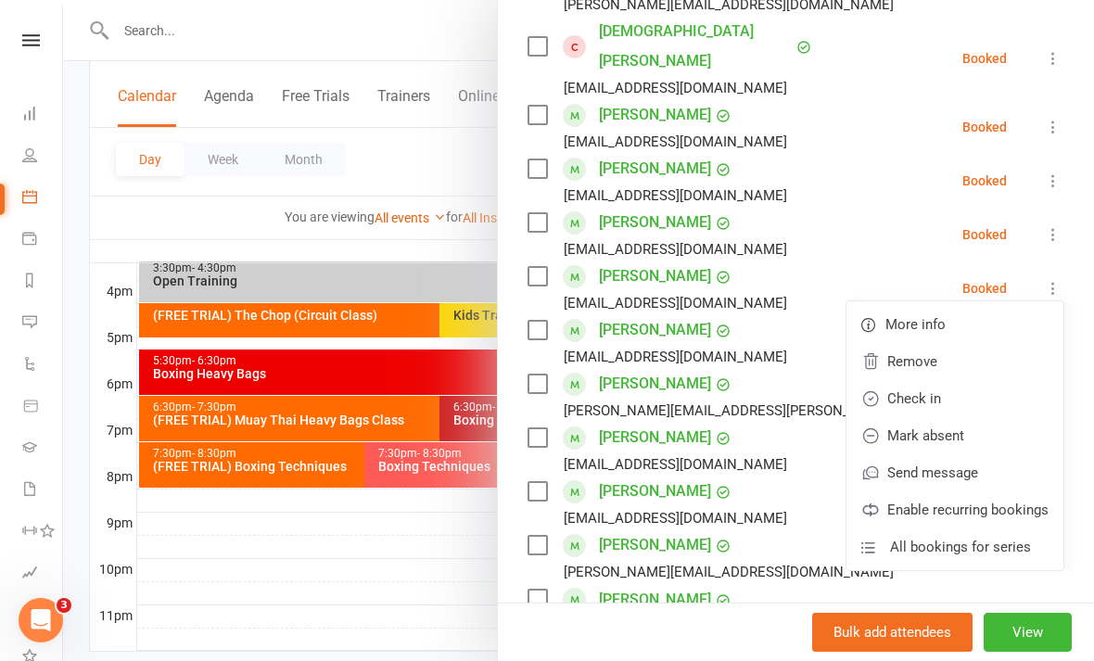
click at [969, 380] on link "Check in" at bounding box center [955, 398] width 217 height 37
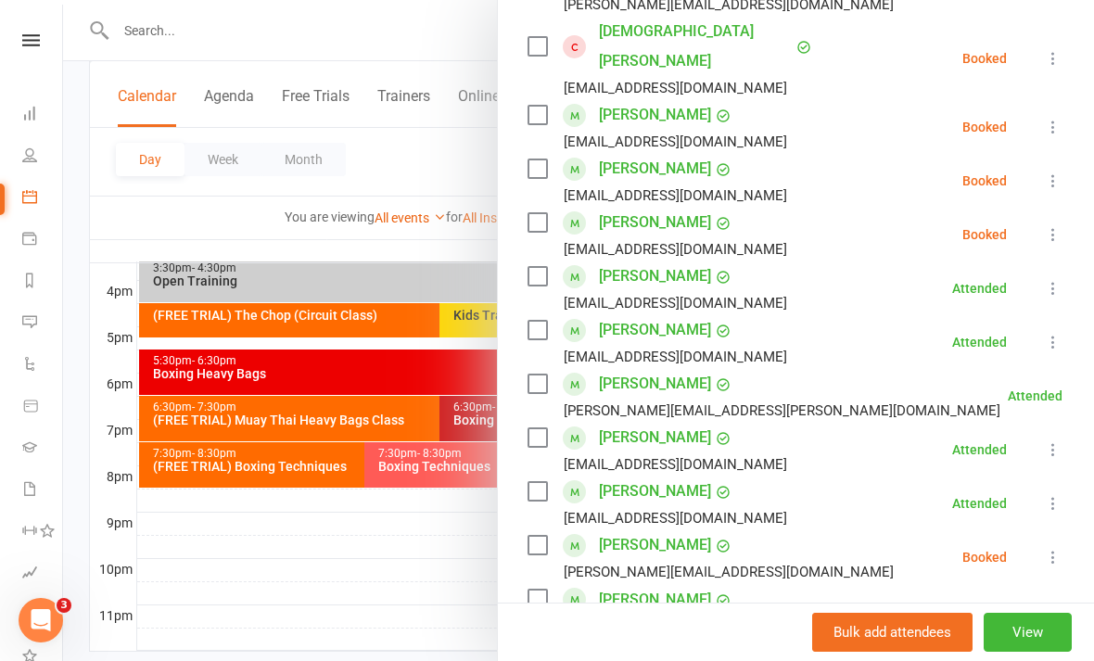
click at [394, 619] on div at bounding box center [578, 330] width 1031 height 661
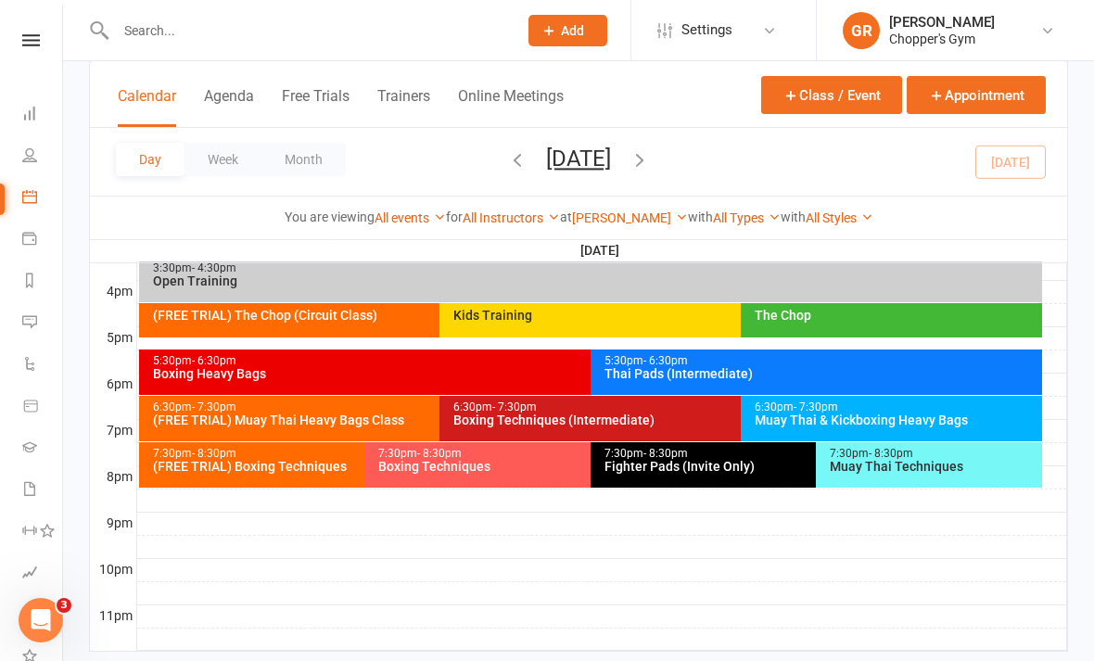
click at [491, 415] on div "Boxing Techniques (Intermediate)" at bounding box center [736, 420] width 567 height 13
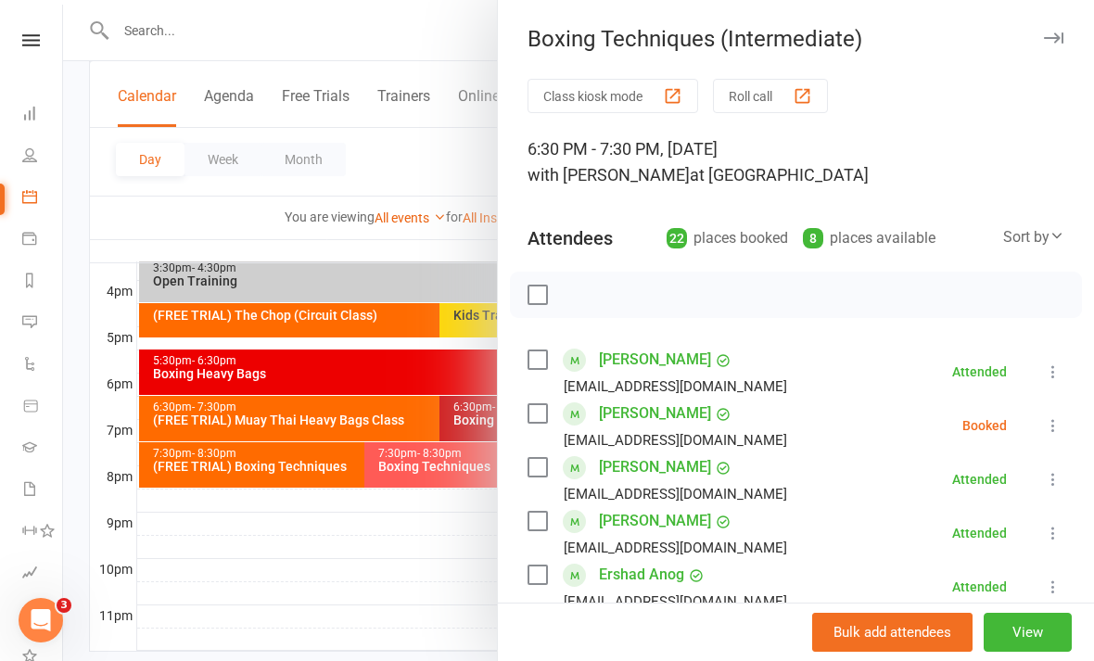
click at [319, 420] on div at bounding box center [578, 330] width 1031 height 661
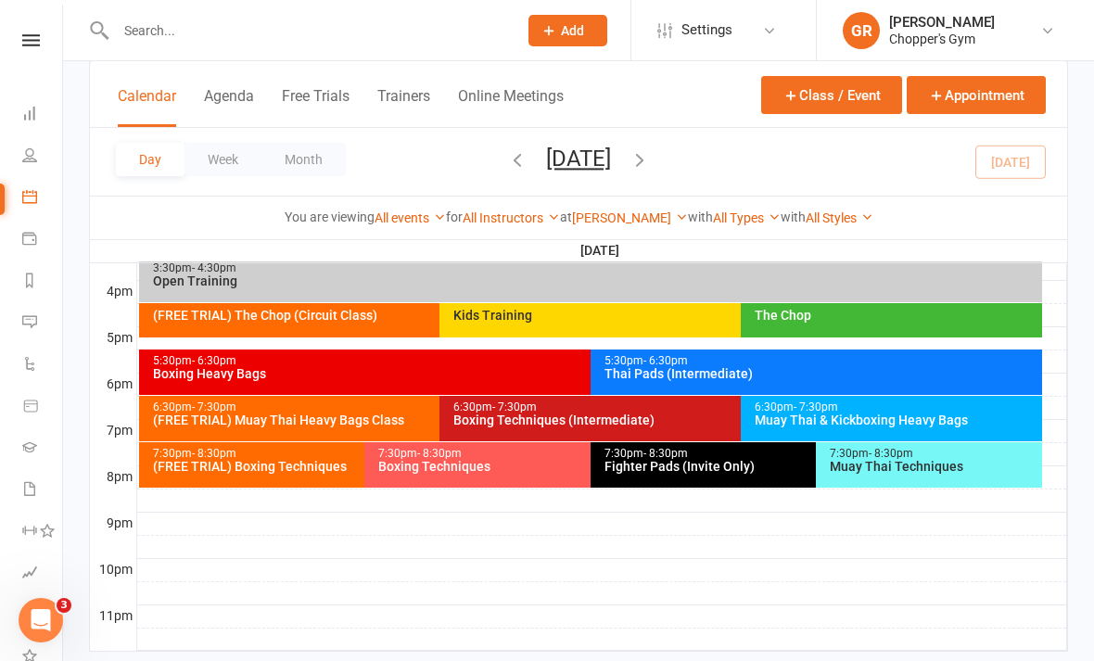
click at [327, 414] on div "(FREE TRIAL) Muay Thai Heavy Bags Class" at bounding box center [435, 420] width 567 height 13
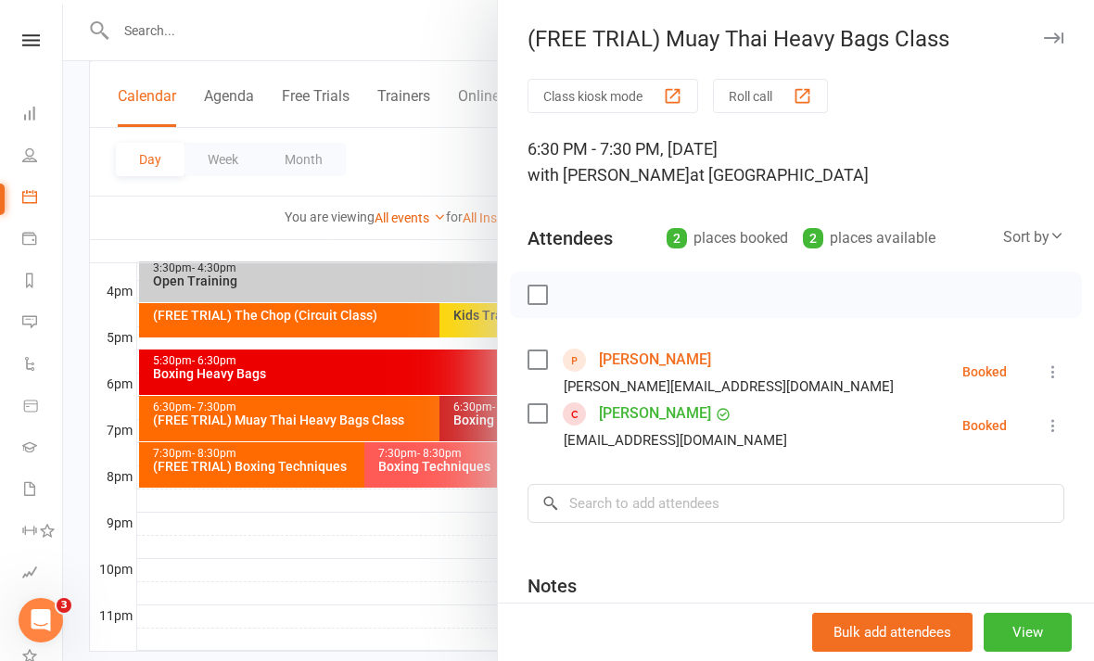
click at [390, 625] on div at bounding box center [578, 330] width 1031 height 661
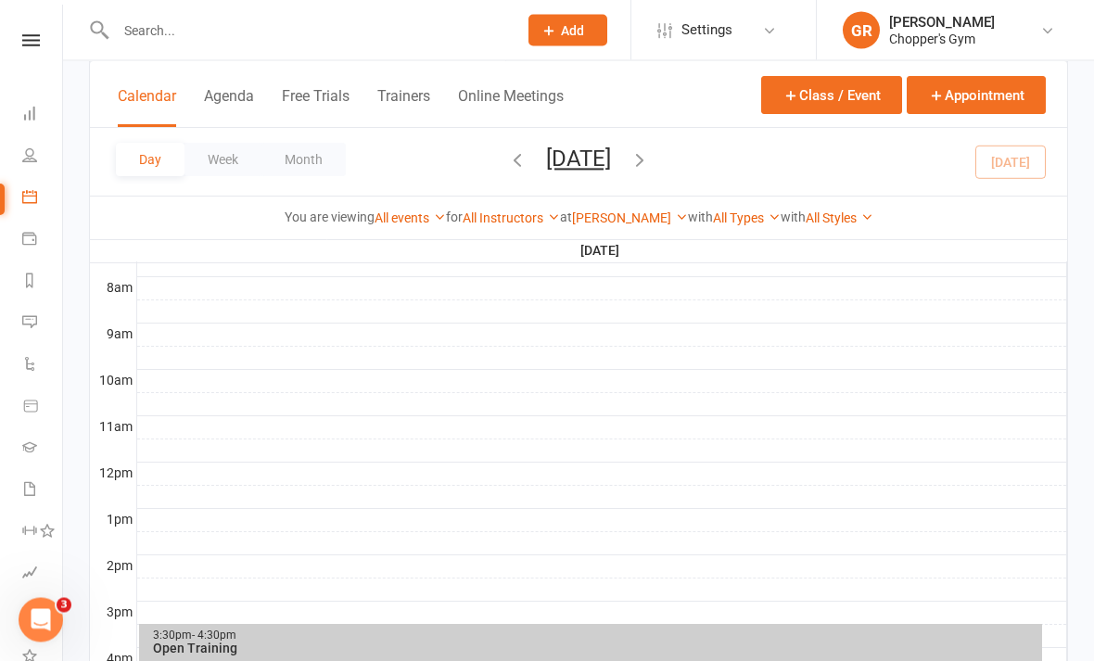
scroll to position [404, 0]
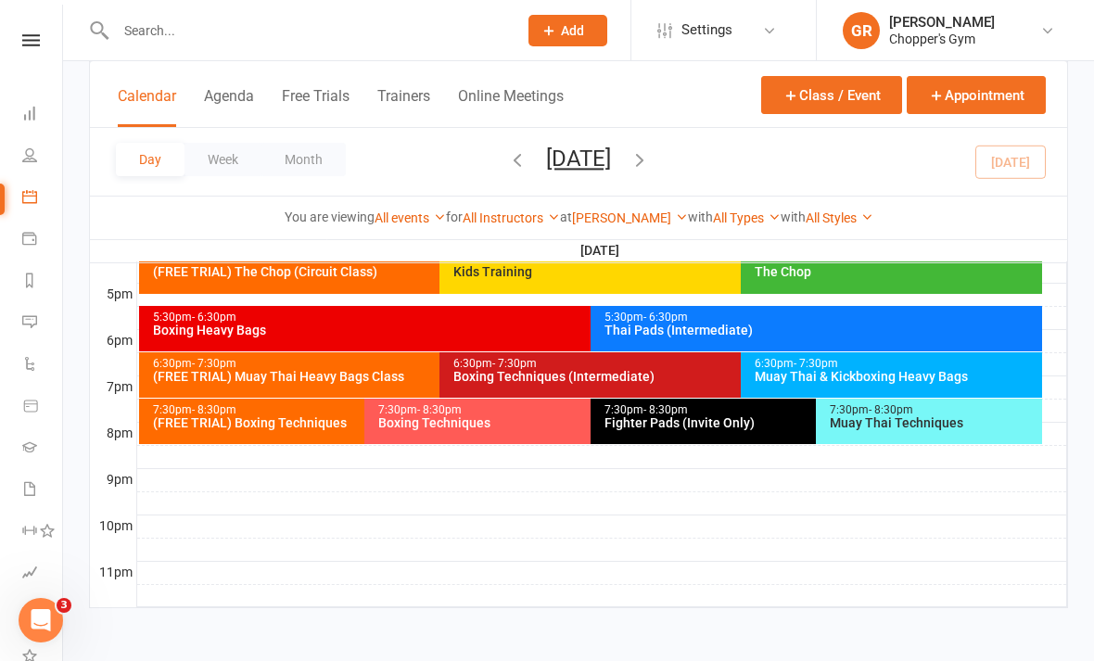
click at [736, 469] on div at bounding box center [602, 480] width 930 height 22
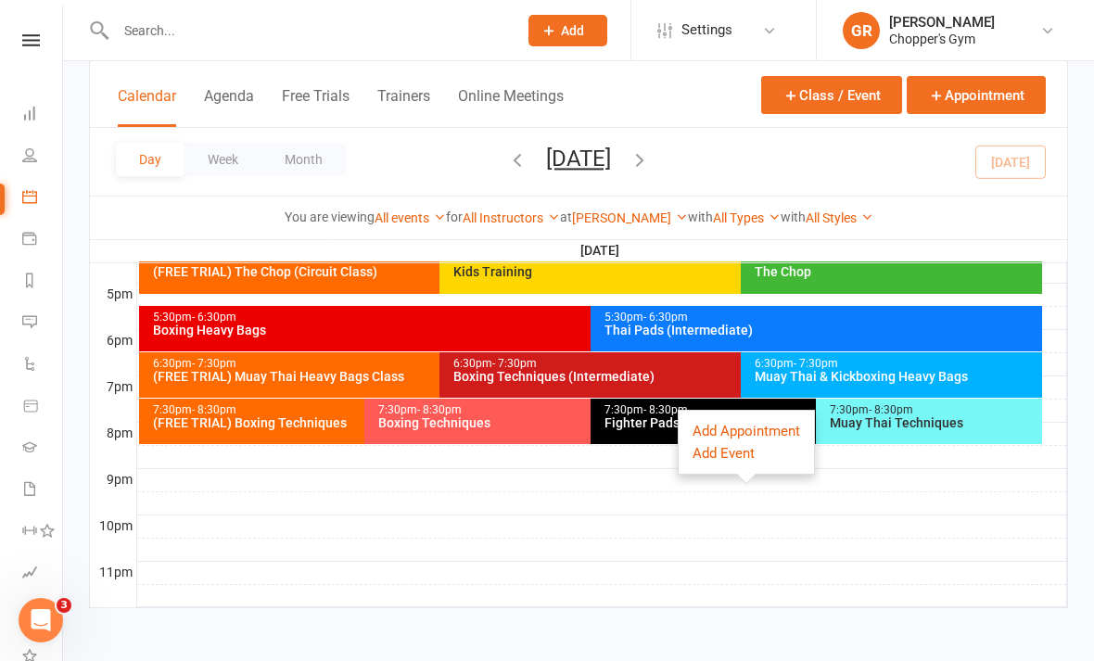
click at [389, 370] on div "(FREE TRIAL) Muay Thai Heavy Bags Class" at bounding box center [435, 376] width 567 height 13
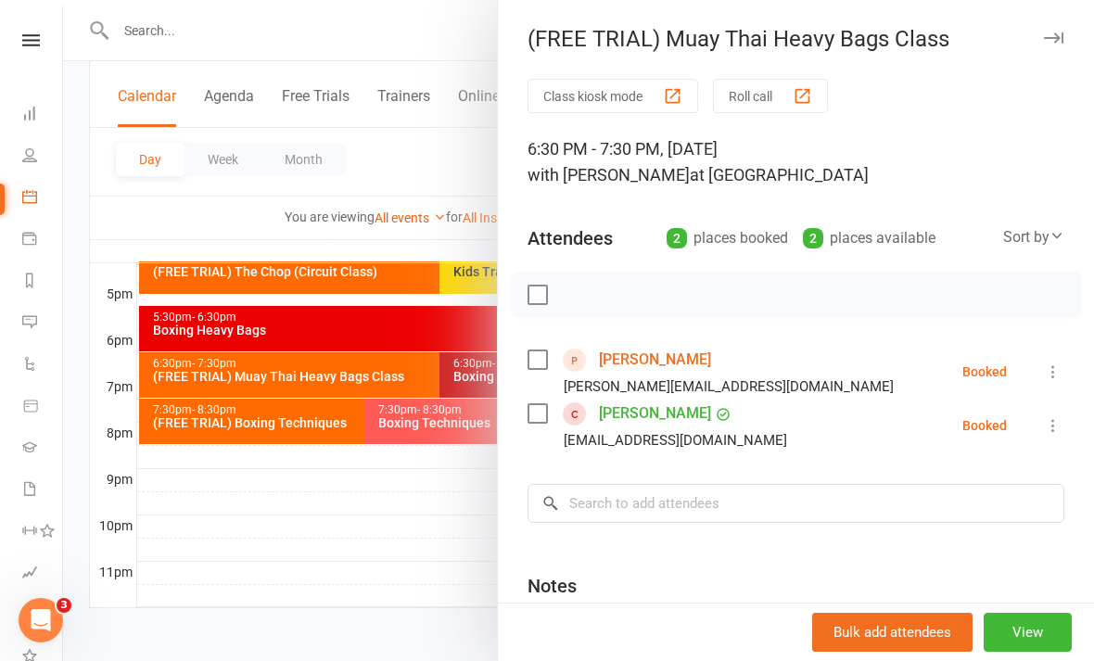
click at [475, 530] on div at bounding box center [578, 330] width 1031 height 661
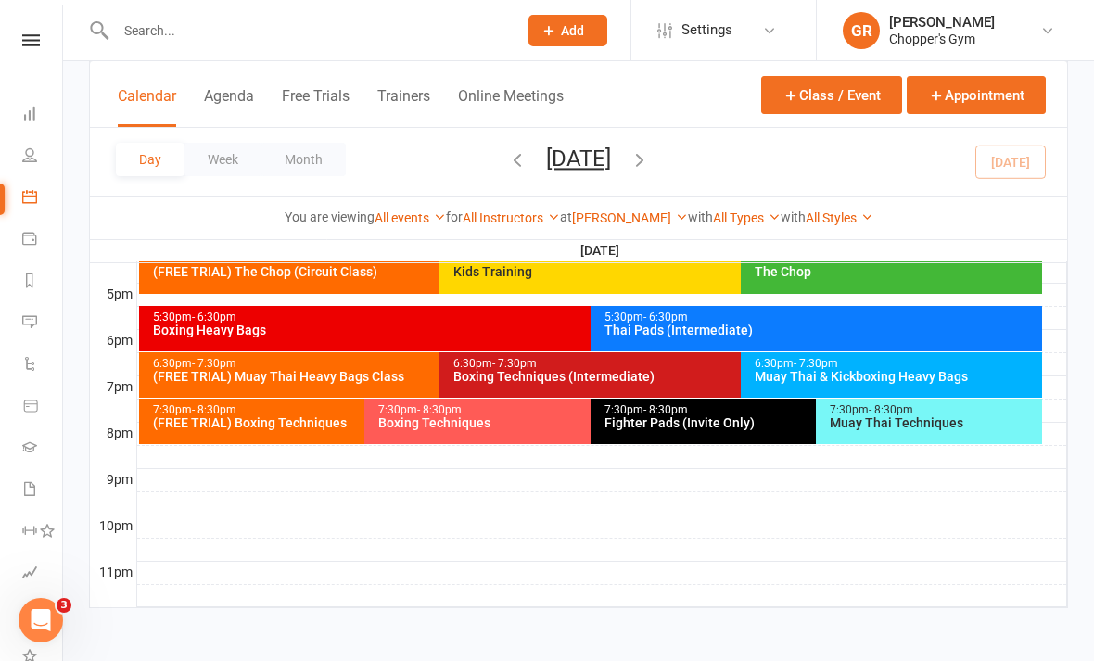
click at [896, 370] on div "Muay Thai & Kickboxing Heavy Bags" at bounding box center [896, 376] width 285 height 13
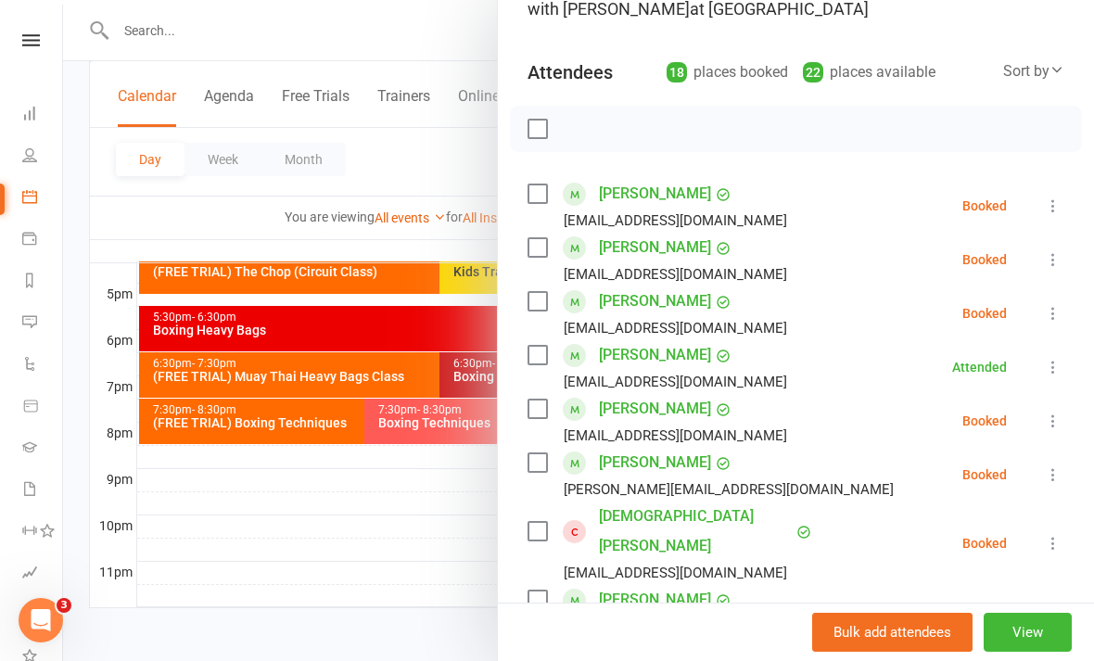
scroll to position [178, 0]
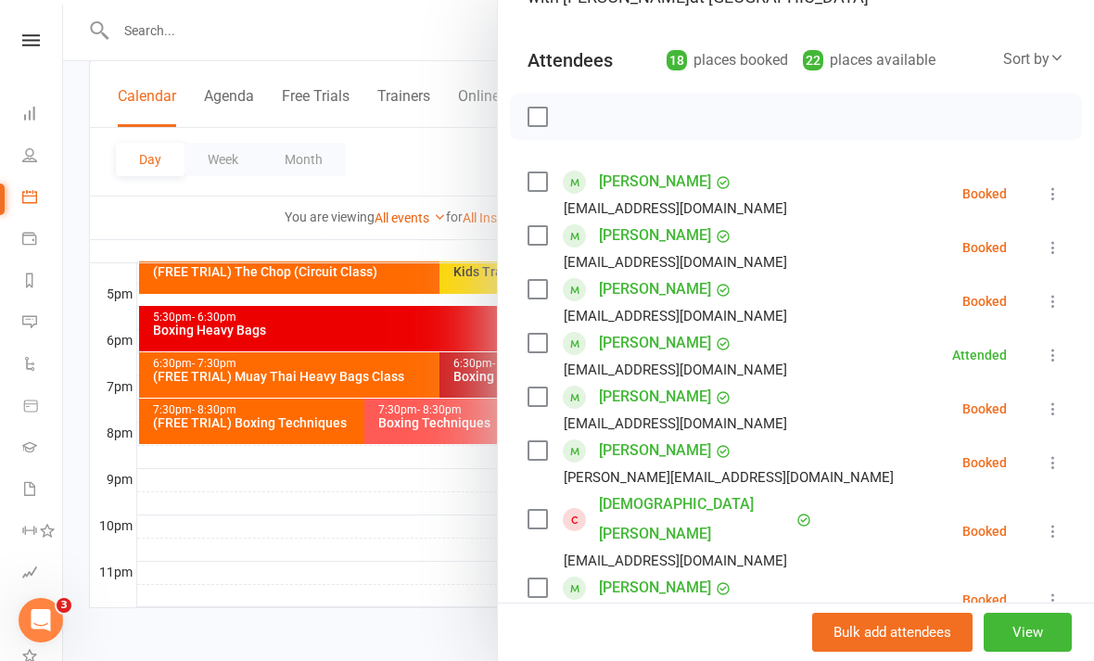
click at [1059, 245] on icon at bounding box center [1053, 247] width 19 height 19
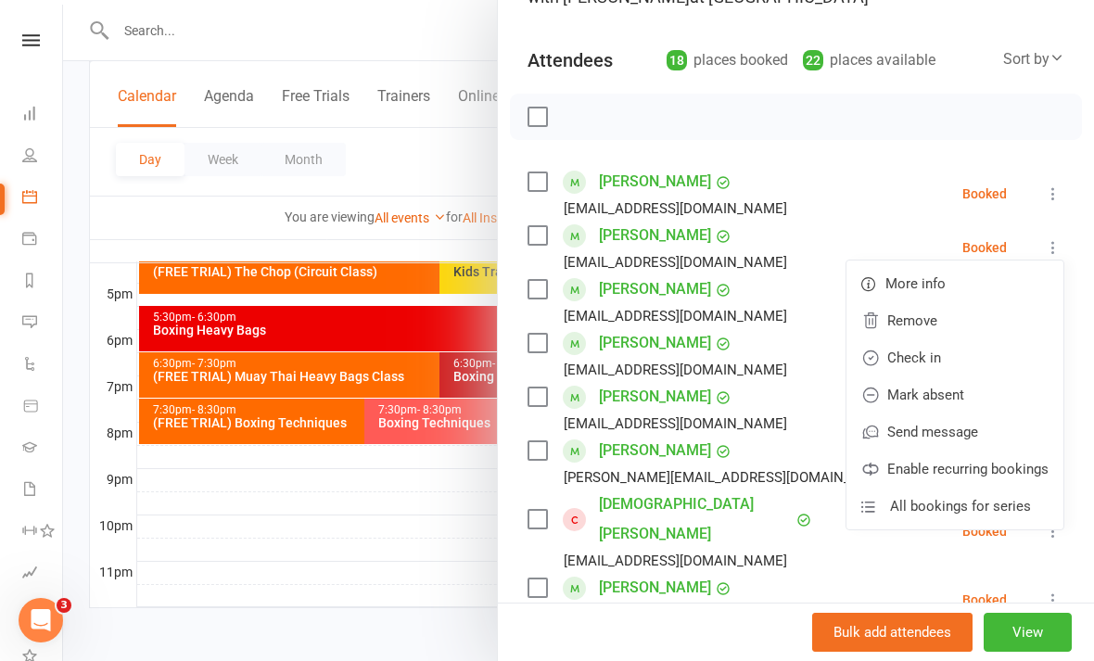
click at [968, 374] on link "Check in" at bounding box center [955, 357] width 217 height 37
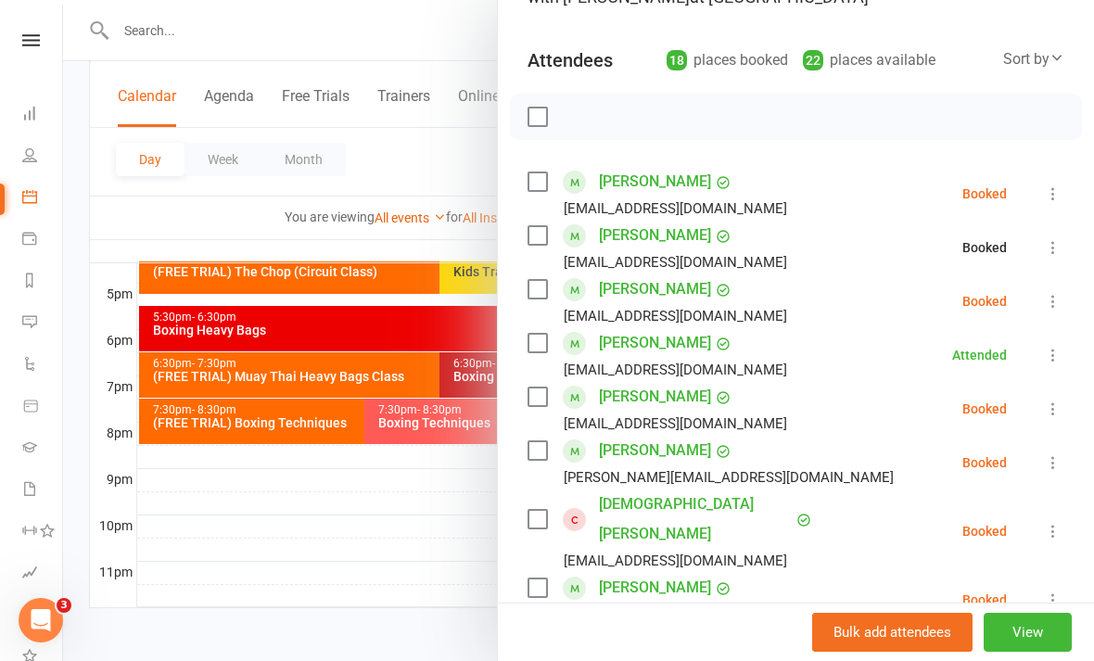
click at [1061, 291] on button at bounding box center [1053, 301] width 22 height 22
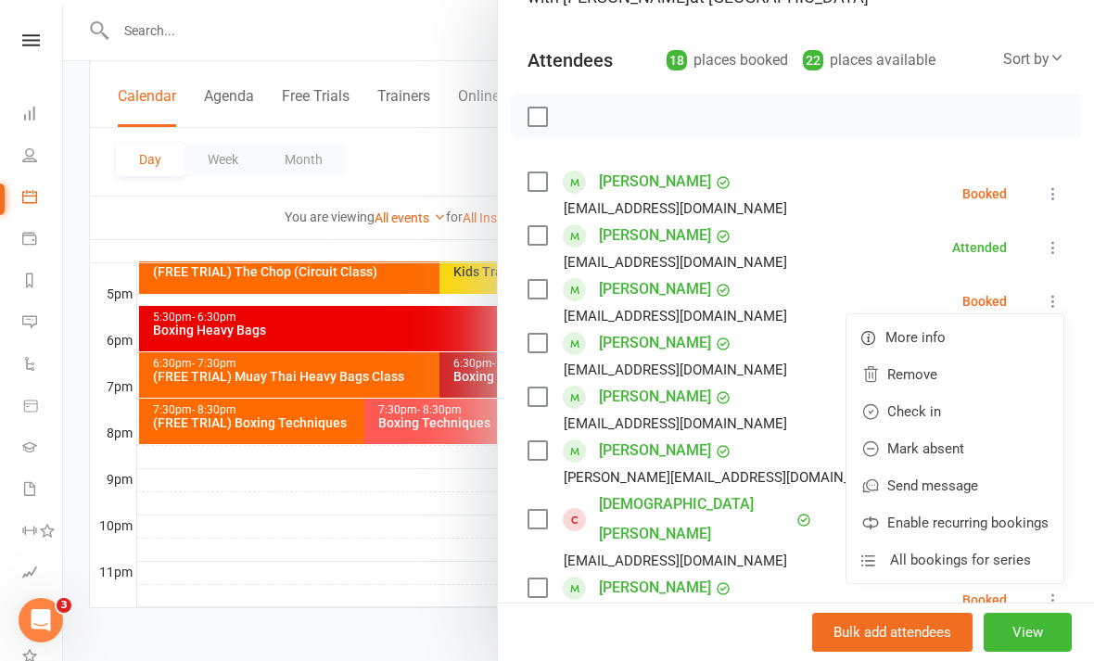
click at [963, 411] on link "Check in" at bounding box center [955, 411] width 217 height 37
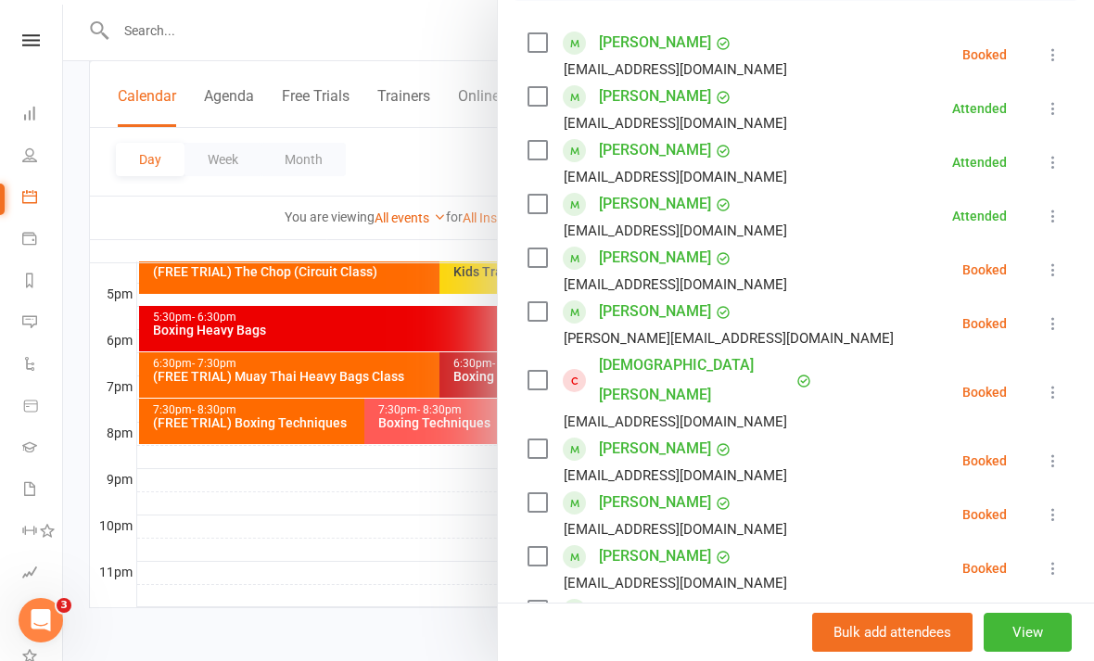
scroll to position [319, 0]
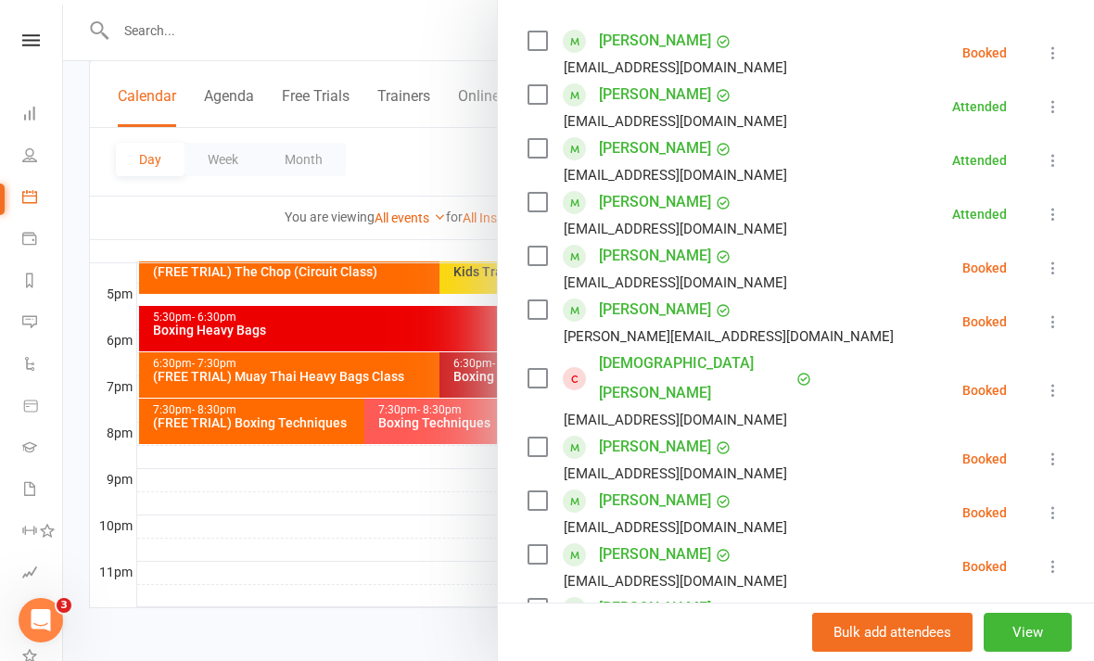
click at [1057, 326] on icon at bounding box center [1053, 321] width 19 height 19
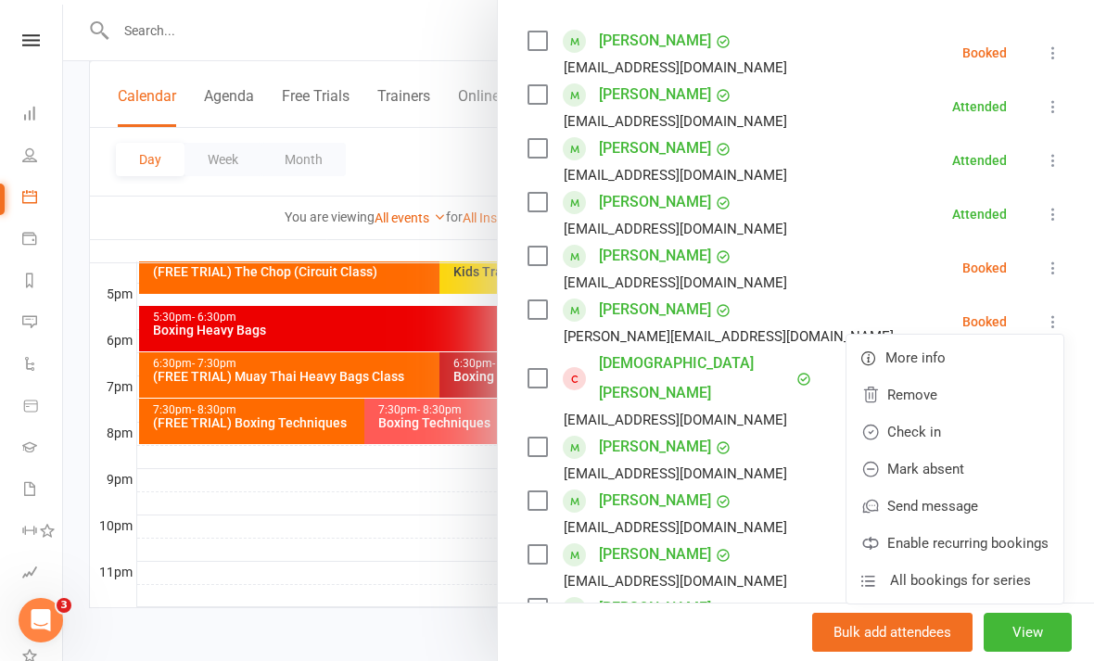
click at [971, 437] on link "Check in" at bounding box center [955, 432] width 217 height 37
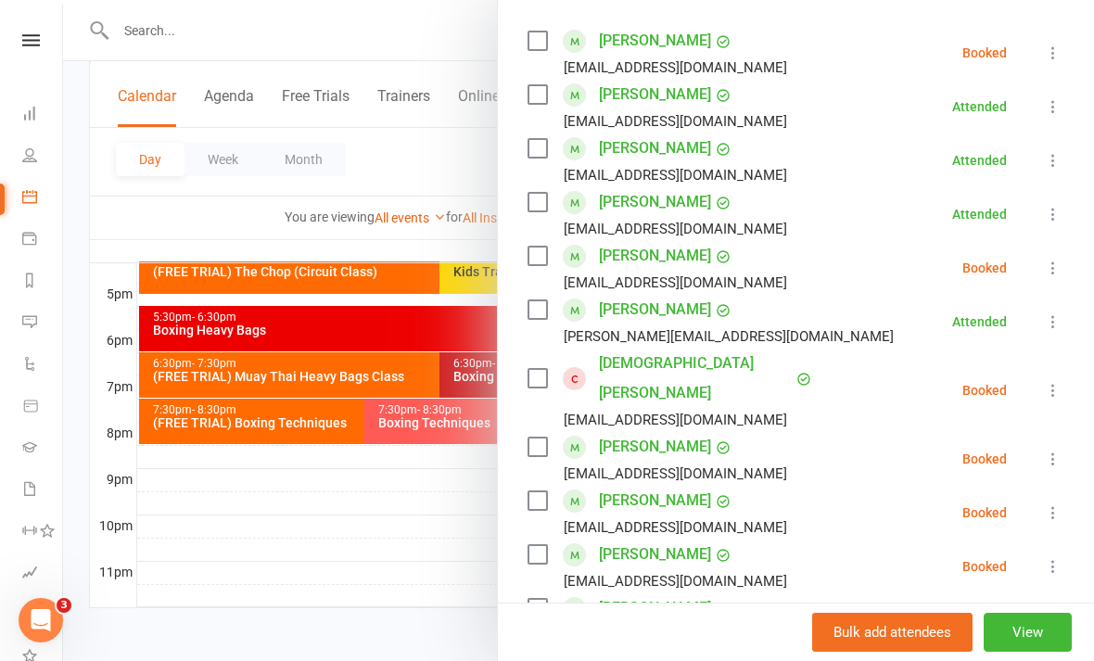
click at [1042, 46] on button at bounding box center [1053, 53] width 22 height 22
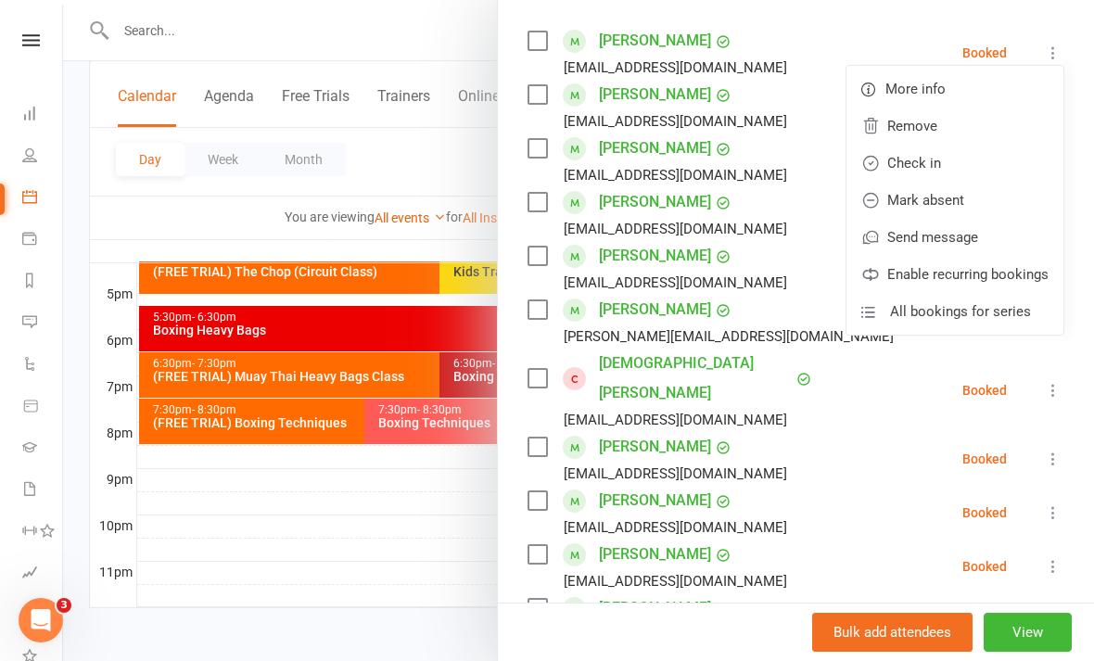
click at [910, 166] on link "Check in" at bounding box center [955, 163] width 217 height 37
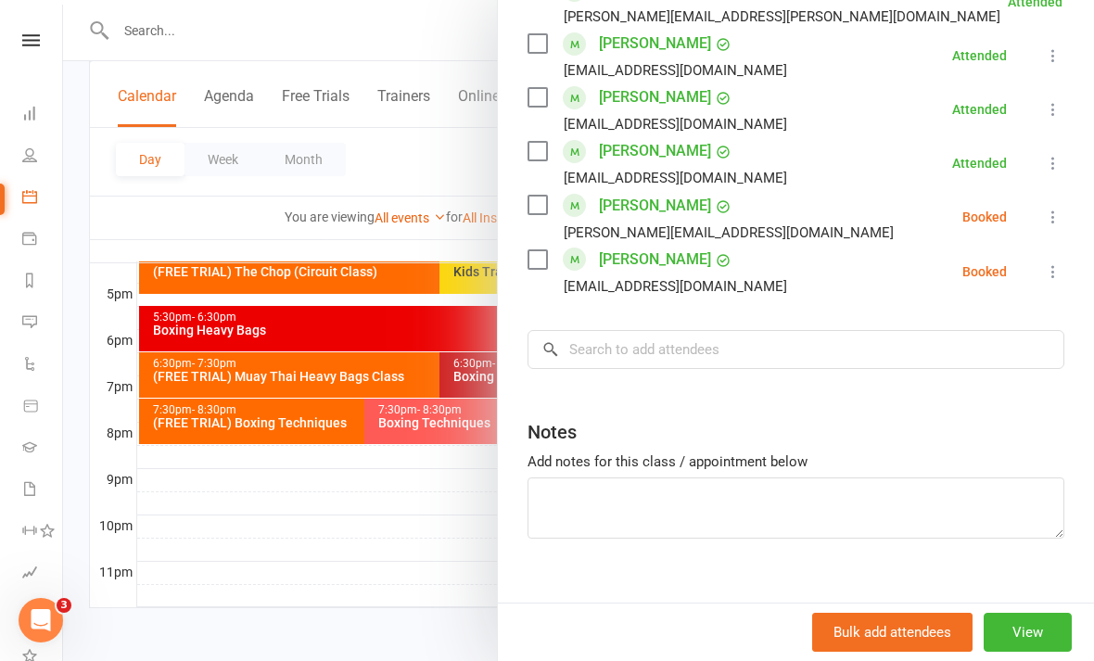
scroll to position [1044, 0]
click at [1045, 209] on icon at bounding box center [1053, 218] width 19 height 19
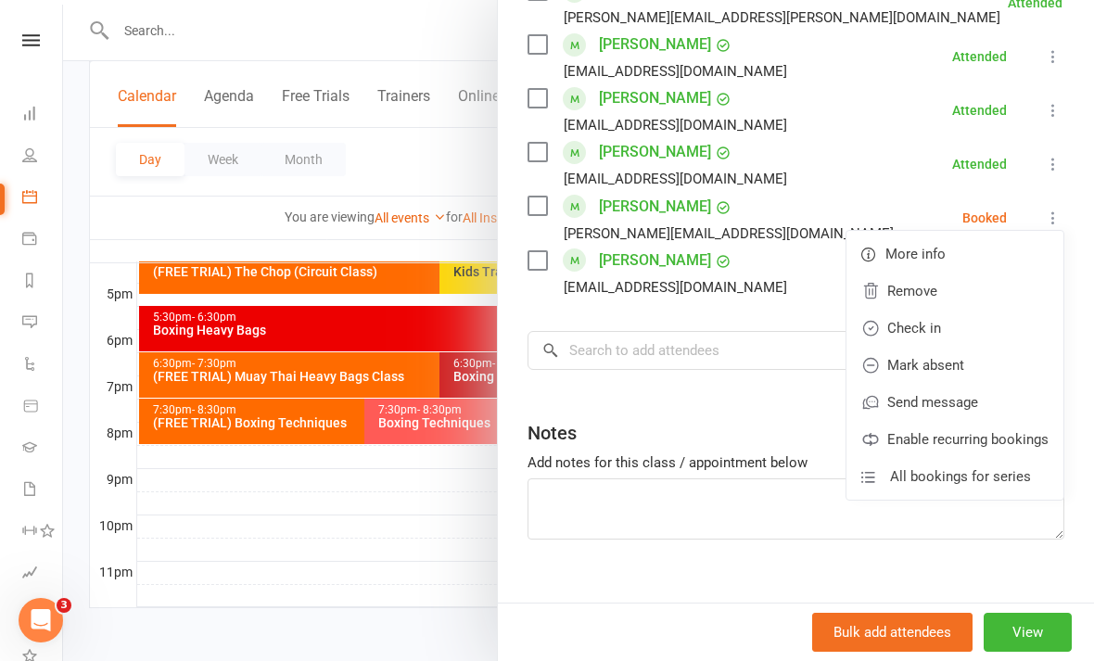
click at [950, 310] on link "Check in" at bounding box center [955, 328] width 217 height 37
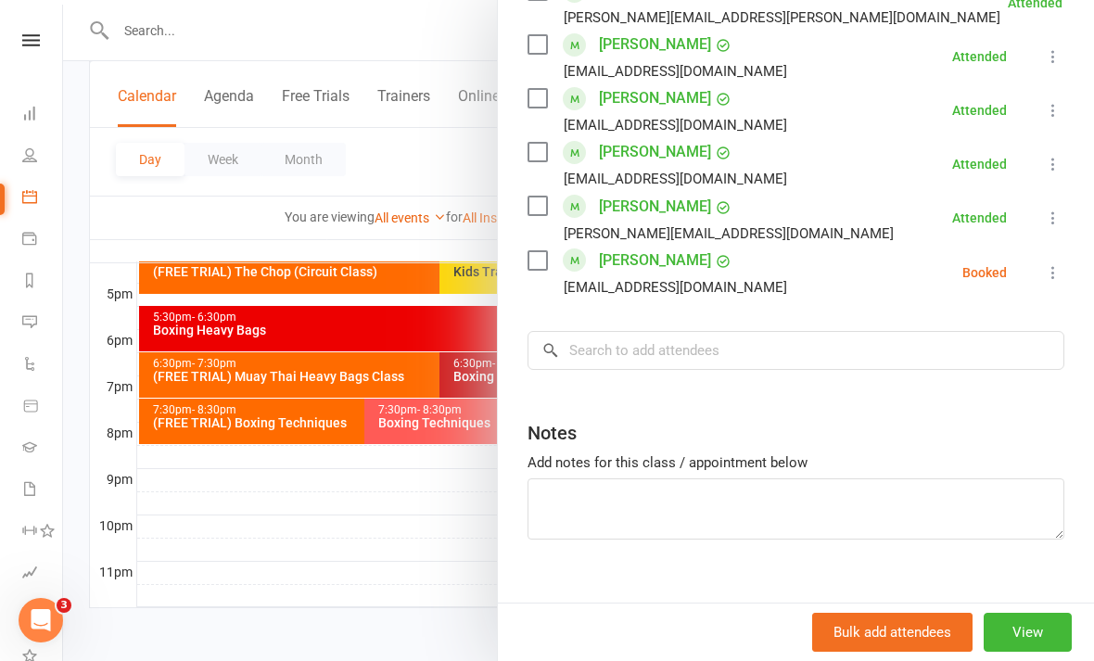
click at [399, 580] on div at bounding box center [578, 330] width 1031 height 661
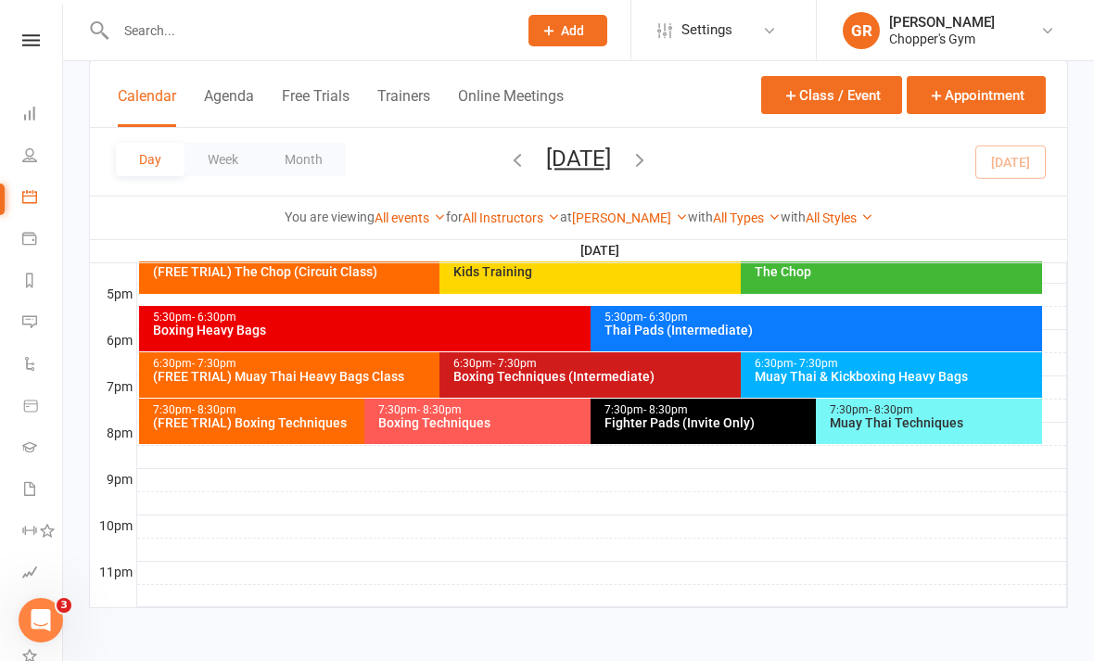
click at [574, 370] on div "Boxing Techniques (Intermediate)" at bounding box center [736, 376] width 567 height 13
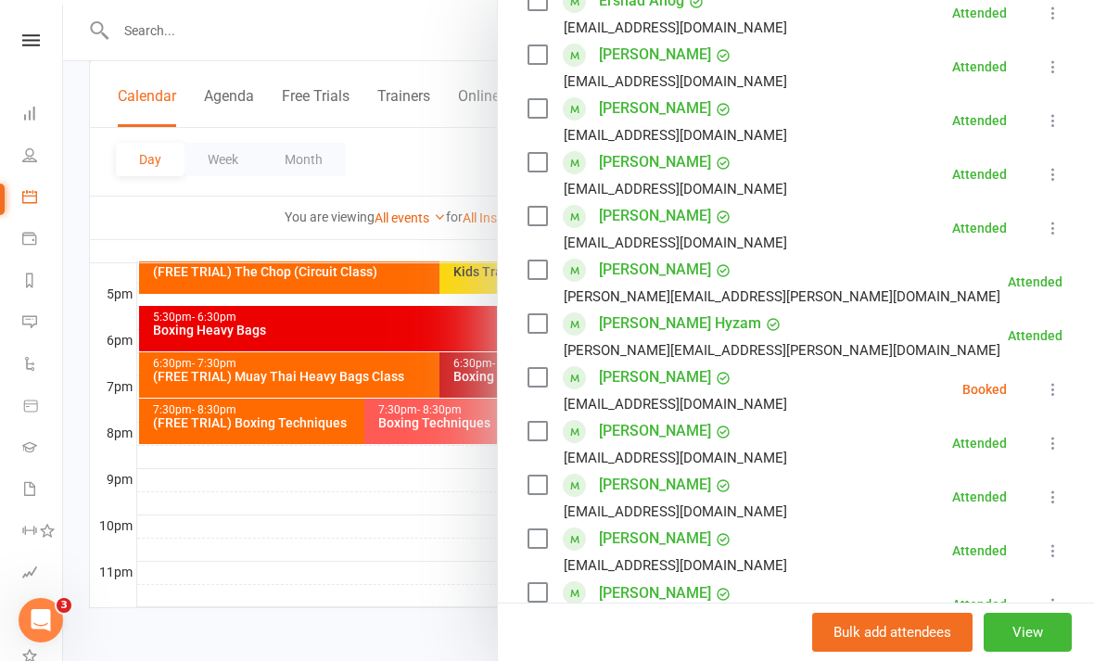
scroll to position [581, 0]
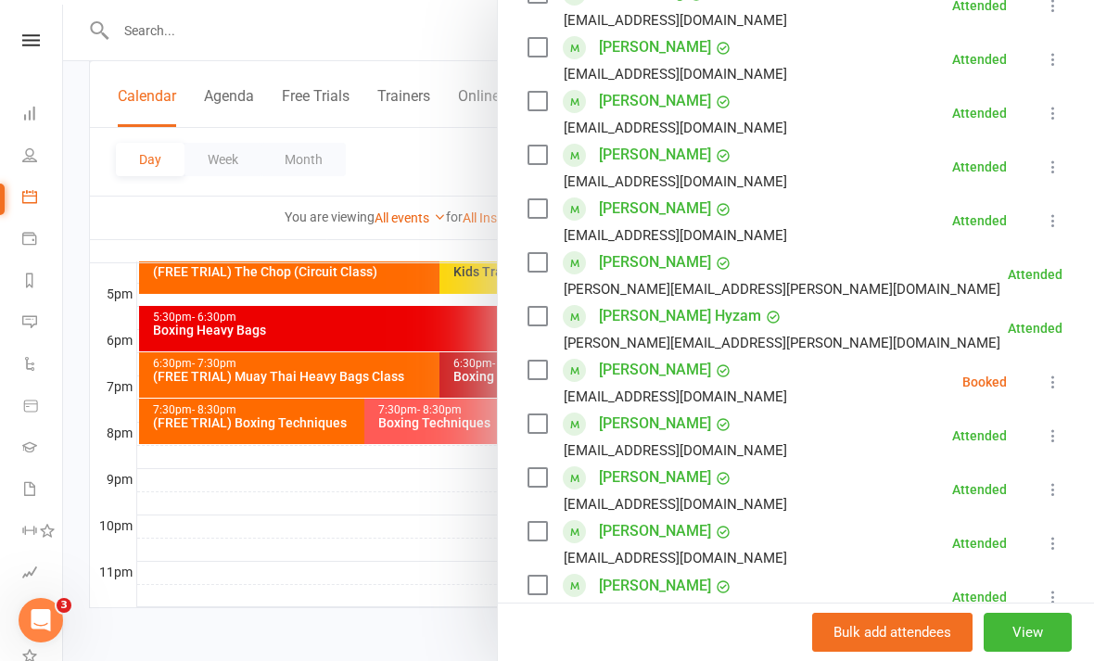
click at [1057, 387] on icon at bounding box center [1053, 382] width 19 height 19
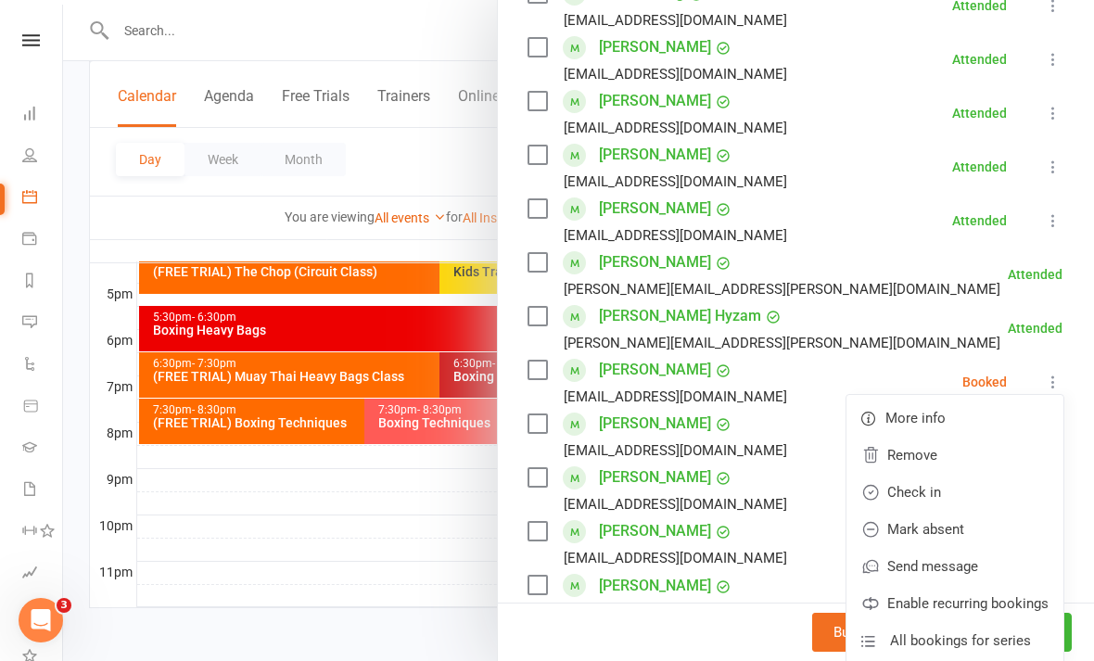
click at [952, 496] on link "Check in" at bounding box center [955, 492] width 217 height 37
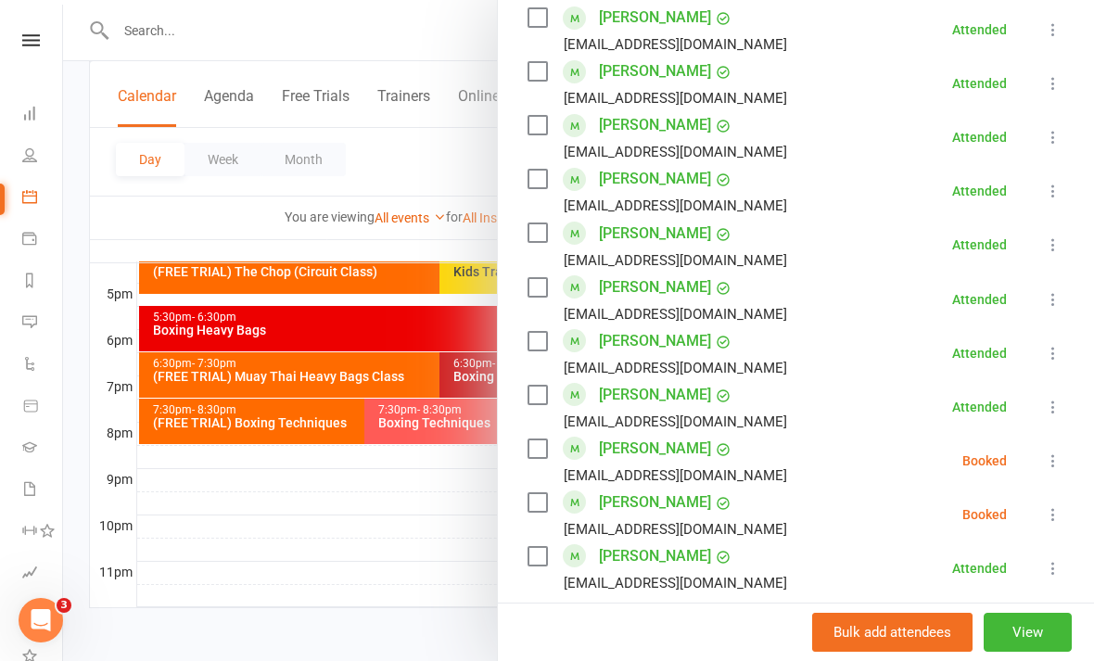
scroll to position [935, 0]
click at [461, 555] on div at bounding box center [578, 330] width 1031 height 661
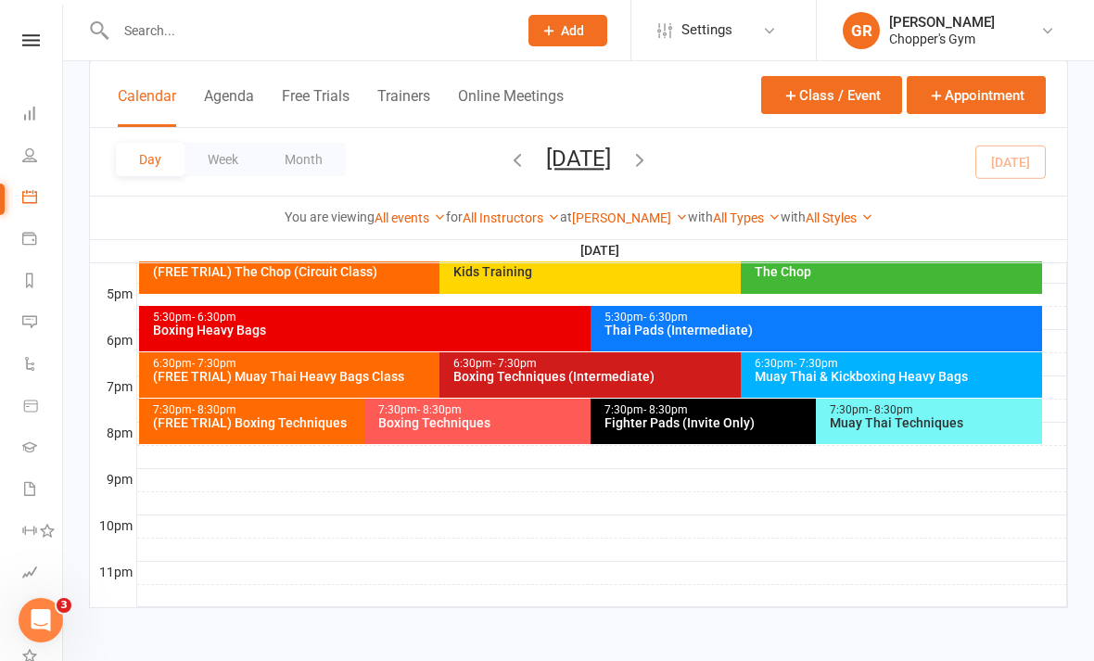
click at [579, 368] on div "6:30pm - 7:30pm Boxing Techniques (Intermediate)" at bounding box center [731, 374] width 583 height 45
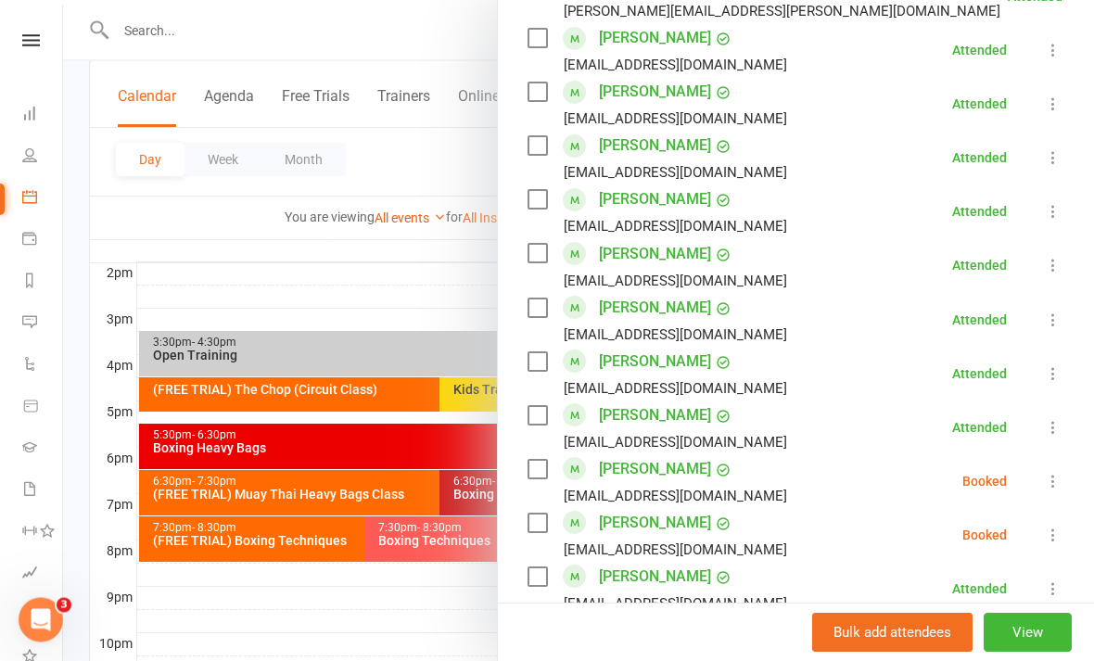
scroll to position [916, 0]
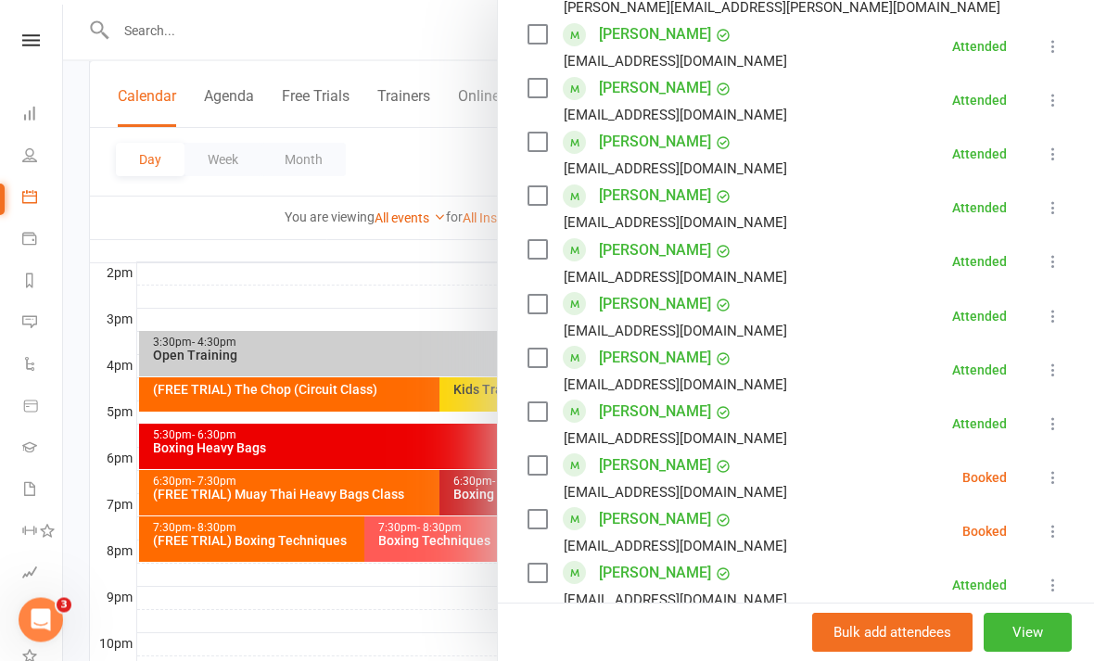
click at [462, 632] on div at bounding box center [578, 330] width 1031 height 661
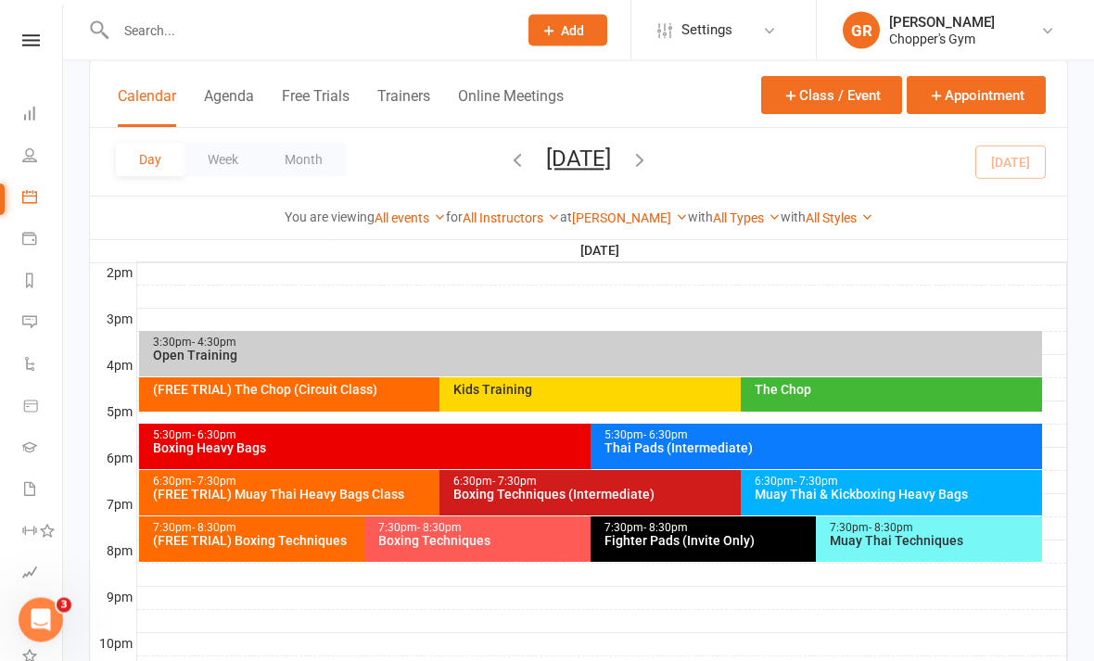
scroll to position [764, 0]
click at [832, 483] on span "- 7:30pm" at bounding box center [816, 481] width 45 height 13
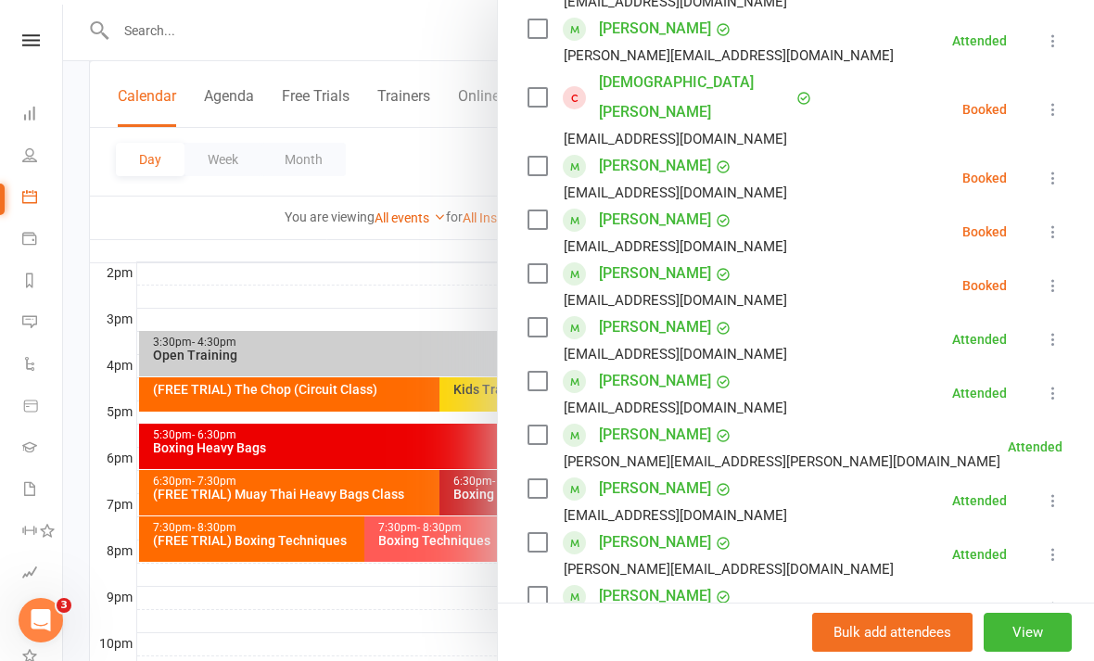
scroll to position [628, 0]
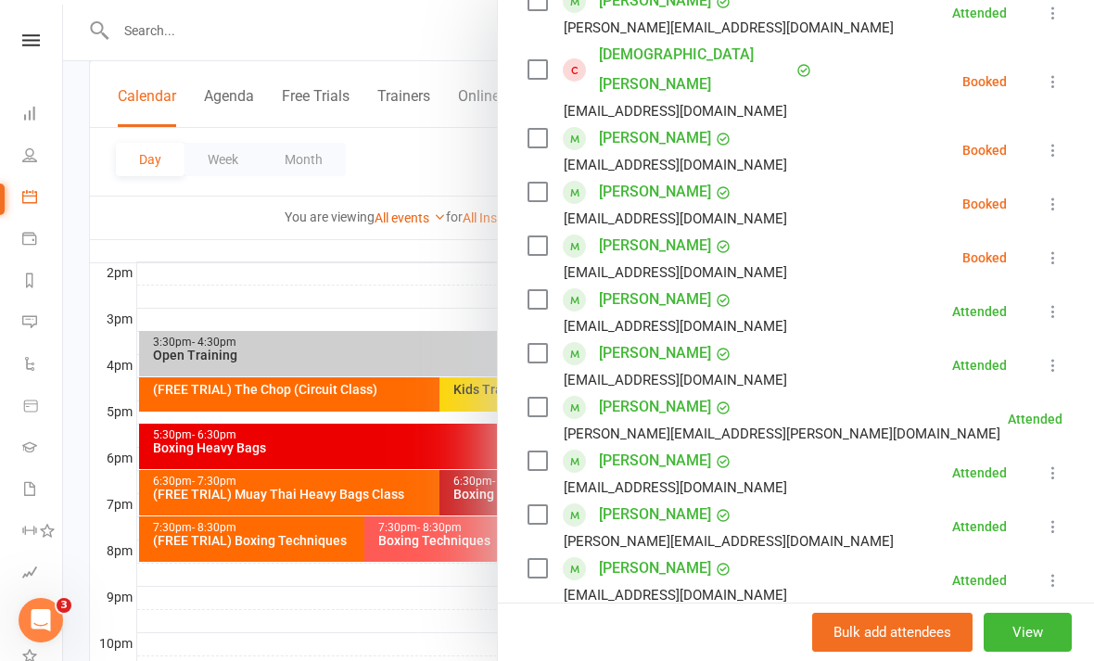
click at [455, 614] on div at bounding box center [578, 330] width 1031 height 661
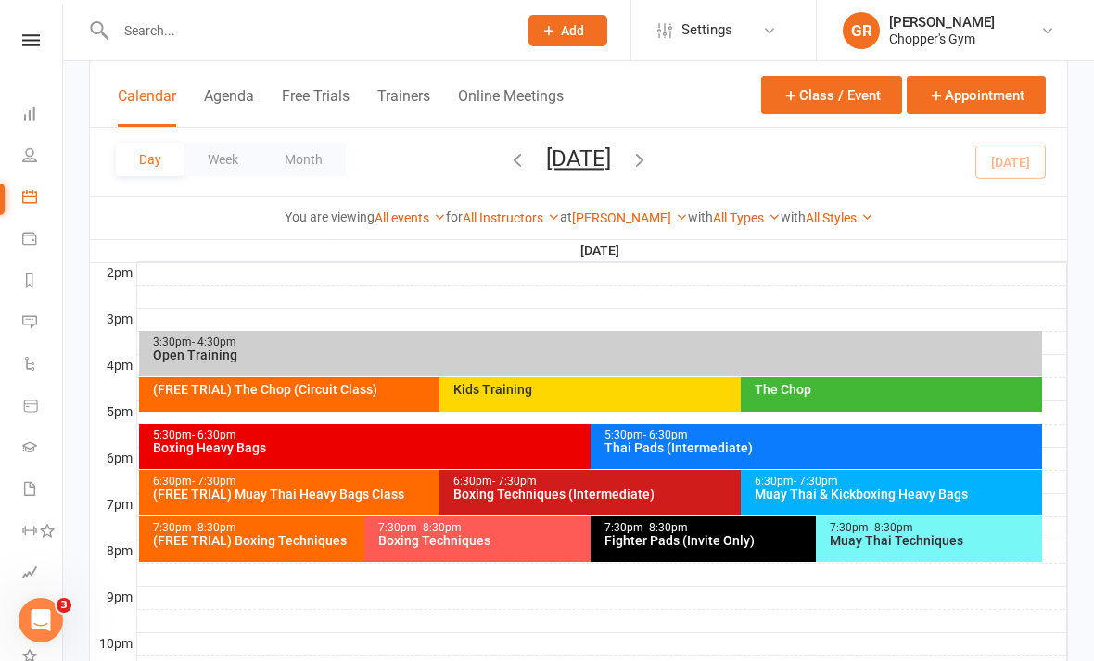
click at [579, 501] on div "Boxing Techniques (Intermediate)" at bounding box center [736, 494] width 567 height 13
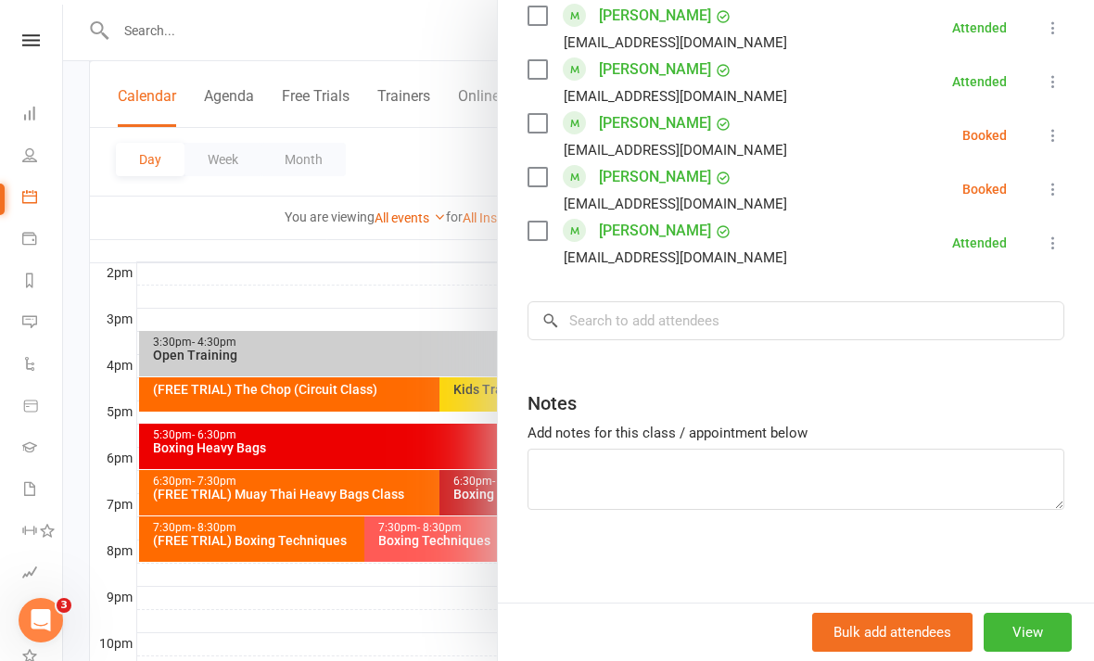
scroll to position [1259, 0]
click at [873, 317] on input "search" at bounding box center [796, 320] width 537 height 39
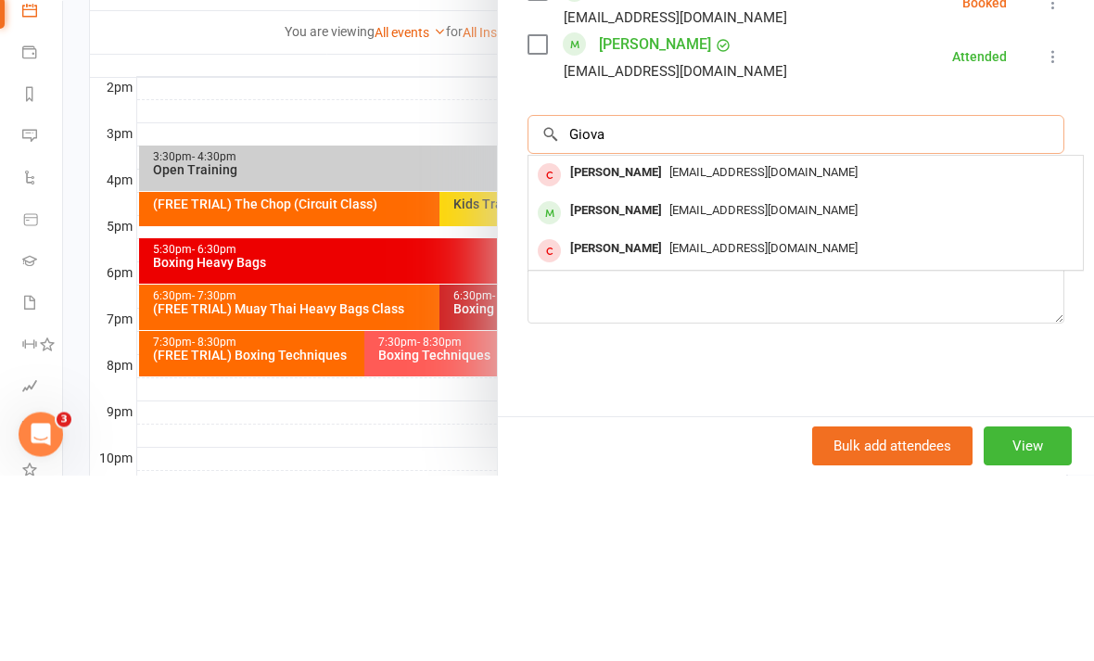
type input "Giova"
click at [747, 389] on span "[EMAIL_ADDRESS][DOMAIN_NAME]" at bounding box center [763, 396] width 188 height 14
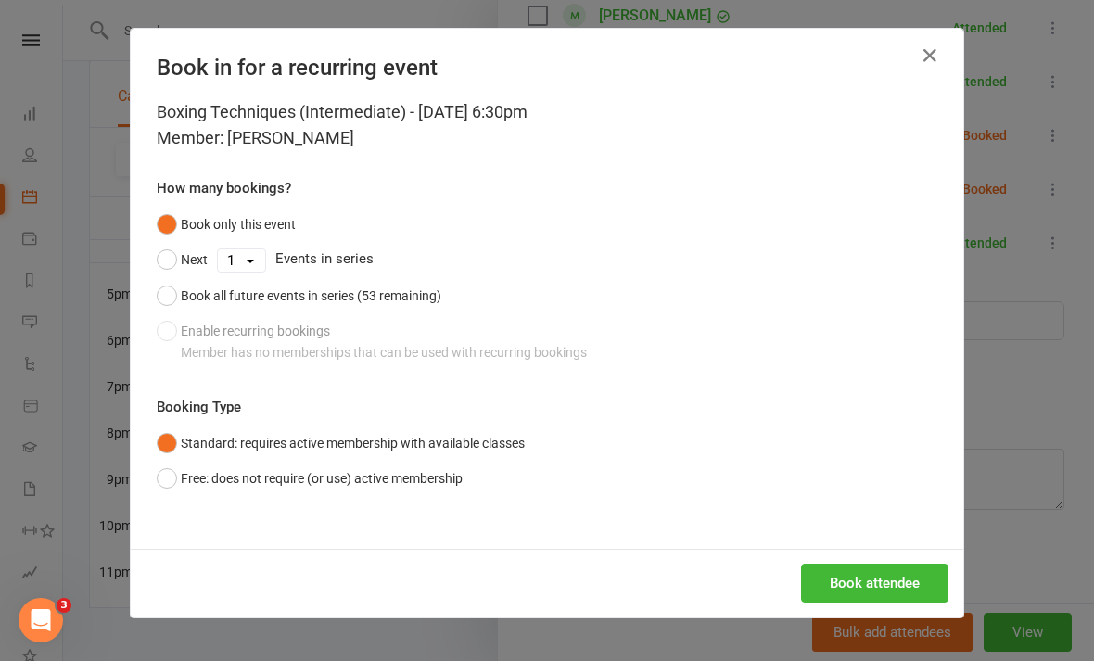
click at [877, 581] on button "Book attendee" at bounding box center [874, 583] width 147 height 39
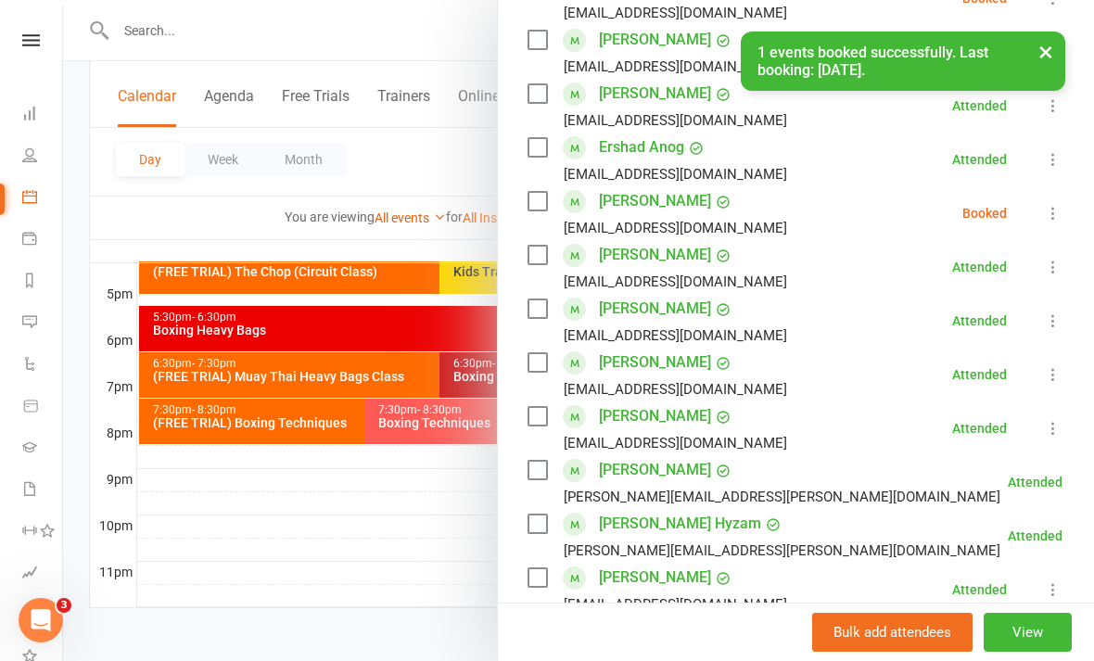
scroll to position [419, 0]
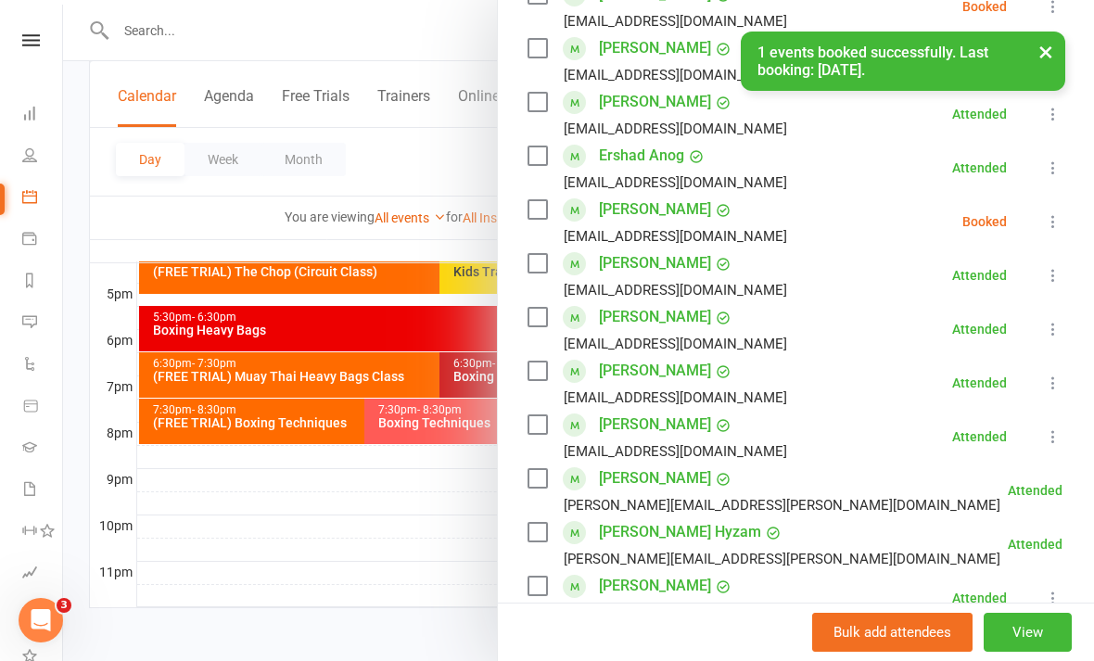
click at [1056, 219] on icon at bounding box center [1053, 221] width 19 height 19
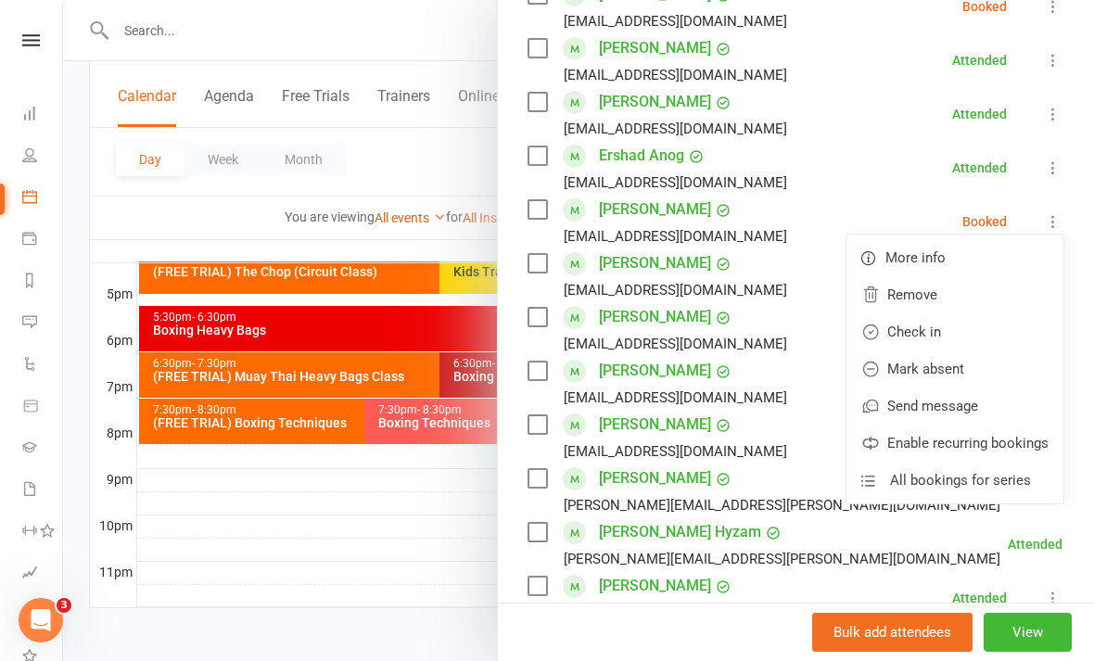
click at [964, 331] on link "Check in" at bounding box center [955, 331] width 217 height 37
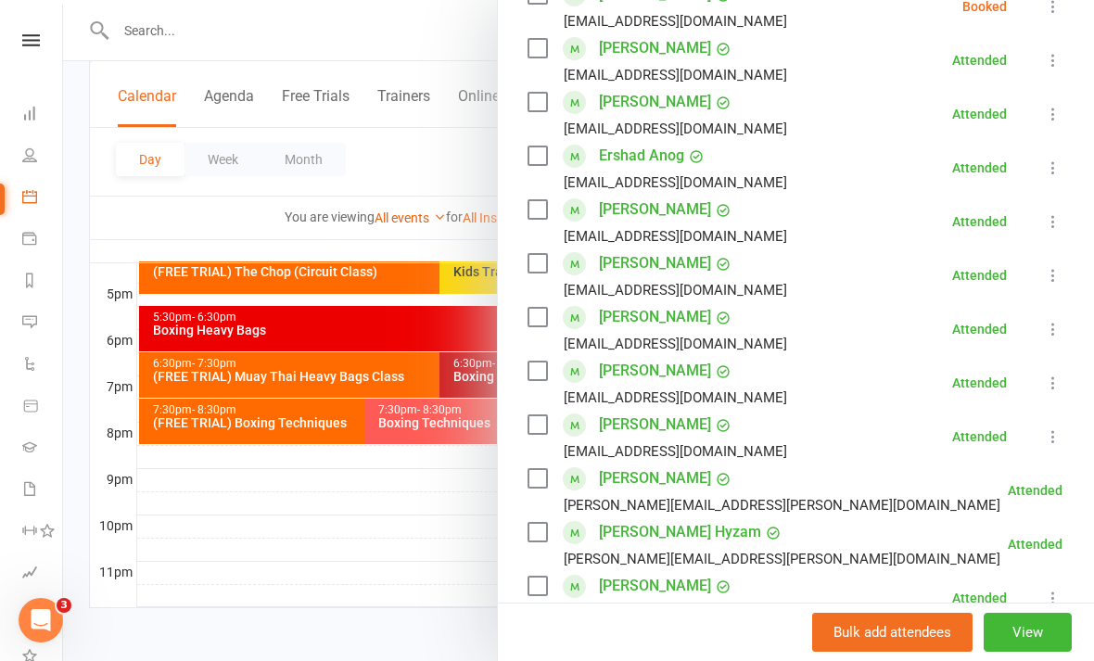
click at [464, 491] on div at bounding box center [578, 330] width 1031 height 661
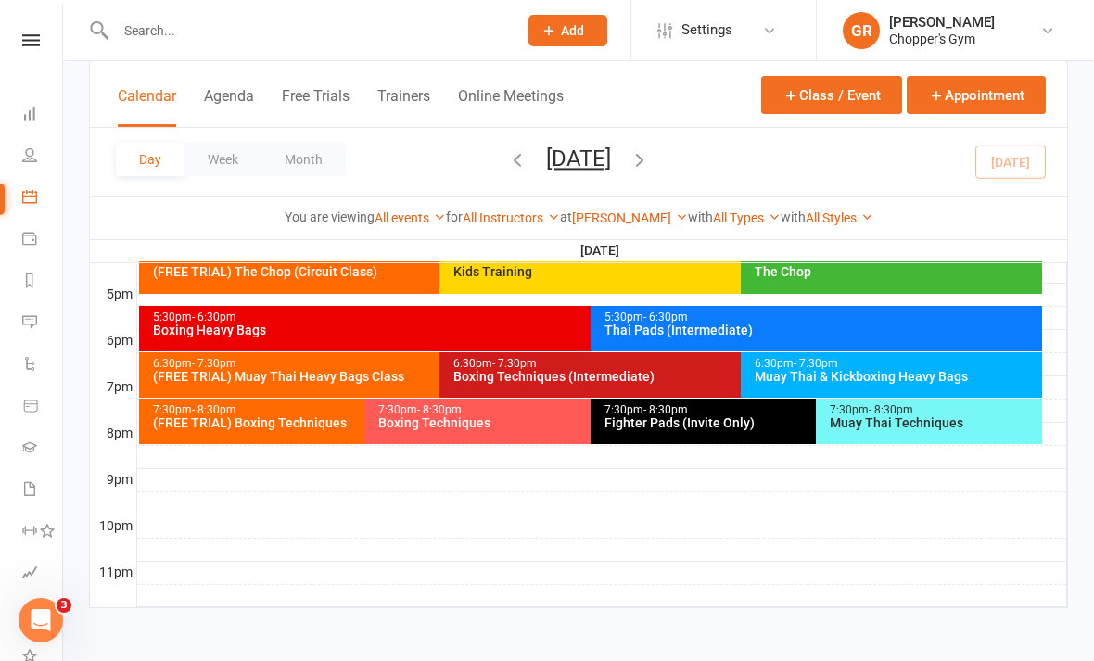
click at [402, 370] on div "(FREE TRIAL) Muay Thai Heavy Bags Class" at bounding box center [435, 376] width 567 height 13
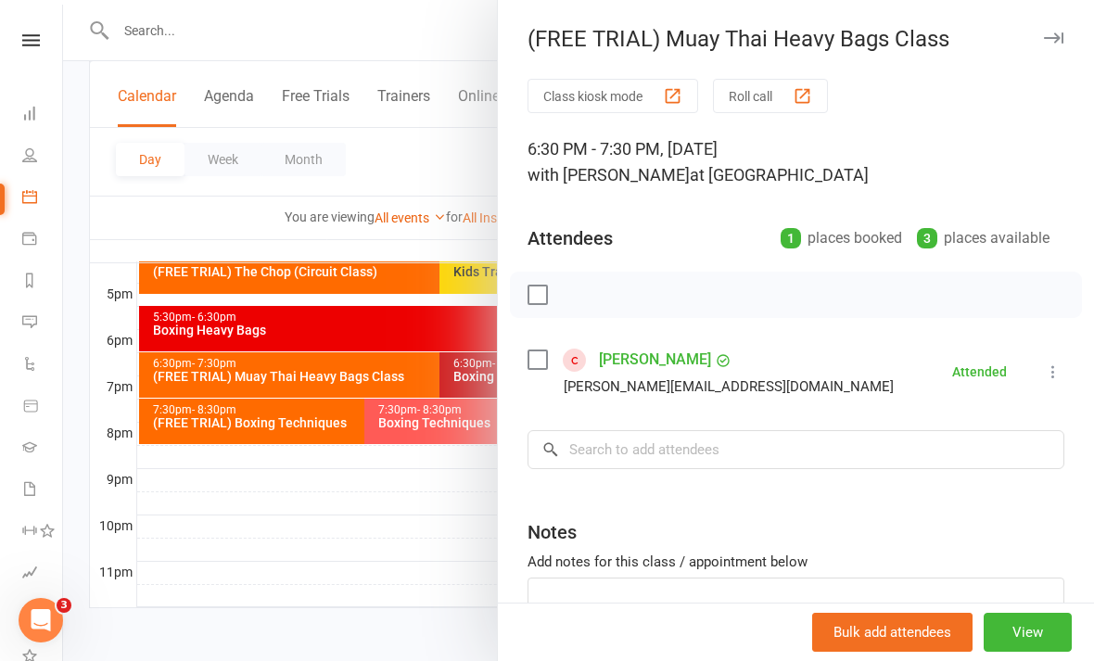
click at [465, 559] on div at bounding box center [578, 330] width 1031 height 661
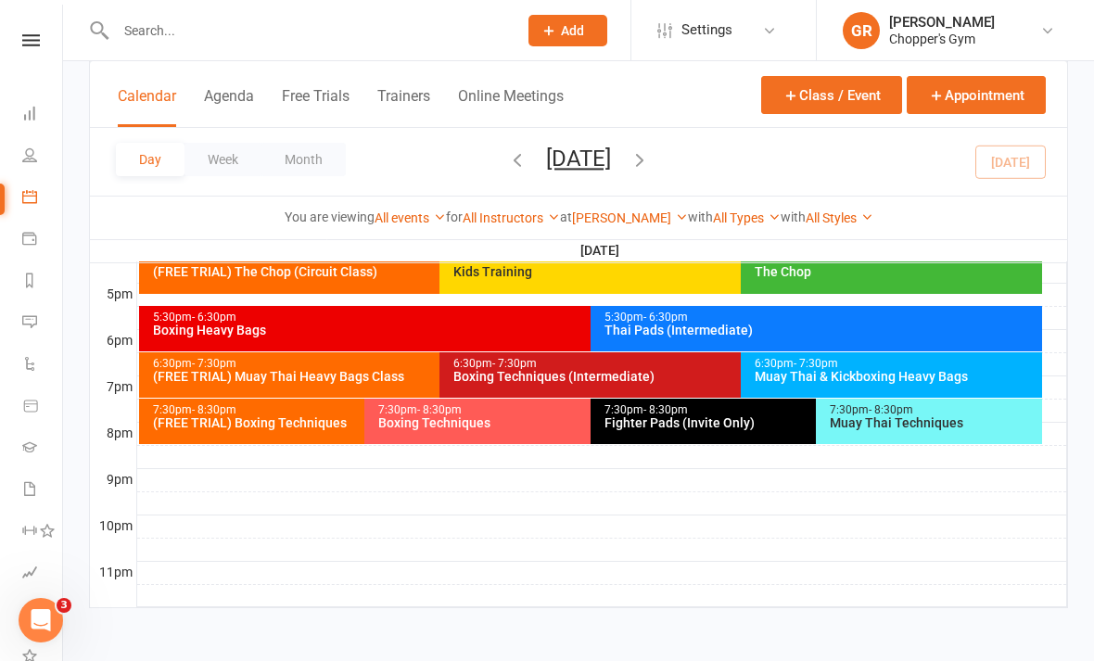
click at [974, 370] on div "Muay Thai & Kickboxing Heavy Bags" at bounding box center [896, 376] width 285 height 13
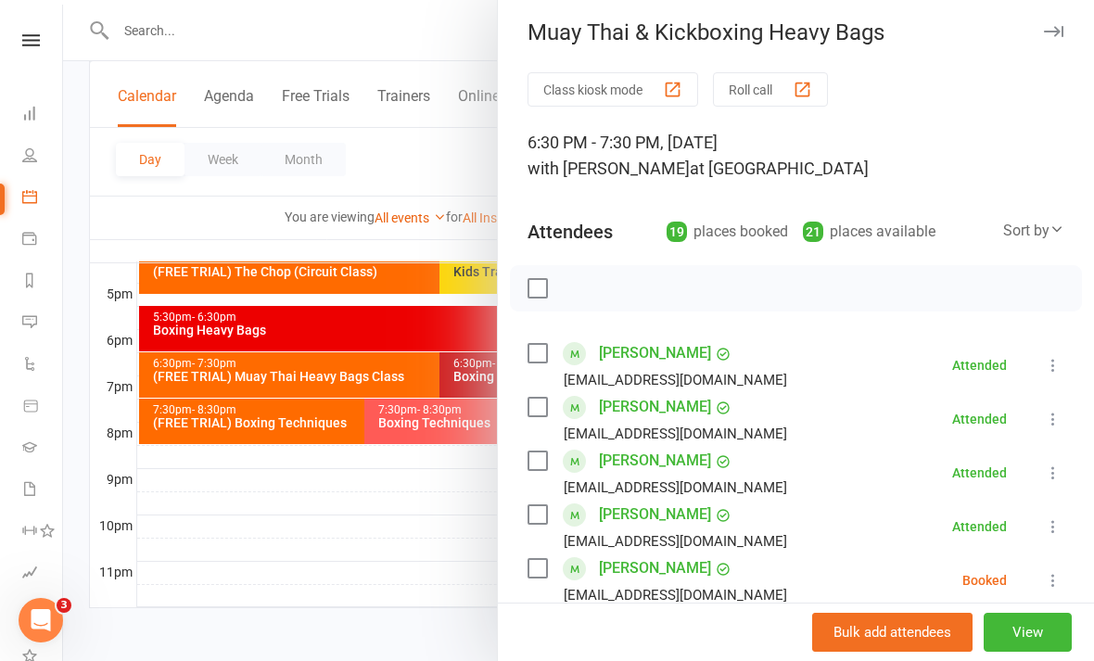
scroll to position [32, 0]
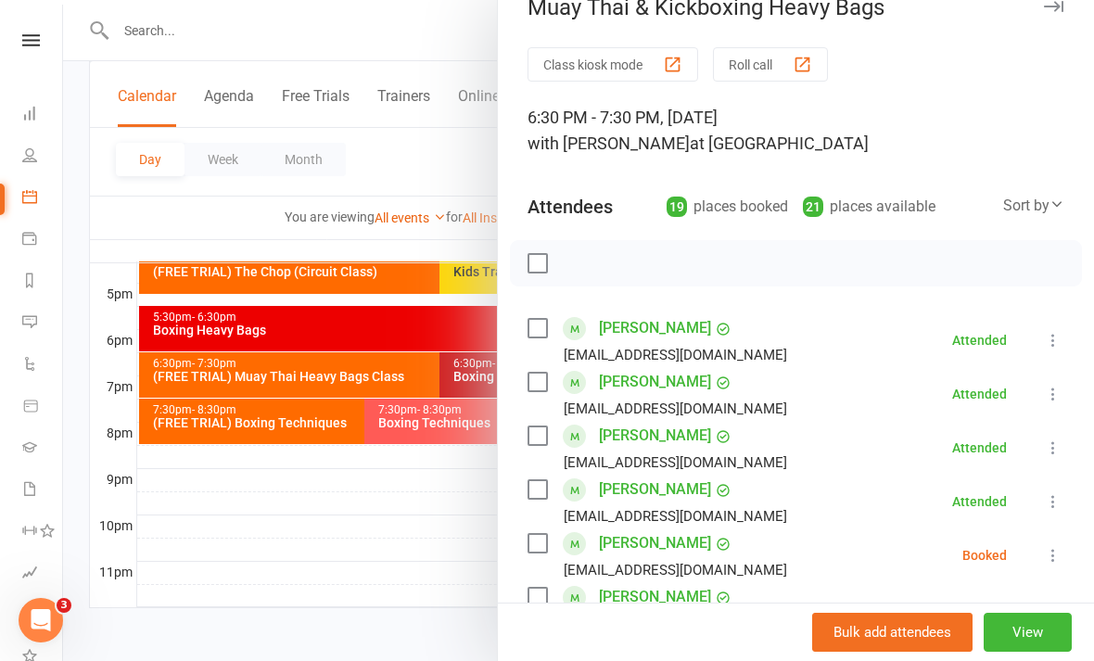
click at [416, 541] on div at bounding box center [578, 330] width 1031 height 661
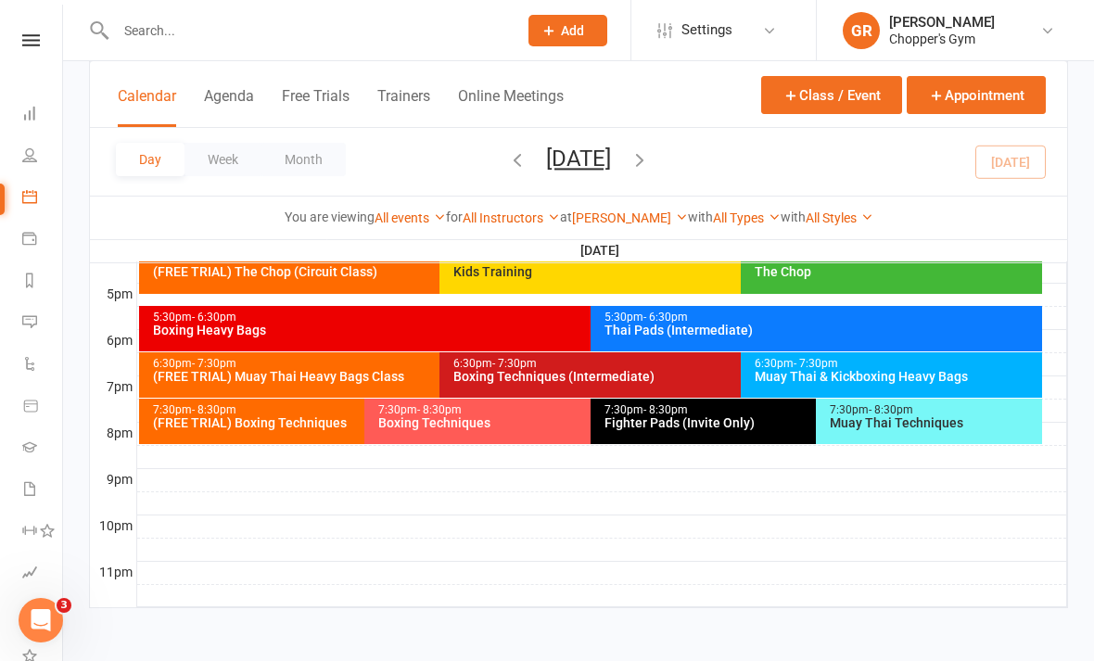
click at [937, 370] on div "Muay Thai & Kickboxing Heavy Bags" at bounding box center [896, 376] width 285 height 13
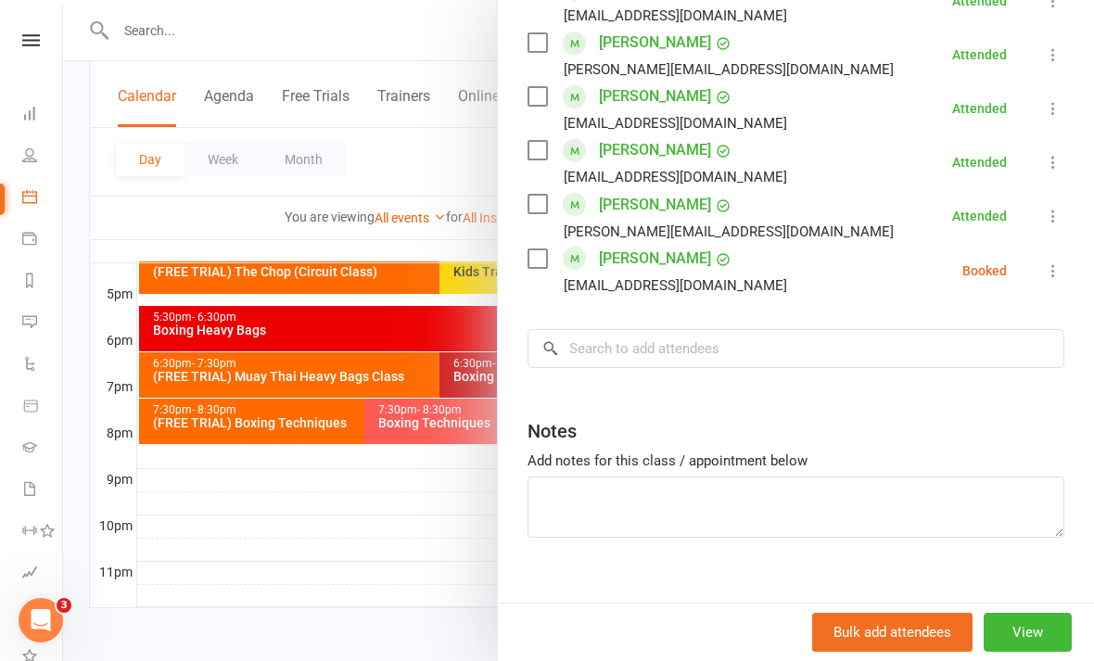
scroll to position [1044, 0]
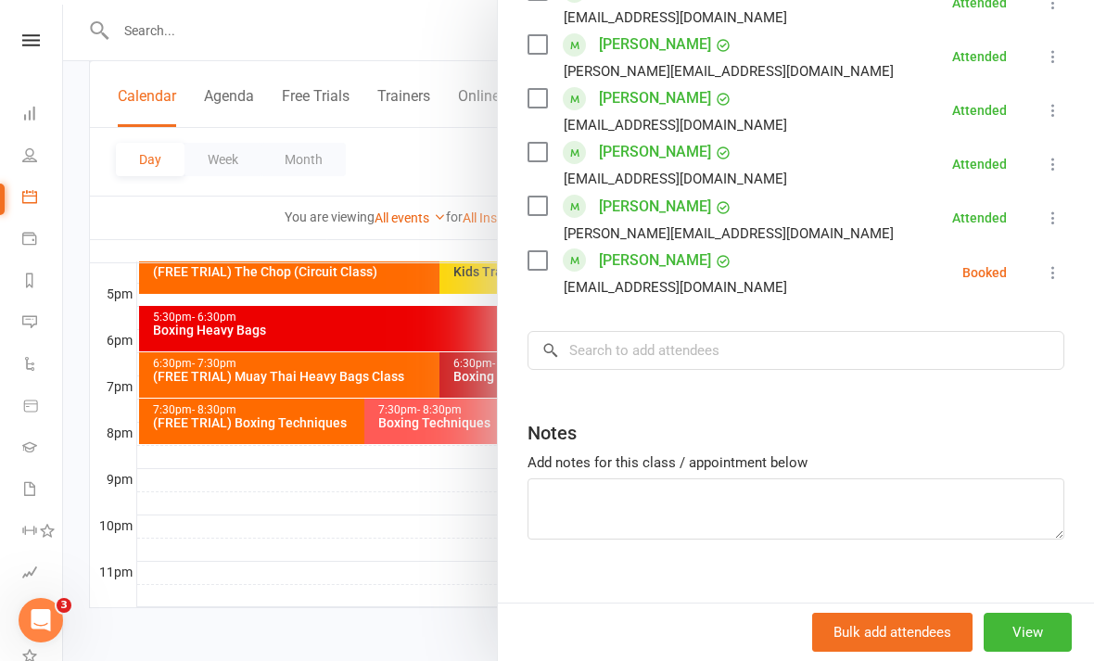
click at [1050, 263] on icon at bounding box center [1053, 272] width 19 height 19
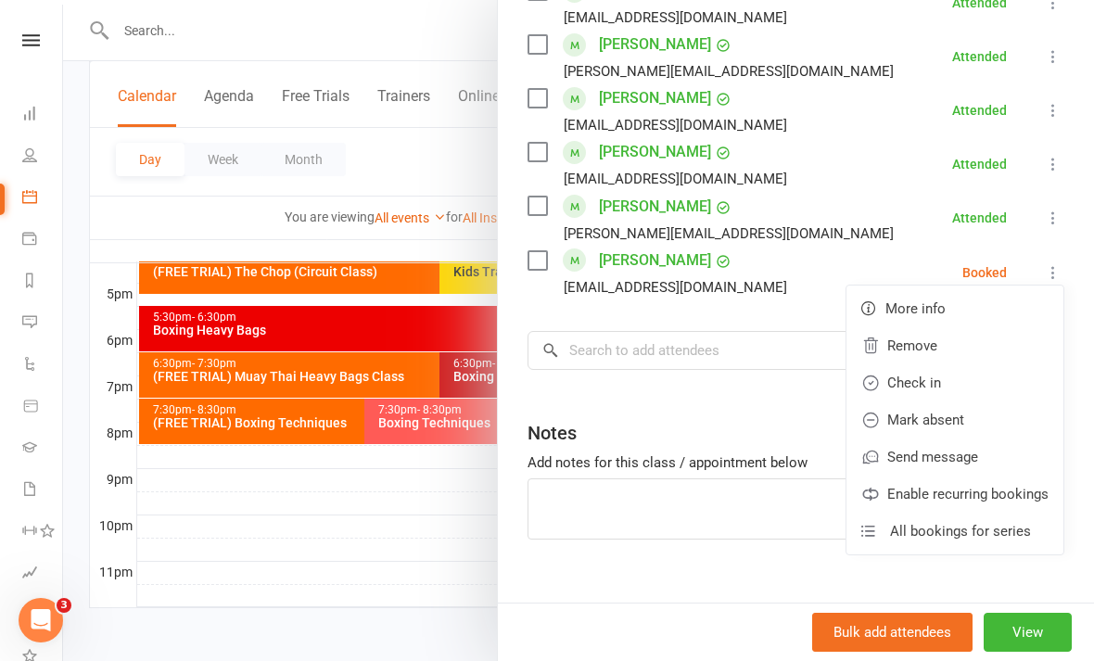
click at [955, 364] on link "Check in" at bounding box center [955, 382] width 217 height 37
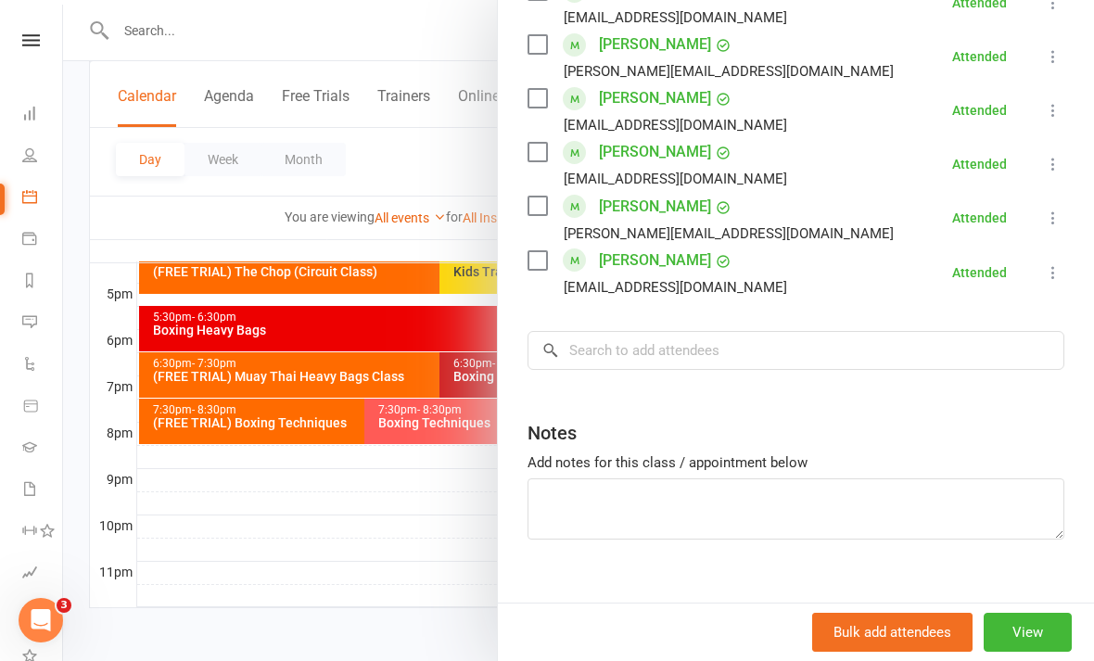
click at [452, 486] on div at bounding box center [578, 330] width 1031 height 661
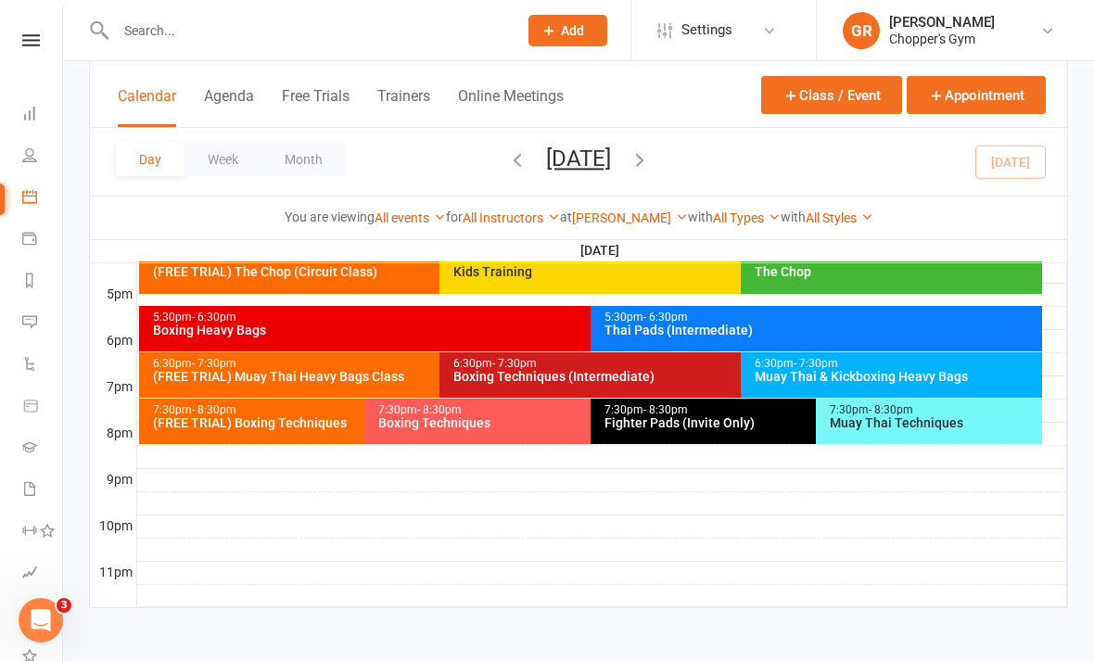
click at [879, 370] on div "Muay Thai & Kickboxing Heavy Bags" at bounding box center [896, 376] width 285 height 13
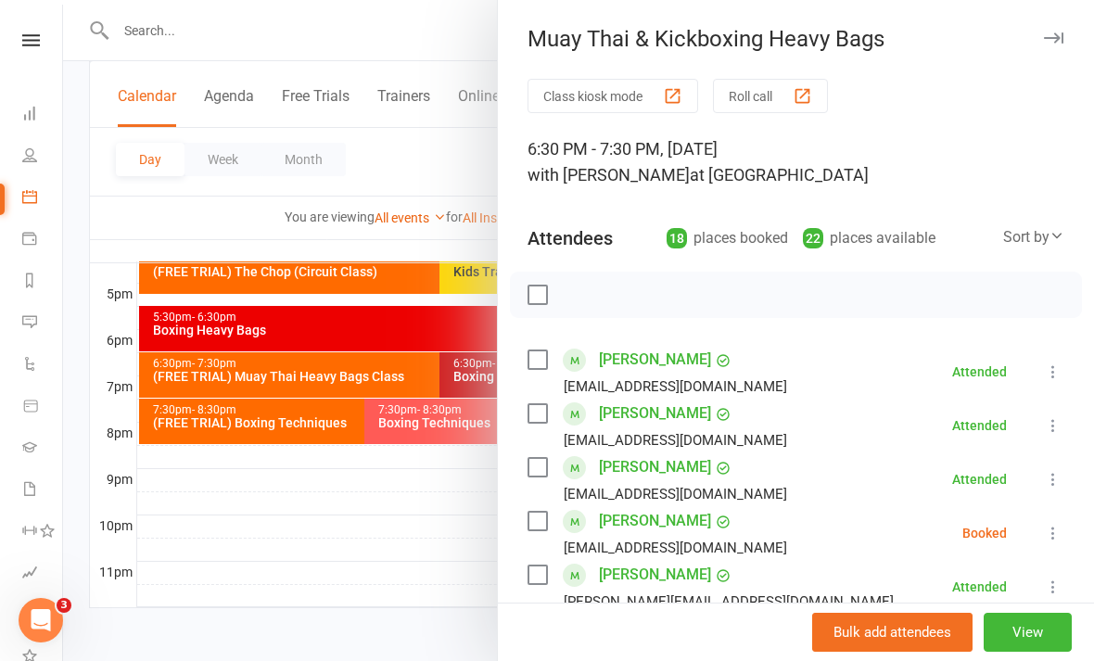
click at [419, 584] on div at bounding box center [578, 330] width 1031 height 661
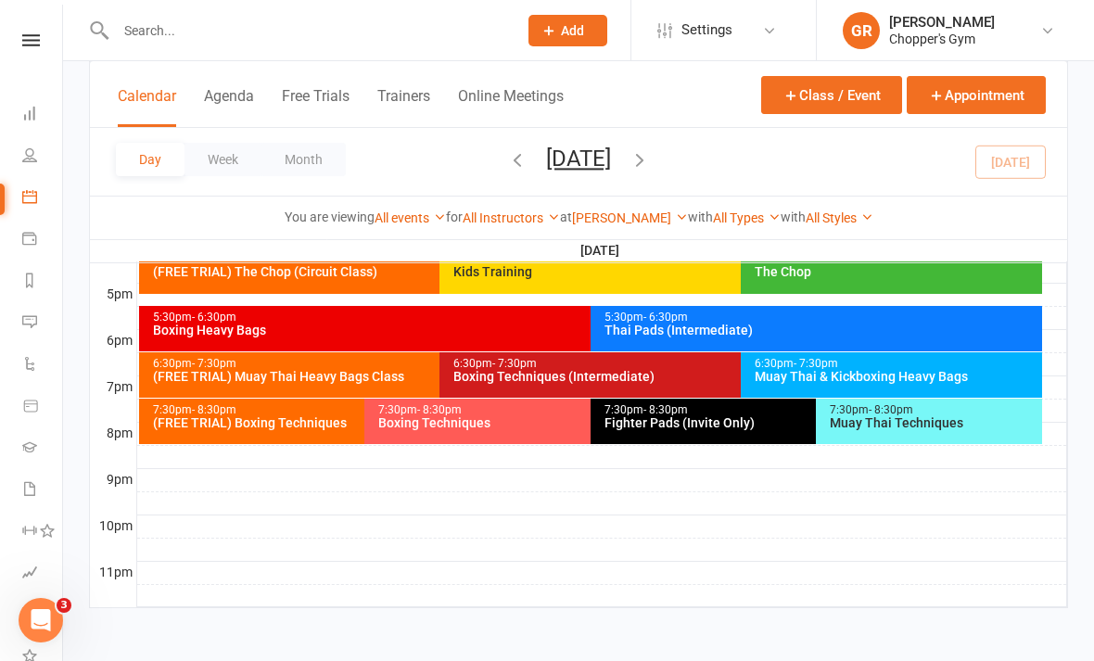
click at [861, 416] on div "Muay Thai Techniques" at bounding box center [934, 422] width 210 height 13
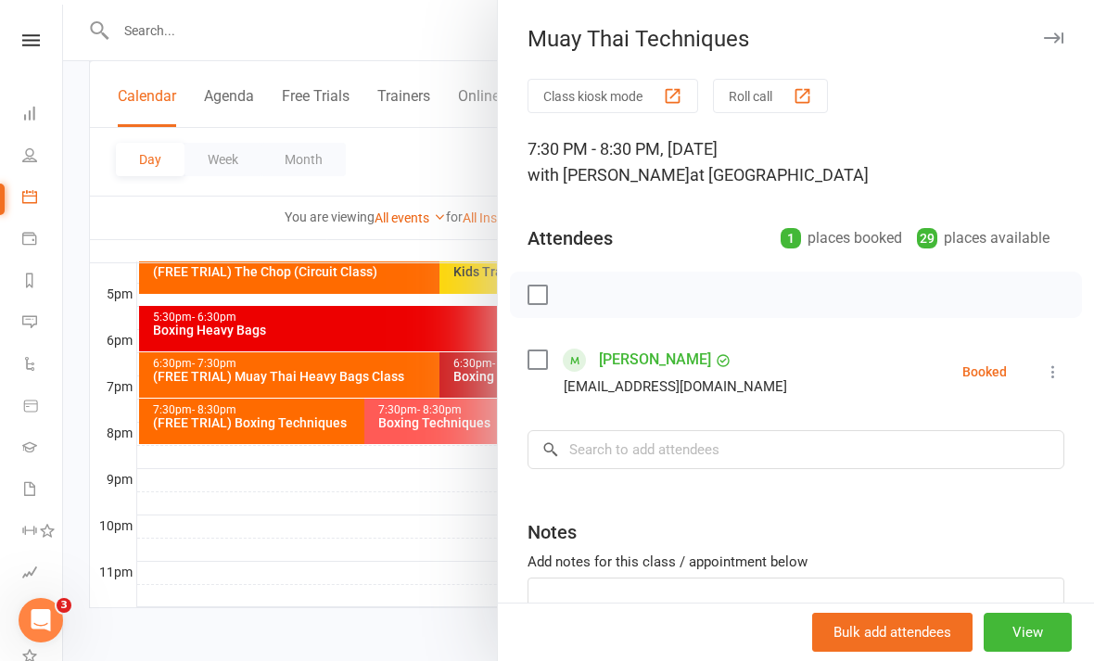
click at [465, 560] on div at bounding box center [578, 330] width 1031 height 661
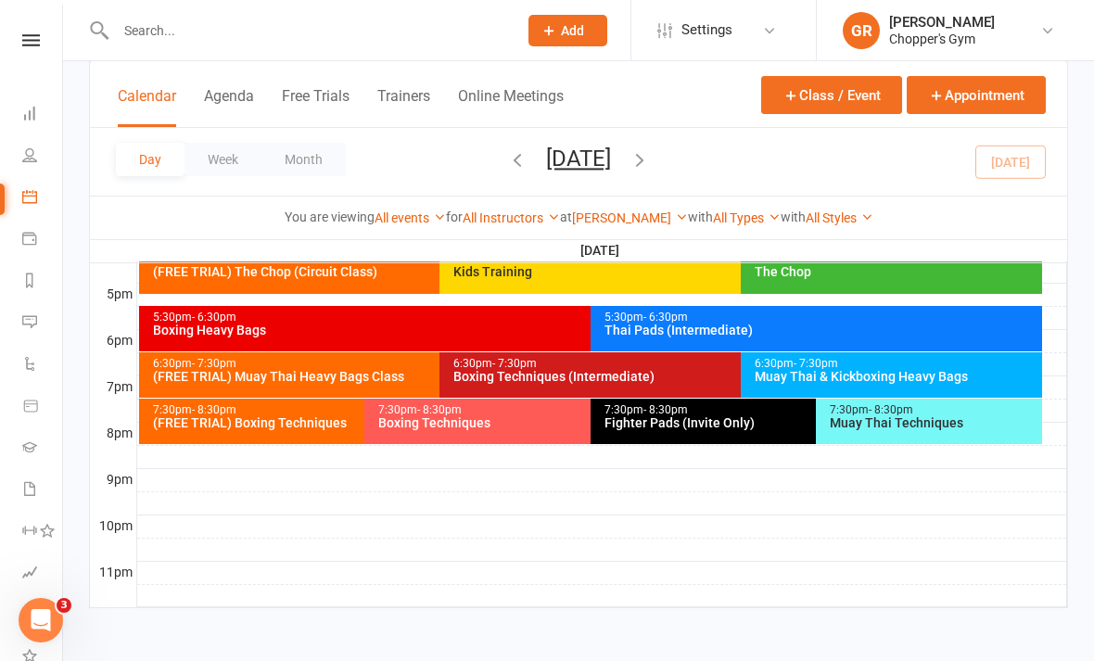
click at [711, 416] on div "7:30pm - 8:30pm Fighter Pads (Invite Only)" at bounding box center [807, 421] width 433 height 45
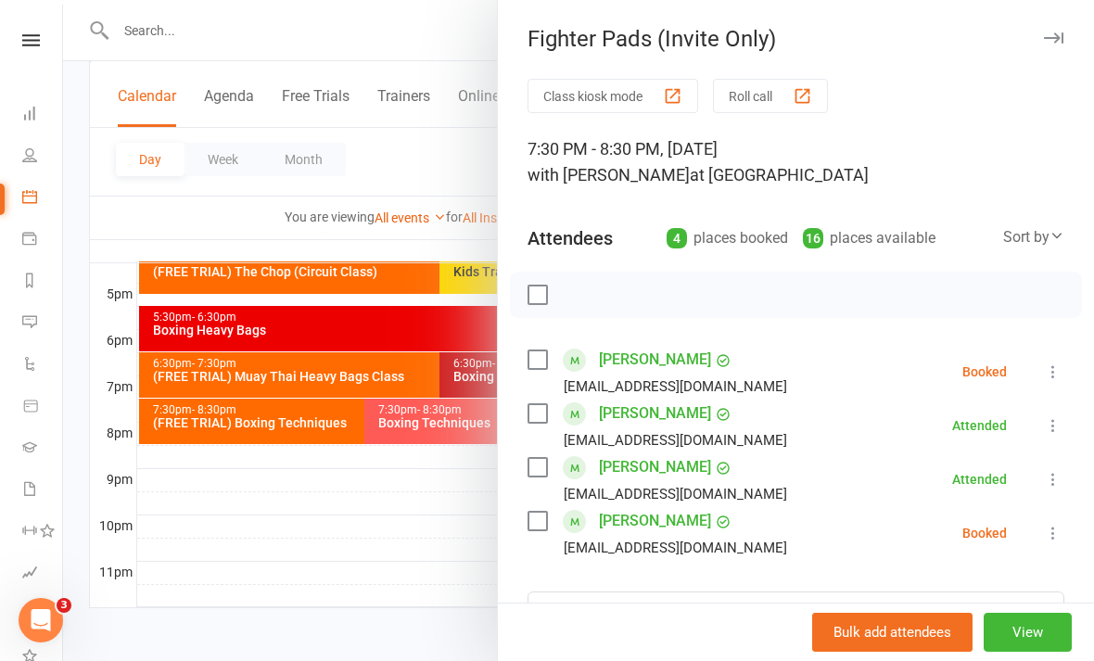
click at [429, 528] on div at bounding box center [578, 330] width 1031 height 661
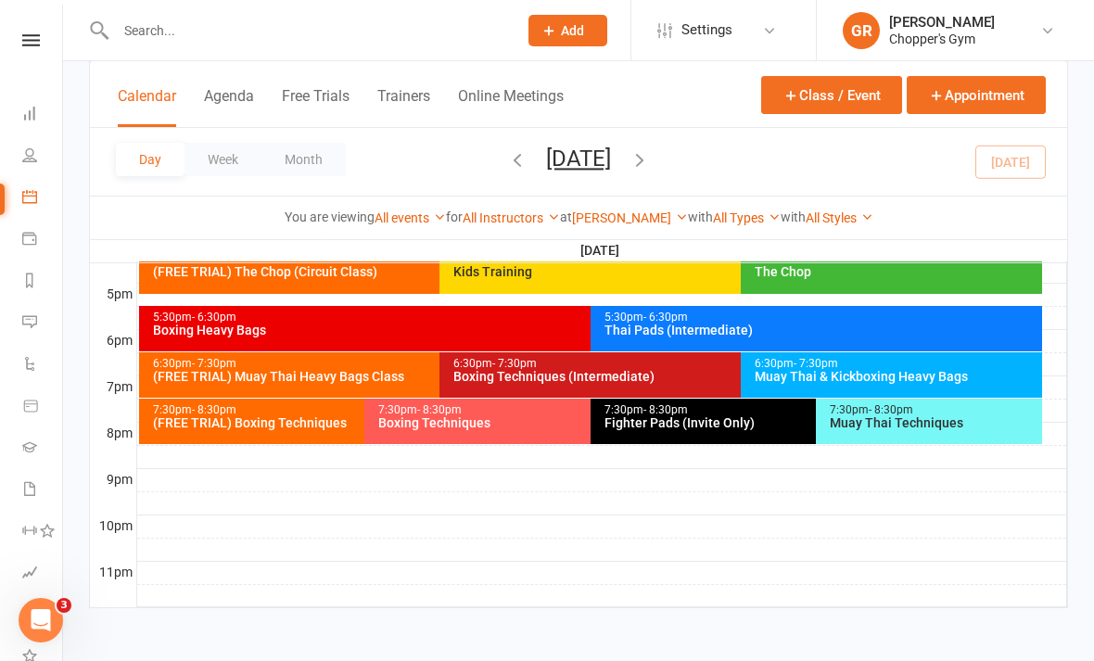
click at [914, 370] on div "Muay Thai & Kickboxing Heavy Bags" at bounding box center [896, 376] width 285 height 13
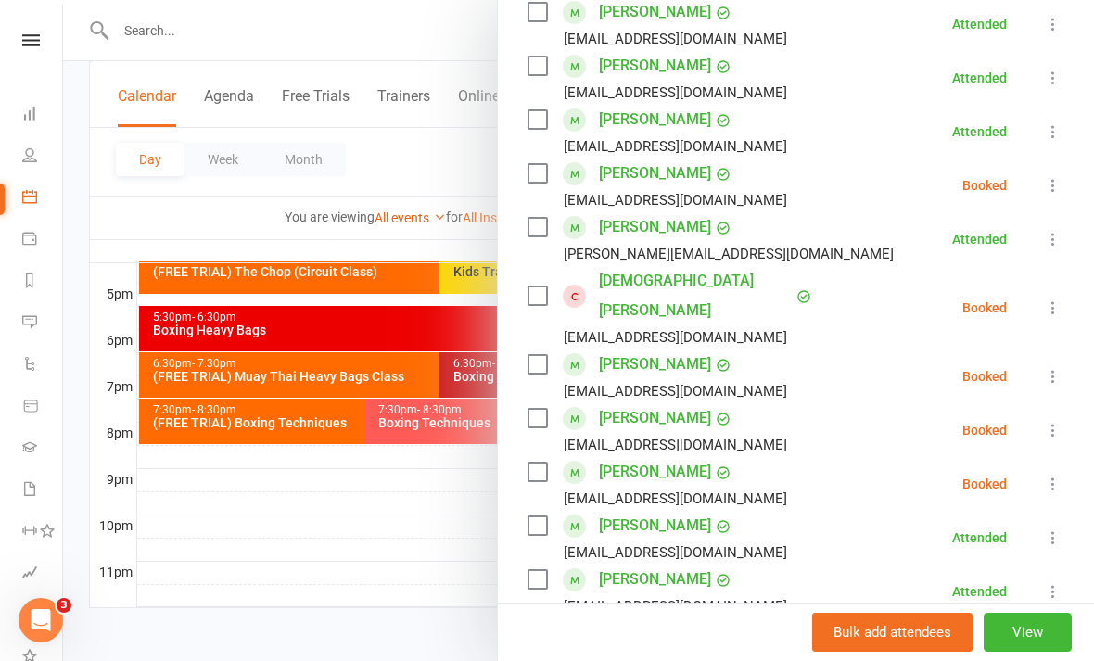
scroll to position [352, 0]
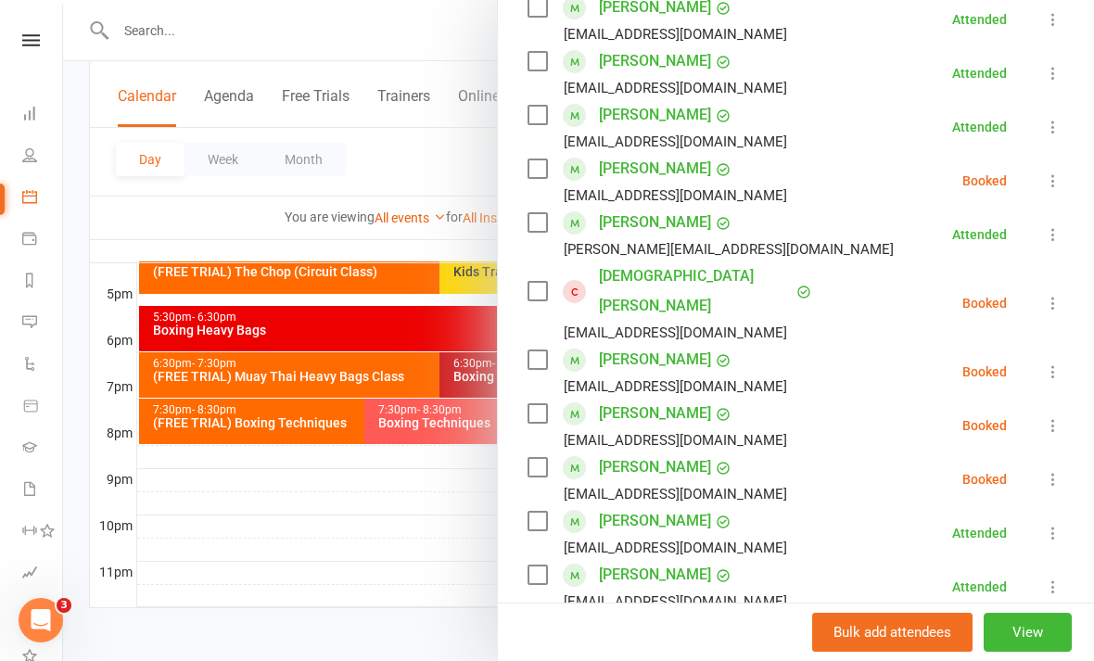
click at [1045, 470] on icon at bounding box center [1053, 479] width 19 height 19
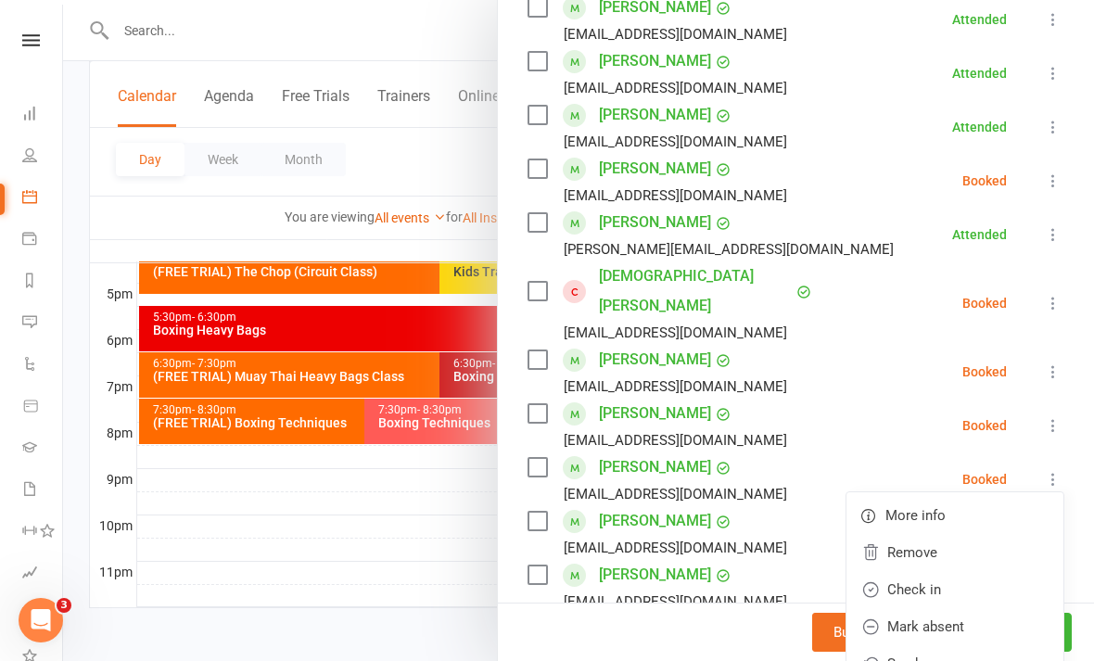
click at [953, 571] on link "Check in" at bounding box center [955, 589] width 217 height 37
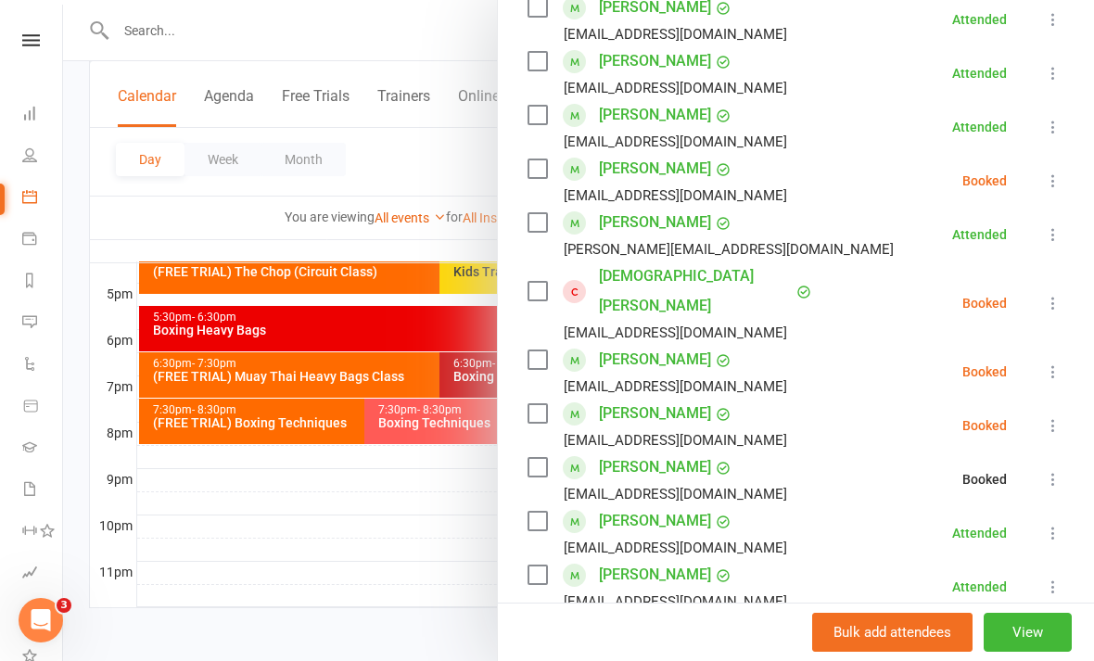
click at [421, 535] on div at bounding box center [578, 330] width 1031 height 661
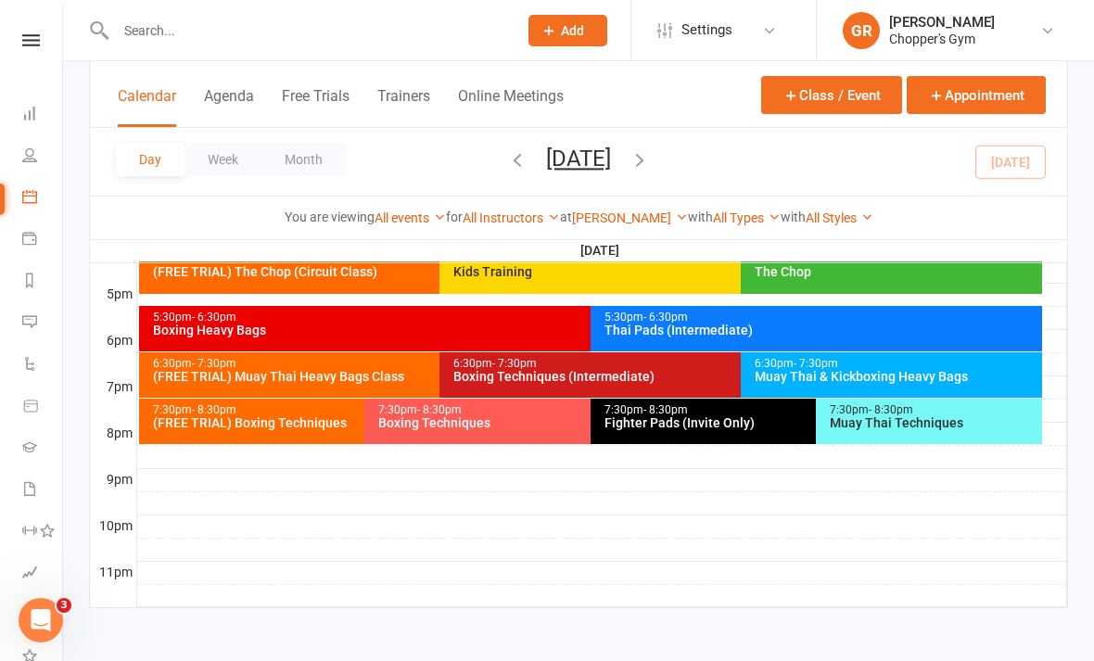
click at [734, 417] on div "7:30pm - 8:30pm Fighter Pads (Invite Only)" at bounding box center [807, 421] width 433 height 45
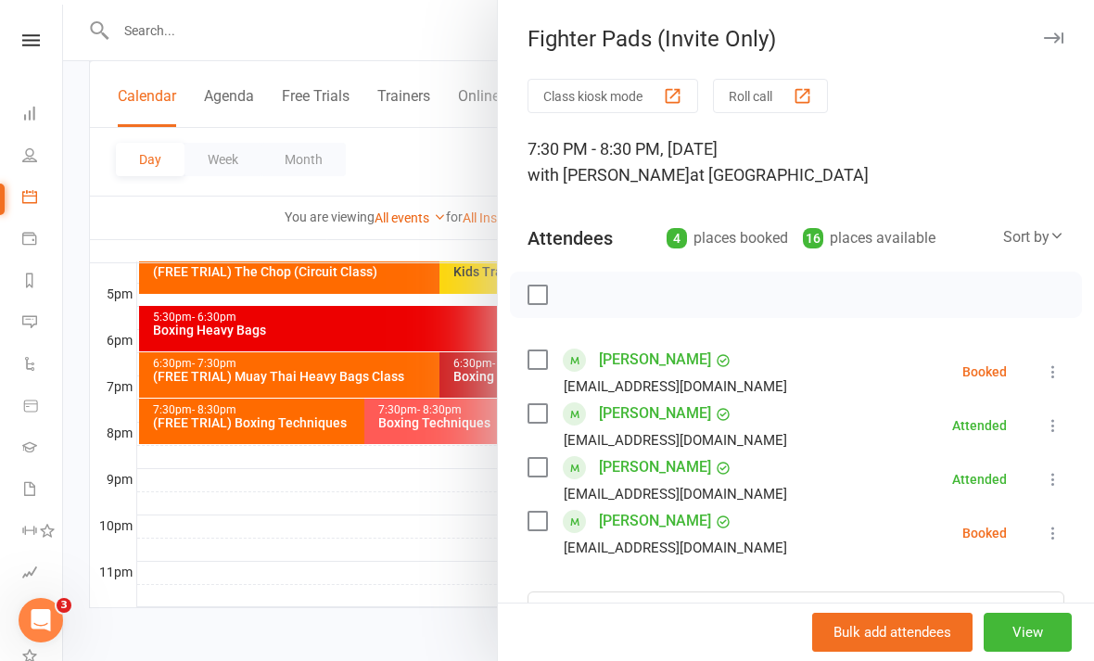
click at [1052, 374] on icon at bounding box center [1053, 372] width 19 height 19
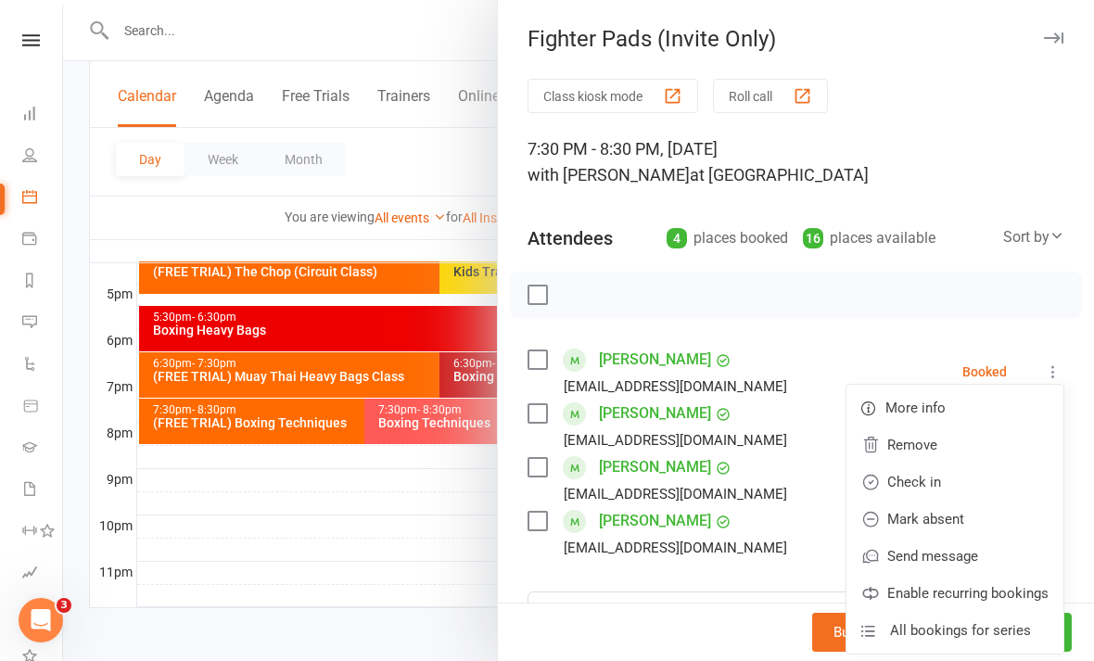
click at [954, 488] on link "Check in" at bounding box center [955, 482] width 217 height 37
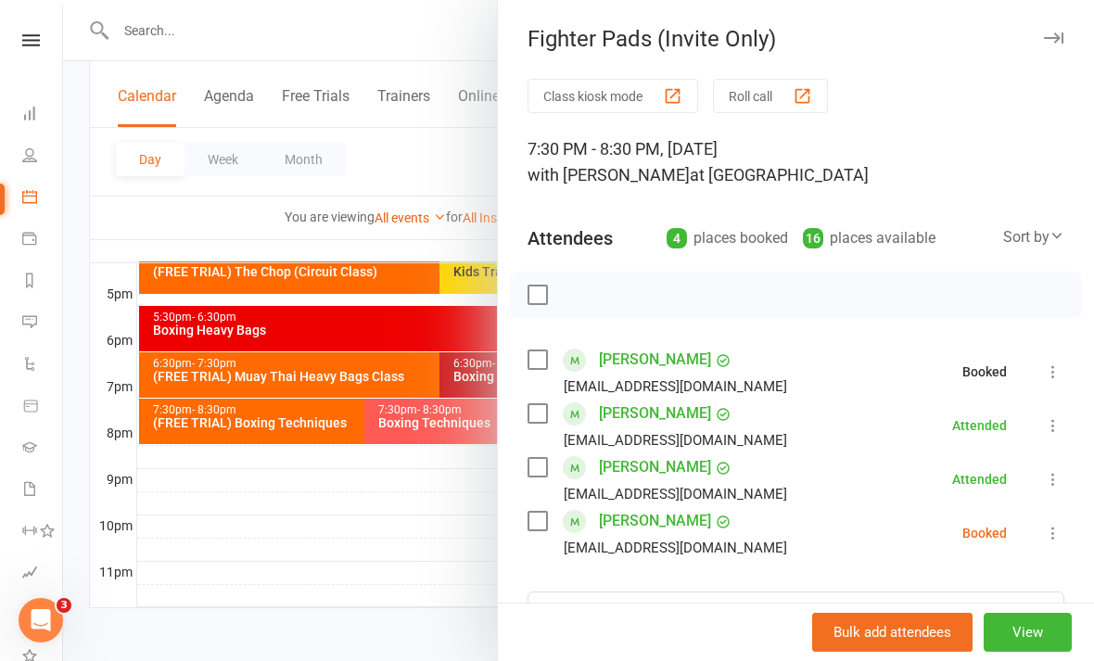
click at [419, 554] on div at bounding box center [578, 330] width 1031 height 661
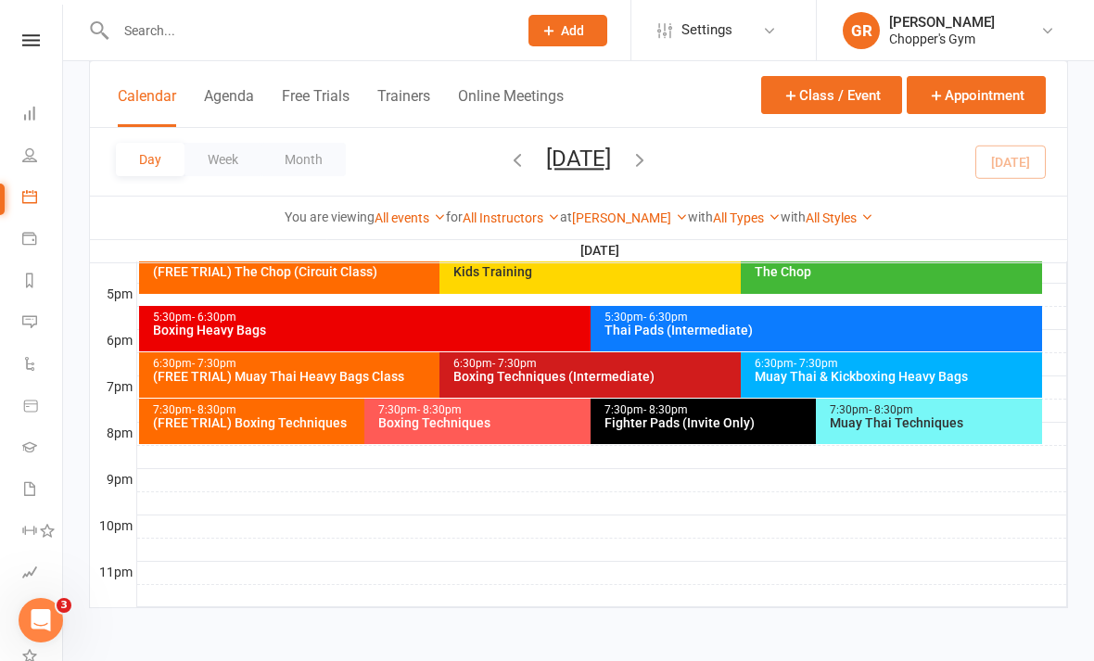
click at [527, 416] on div "Boxing Techniques" at bounding box center [585, 422] width 416 height 13
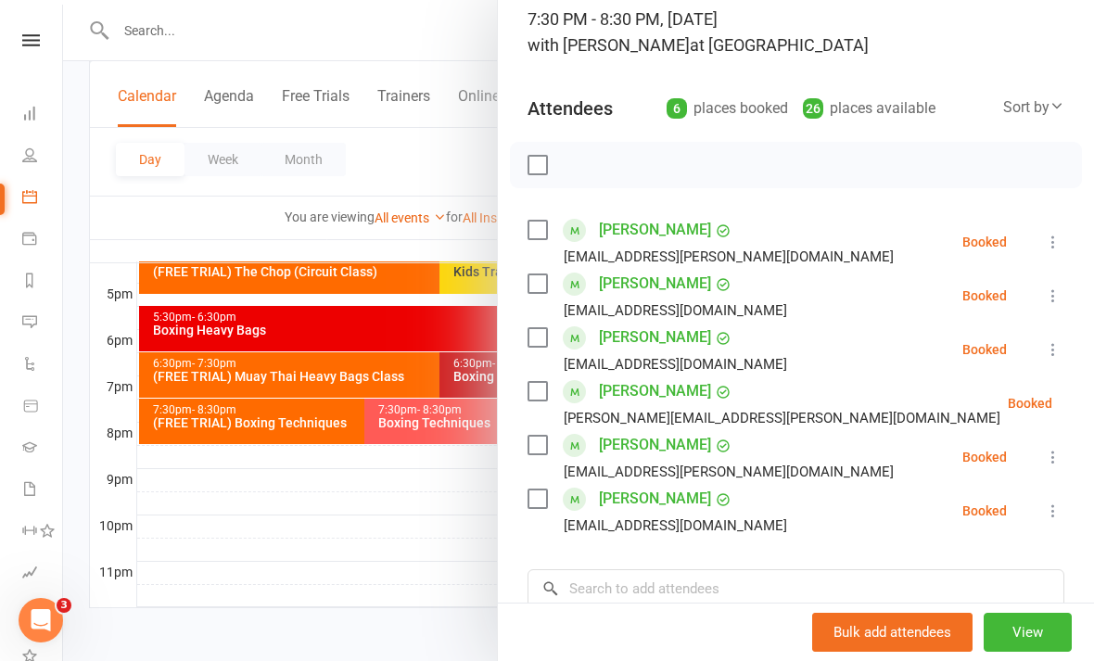
scroll to position [131, 0]
click at [1057, 353] on icon at bounding box center [1053, 348] width 19 height 19
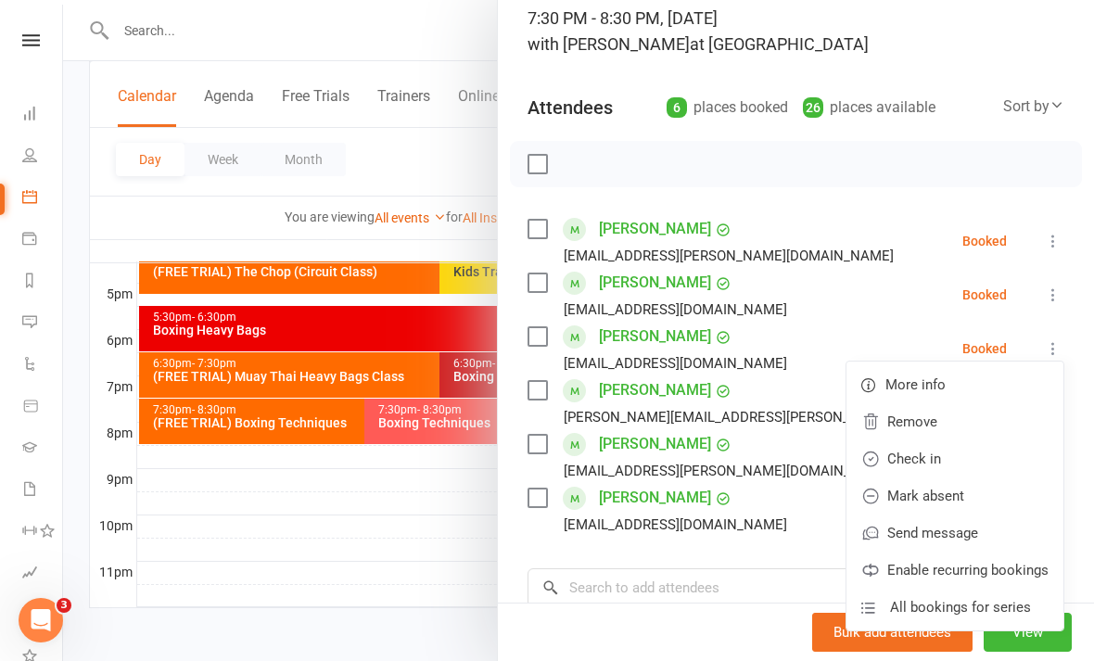
click at [949, 462] on link "Check in" at bounding box center [955, 458] width 217 height 37
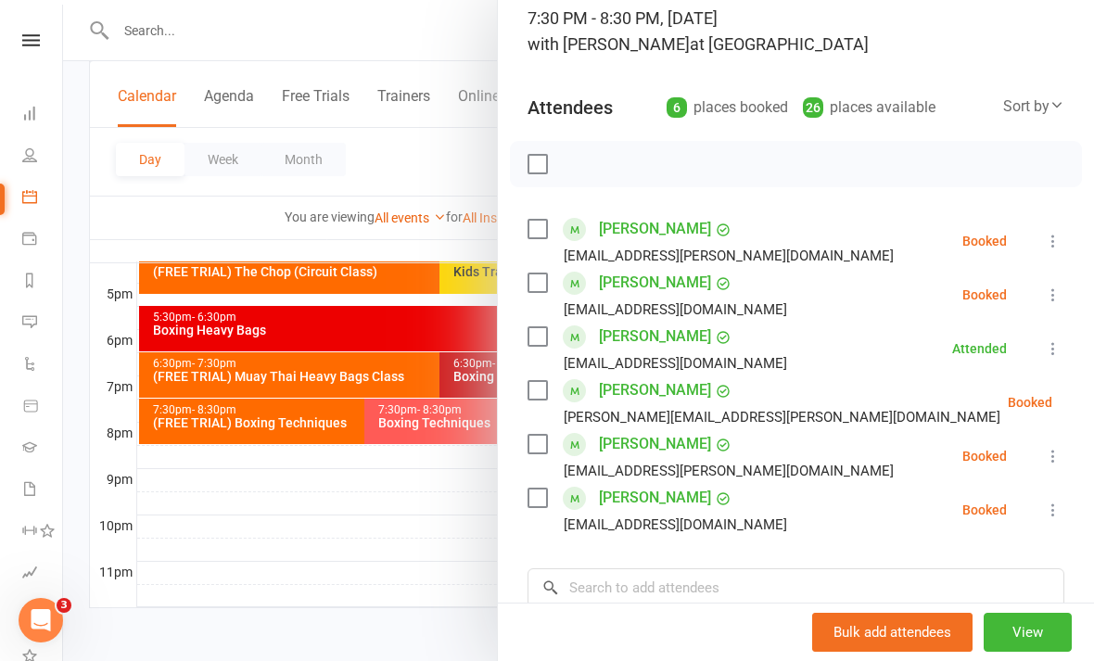
click at [420, 574] on div at bounding box center [578, 330] width 1031 height 661
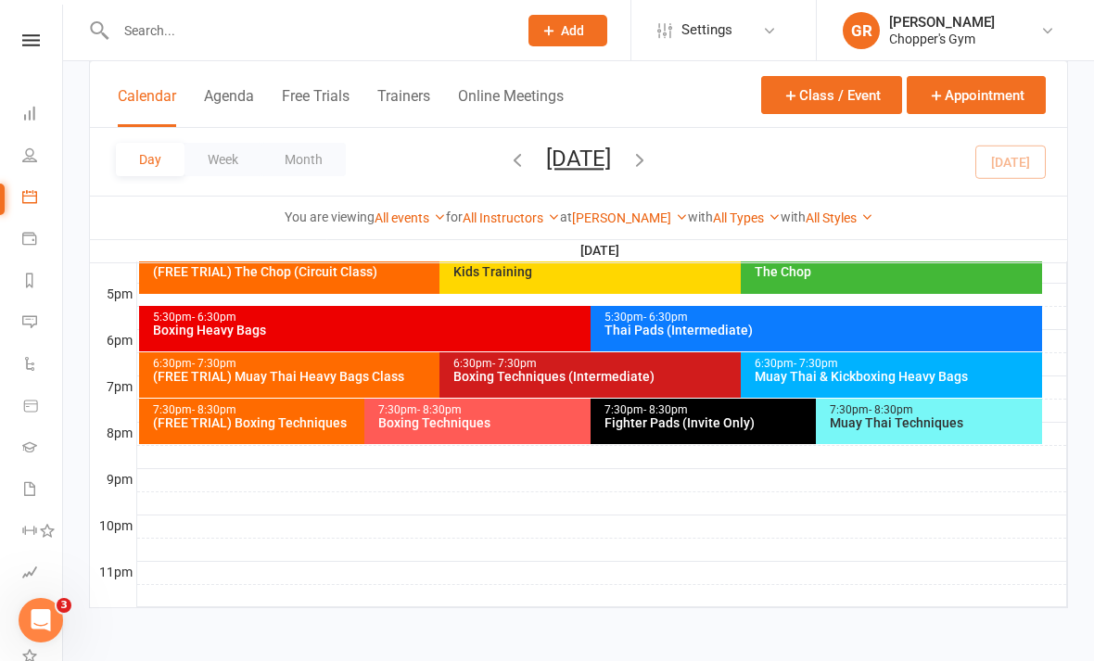
click at [595, 370] on div "Boxing Techniques (Intermediate)" at bounding box center [736, 376] width 567 height 13
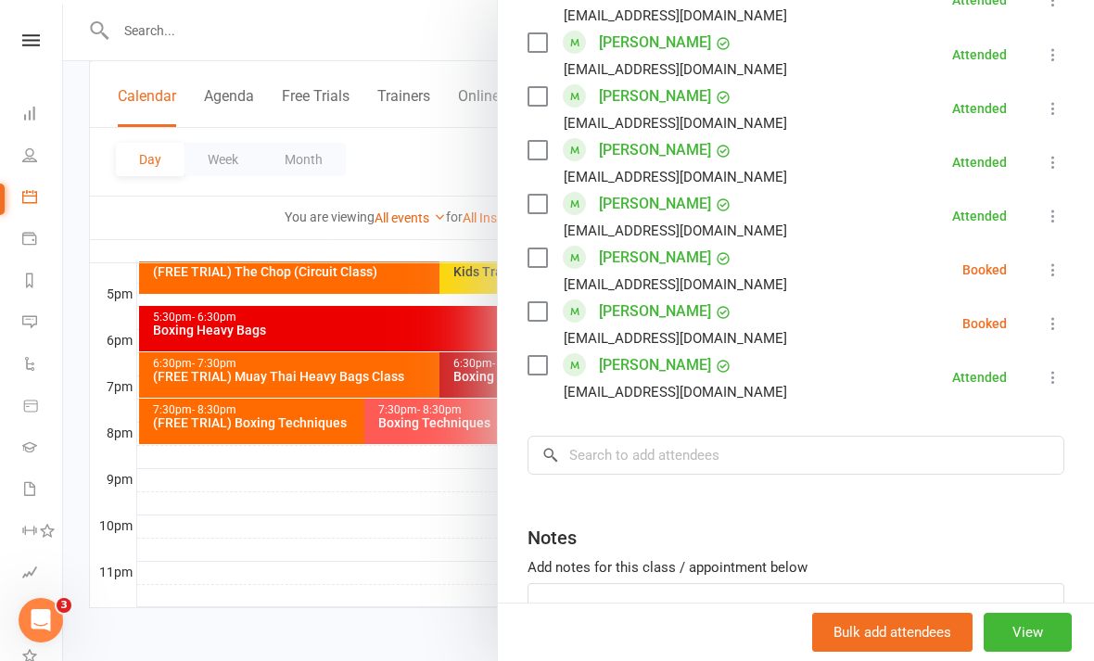
scroll to position [1196, 0]
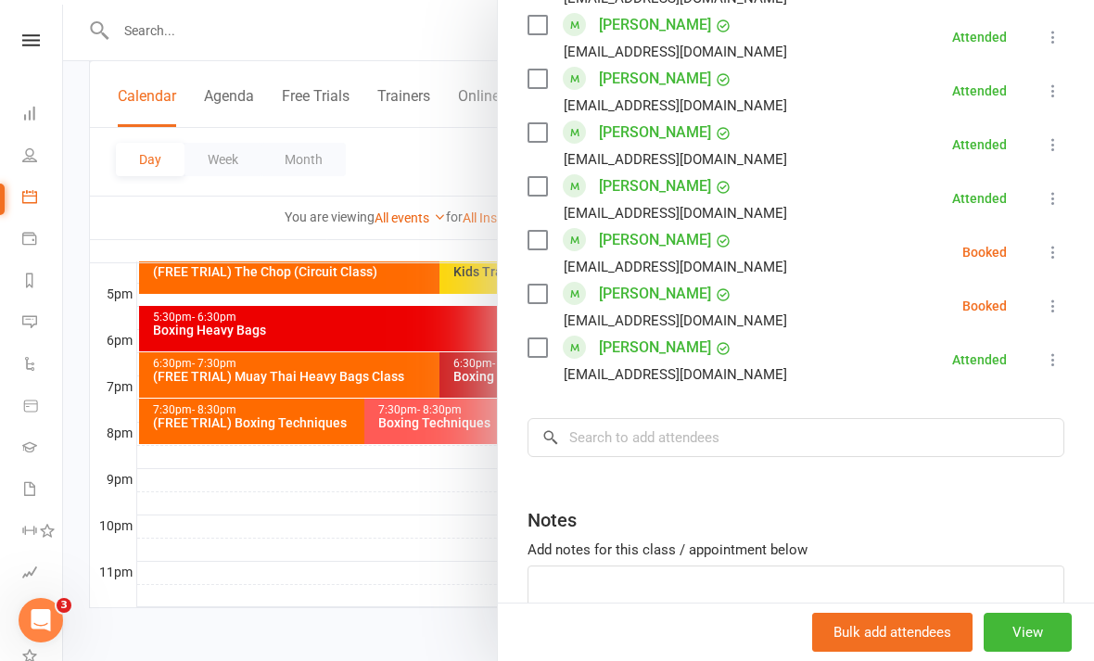
click at [1056, 254] on icon at bounding box center [1053, 252] width 19 height 19
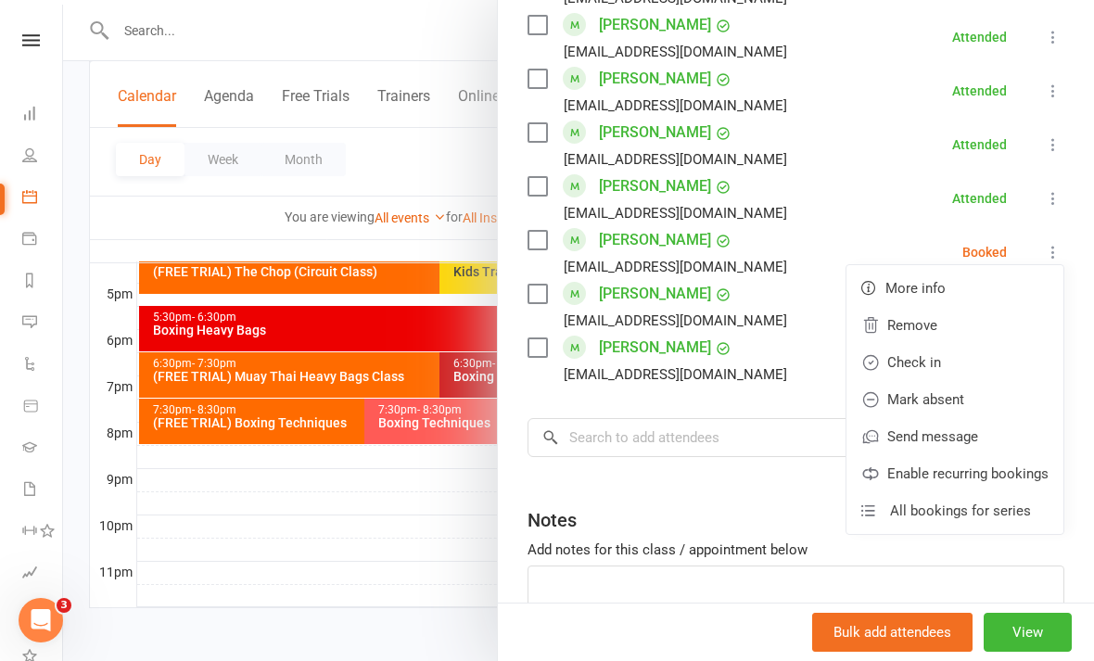
click at [957, 366] on link "Check in" at bounding box center [955, 362] width 217 height 37
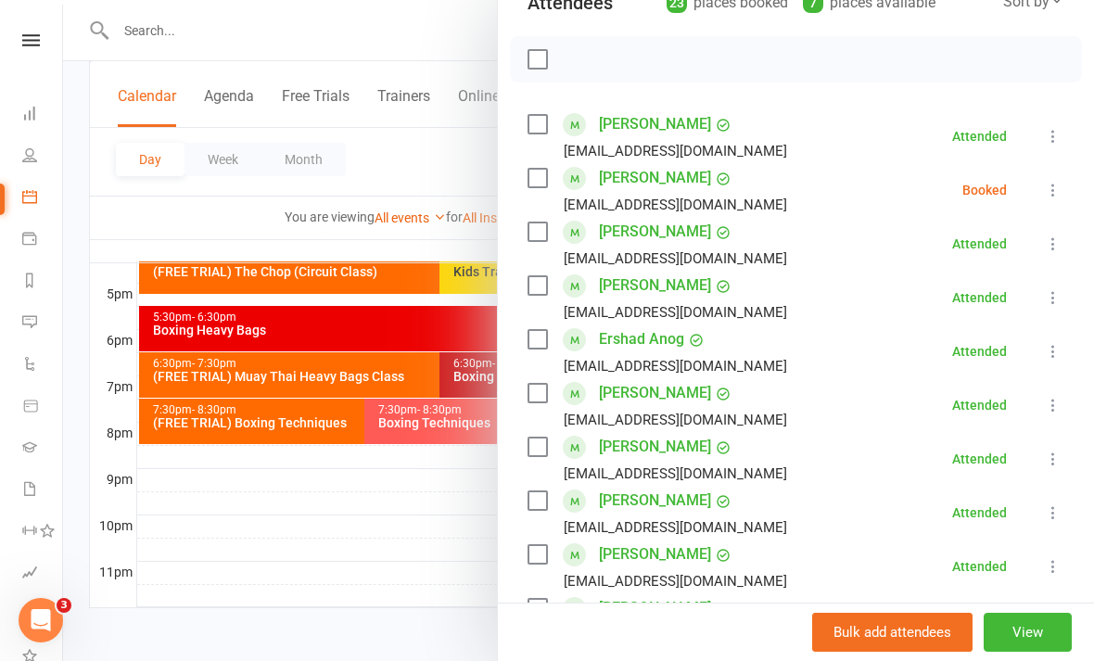
scroll to position [236, 0]
click at [443, 505] on div at bounding box center [578, 330] width 1031 height 661
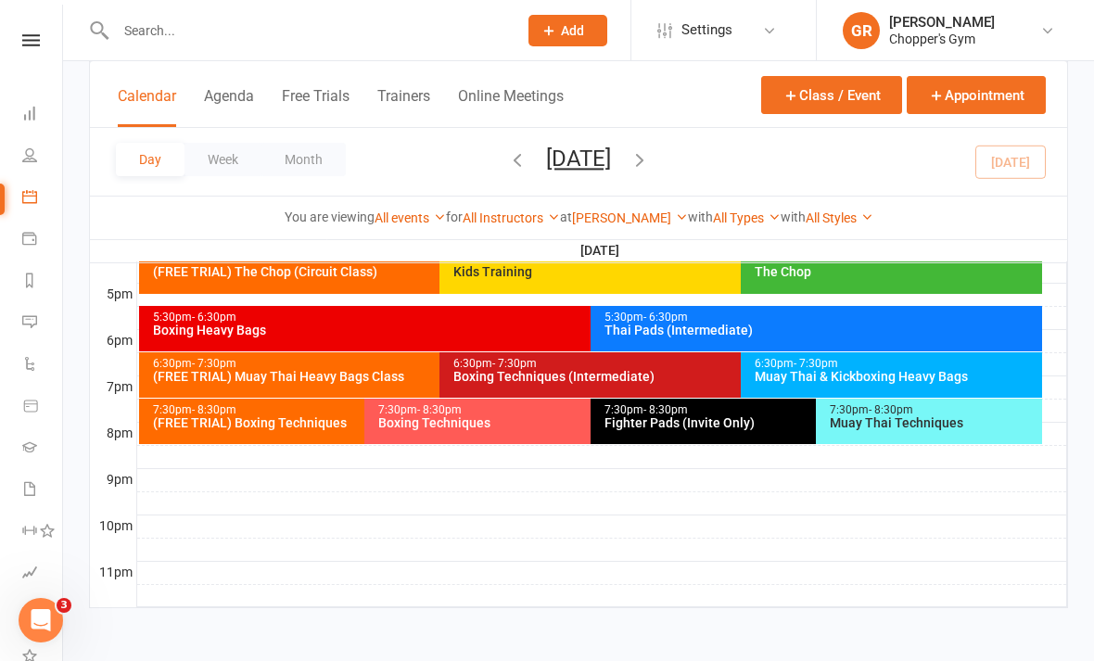
click at [885, 370] on div "Muay Thai & Kickboxing Heavy Bags" at bounding box center [896, 376] width 285 height 13
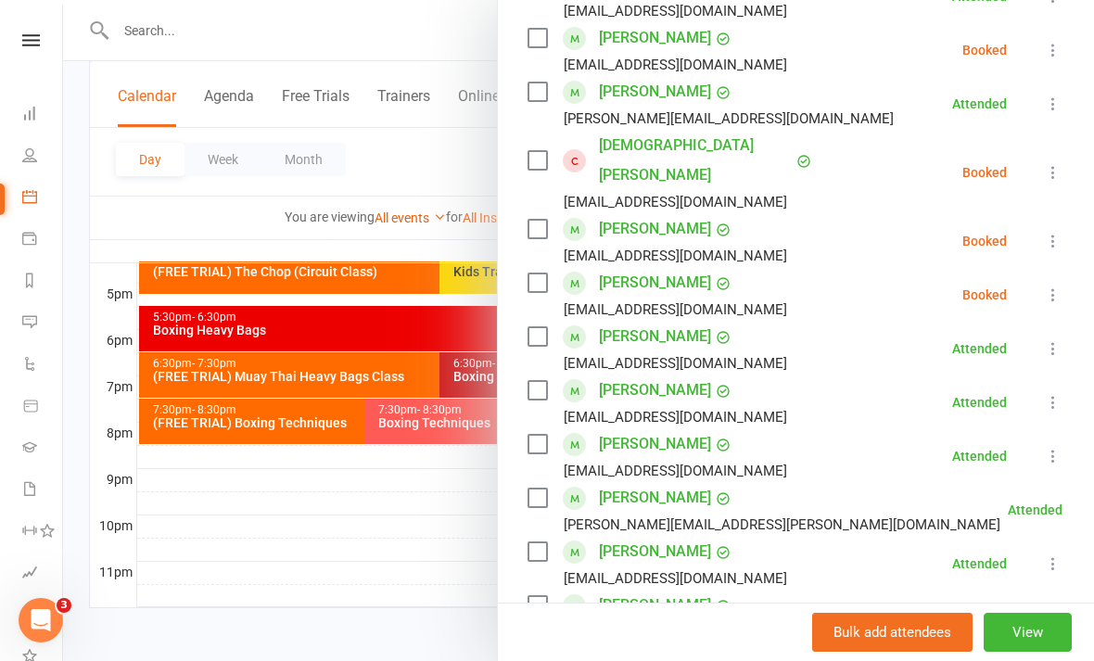
scroll to position [484, 0]
click at [1057, 285] on icon at bounding box center [1053, 294] width 19 height 19
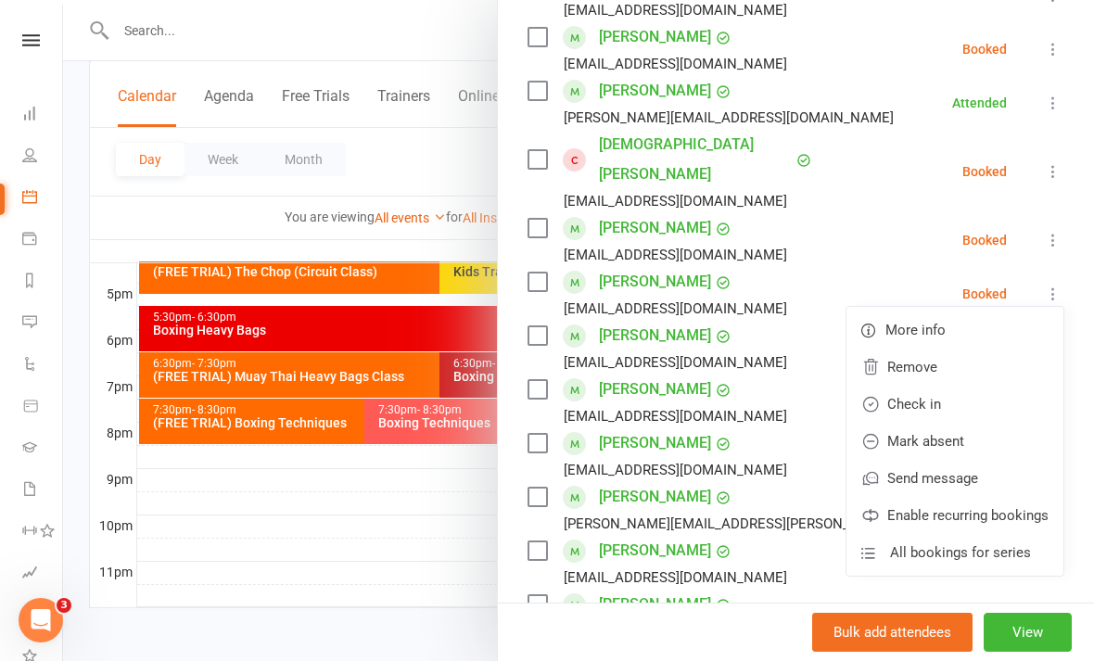
click at [938, 386] on link "Check in" at bounding box center [955, 404] width 217 height 37
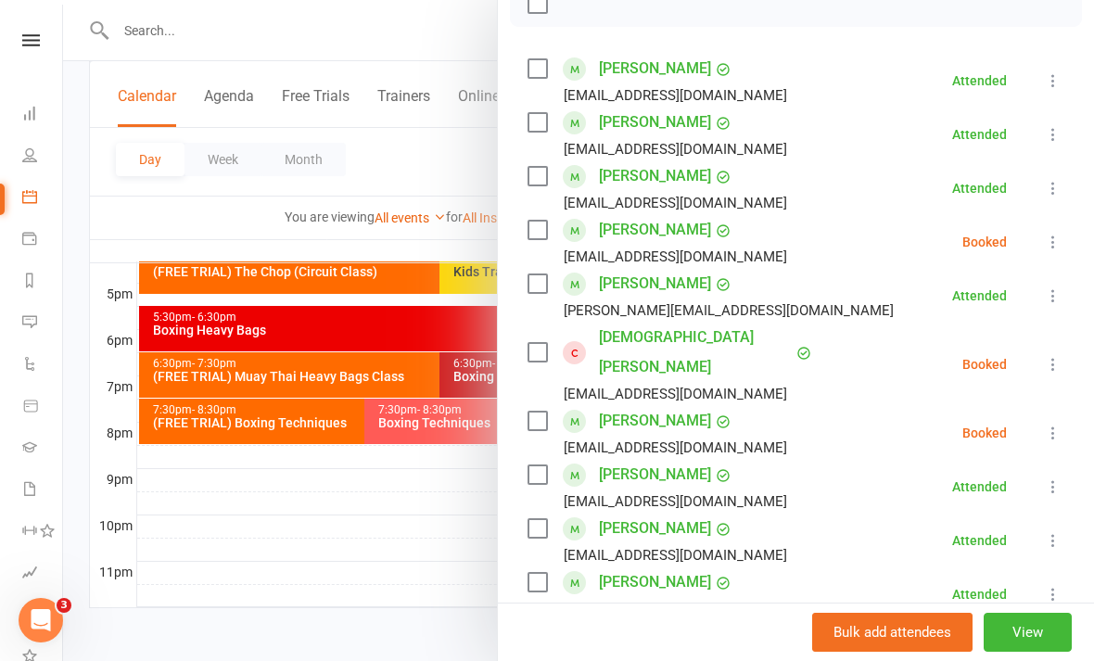
scroll to position [295, 0]
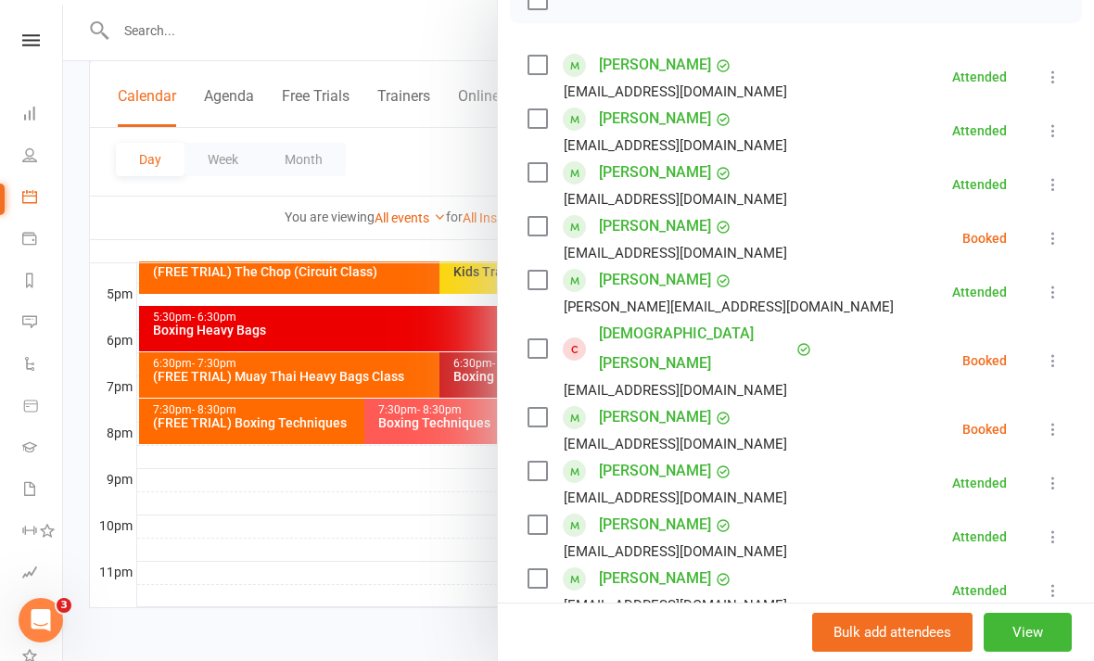
click at [263, 553] on div at bounding box center [578, 330] width 1031 height 661
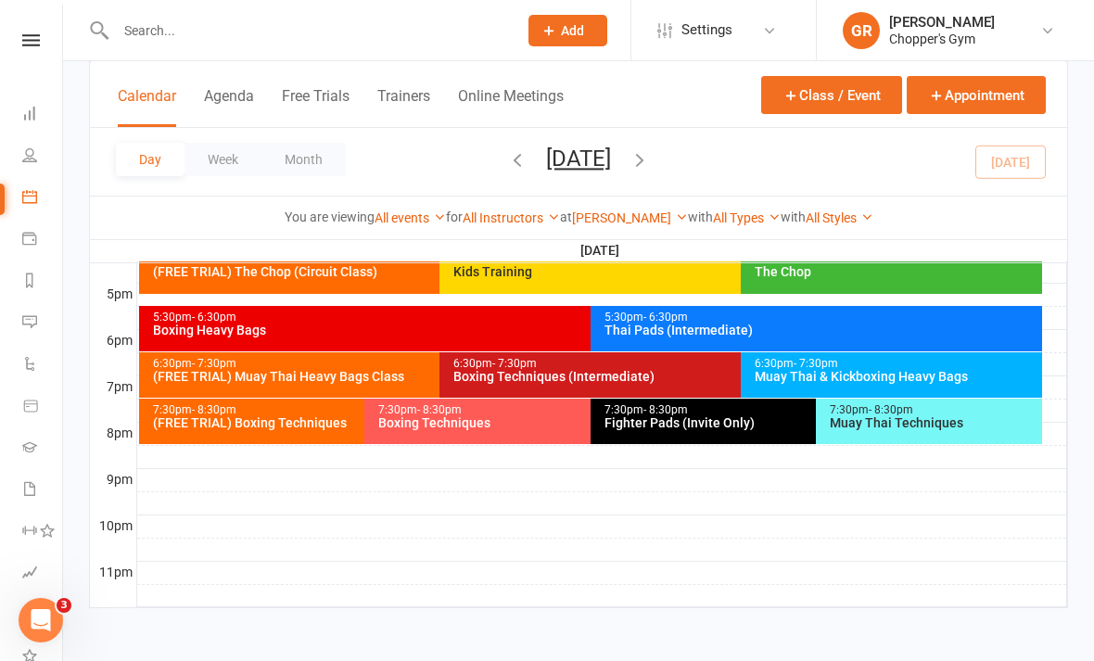
click at [920, 370] on div "Muay Thai & Kickboxing Heavy Bags" at bounding box center [896, 376] width 285 height 13
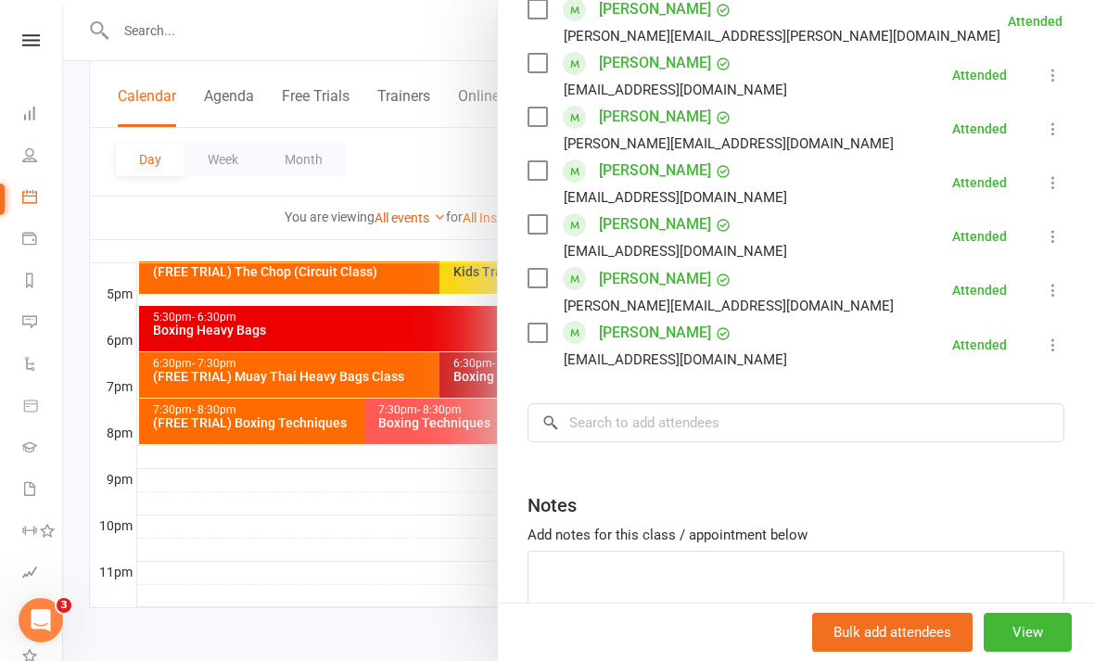
scroll to position [971, 0]
click at [810, 404] on input "search" at bounding box center [796, 423] width 537 height 39
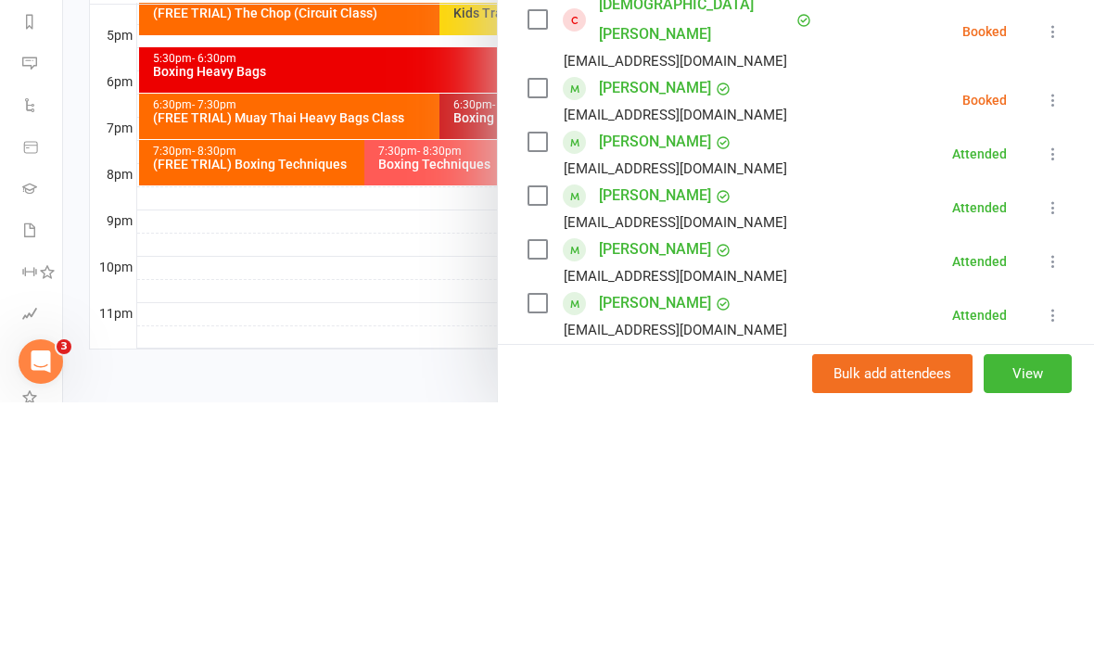
scroll to position [361, 0]
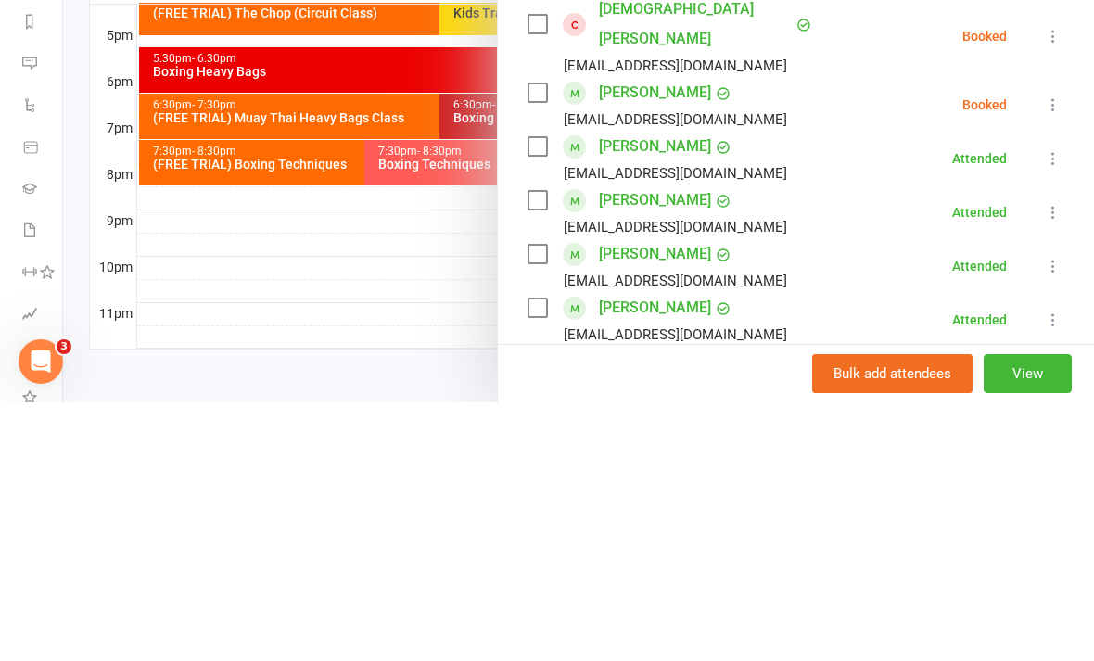
click at [1051, 354] on icon at bounding box center [1053, 363] width 19 height 19
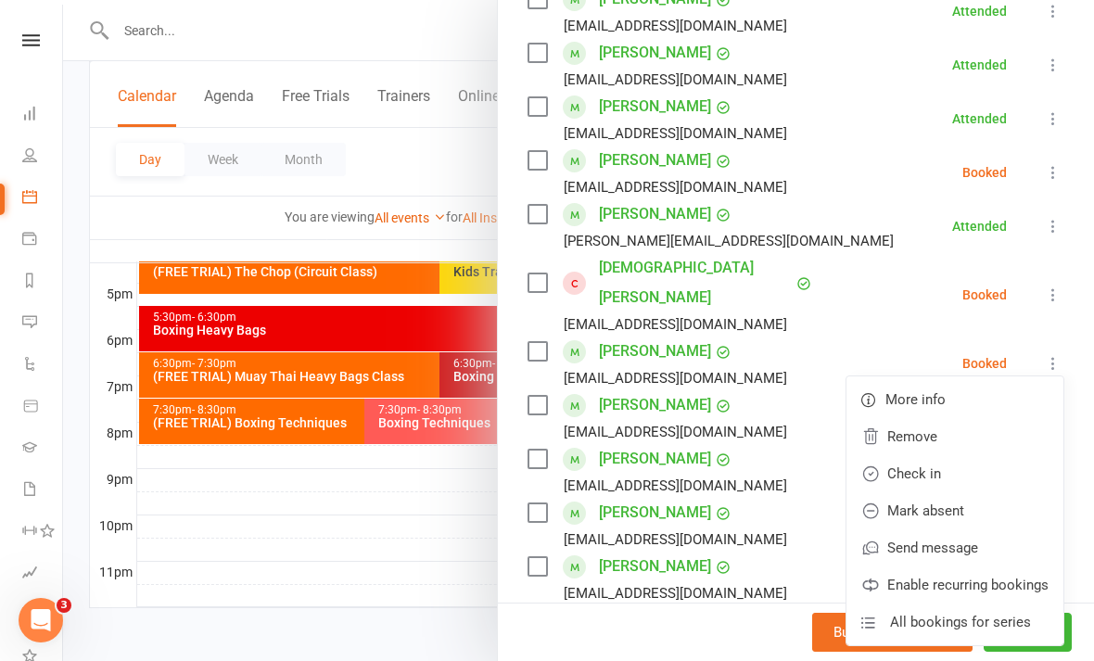
click at [934, 455] on link "Check in" at bounding box center [955, 473] width 217 height 37
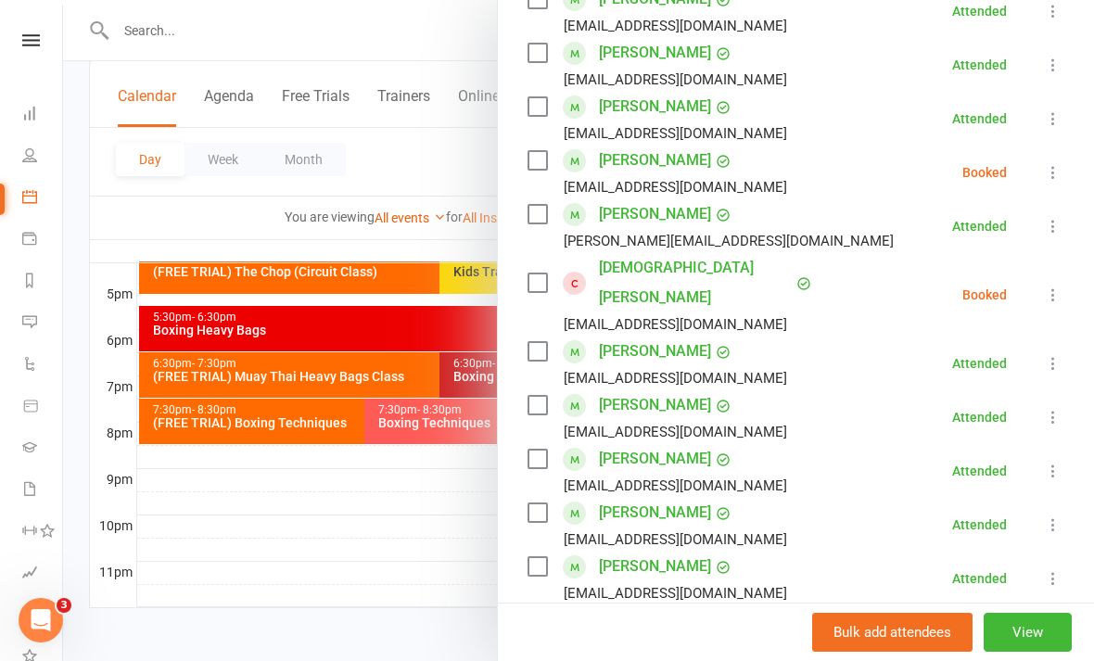
click at [1045, 288] on icon at bounding box center [1053, 295] width 19 height 19
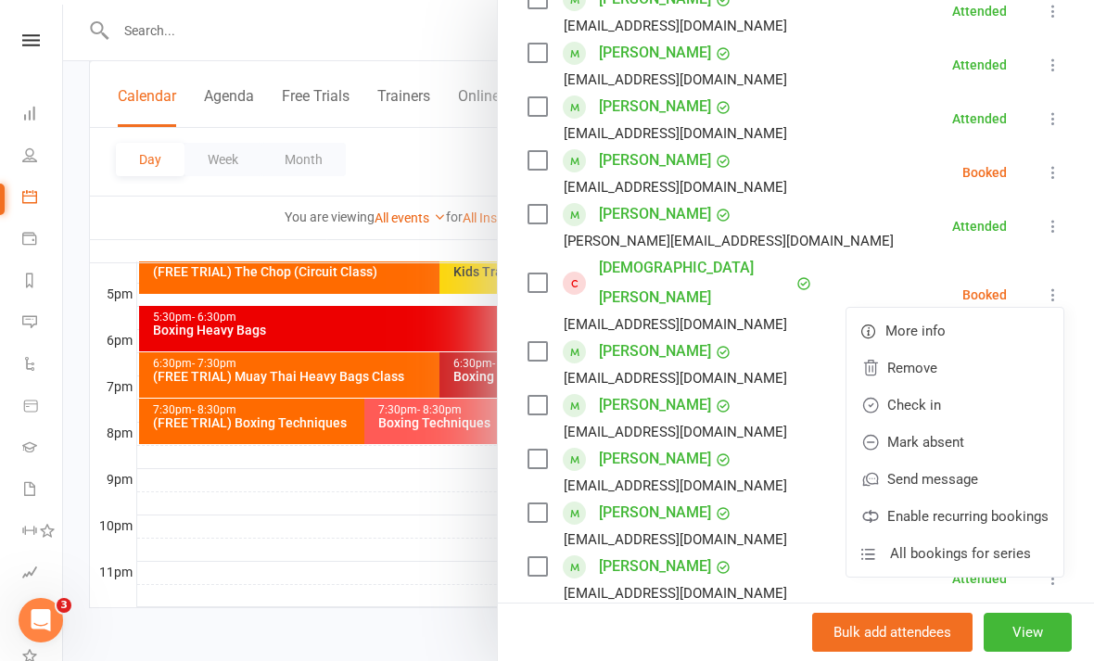
click at [948, 396] on link "Check in" at bounding box center [955, 405] width 217 height 37
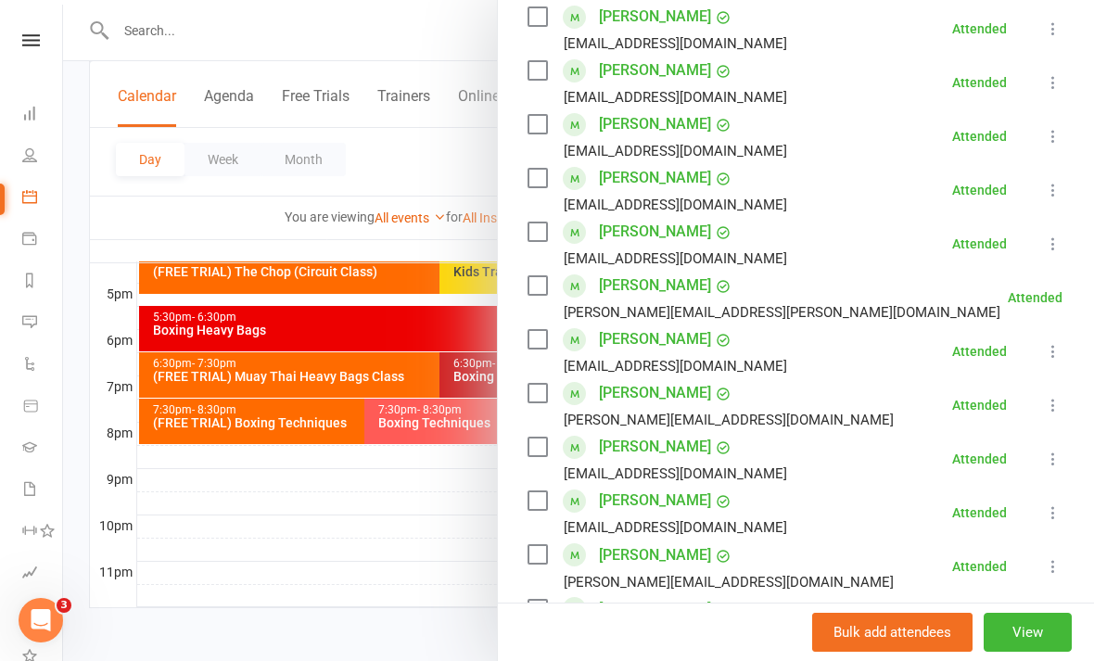
click at [434, 560] on div at bounding box center [578, 330] width 1031 height 661
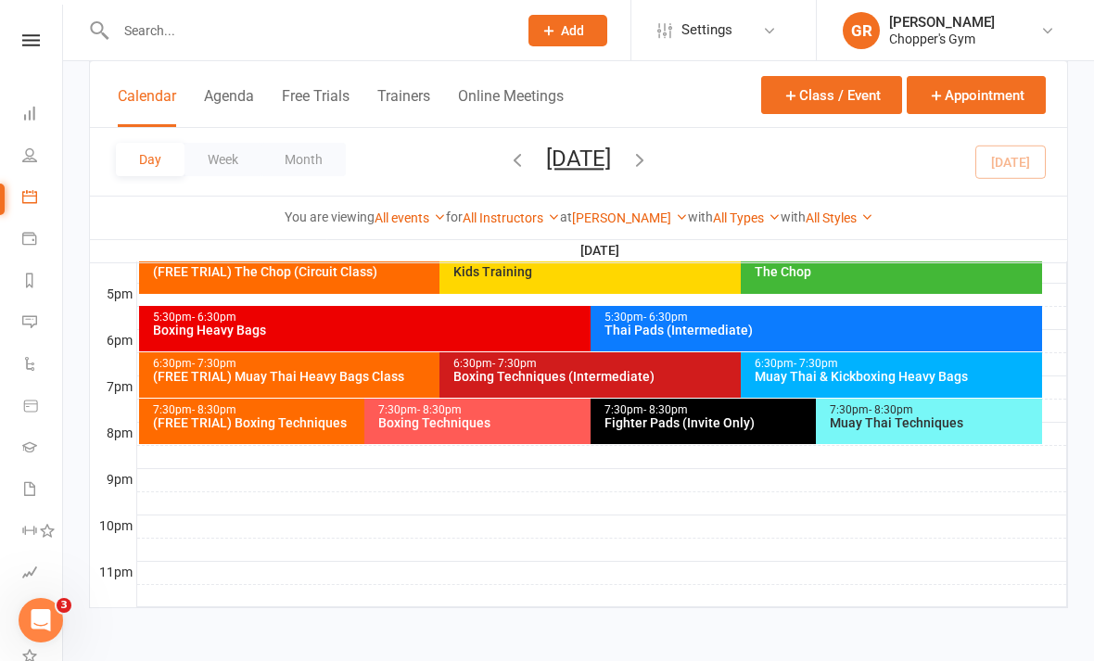
click at [630, 370] on div "Boxing Techniques (Intermediate)" at bounding box center [736, 376] width 567 height 13
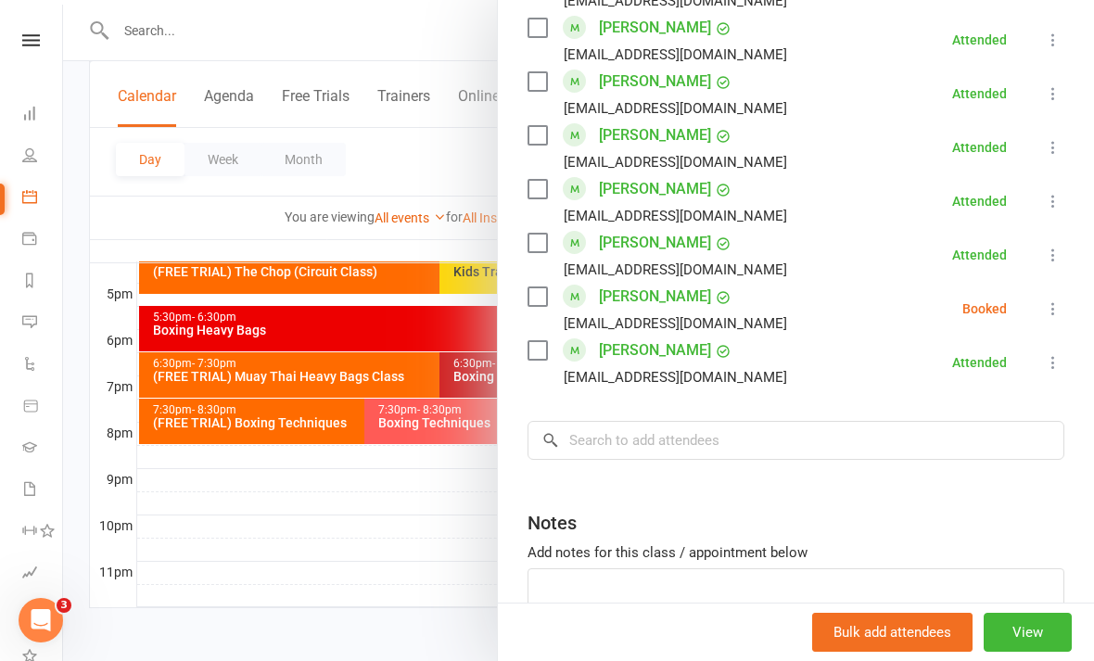
scroll to position [1192, 0]
click at [694, 295] on link "[PERSON_NAME]" at bounding box center [655, 298] width 112 height 30
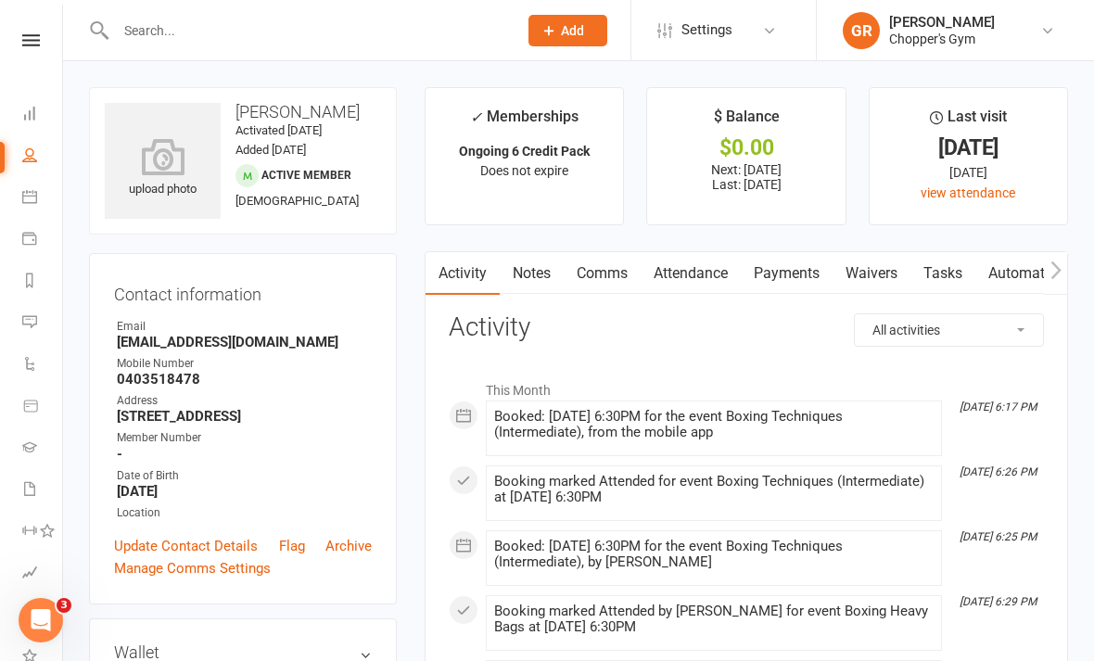
click at [533, 281] on link "Notes" at bounding box center [532, 273] width 64 height 43
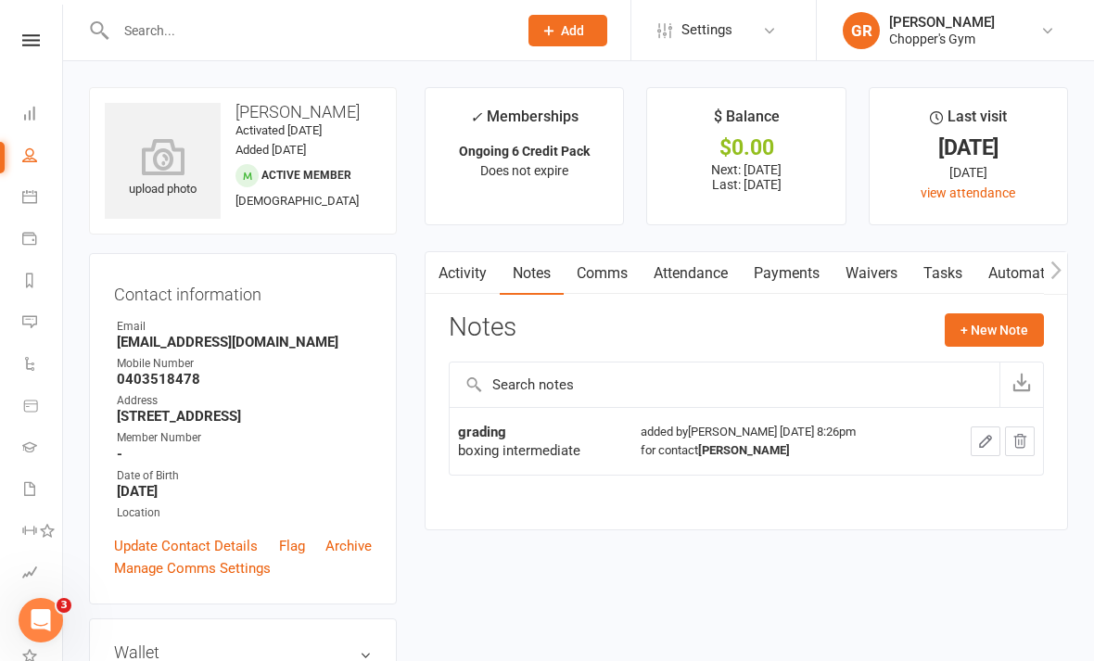
click at [460, 272] on link "Activity" at bounding box center [463, 273] width 74 height 43
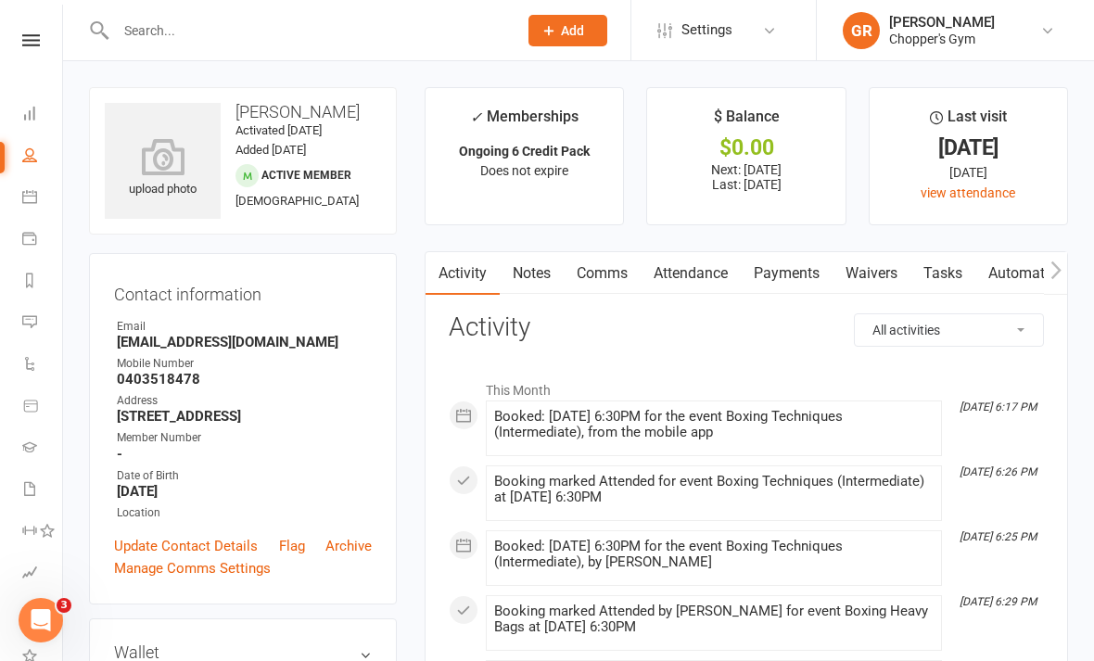
click at [26, 196] on icon at bounding box center [29, 196] width 15 height 15
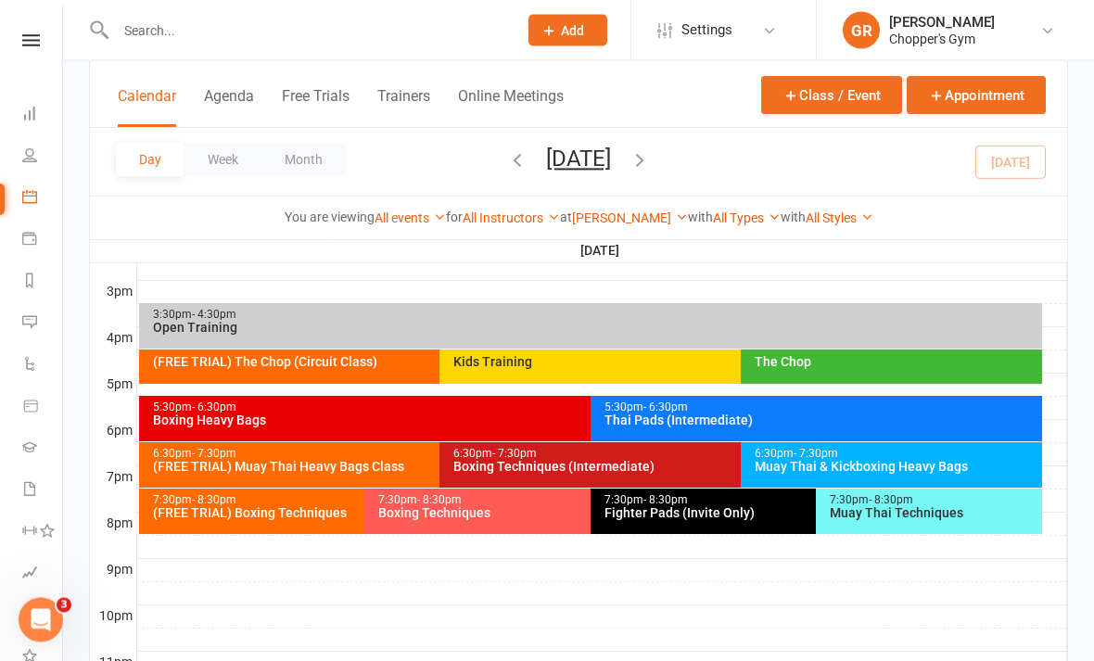
scroll to position [792, 0]
click at [686, 467] on div "Boxing Techniques (Intermediate)" at bounding box center [736, 466] width 567 height 13
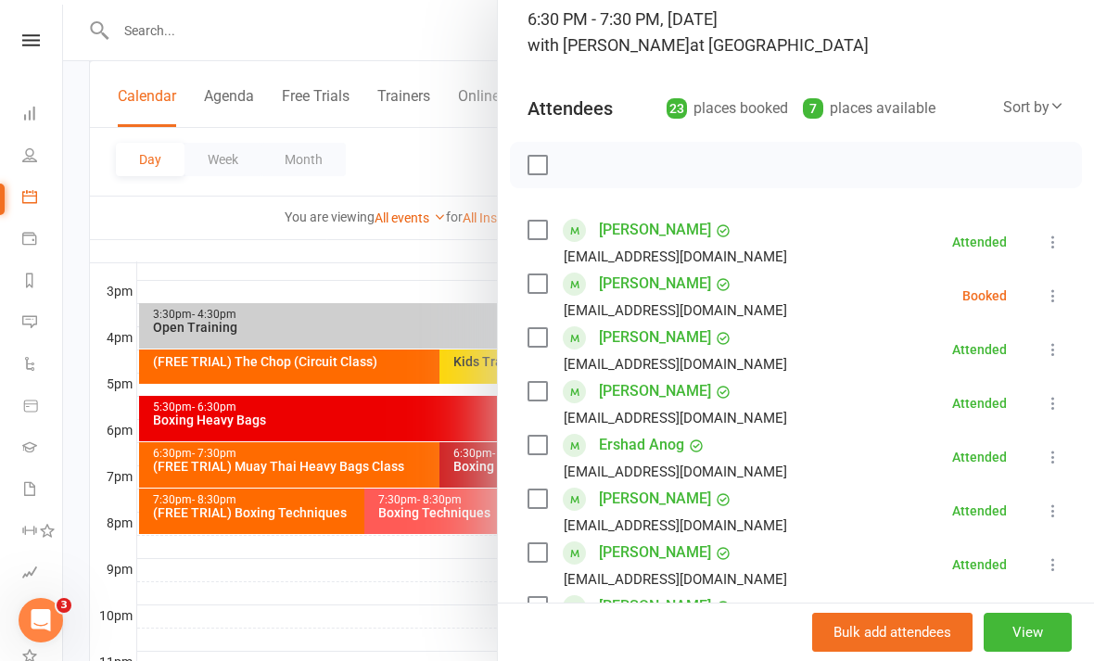
scroll to position [130, 0]
click at [1062, 304] on icon at bounding box center [1053, 296] width 19 height 19
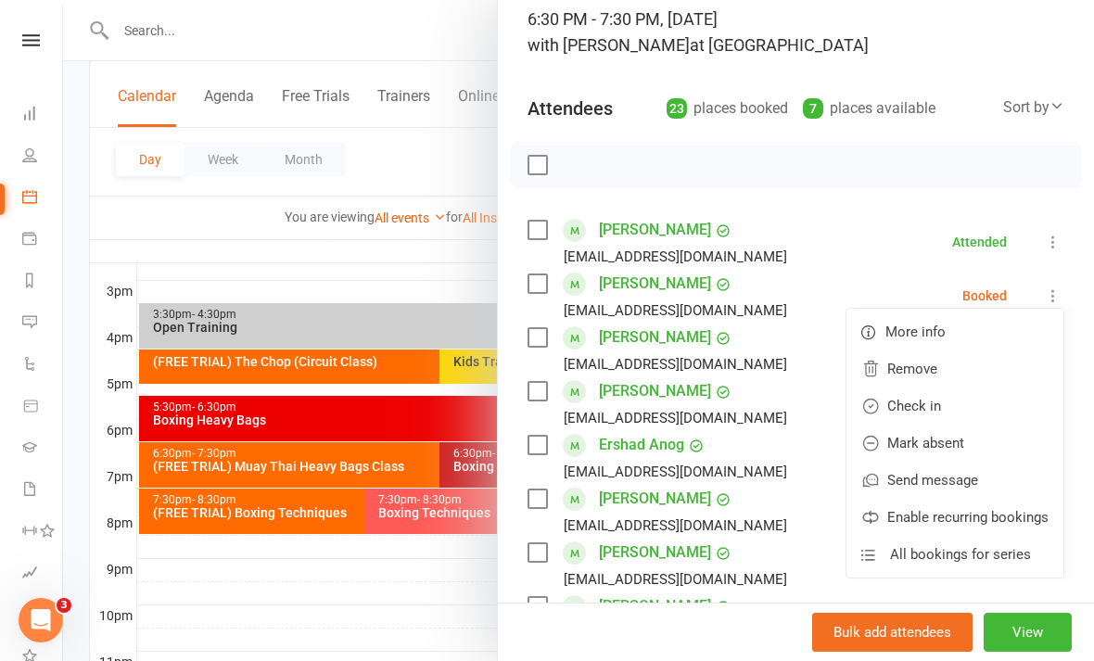
click at [961, 404] on link "Check in" at bounding box center [955, 406] width 217 height 37
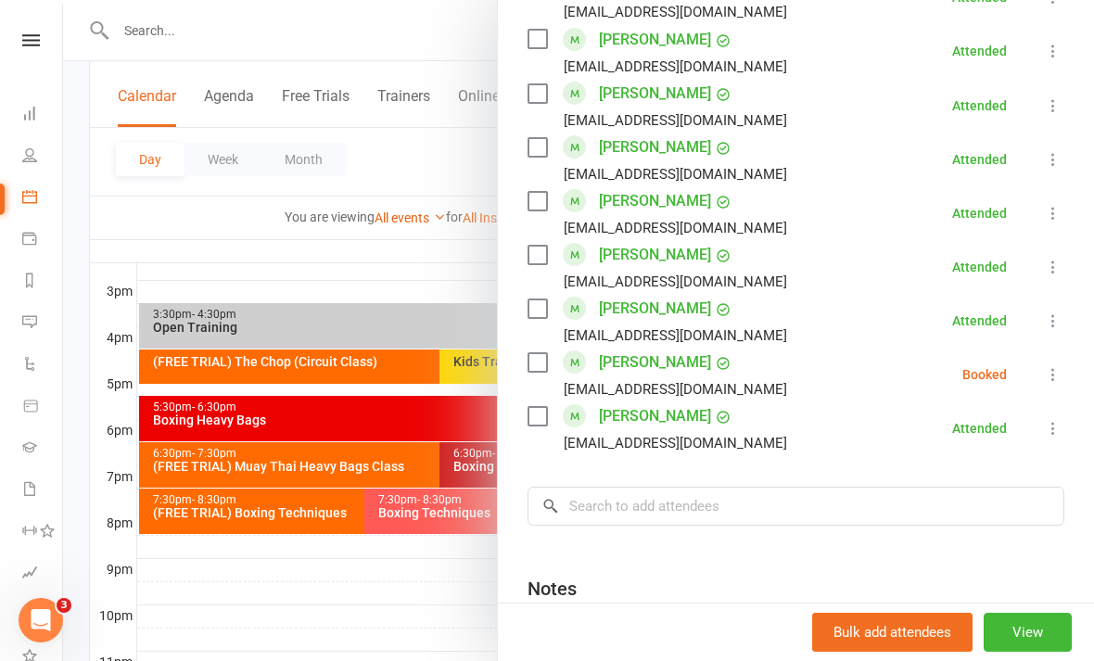
scroll to position [1157, 0]
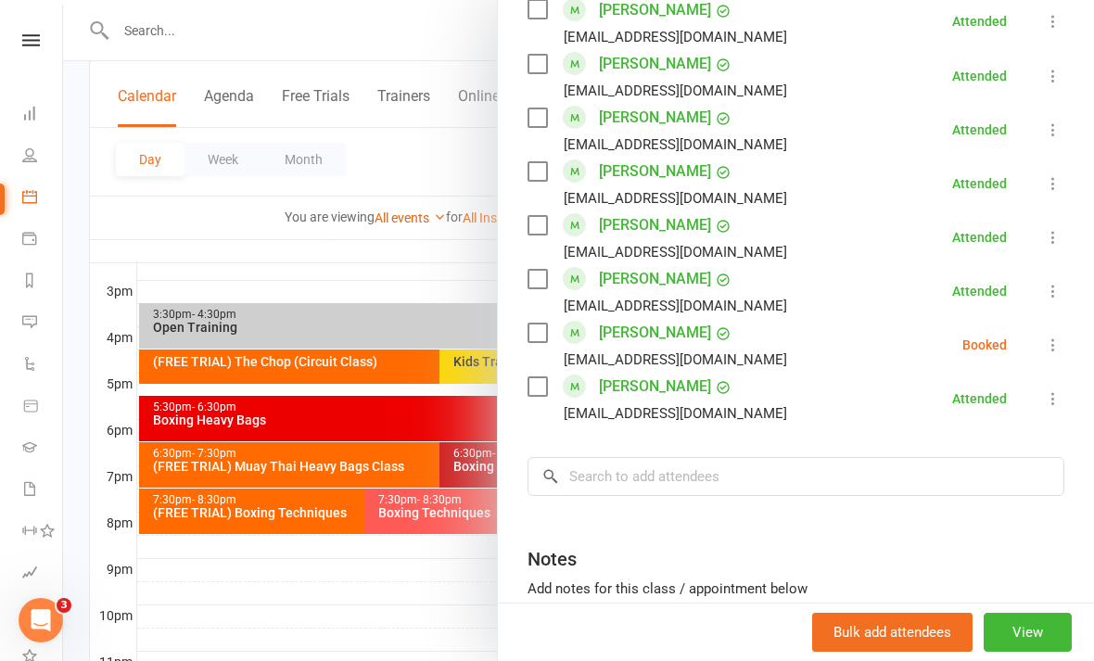
click at [1052, 351] on icon at bounding box center [1053, 345] width 19 height 19
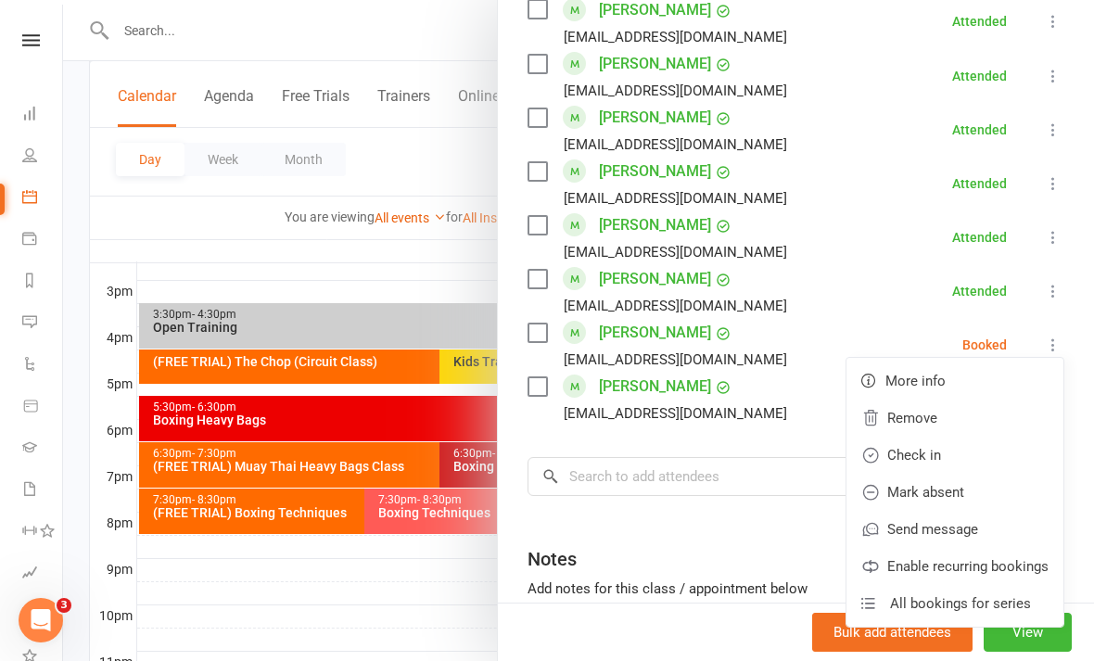
click at [959, 453] on link "Check in" at bounding box center [955, 455] width 217 height 37
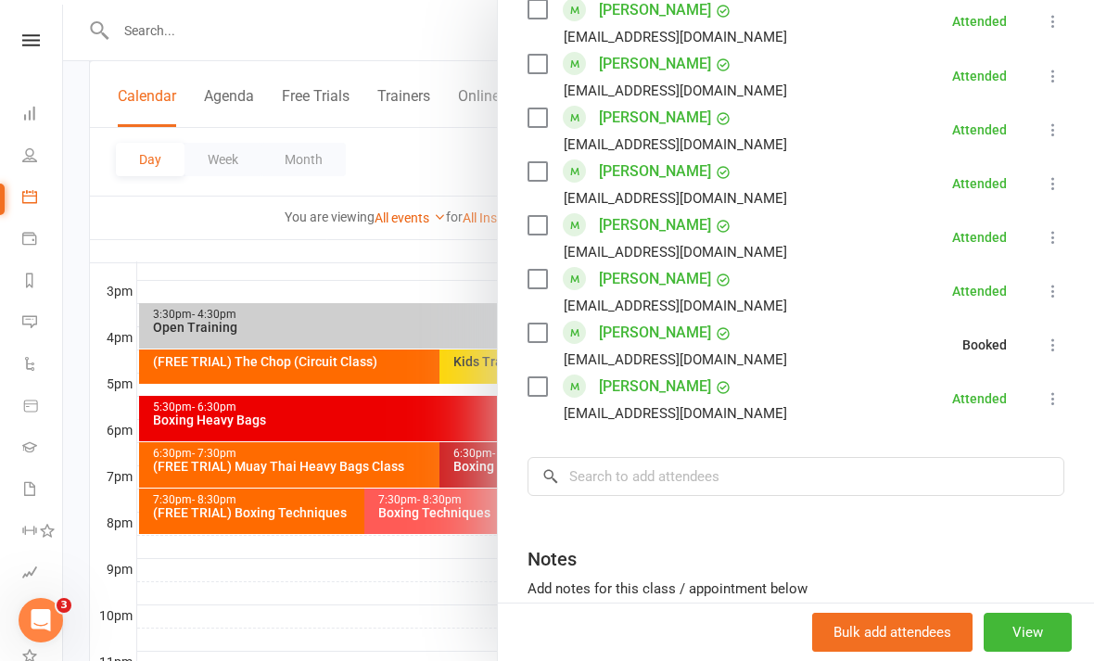
click at [405, 632] on div at bounding box center [578, 330] width 1031 height 661
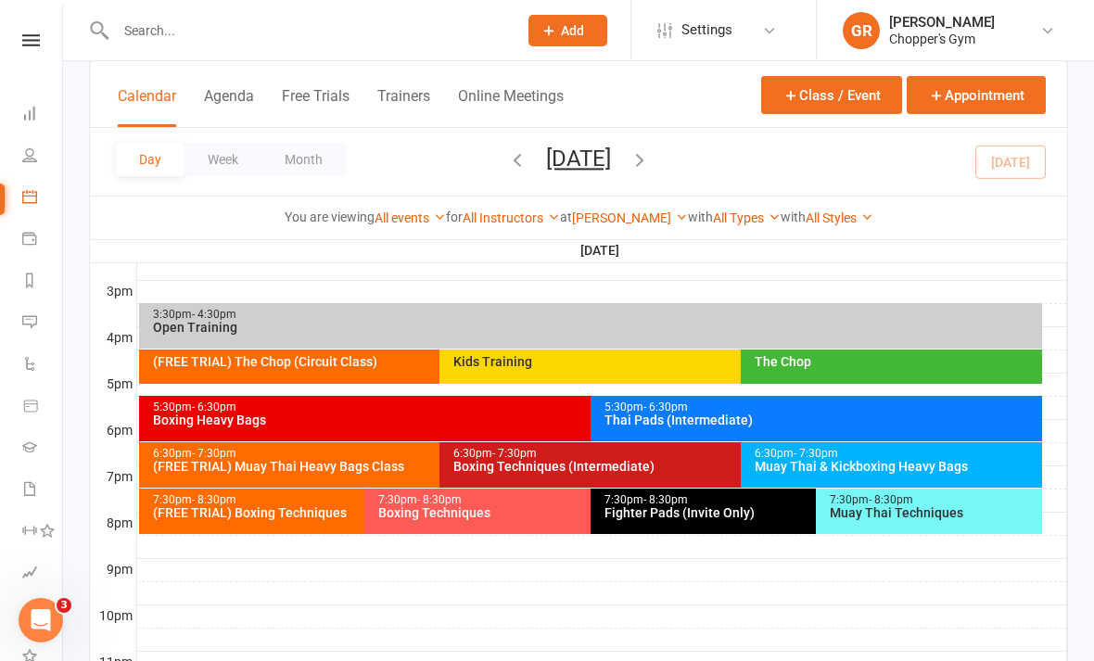
click at [822, 478] on div "6:30pm - 7:30pm Muay Thai & Kickboxing Heavy Bags" at bounding box center [891, 464] width 301 height 45
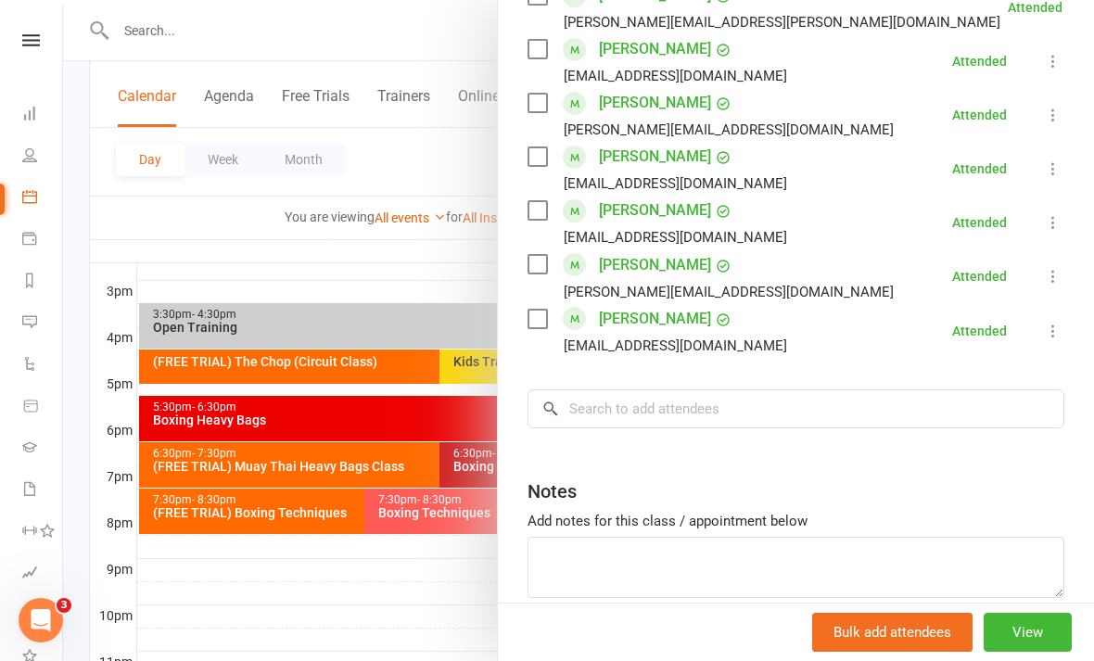
scroll to position [985, 0]
click at [414, 610] on div at bounding box center [578, 330] width 1031 height 661
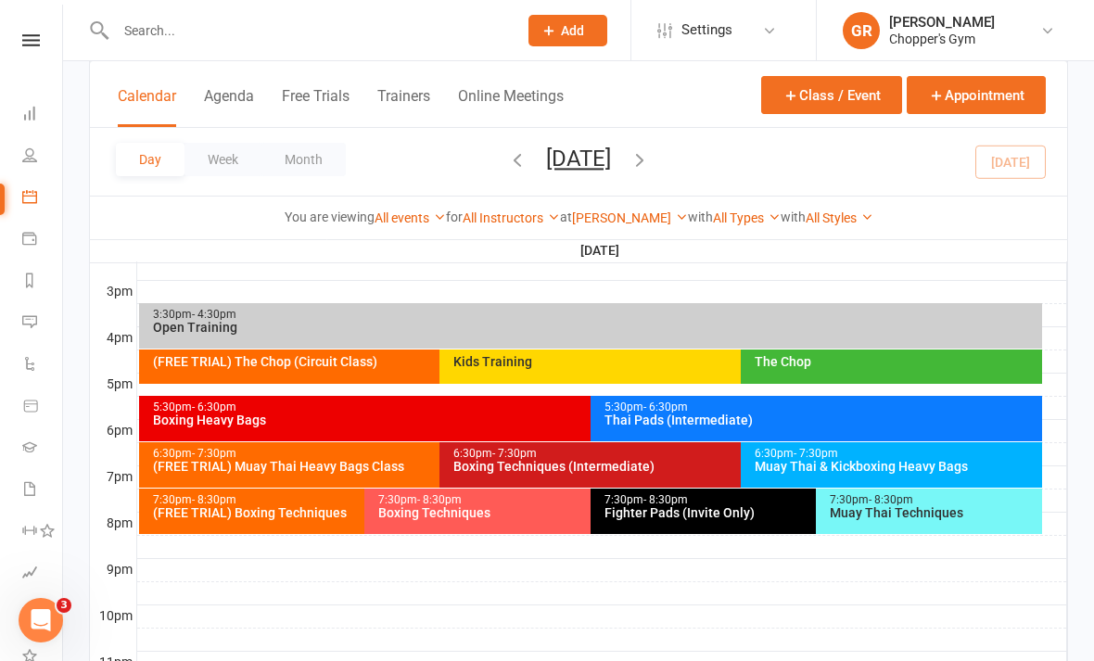
click at [856, 465] on div "Muay Thai & Kickboxing Heavy Bags" at bounding box center [896, 466] width 285 height 13
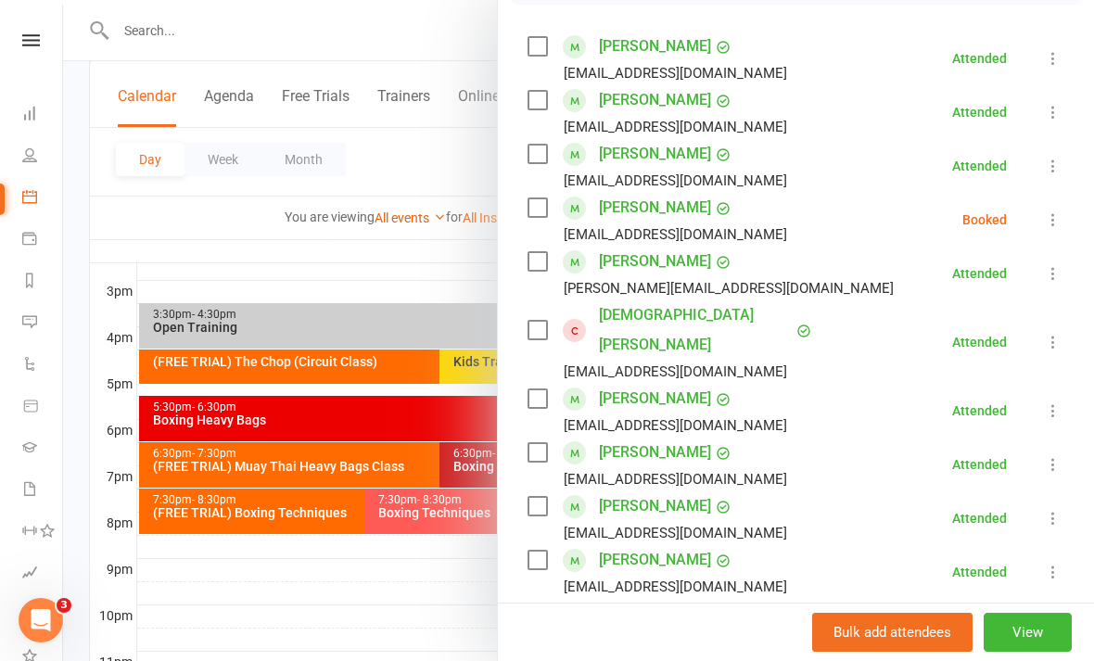
scroll to position [388, 0]
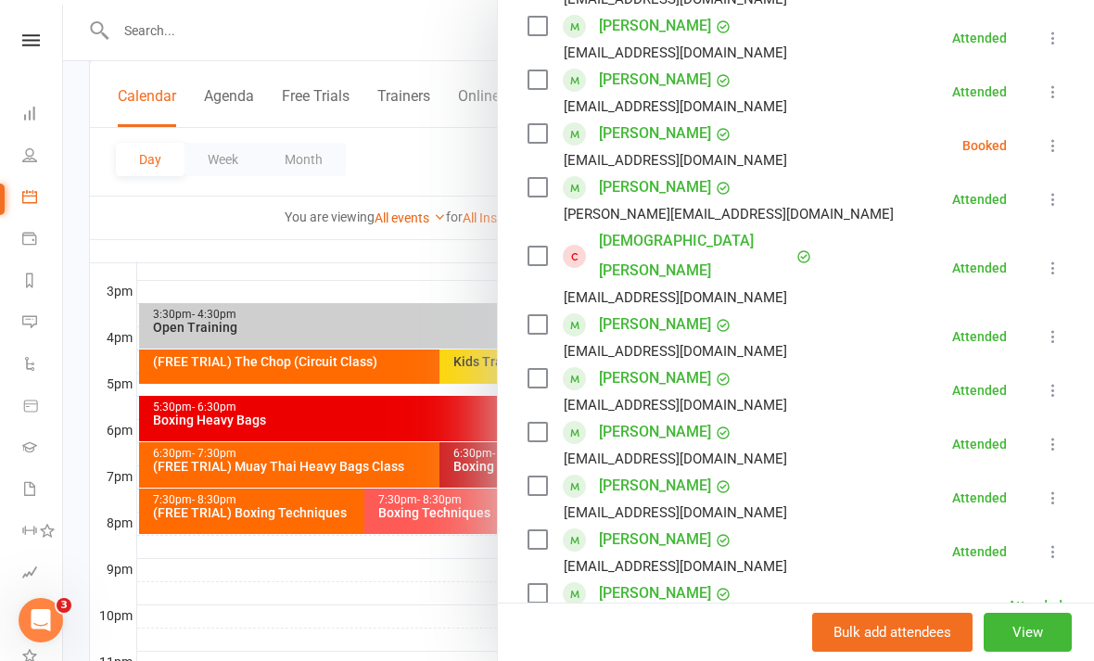
click at [1052, 155] on icon at bounding box center [1053, 145] width 19 height 19
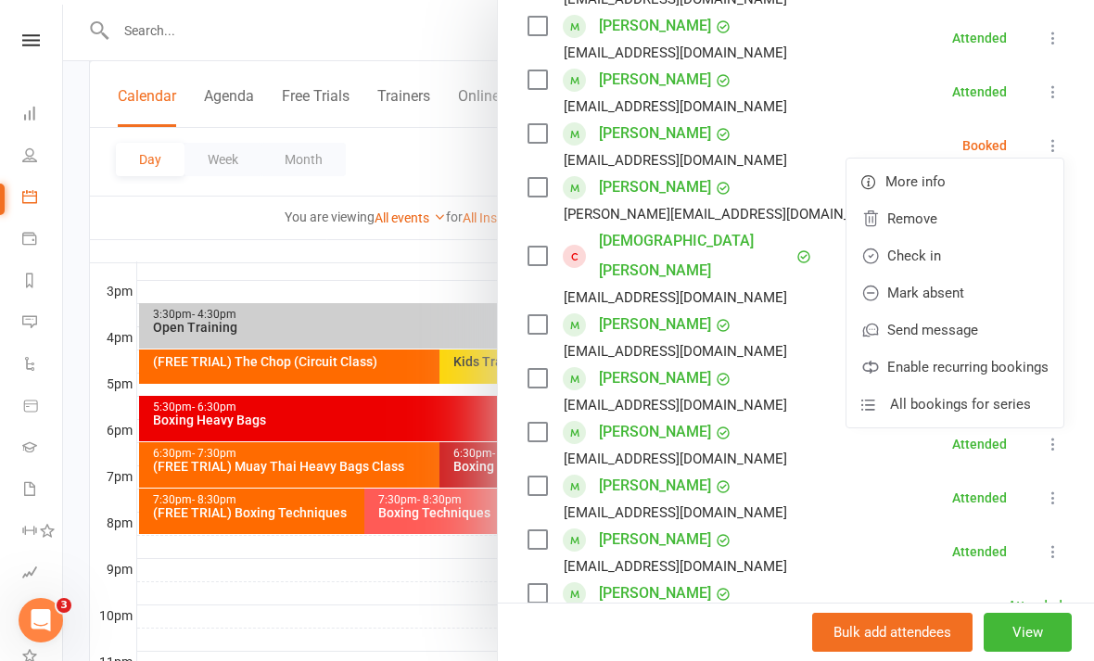
click at [974, 251] on link "Check in" at bounding box center [955, 255] width 217 height 37
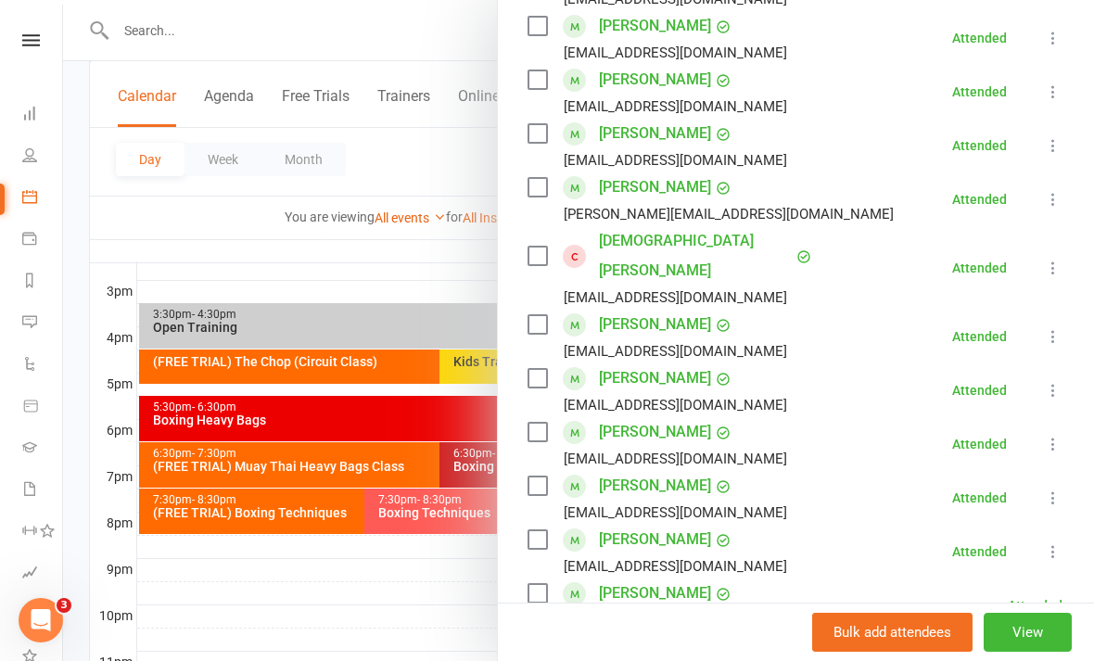
click at [427, 599] on div at bounding box center [578, 330] width 1031 height 661
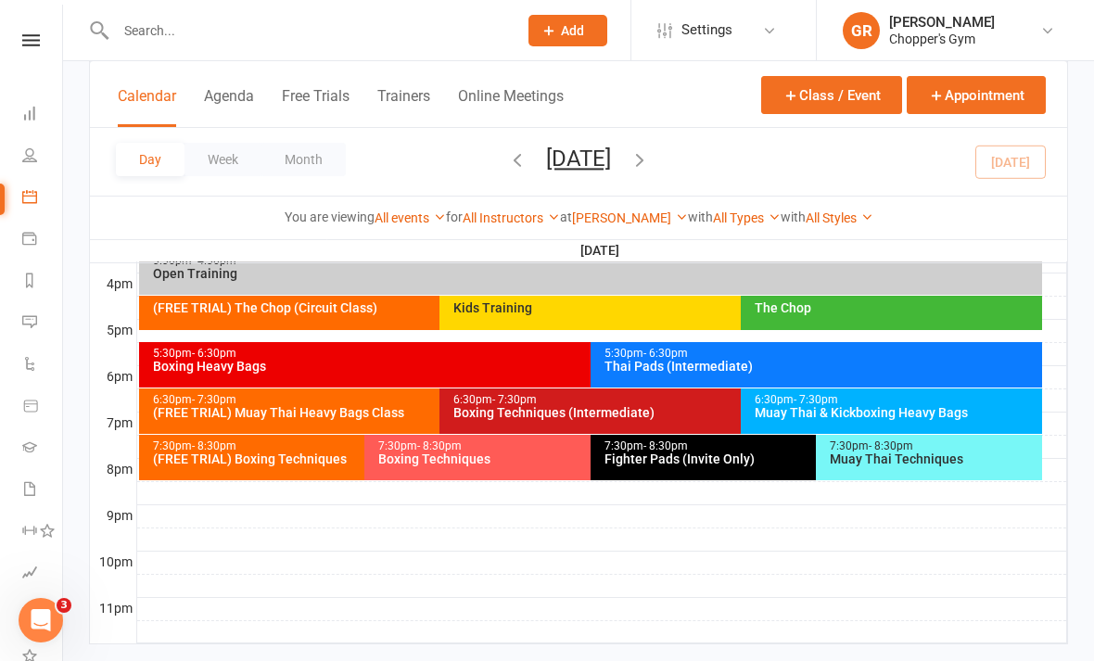
scroll to position [851, 0]
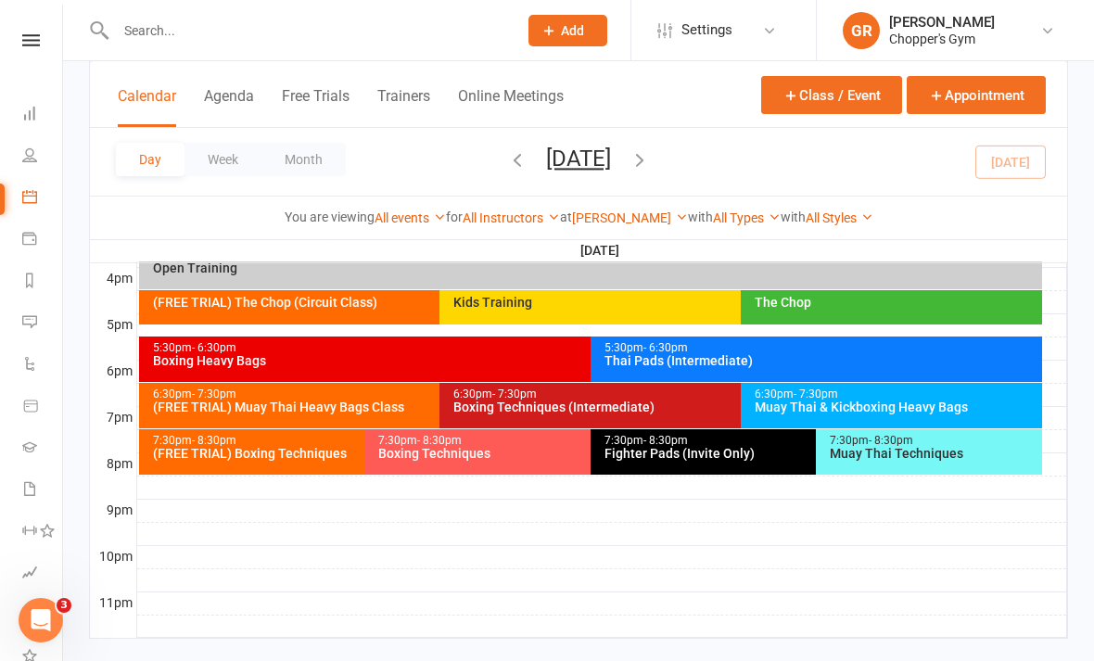
click at [664, 414] on div "6:30pm - 7:30pm Boxing Techniques (Intermediate)" at bounding box center [731, 405] width 583 height 45
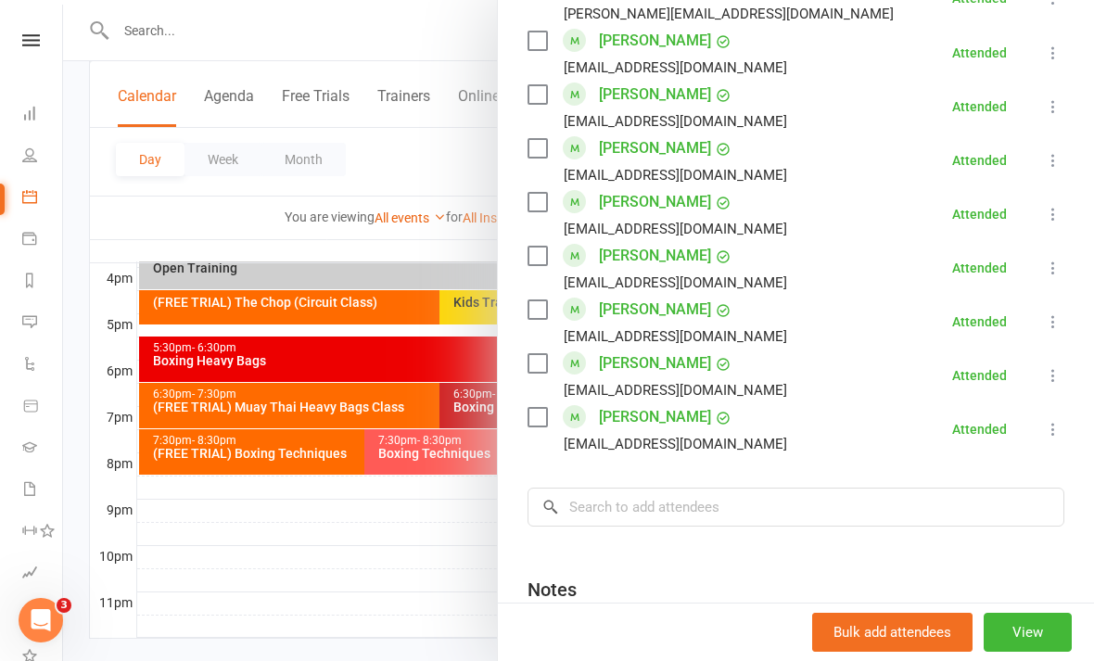
scroll to position [1173, 0]
